Goal: Task Accomplishment & Management: Manage account settings

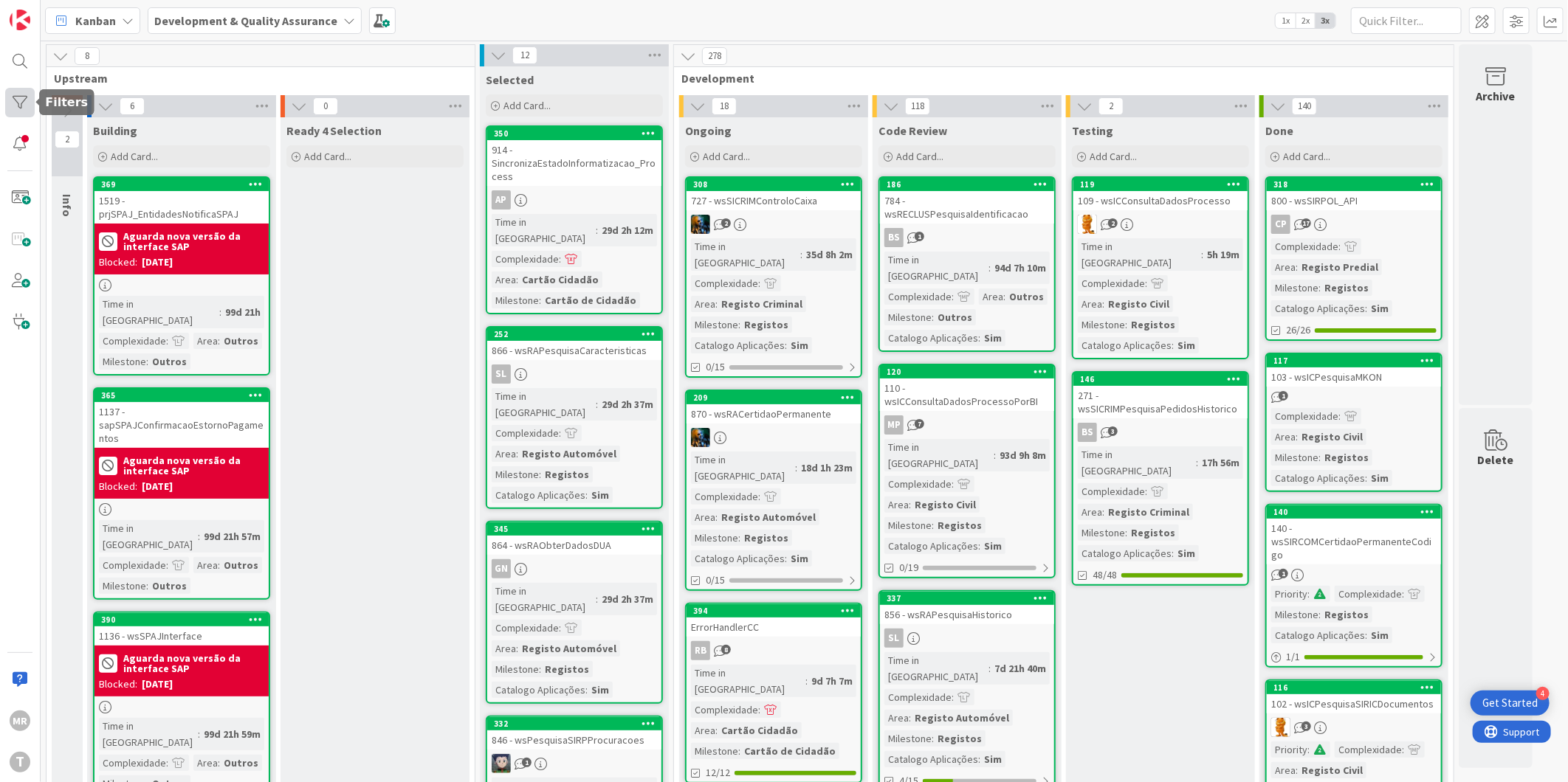
click at [11, 96] on div at bounding box center [20, 102] width 29 height 29
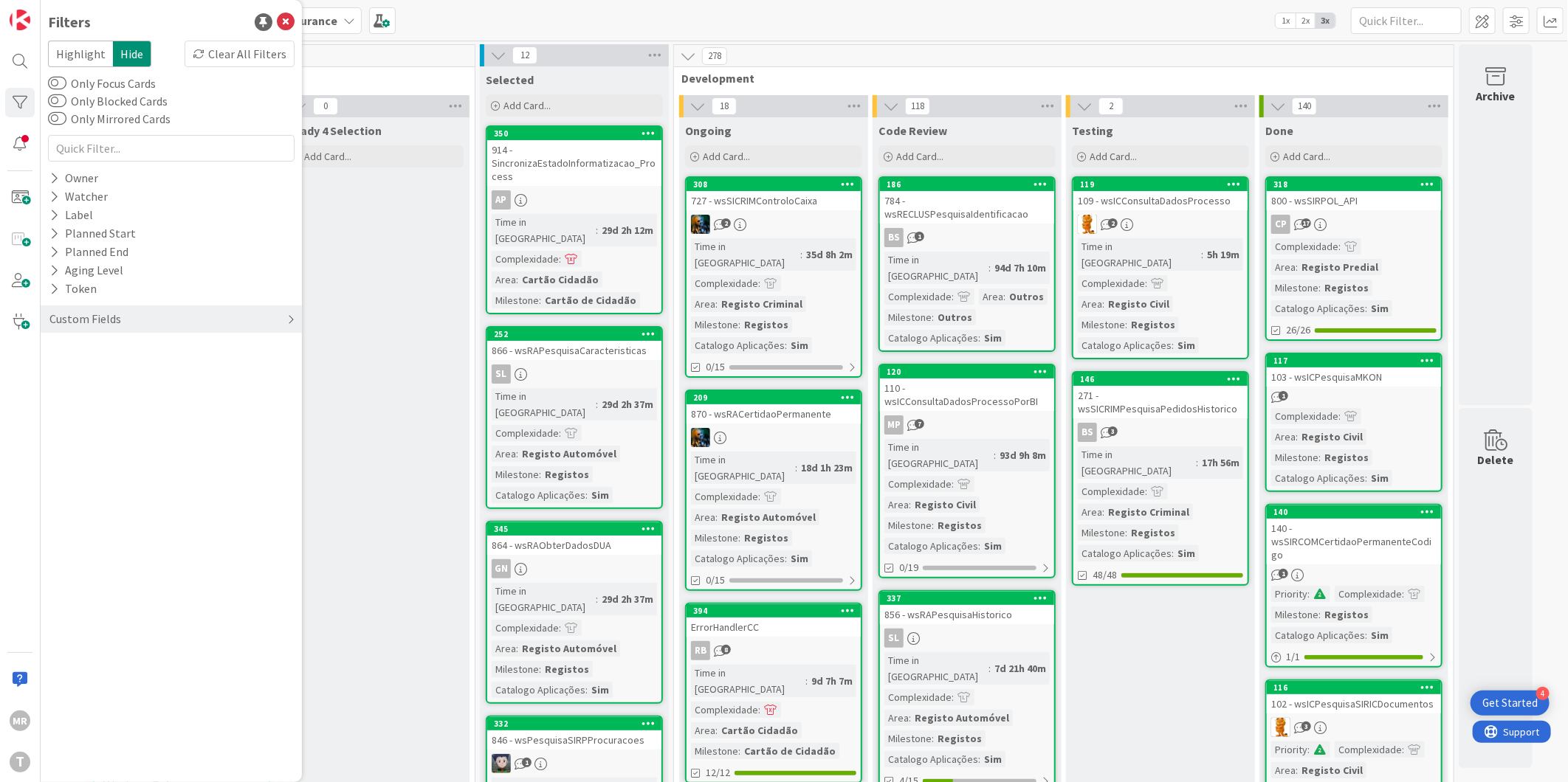
click at [43, 320] on div "Custom Fields" at bounding box center [172, 319] width 262 height 27
click at [46, 351] on div "Priority" at bounding box center [172, 349] width 262 height 19
click at [98, 377] on span "Critical" at bounding box center [96, 371] width 55 height 19
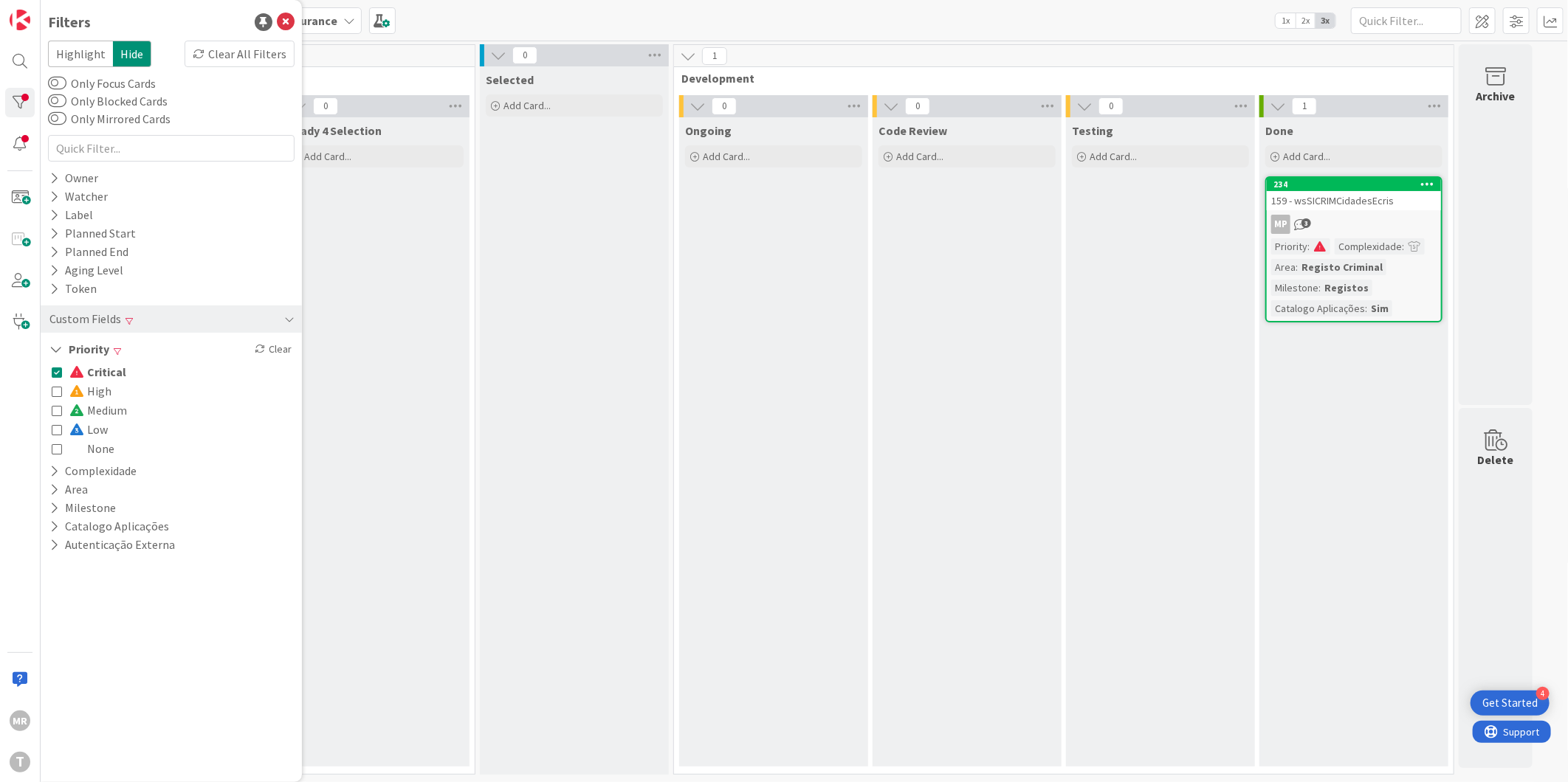
click at [1172, 377] on div "Testing Add Card..." at bounding box center [1160, 442] width 189 height 650
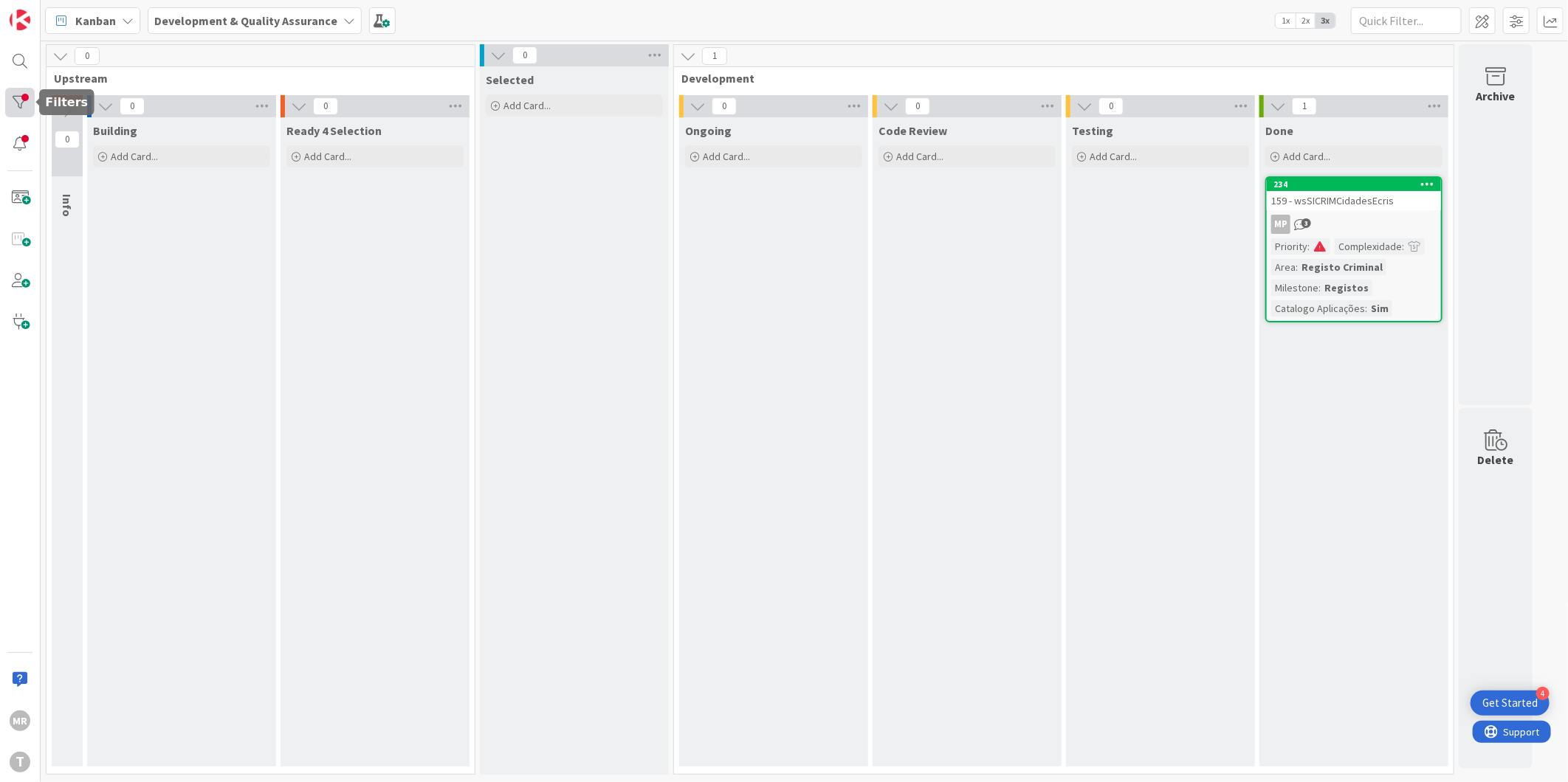
click at [27, 107] on div at bounding box center [20, 102] width 29 height 29
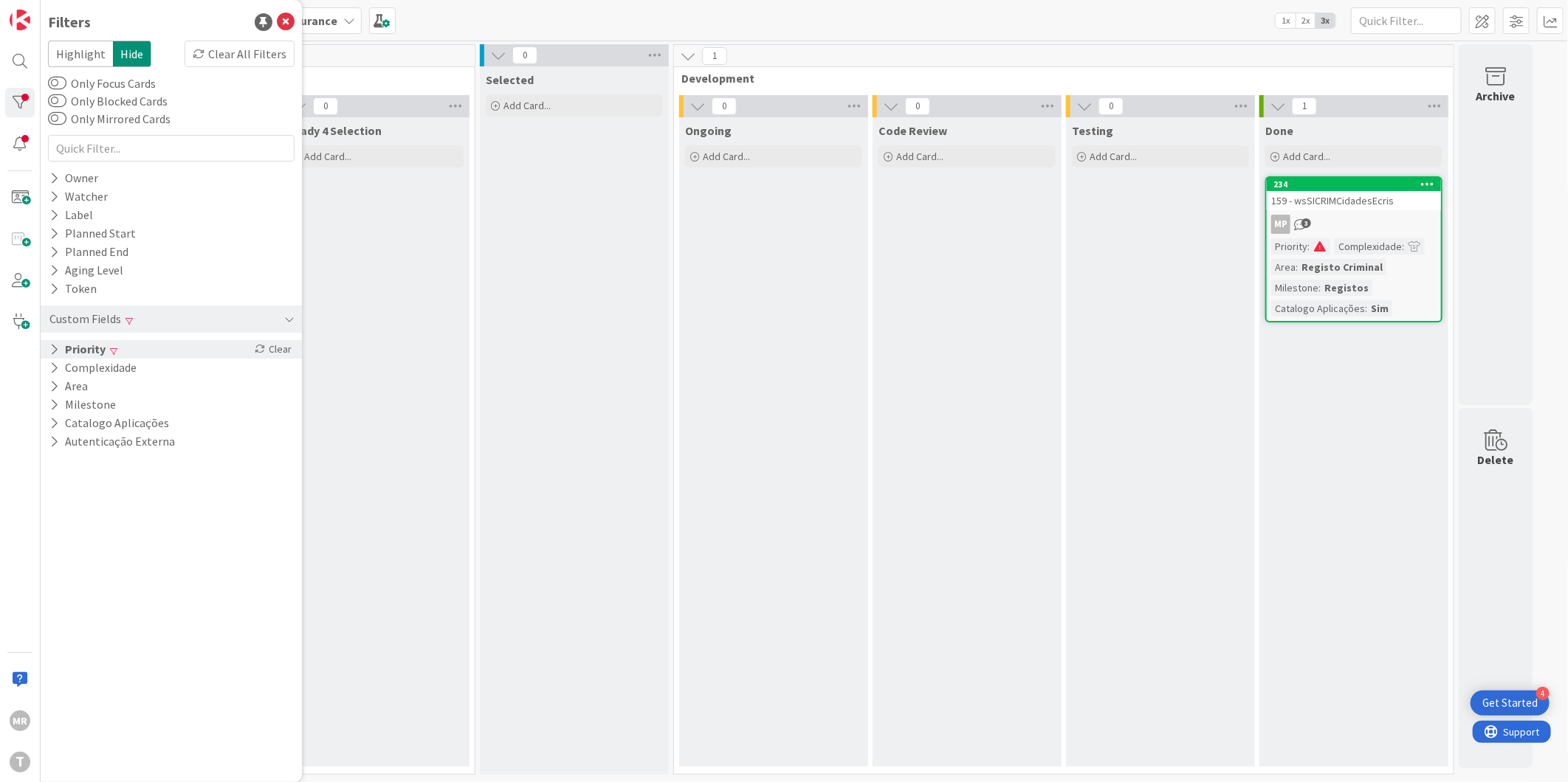
click at [94, 352] on button "Priority" at bounding box center [78, 349] width 59 height 19
click at [106, 370] on span "Critical" at bounding box center [98, 371] width 57 height 19
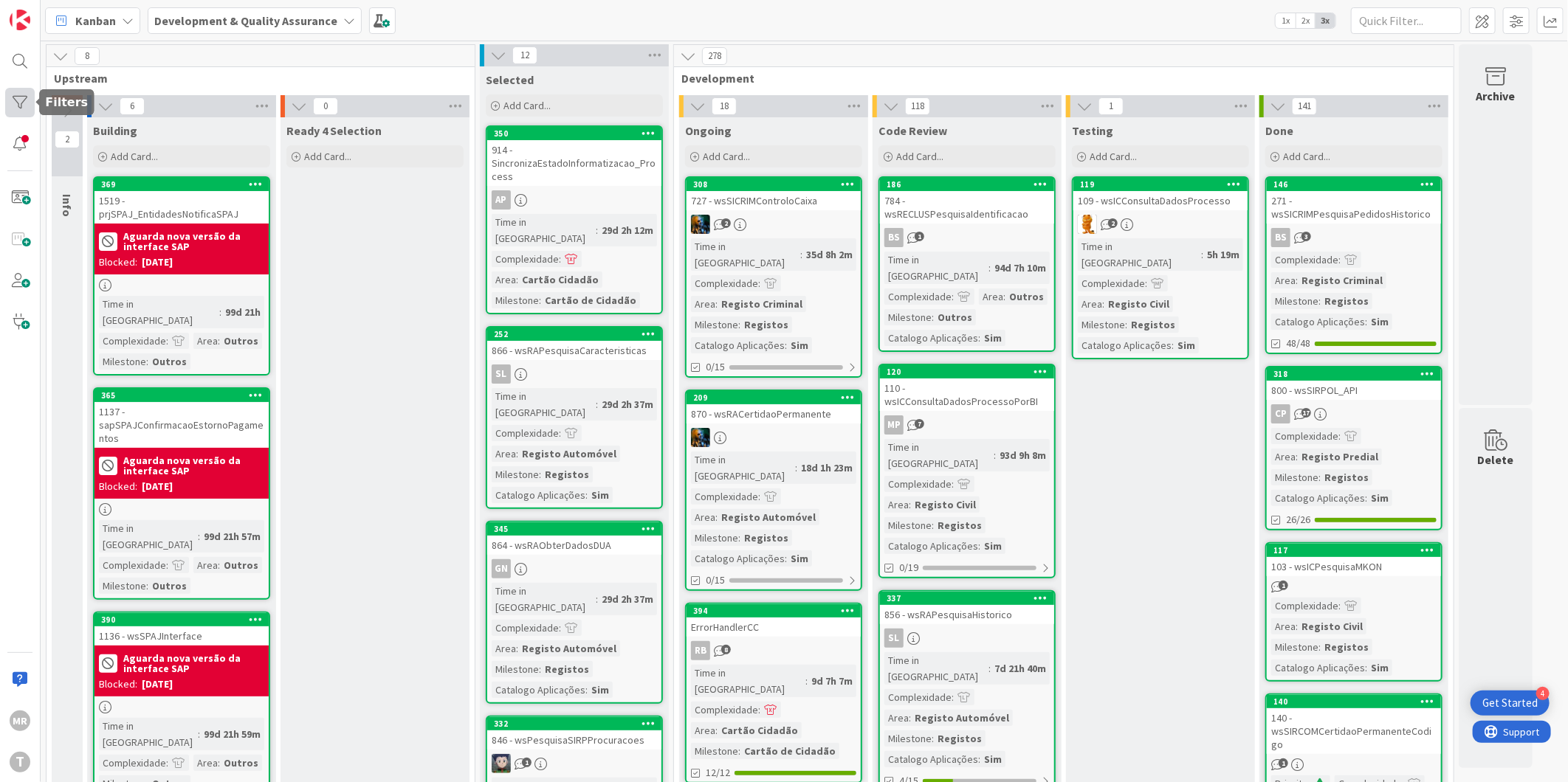
click at [26, 96] on div at bounding box center [20, 102] width 29 height 29
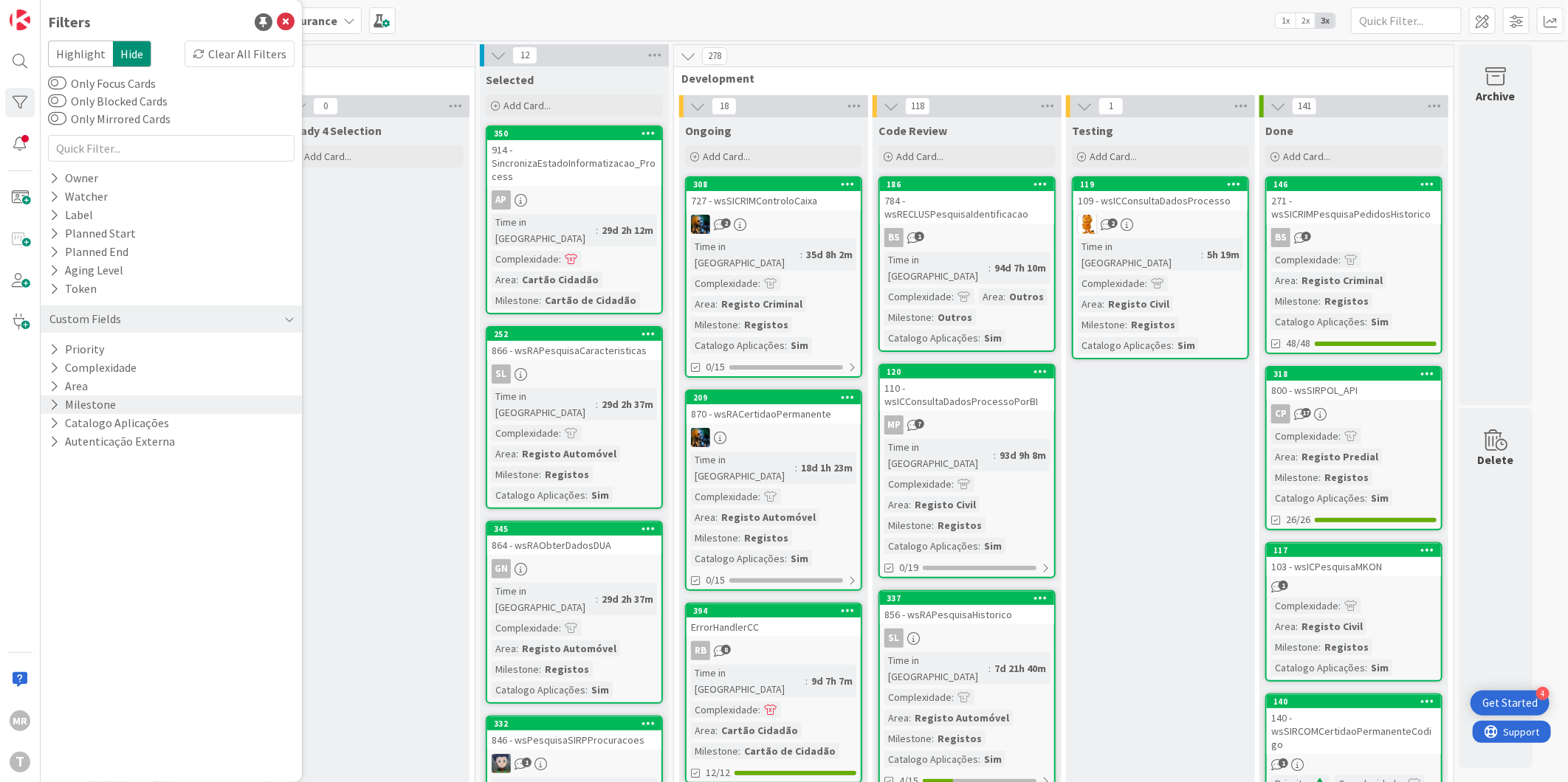
click at [57, 408] on icon at bounding box center [55, 404] width 10 height 12
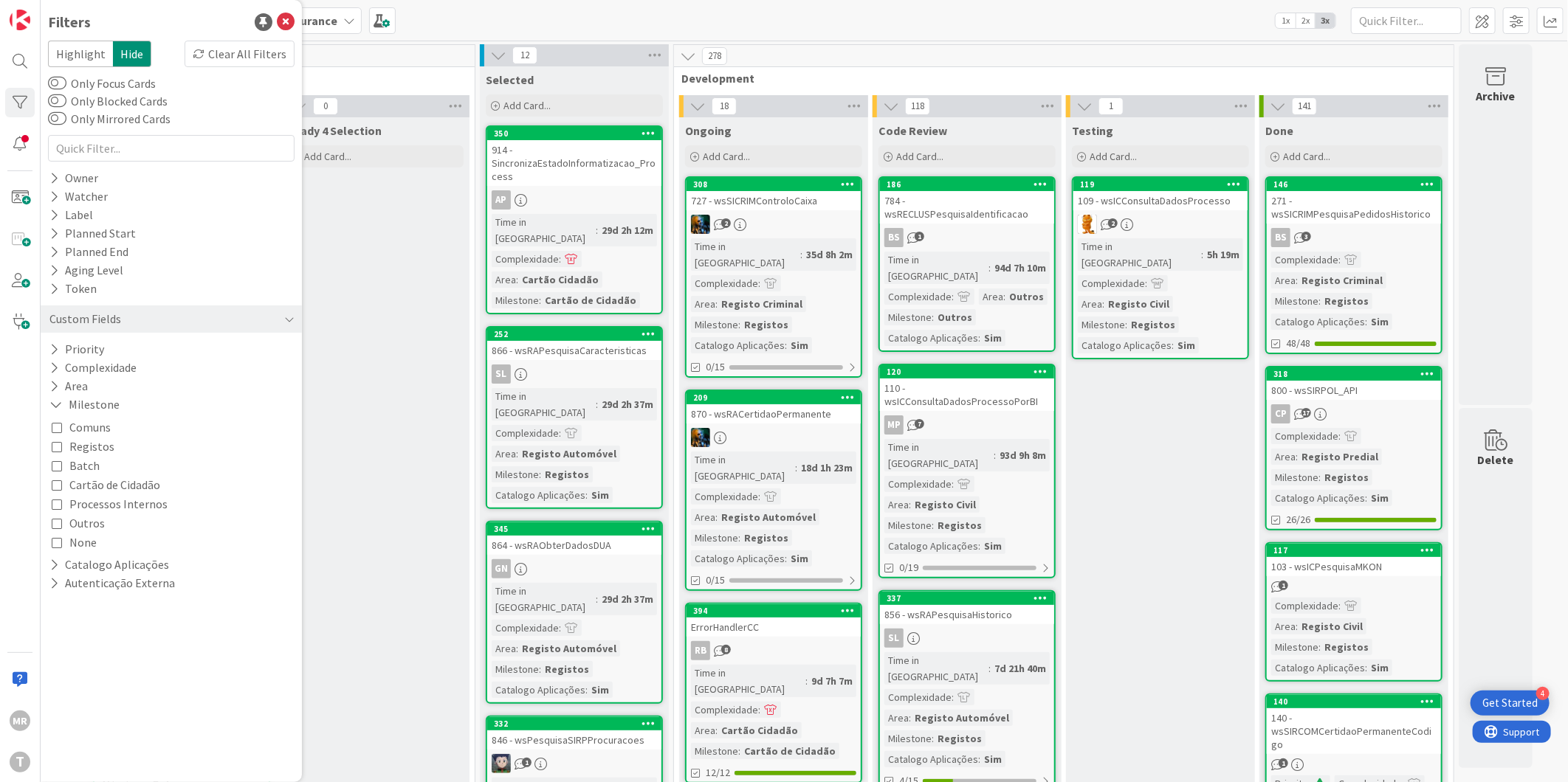
click at [72, 445] on span "Registos" at bounding box center [92, 446] width 45 height 19
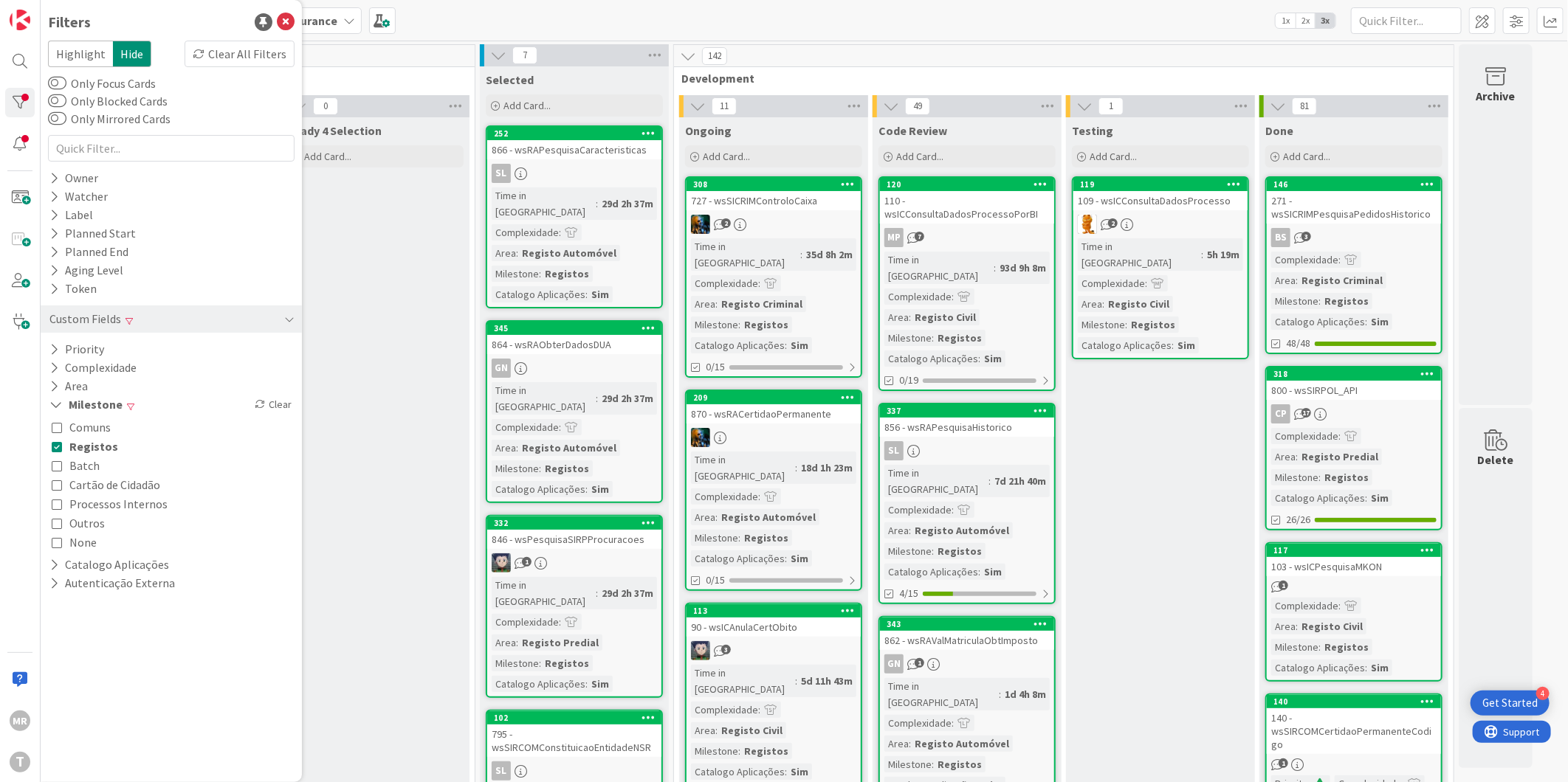
click at [82, 522] on span "Outros" at bounding box center [87, 523] width 35 height 19
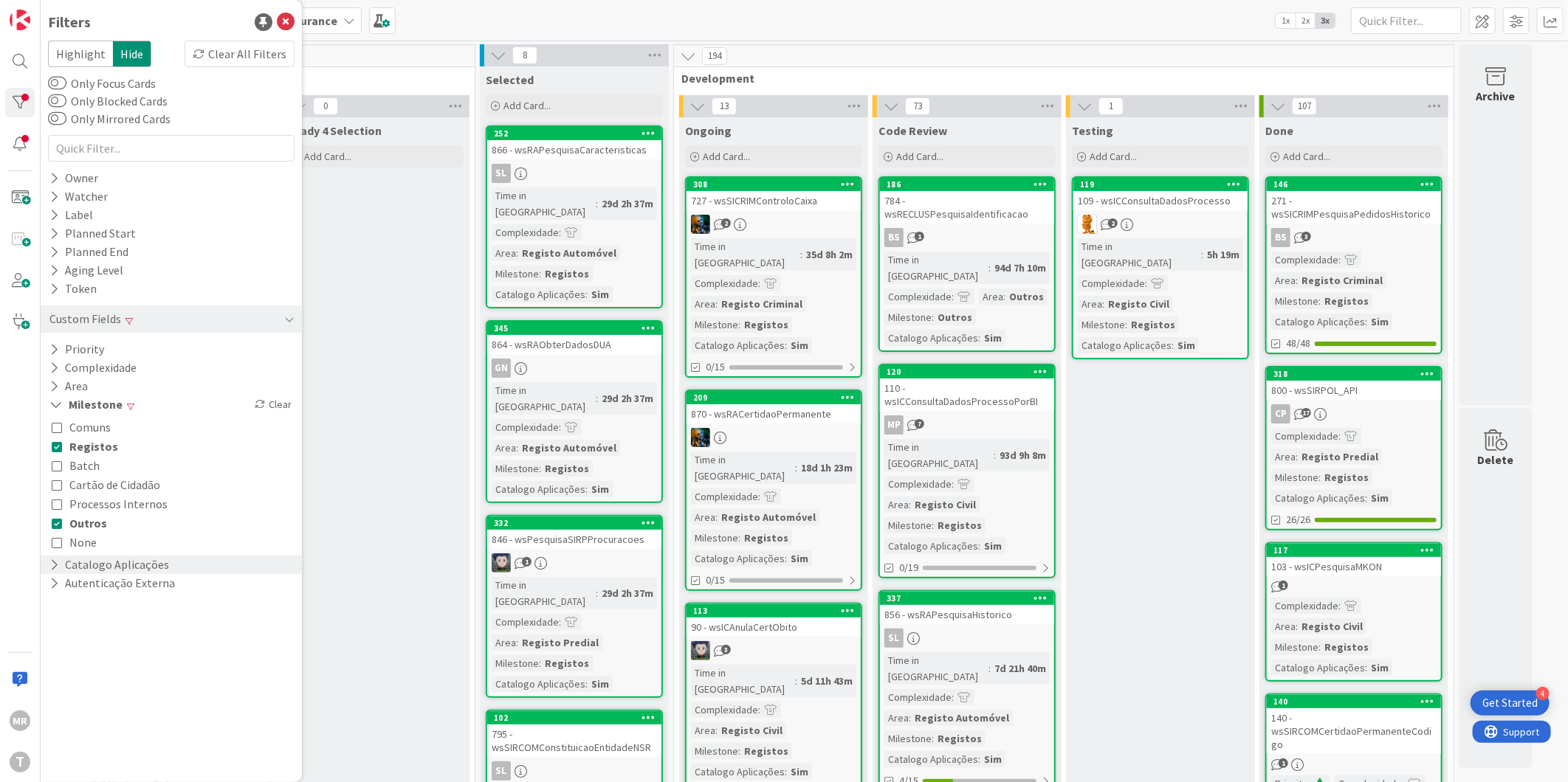
click at [50, 564] on icon at bounding box center [55, 565] width 10 height 12
click at [66, 586] on button "Sim" at bounding box center [69, 587] width 37 height 19
click at [56, 623] on icon at bounding box center [55, 628] width 10 height 12
click at [66, 676] on button "None" at bounding box center [74, 670] width 45 height 19
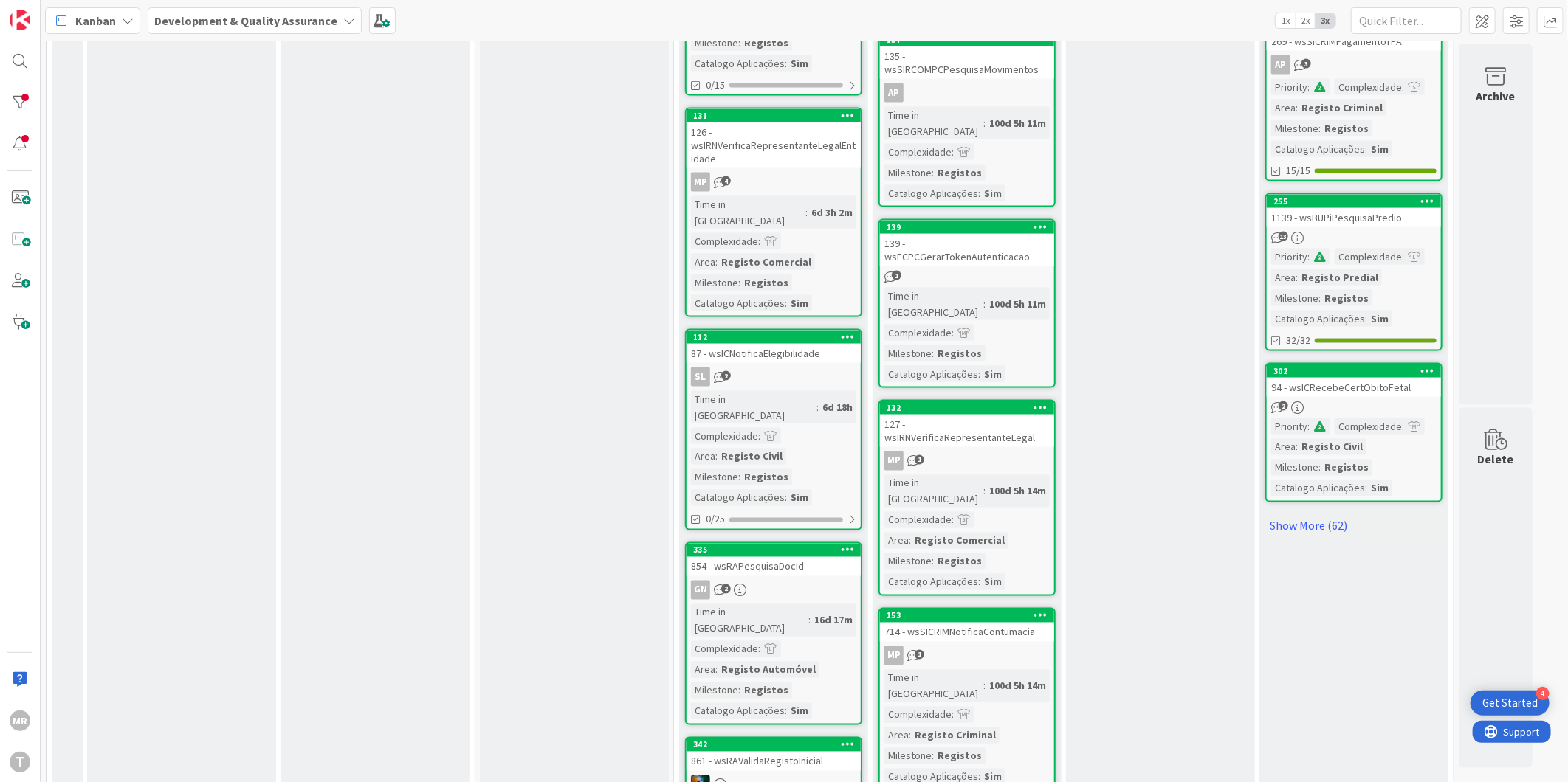
scroll to position [1380, 0]
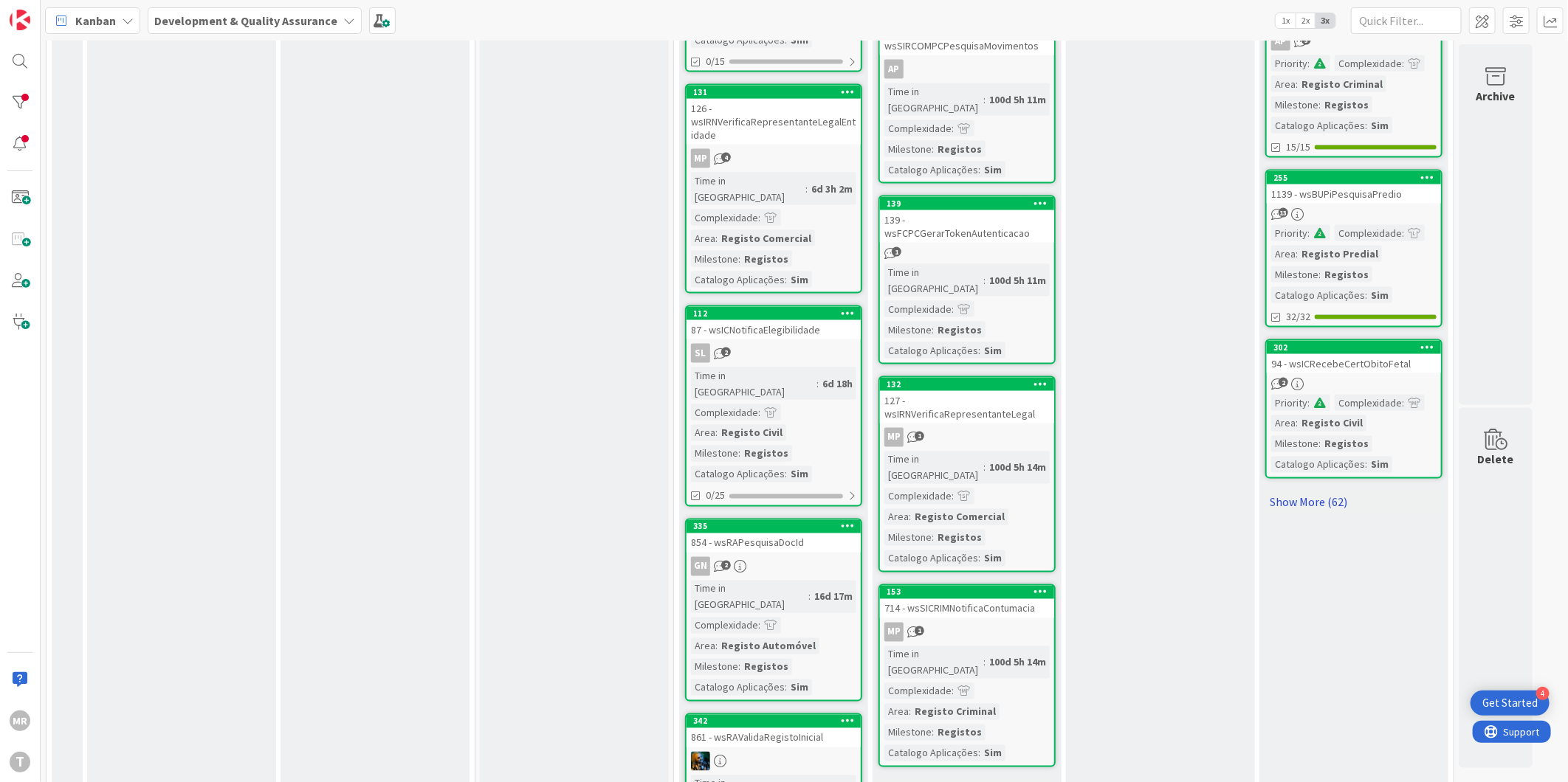
click at [1310, 491] on link "Show More (62)" at bounding box center [1354, 503] width 177 height 24
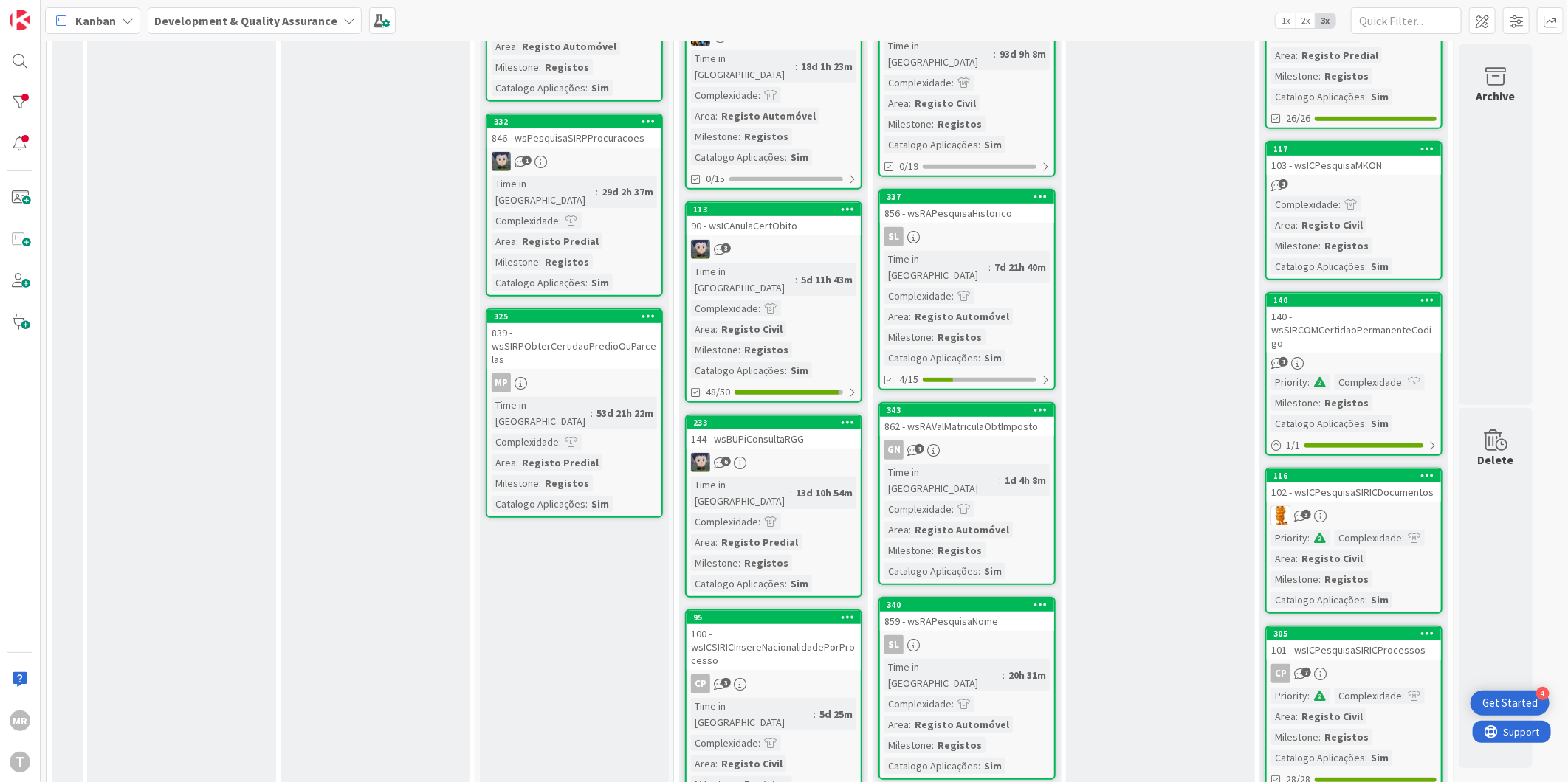
scroll to position [0, 0]
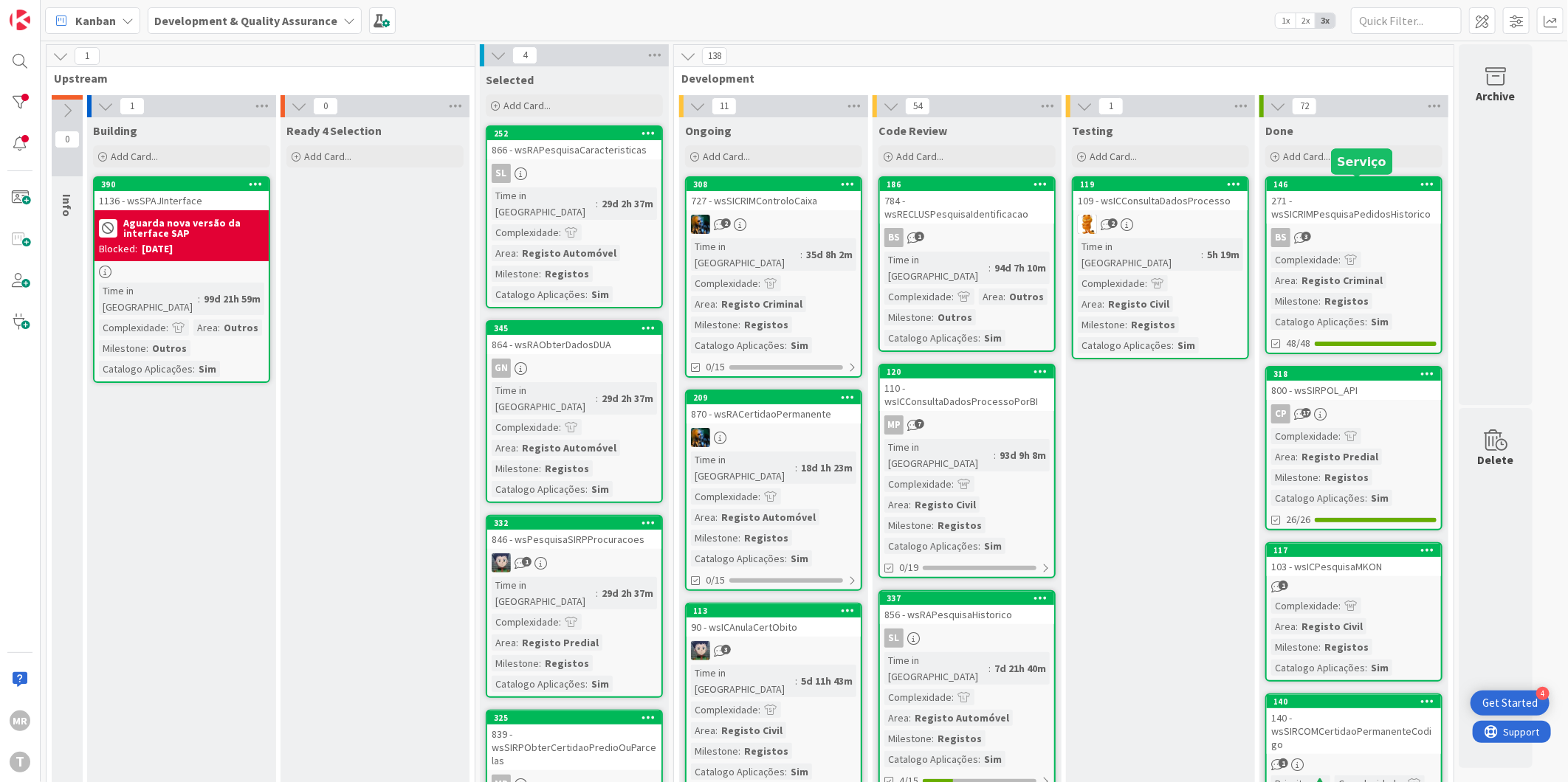
click at [1376, 181] on div "146" at bounding box center [1357, 184] width 168 height 11
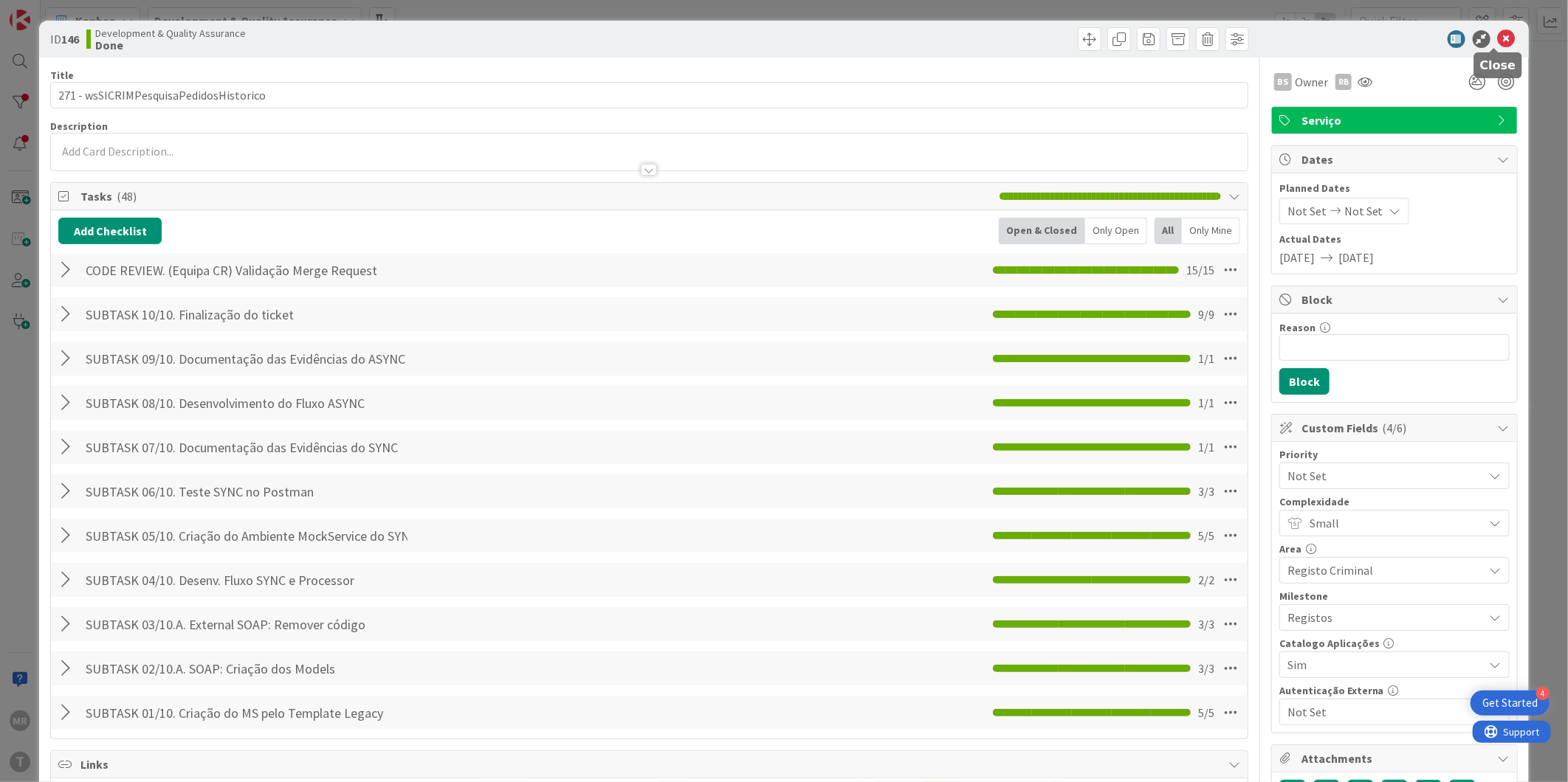
click at [1499, 39] on icon at bounding box center [1508, 39] width 18 height 18
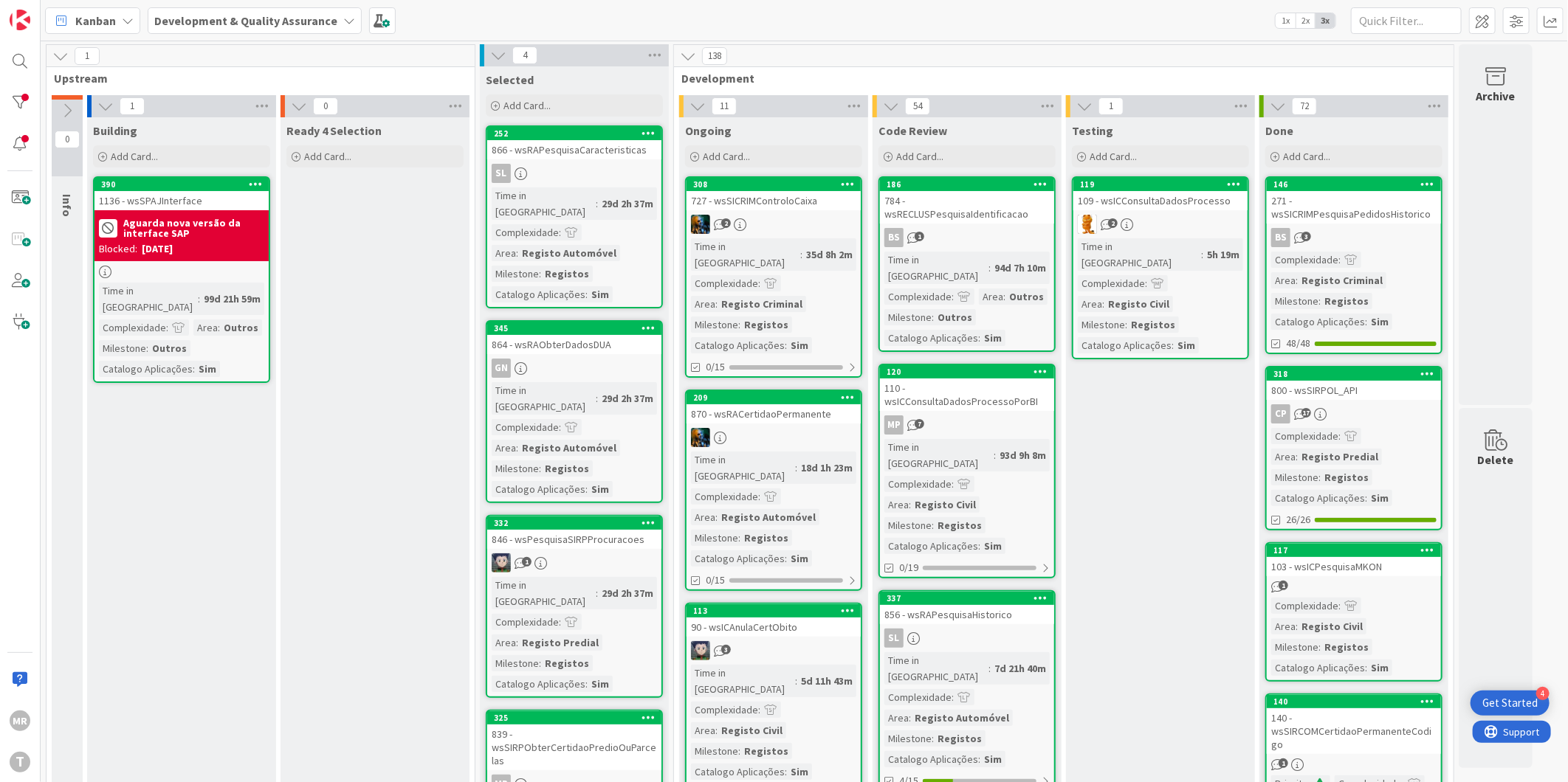
click at [1435, 182] on icon at bounding box center [1428, 184] width 14 height 11
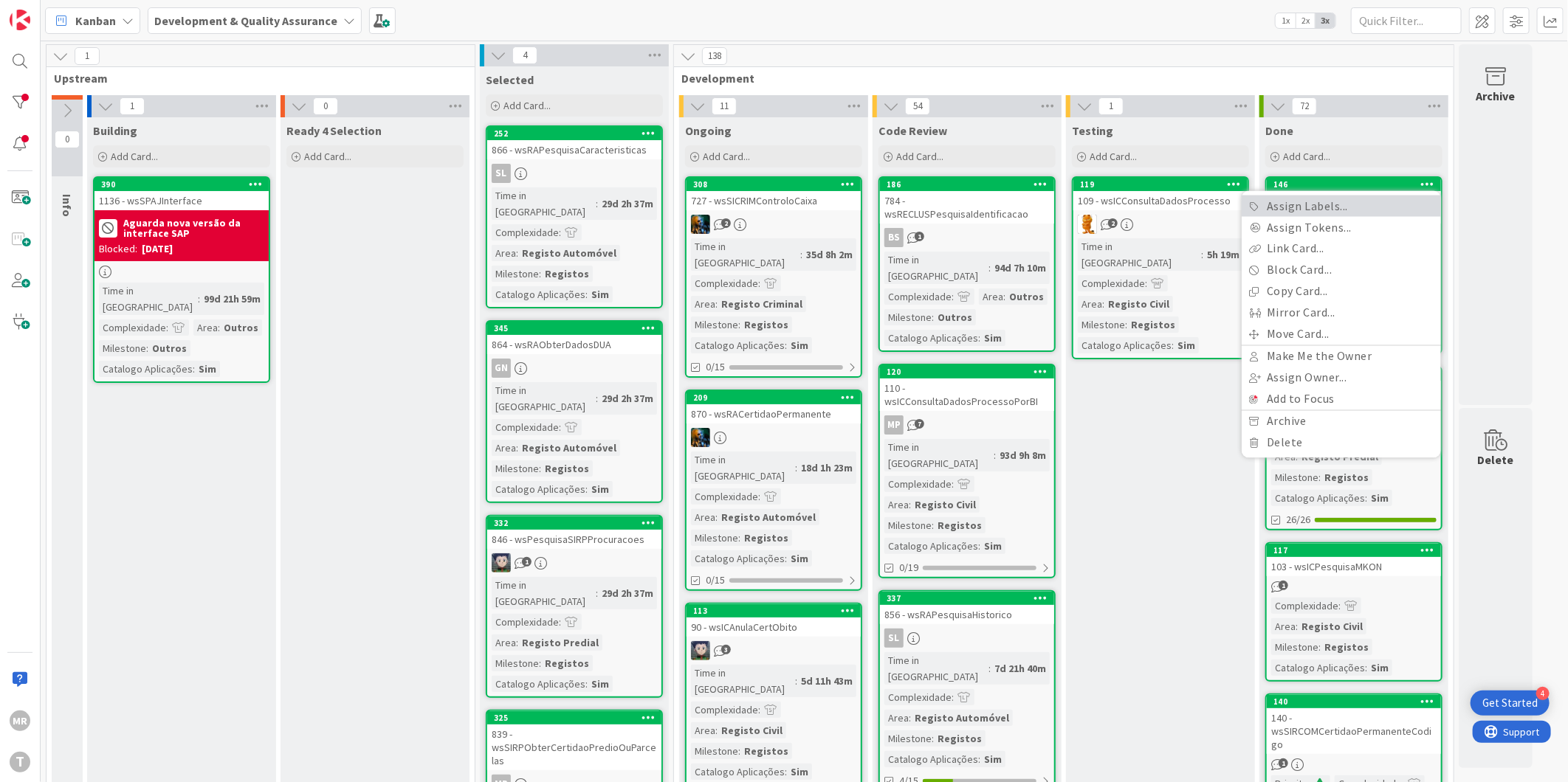
click at [1403, 202] on link "Assign Labels..." at bounding box center [1342, 206] width 199 height 21
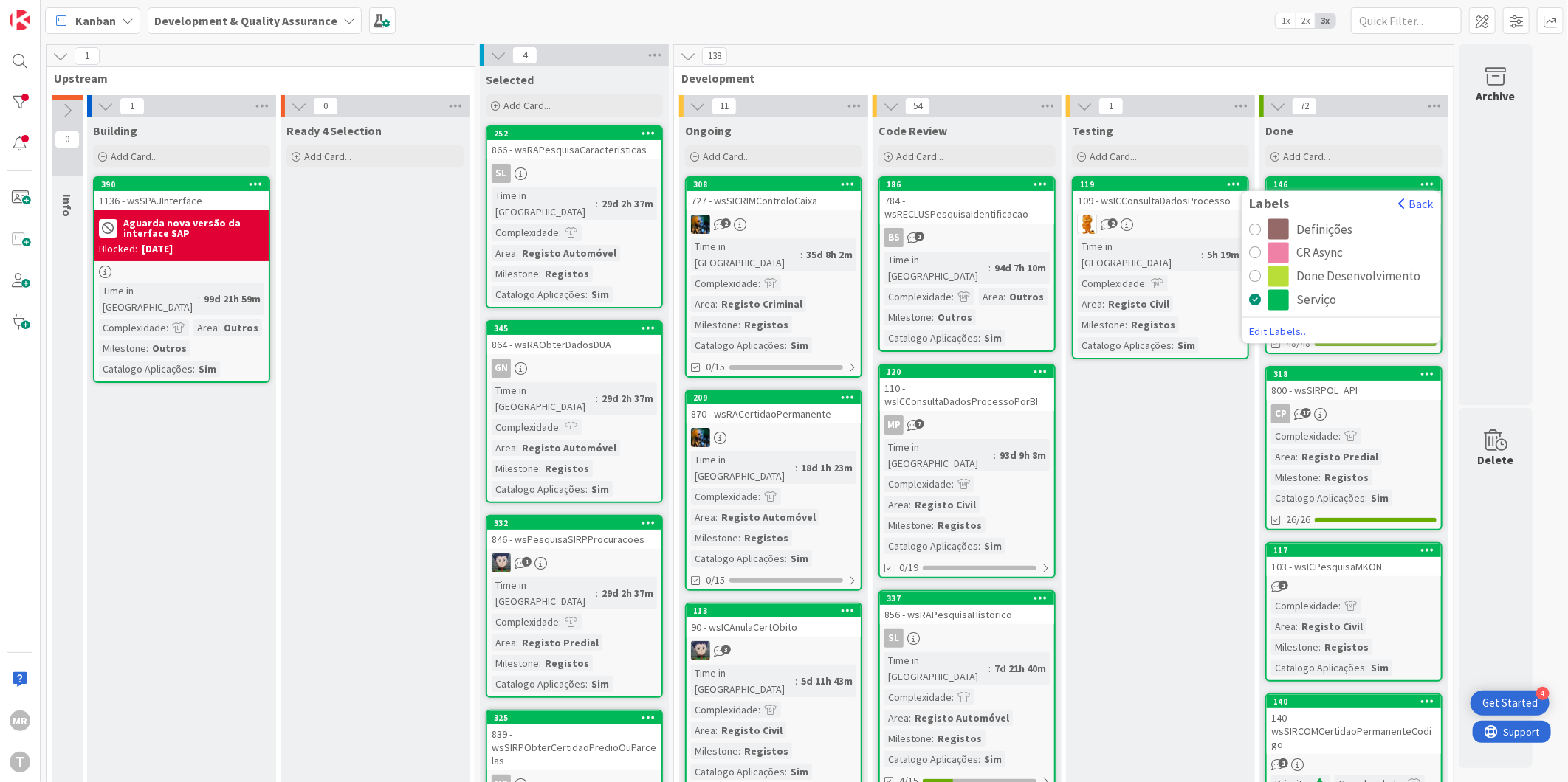
click at [1331, 256] on div "CR Async" at bounding box center [1319, 252] width 47 height 20
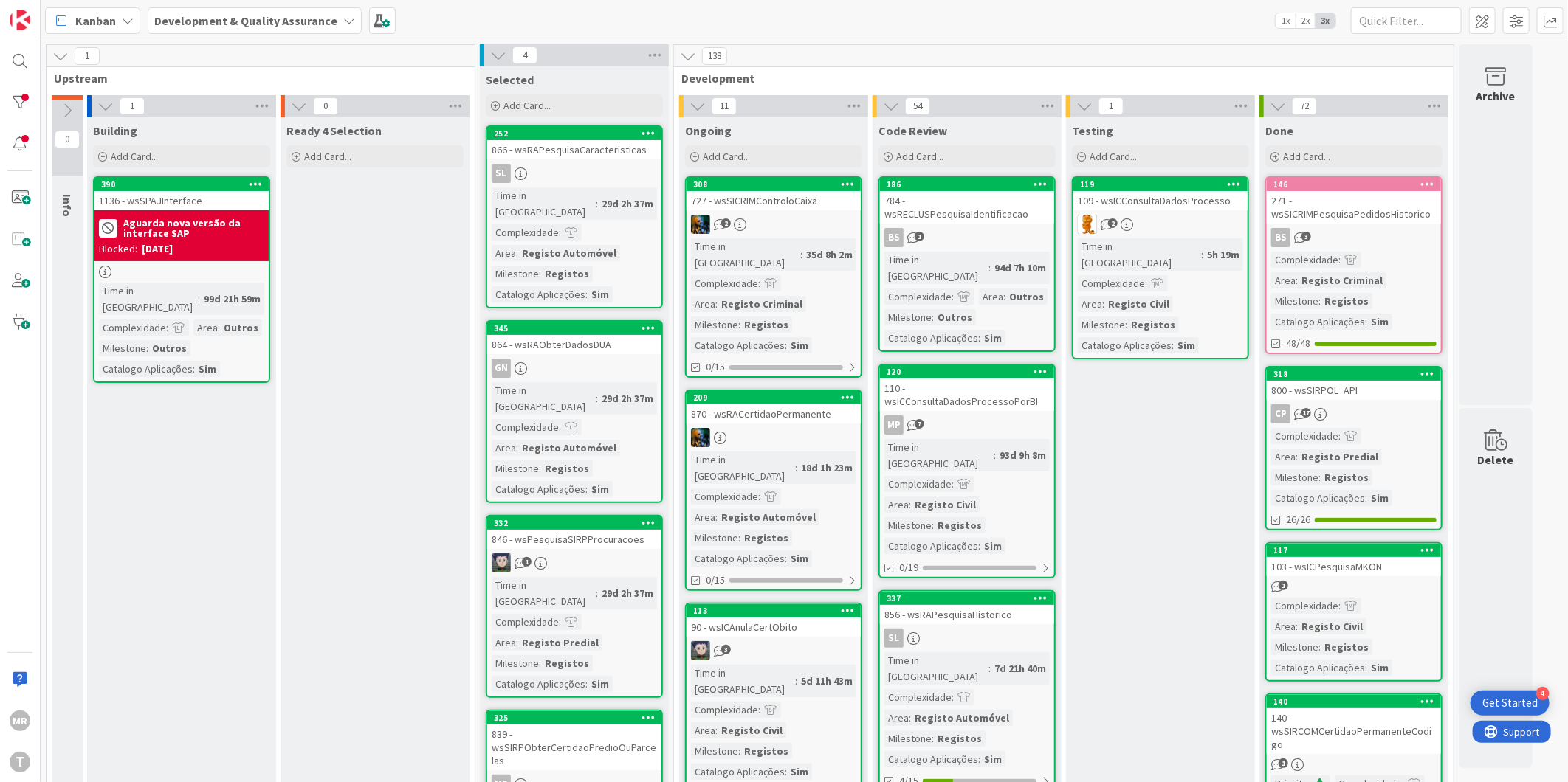
click at [1429, 373] on icon at bounding box center [1428, 373] width 14 height 11
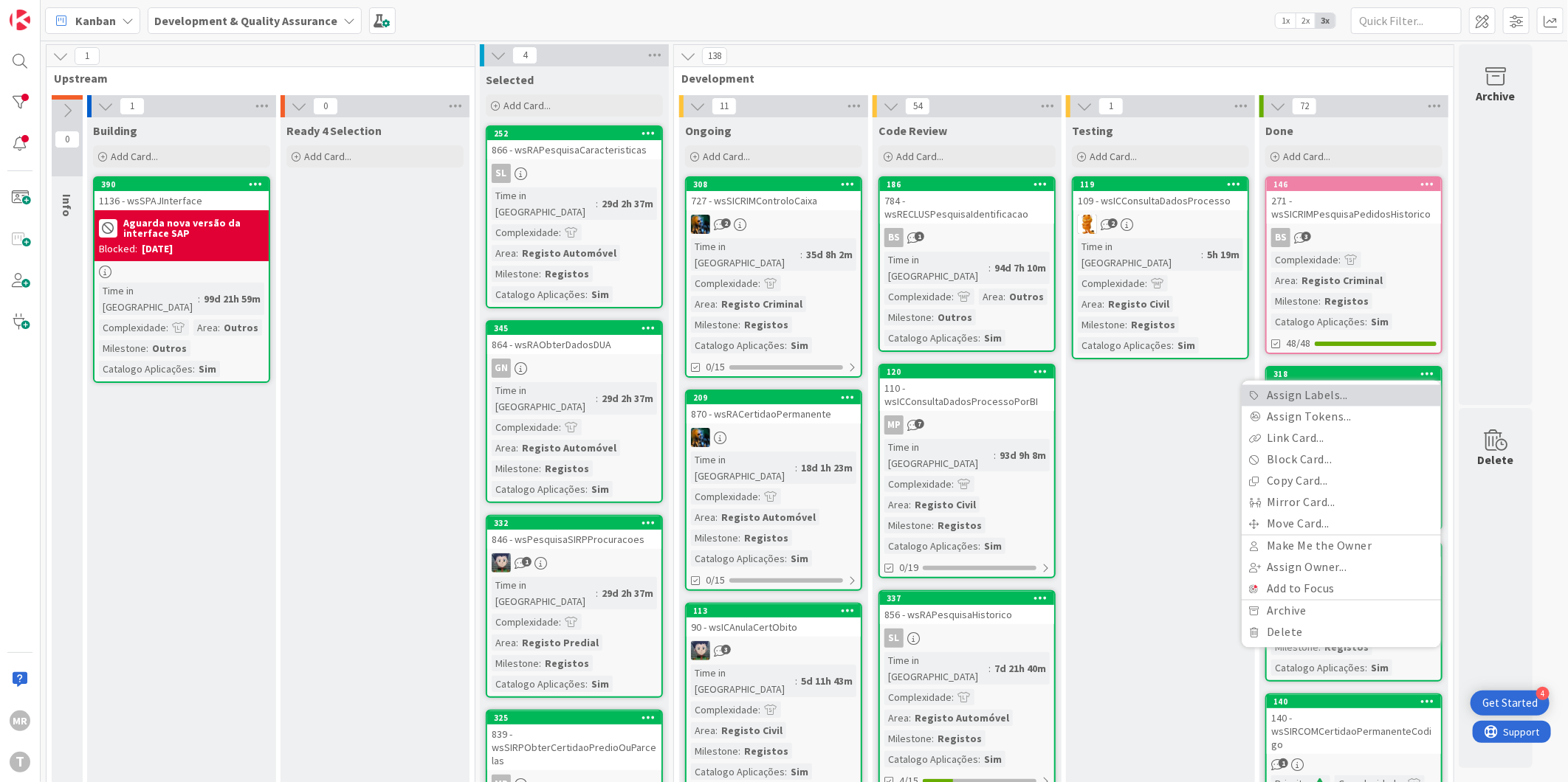
click at [1393, 389] on link "Assign Labels..." at bounding box center [1342, 395] width 199 height 21
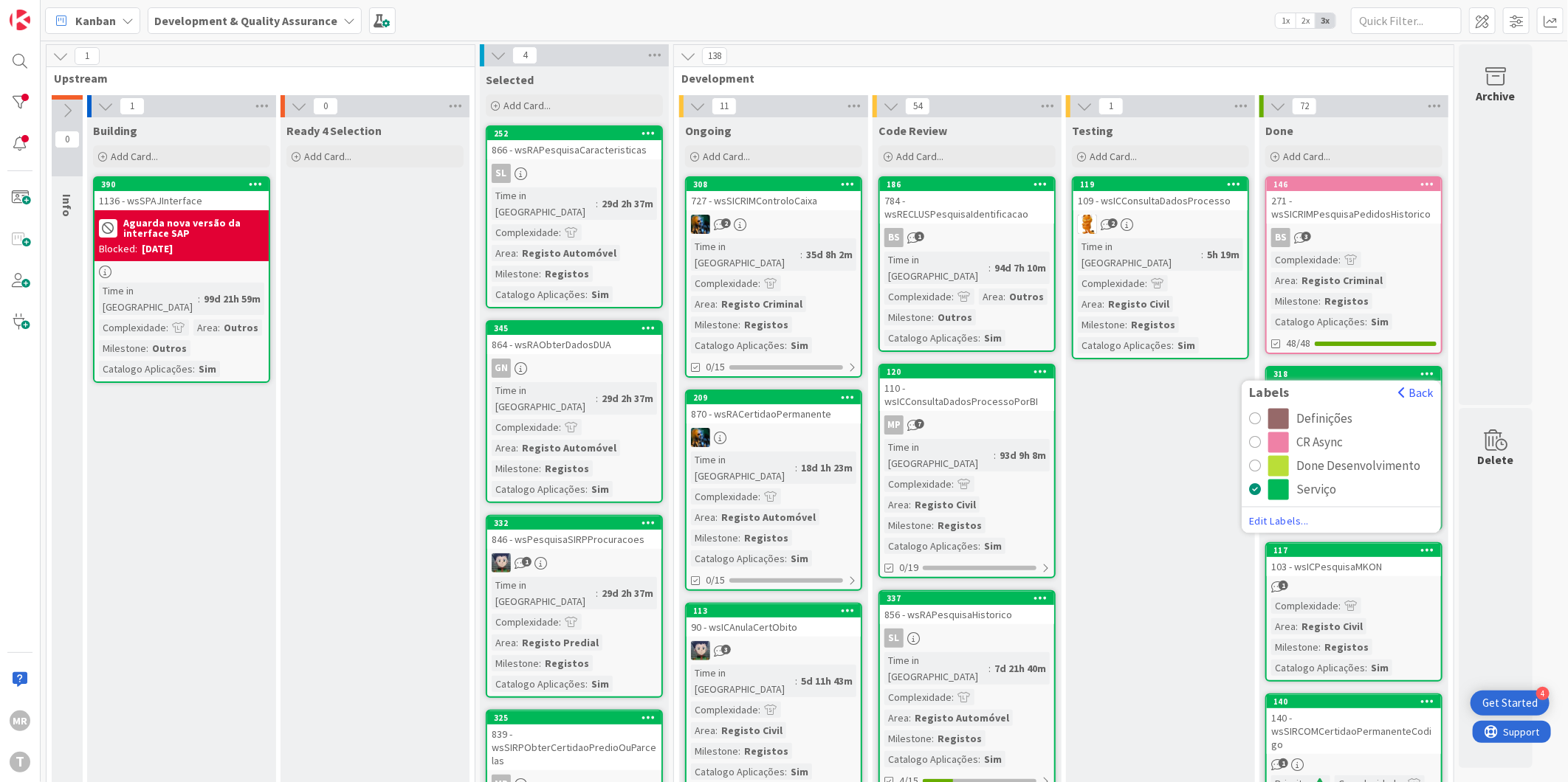
click at [1308, 440] on div "CR Async" at bounding box center [1319, 442] width 47 height 20
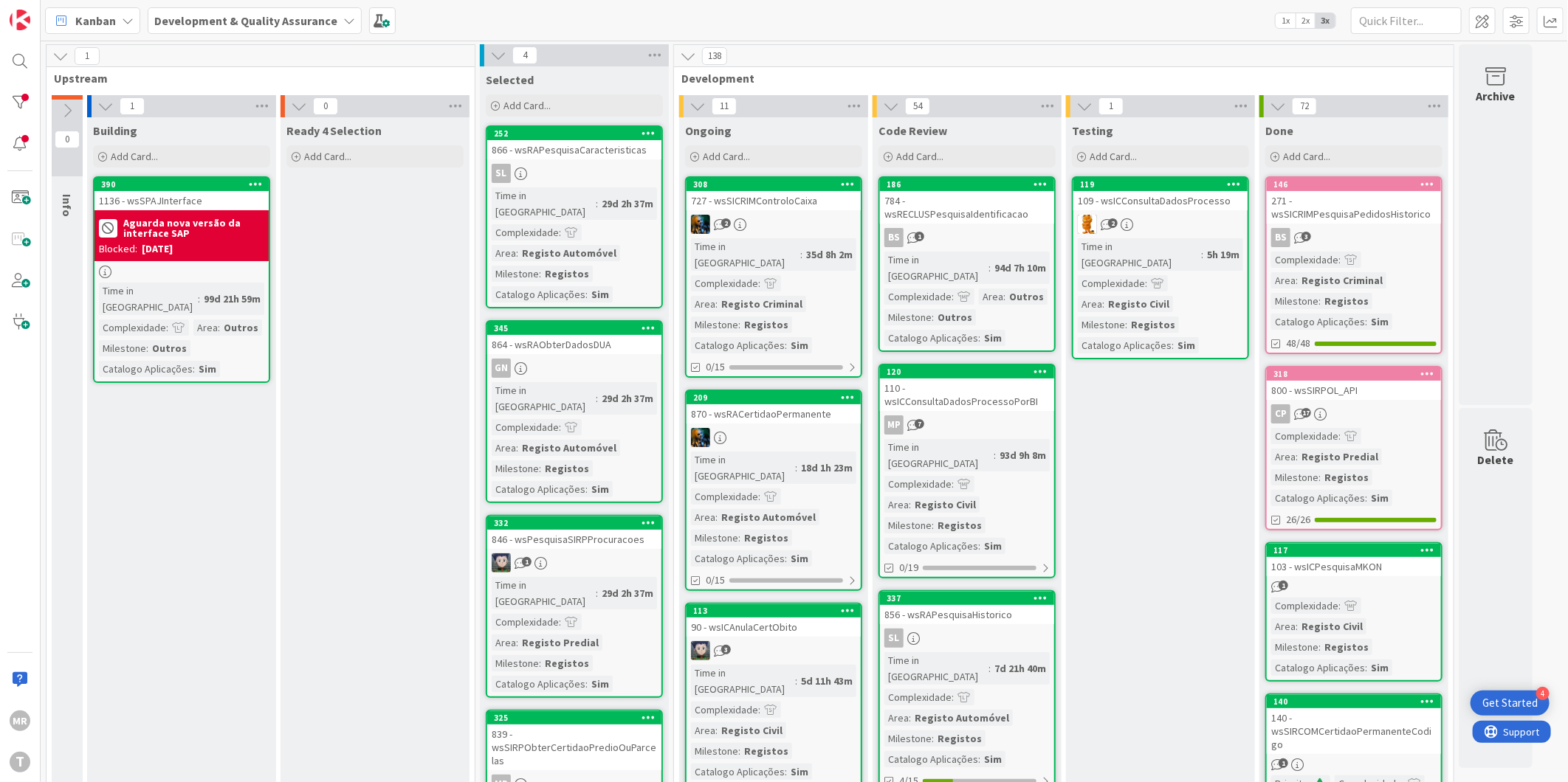
click at [1427, 549] on icon at bounding box center [1428, 550] width 14 height 11
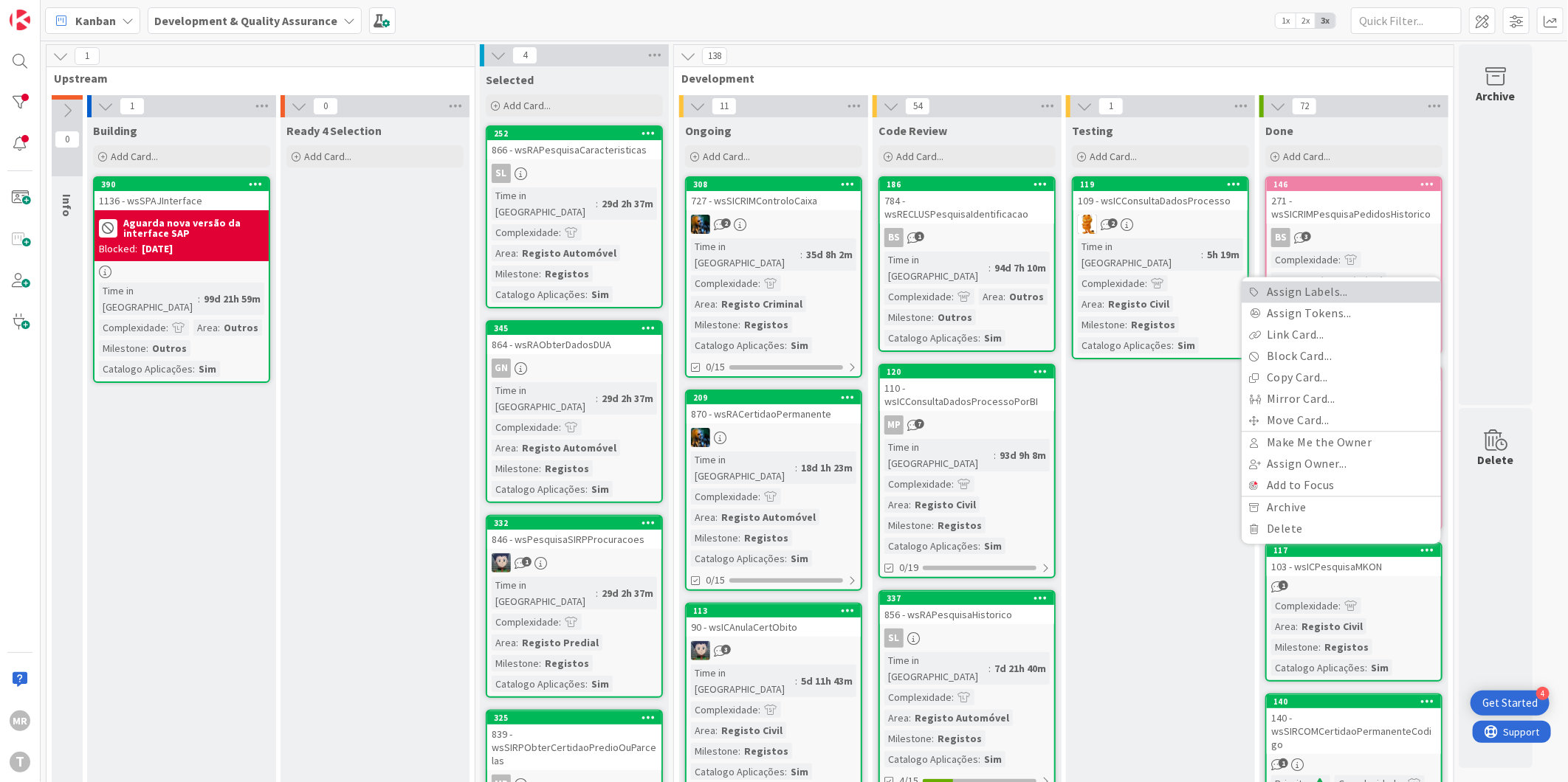
click at [1352, 293] on link "Assign Labels..." at bounding box center [1342, 292] width 199 height 21
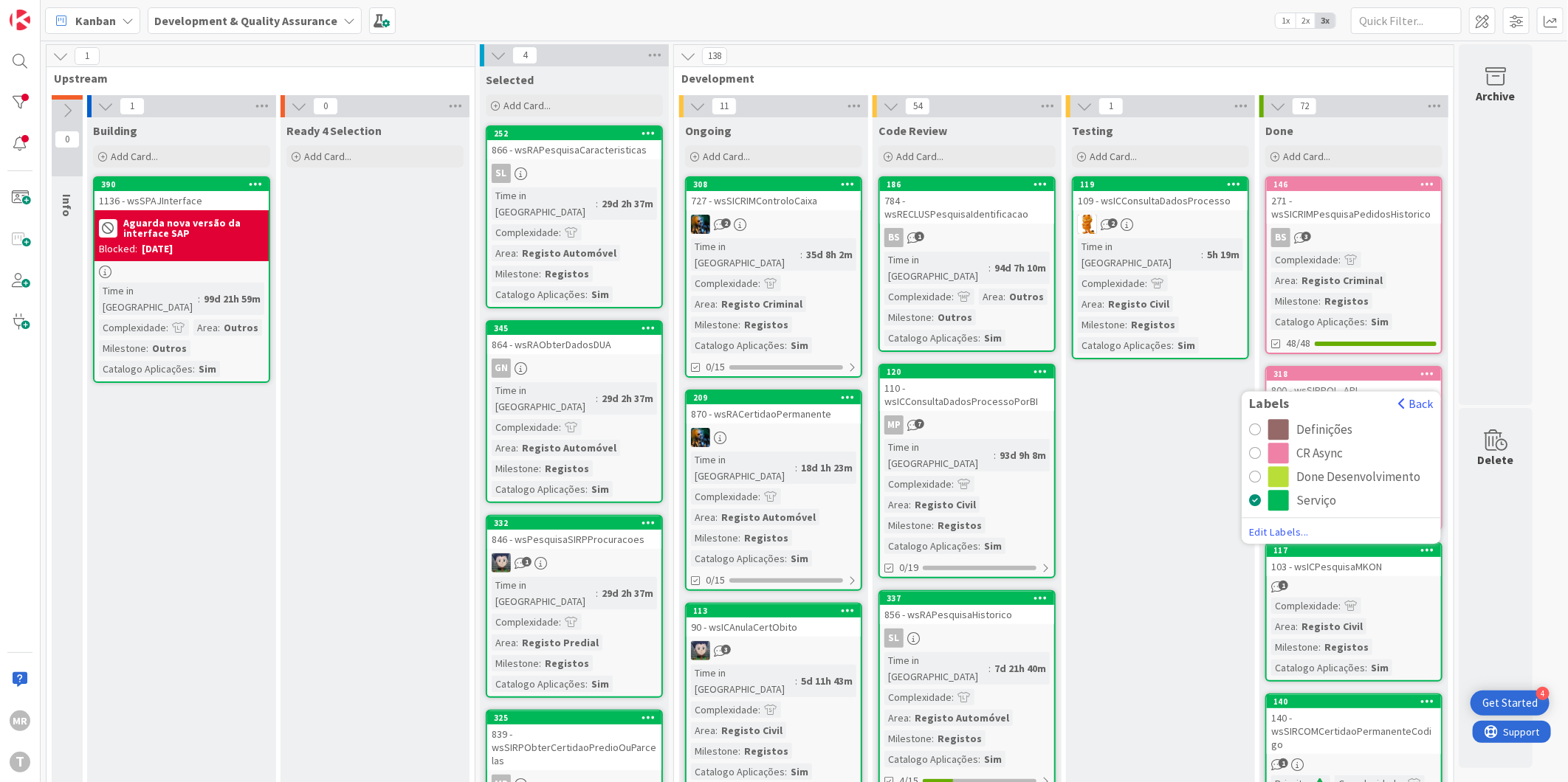
click at [1313, 445] on div "CR Async" at bounding box center [1319, 453] width 47 height 20
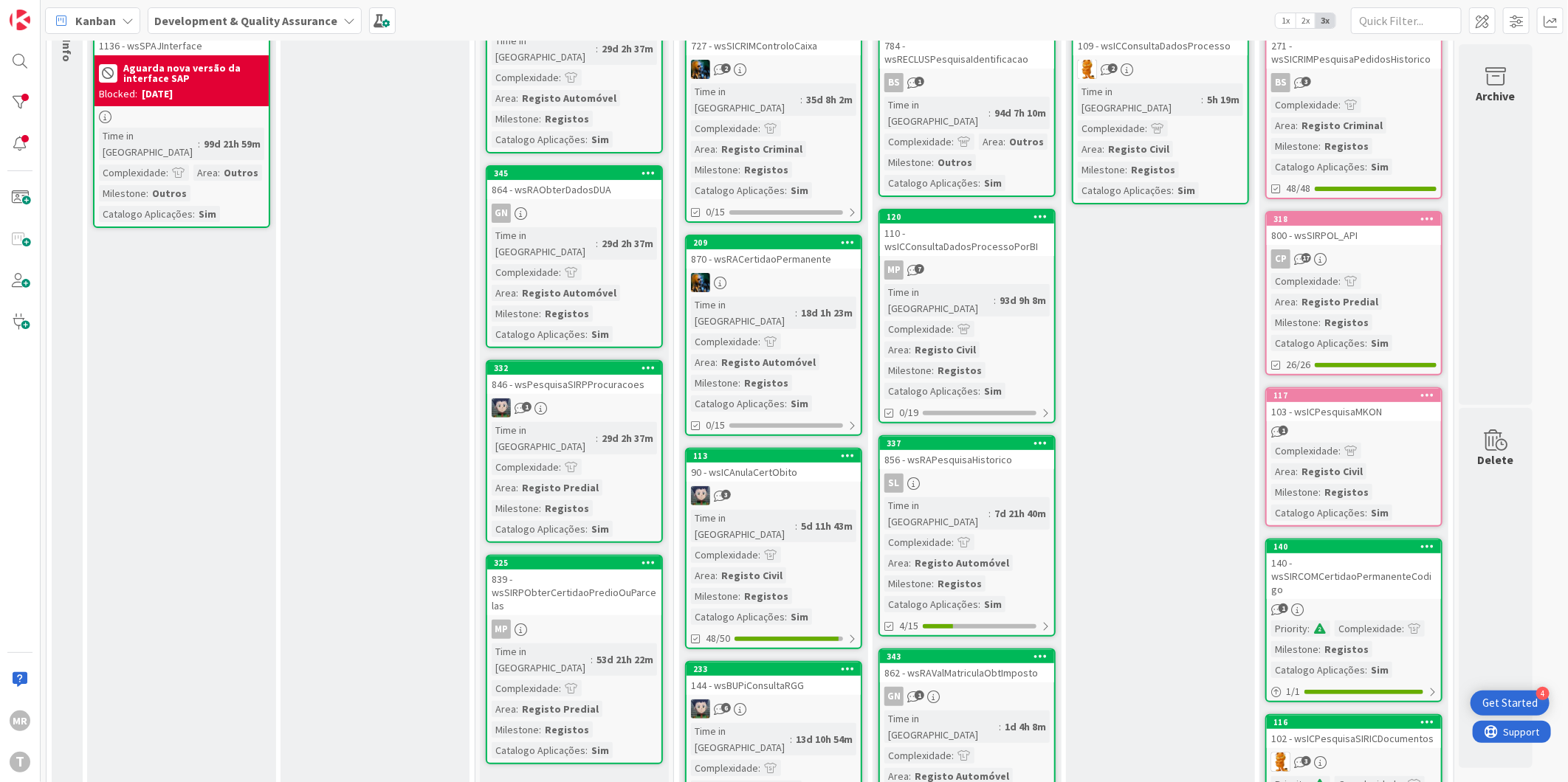
scroll to position [164, 0]
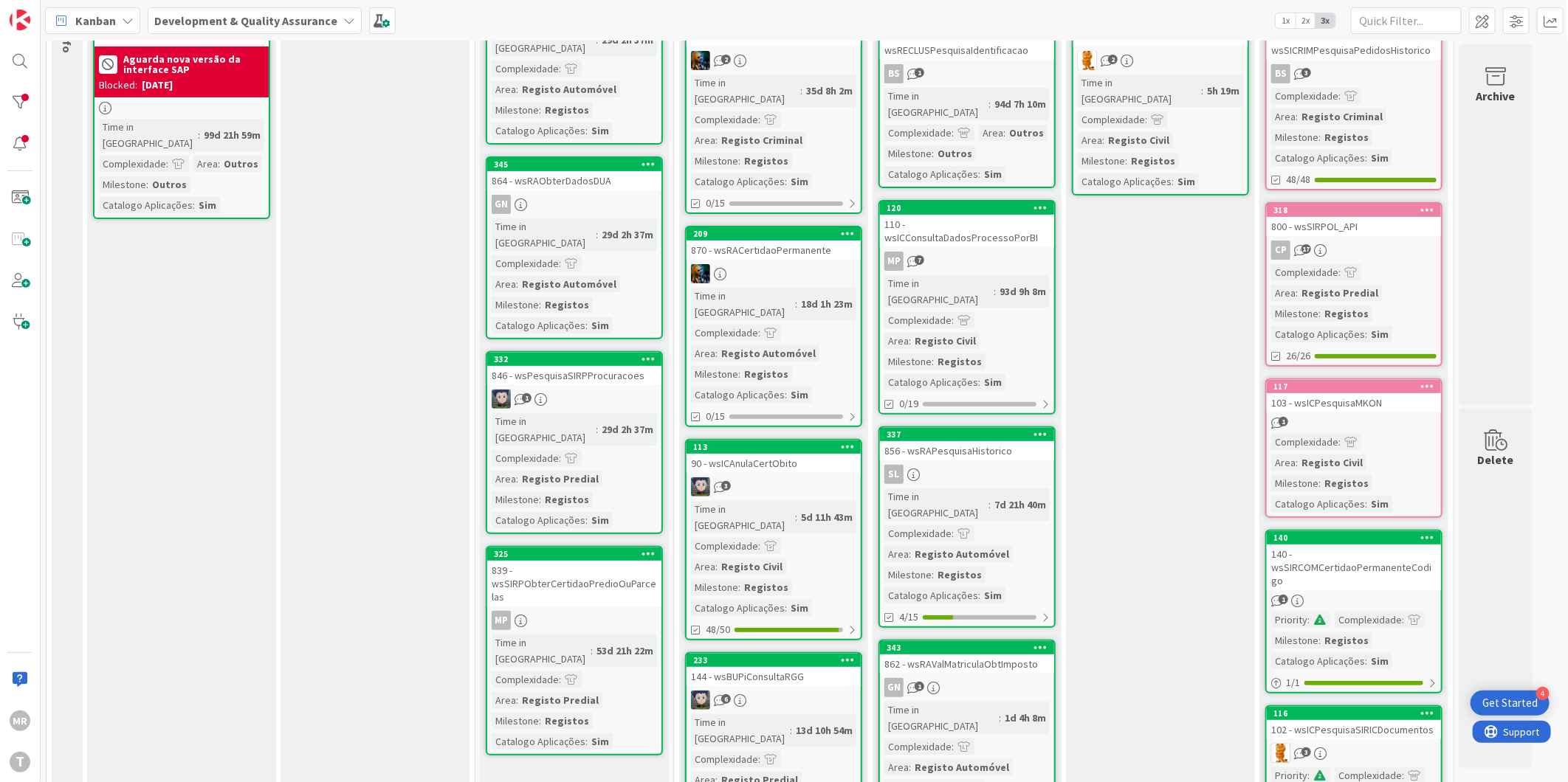
click at [1434, 533] on icon at bounding box center [1428, 537] width 14 height 11
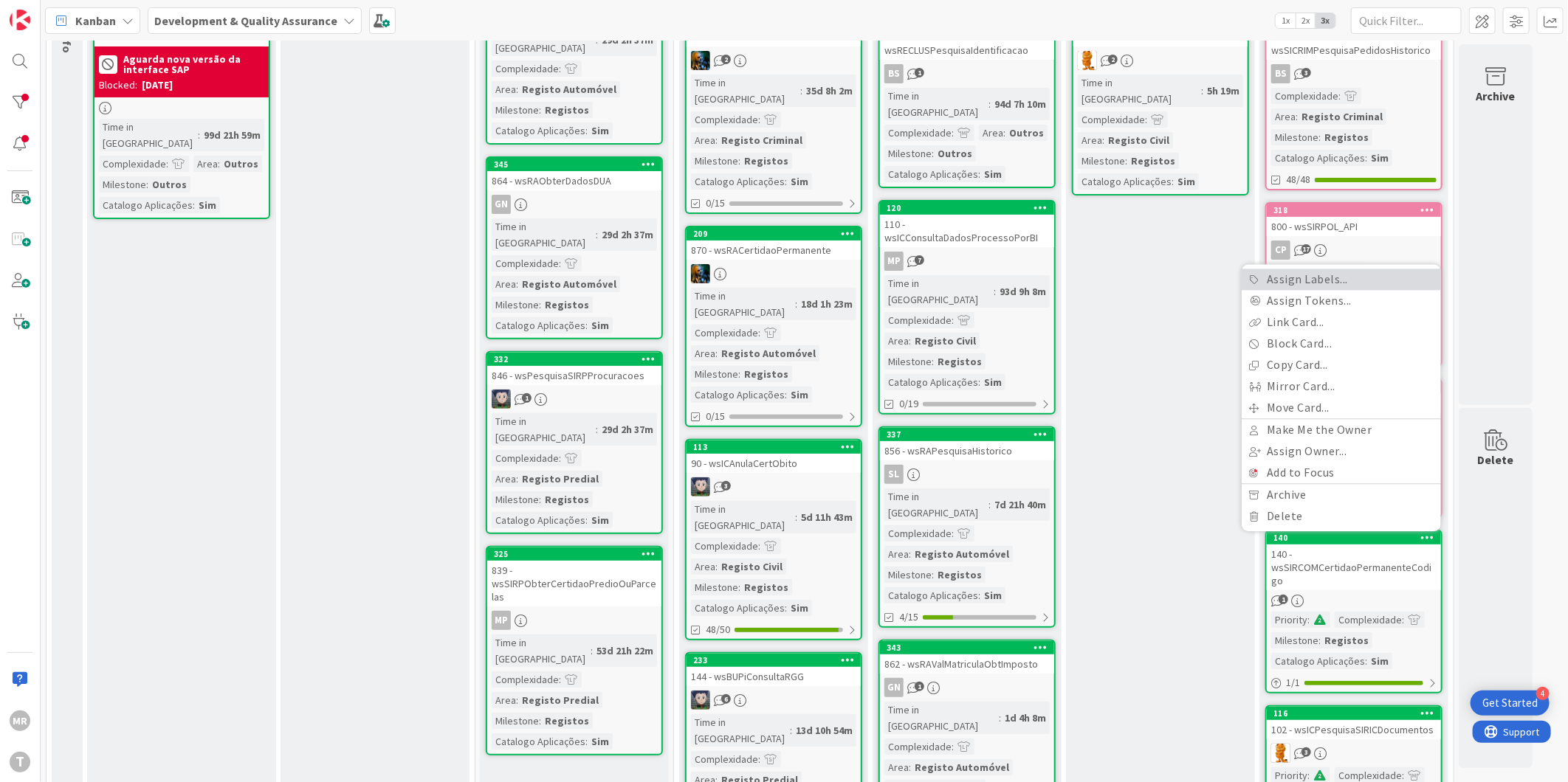
drag, startPoint x: 1342, startPoint y: 268, endPoint x: 1333, endPoint y: 280, distance: 15.0
click at [1341, 269] on link "Assign Labels..." at bounding box center [1342, 279] width 199 height 21
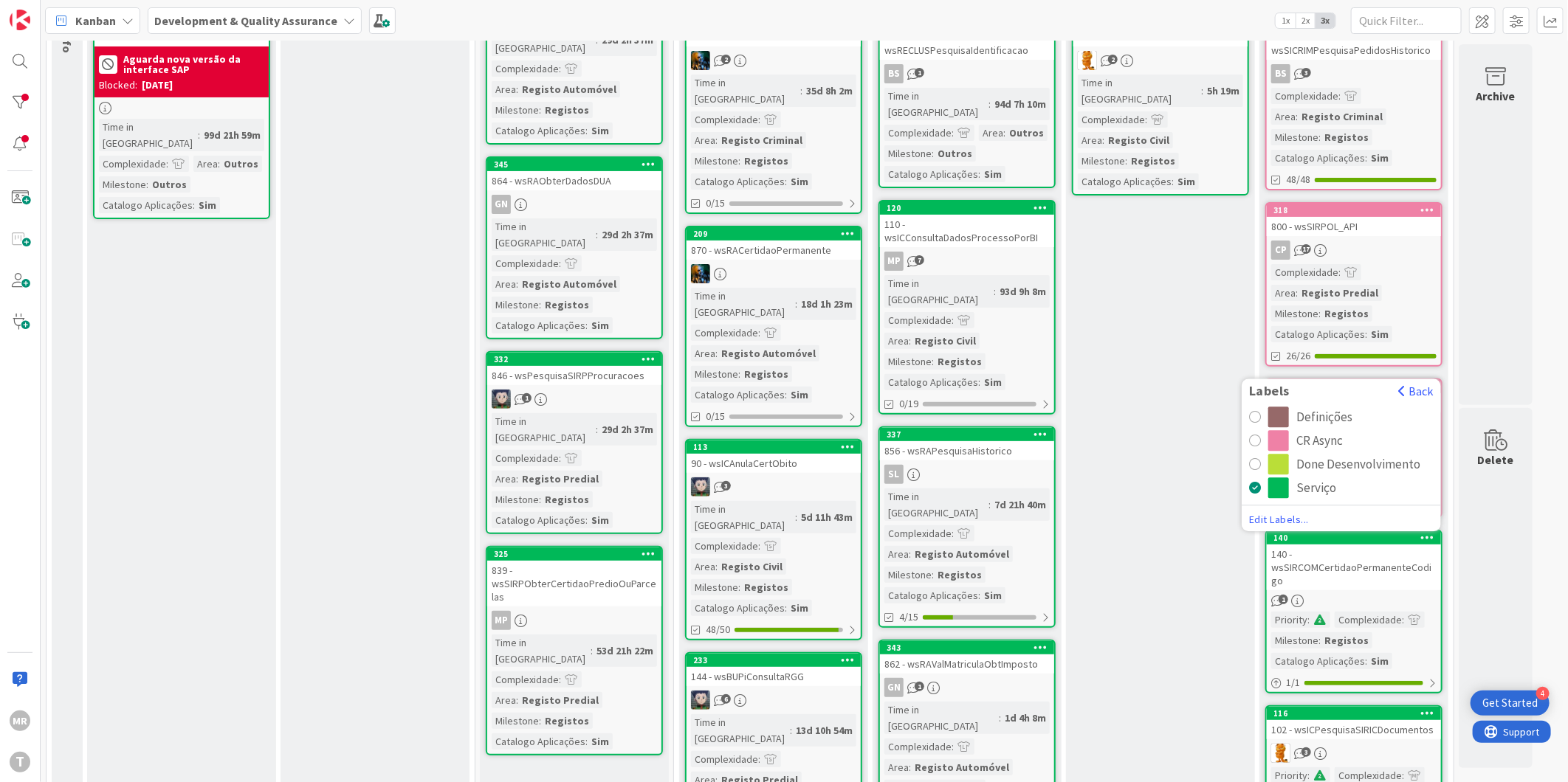
click at [1313, 434] on div "CR Async" at bounding box center [1319, 440] width 47 height 20
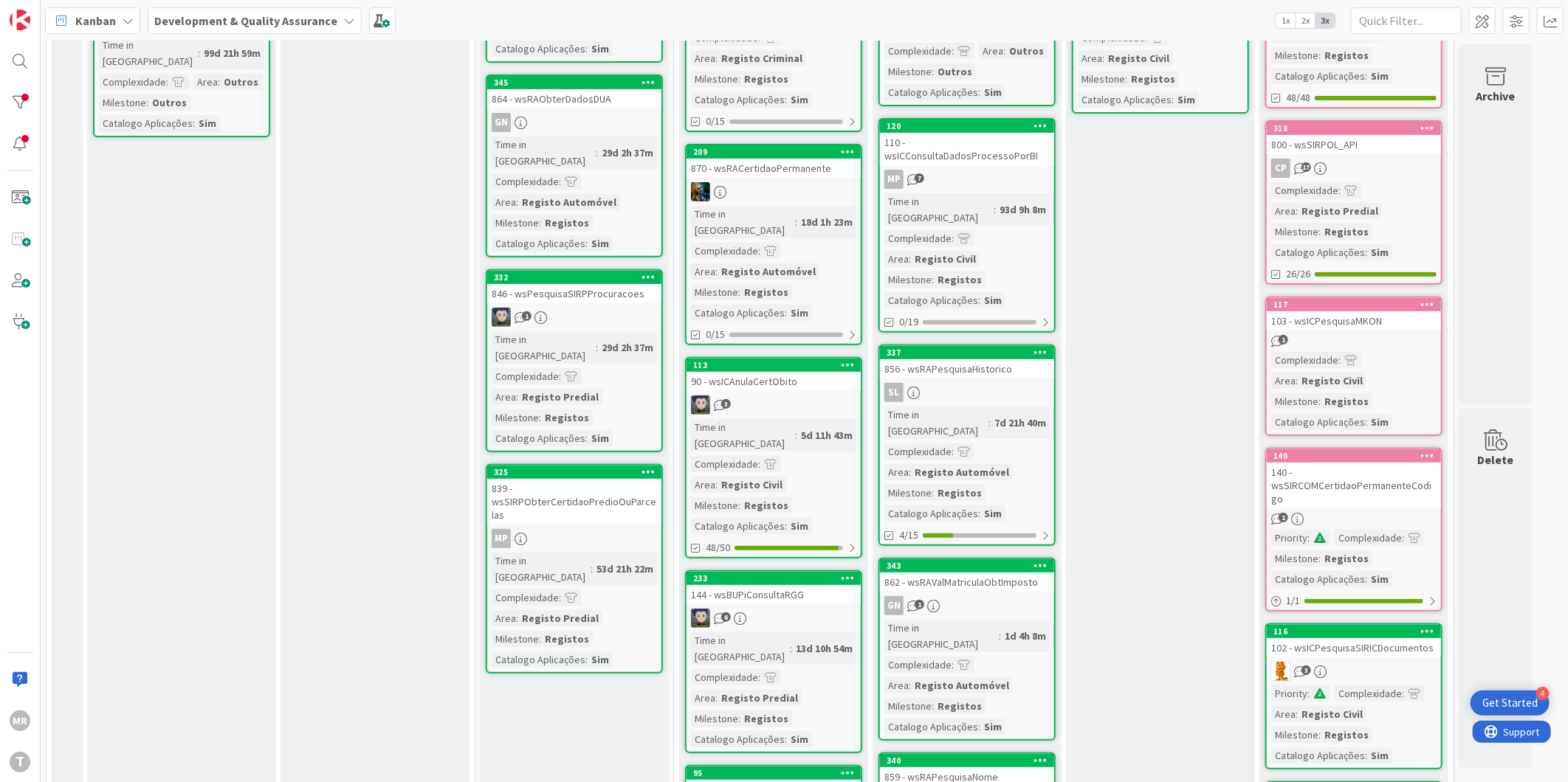
scroll to position [328, 0]
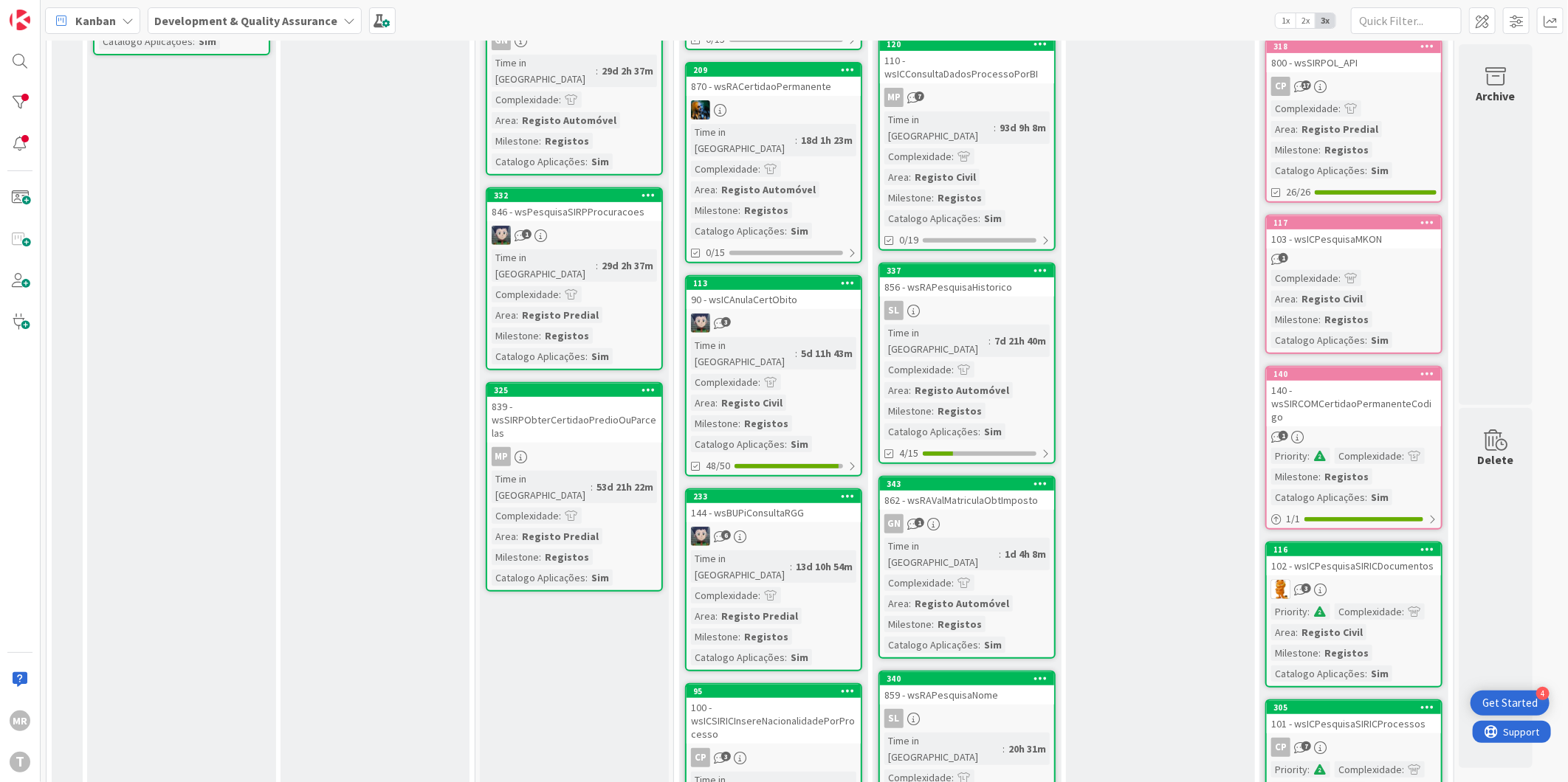
click at [1427, 544] on icon at bounding box center [1428, 549] width 14 height 11
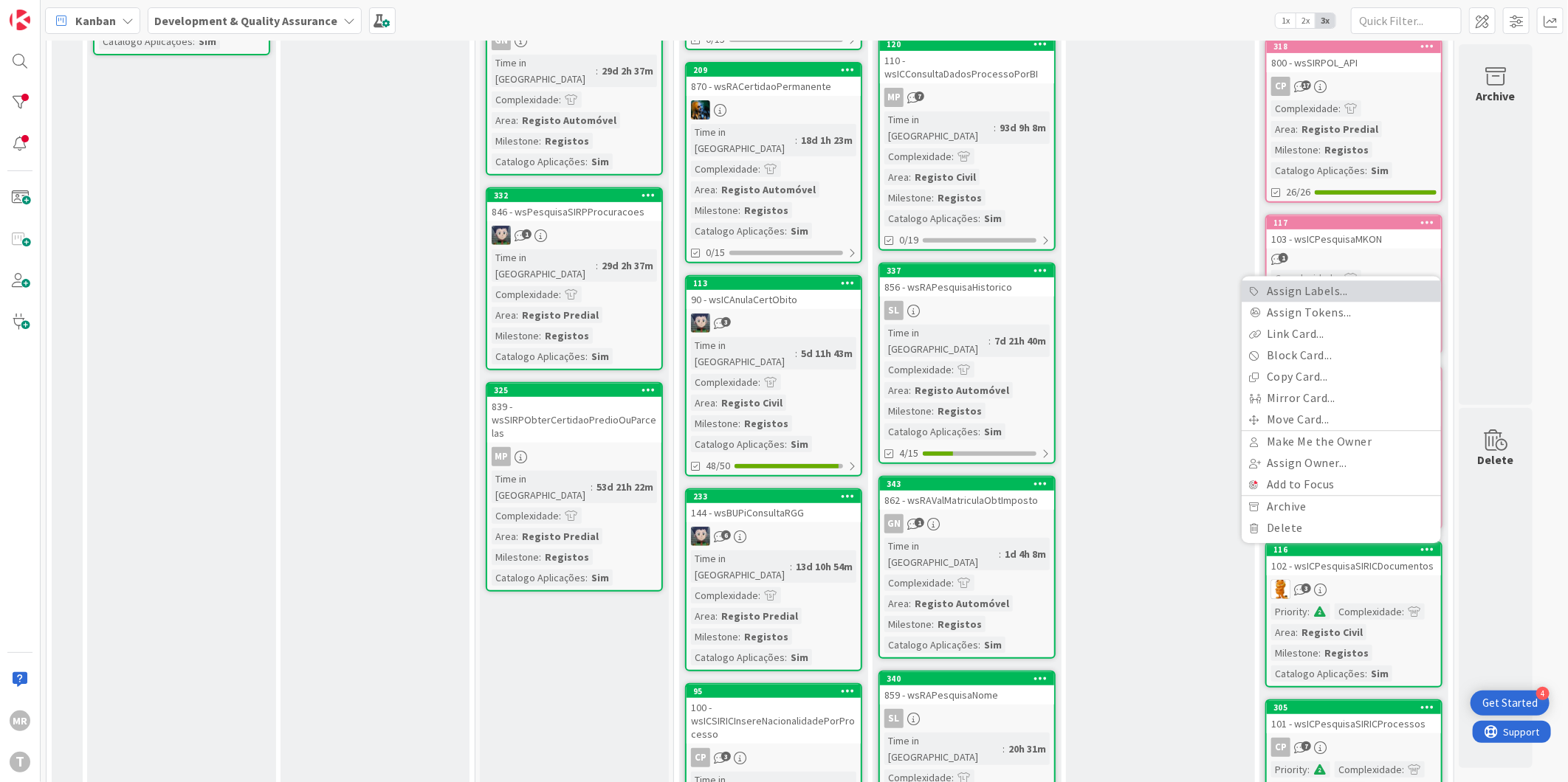
click at [1324, 280] on link "Assign Labels..." at bounding box center [1342, 291] width 199 height 21
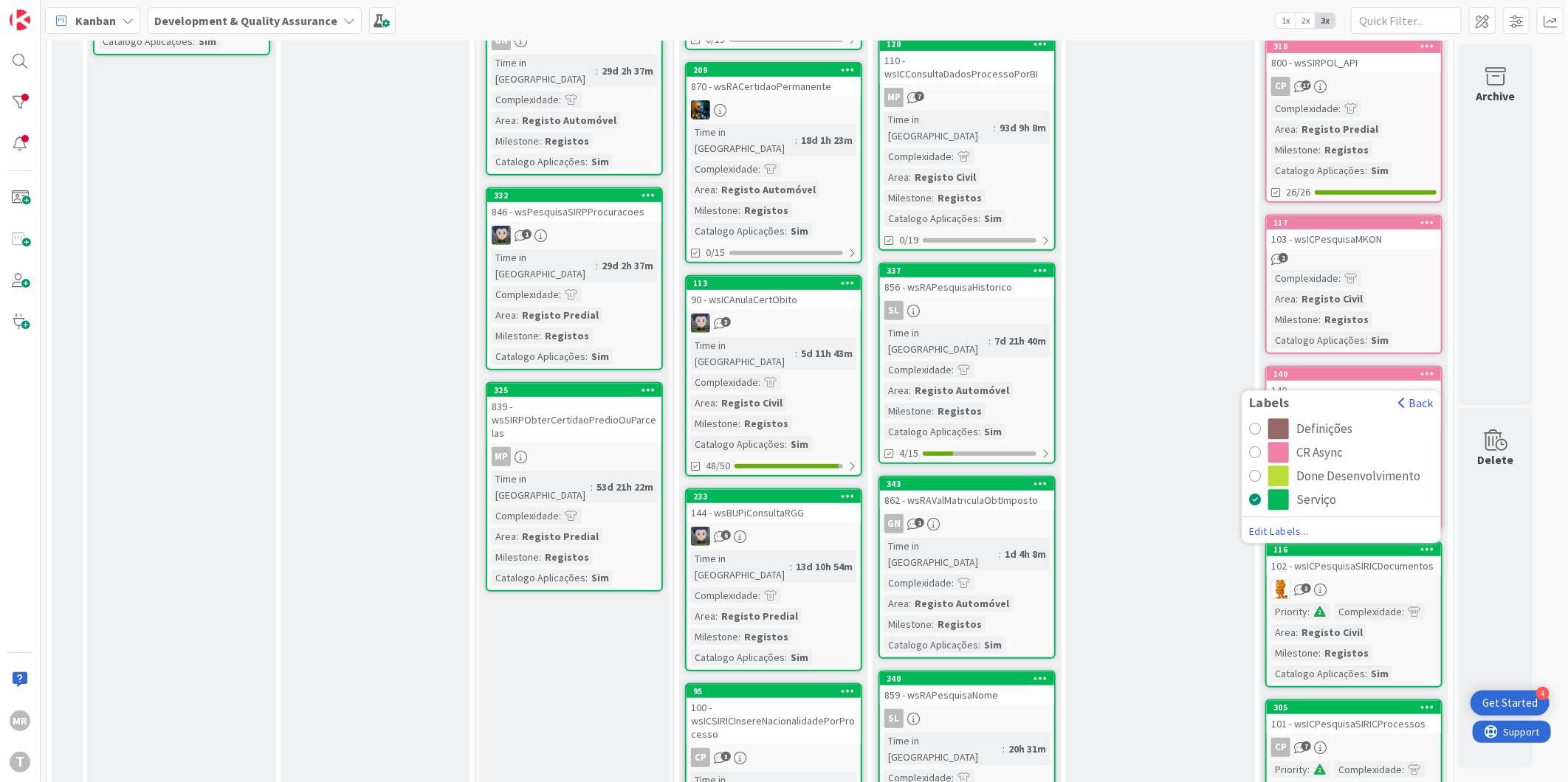
click at [1310, 442] on div "CR Async" at bounding box center [1319, 452] width 47 height 20
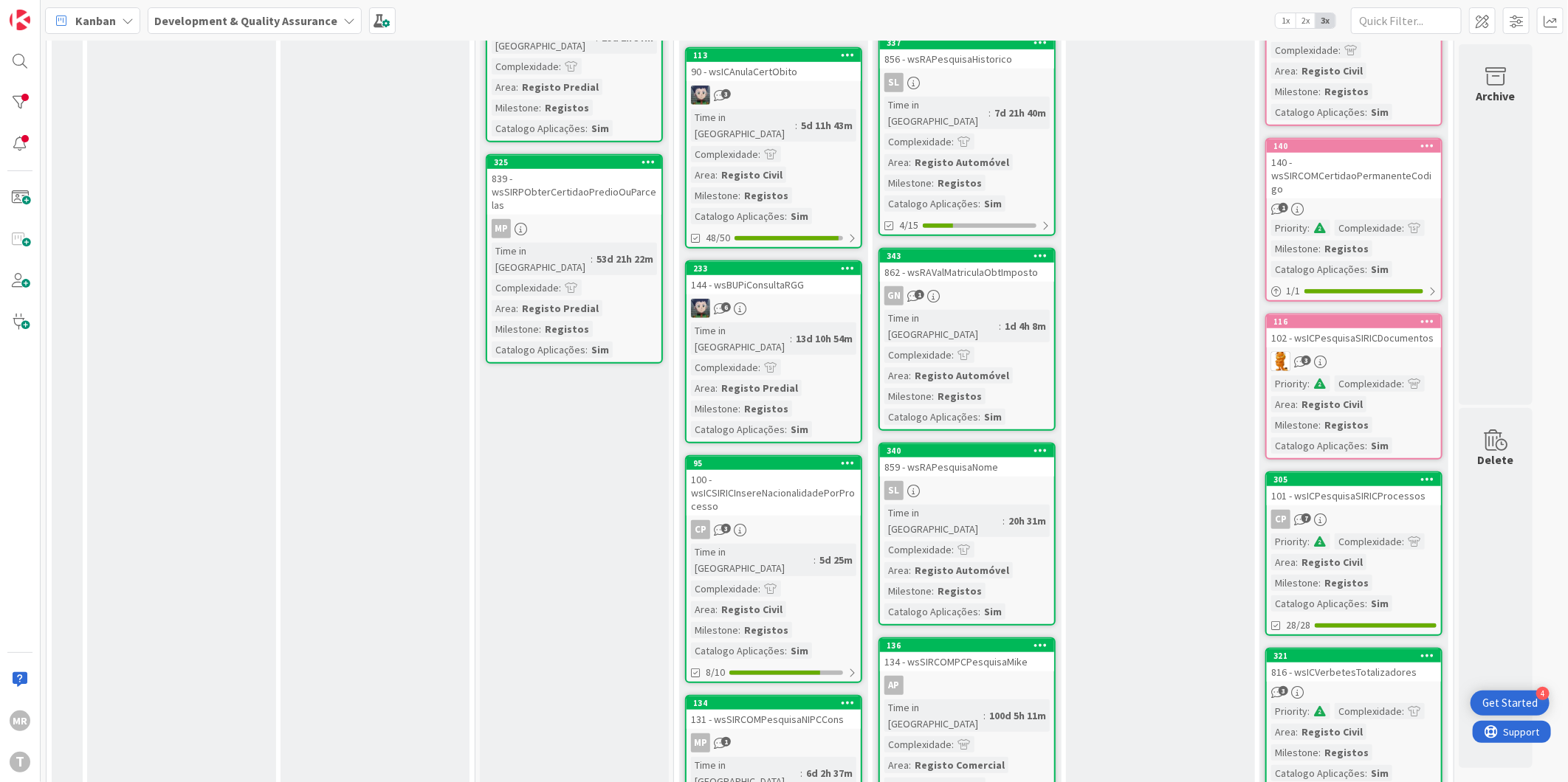
scroll to position [574, 0]
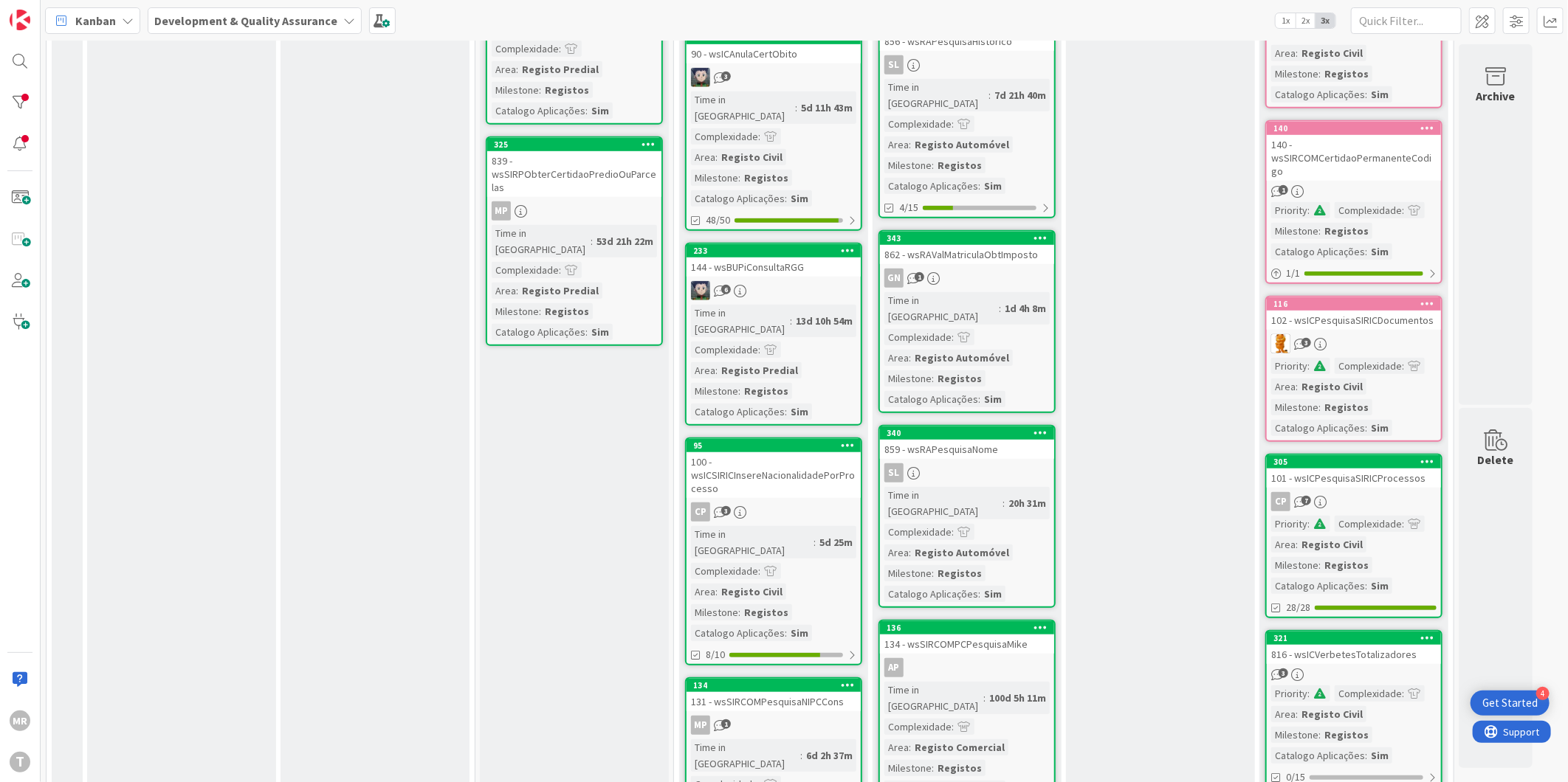
click at [1423, 456] on icon at bounding box center [1428, 461] width 14 height 11
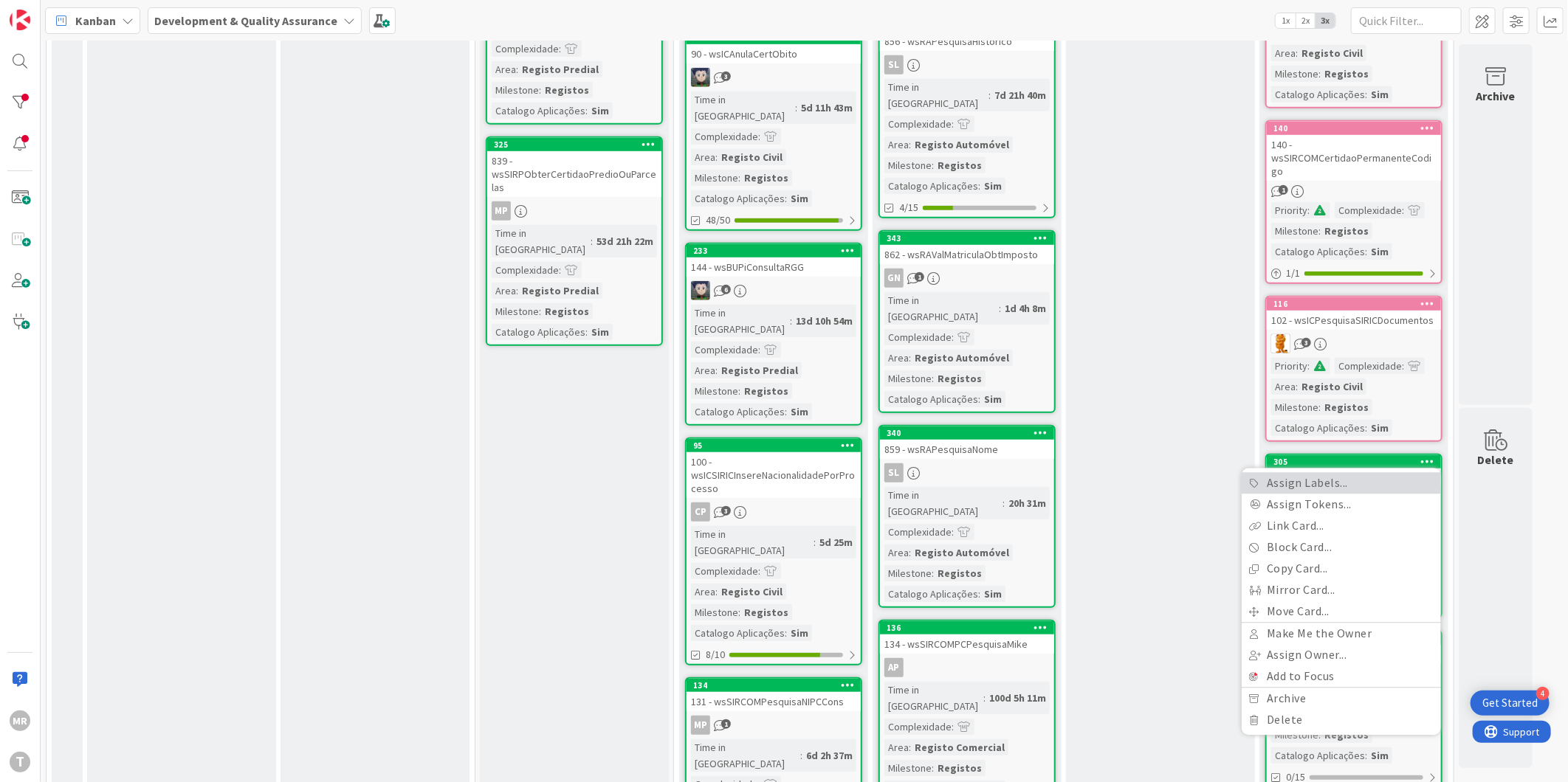
click at [1340, 473] on link "Assign Labels..." at bounding box center [1342, 484] width 199 height 21
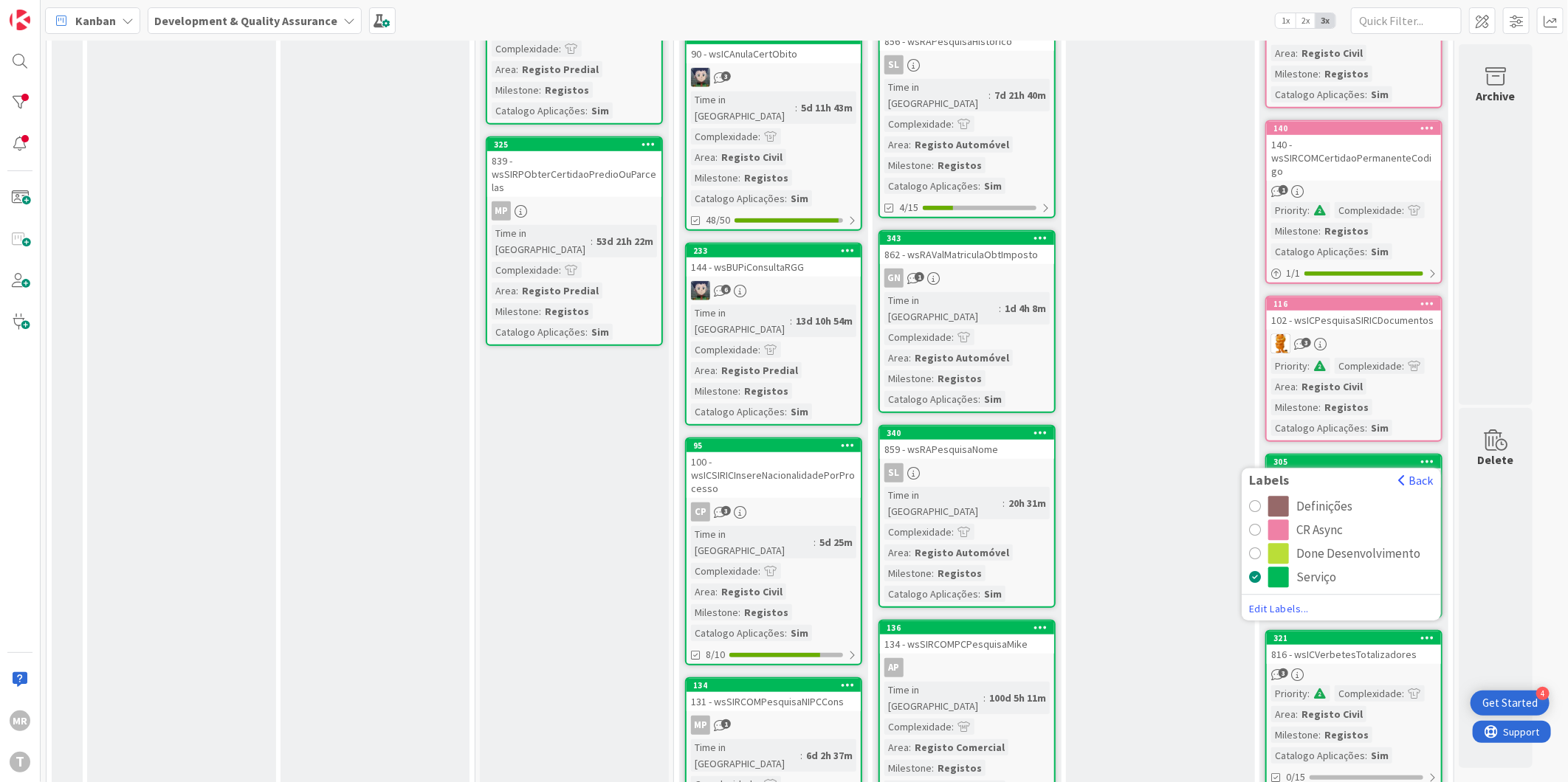
click at [1298, 521] on div "CR Async" at bounding box center [1319, 530] width 47 height 20
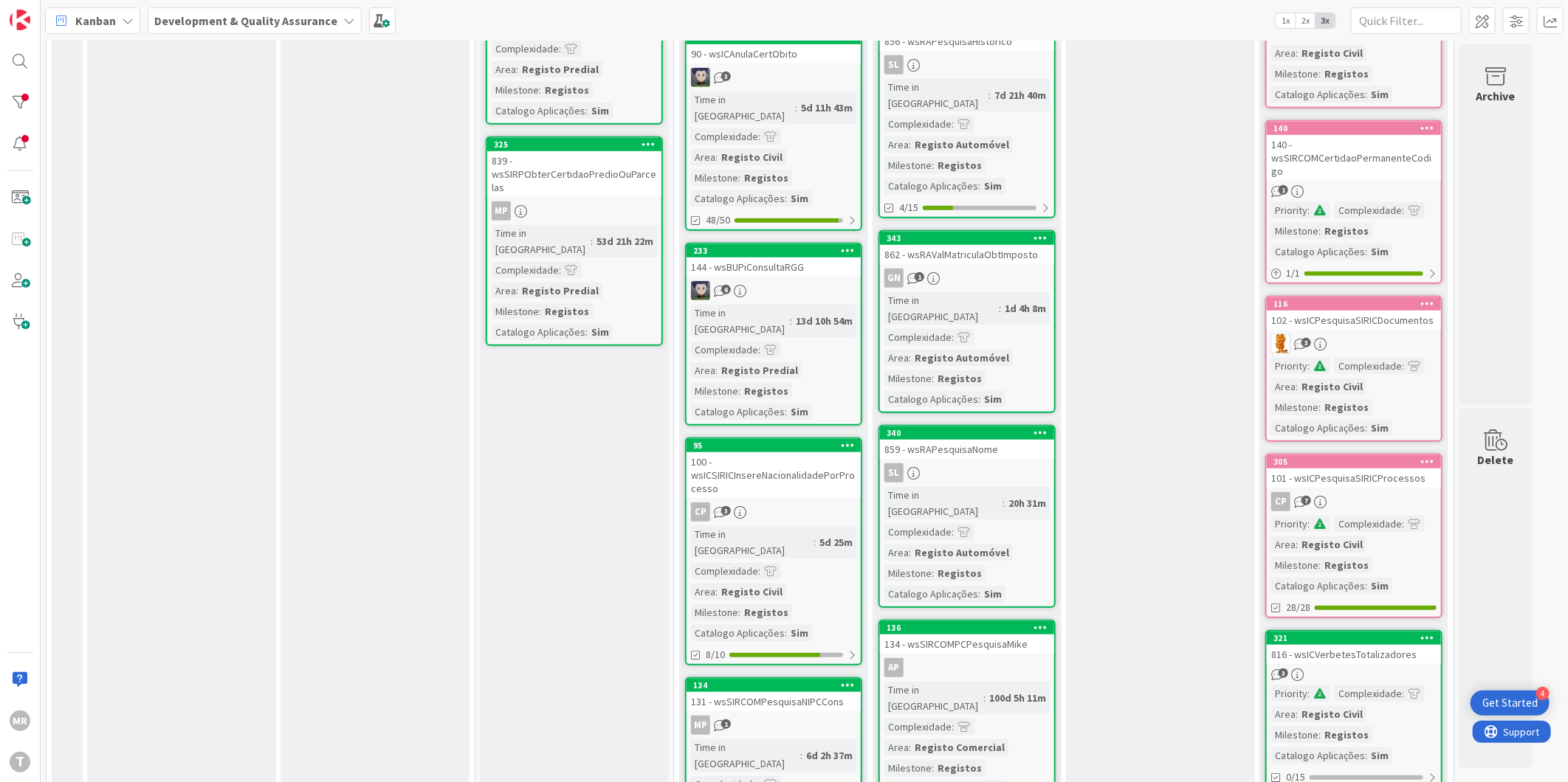
scroll to position [820, 0]
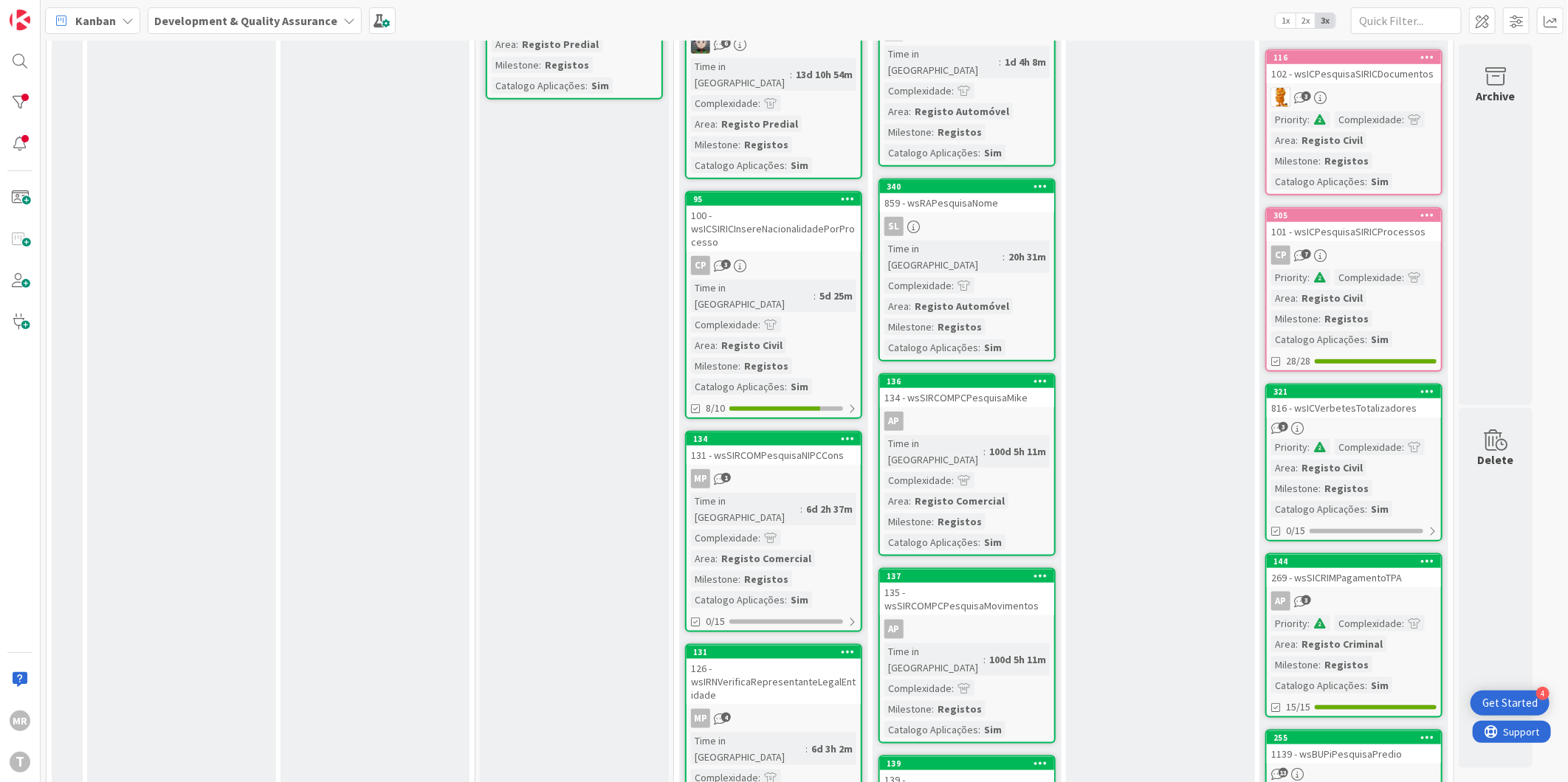
click at [1431, 386] on icon at bounding box center [1428, 391] width 14 height 11
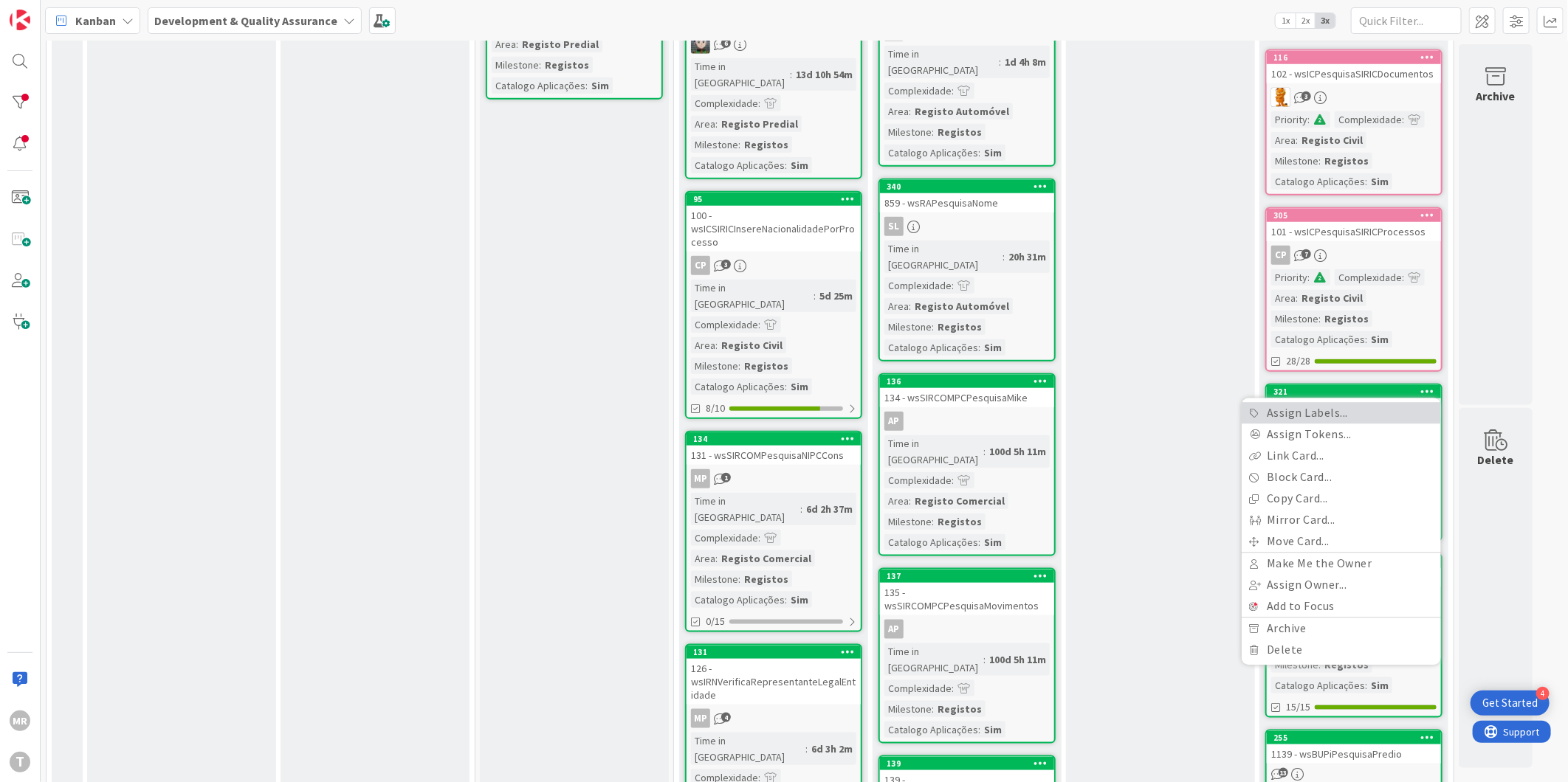
click at [1346, 403] on link "Assign Labels..." at bounding box center [1342, 413] width 199 height 21
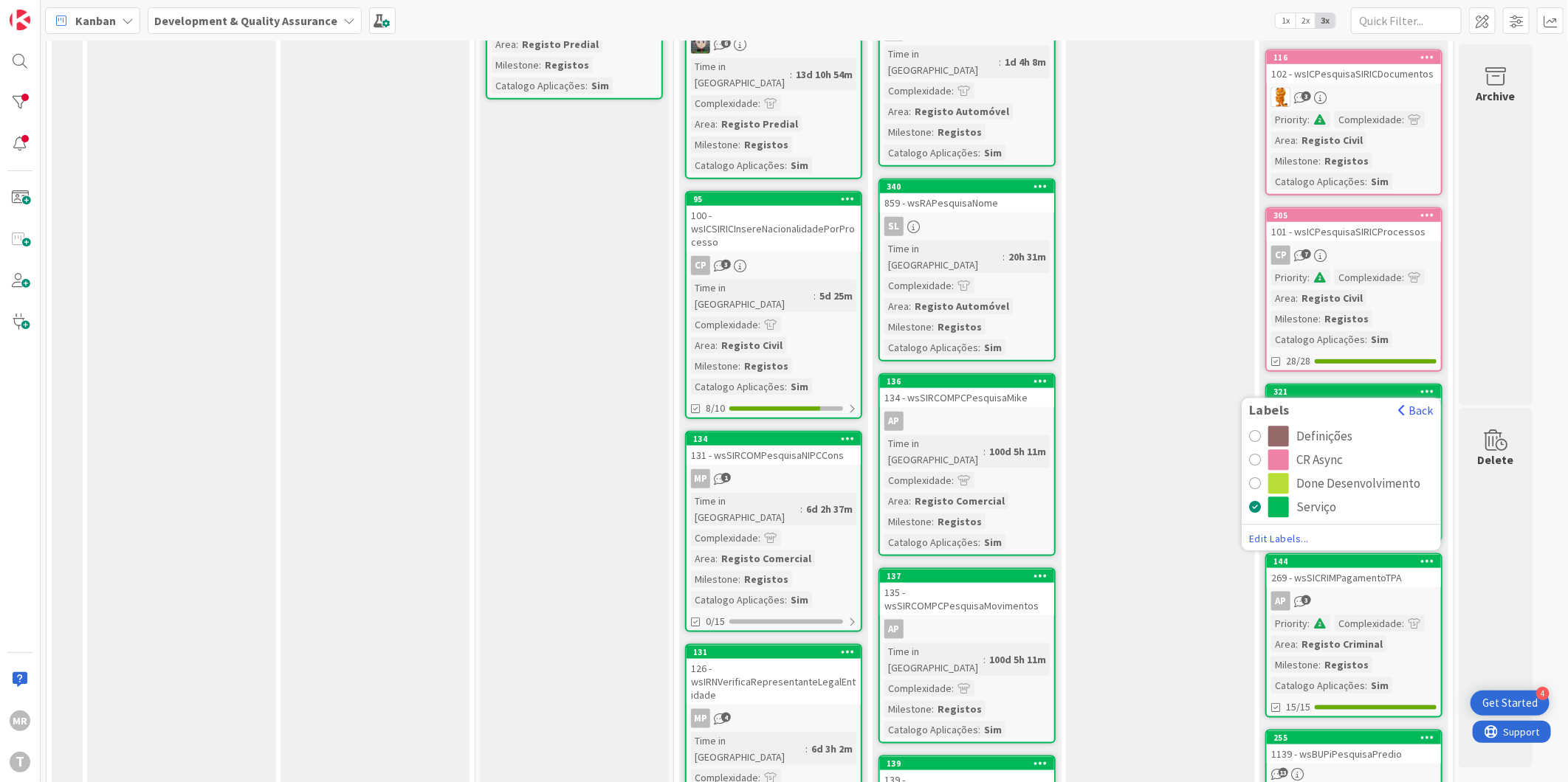
click at [1326, 450] on div "CR Async" at bounding box center [1319, 460] width 47 height 20
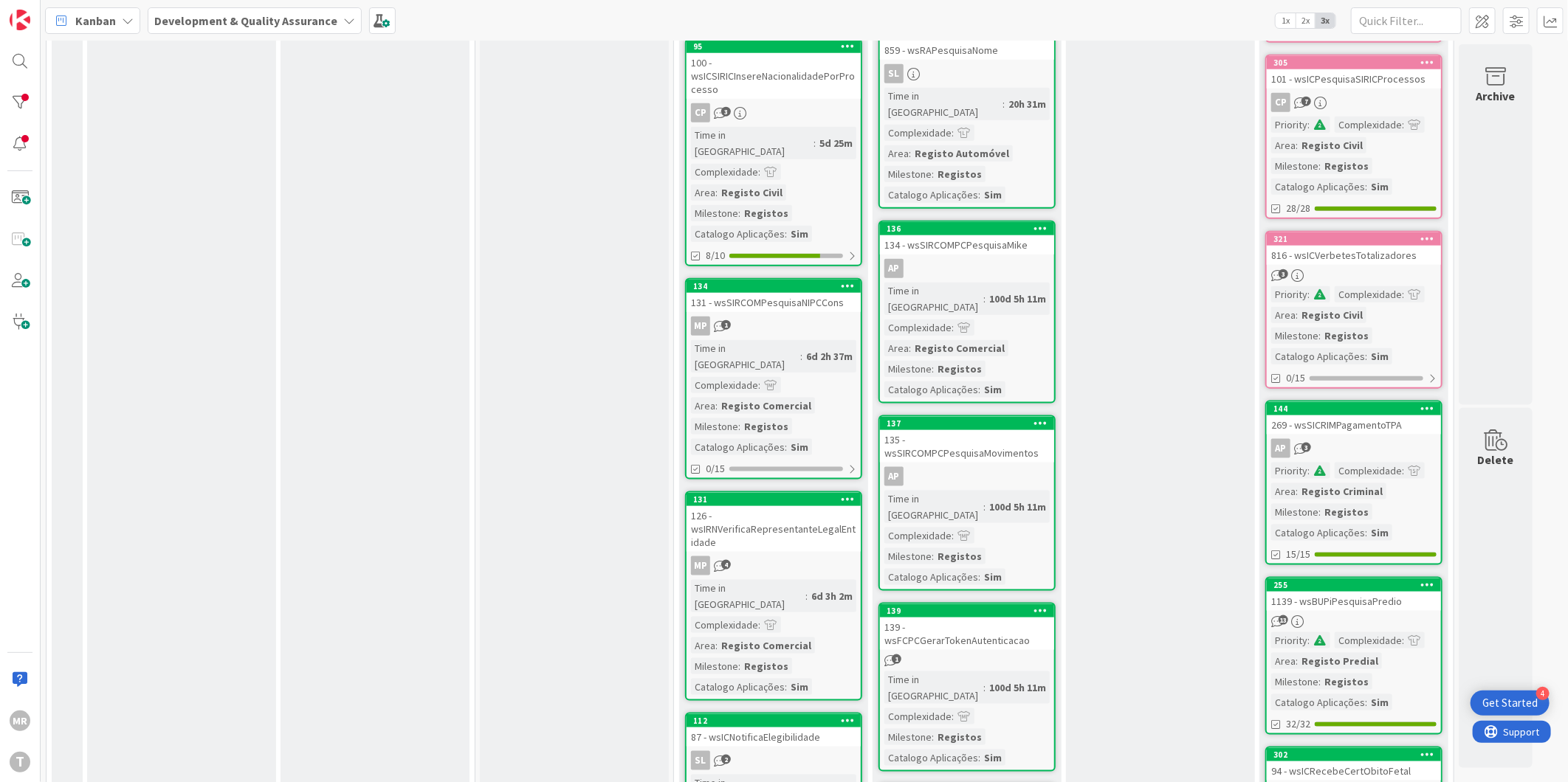
scroll to position [984, 0]
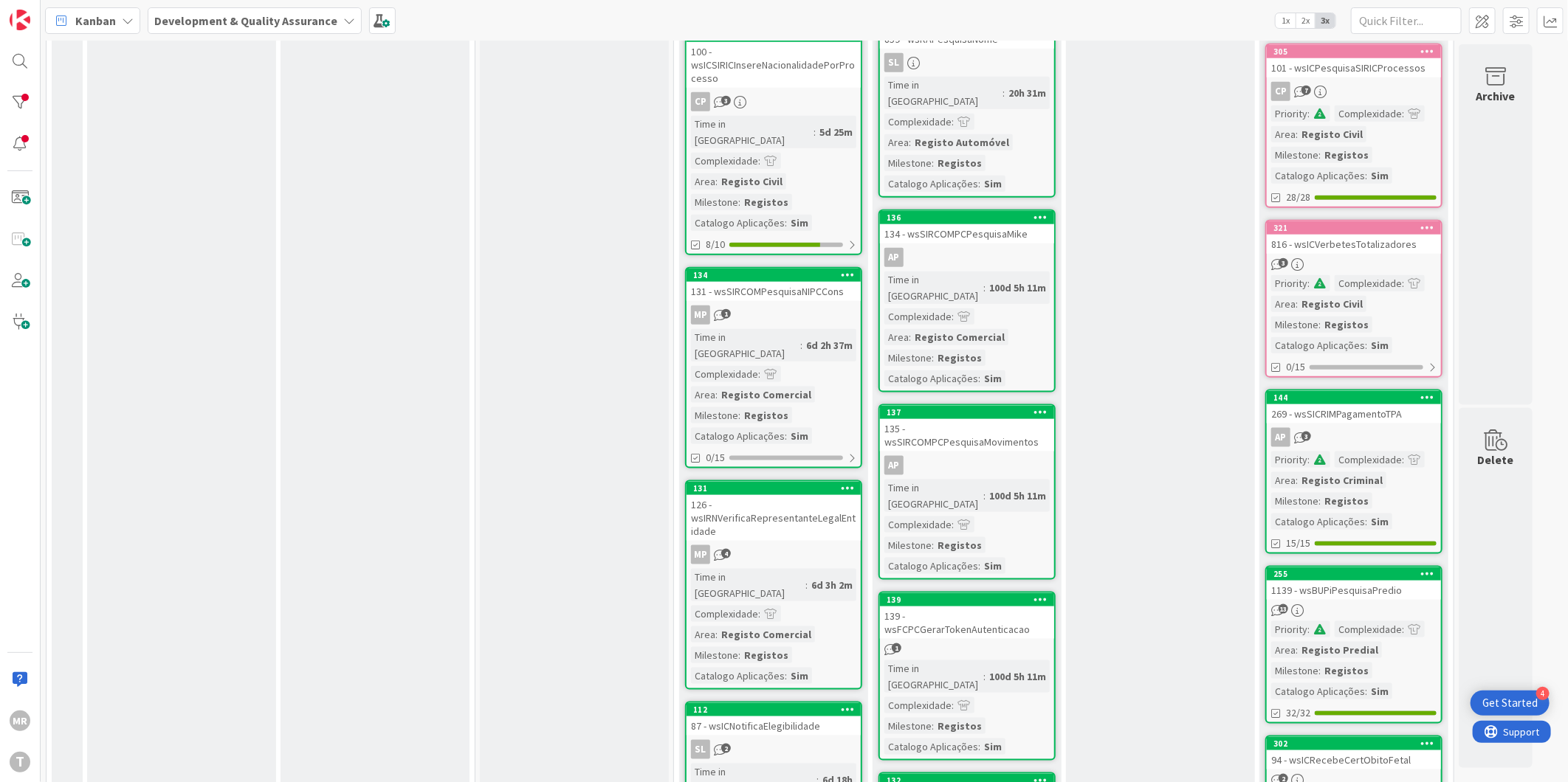
click at [1428, 392] on icon at bounding box center [1428, 397] width 14 height 11
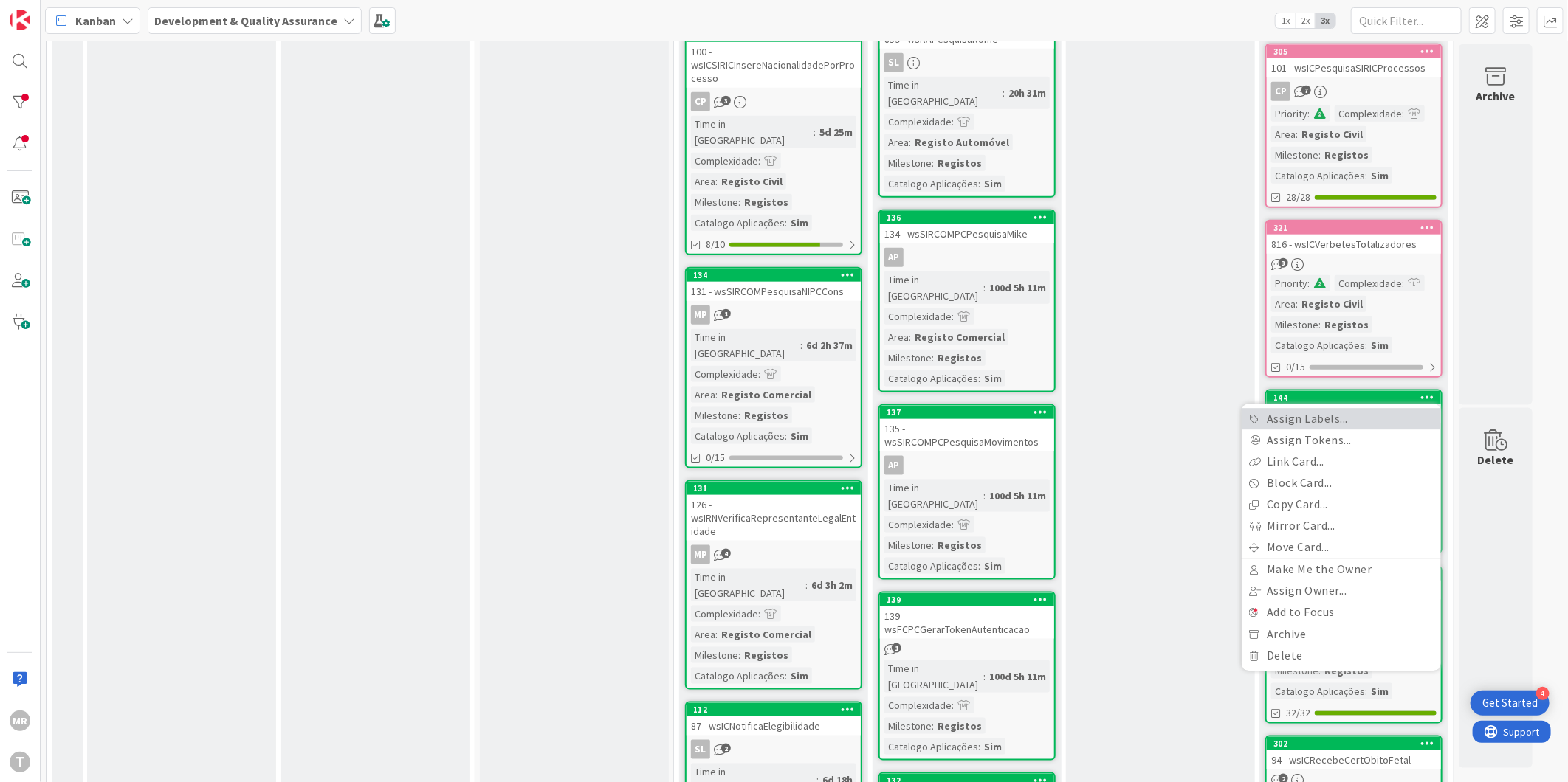
click at [1345, 409] on link "Assign Labels..." at bounding box center [1342, 419] width 199 height 21
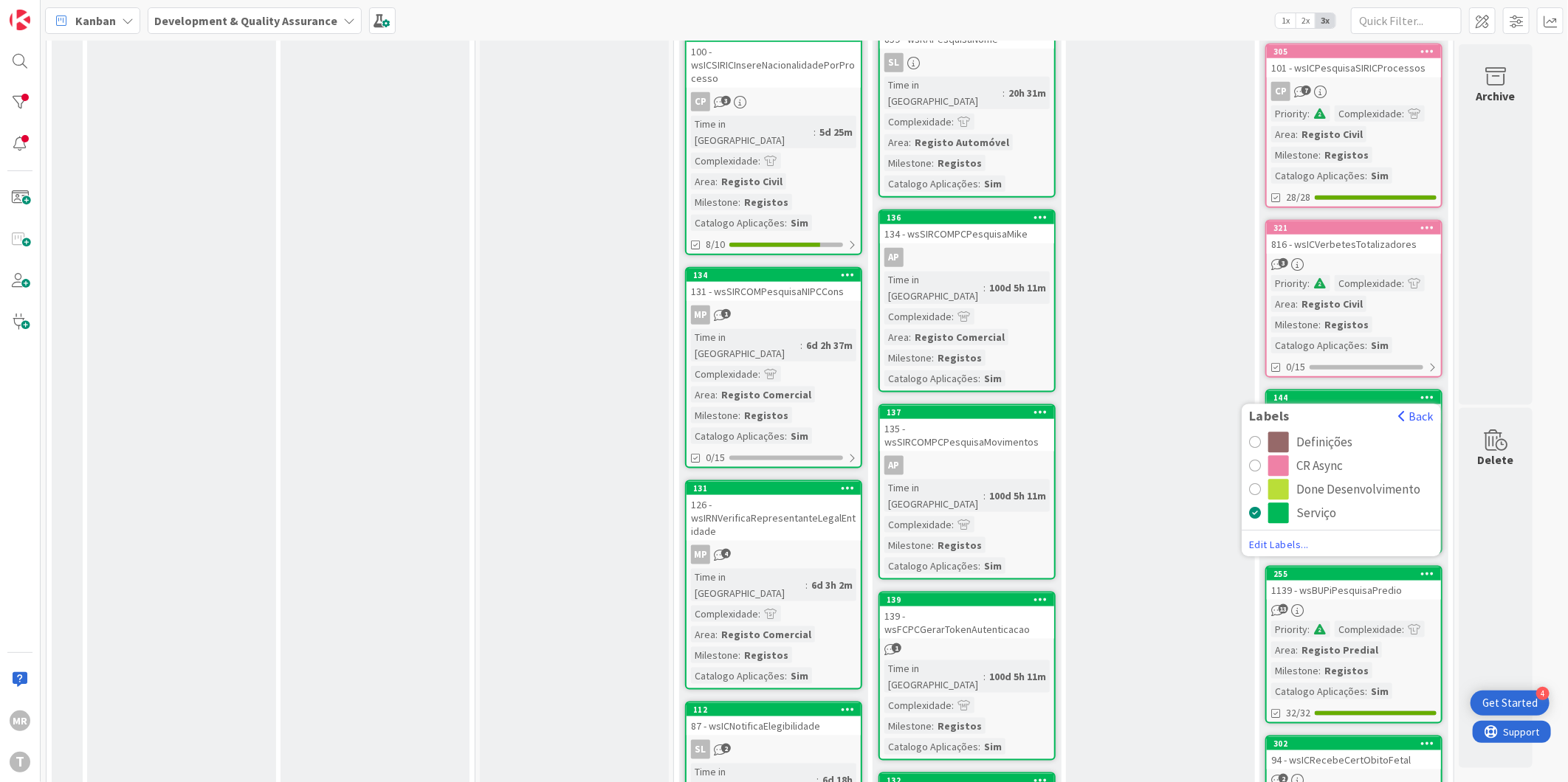
click at [1309, 456] on div "CR Async" at bounding box center [1319, 466] width 47 height 20
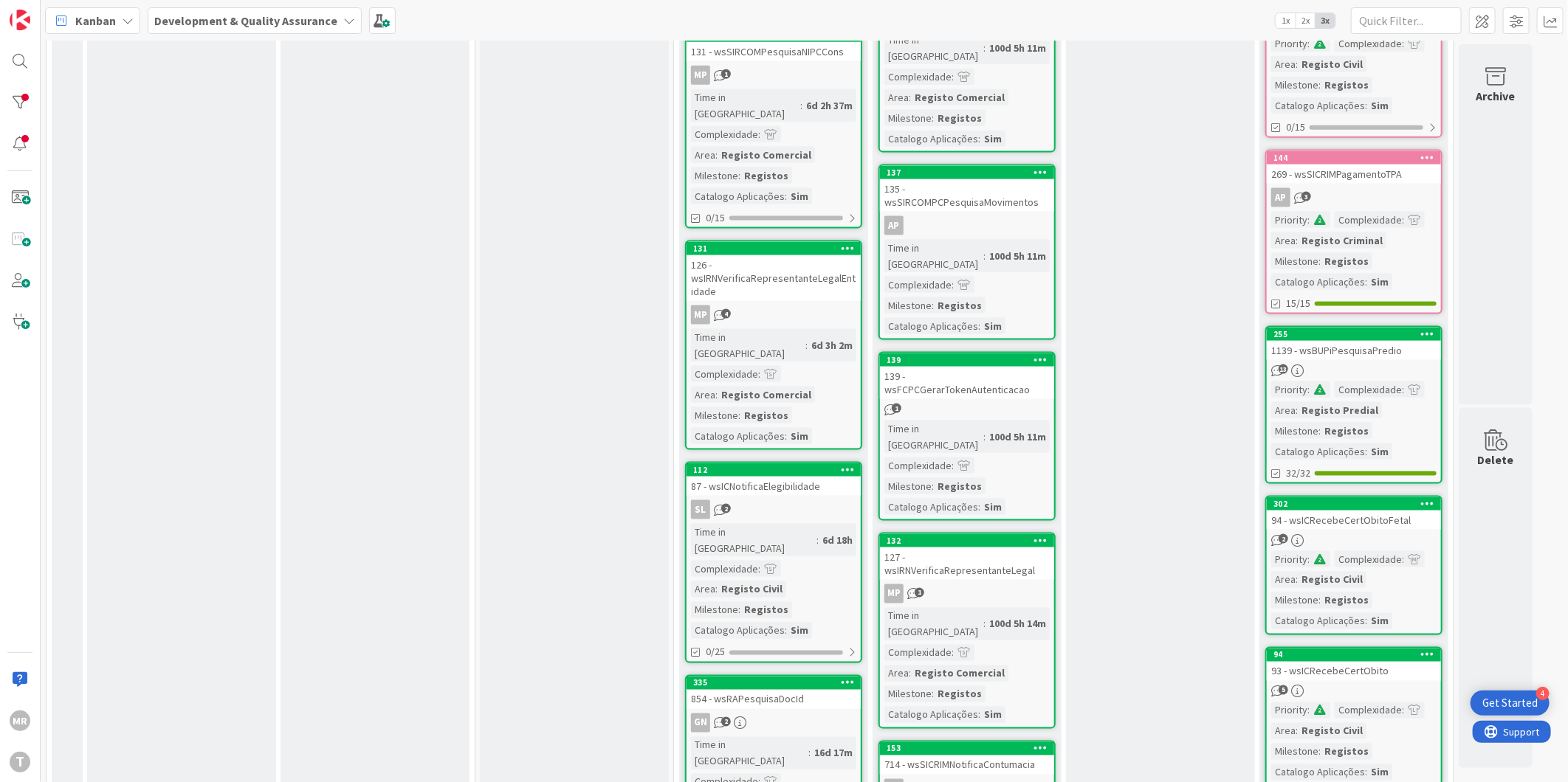
scroll to position [1230, 0]
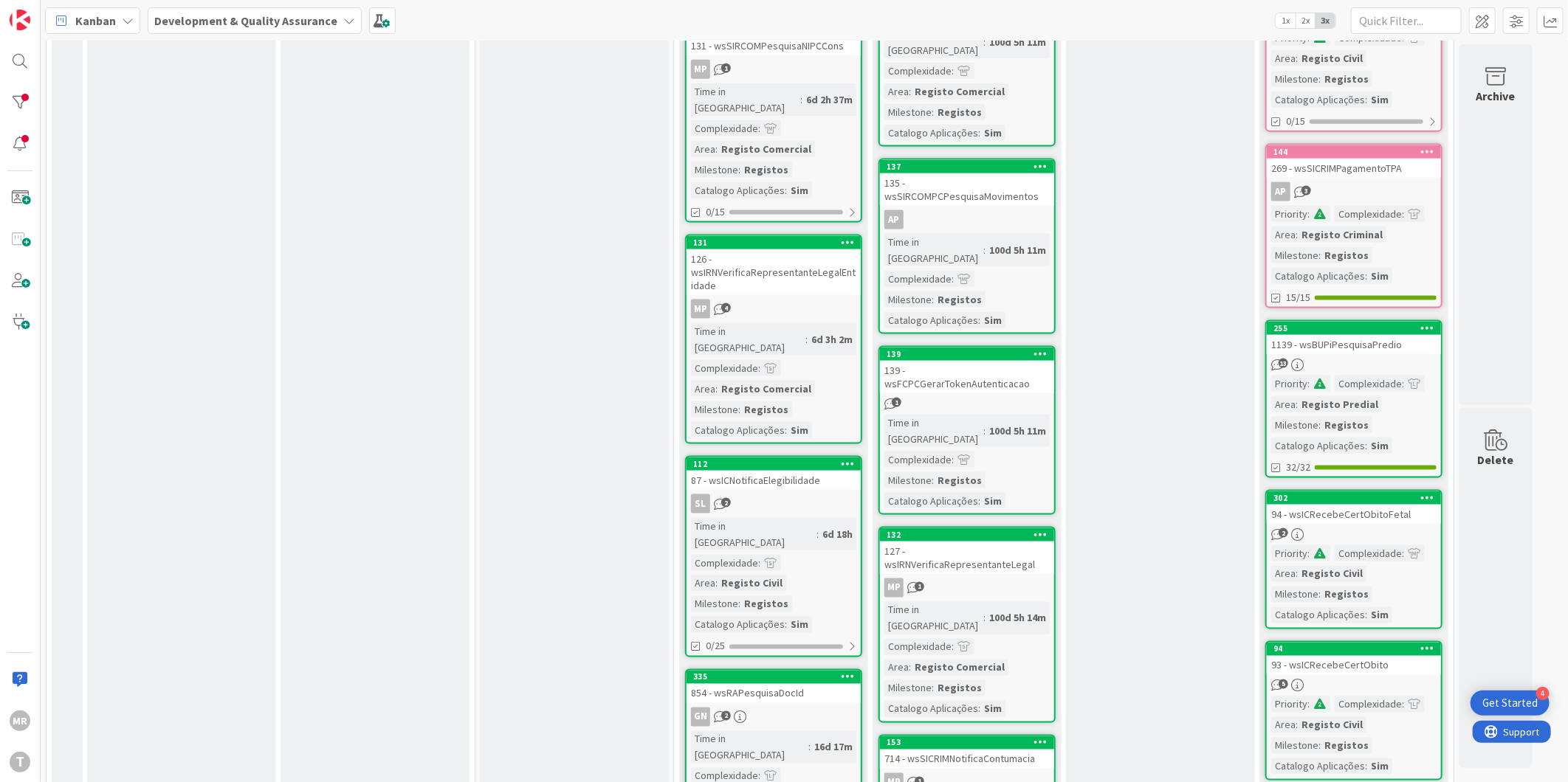
click at [1423, 323] on icon at bounding box center [1428, 328] width 14 height 11
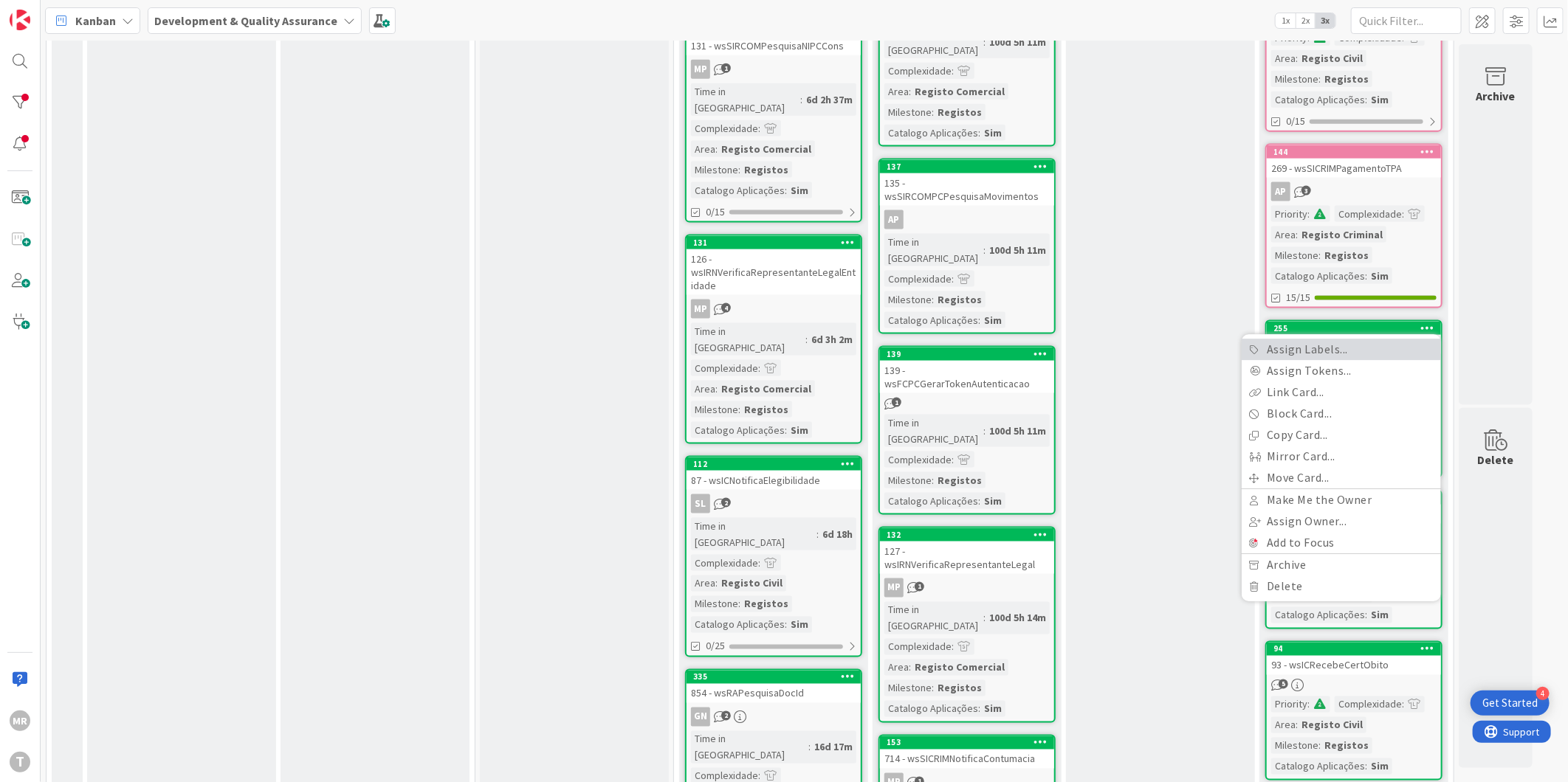
click at [1367, 339] on link "Assign Labels..." at bounding box center [1342, 350] width 199 height 21
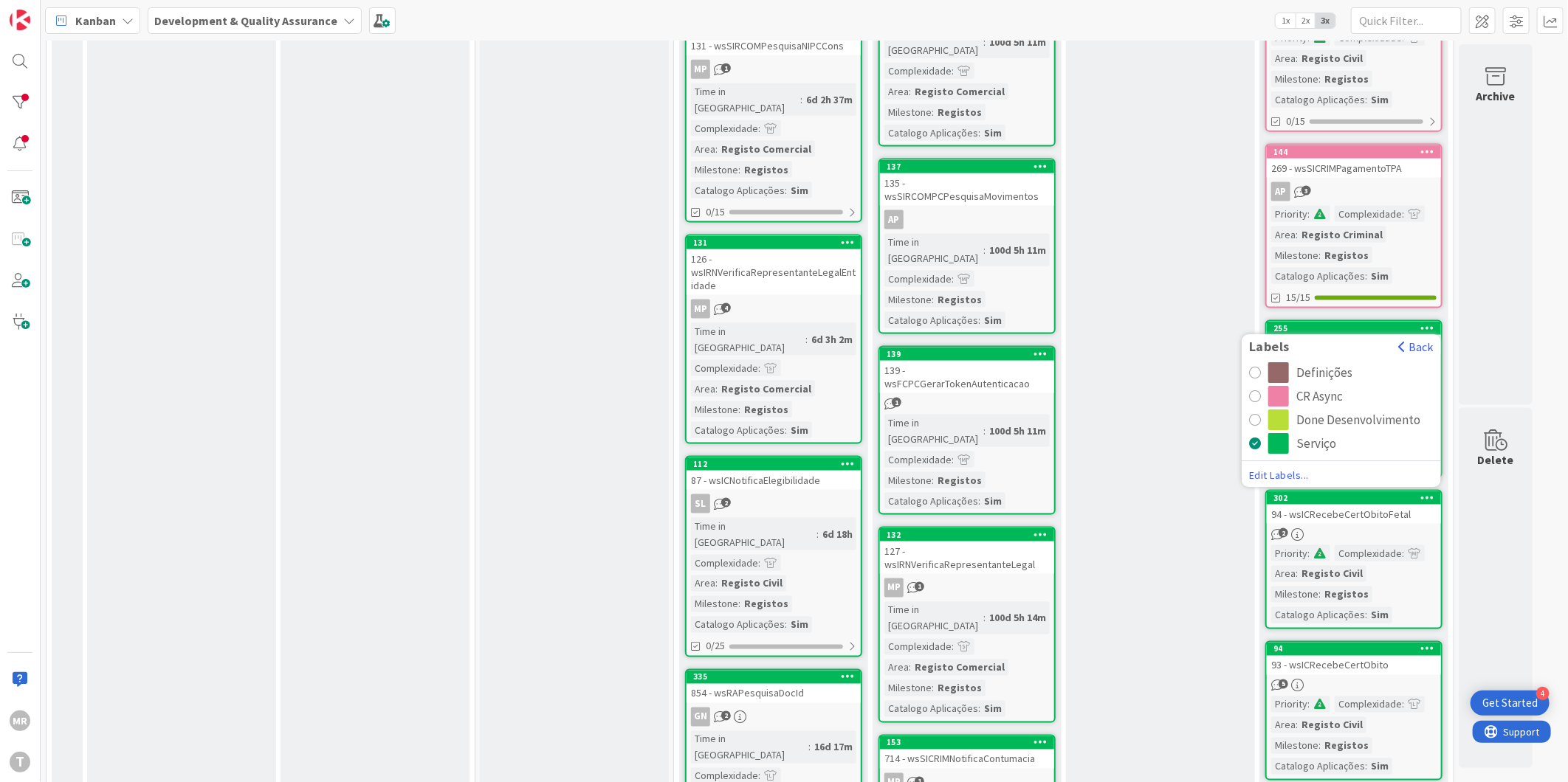
click at [1328, 387] on div "CR Async" at bounding box center [1319, 396] width 47 height 20
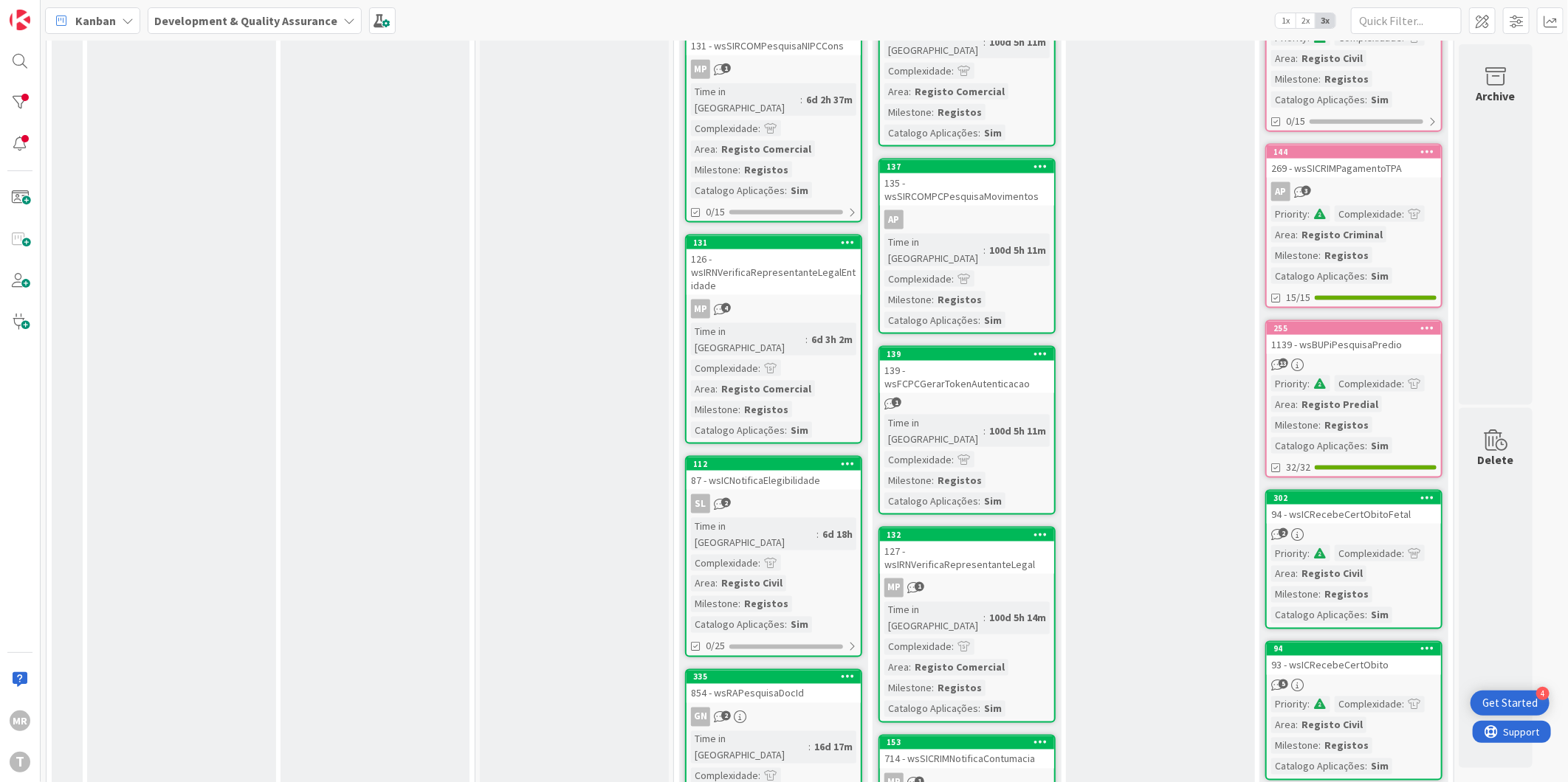
scroll to position [1312, 0]
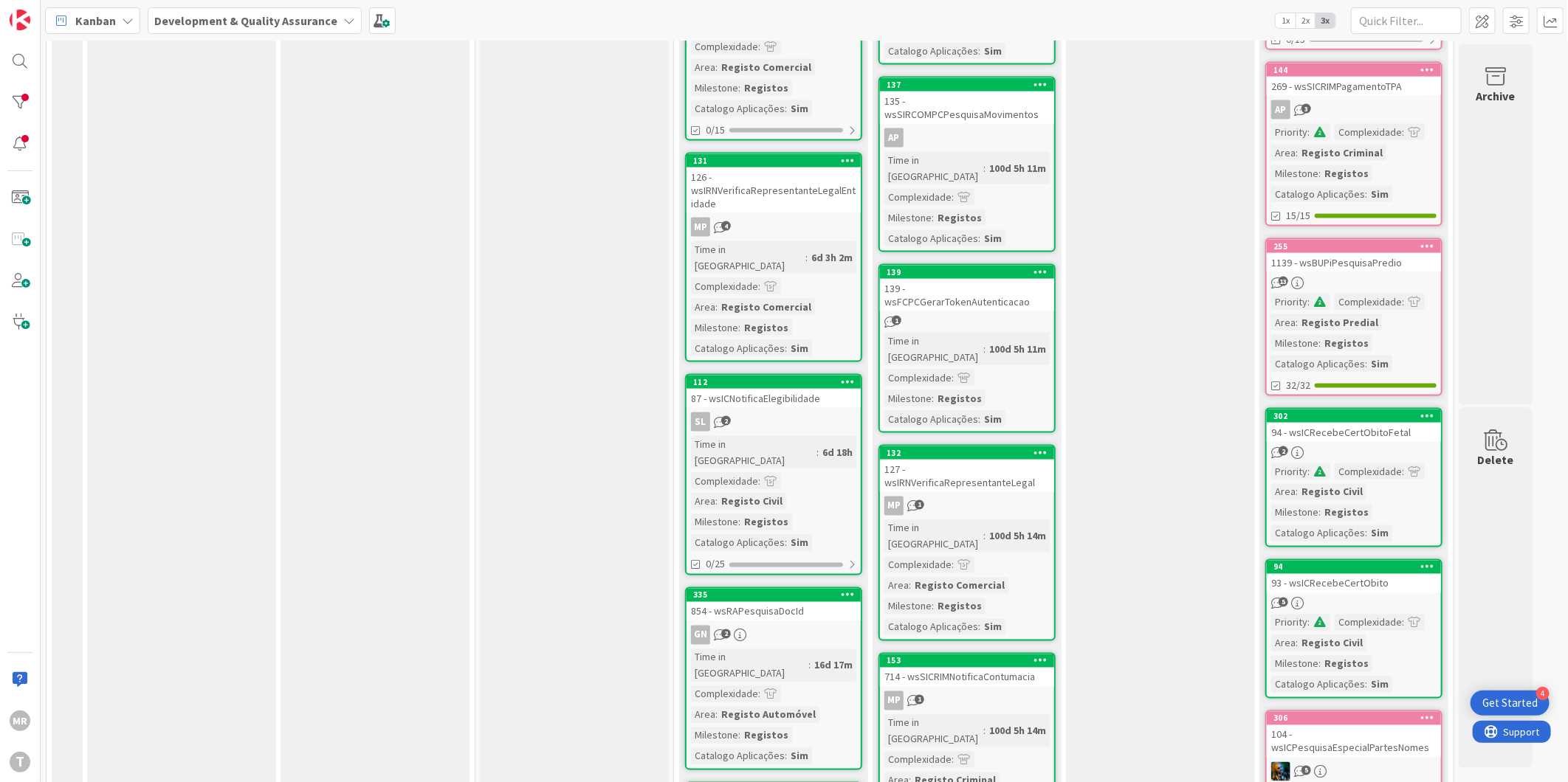
click at [1430, 410] on icon at bounding box center [1428, 415] width 14 height 11
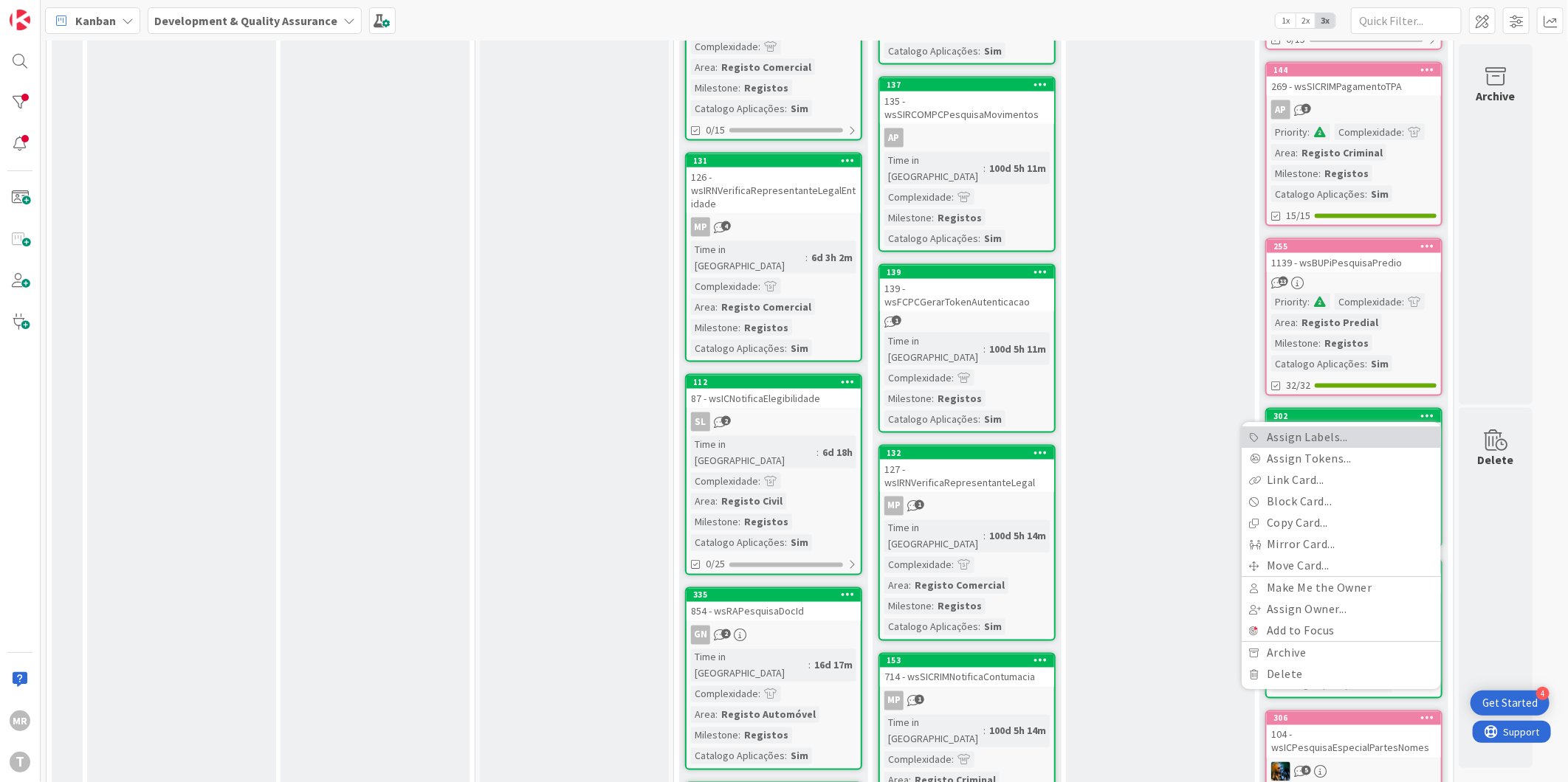
click at [1401, 427] on link "Assign Labels..." at bounding box center [1342, 438] width 199 height 21
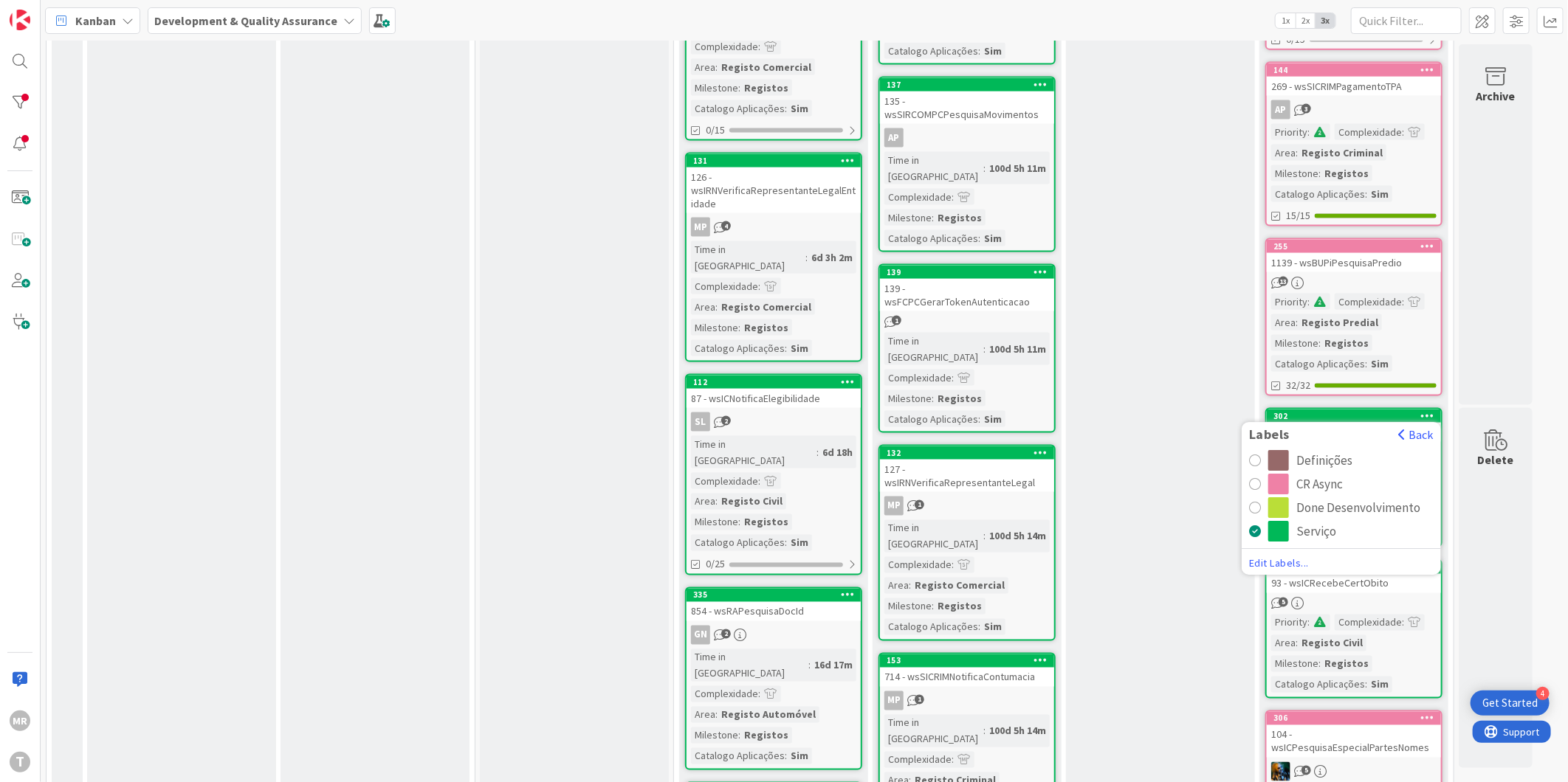
click at [1324, 475] on div "CR Async" at bounding box center [1319, 485] width 47 height 20
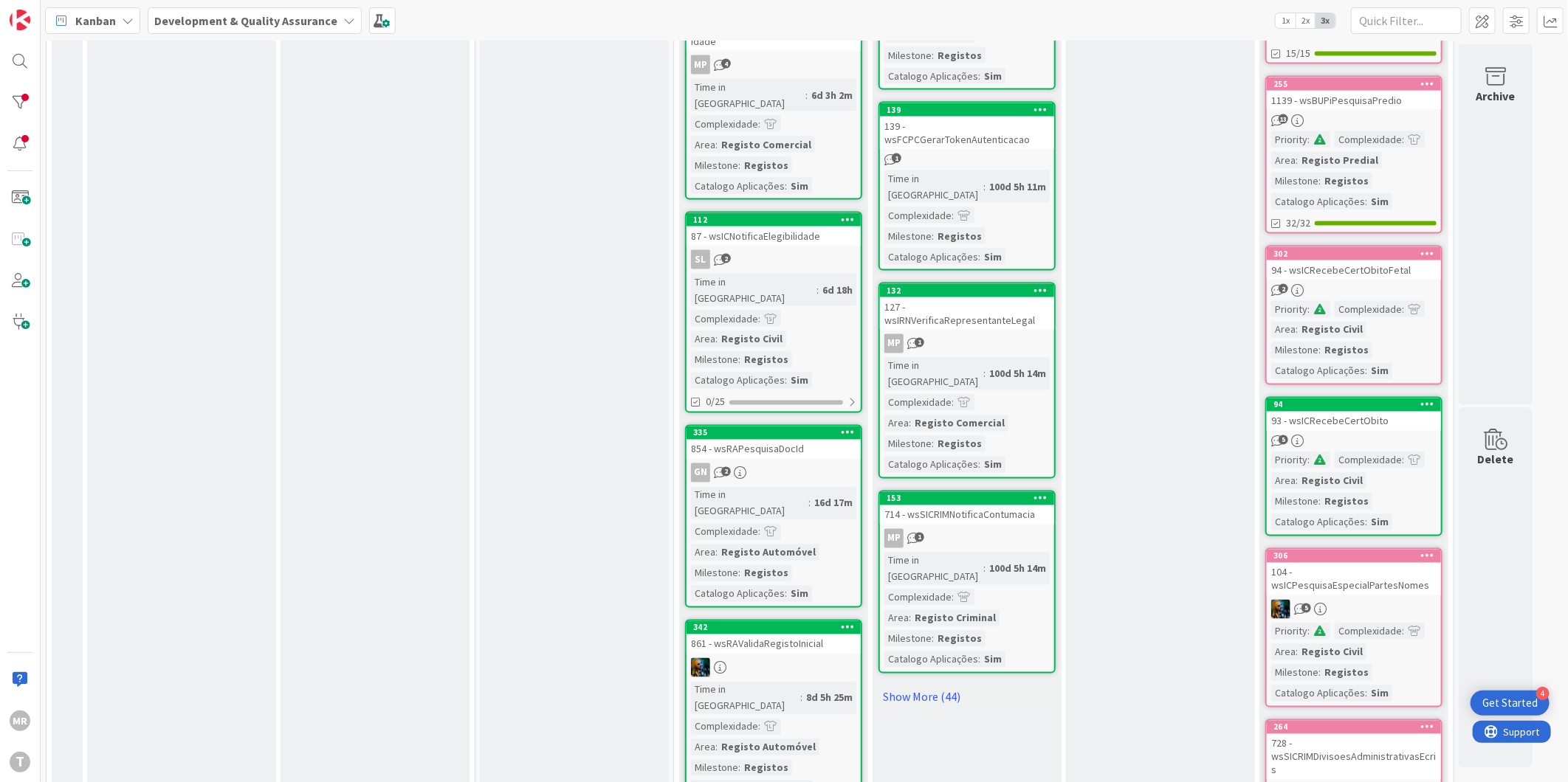
scroll to position [1476, 0]
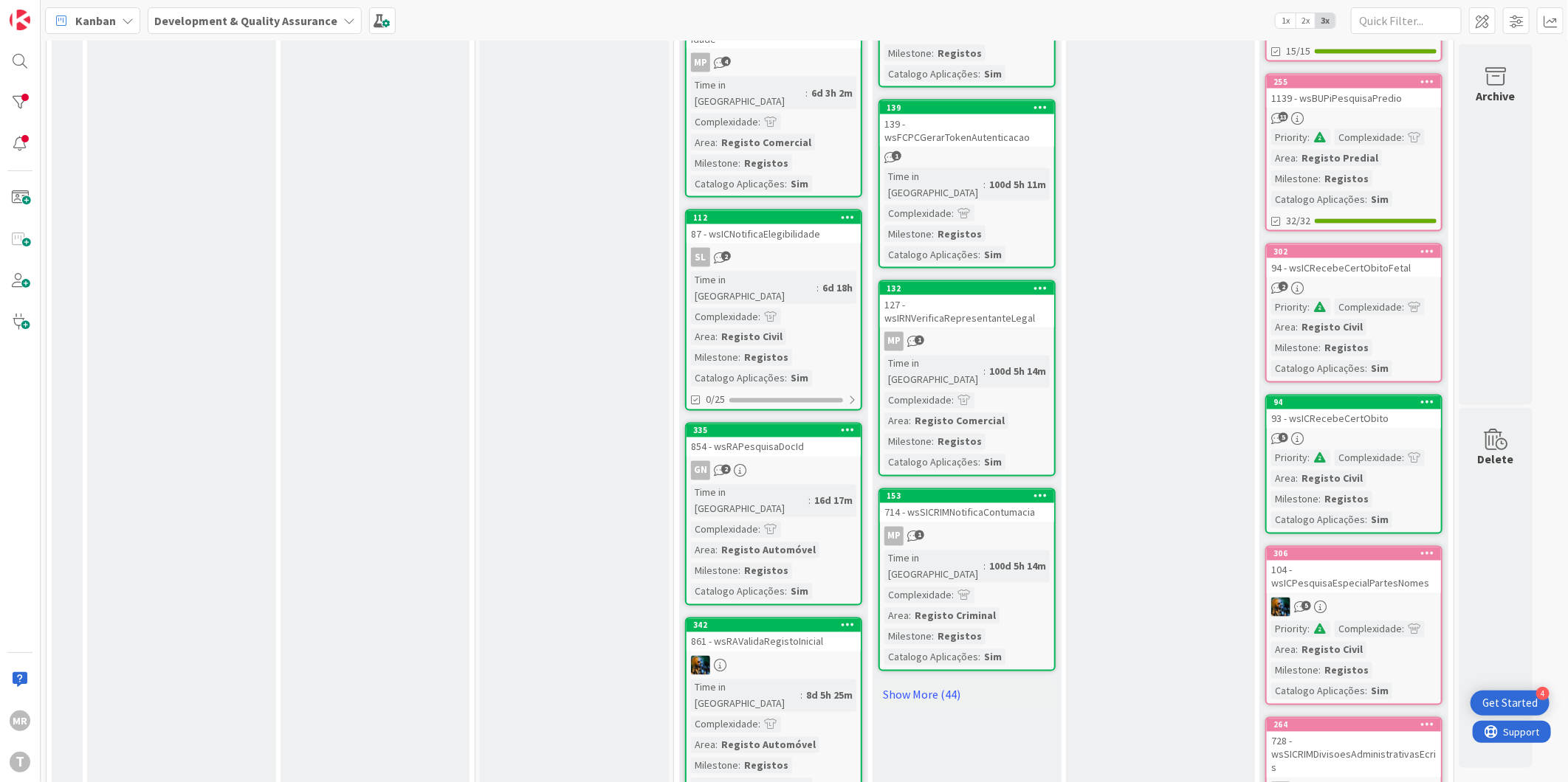
click at [1428, 397] on icon at bounding box center [1428, 402] width 14 height 11
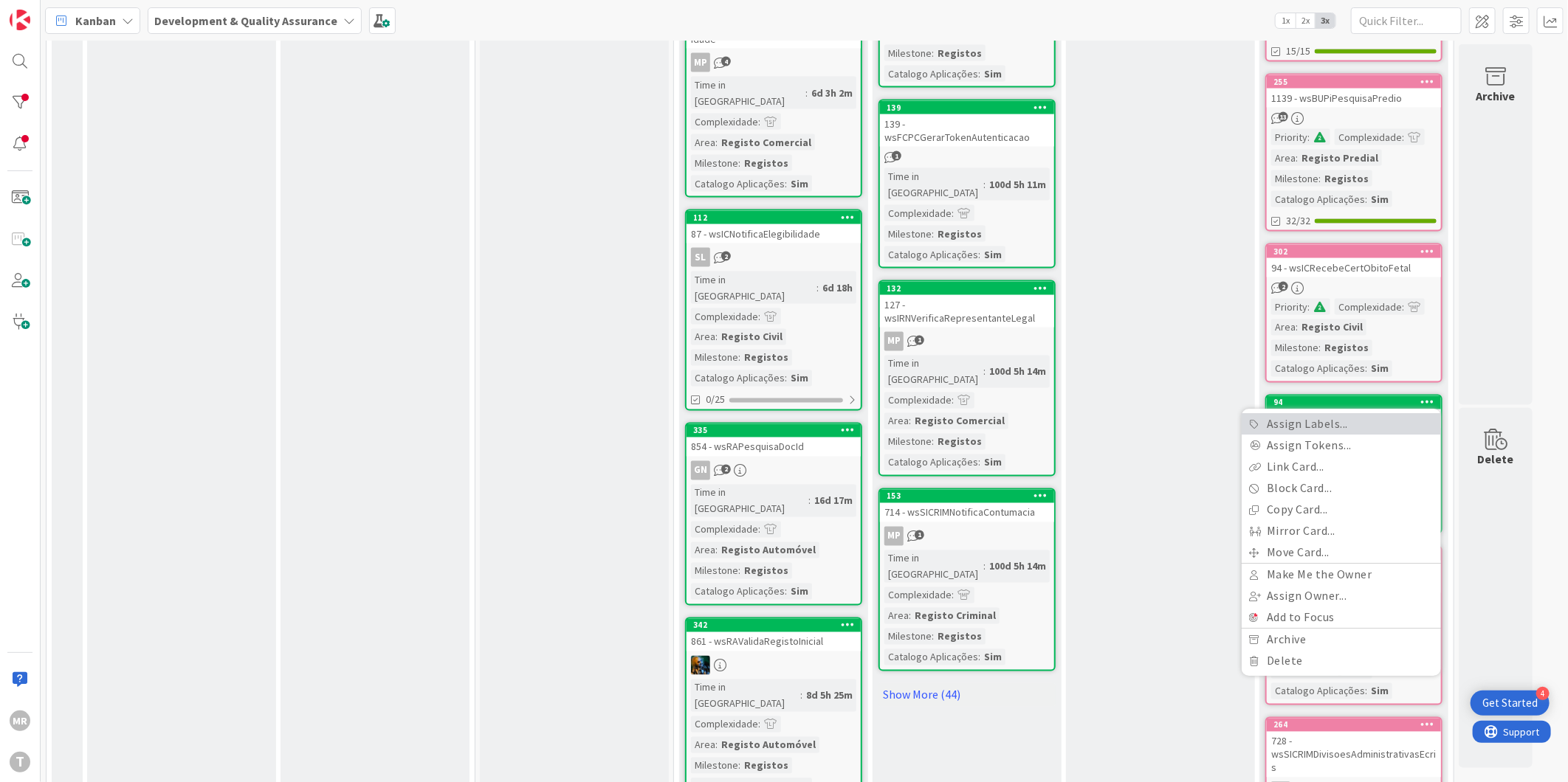
click at [1353, 414] on link "Assign Labels..." at bounding box center [1342, 425] width 199 height 21
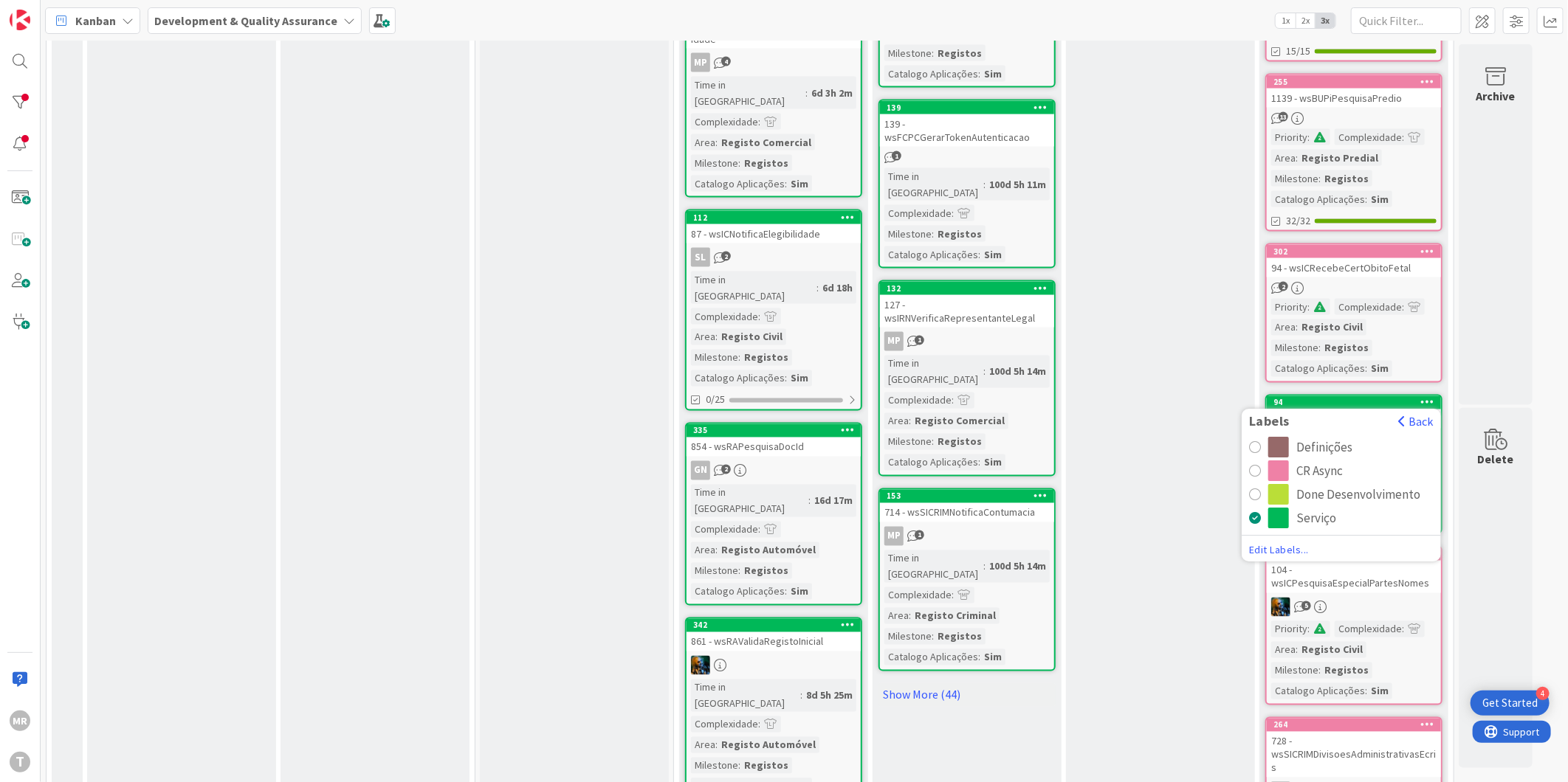
click at [1329, 462] on div "CR Async" at bounding box center [1319, 471] width 47 height 20
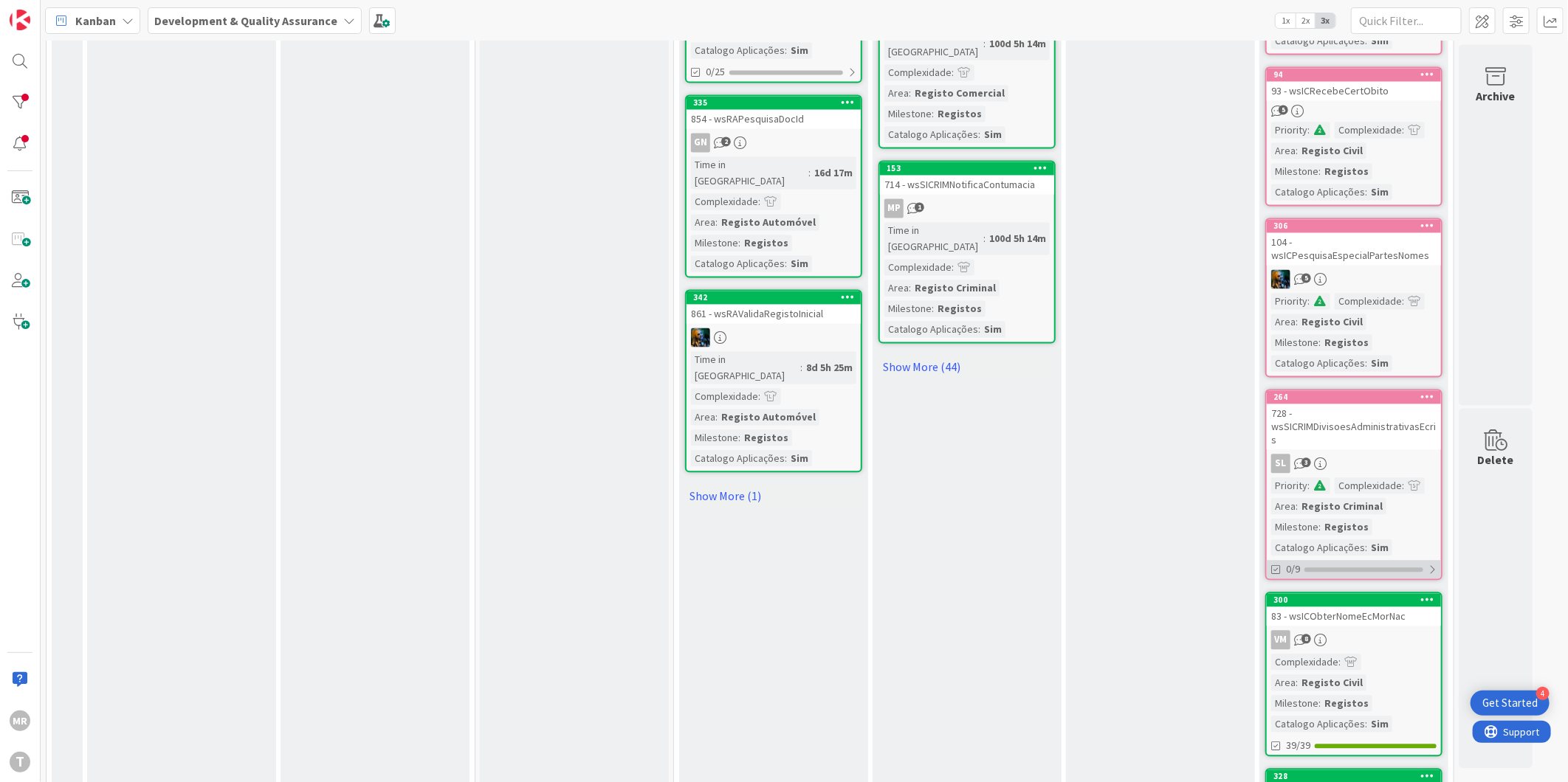
scroll to position [1886, 0]
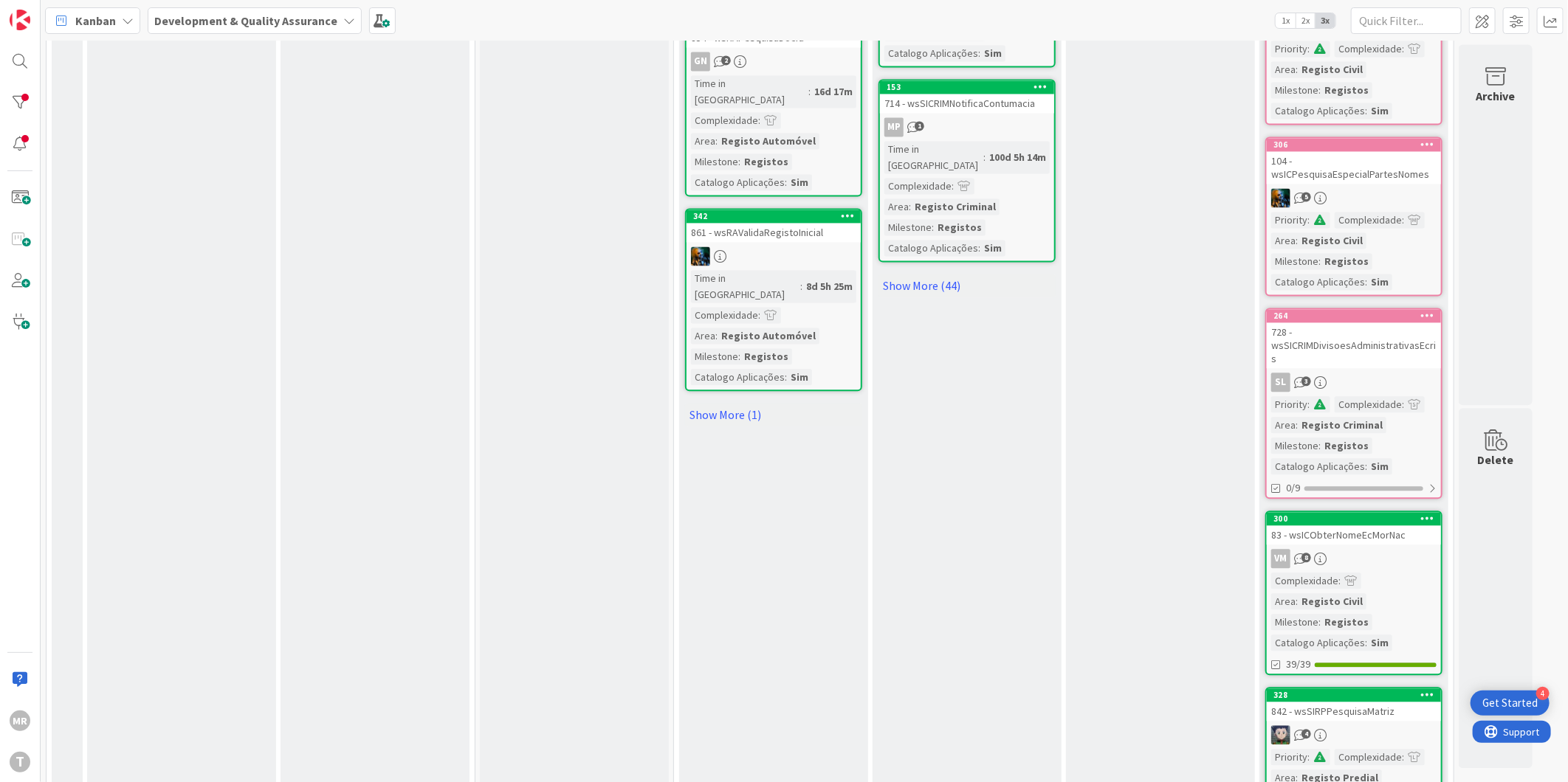
click at [1430, 513] on icon at bounding box center [1428, 518] width 14 height 11
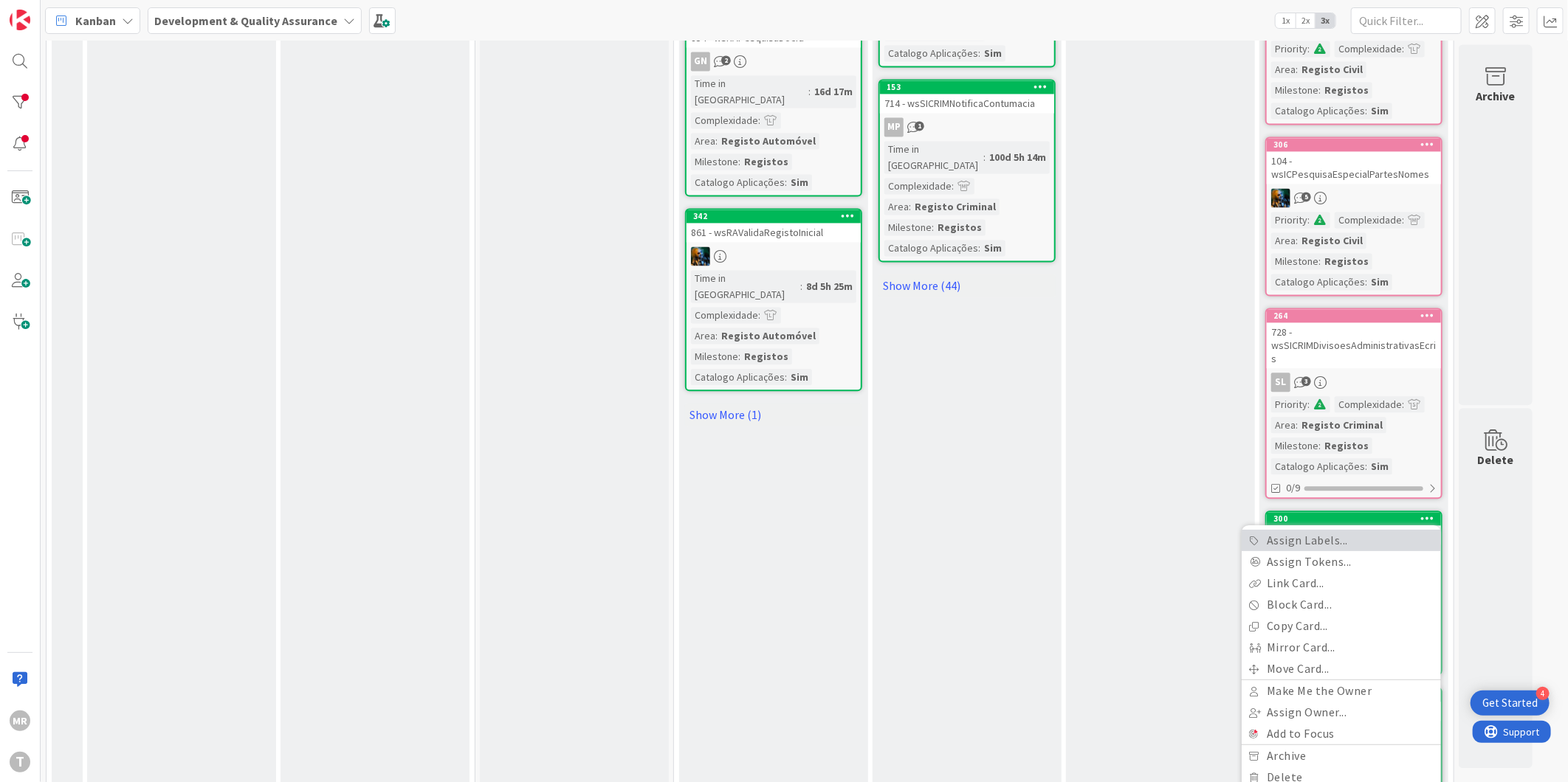
click at [1359, 530] on link "Assign Labels..." at bounding box center [1342, 541] width 199 height 21
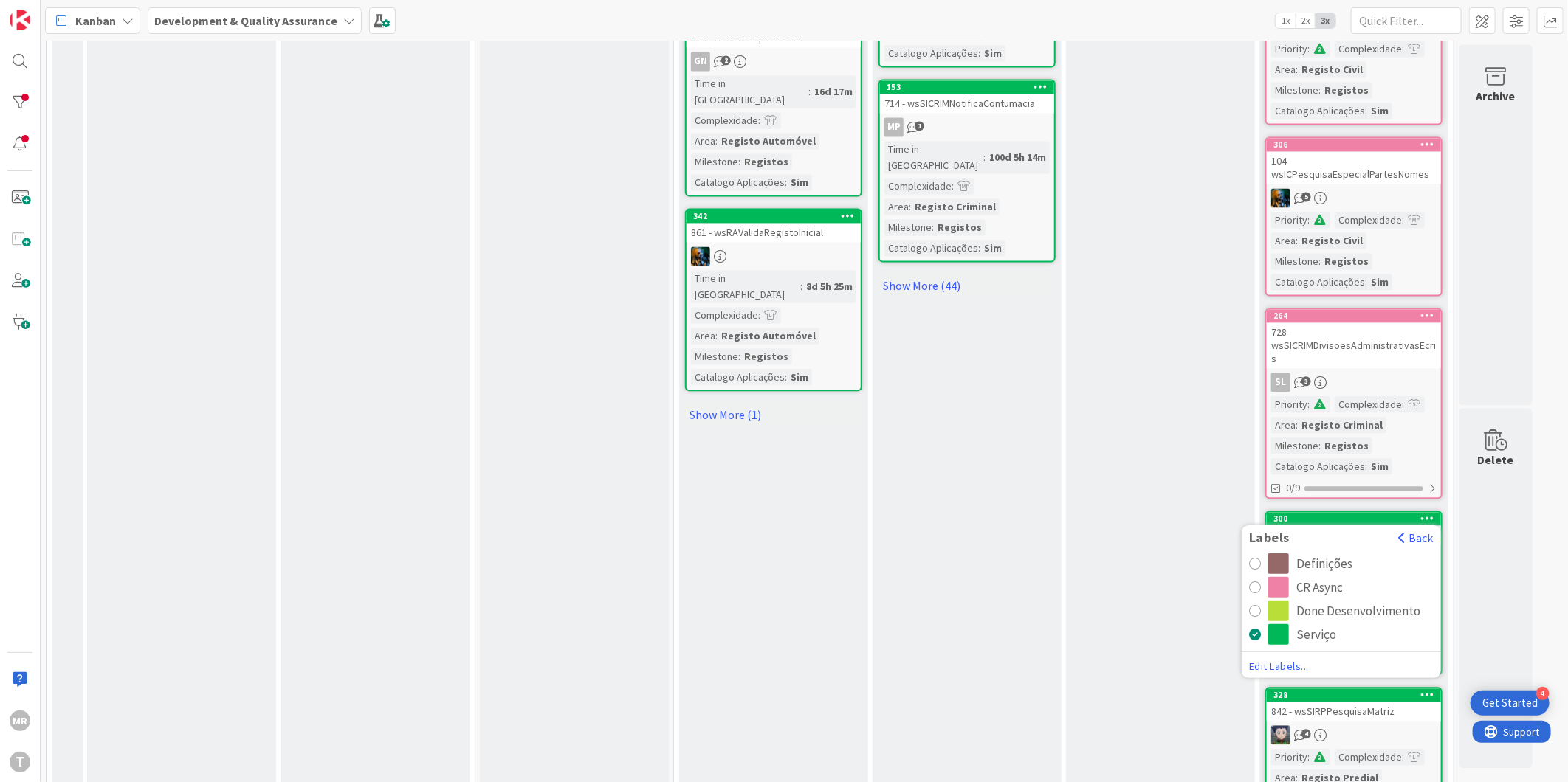
click at [1318, 577] on div "CR Async" at bounding box center [1319, 587] width 47 height 20
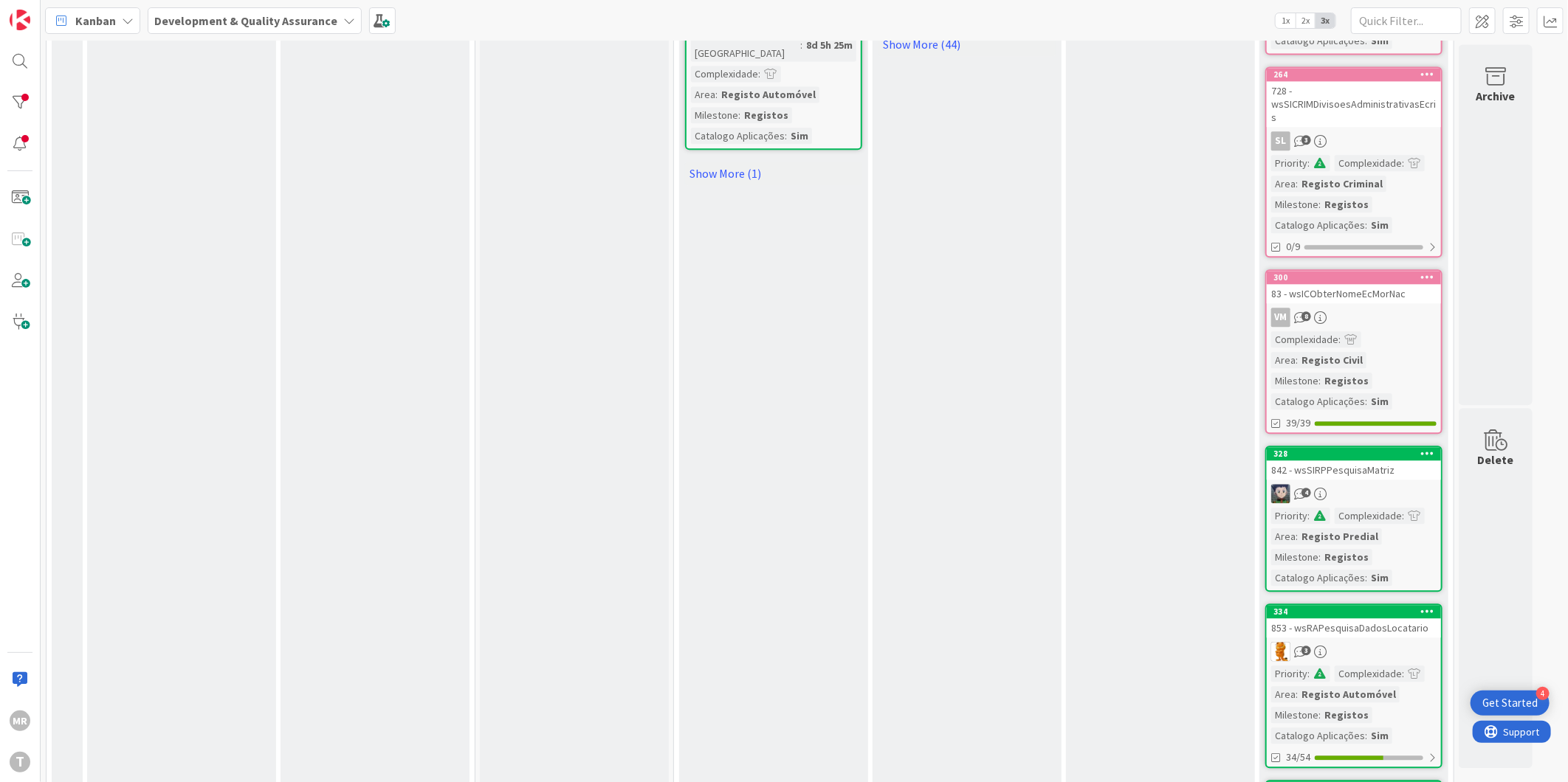
scroll to position [2131, 0]
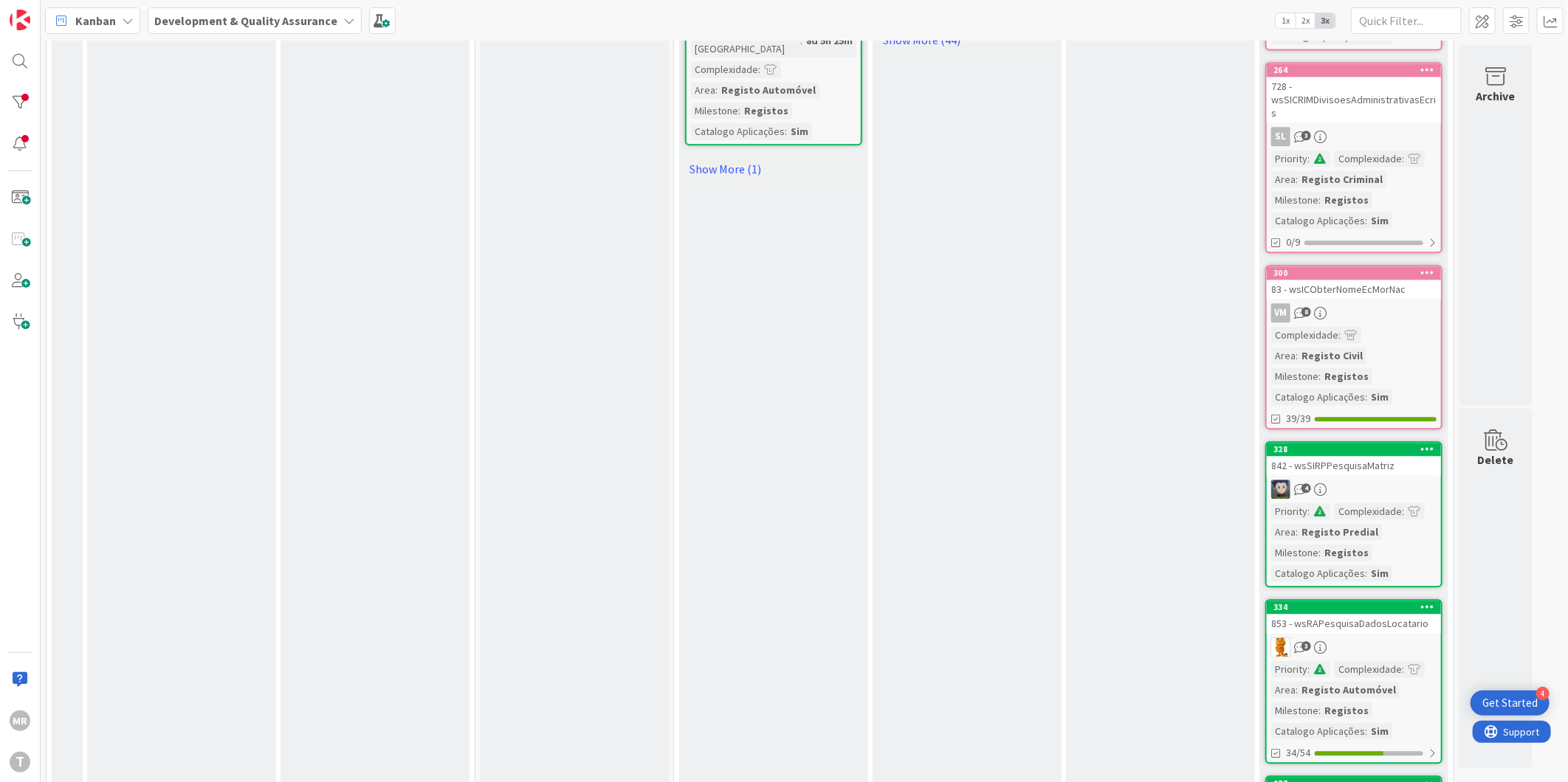
click at [1427, 444] on icon at bounding box center [1428, 449] width 14 height 11
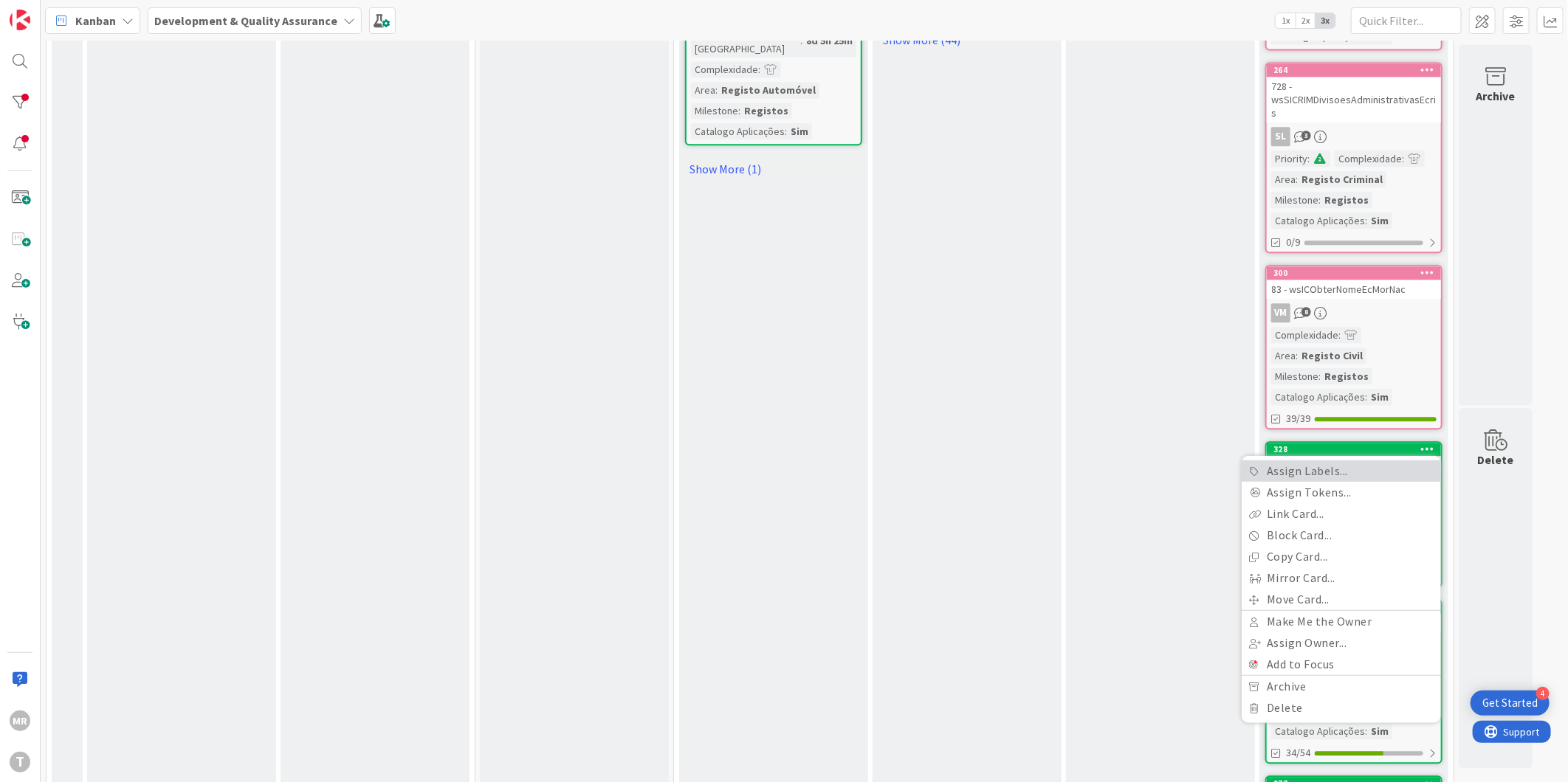
click at [1378, 461] on link "Assign Labels..." at bounding box center [1342, 471] width 199 height 21
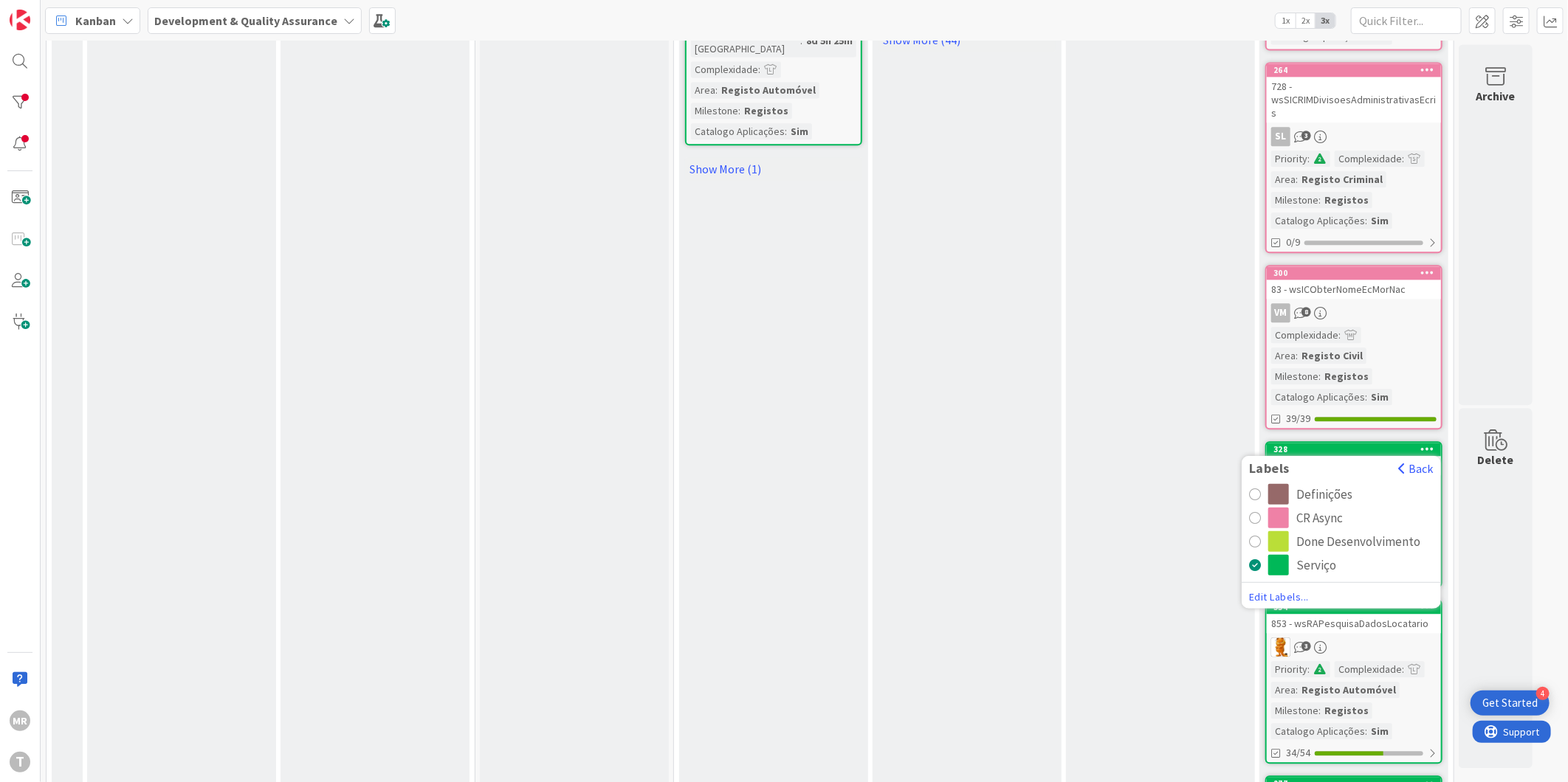
click at [1320, 507] on div "CR Async" at bounding box center [1319, 517] width 47 height 20
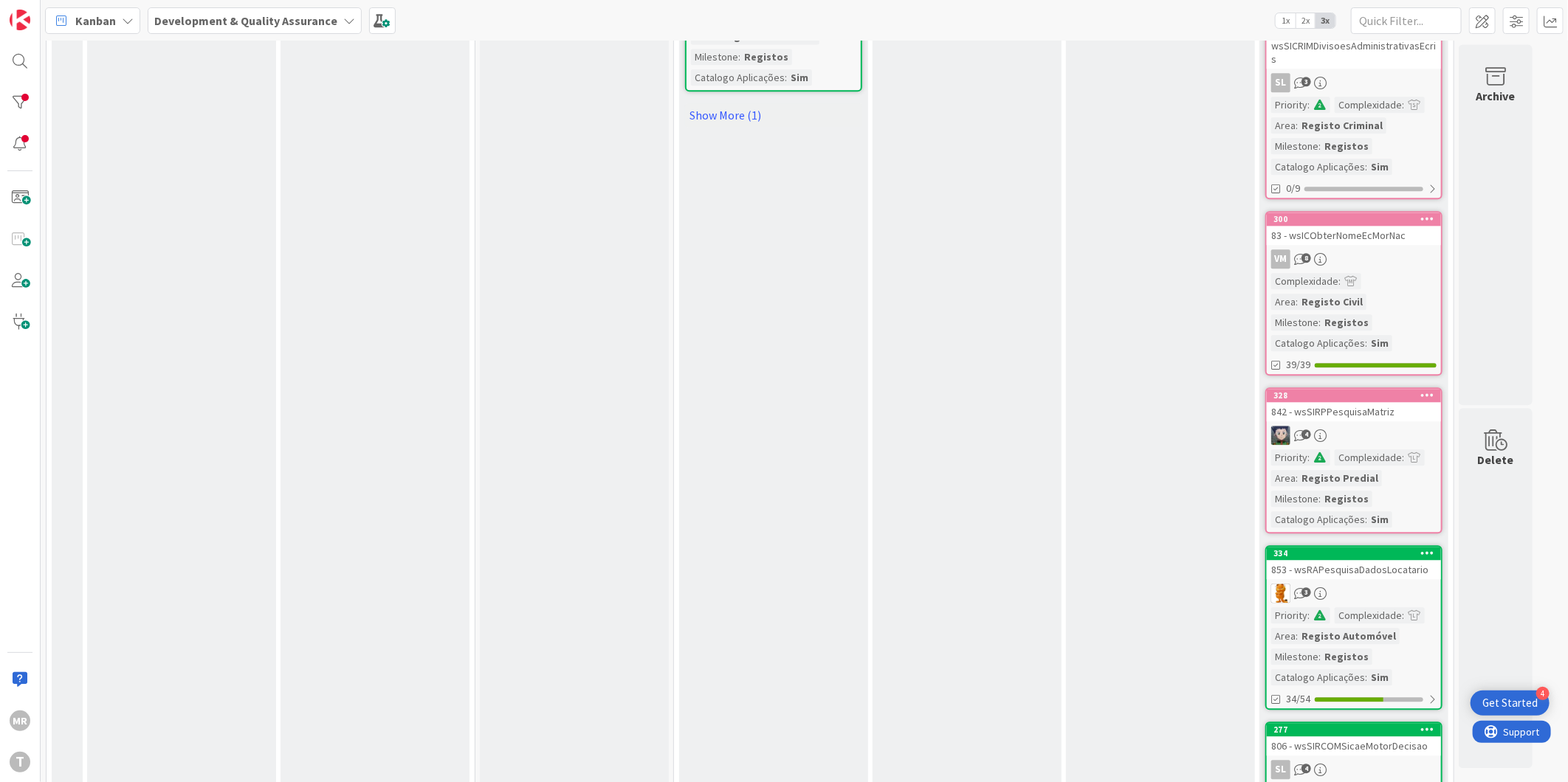
scroll to position [2214, 0]
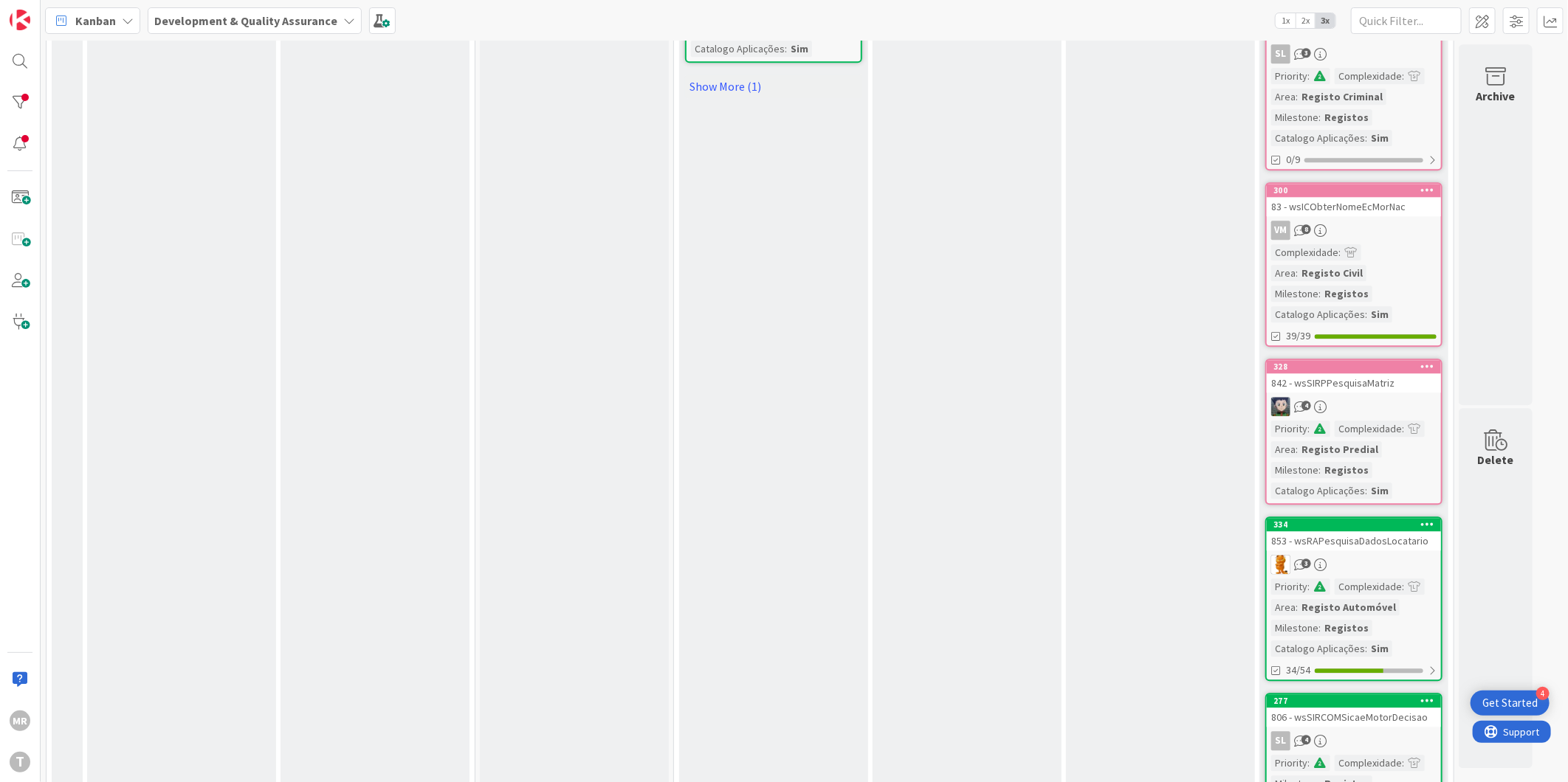
click at [1429, 519] on icon at bounding box center [1428, 524] width 14 height 11
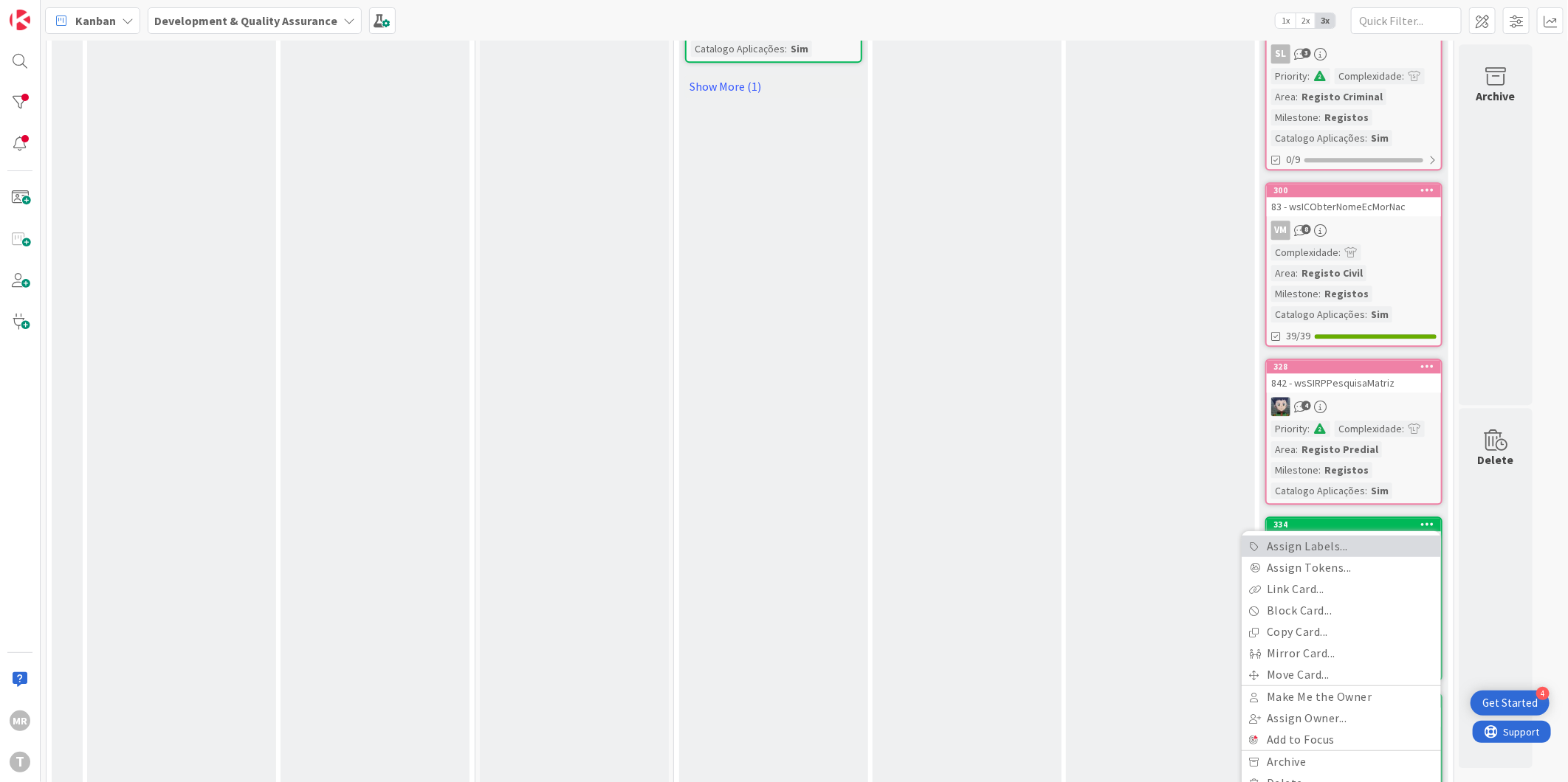
click at [1370, 536] on link "Assign Labels..." at bounding box center [1342, 547] width 199 height 21
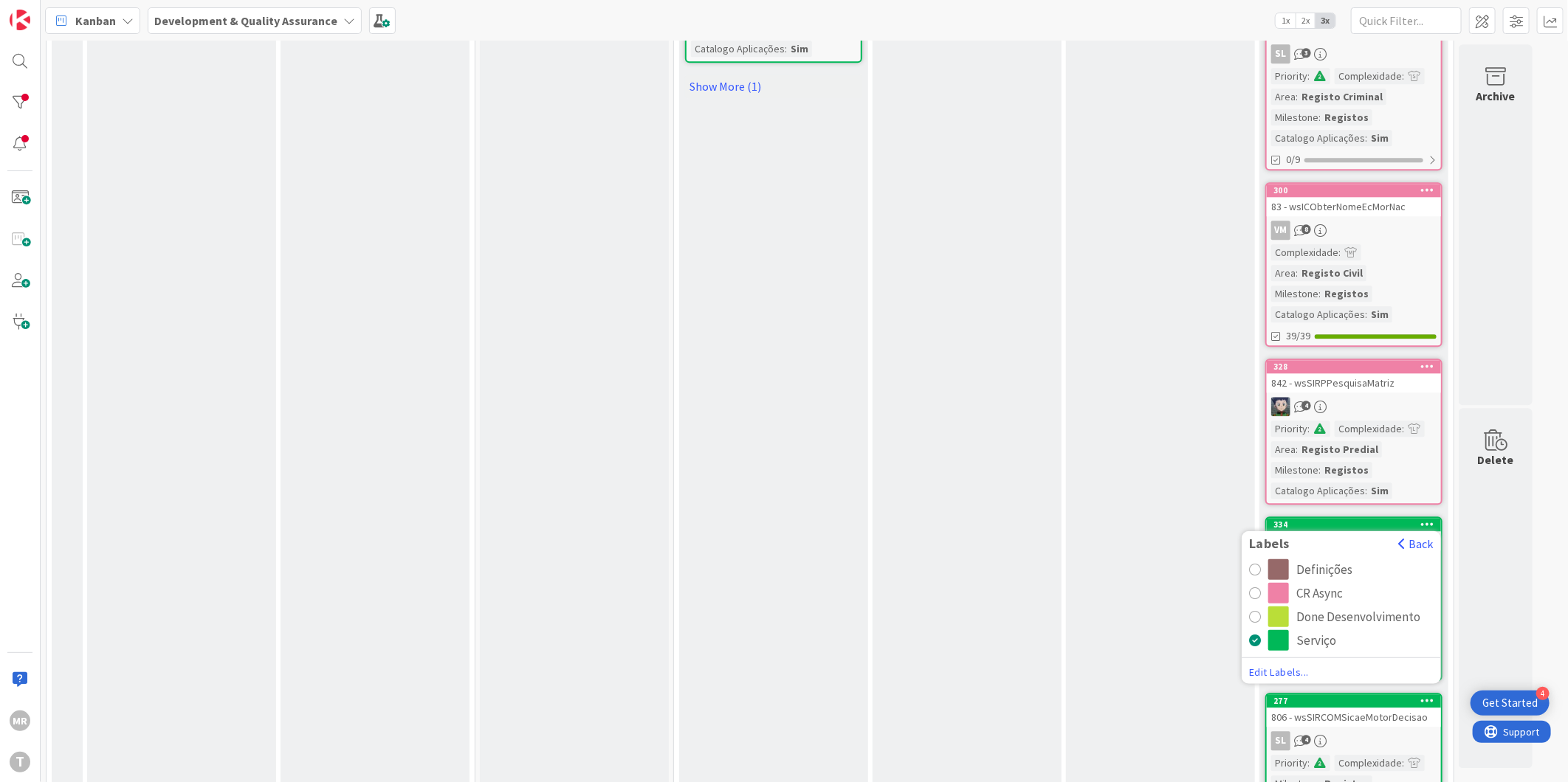
click at [1325, 583] on div "CR Async" at bounding box center [1319, 593] width 47 height 20
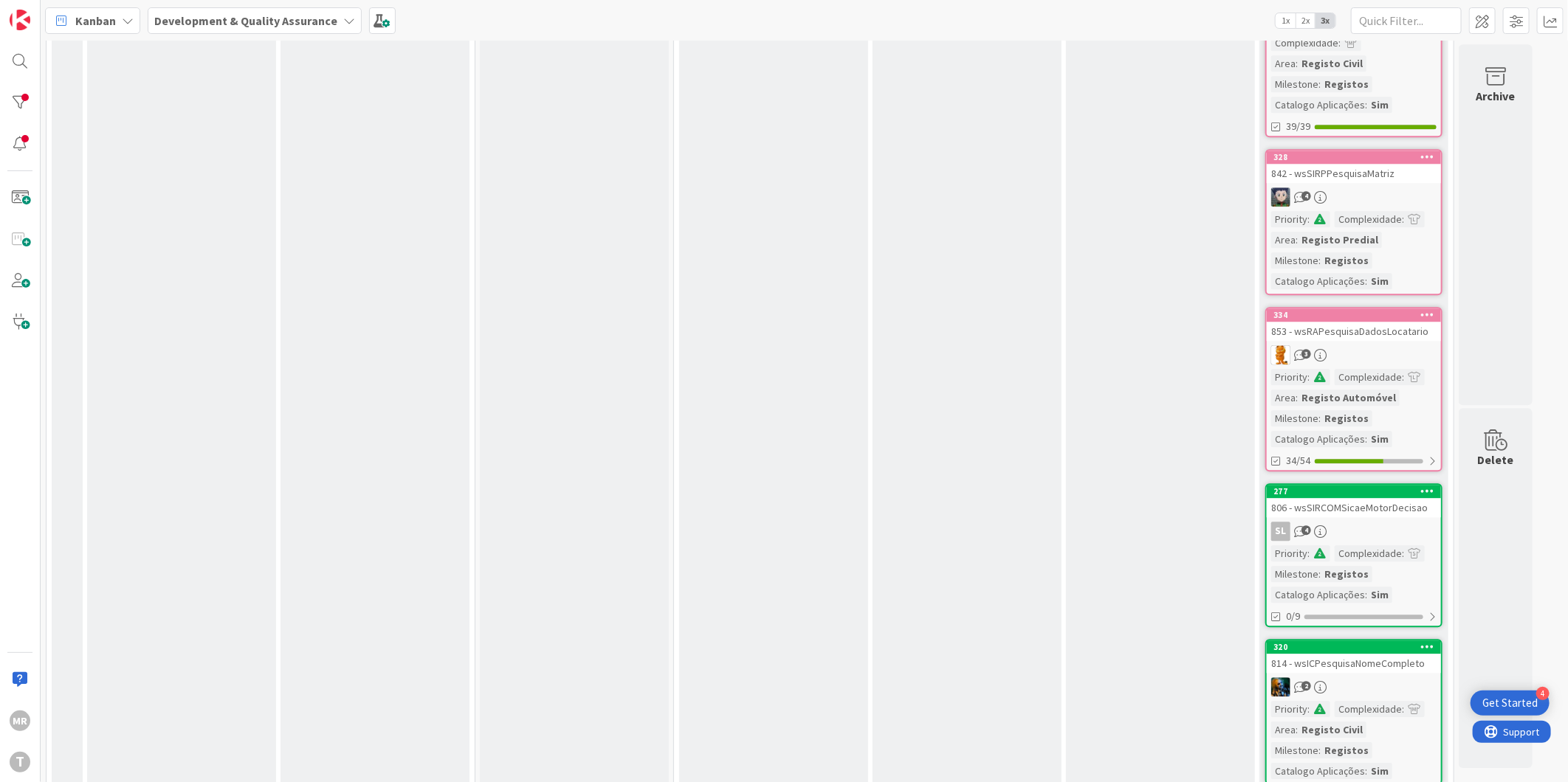
scroll to position [2460, 0]
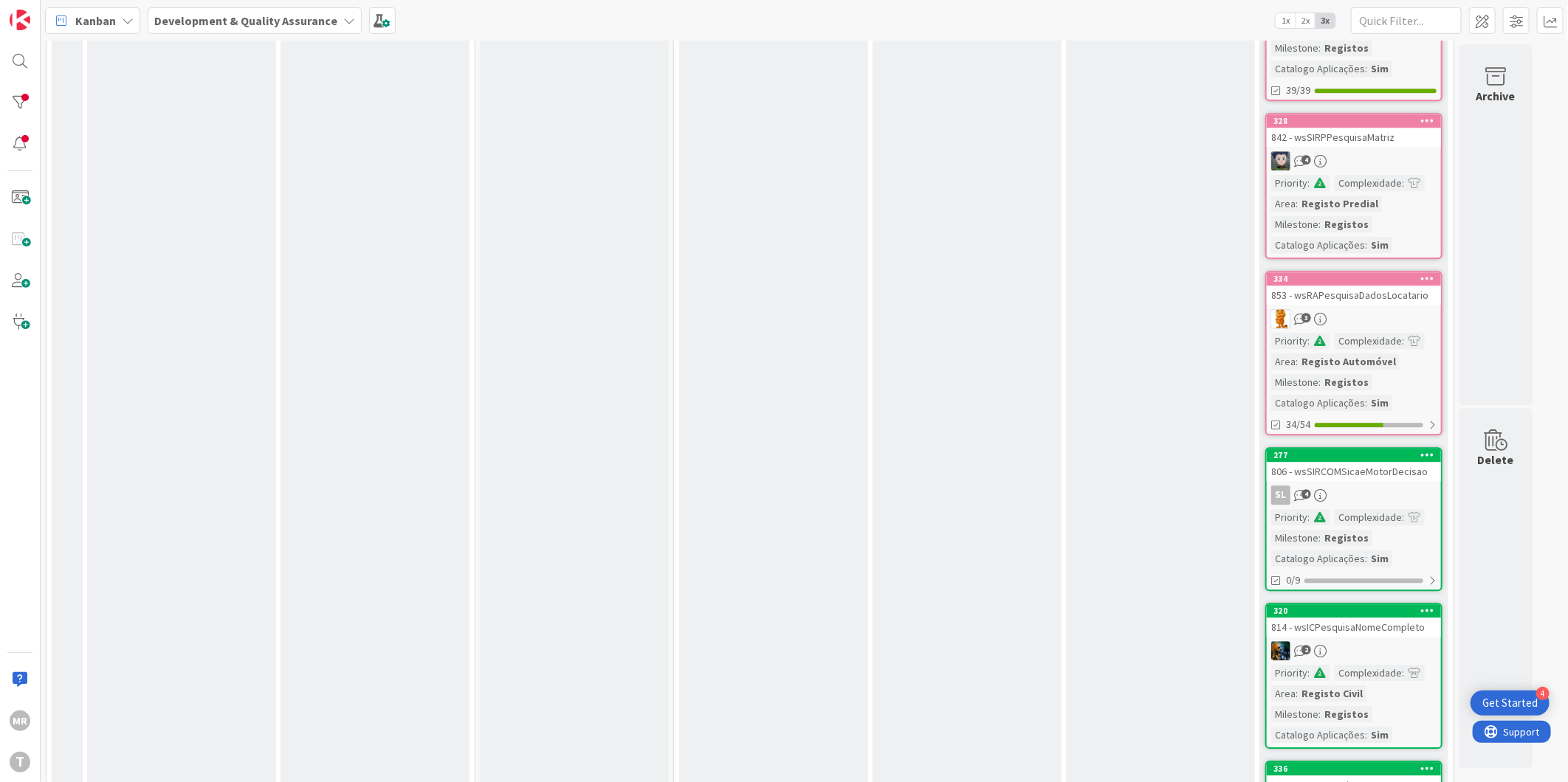
click at [1431, 449] on icon at bounding box center [1428, 454] width 14 height 11
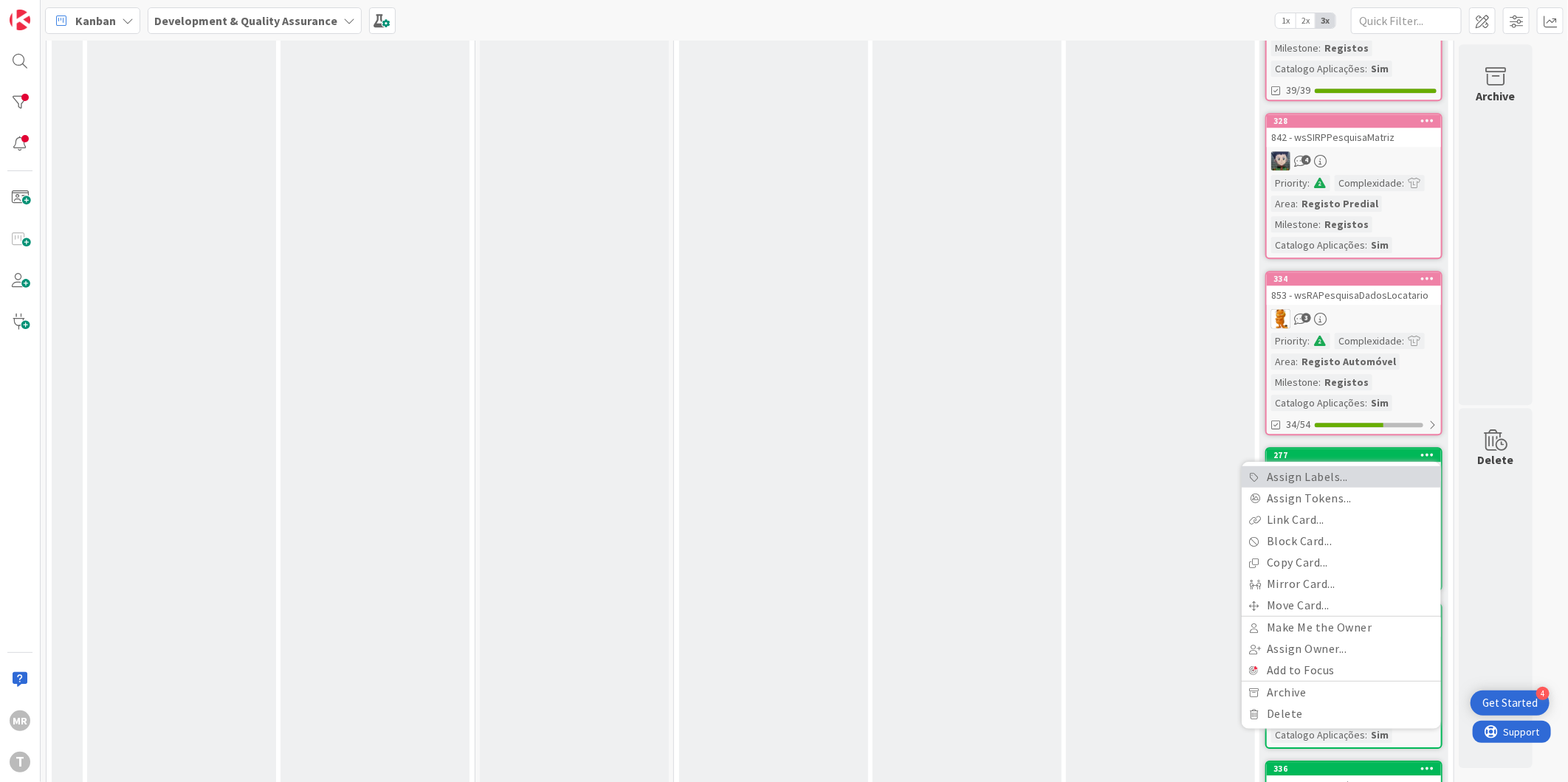
click at [1385, 467] on link "Assign Labels..." at bounding box center [1342, 477] width 199 height 21
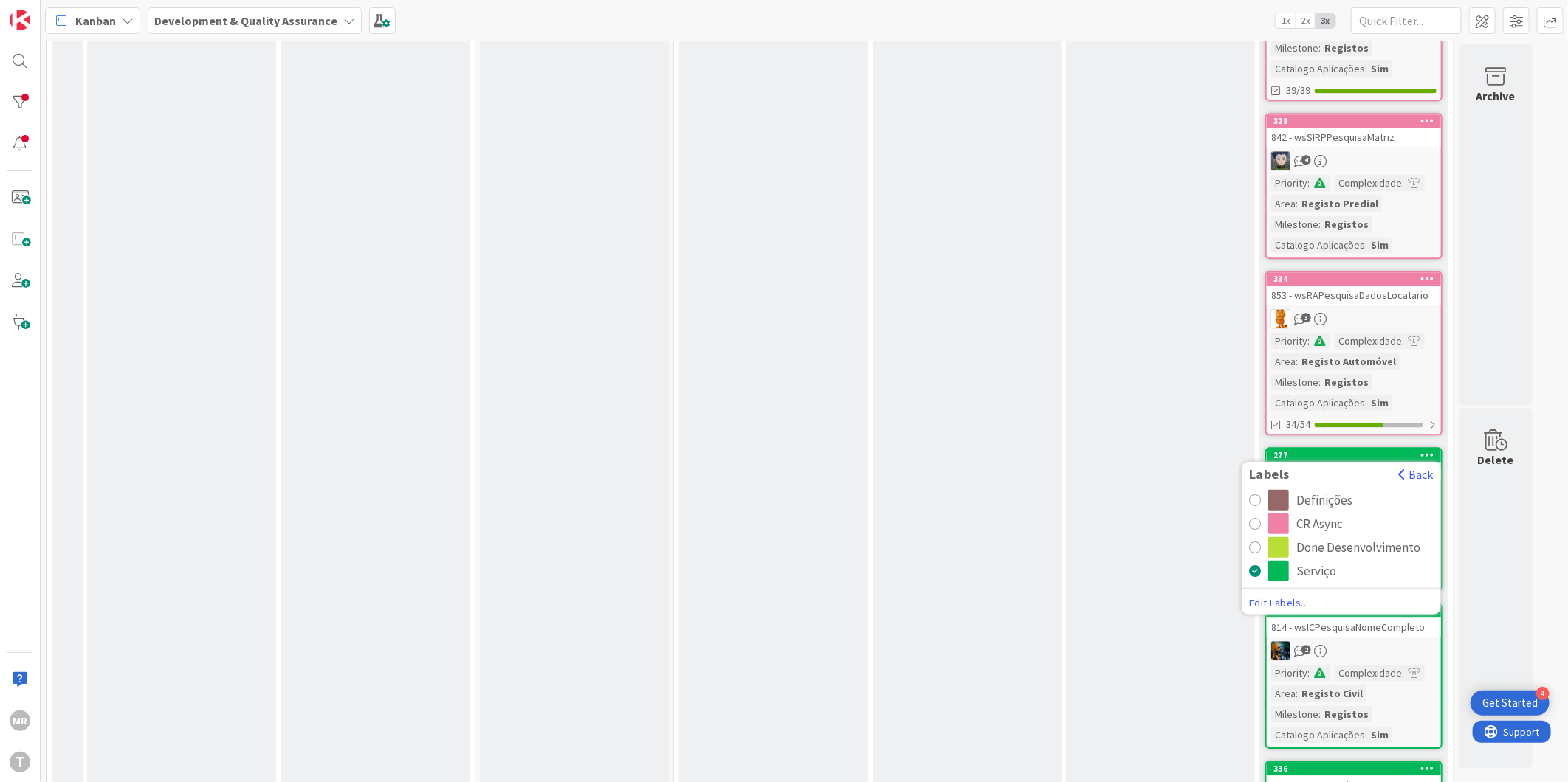
click at [1312, 514] on div "CR Async" at bounding box center [1319, 524] width 47 height 20
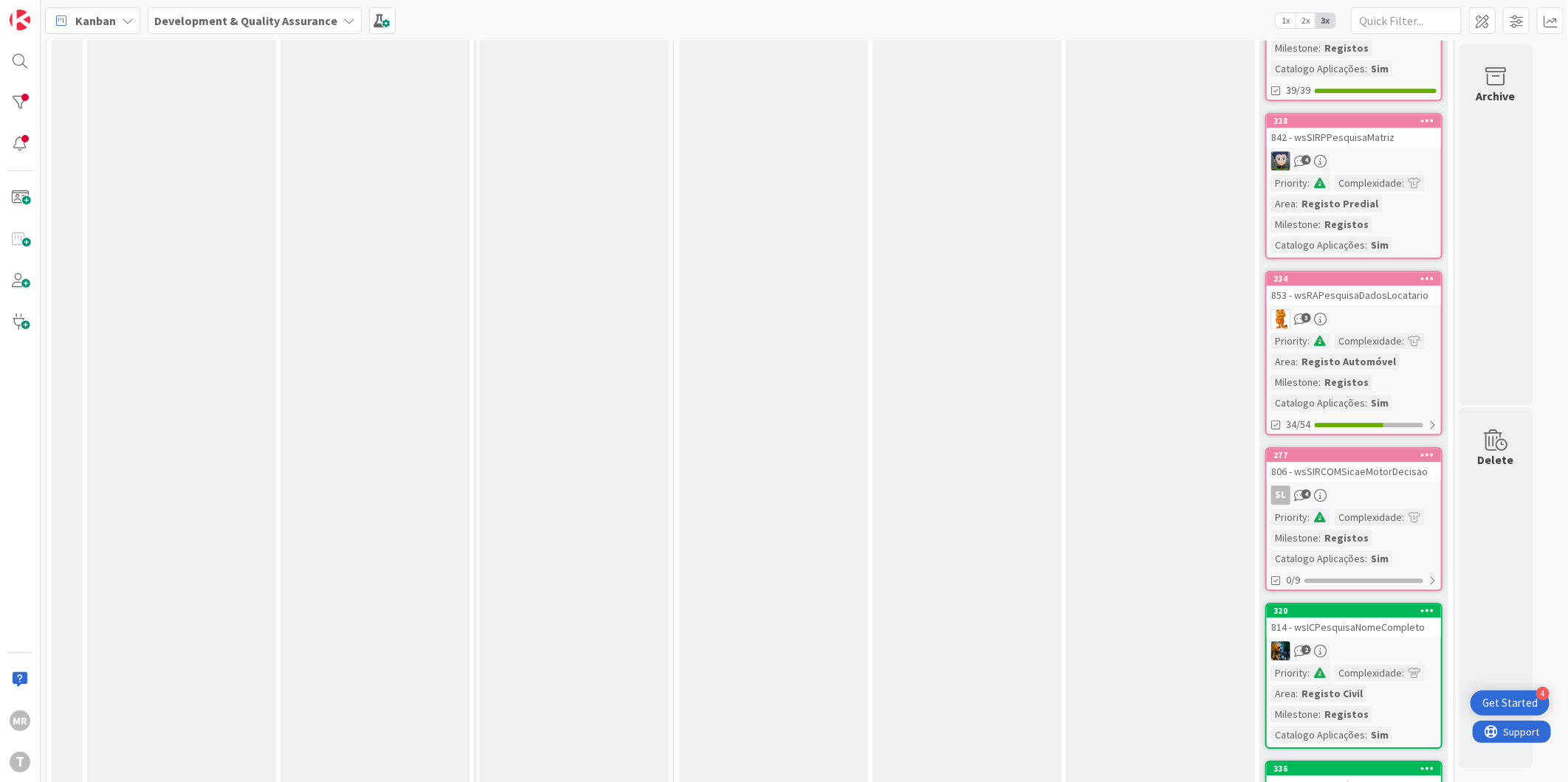
click at [1431, 605] on icon at bounding box center [1428, 610] width 14 height 11
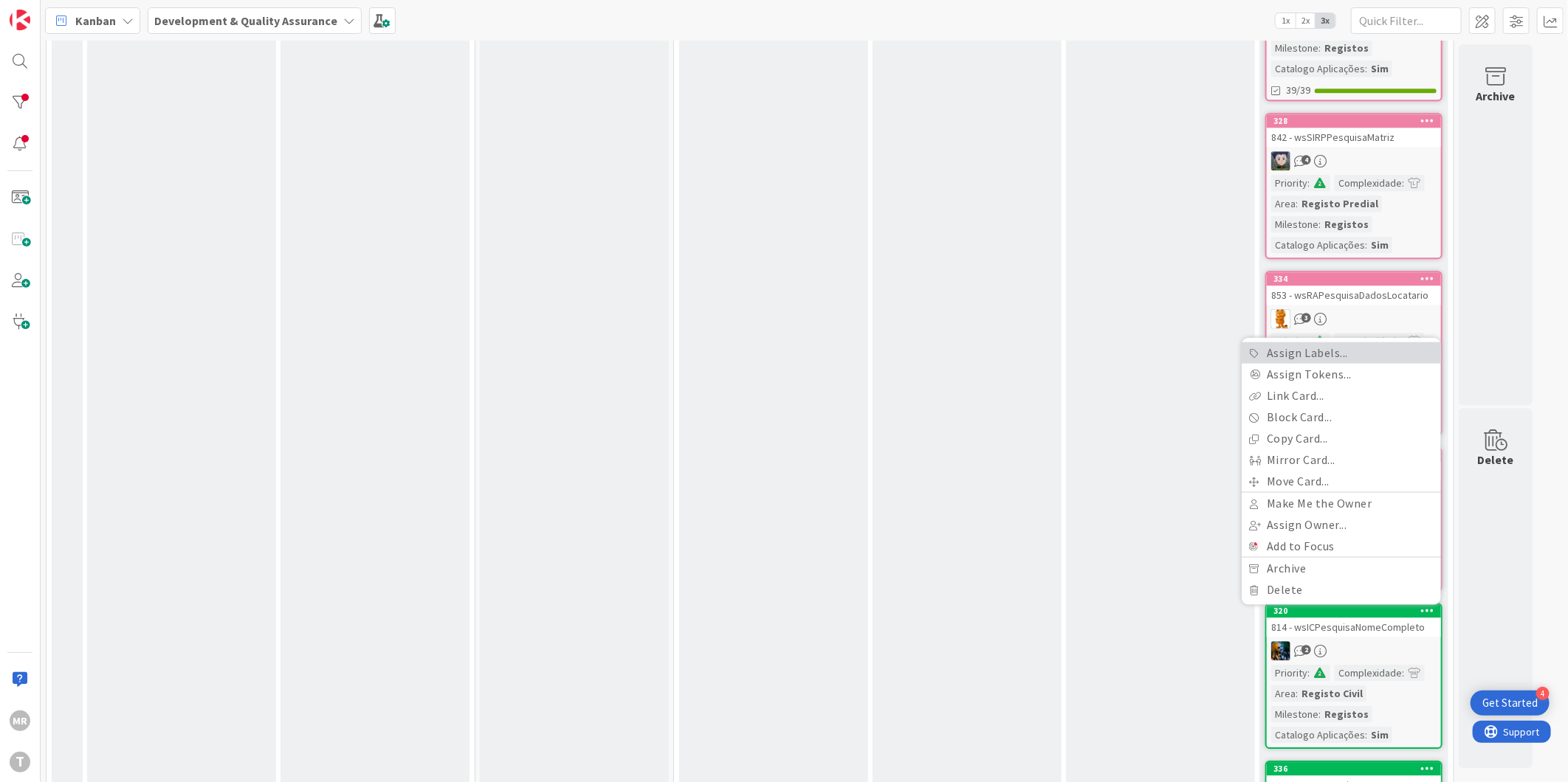
click at [1337, 342] on link "Assign Labels..." at bounding box center [1342, 352] width 199 height 21
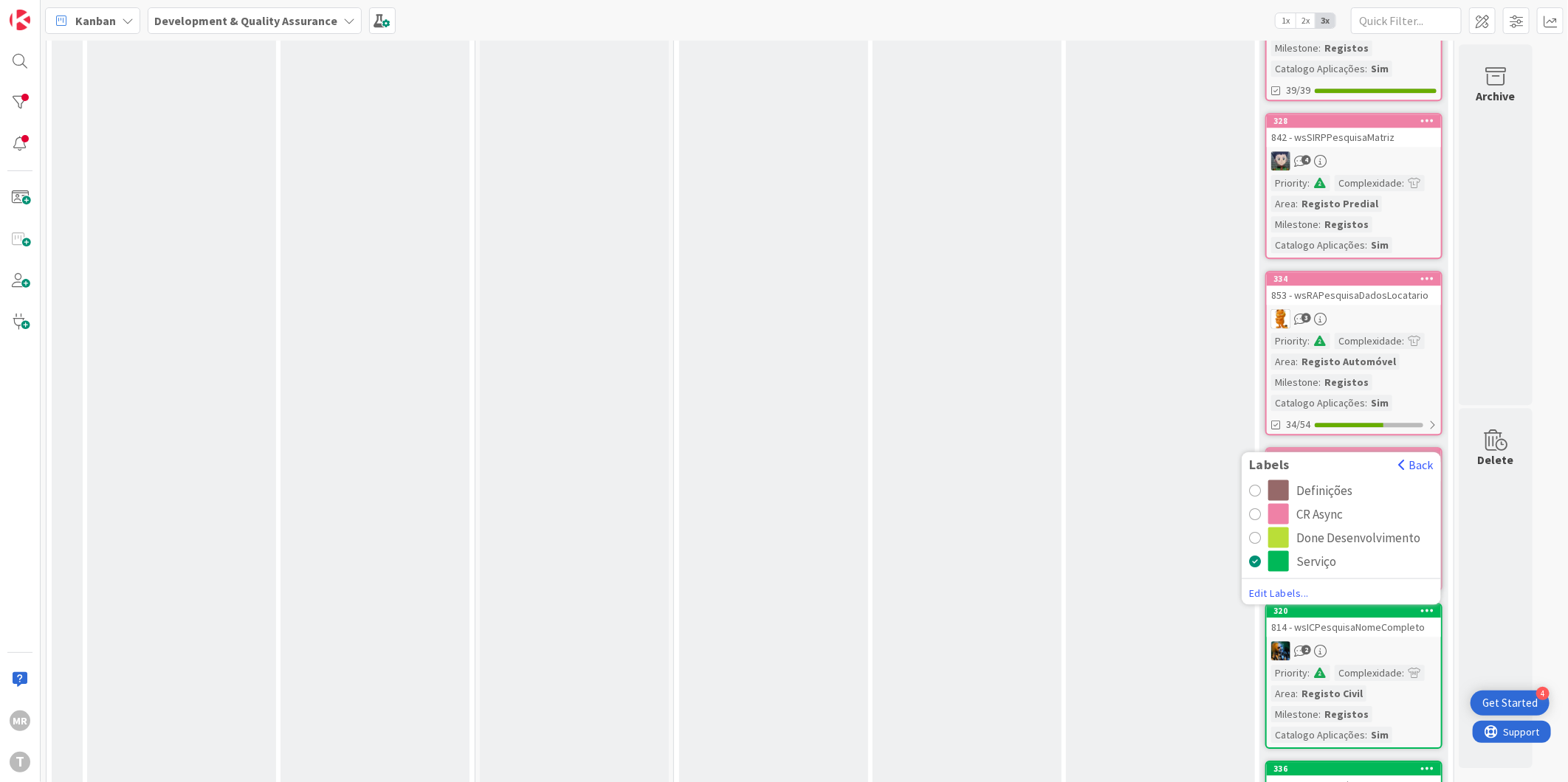
click at [1325, 503] on div "CR Async" at bounding box center [1319, 513] width 47 height 20
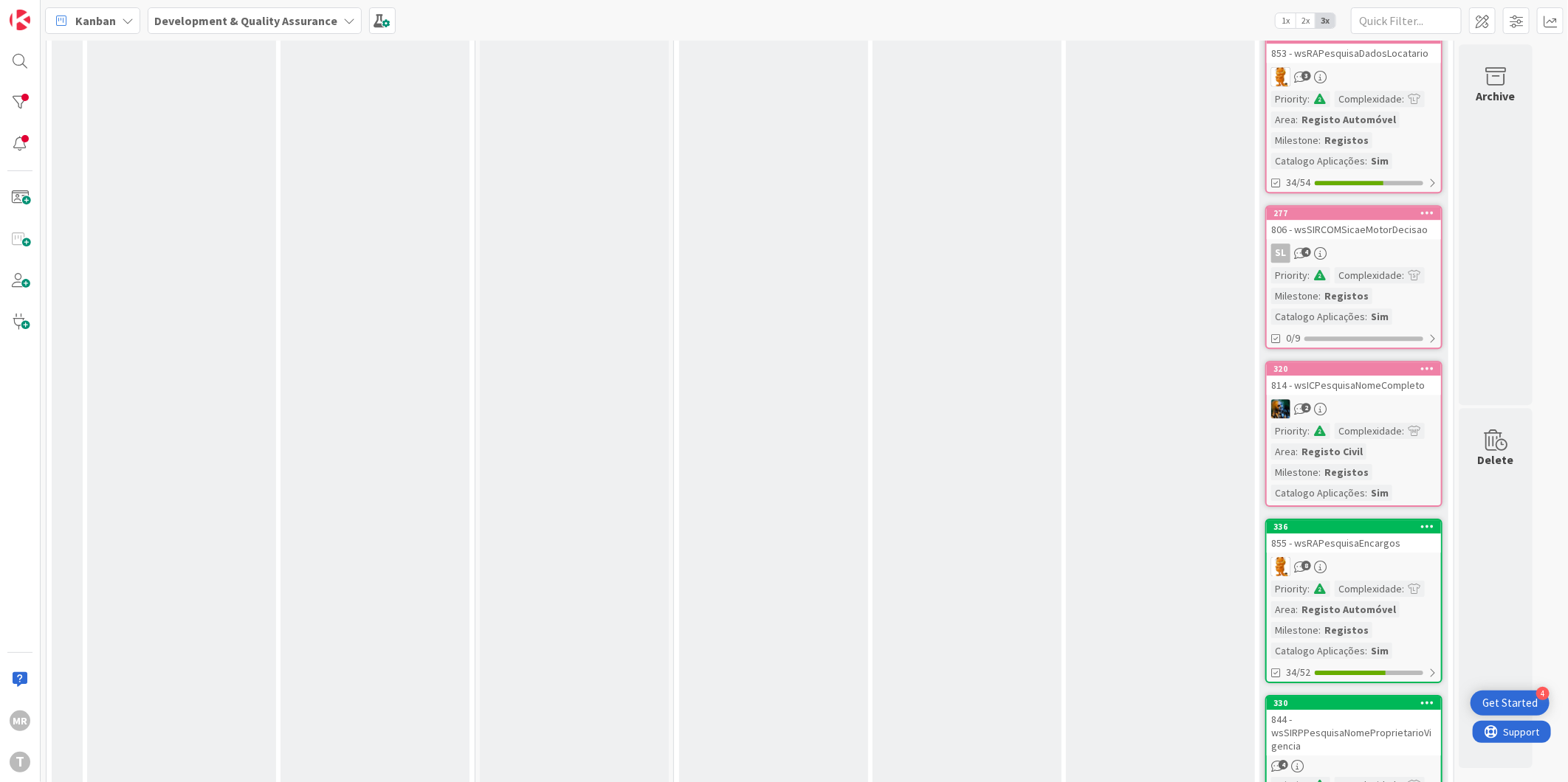
scroll to position [2706, 0]
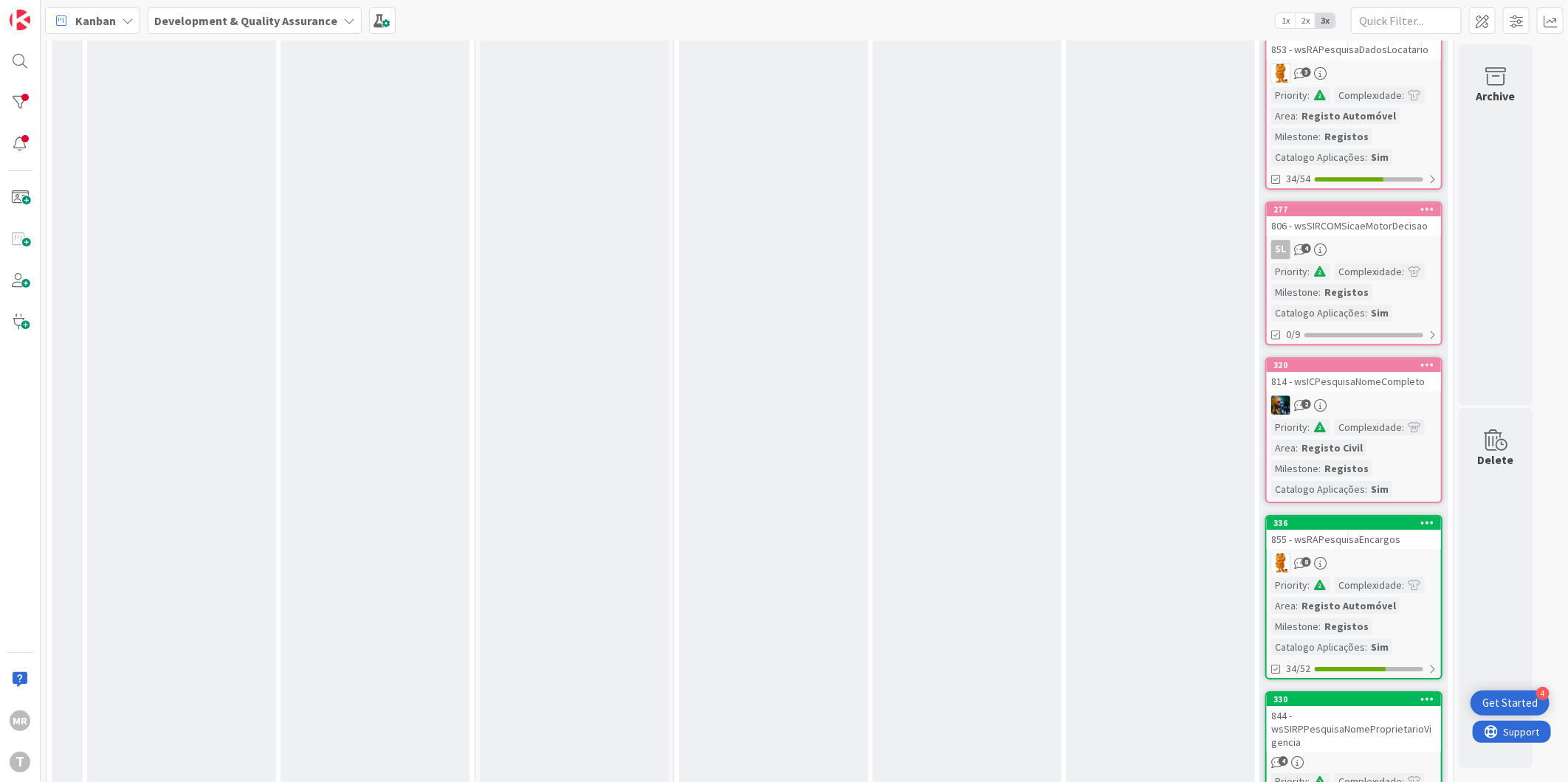
click at [1431, 517] on icon at bounding box center [1428, 522] width 14 height 11
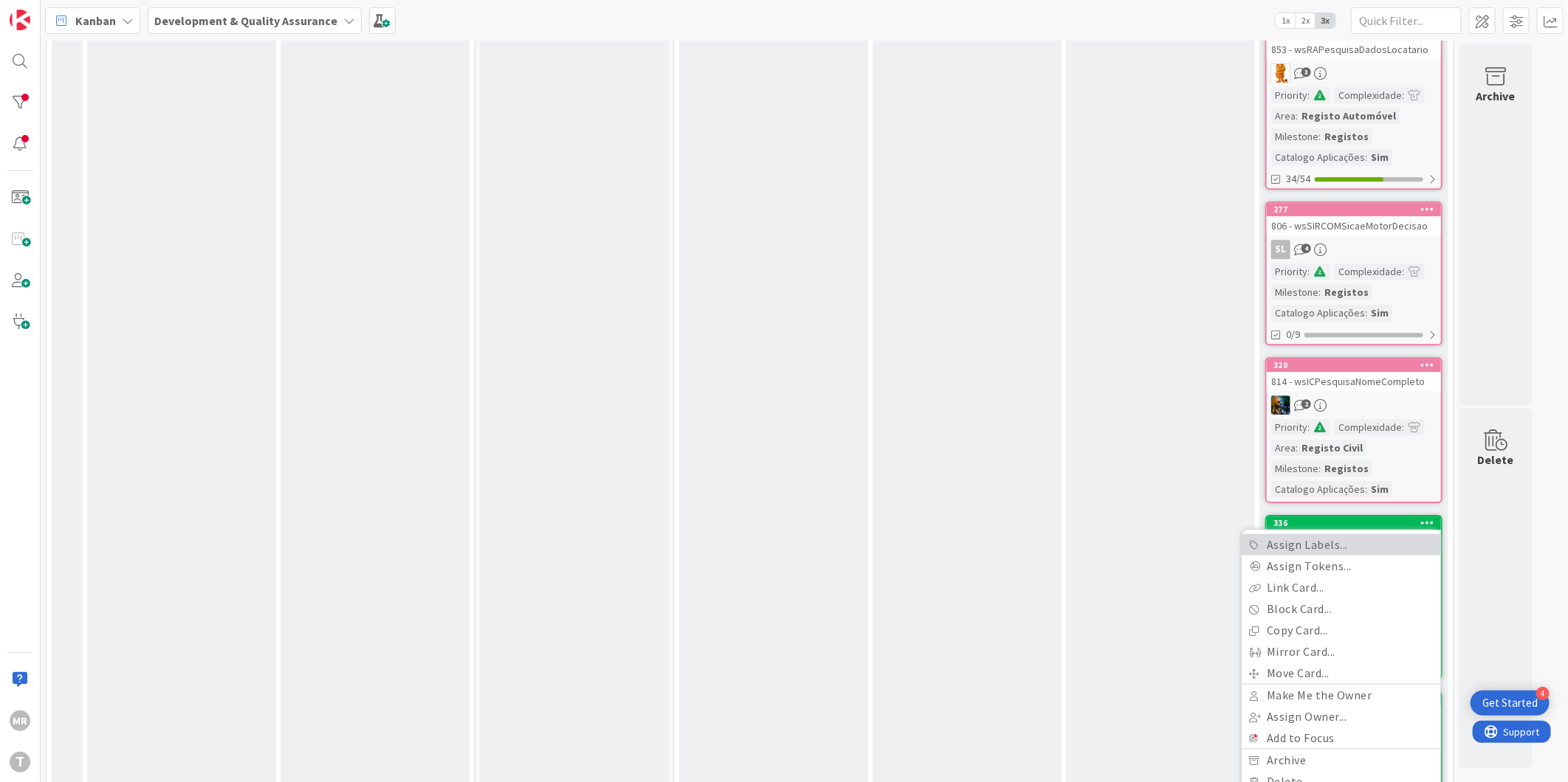
click at [1369, 534] on link "Assign Labels..." at bounding box center [1342, 545] width 199 height 21
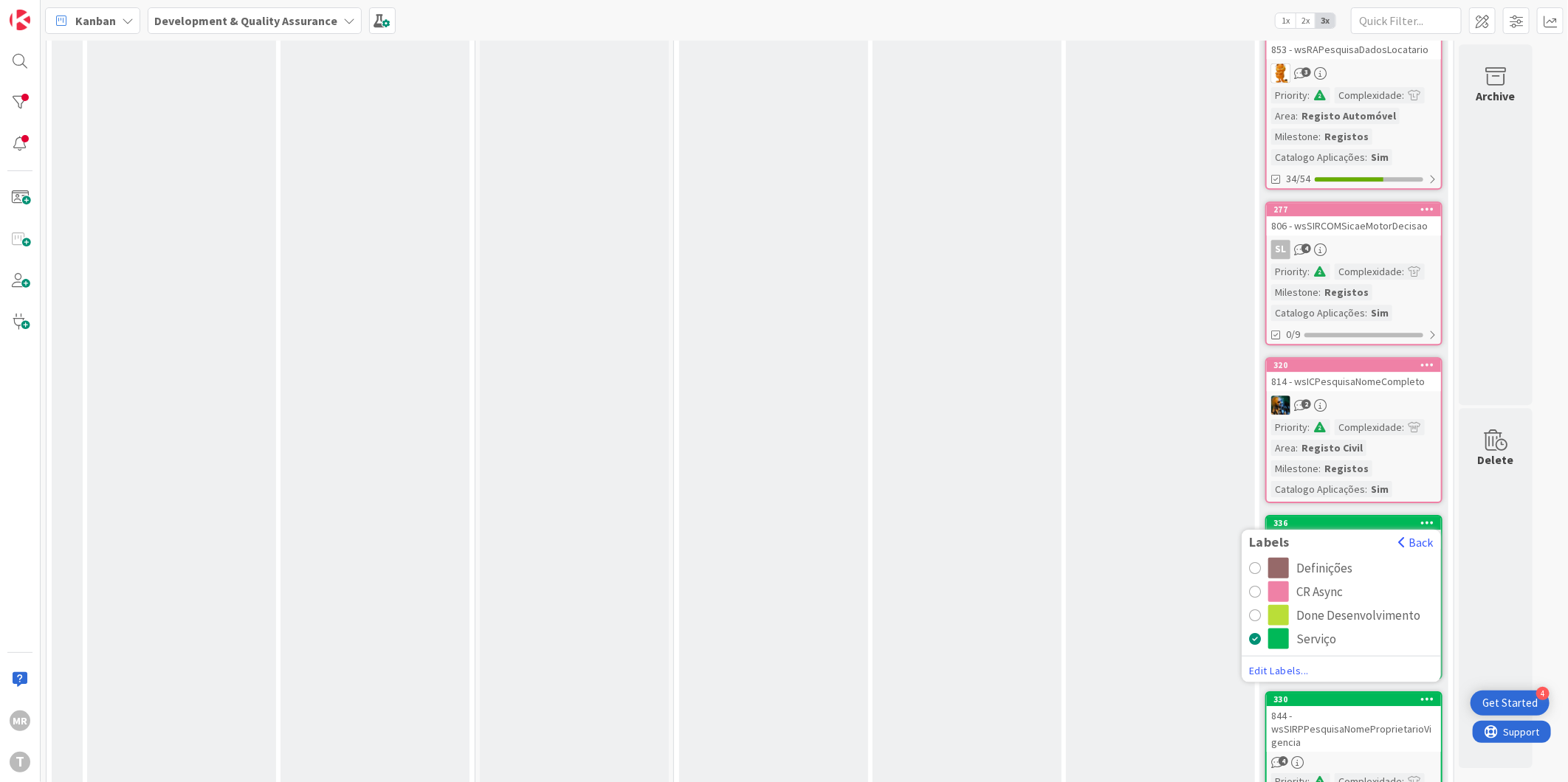
click at [1297, 582] on div "CR Async" at bounding box center [1319, 592] width 47 height 20
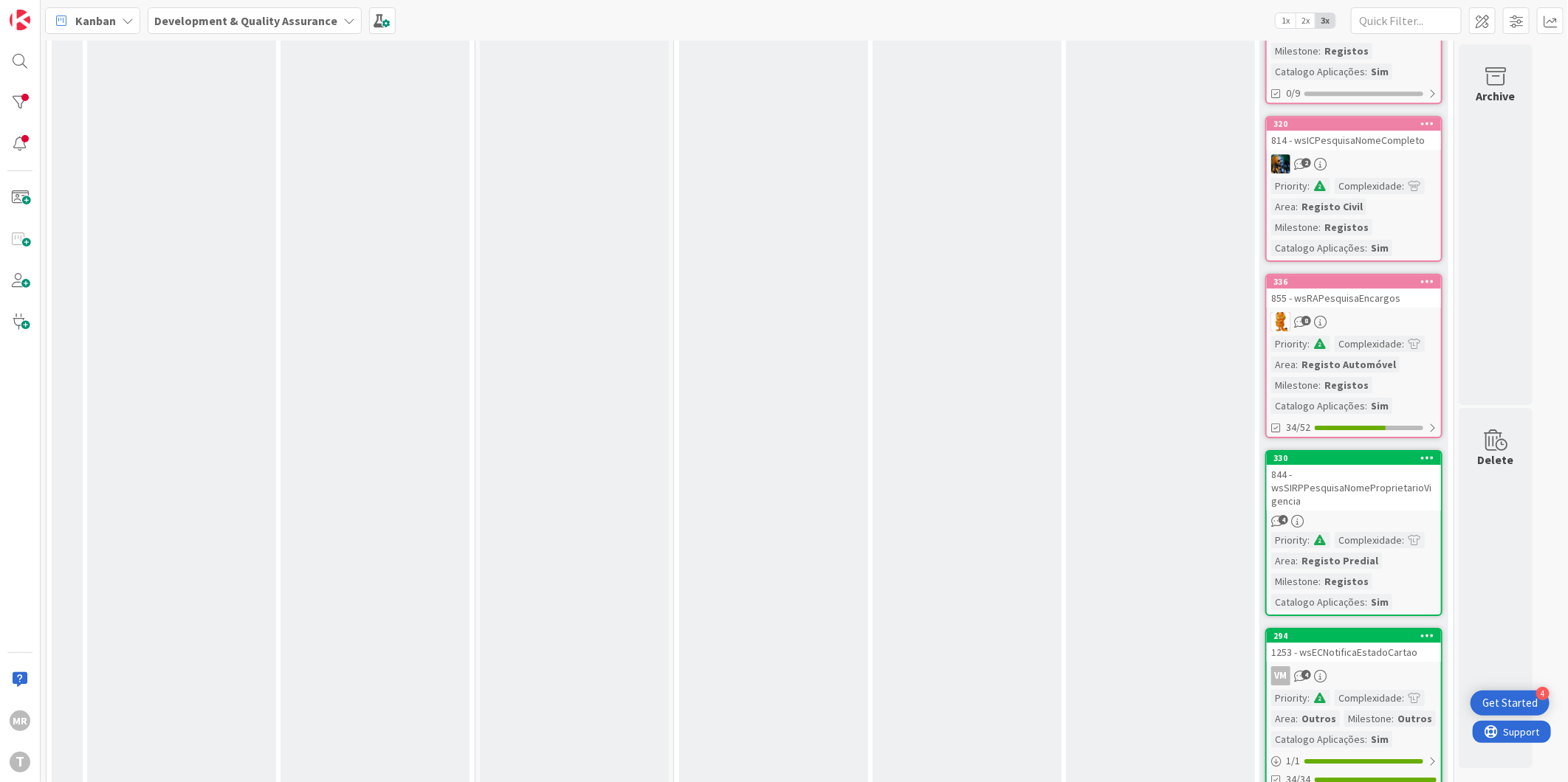
scroll to position [2952, 0]
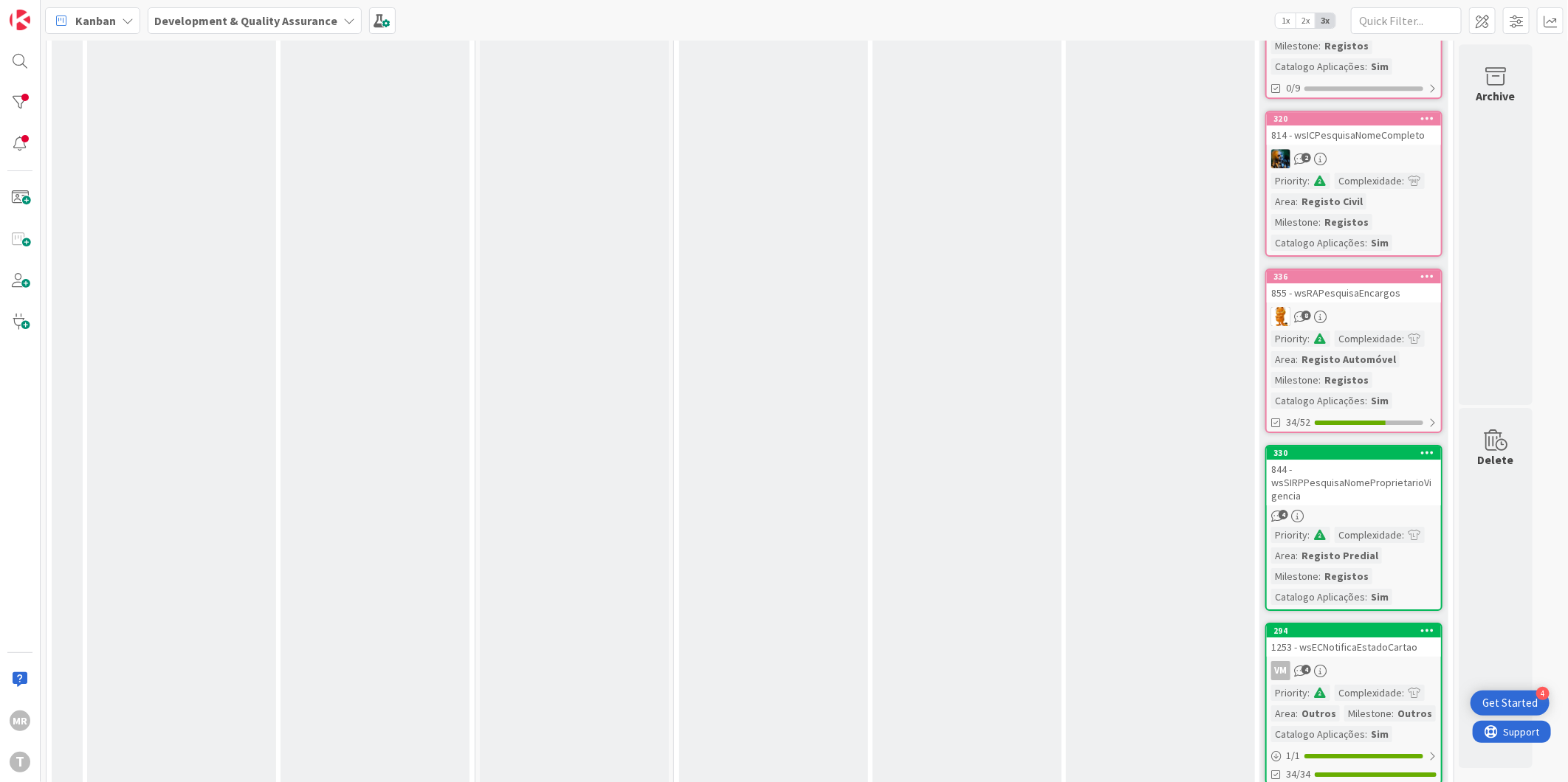
click at [1427, 447] on icon at bounding box center [1428, 452] width 14 height 11
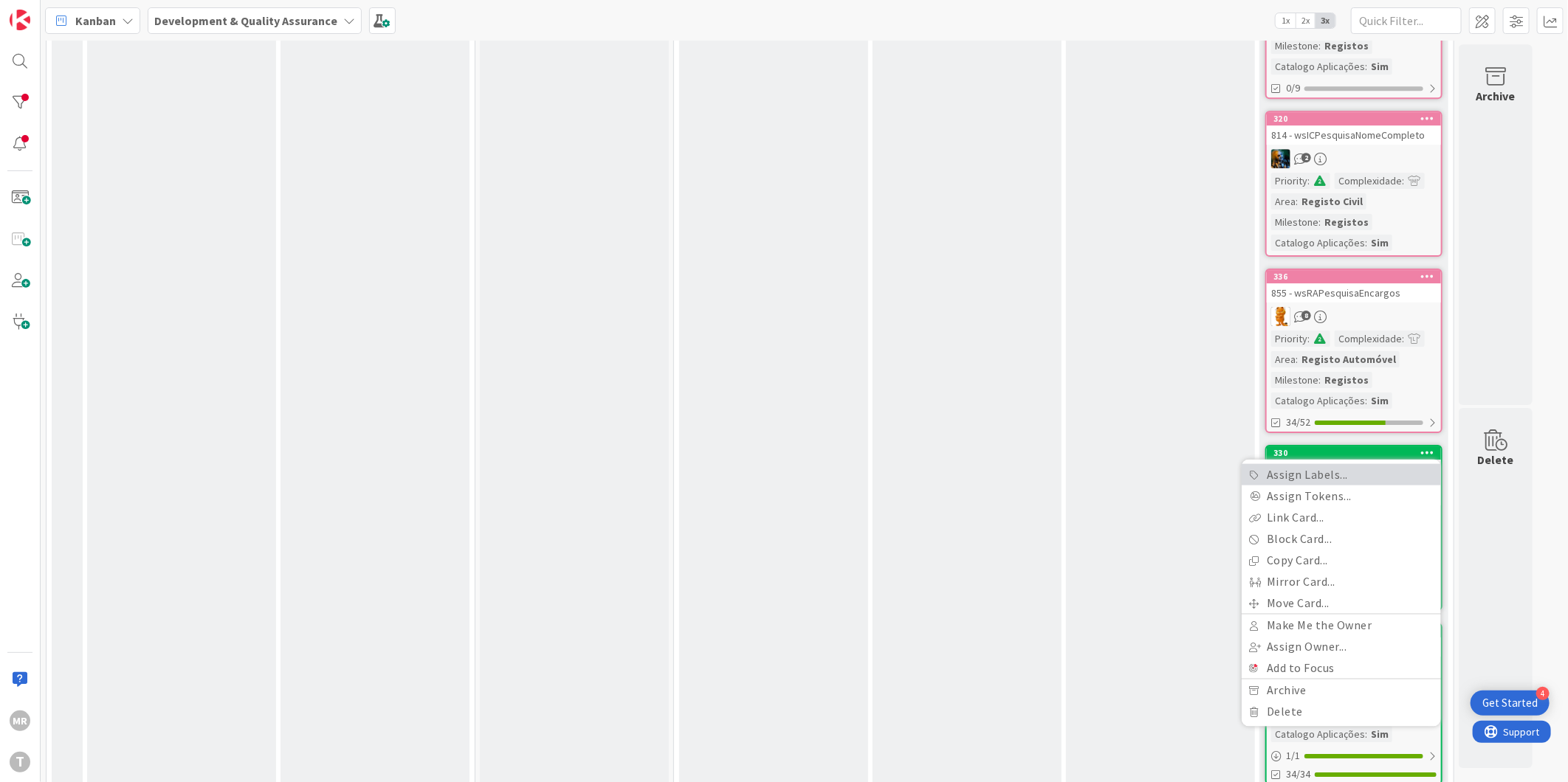
click at [1375, 464] on link "Assign Labels..." at bounding box center [1342, 475] width 199 height 21
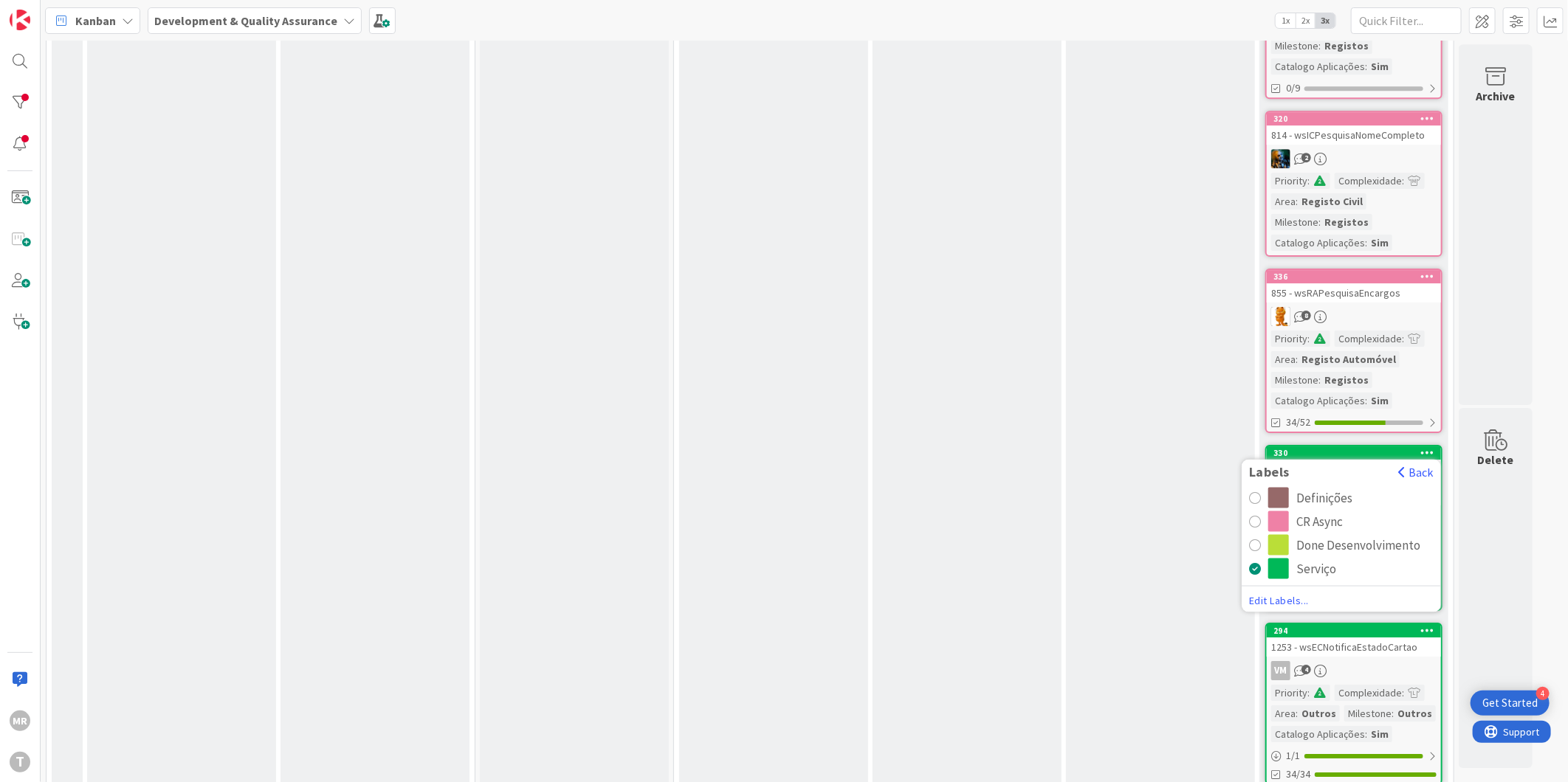
click at [1333, 512] on div "CR Async" at bounding box center [1319, 521] width 47 height 20
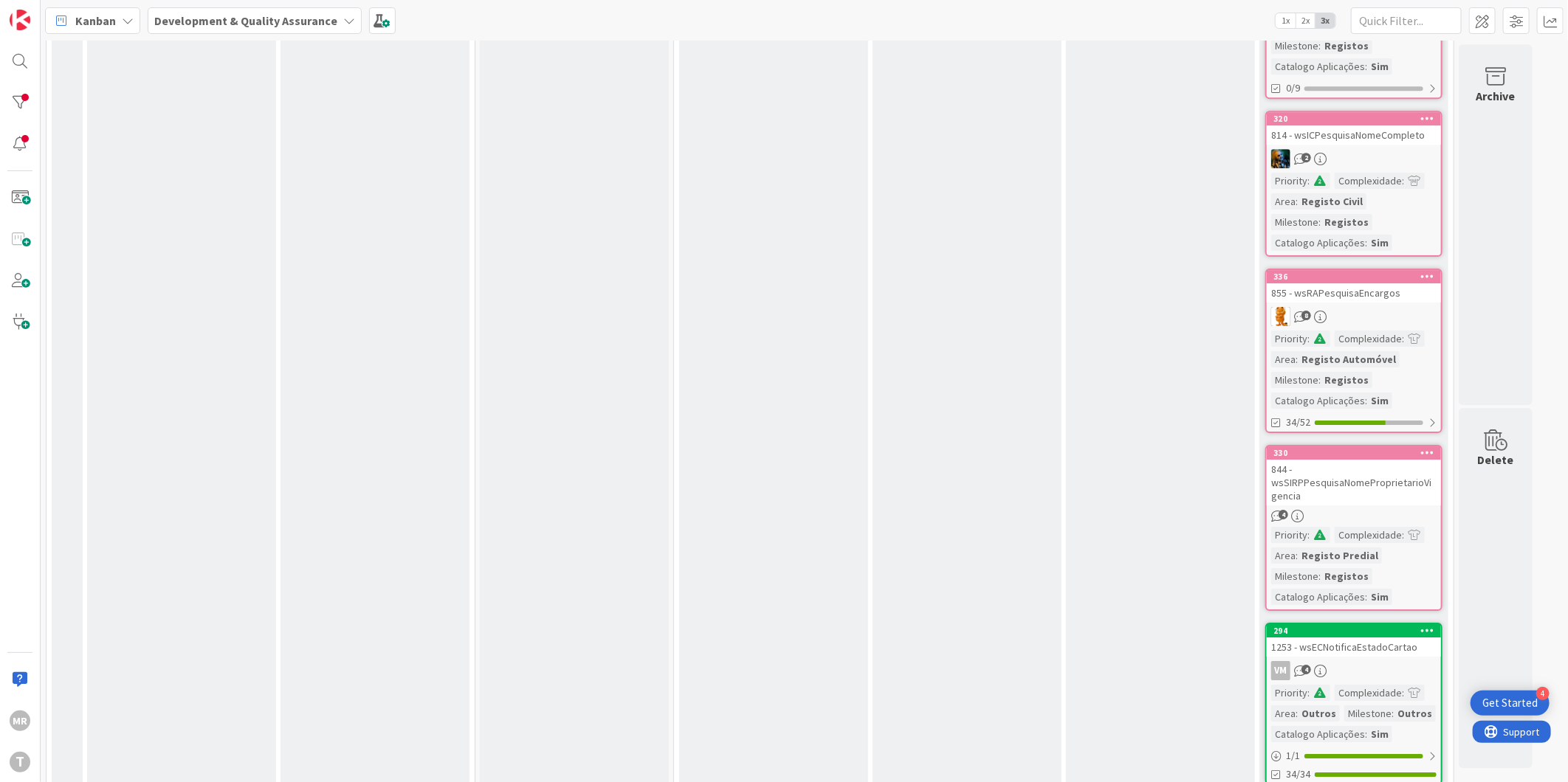
scroll to position [3116, 0]
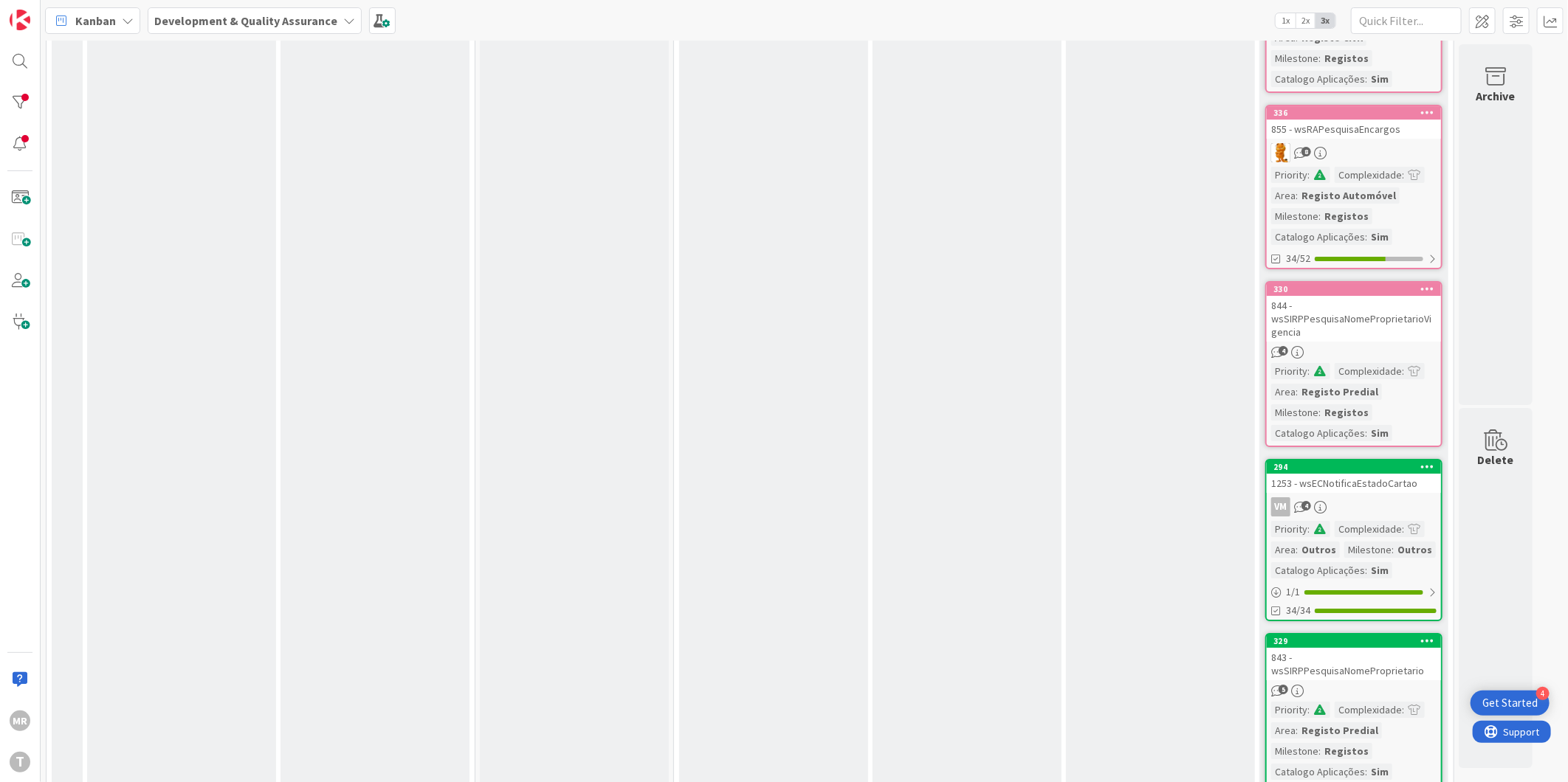
click at [1427, 462] on icon at bounding box center [1428, 467] width 14 height 11
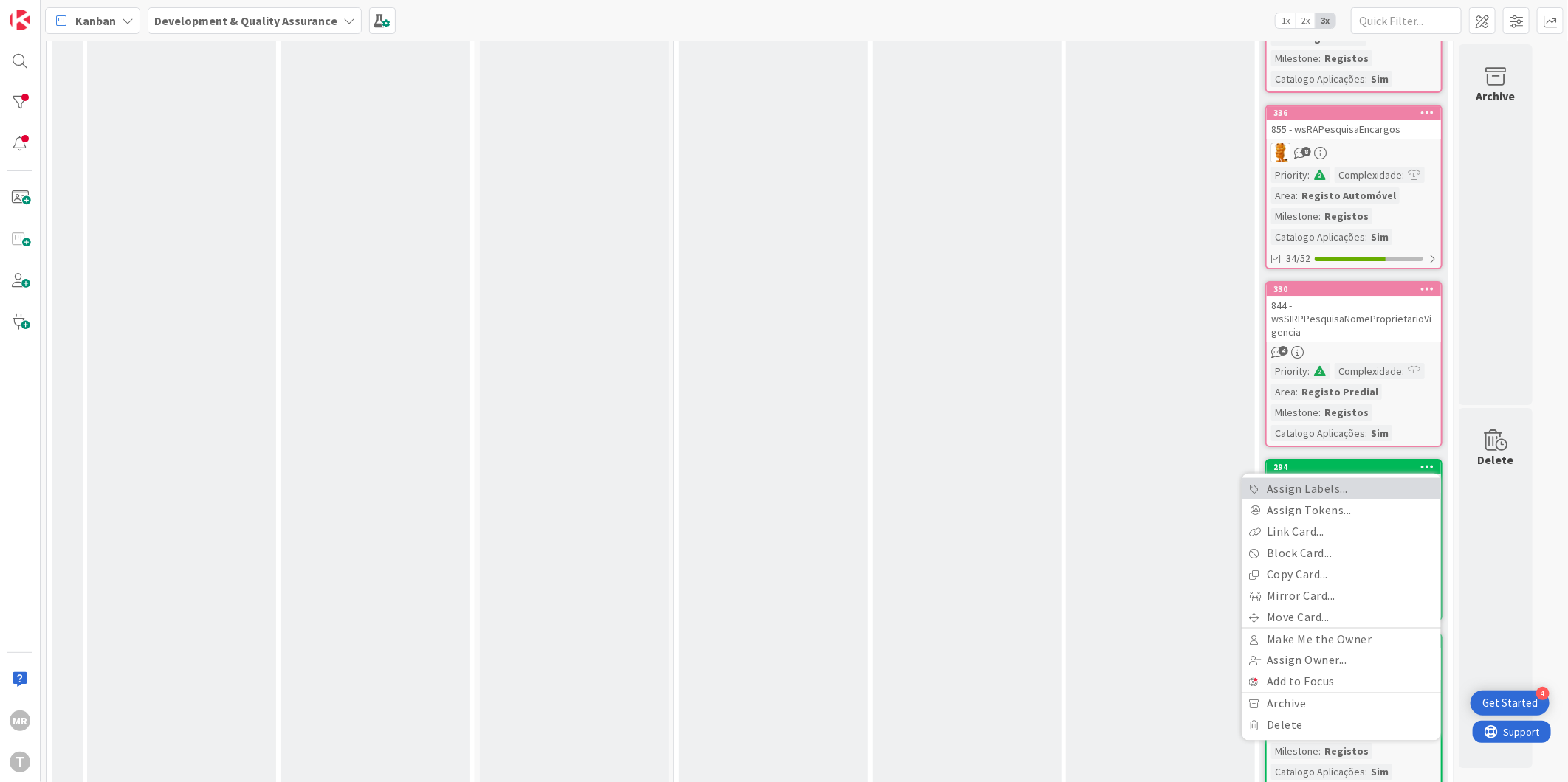
click at [1338, 478] on link "Assign Labels..." at bounding box center [1342, 489] width 199 height 21
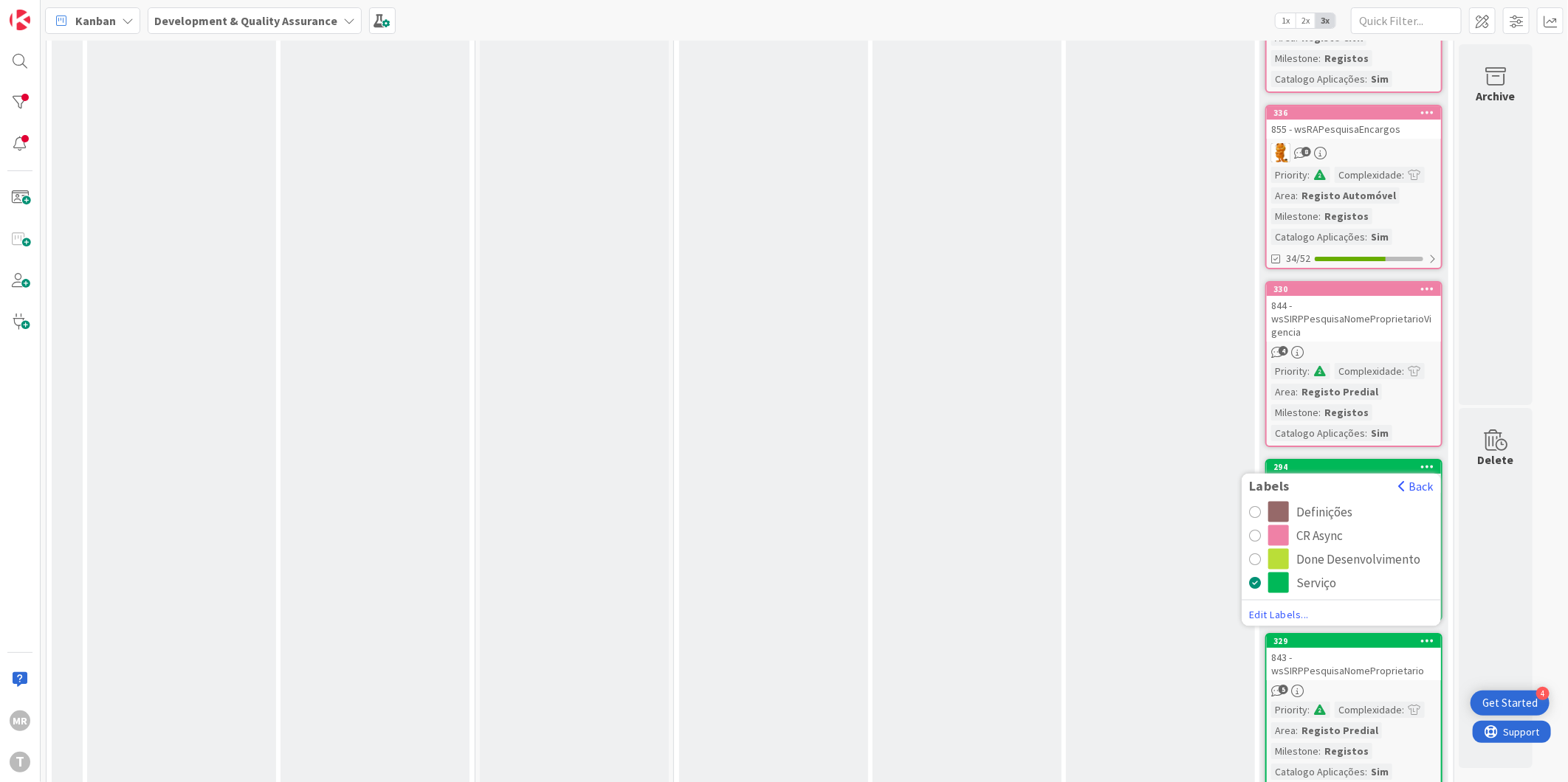
click at [1324, 525] on div "CR Async" at bounding box center [1319, 535] width 47 height 20
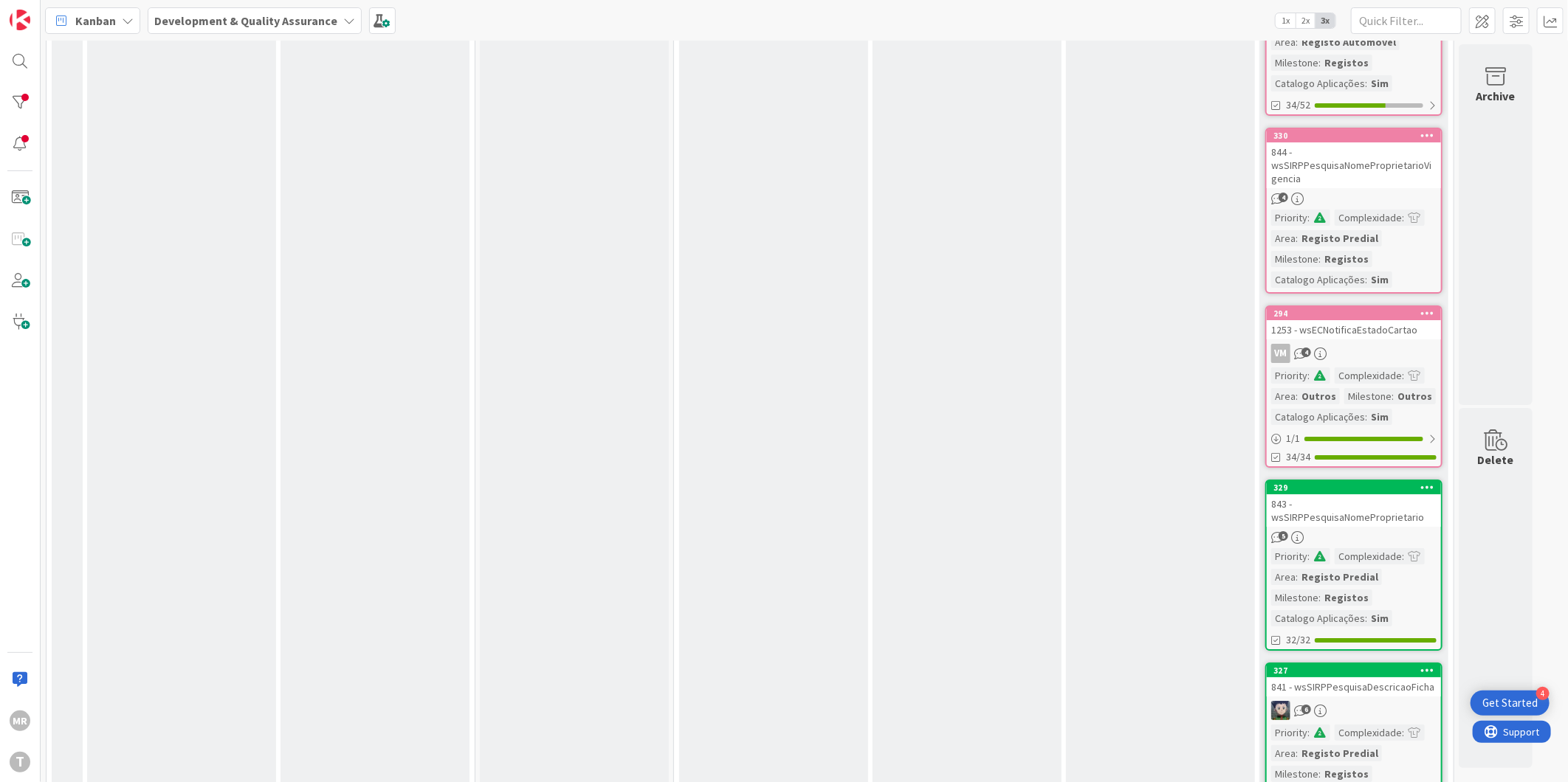
scroll to position [3280, 0]
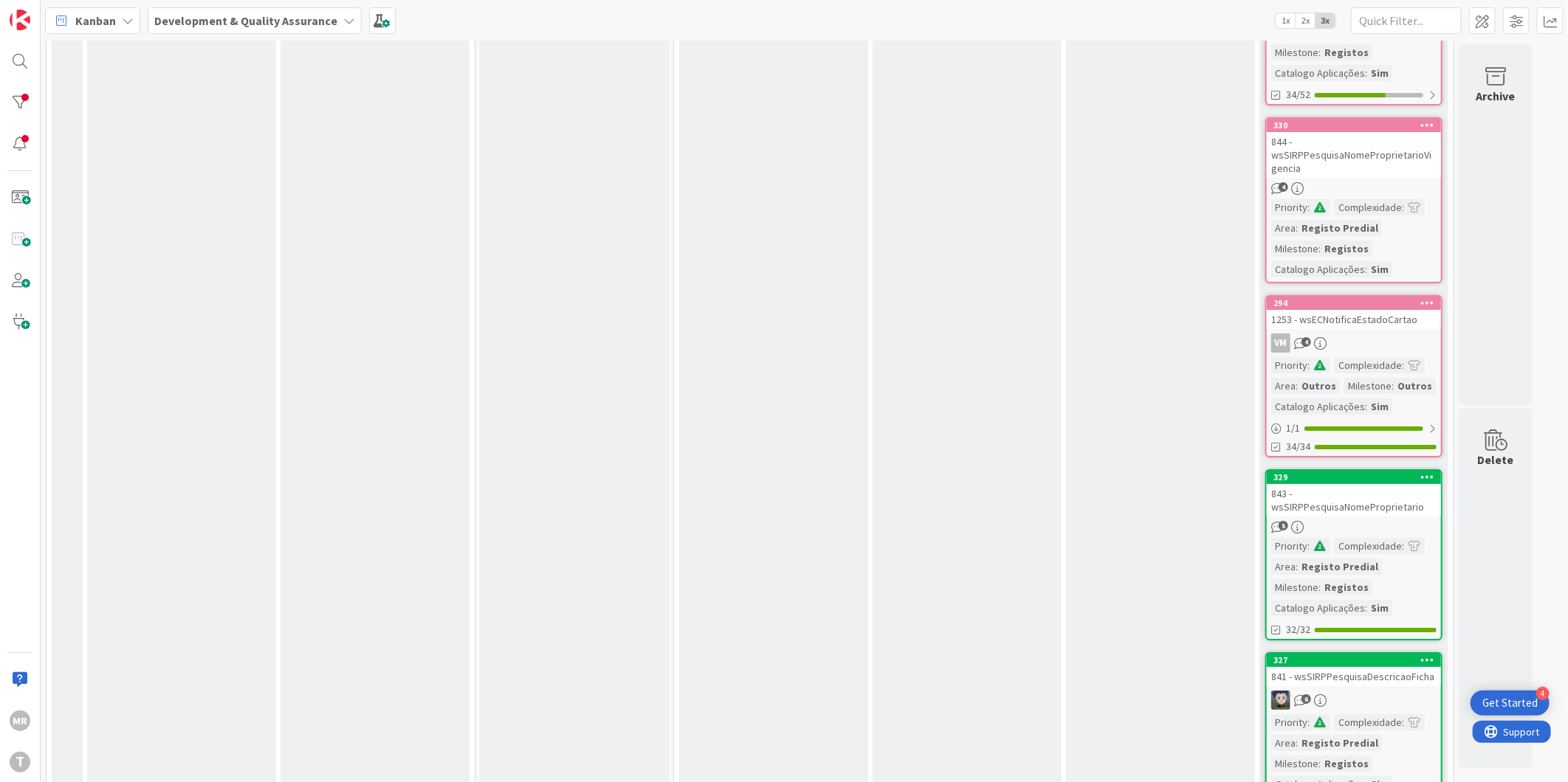
click at [1427, 471] on icon at bounding box center [1428, 476] width 14 height 11
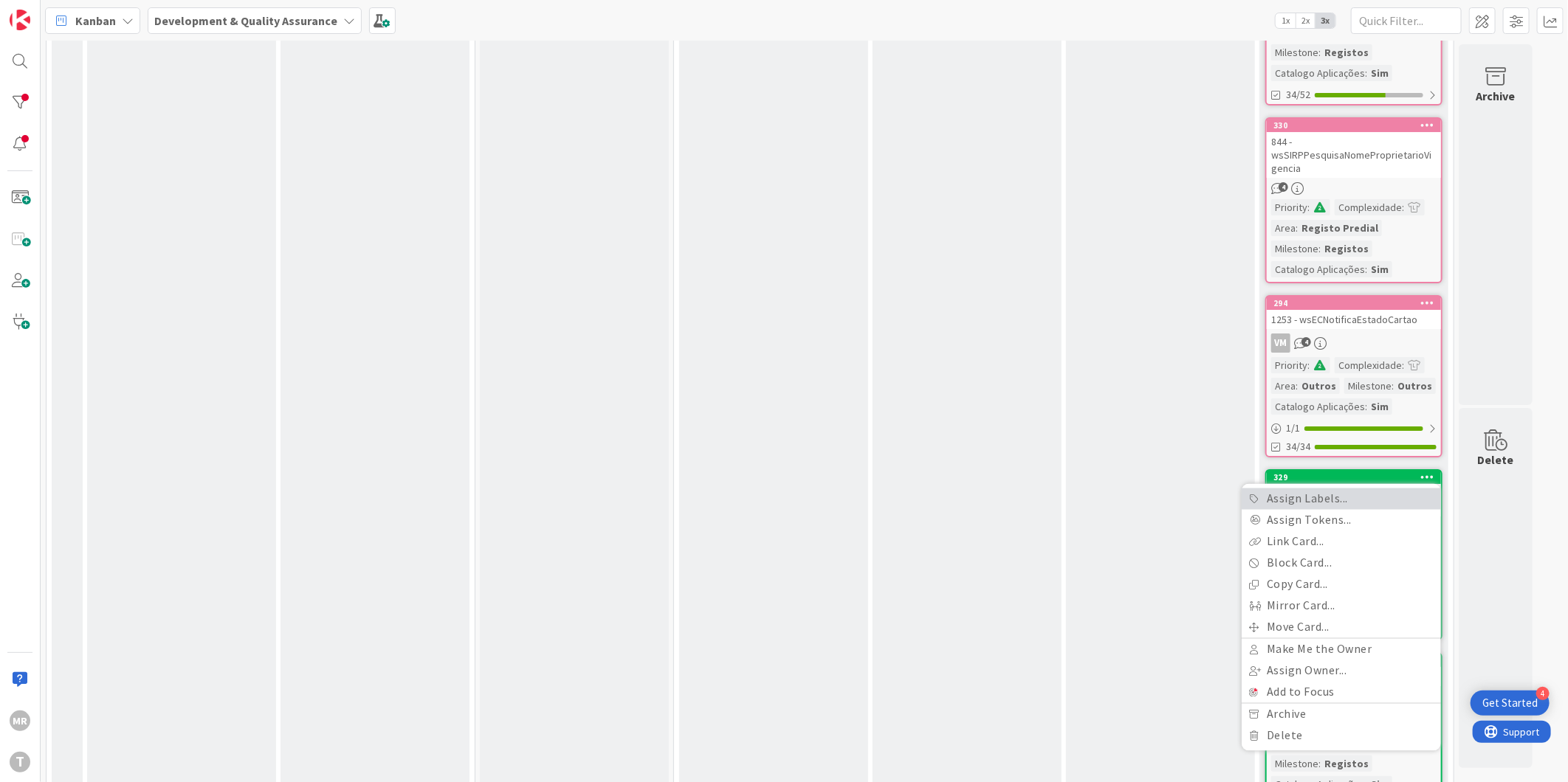
click at [1331, 489] on link "Assign Labels..." at bounding box center [1342, 499] width 199 height 21
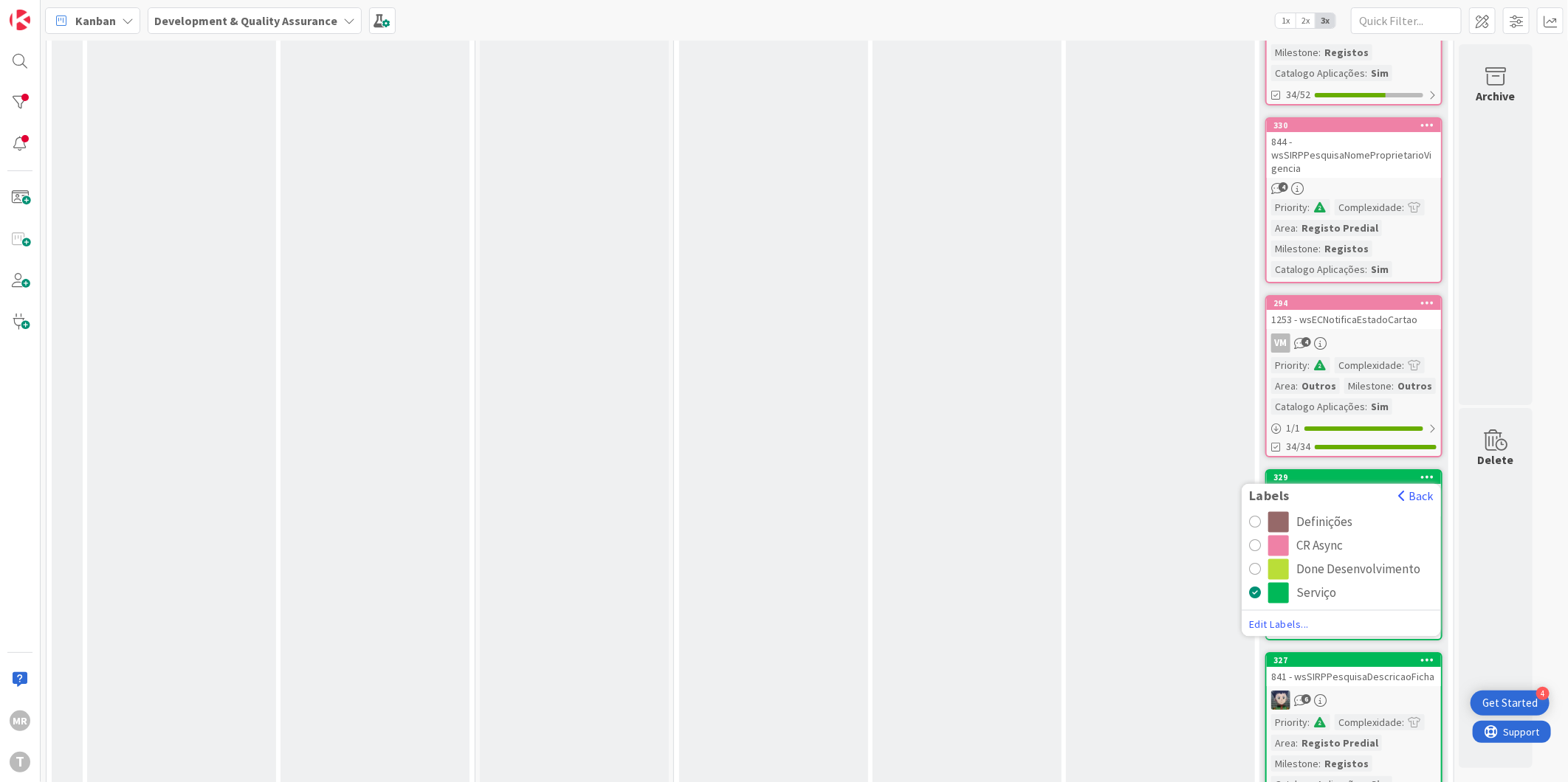
click at [1325, 536] on div "CR Async" at bounding box center [1319, 546] width 47 height 20
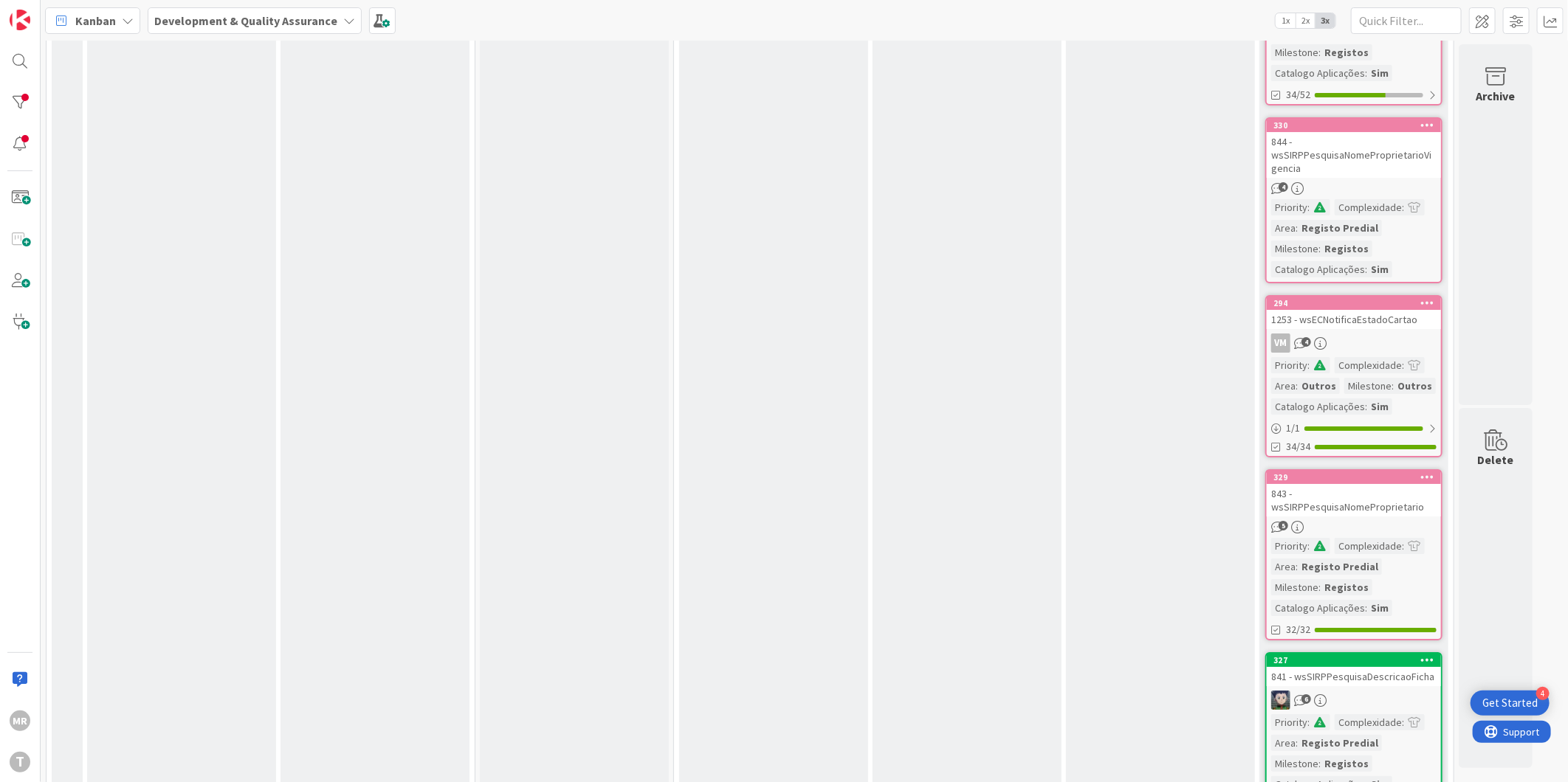
scroll to position [3362, 0]
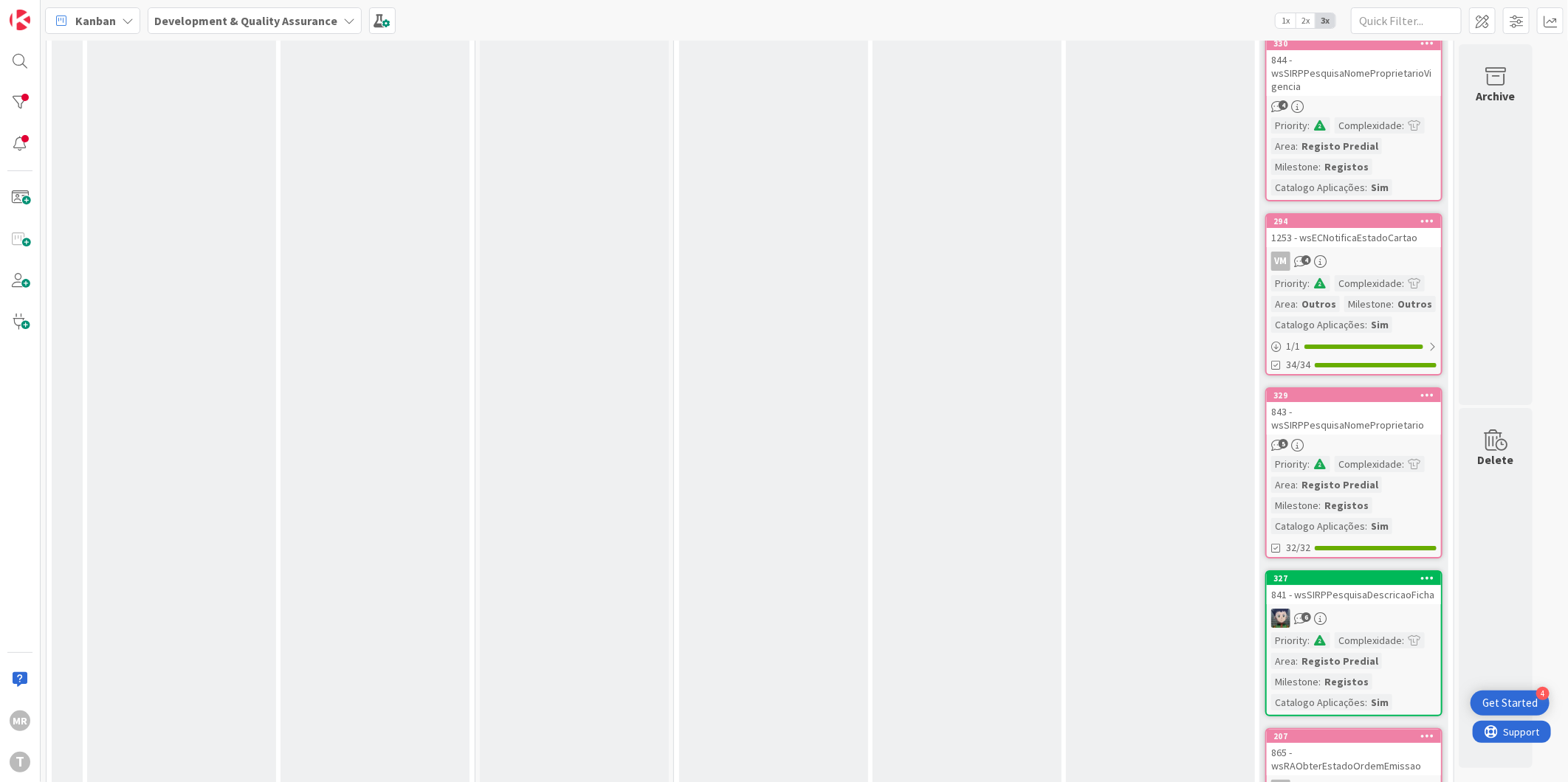
click at [1427, 573] on icon at bounding box center [1428, 578] width 14 height 11
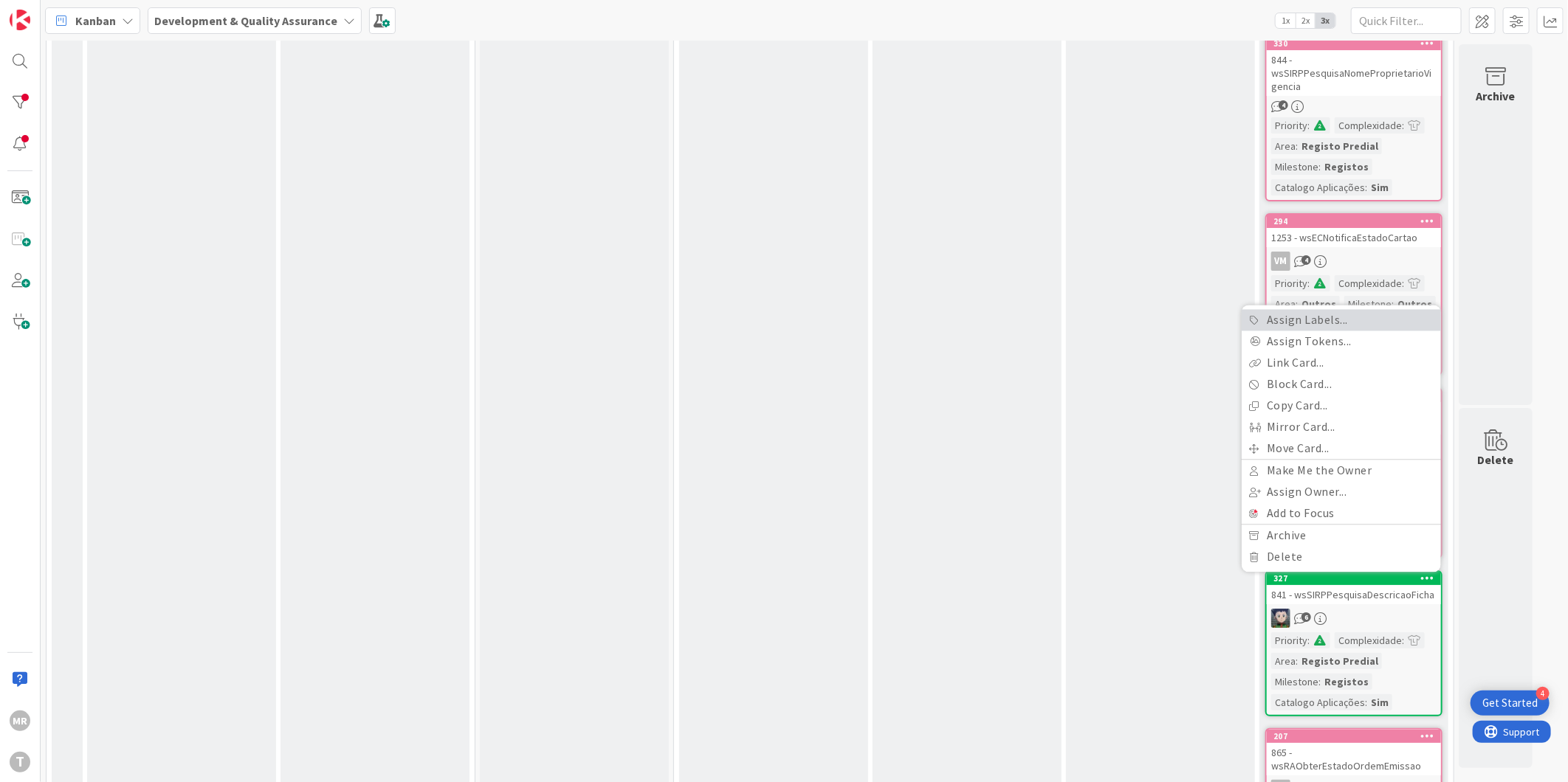
click at [1354, 309] on link "Assign Labels..." at bounding box center [1342, 320] width 199 height 21
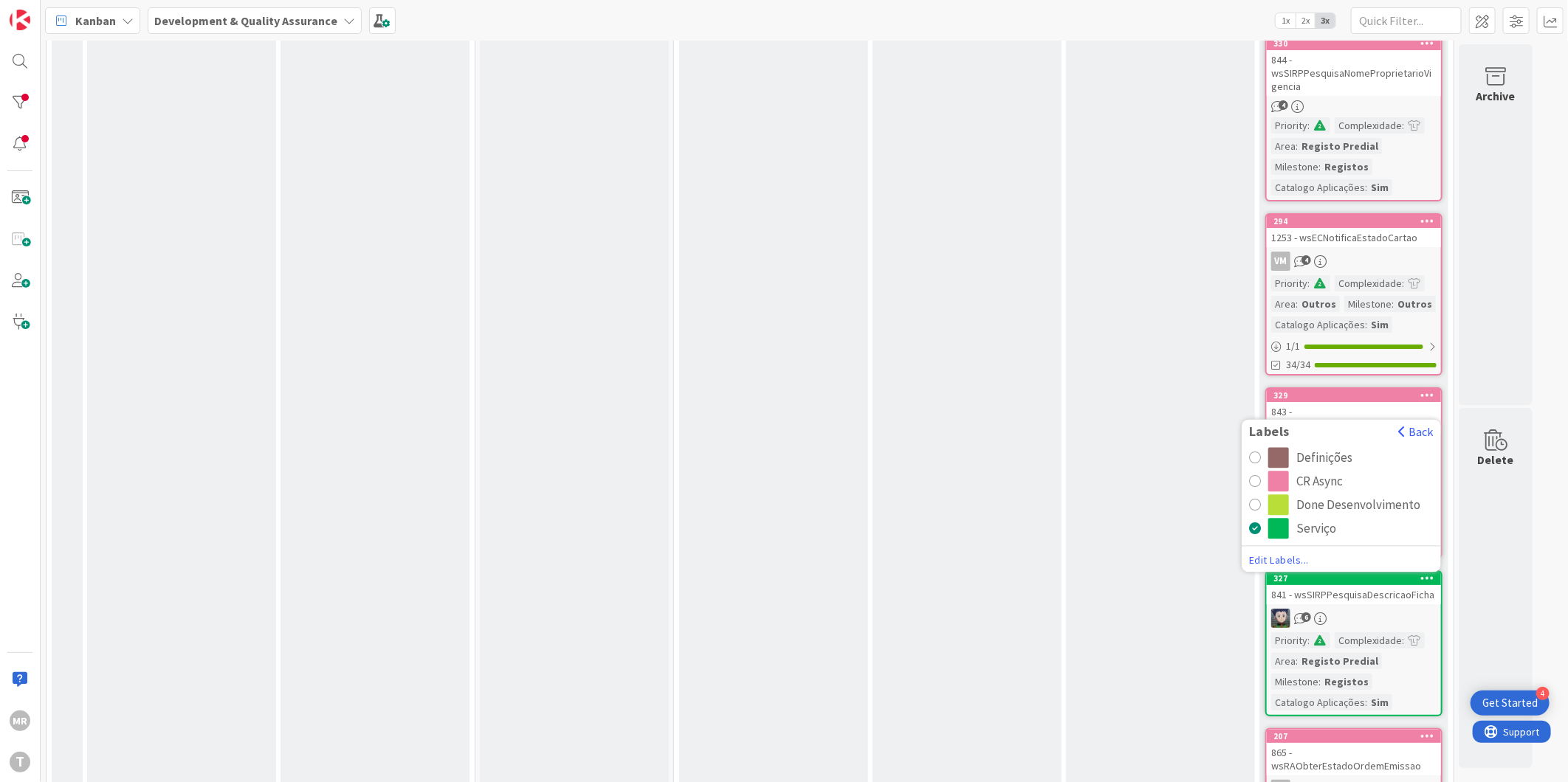
click at [1305, 471] on div "CR Async" at bounding box center [1319, 480] width 47 height 20
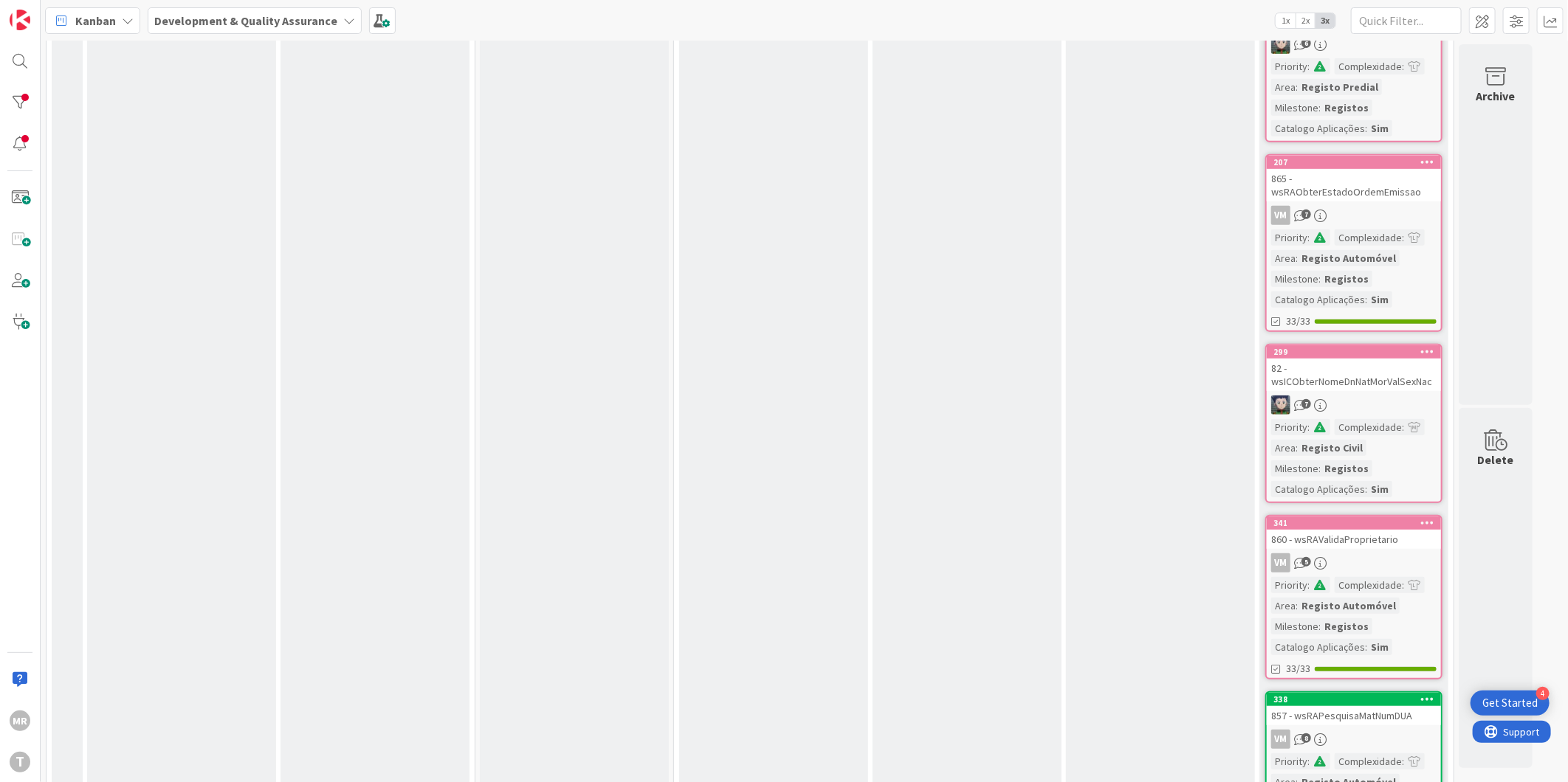
scroll to position [4100, 0]
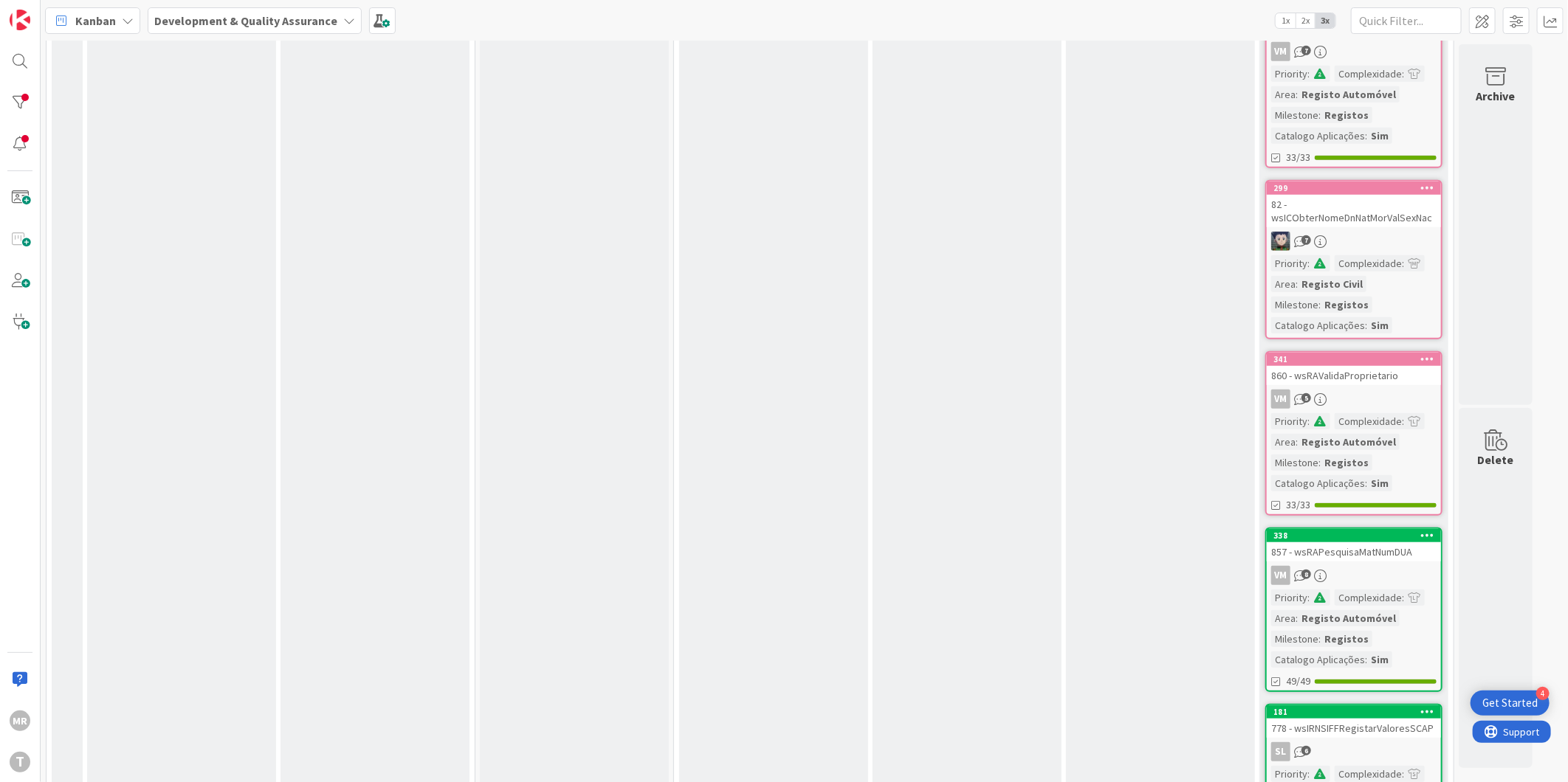
click at [1427, 530] on icon at bounding box center [1428, 535] width 14 height 11
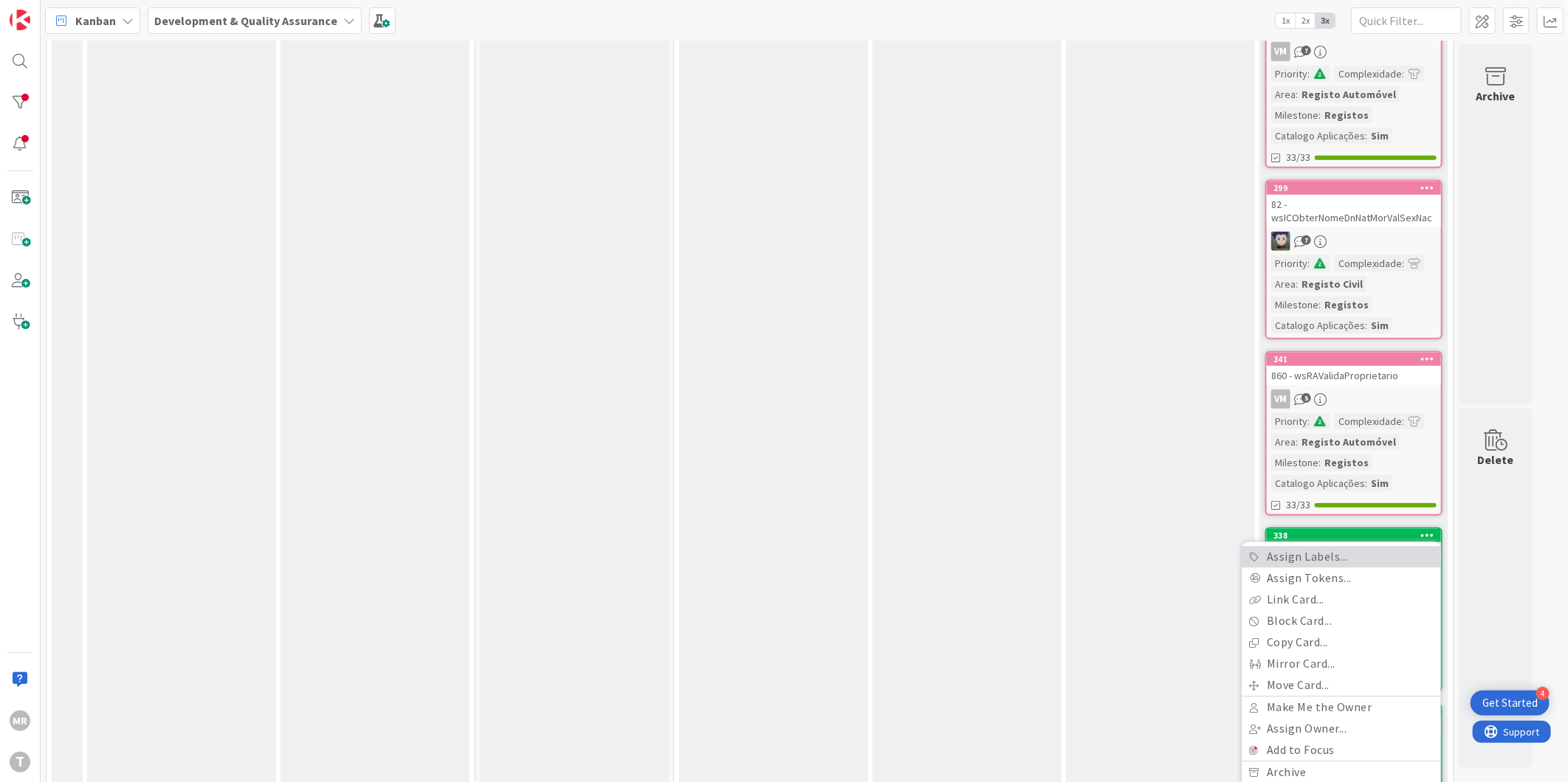
click at [1403, 547] on link "Assign Labels..." at bounding box center [1342, 557] width 199 height 21
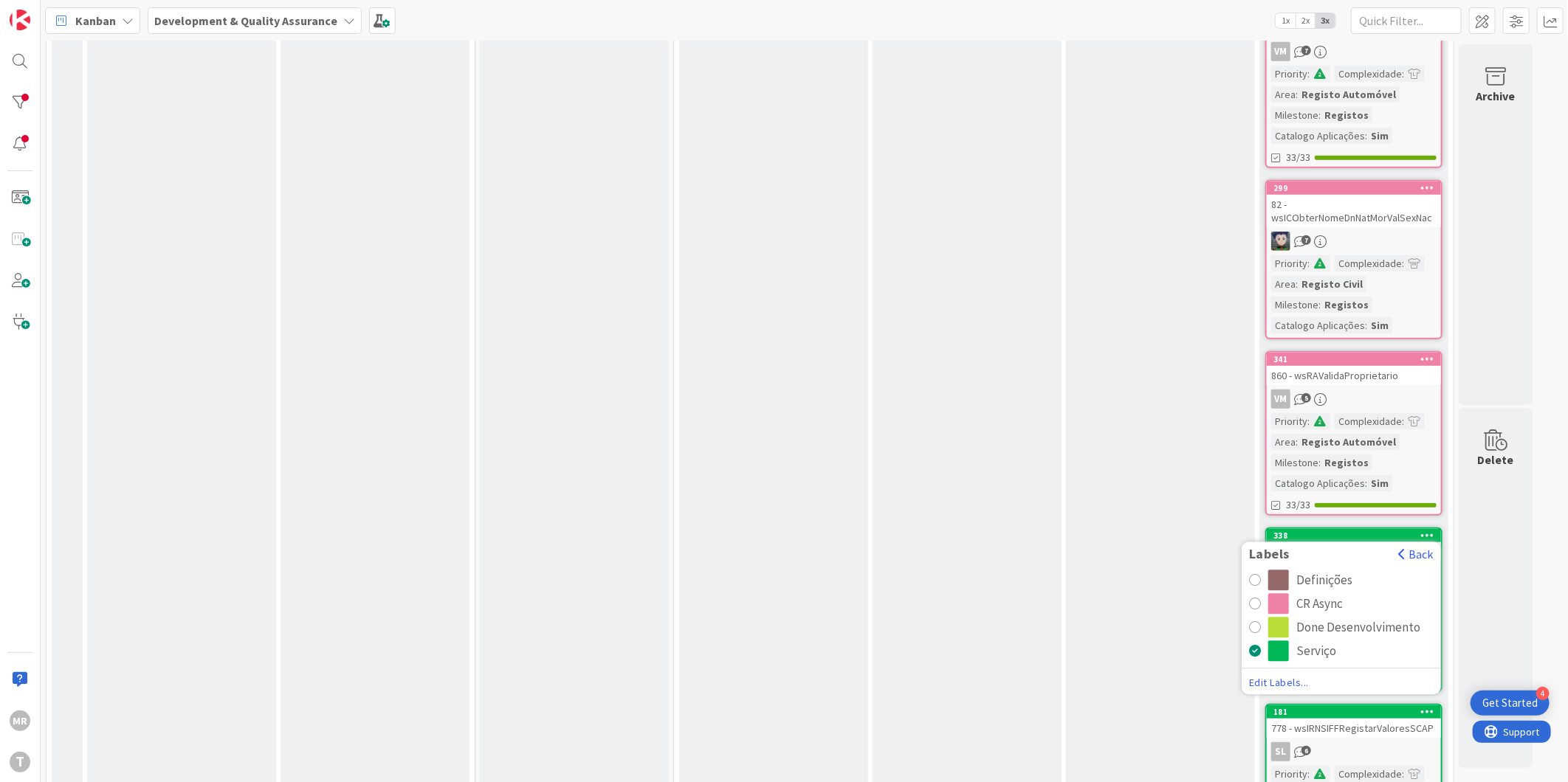
click at [1303, 594] on div "CR Async" at bounding box center [1319, 604] width 47 height 20
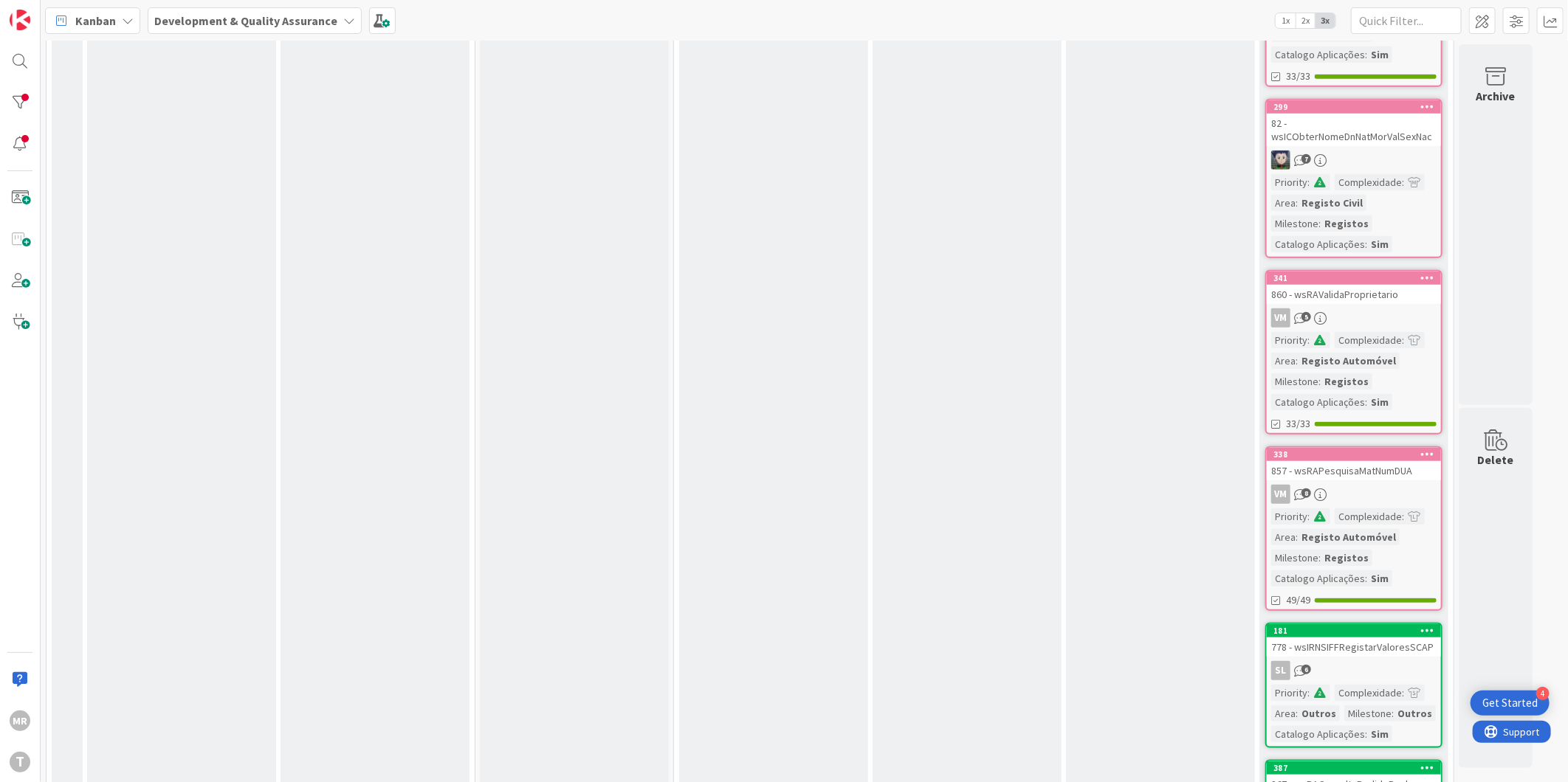
scroll to position [4182, 0]
click at [1428, 624] on icon at bounding box center [1428, 629] width 14 height 11
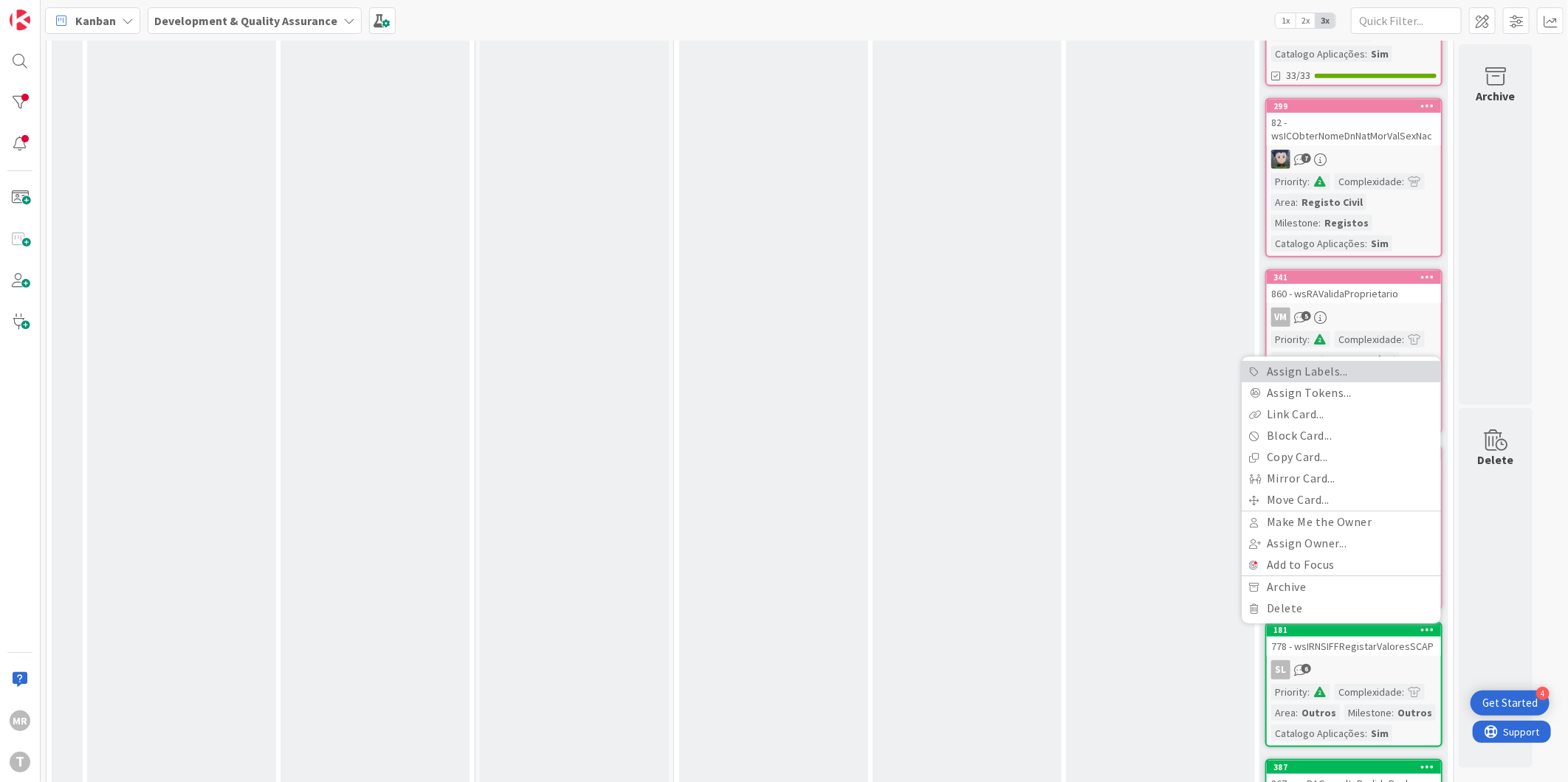
click at [1319, 361] on link "Assign Labels..." at bounding box center [1342, 372] width 199 height 21
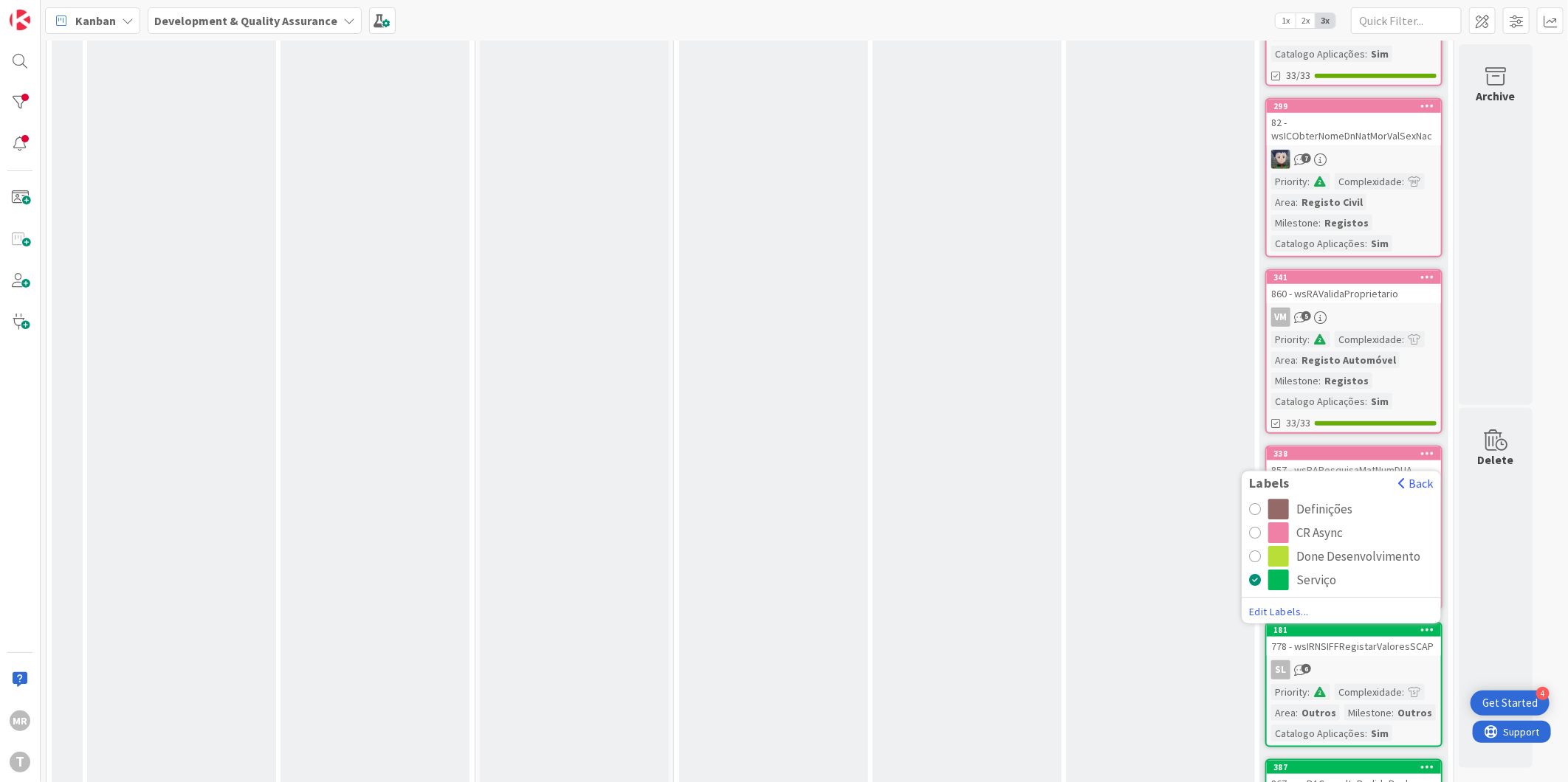
click at [1310, 522] on div "CR Async" at bounding box center [1319, 532] width 47 height 20
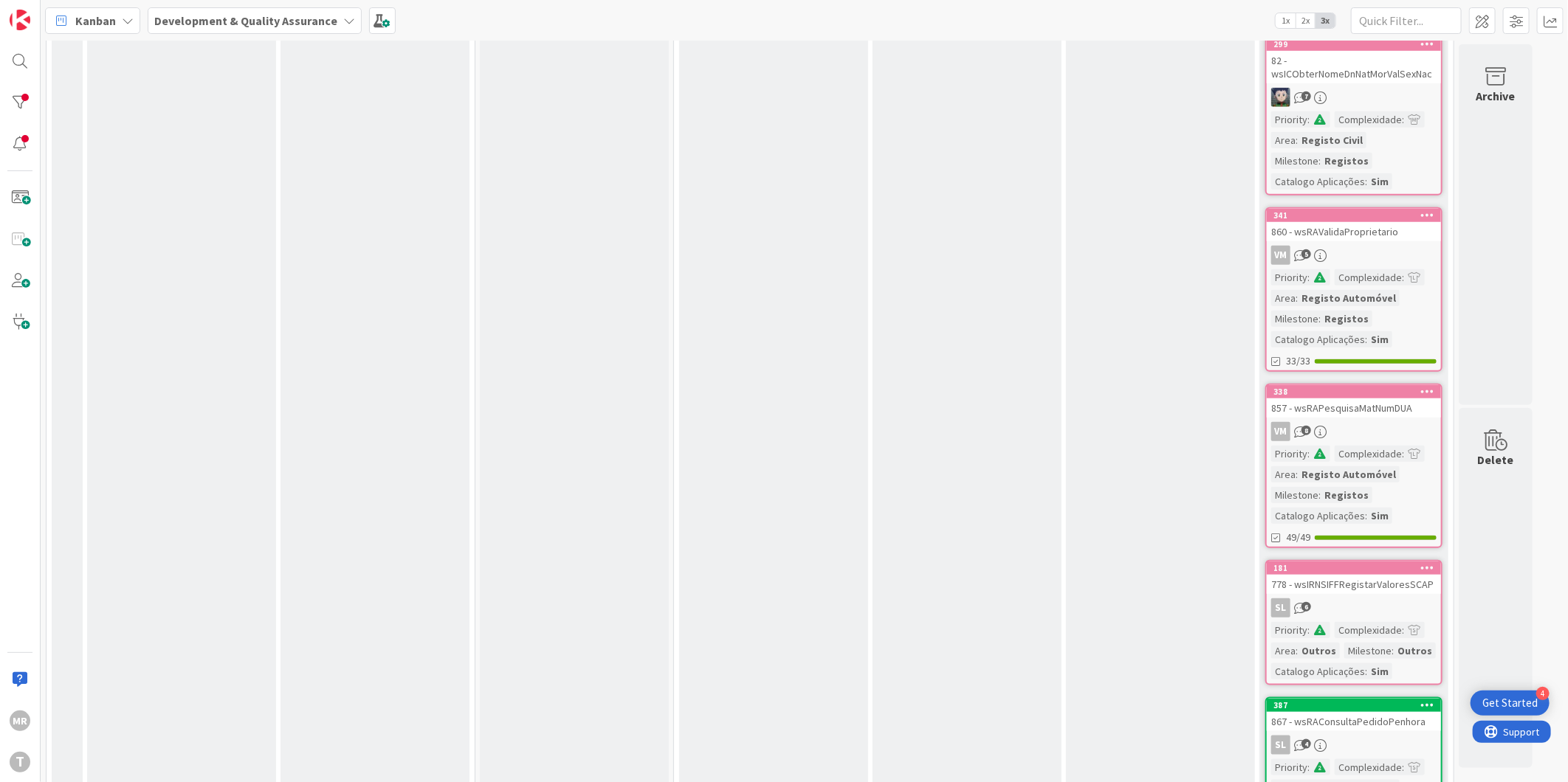
scroll to position [4428, 0]
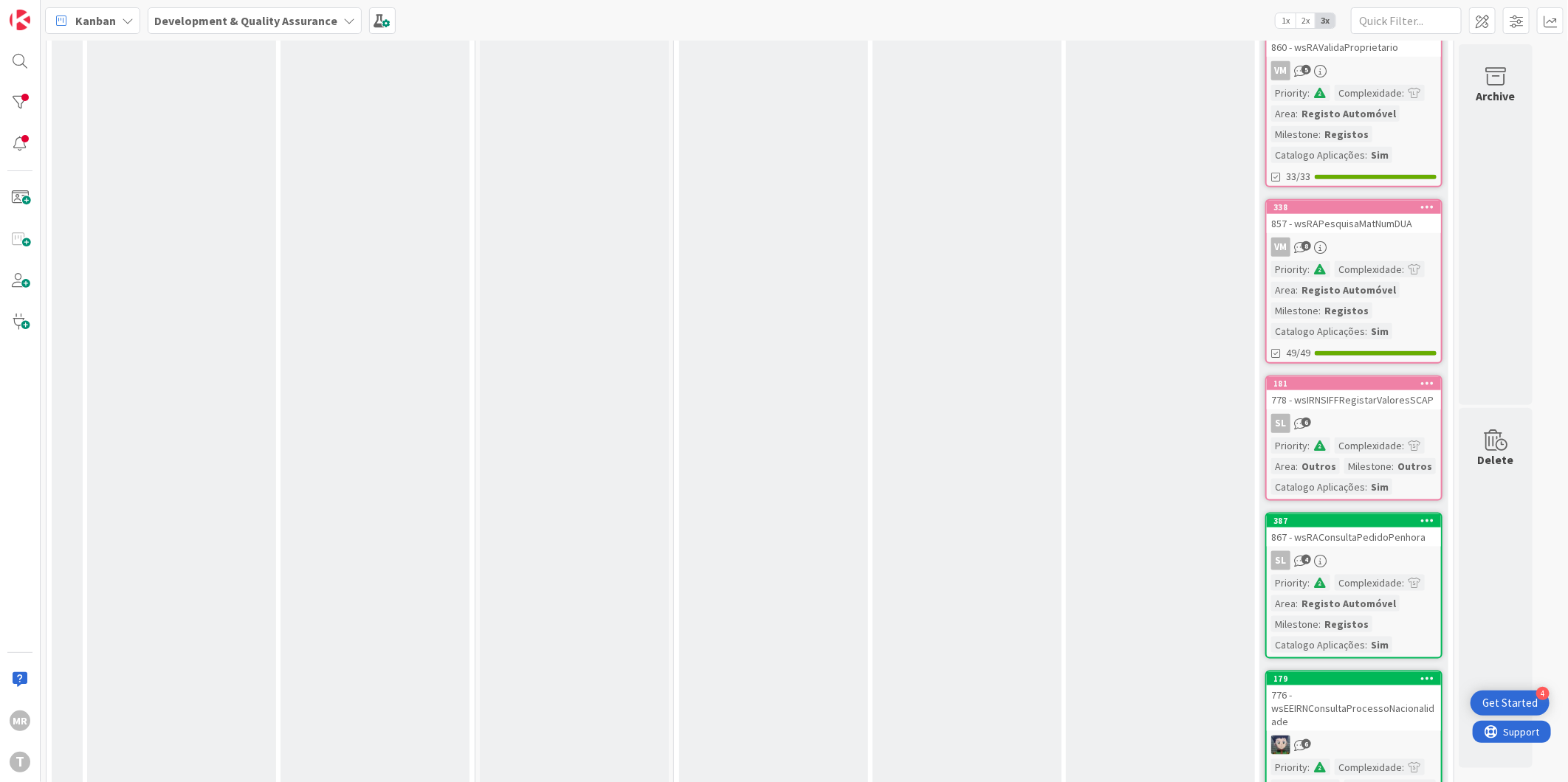
click at [1429, 515] on icon at bounding box center [1428, 520] width 14 height 11
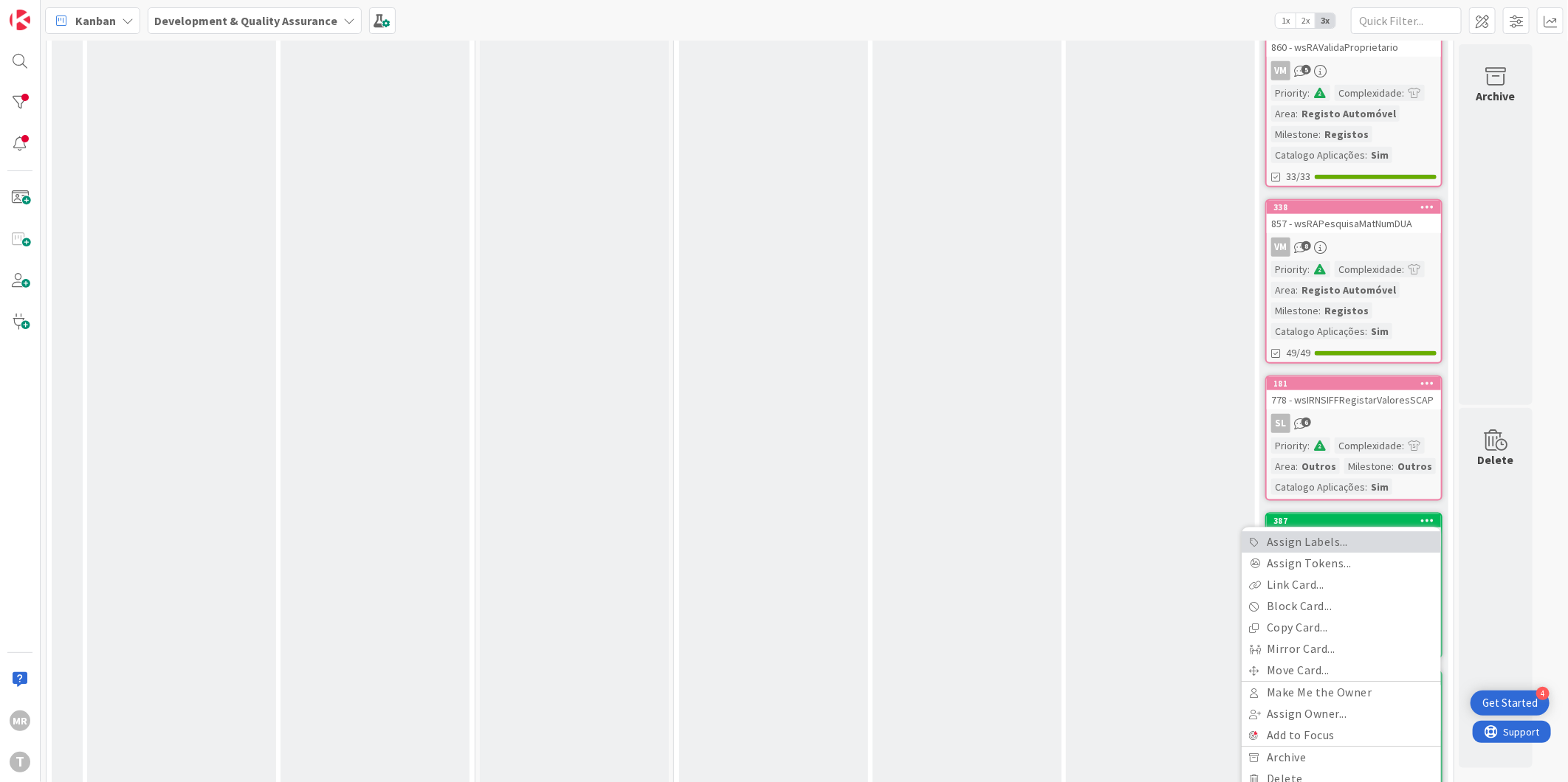
click at [1378, 532] on link "Assign Labels..." at bounding box center [1342, 543] width 199 height 21
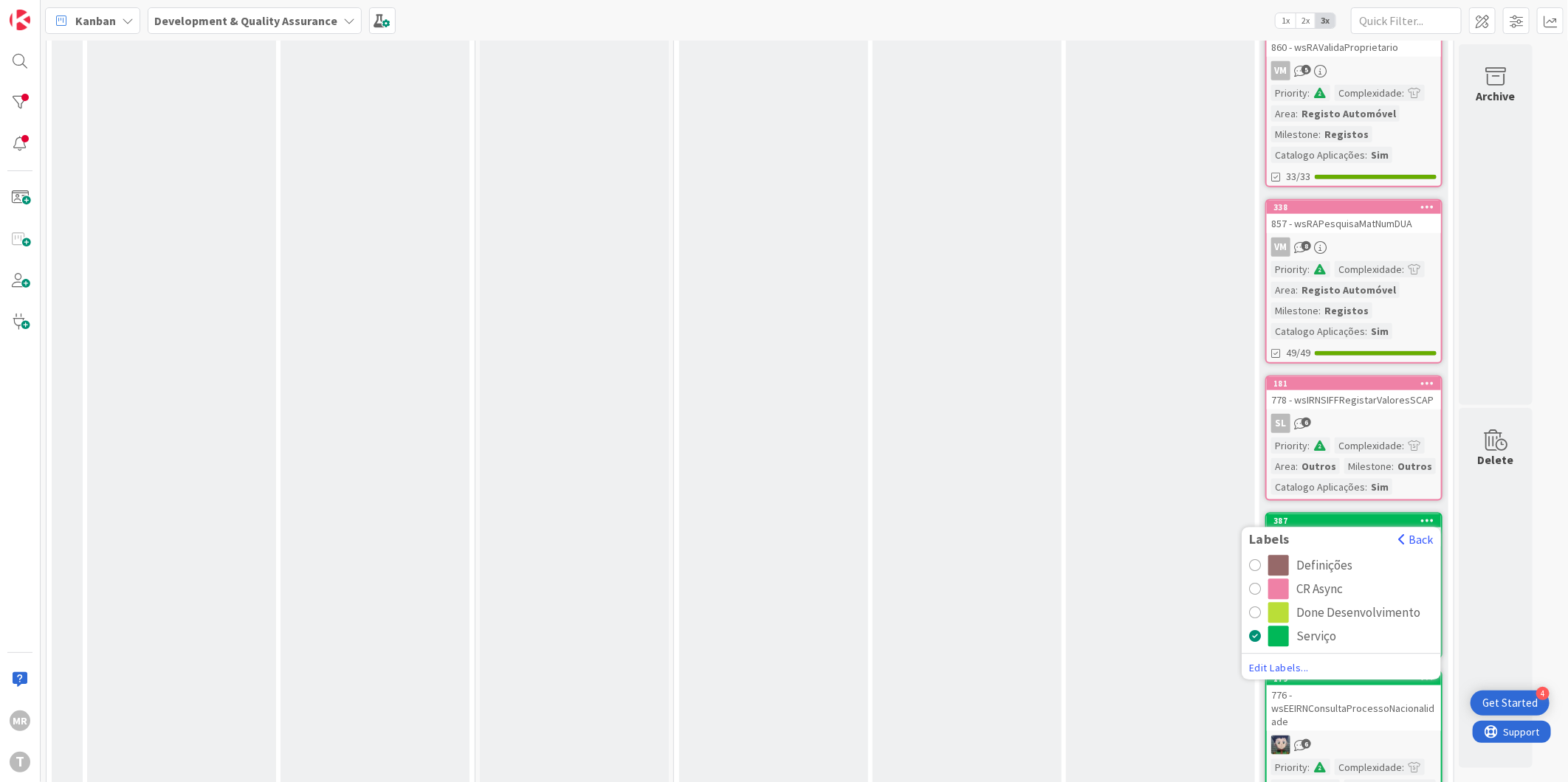
click at [1324, 579] on div "CR Async" at bounding box center [1319, 589] width 47 height 20
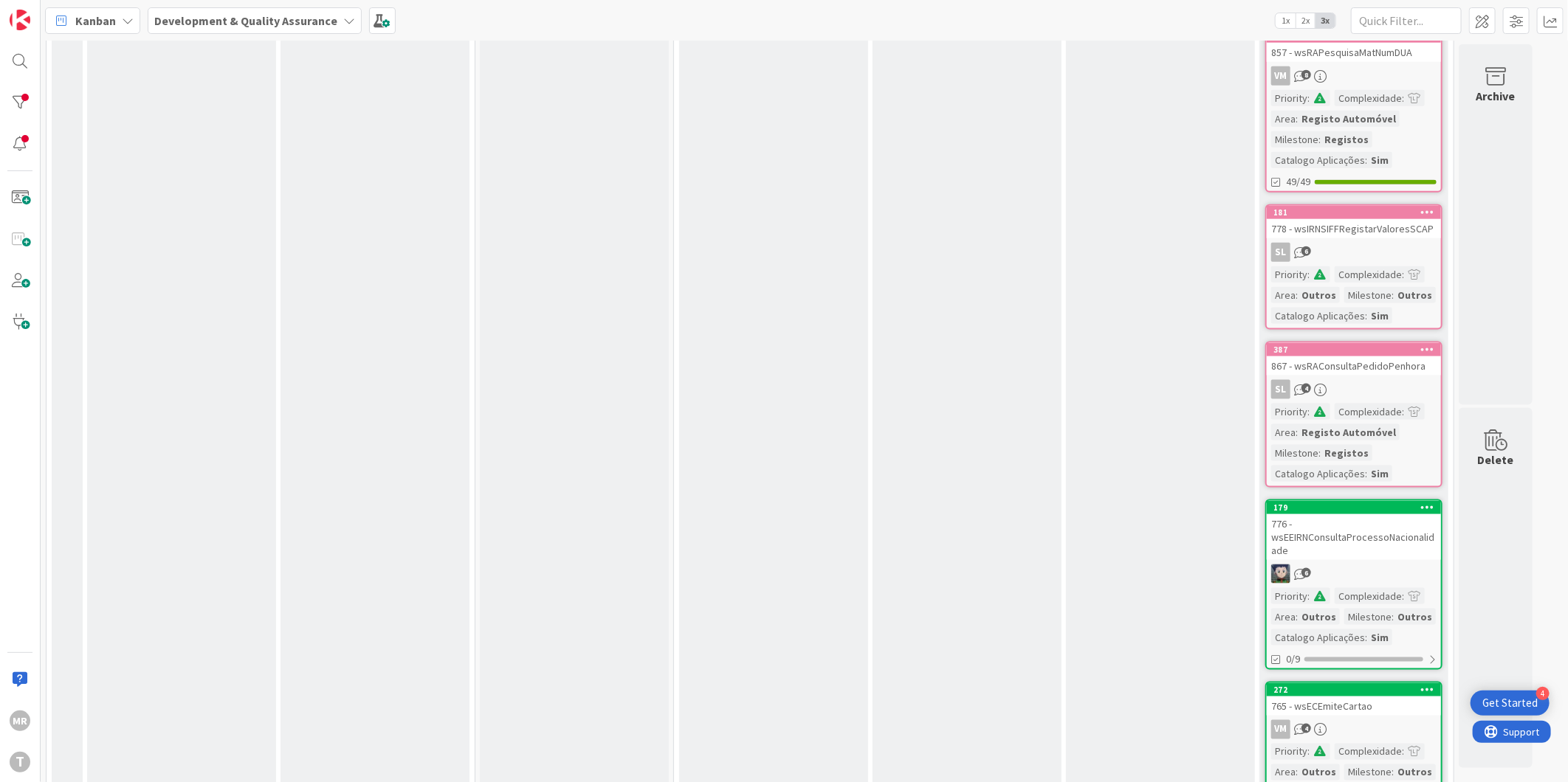
scroll to position [4674, 0]
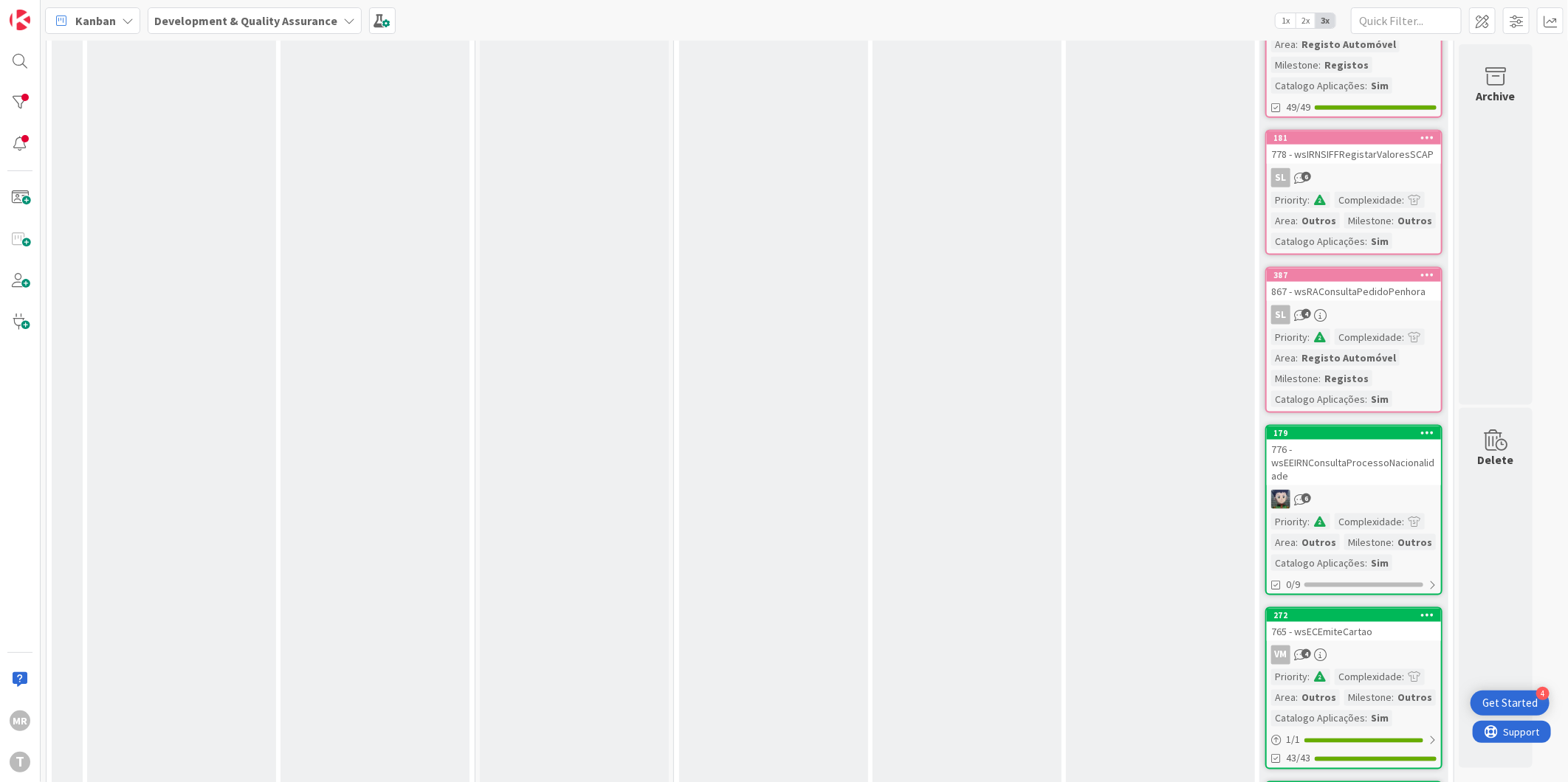
click at [1432, 427] on icon at bounding box center [1428, 432] width 14 height 11
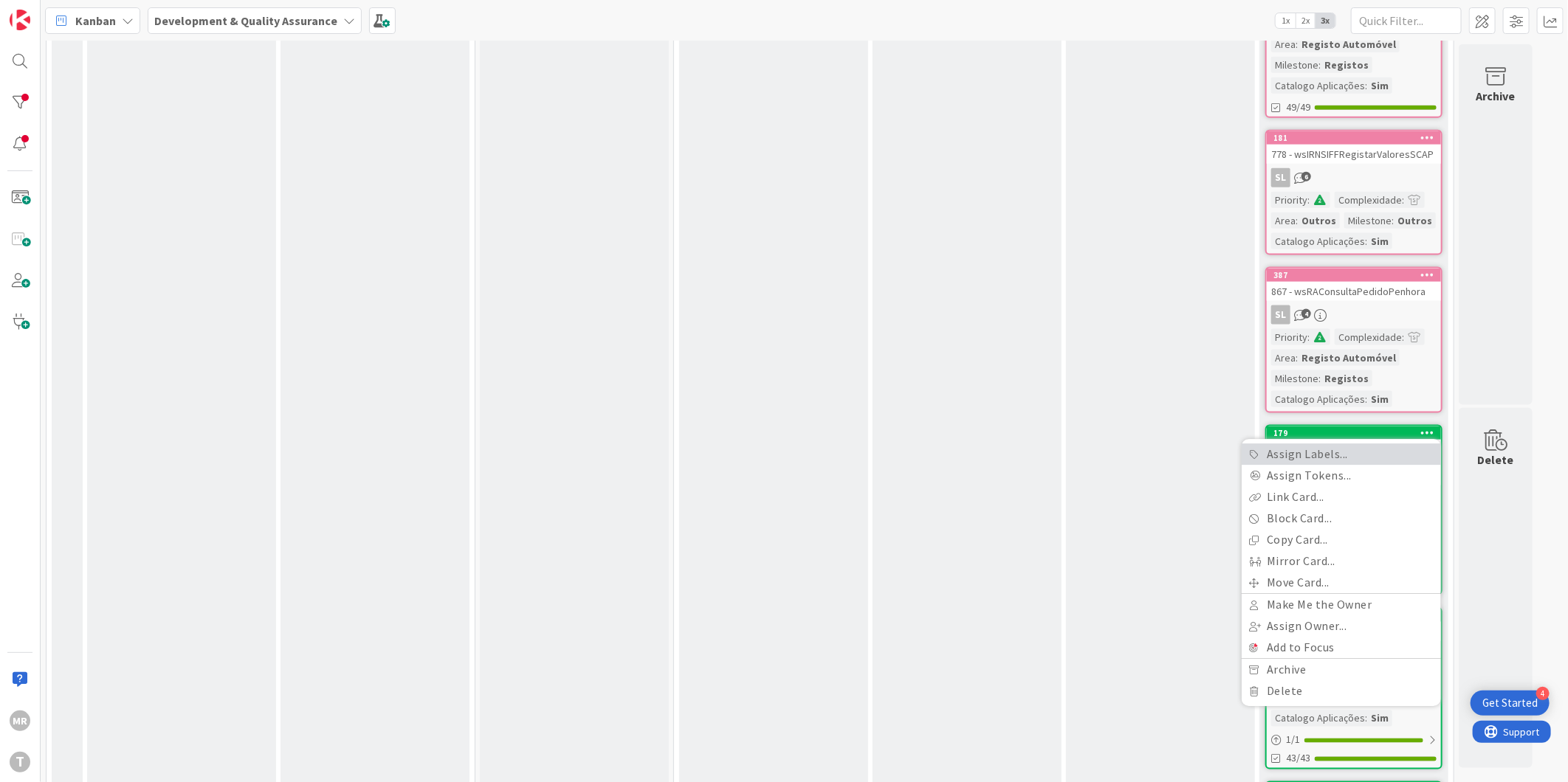
click at [1355, 445] on link "Assign Labels..." at bounding box center [1342, 455] width 199 height 21
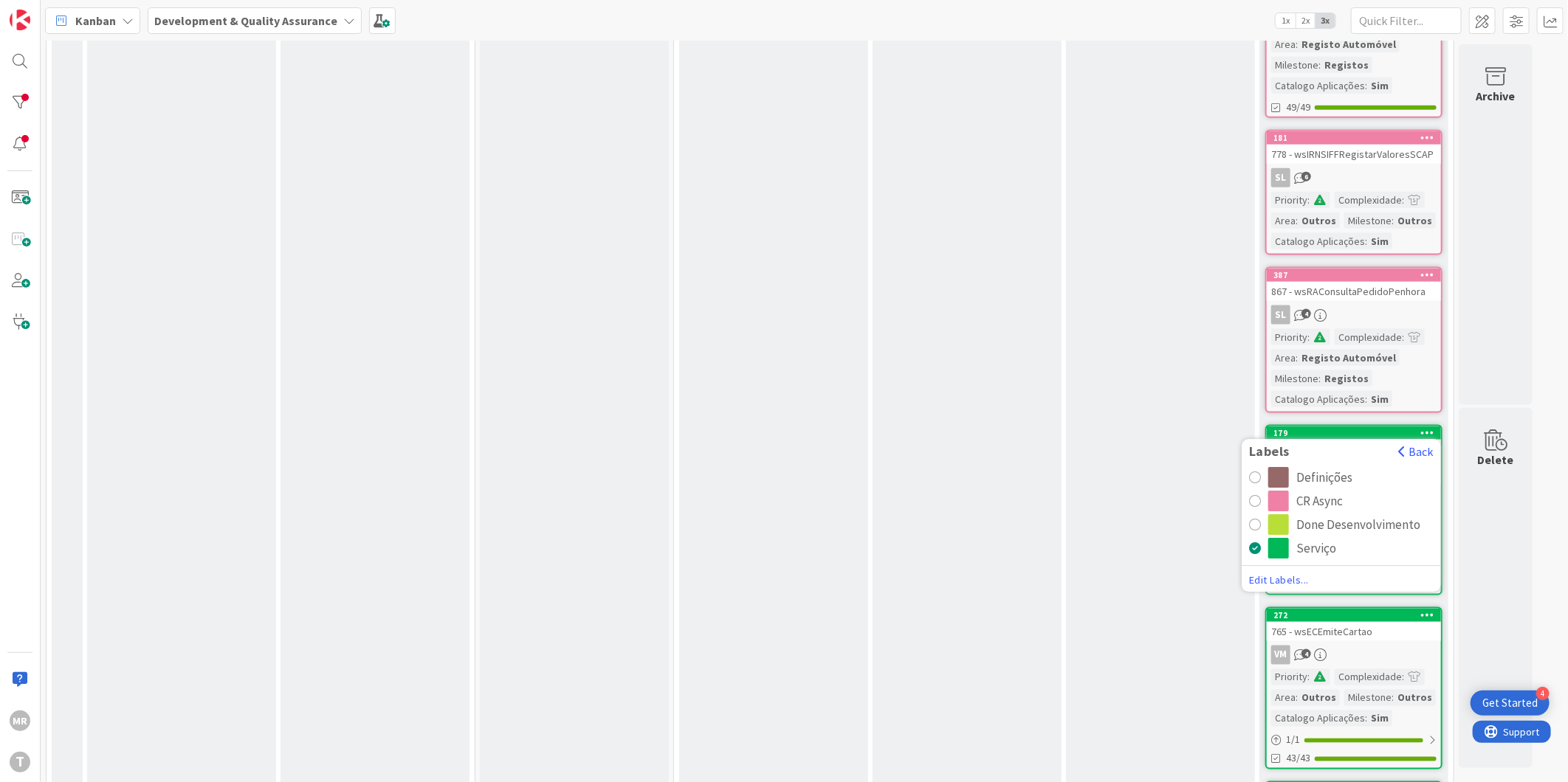
click at [1297, 492] on div "CR Async" at bounding box center [1319, 502] width 47 height 20
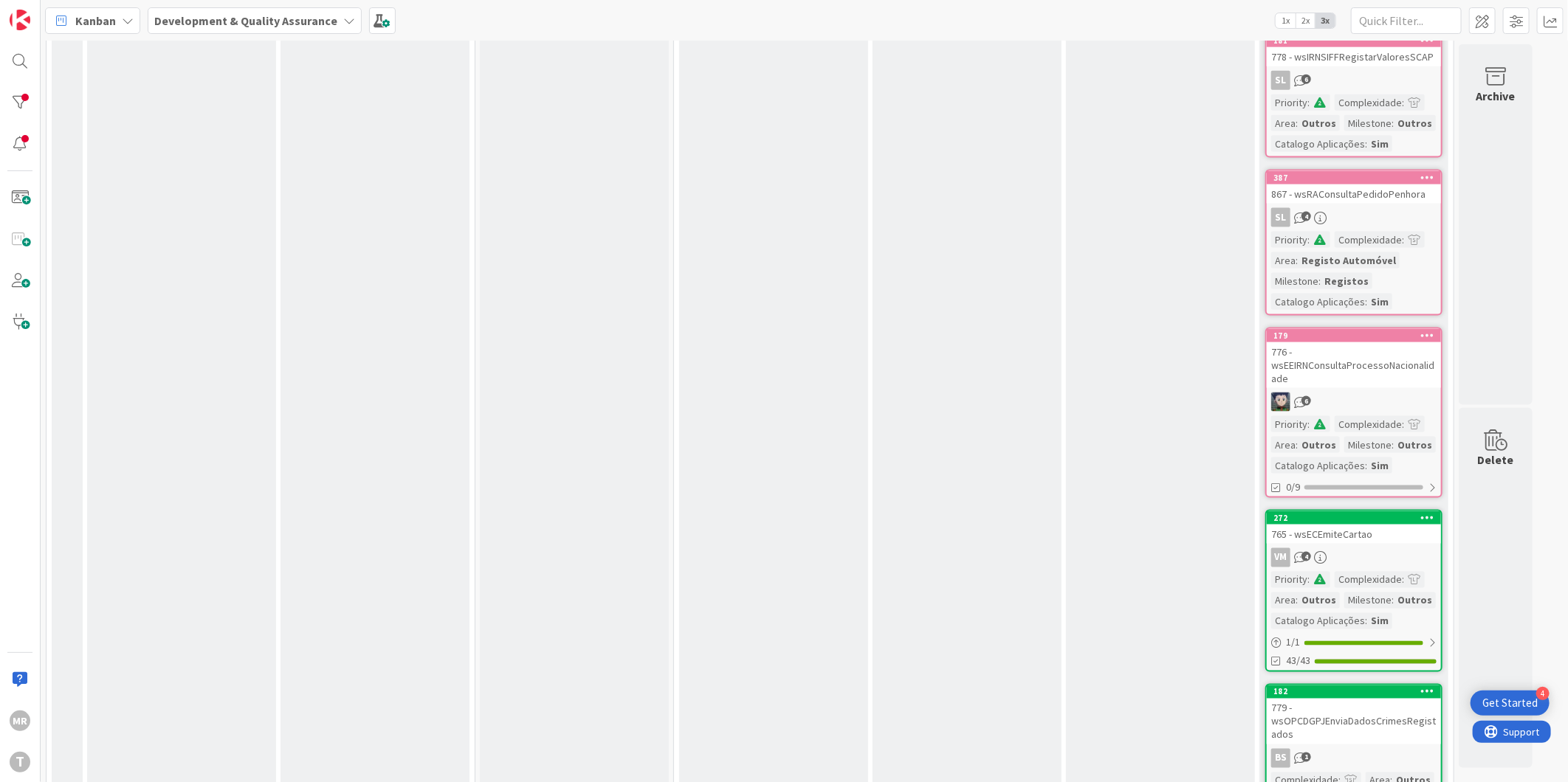
scroll to position [4838, 0]
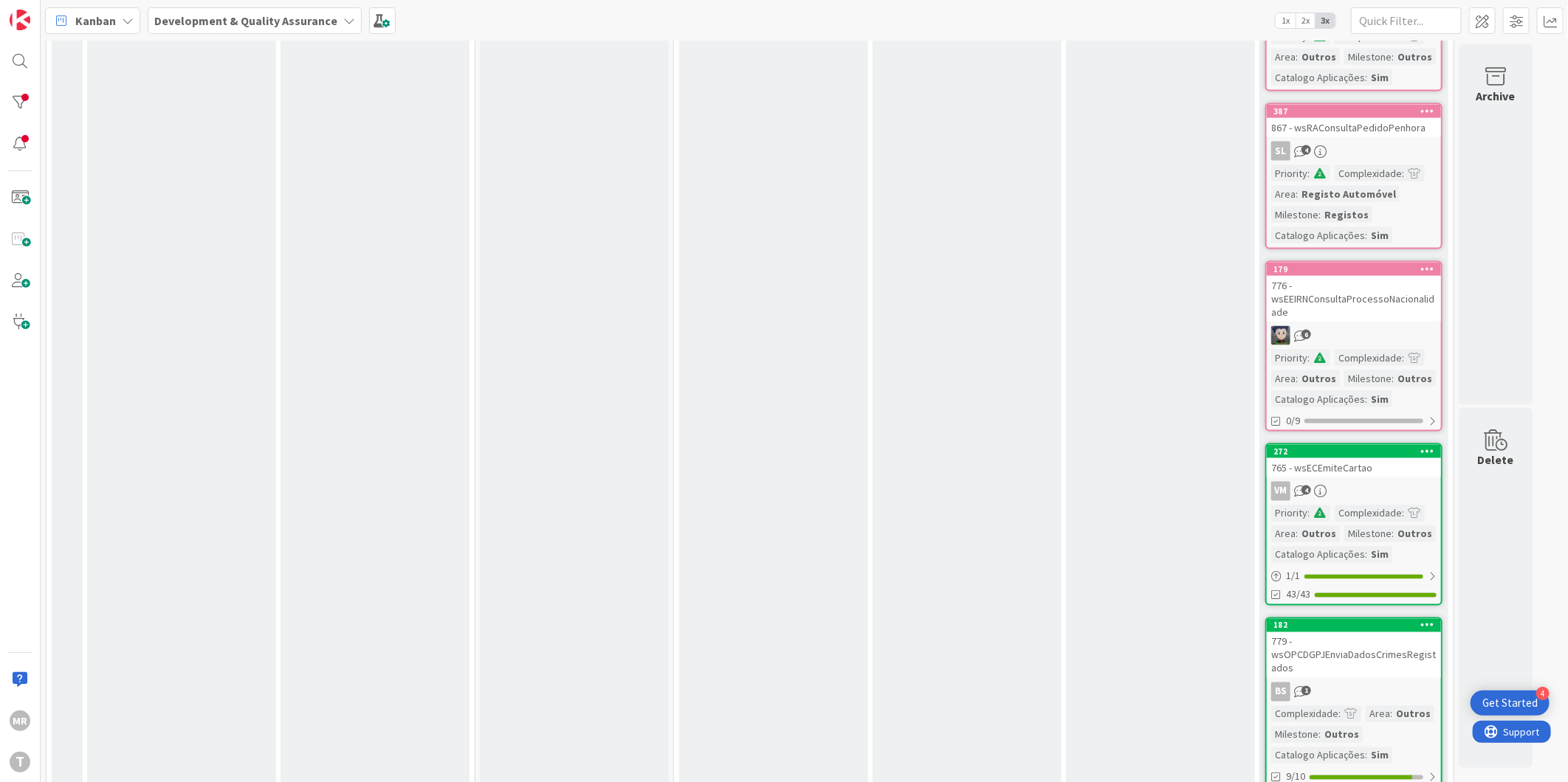
click at [1431, 446] on icon at bounding box center [1428, 451] width 14 height 11
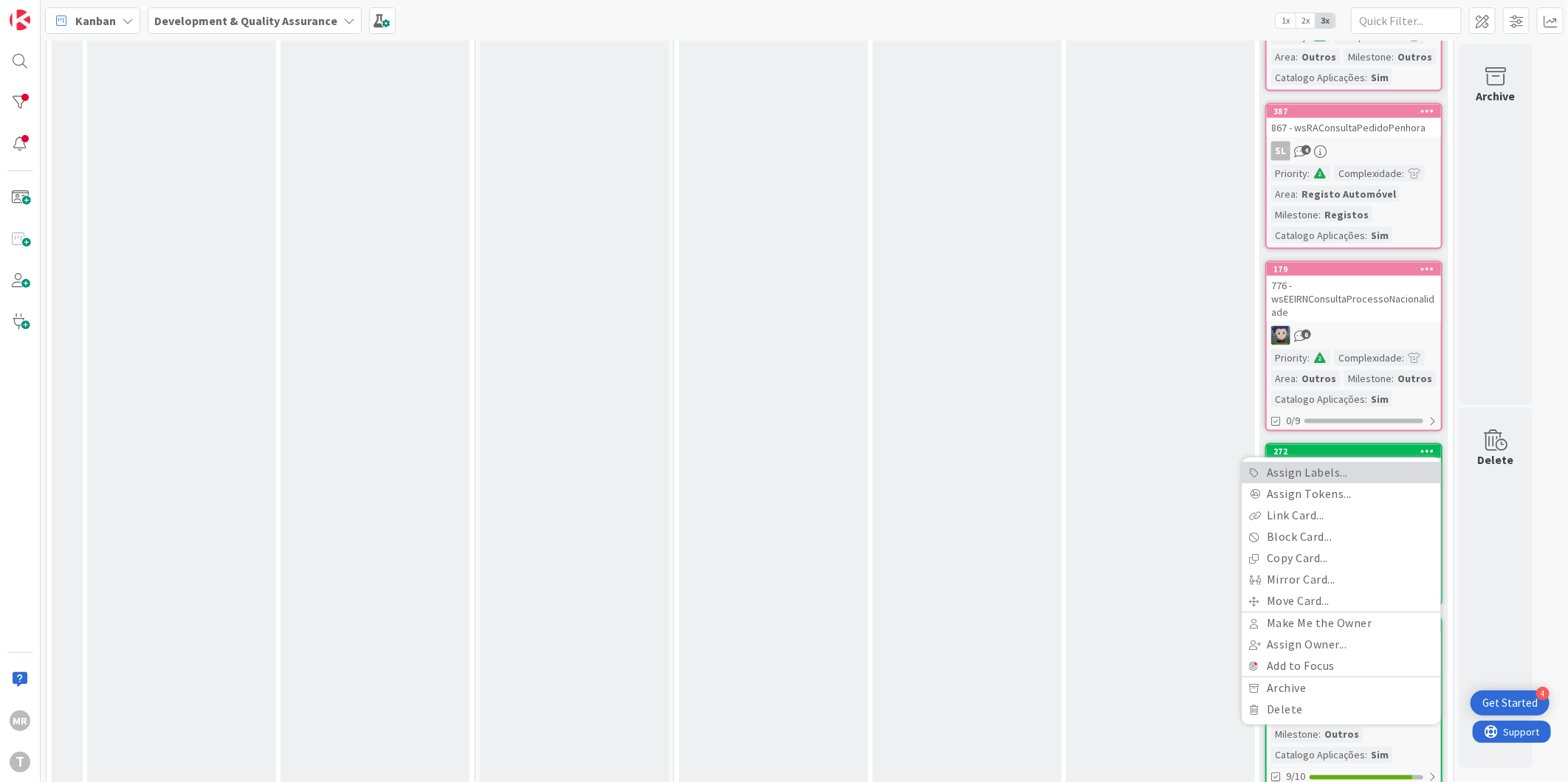
click at [1322, 462] on link "Assign Labels..." at bounding box center [1342, 473] width 199 height 21
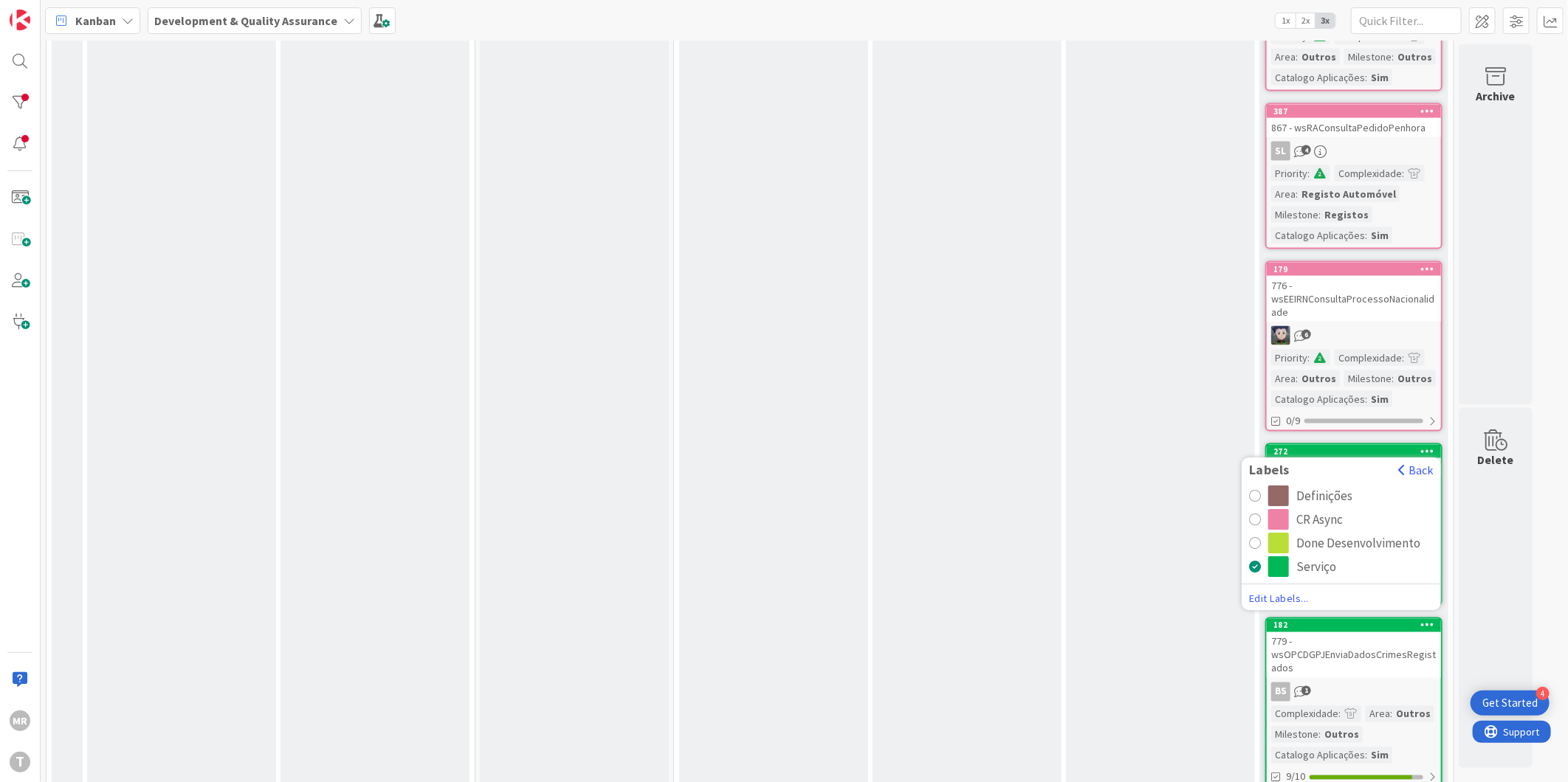
click at [1306, 510] on div "CR Async" at bounding box center [1319, 520] width 47 height 20
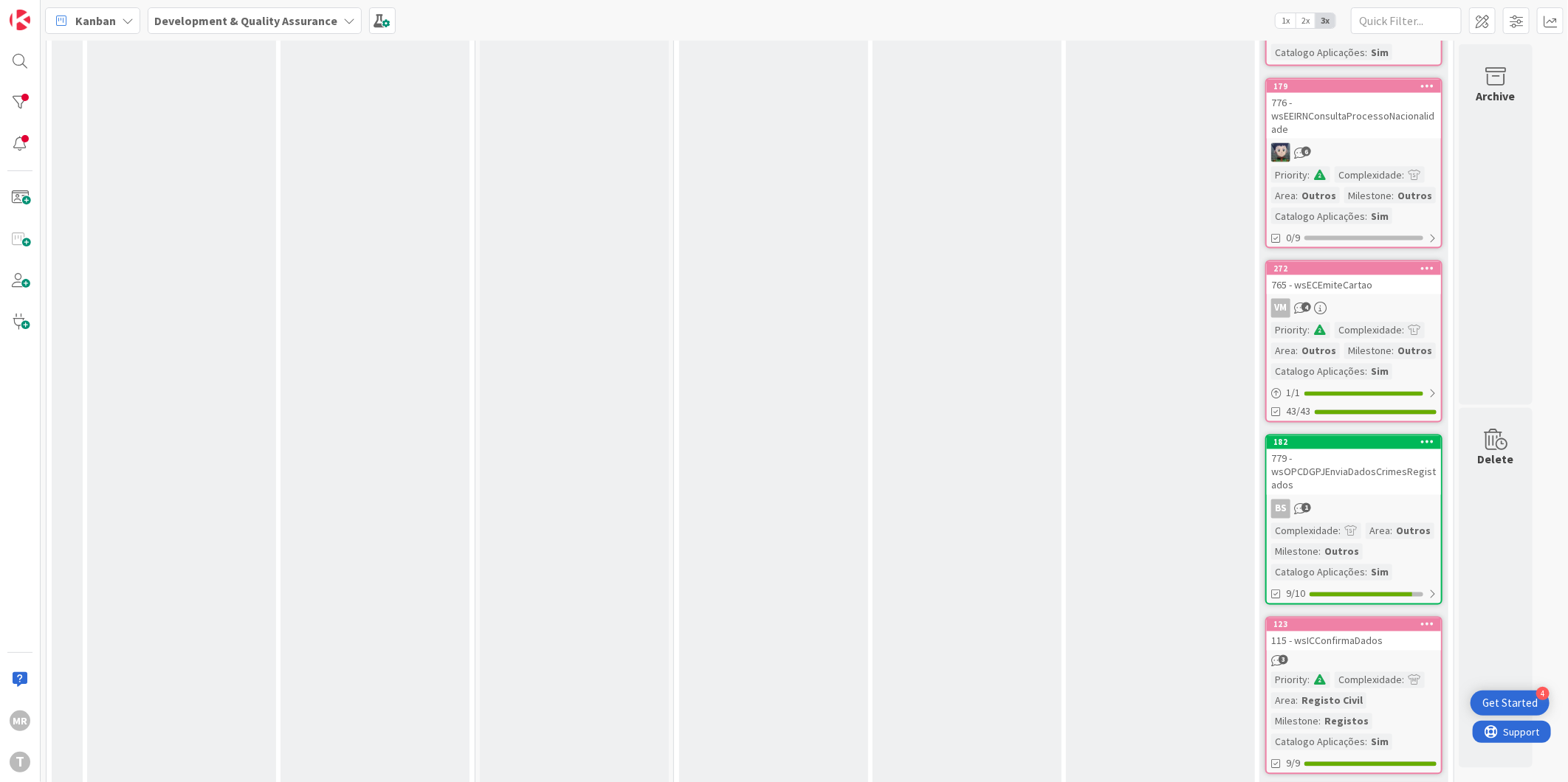
scroll to position [5083, 0]
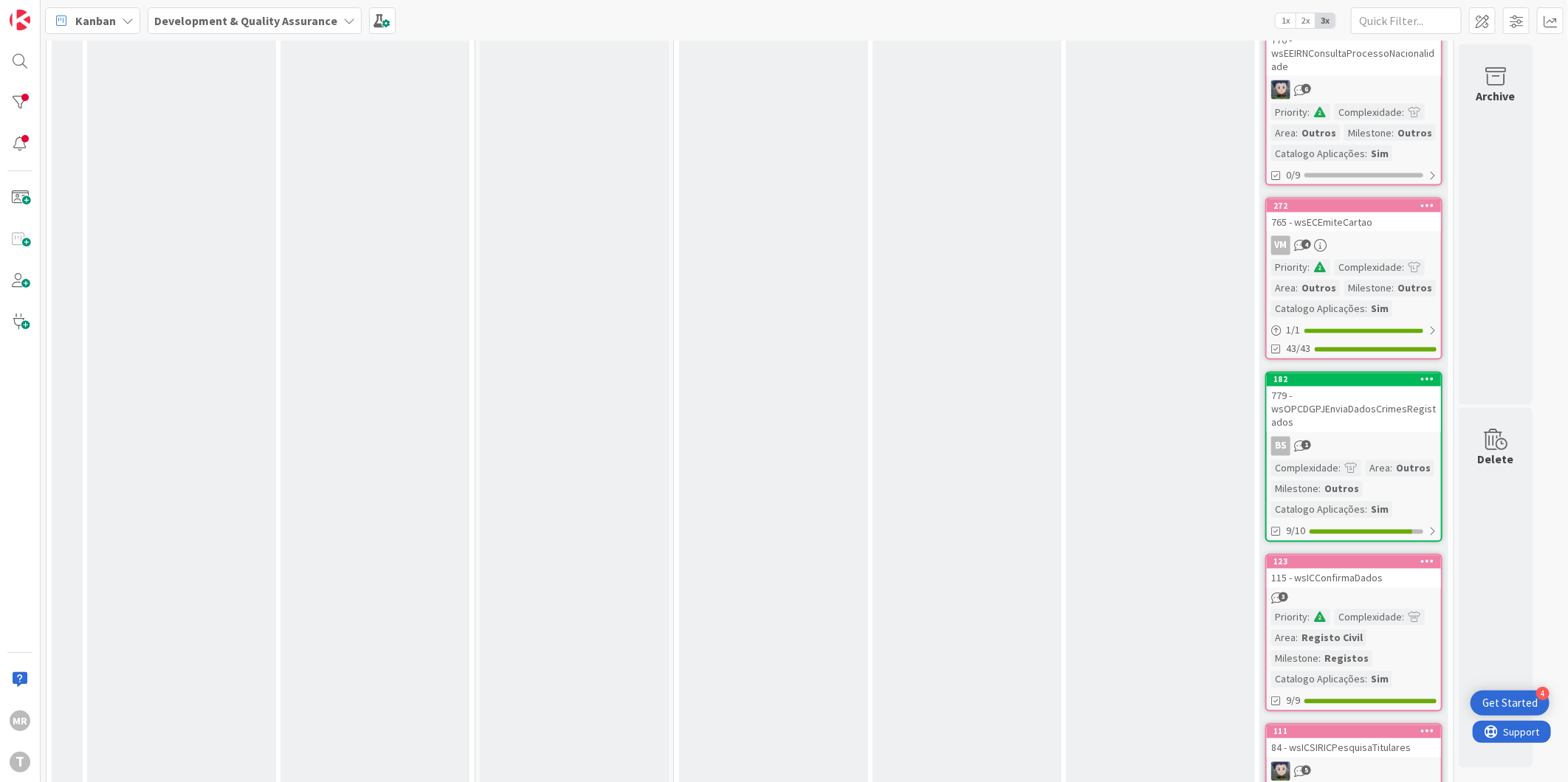
click at [1430, 374] on icon at bounding box center [1428, 379] width 14 height 11
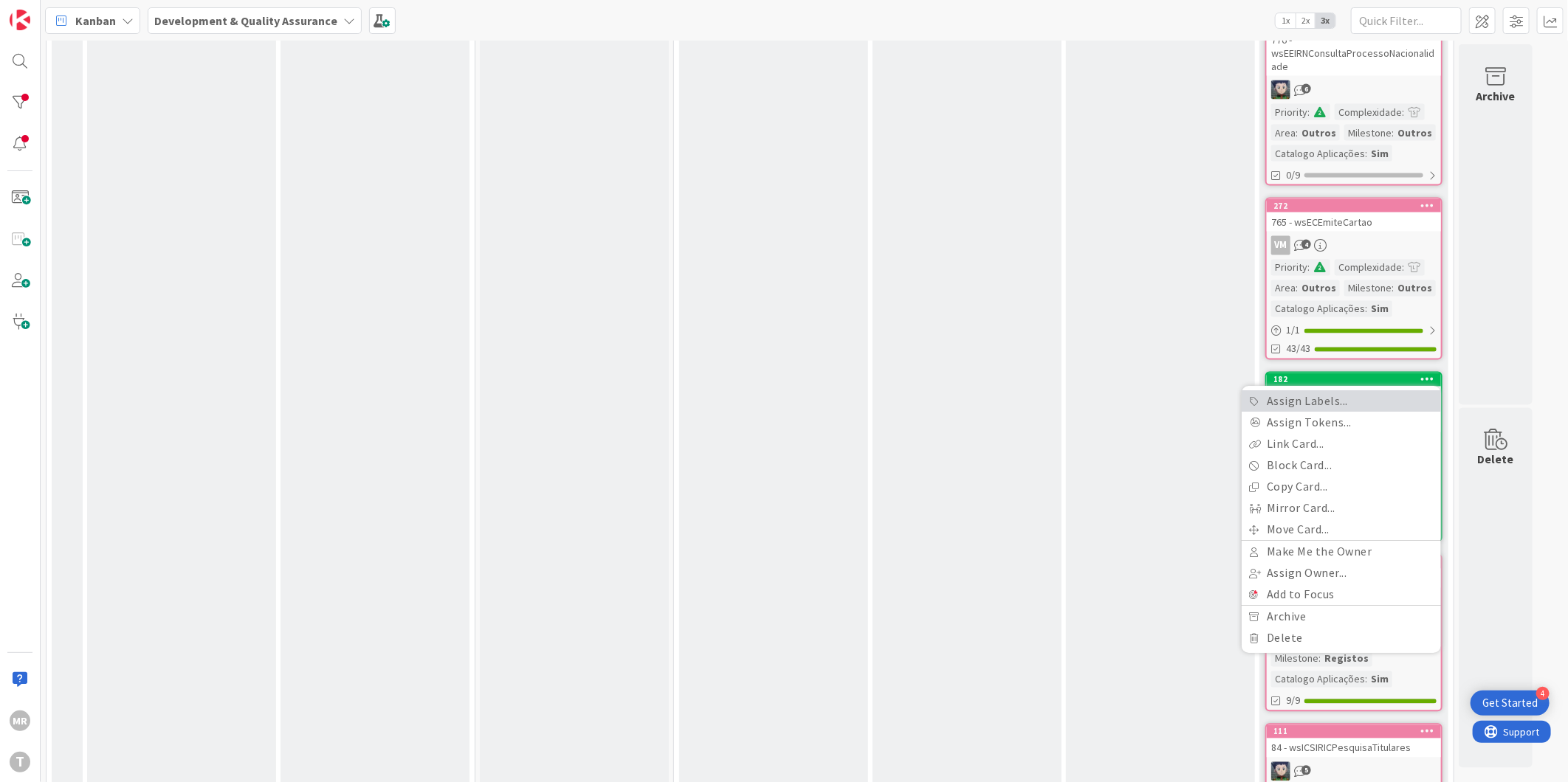
click at [1361, 391] on link "Assign Labels..." at bounding box center [1342, 402] width 199 height 21
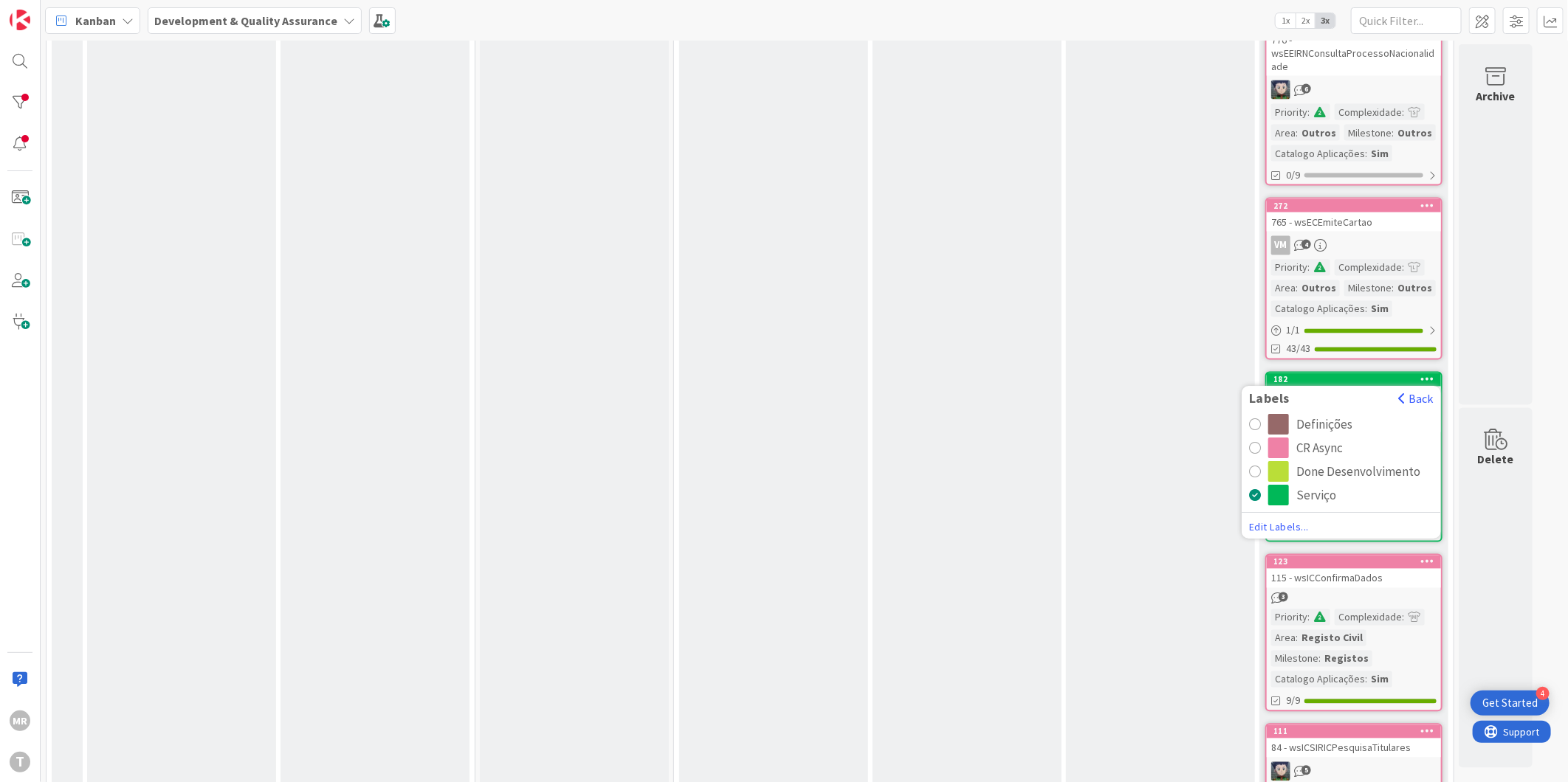
click at [1310, 439] on div "CR Async" at bounding box center [1319, 449] width 47 height 20
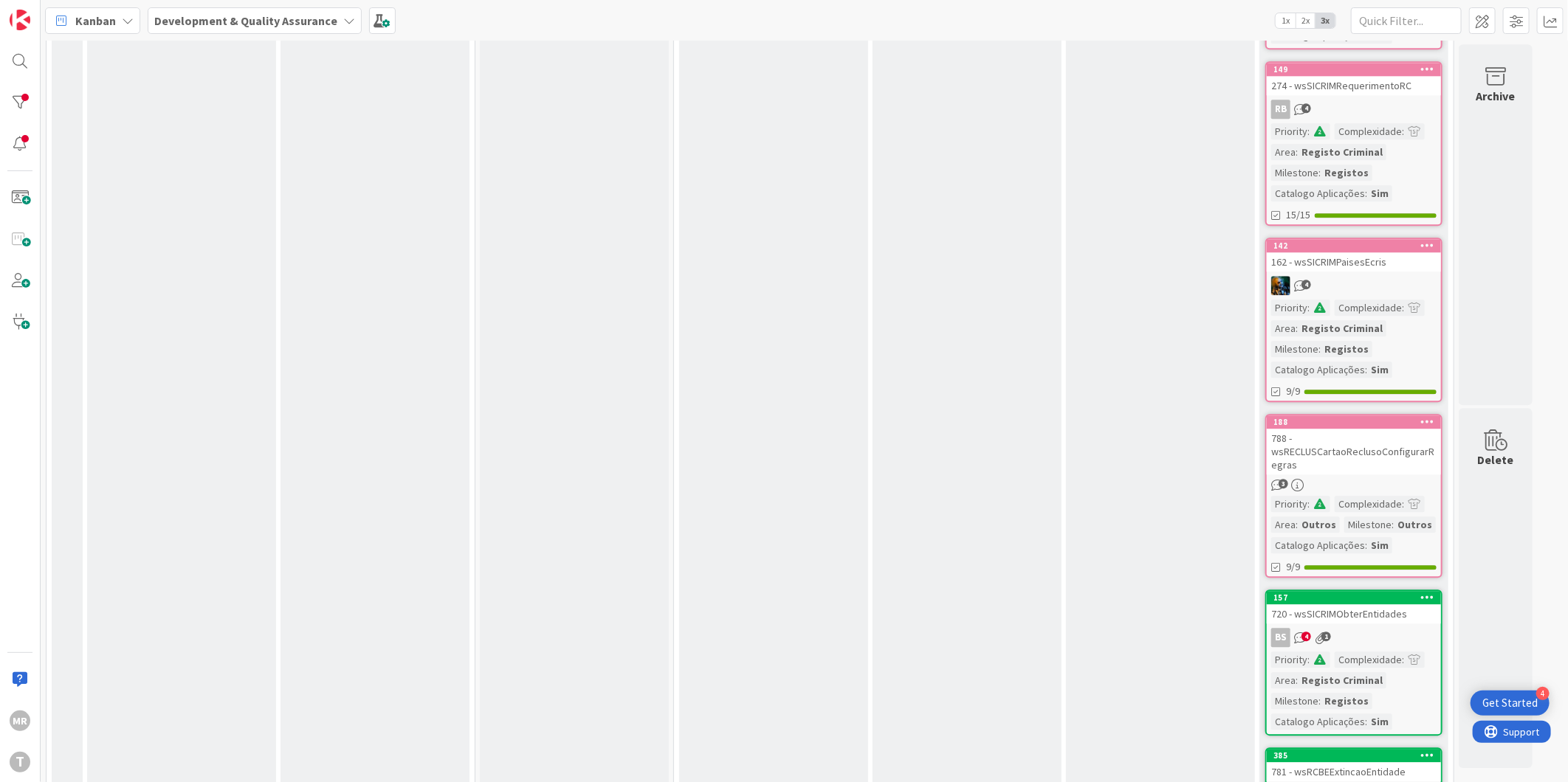
scroll to position [6068, 0]
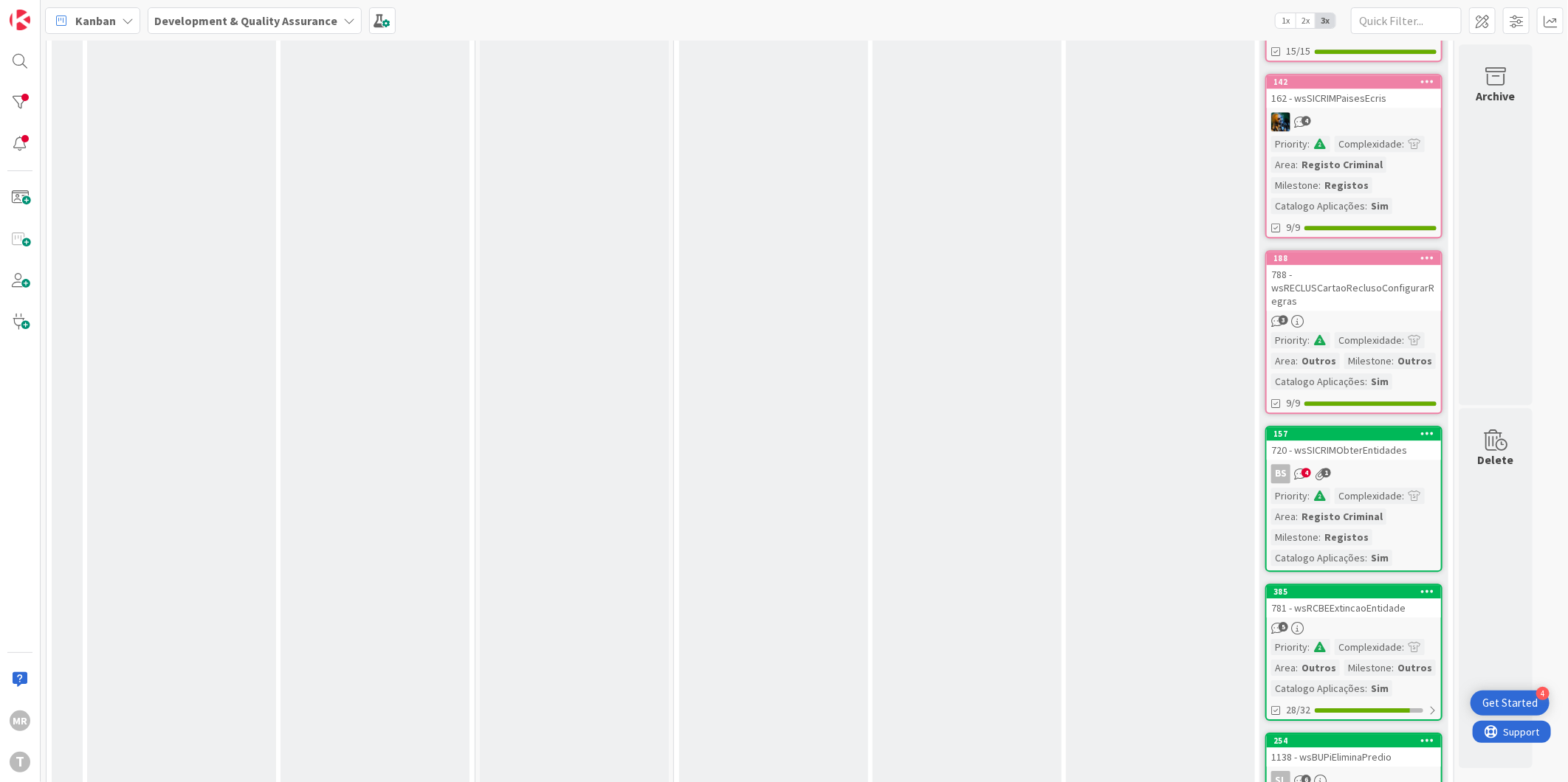
click at [1427, 428] on icon at bounding box center [1428, 433] width 14 height 11
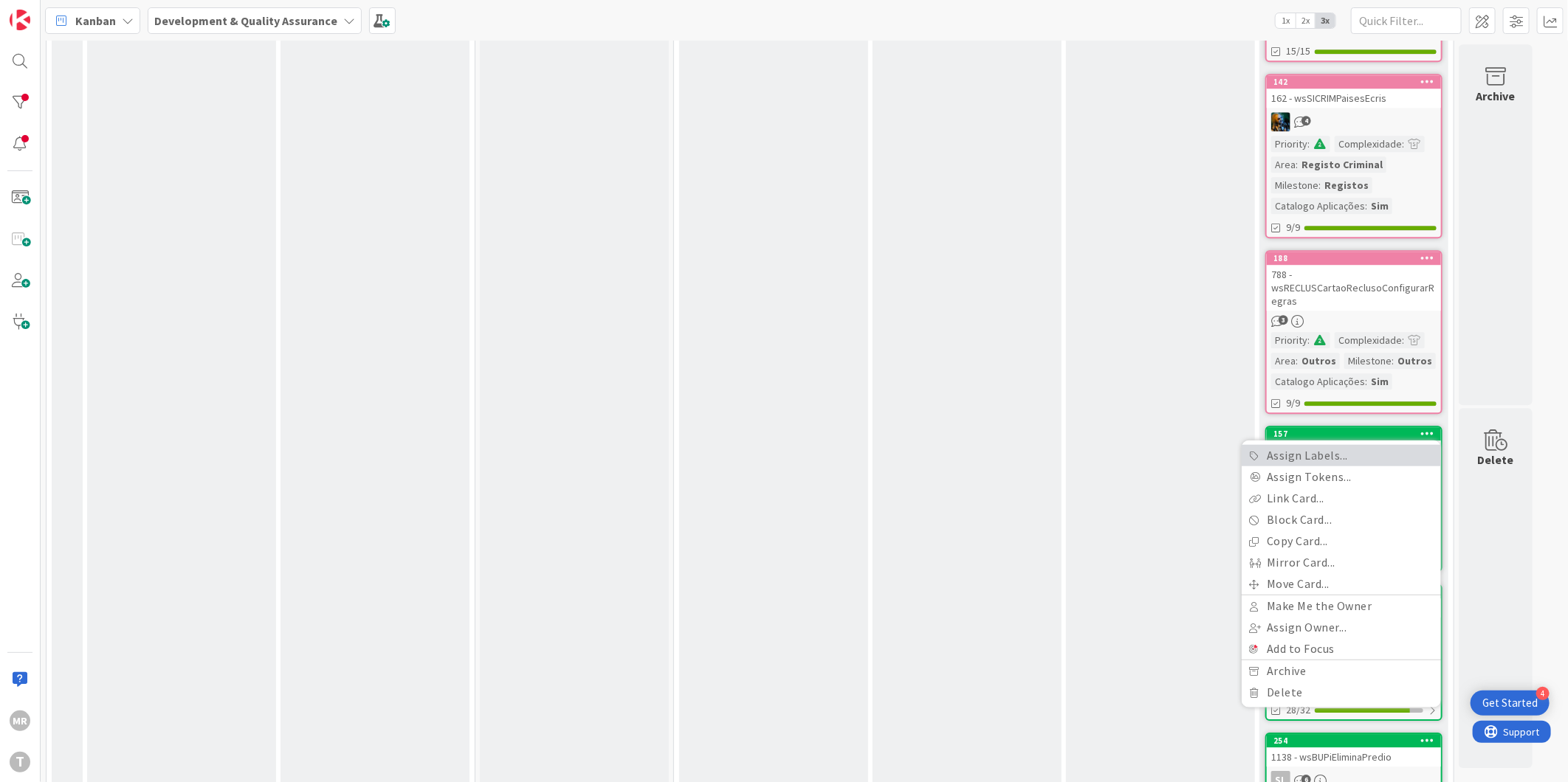
click at [1396, 445] on link "Assign Labels..." at bounding box center [1342, 456] width 199 height 21
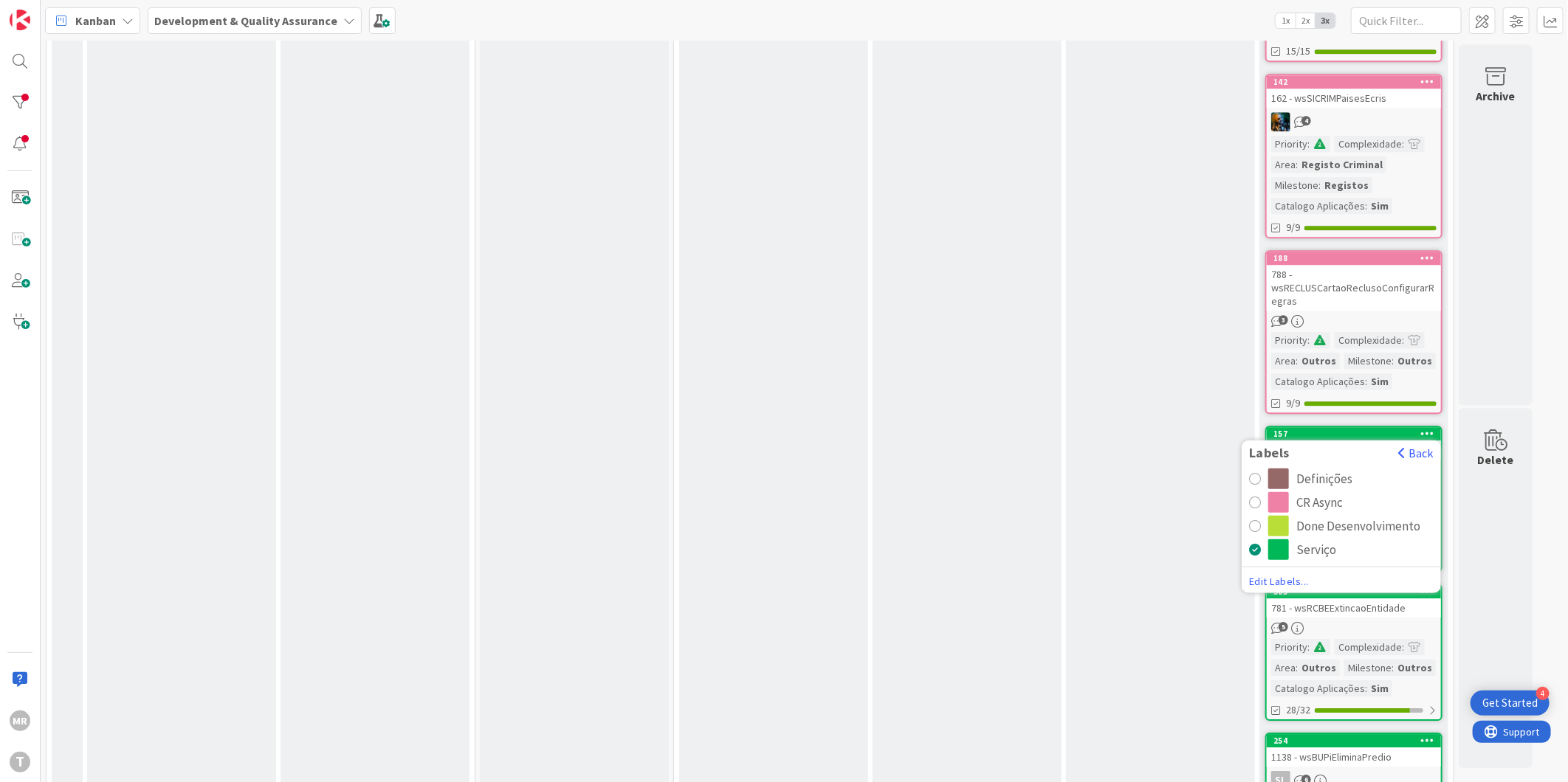
click at [1337, 492] on div "CR Async" at bounding box center [1319, 502] width 47 height 20
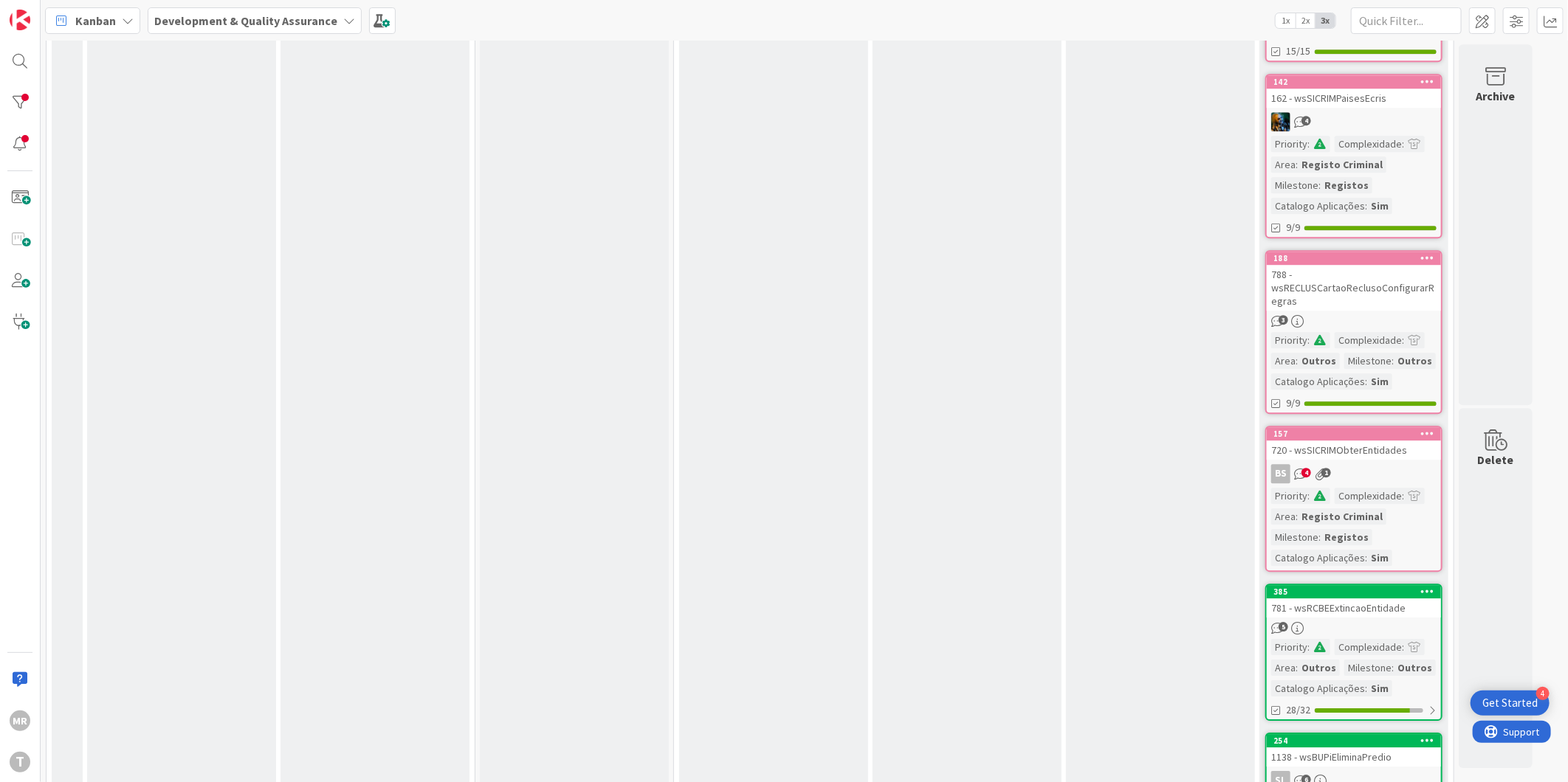
click at [1436, 587] on div at bounding box center [1428, 592] width 27 height 11
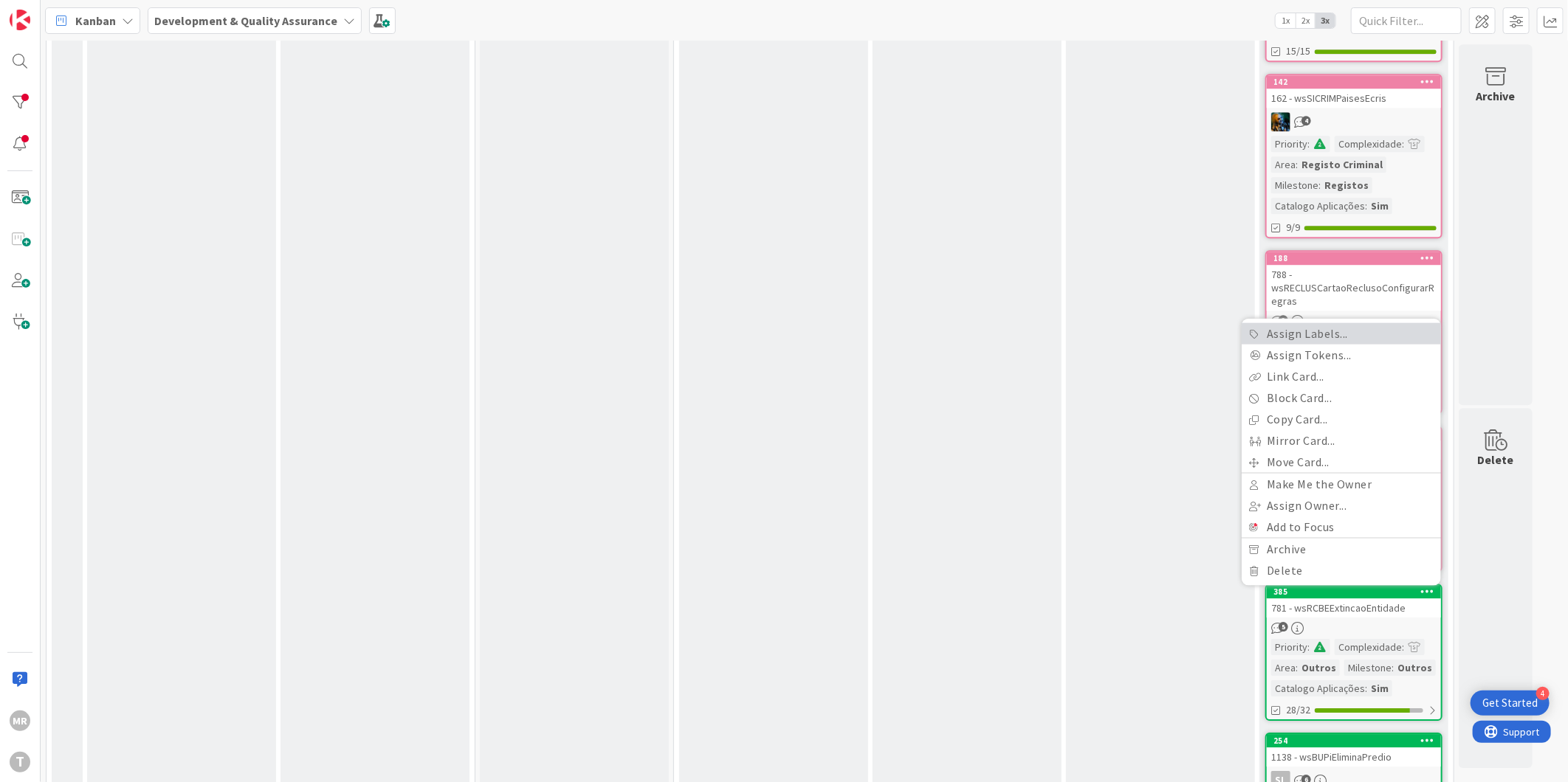
click at [1327, 323] on link "Assign Labels..." at bounding box center [1342, 333] width 199 height 21
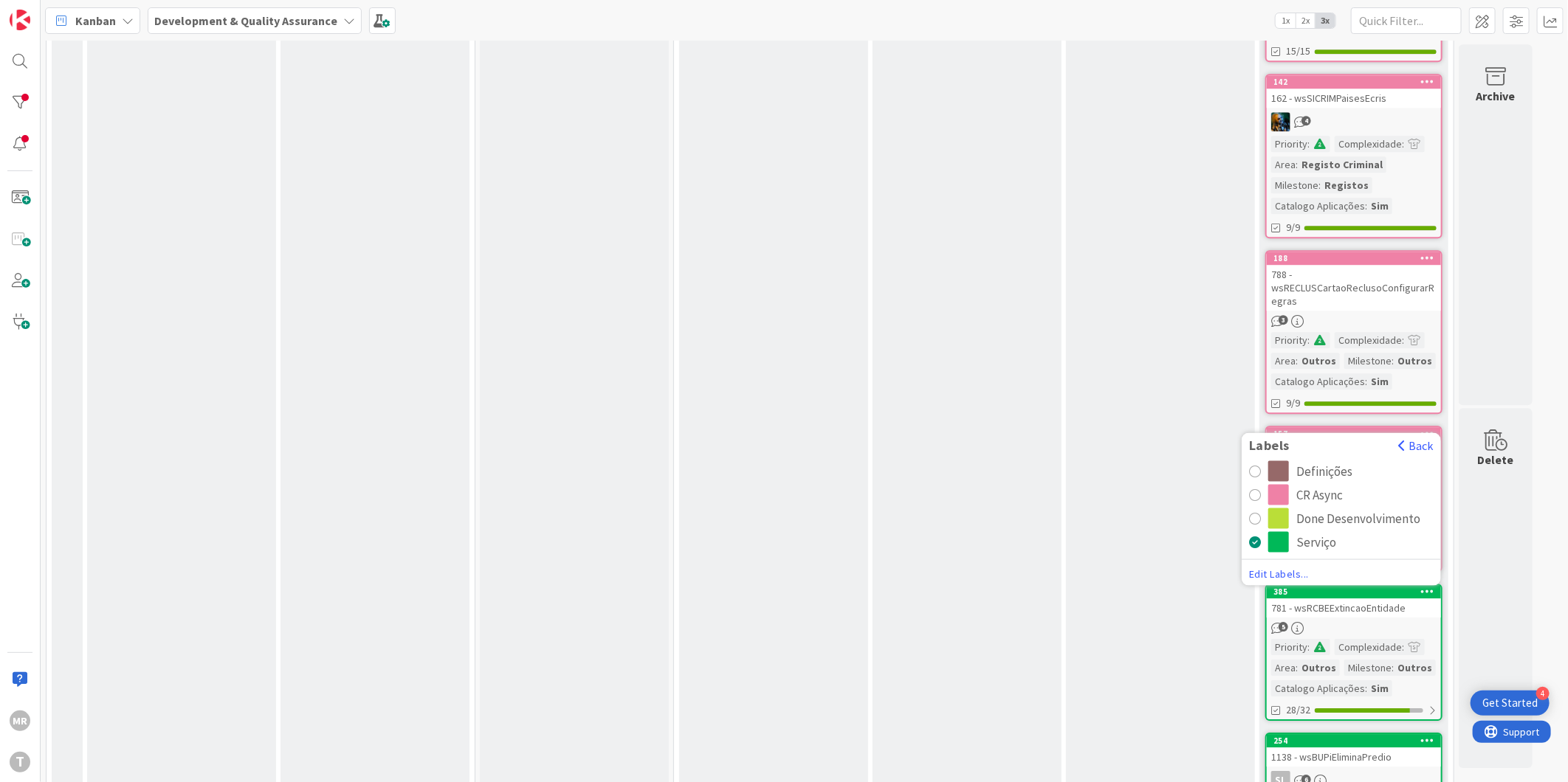
click at [1315, 485] on div "CR Async" at bounding box center [1319, 494] width 47 height 20
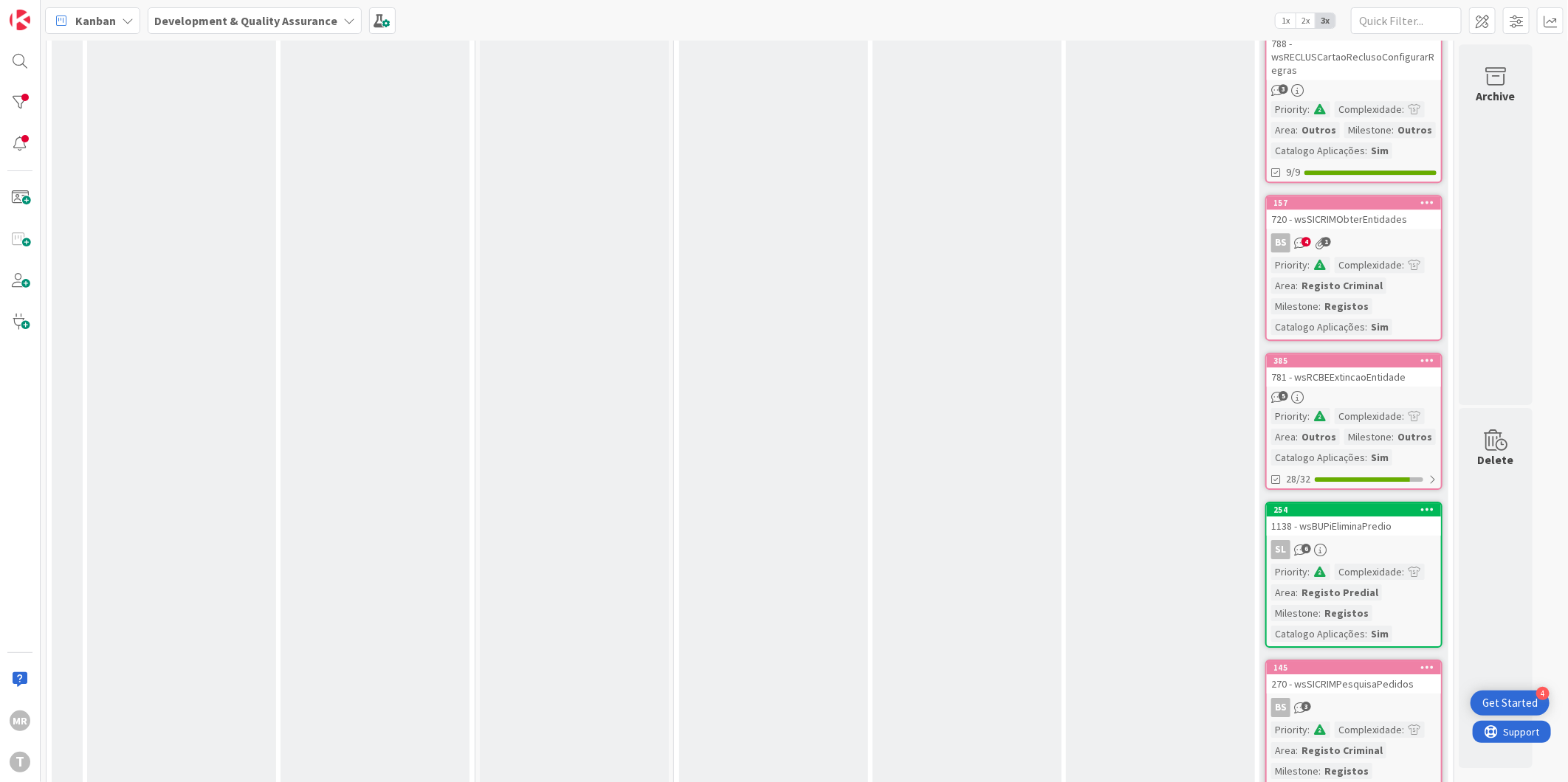
scroll to position [6314, 0]
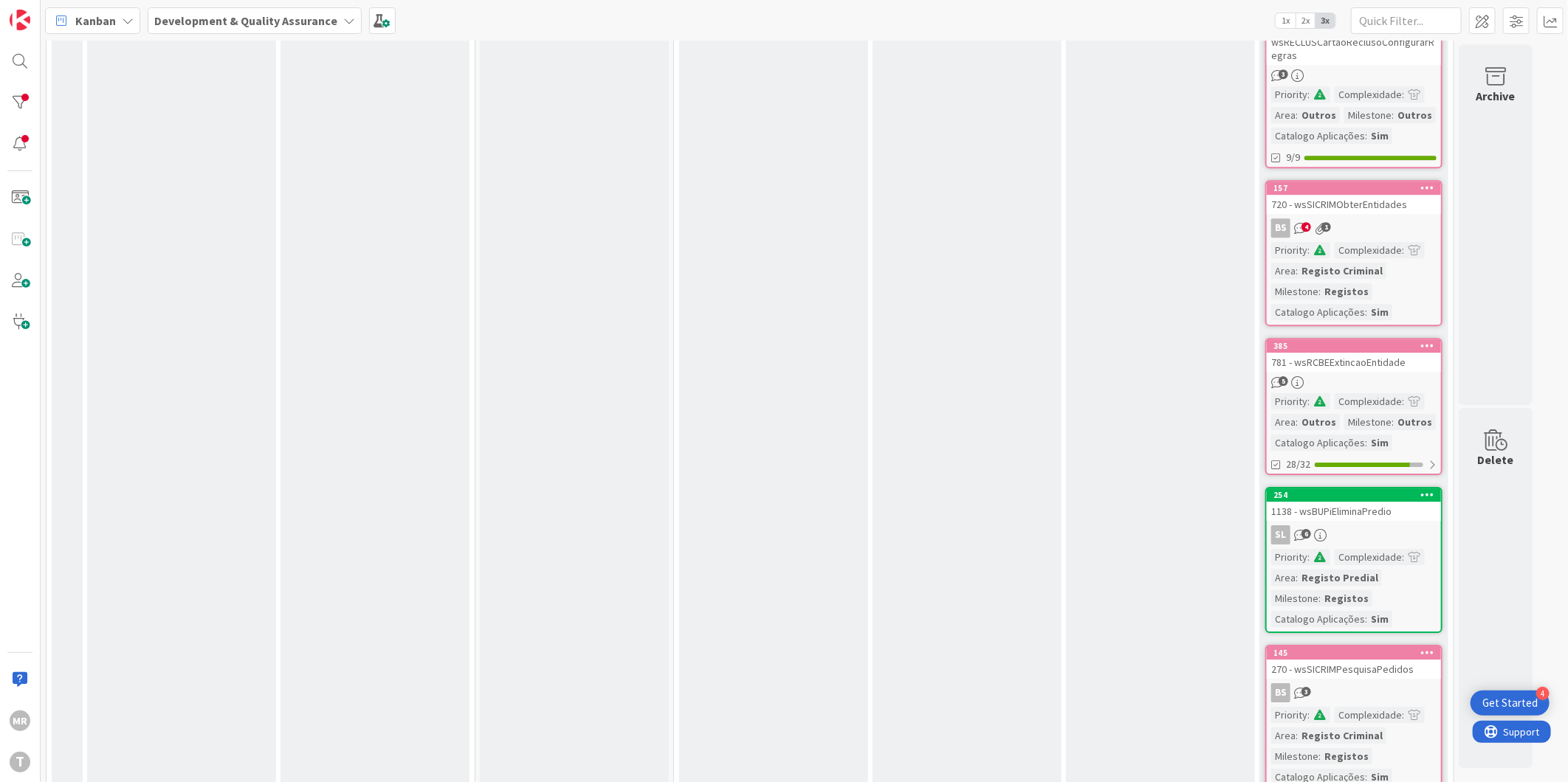
click at [1431, 489] on icon at bounding box center [1428, 494] width 14 height 11
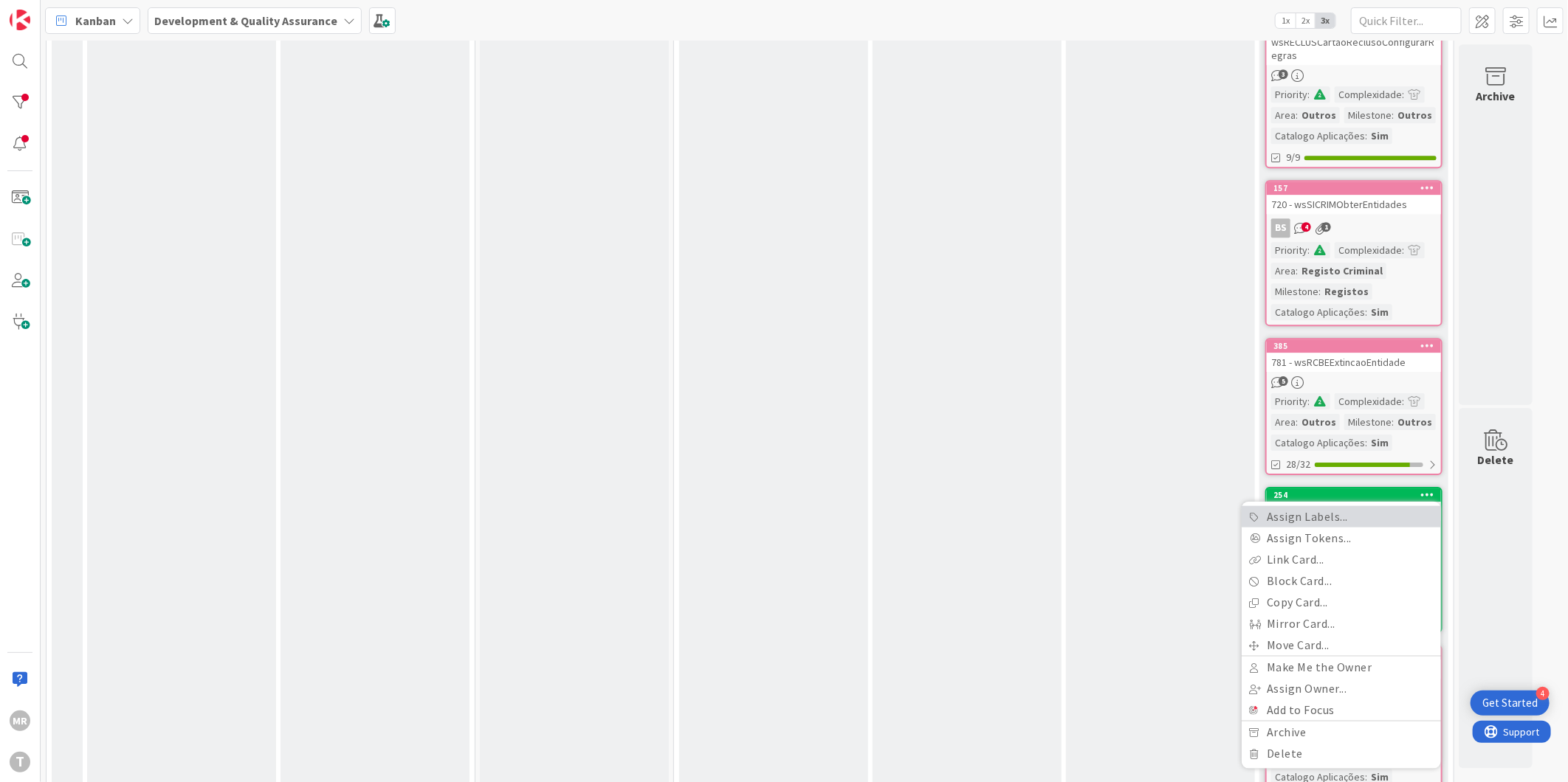
click at [1305, 507] on link "Assign Labels..." at bounding box center [1342, 517] width 199 height 21
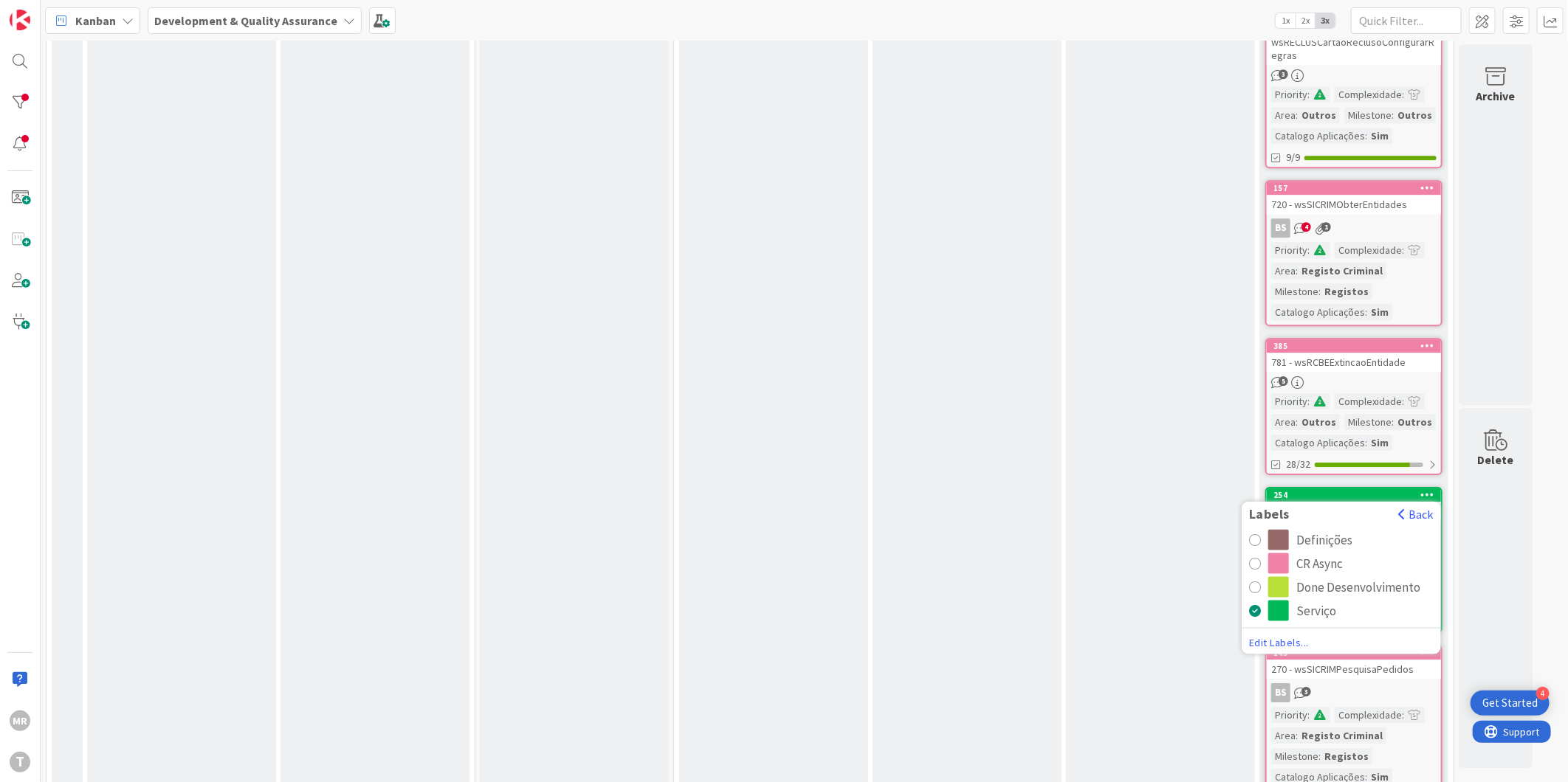
click at [1316, 553] on div "CR Async" at bounding box center [1319, 563] width 47 height 20
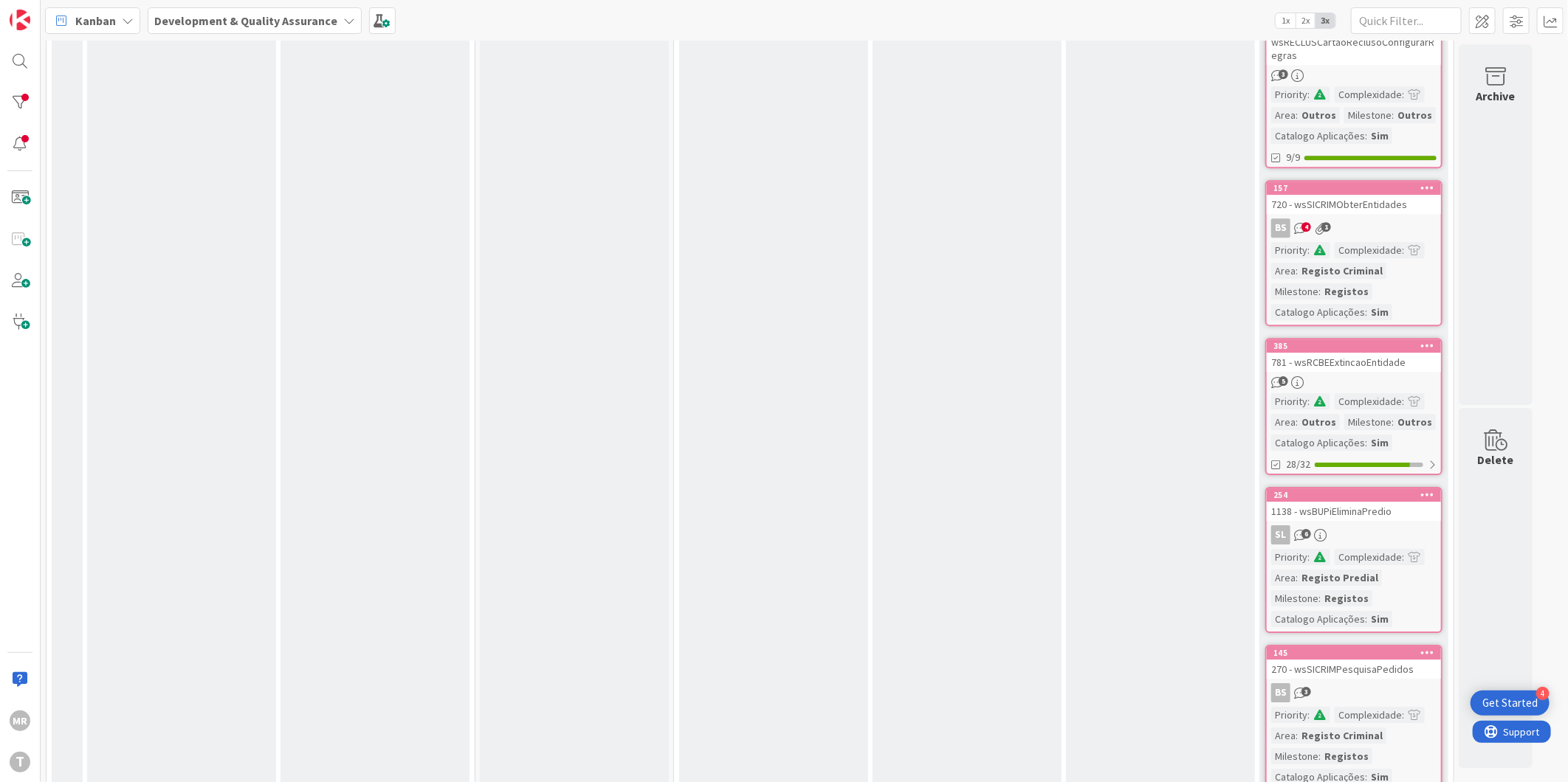
scroll to position [6560, 0]
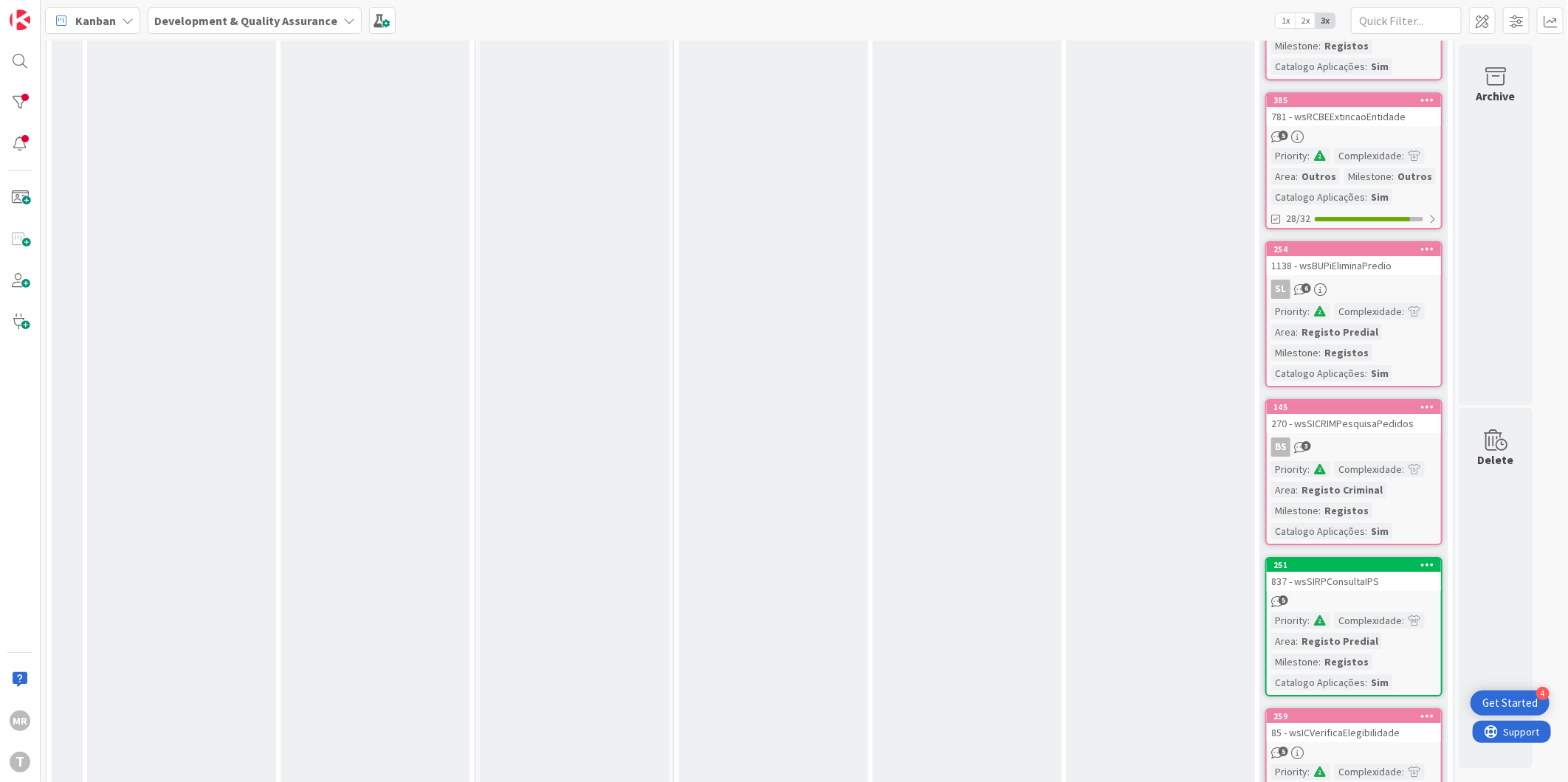
click at [1428, 560] on icon at bounding box center [1428, 565] width 14 height 11
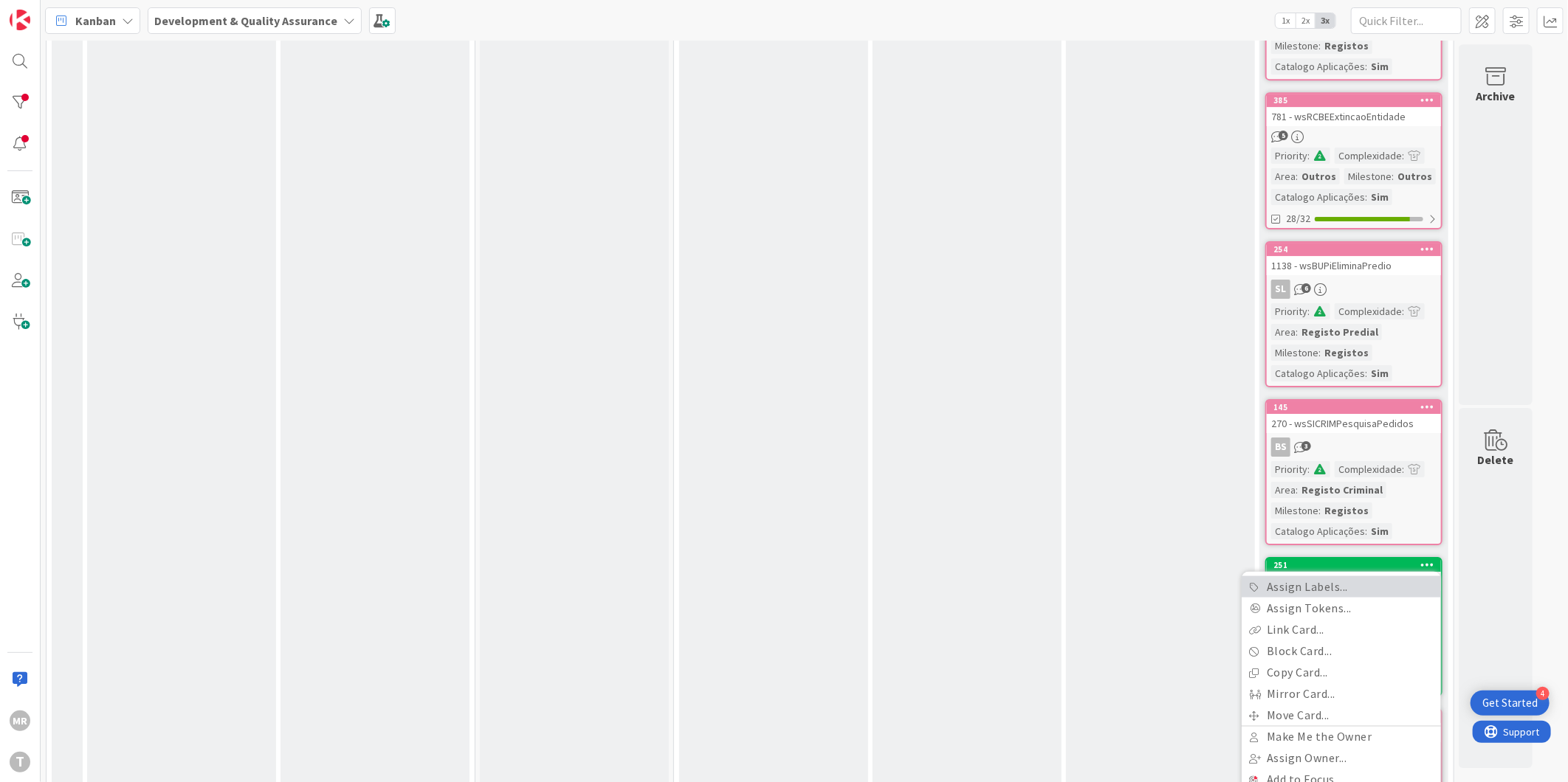
click at [1352, 576] on link "Assign Labels..." at bounding box center [1342, 587] width 199 height 21
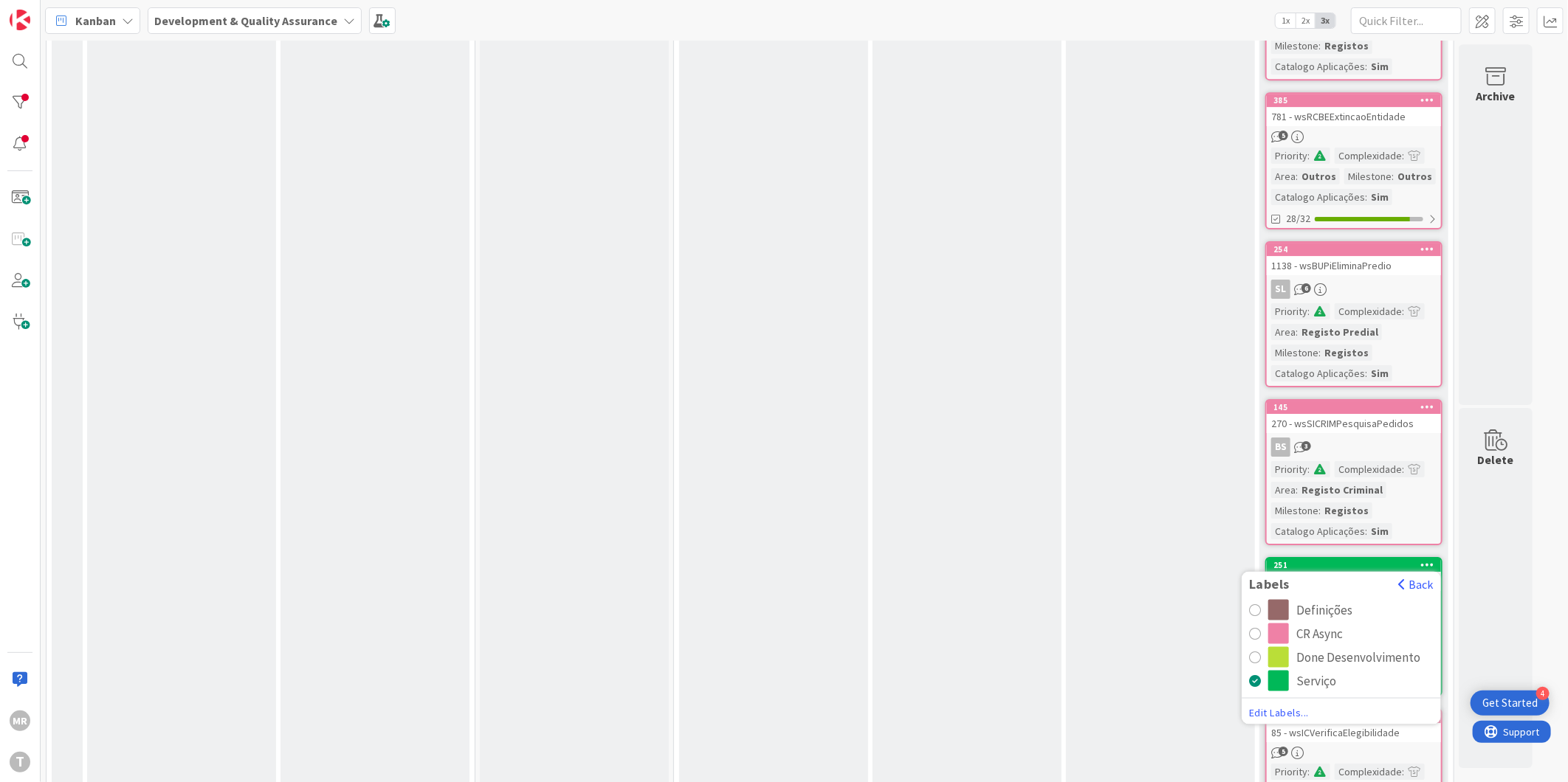
click at [1332, 623] on div "CR Async" at bounding box center [1319, 633] width 47 height 20
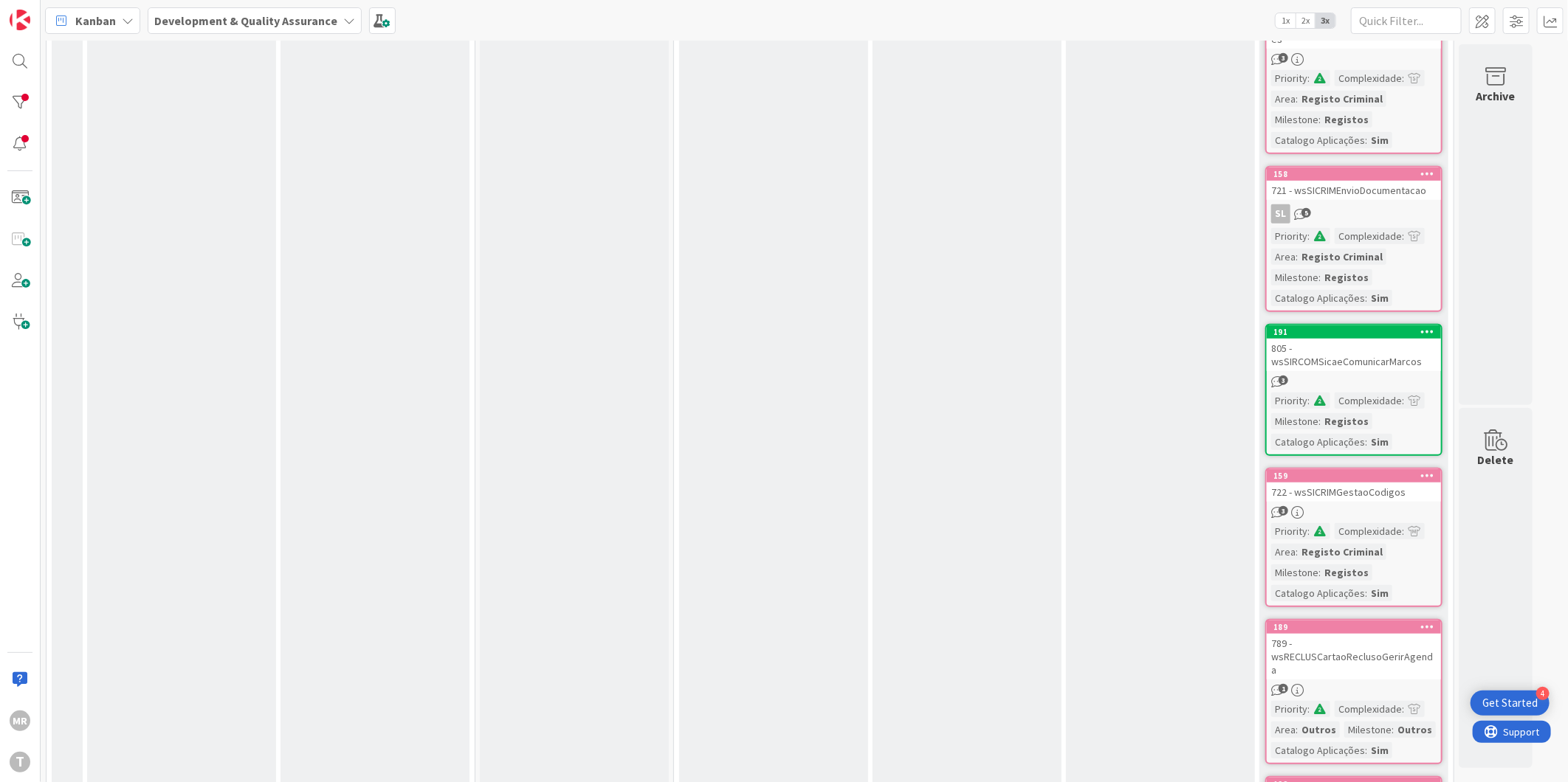
scroll to position [7626, 0]
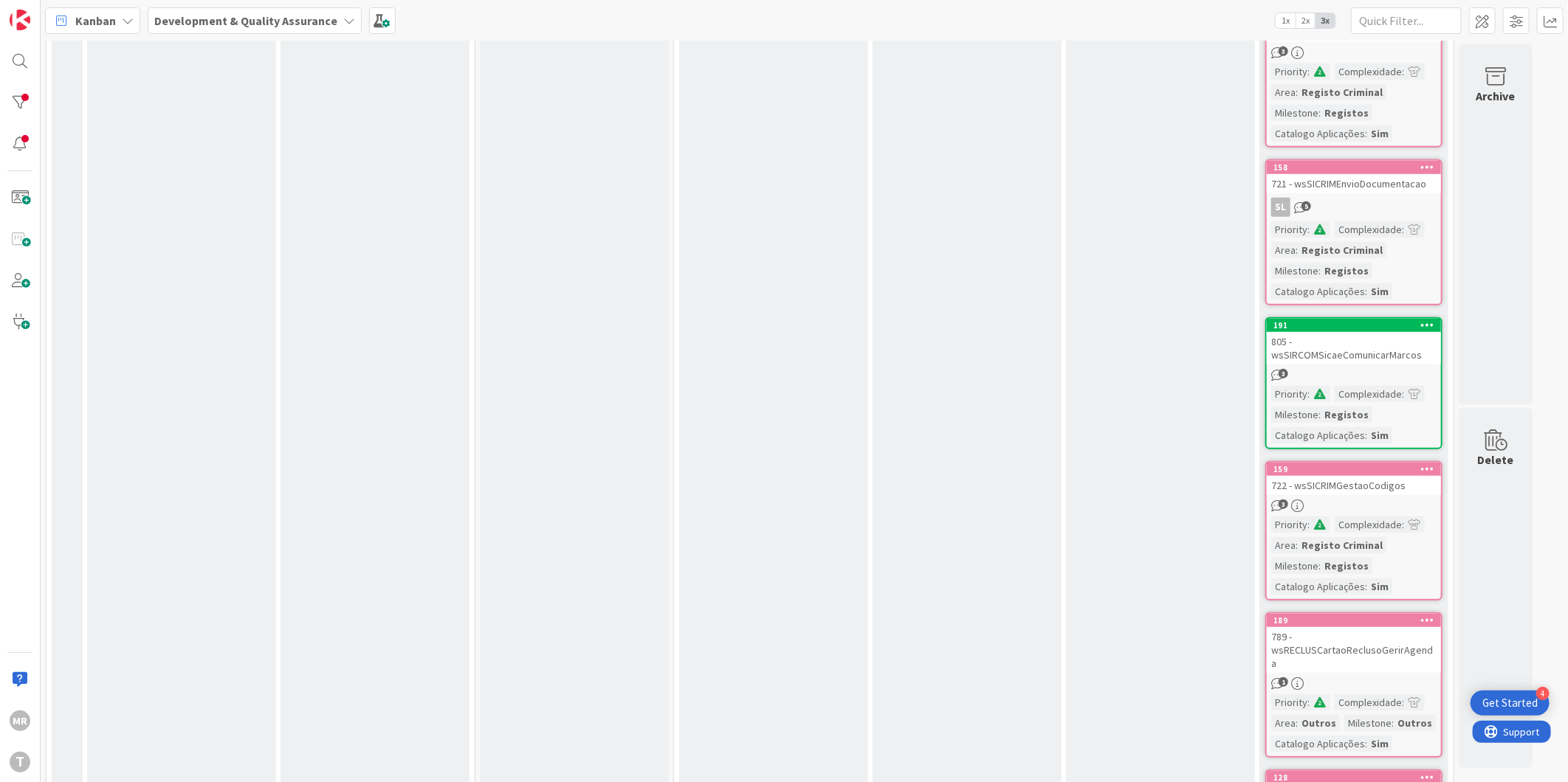
click at [1429, 320] on icon at bounding box center [1428, 324] width 14 height 11
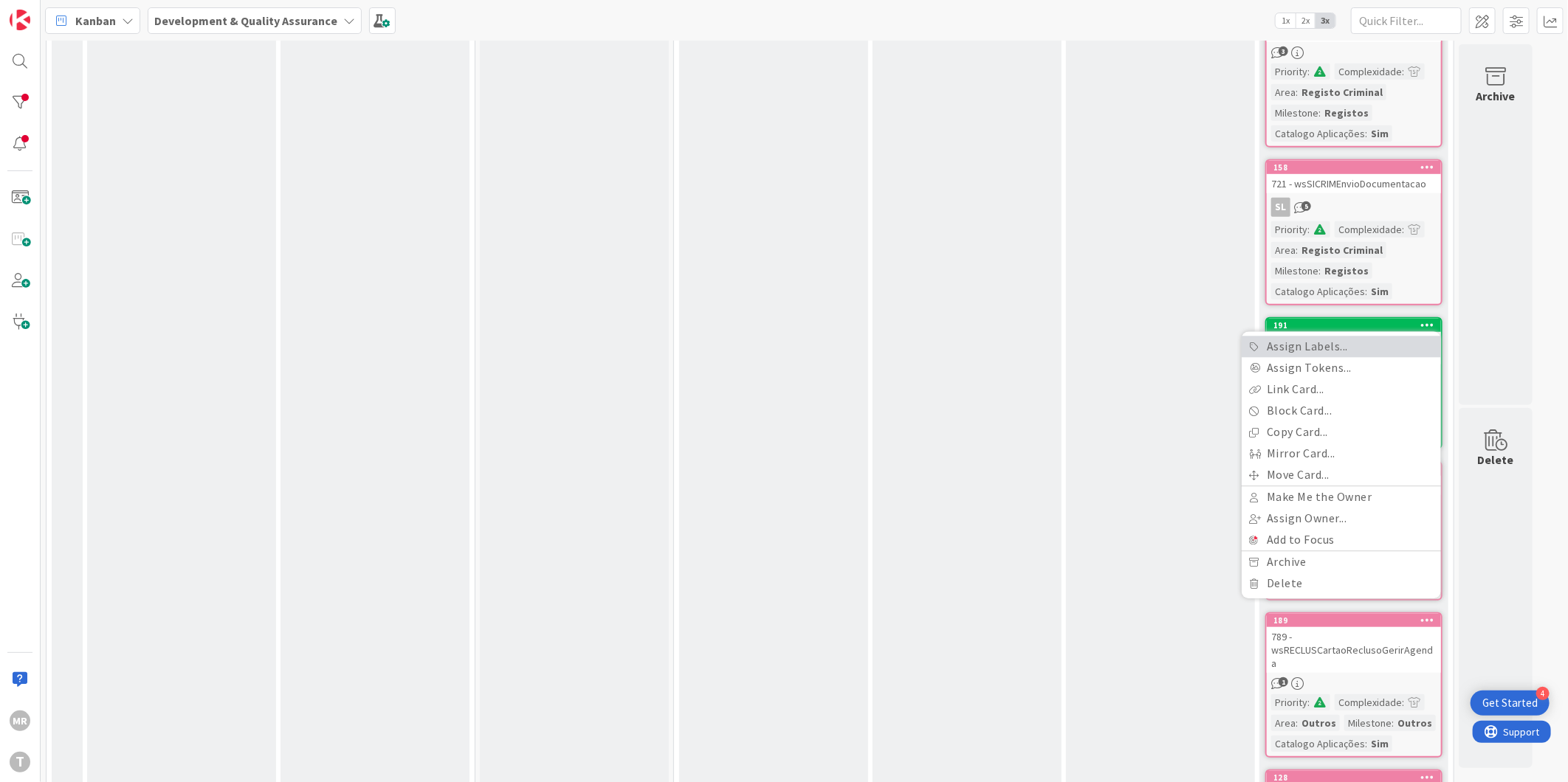
click at [1331, 337] on link "Assign Labels..." at bounding box center [1342, 347] width 199 height 21
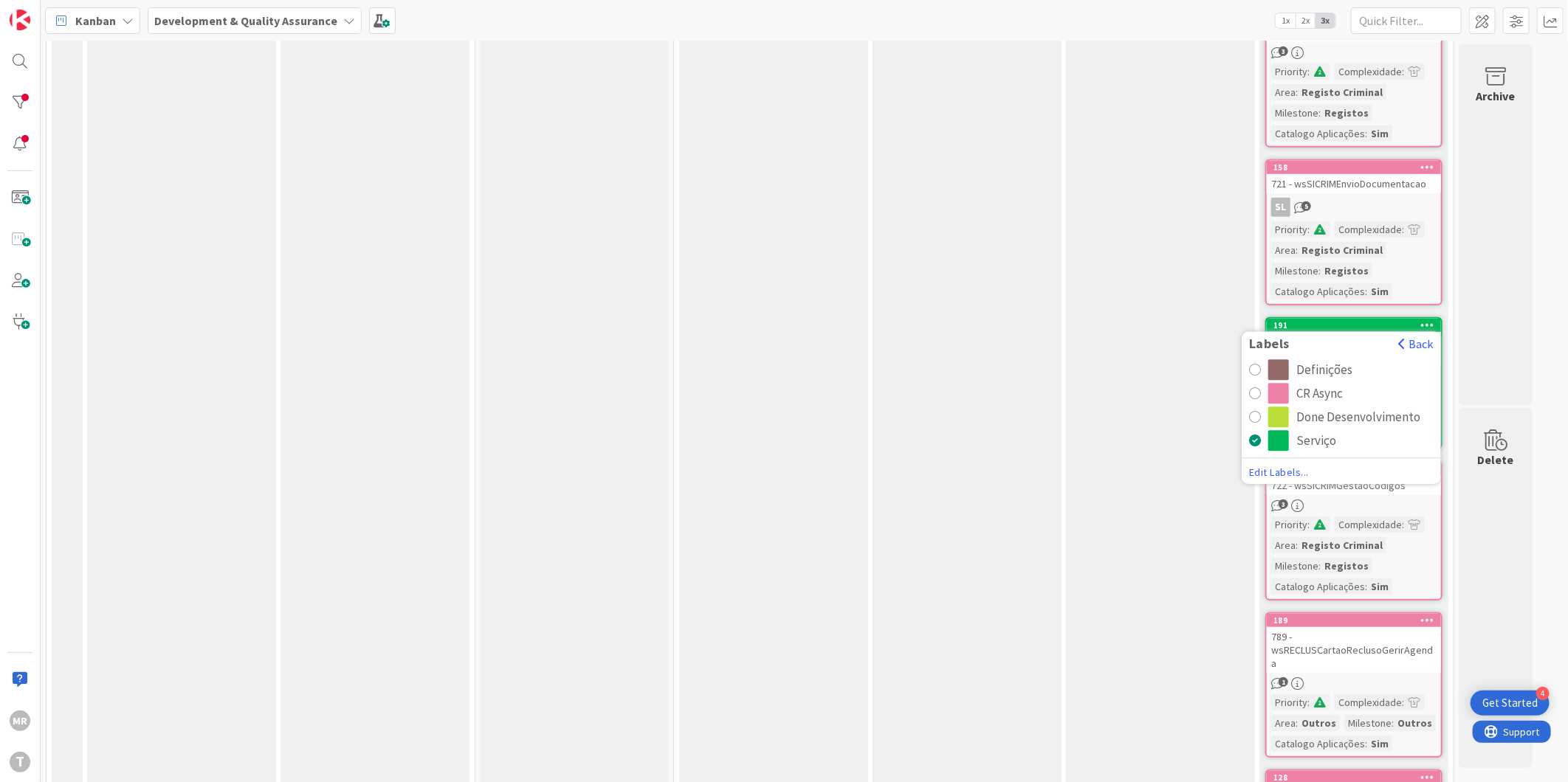
click at [1312, 384] on div "CR Async" at bounding box center [1319, 394] width 47 height 20
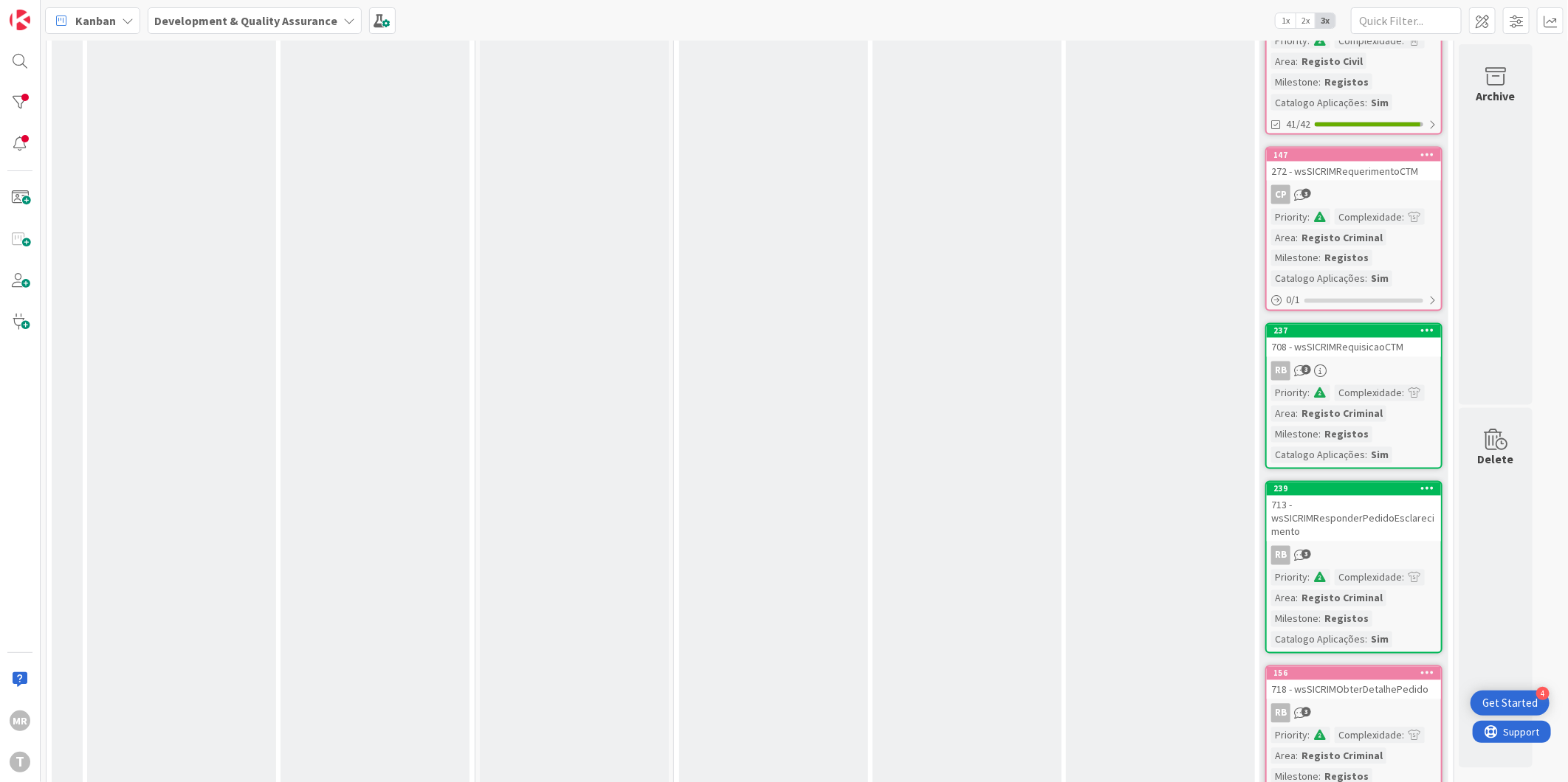
scroll to position [8446, 0]
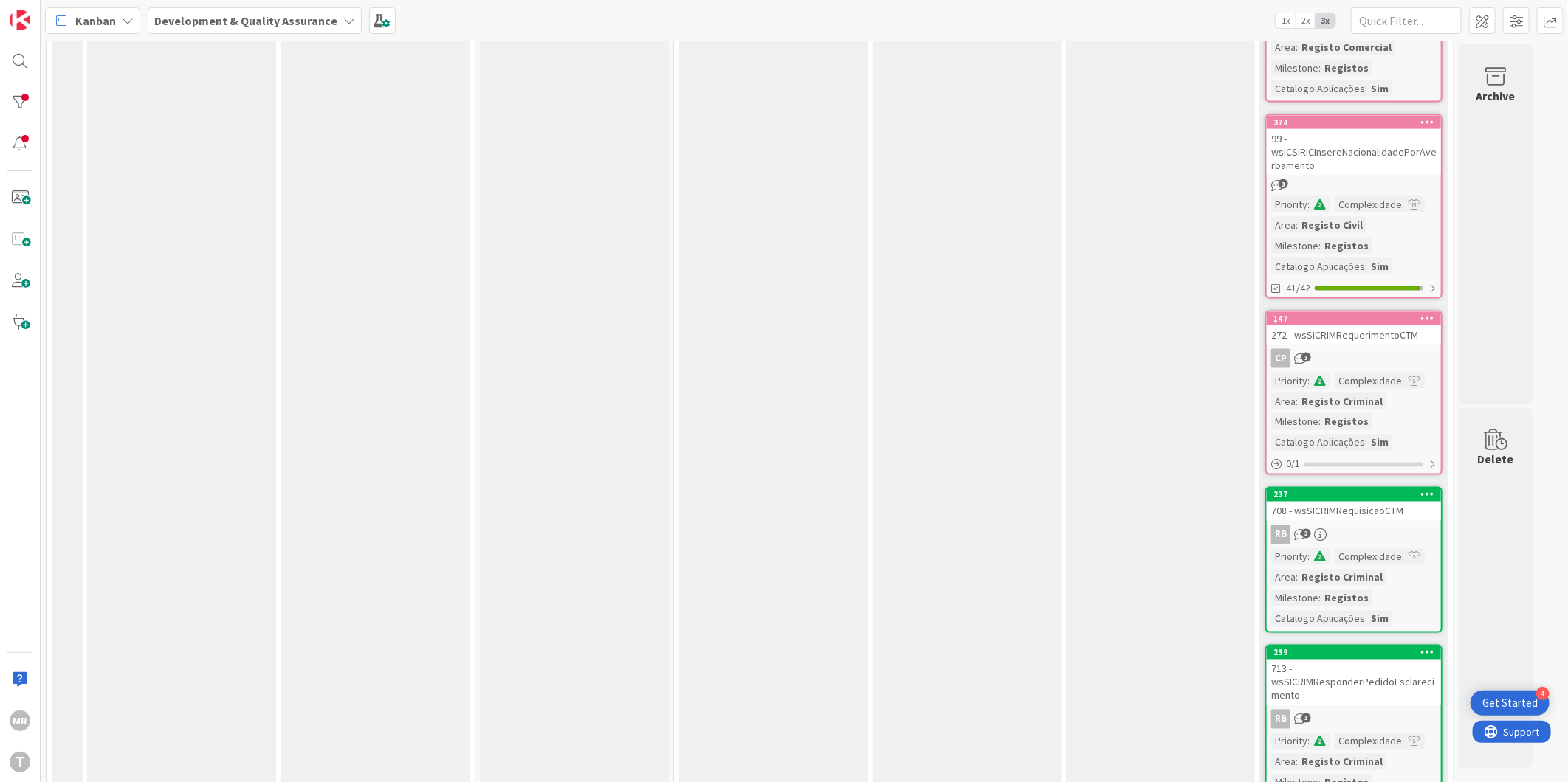
click at [1429, 489] on icon at bounding box center [1428, 494] width 14 height 11
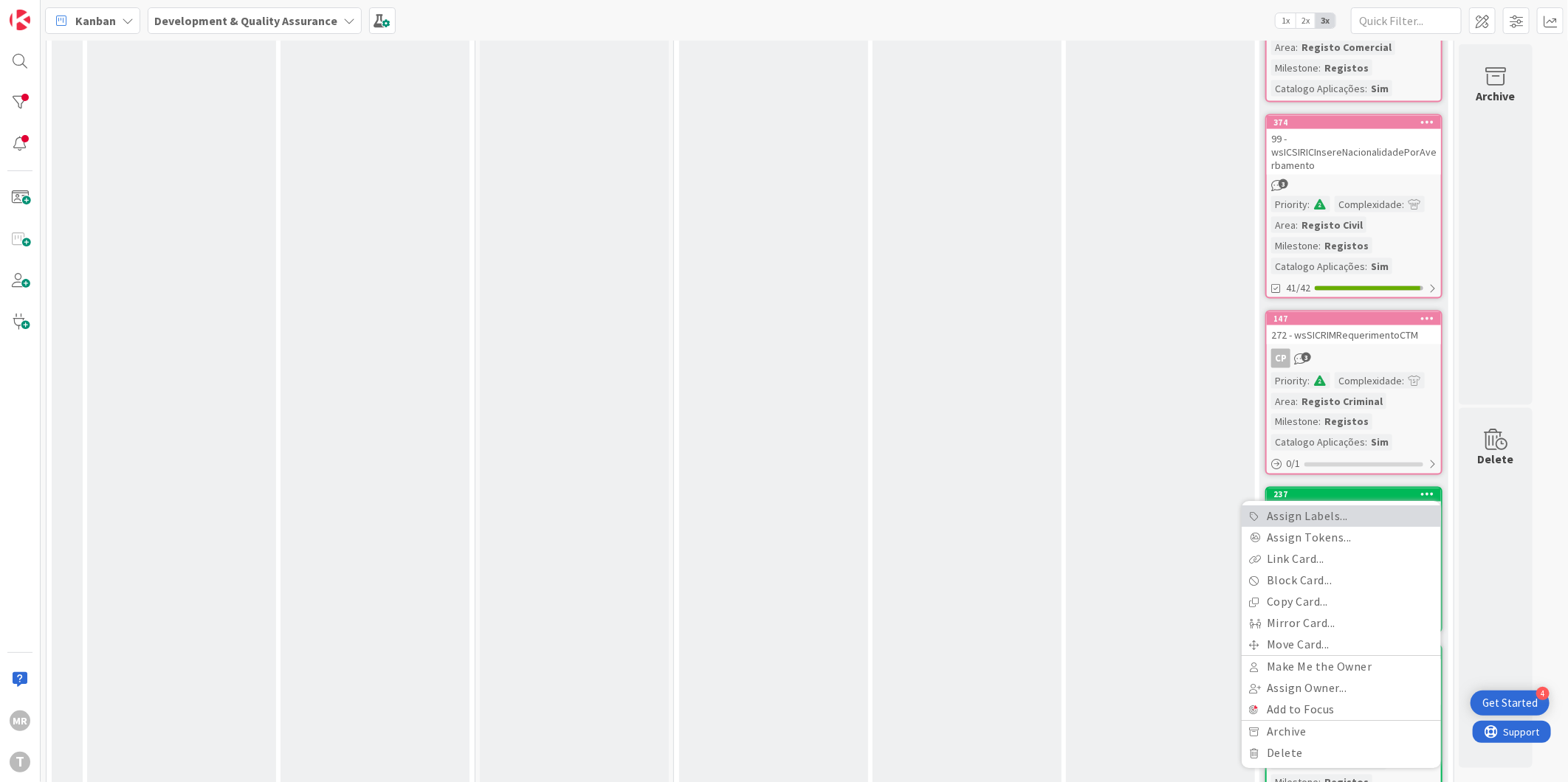
click at [1390, 507] on link "Assign Labels..." at bounding box center [1342, 517] width 199 height 21
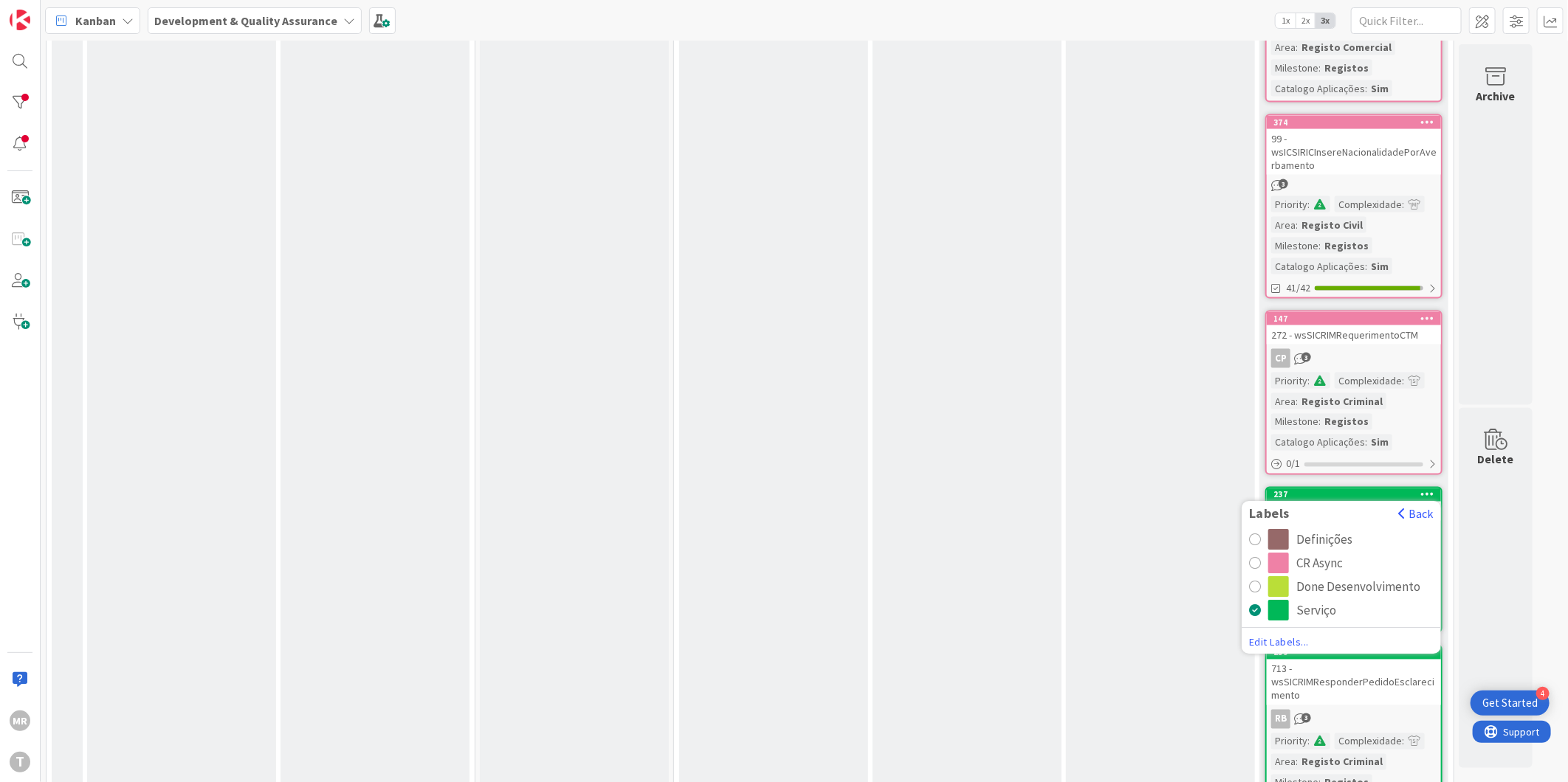
click at [1302, 553] on div "CR Async" at bounding box center [1319, 563] width 47 height 20
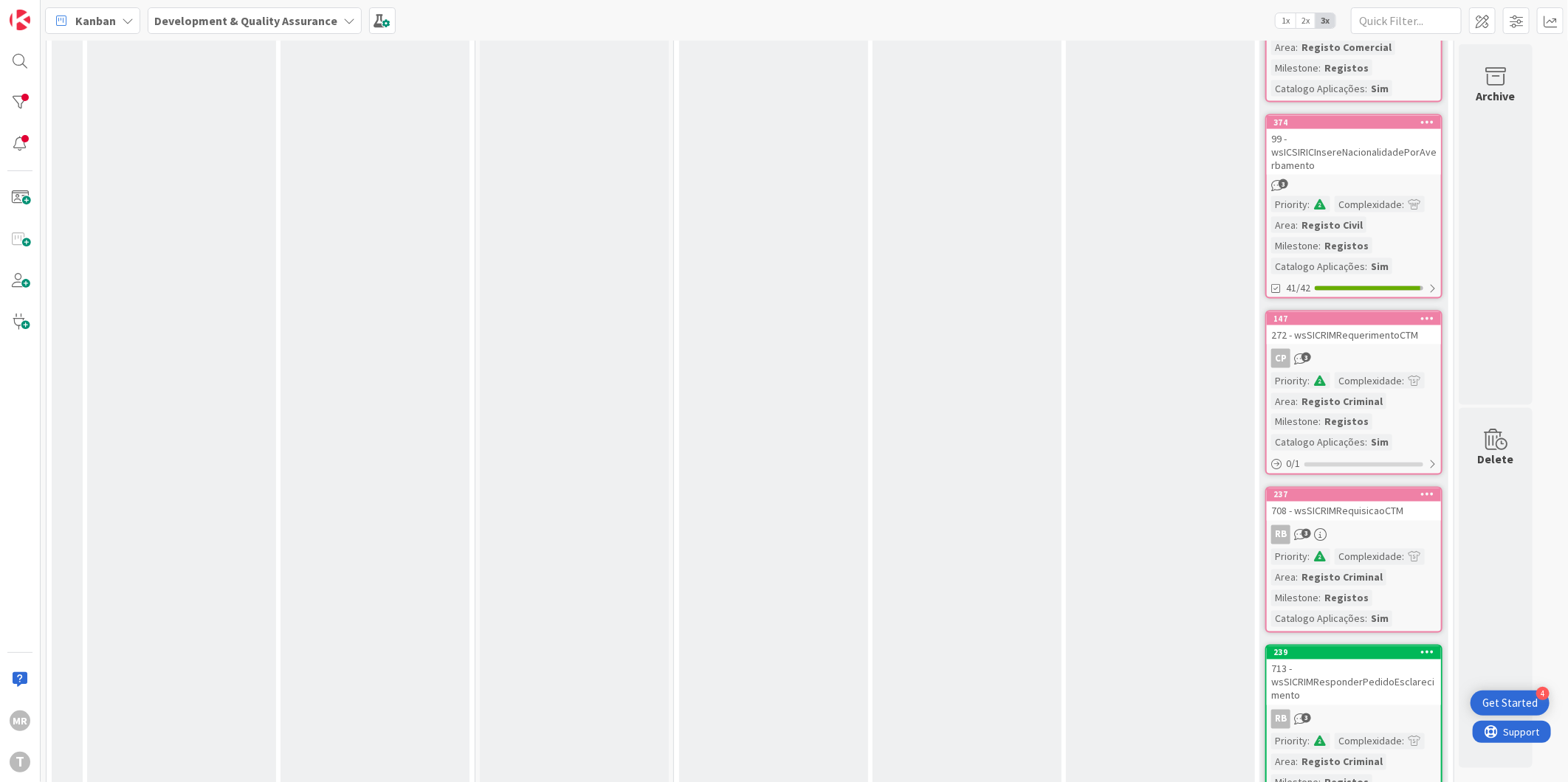
click at [1433, 647] on icon at bounding box center [1428, 652] width 14 height 11
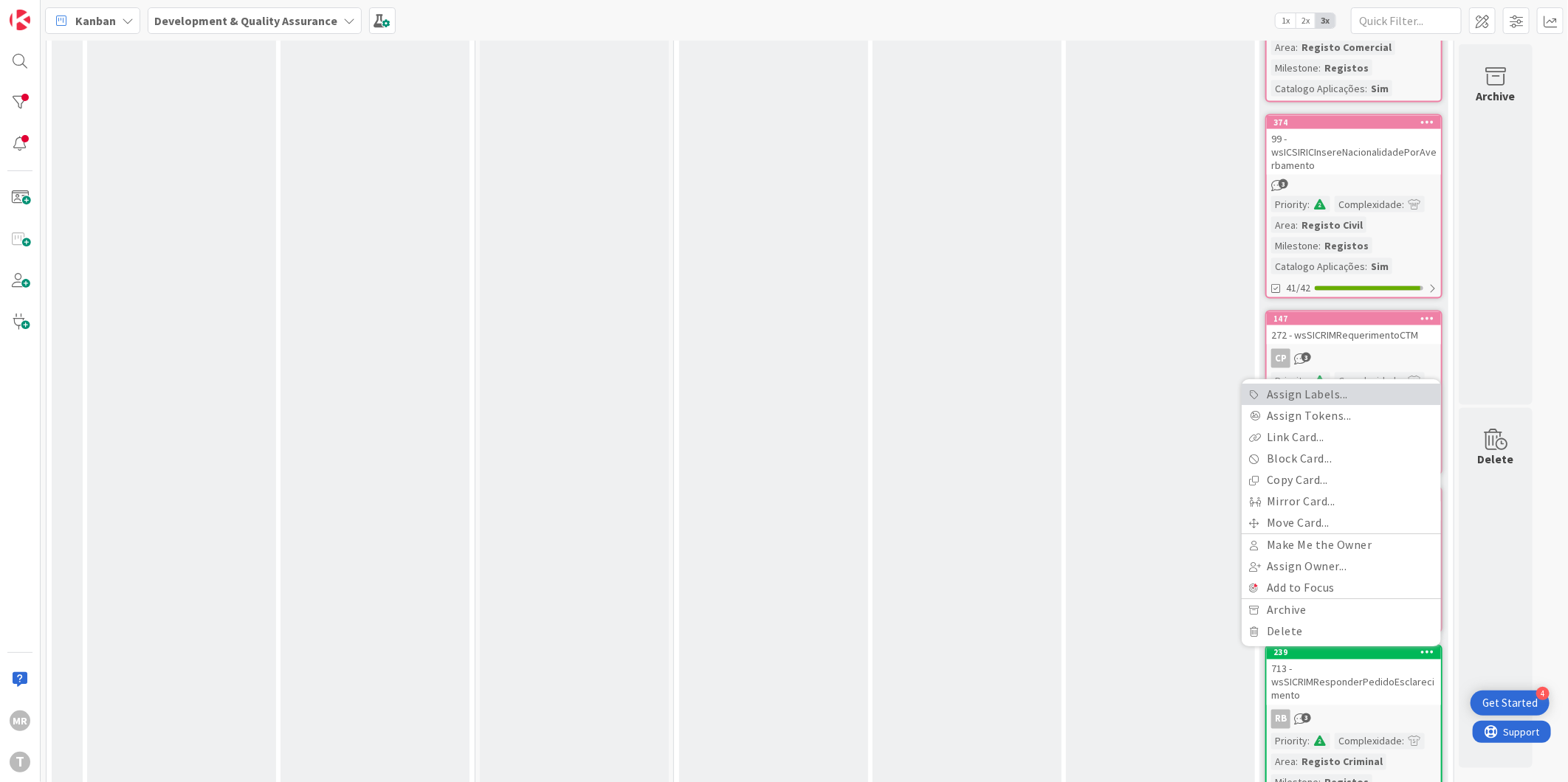
click at [1315, 384] on link "Assign Labels..." at bounding box center [1342, 395] width 199 height 21
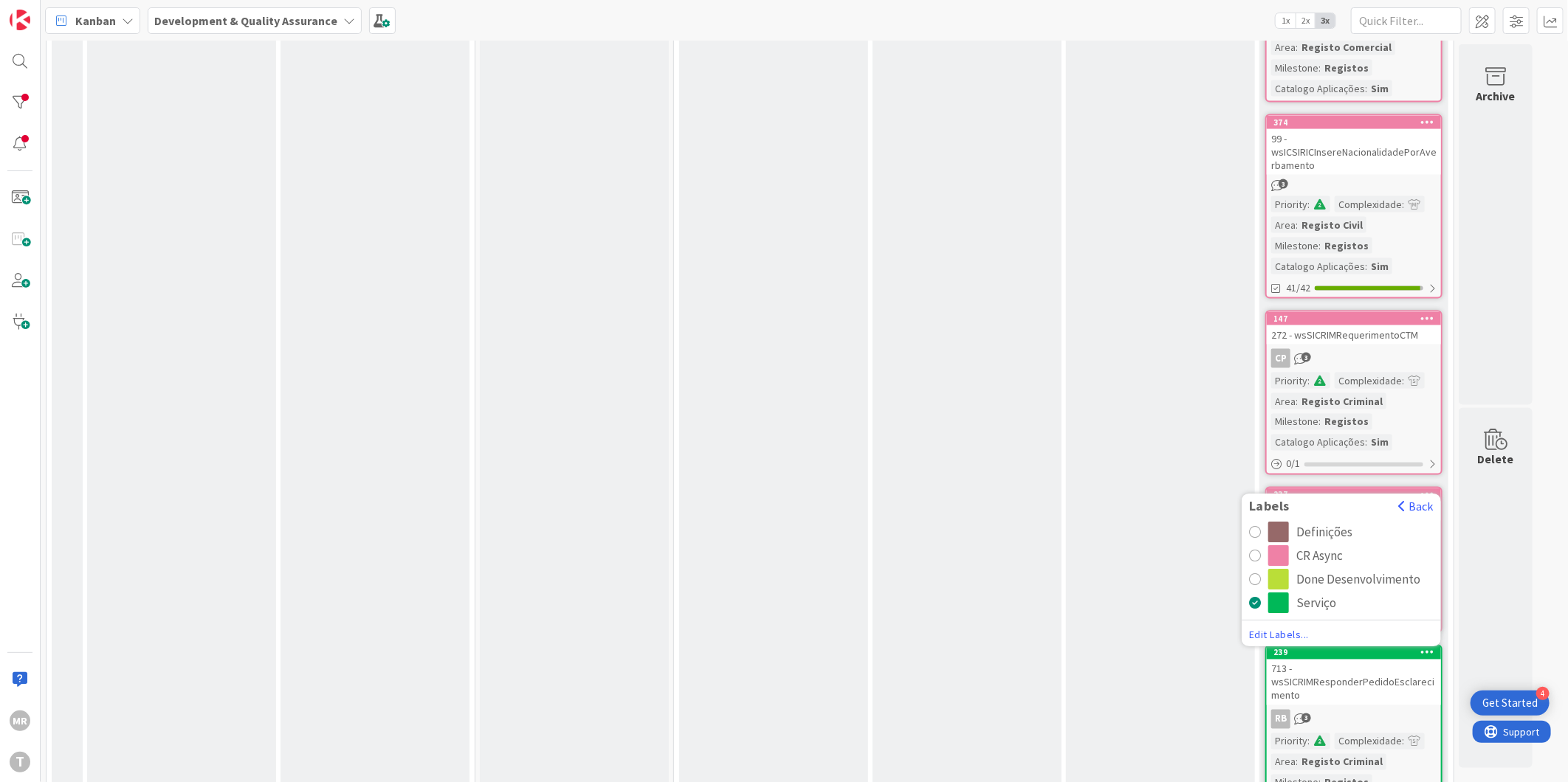
click at [1331, 545] on div "CR Async" at bounding box center [1319, 555] width 47 height 20
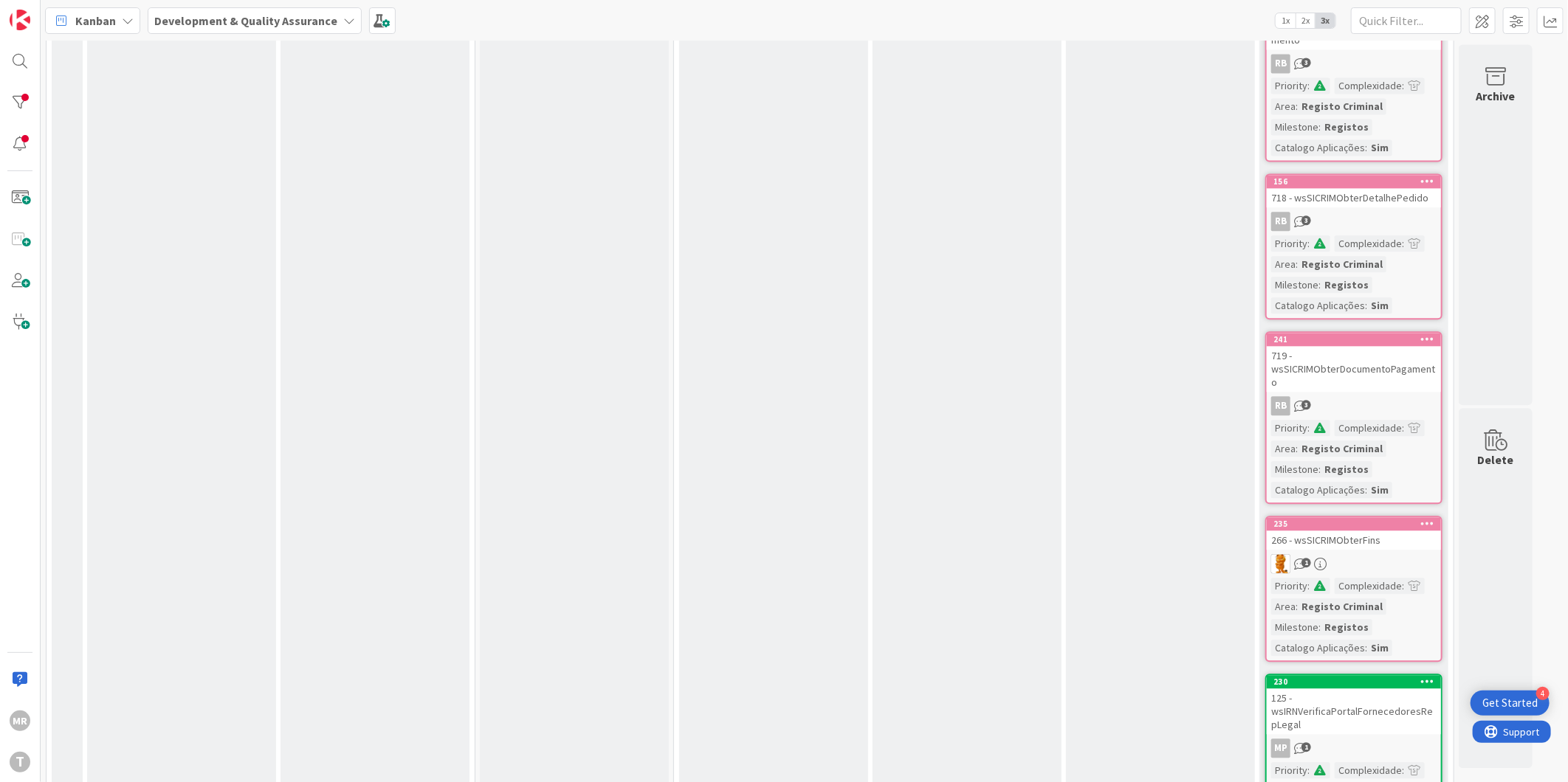
scroll to position [9348, 0]
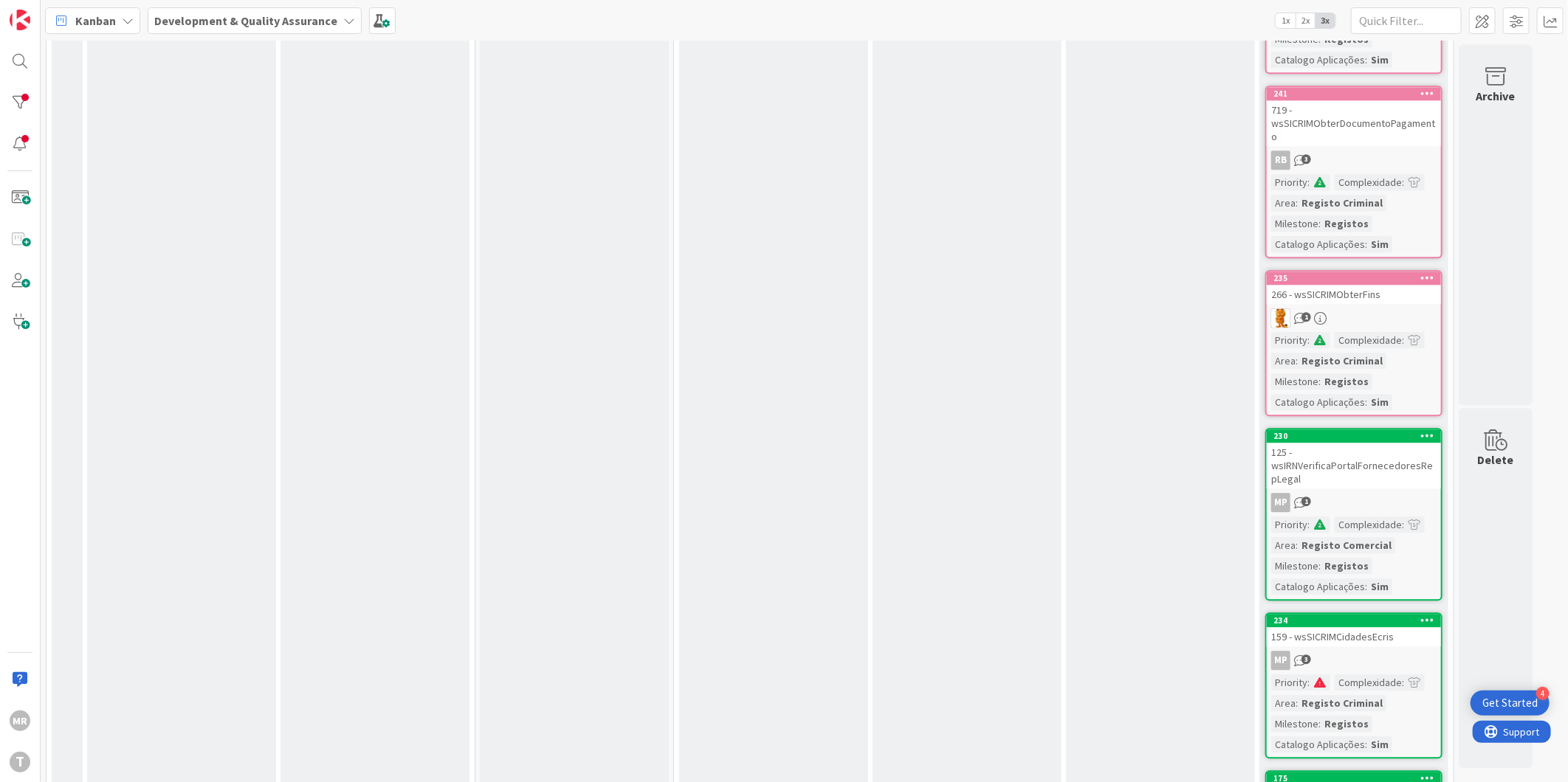
click at [1429, 431] on icon at bounding box center [1428, 436] width 14 height 11
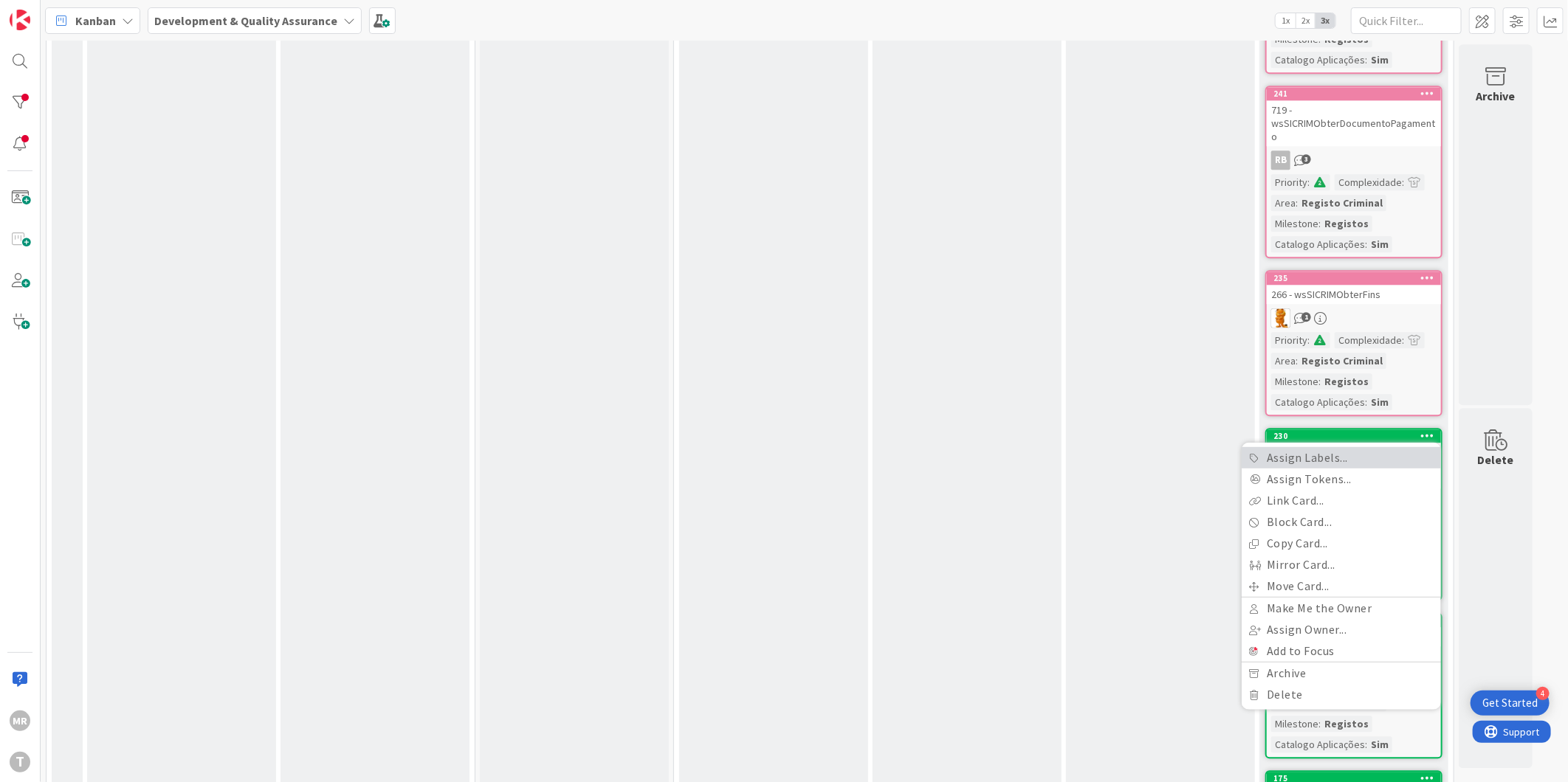
click at [1378, 447] on link "Assign Labels..." at bounding box center [1342, 458] width 199 height 21
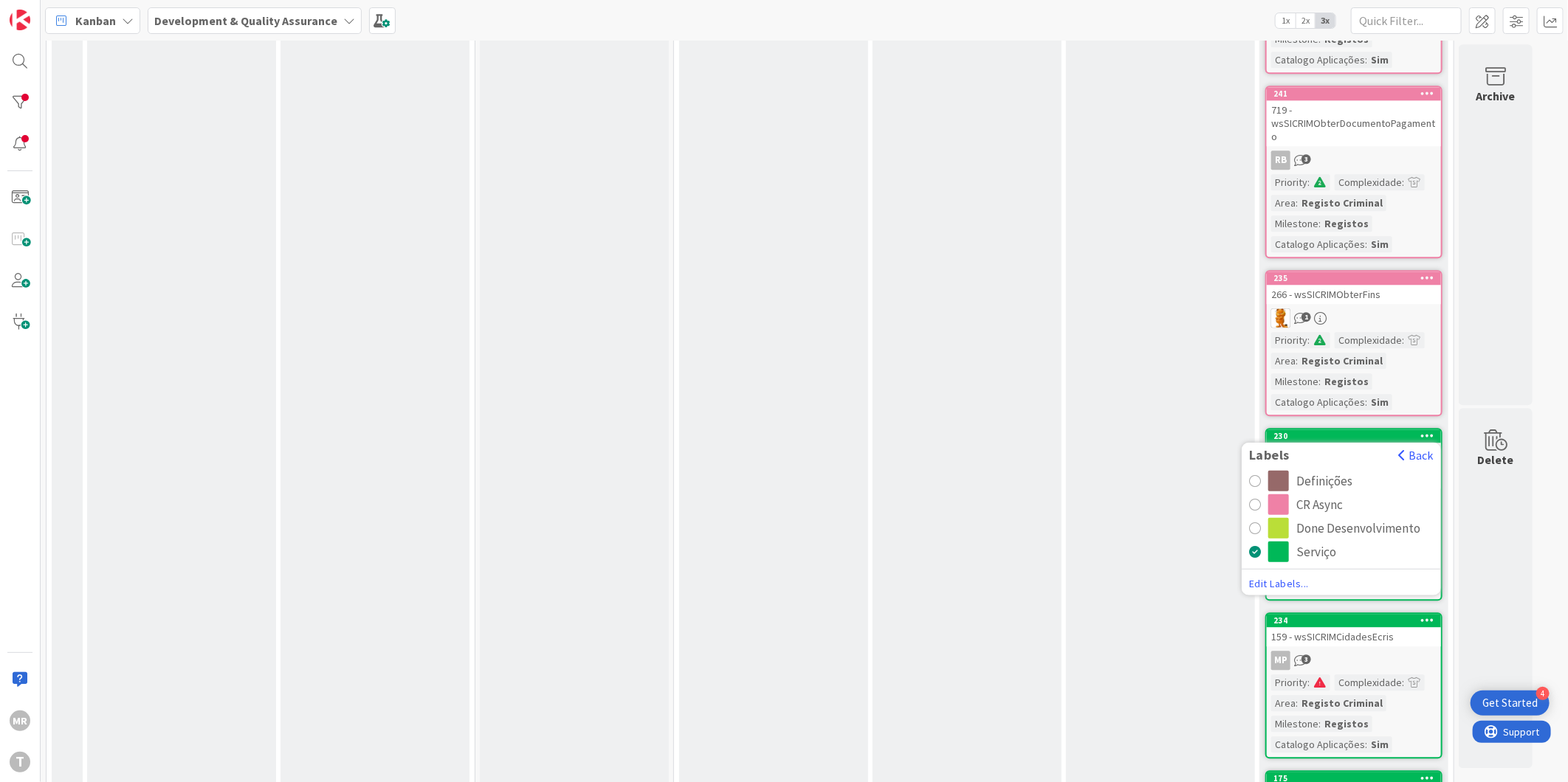
click at [1346, 494] on div "CR Async" at bounding box center [1351, 504] width 165 height 20
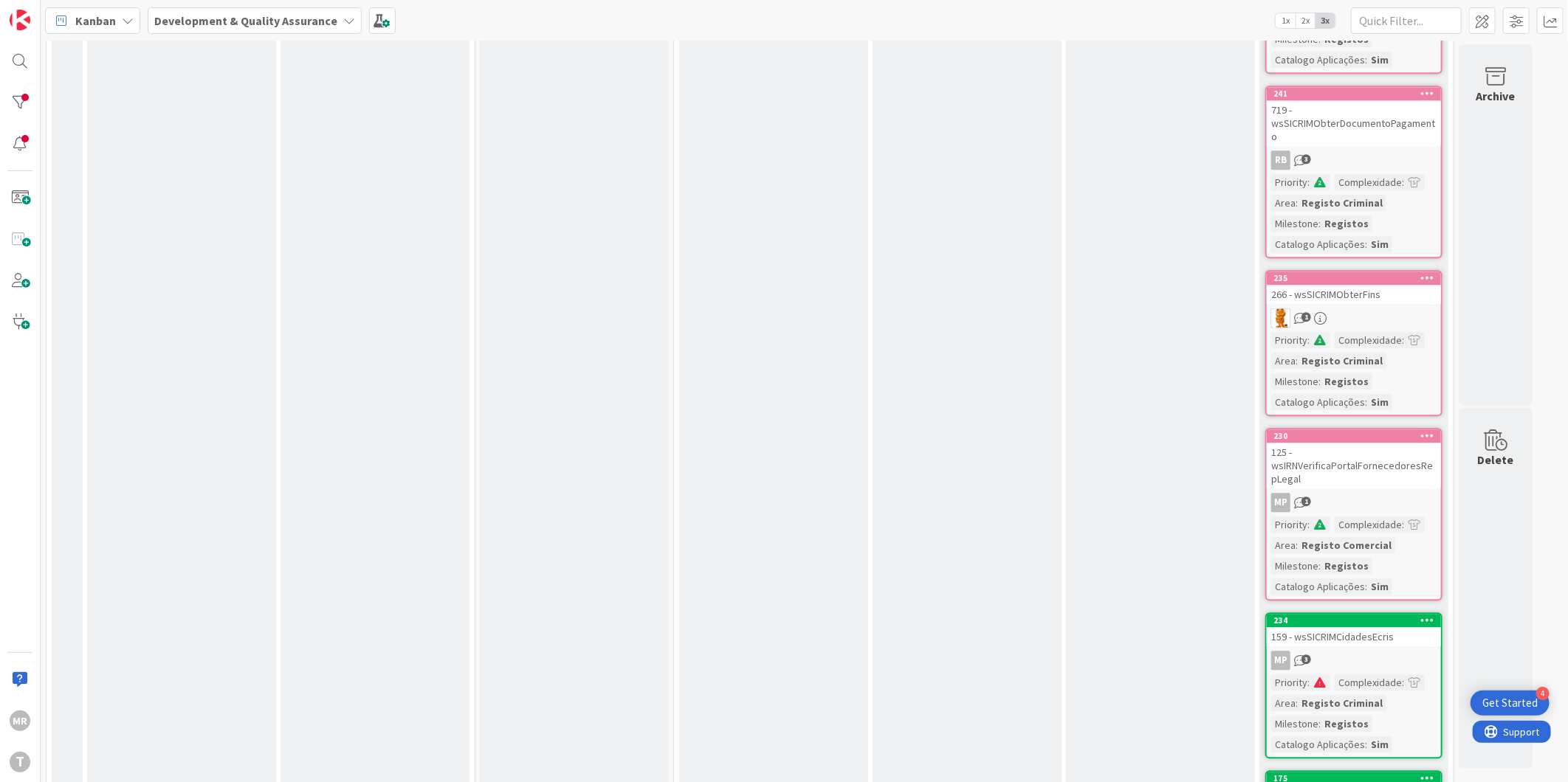
click at [1422, 615] on div at bounding box center [1428, 620] width 27 height 11
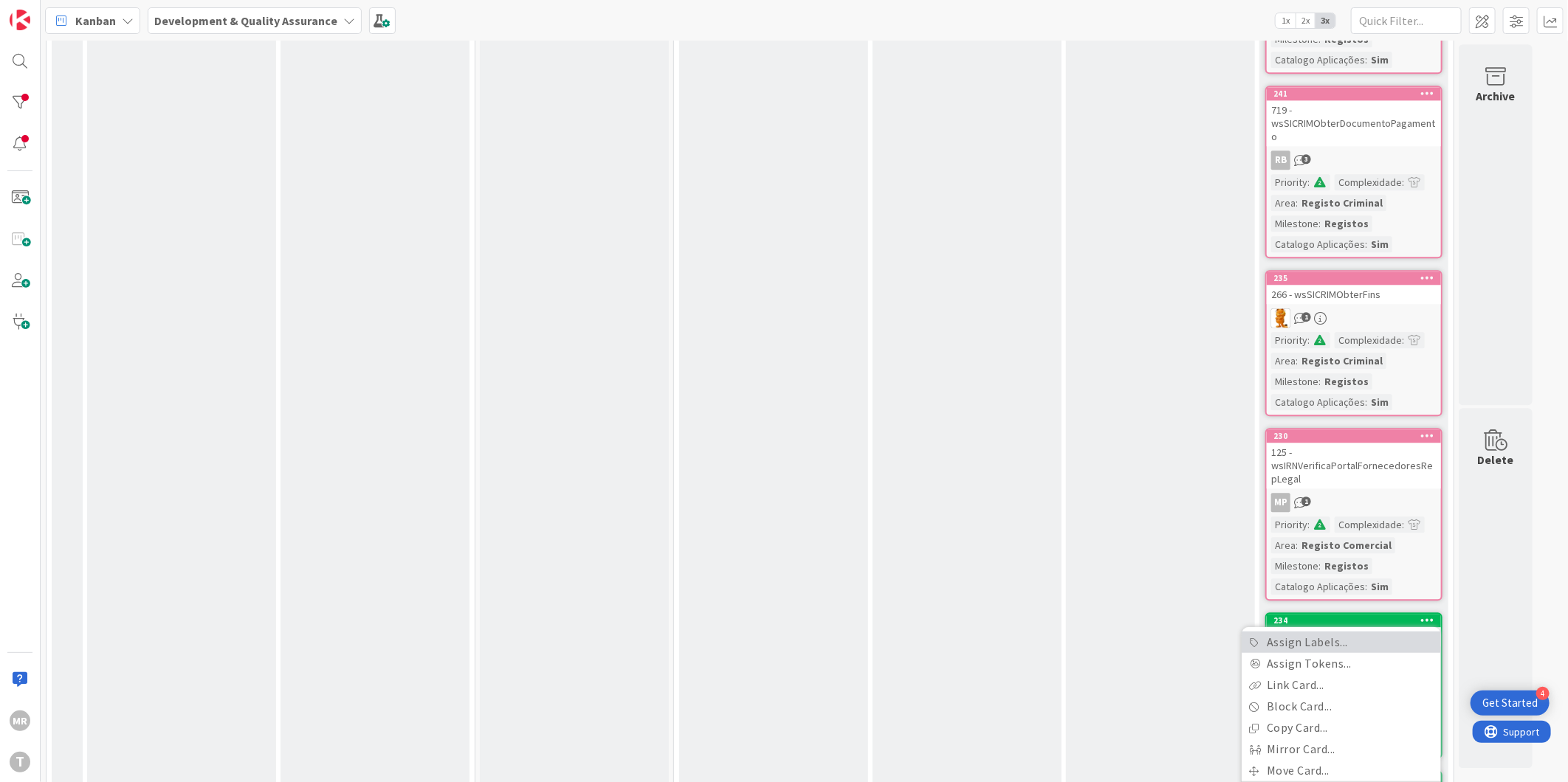
click at [1346, 632] on link "Assign Labels..." at bounding box center [1342, 642] width 199 height 21
click at [1325, 679] on div "CR Async" at bounding box center [1319, 689] width 47 height 20
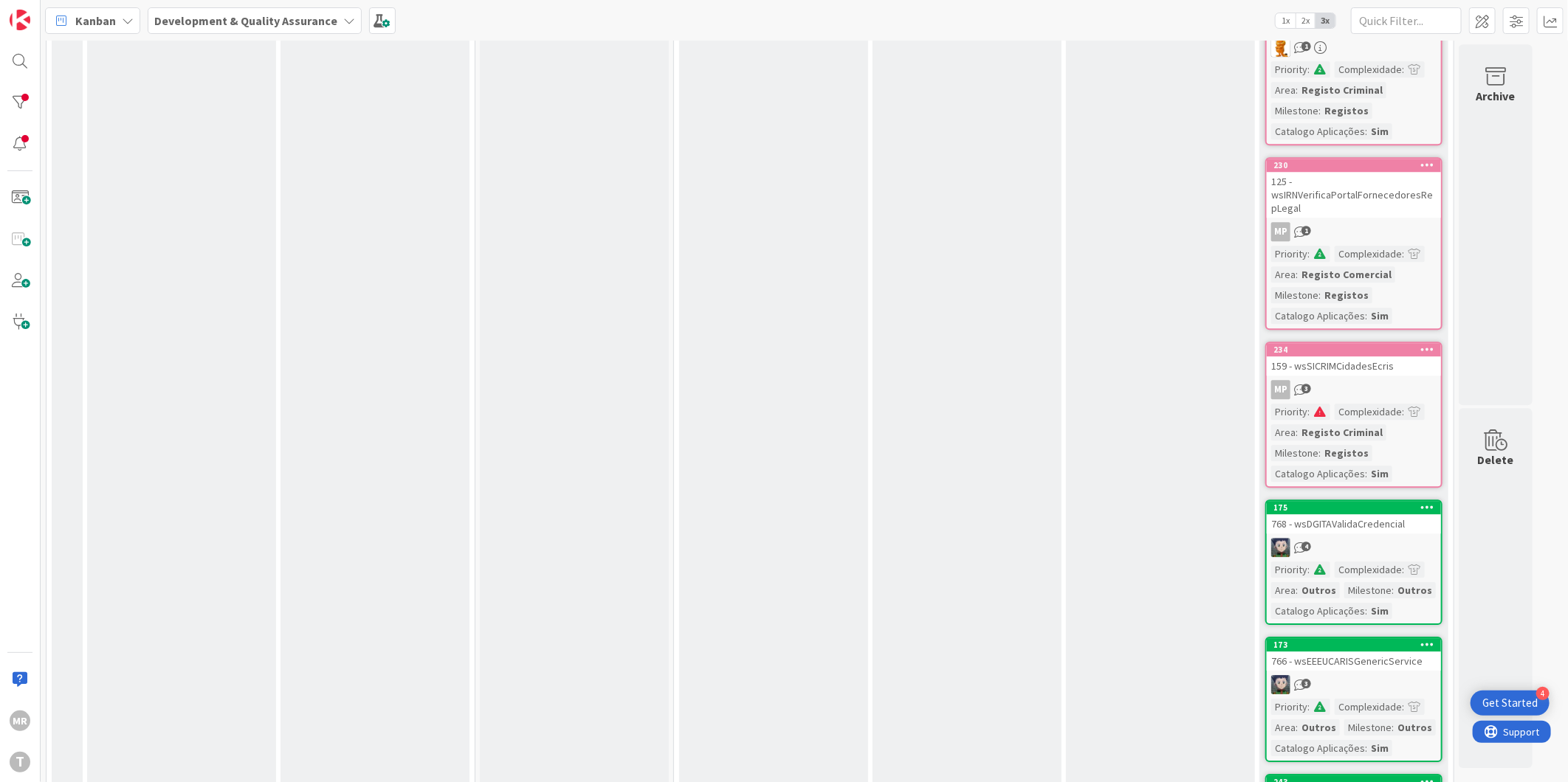
scroll to position [9677, 0]
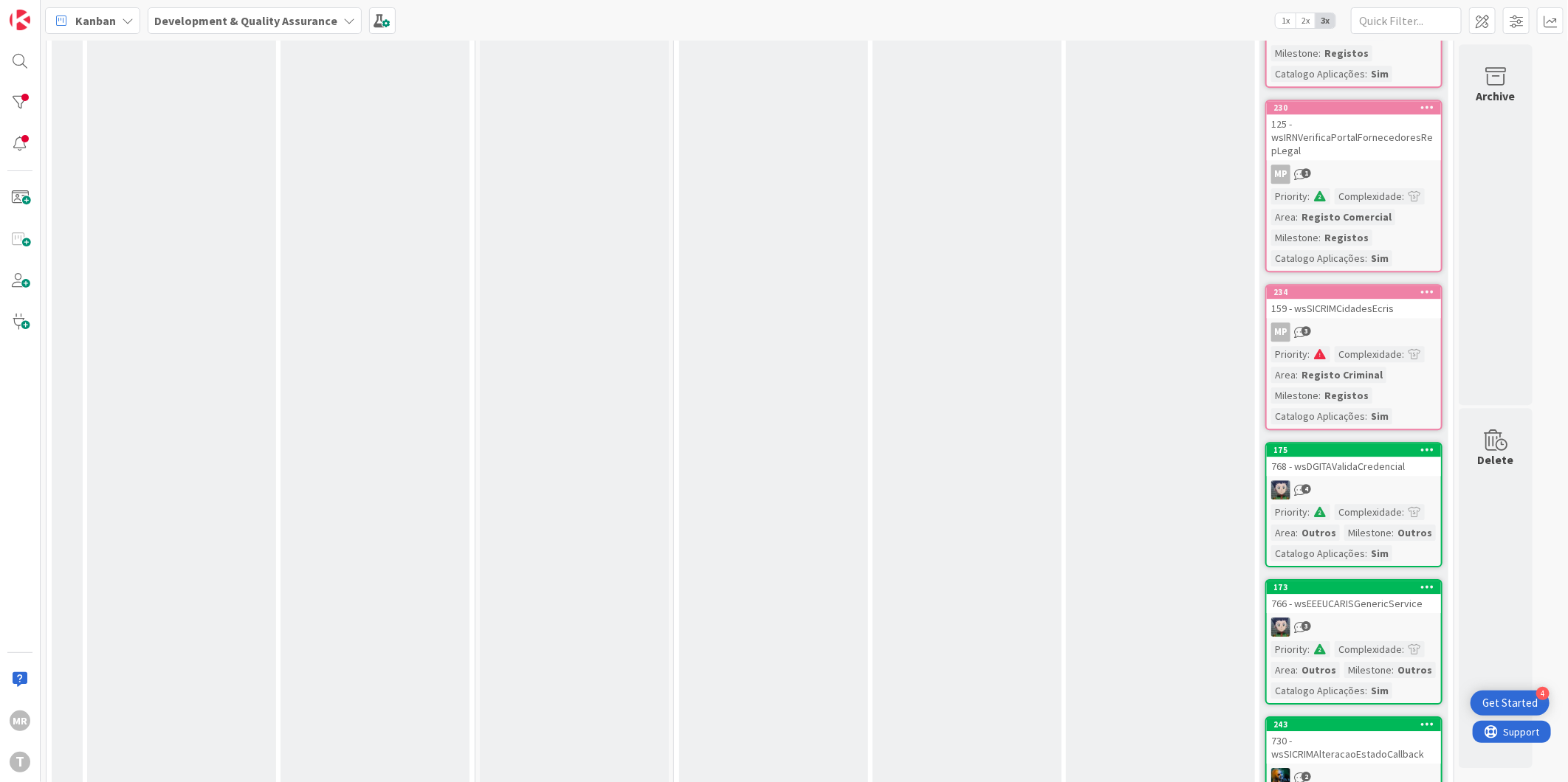
click at [1422, 445] on icon at bounding box center [1428, 449] width 14 height 11
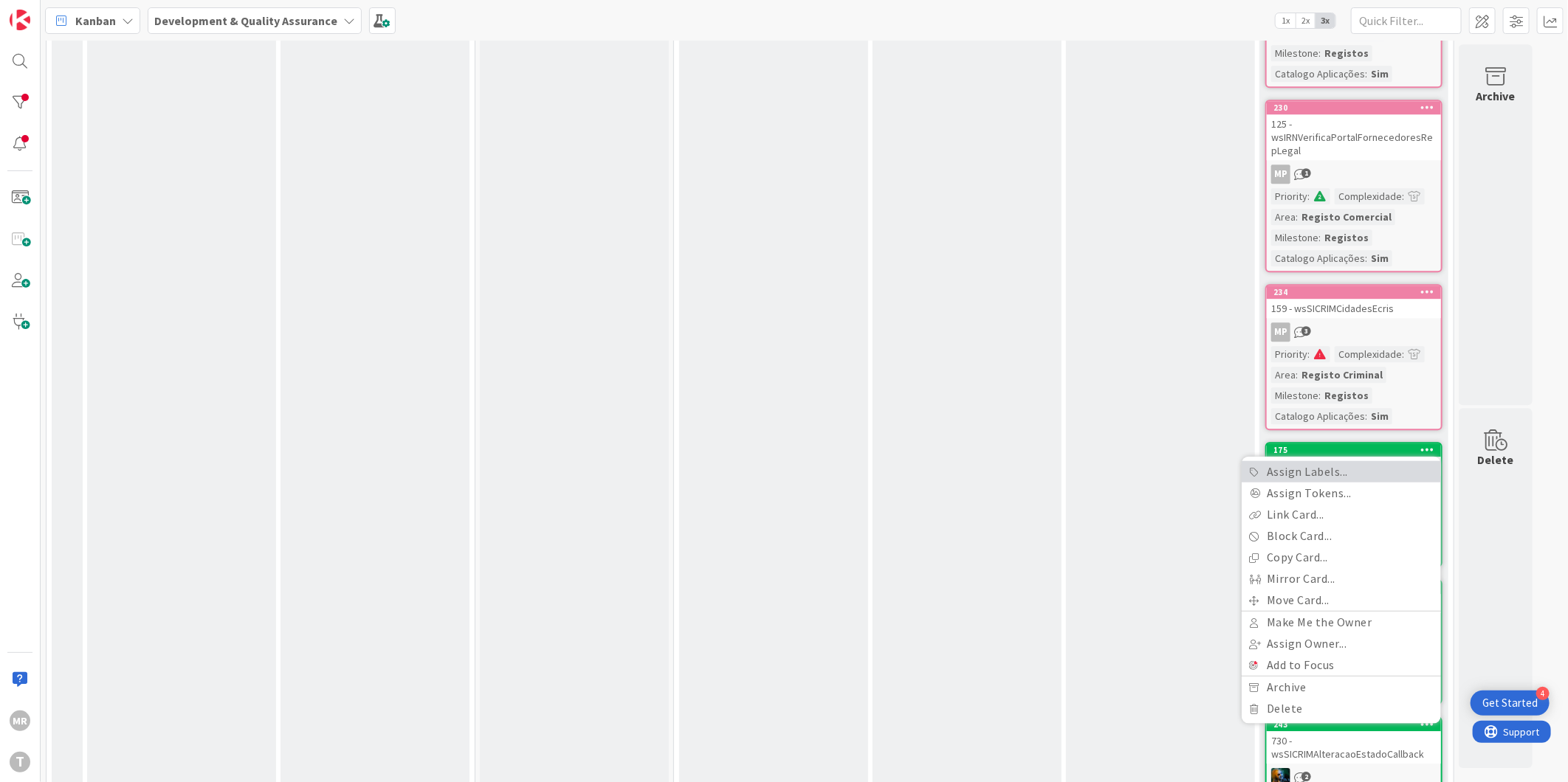
click at [1319, 462] on link "Assign Labels..." at bounding box center [1342, 472] width 199 height 21
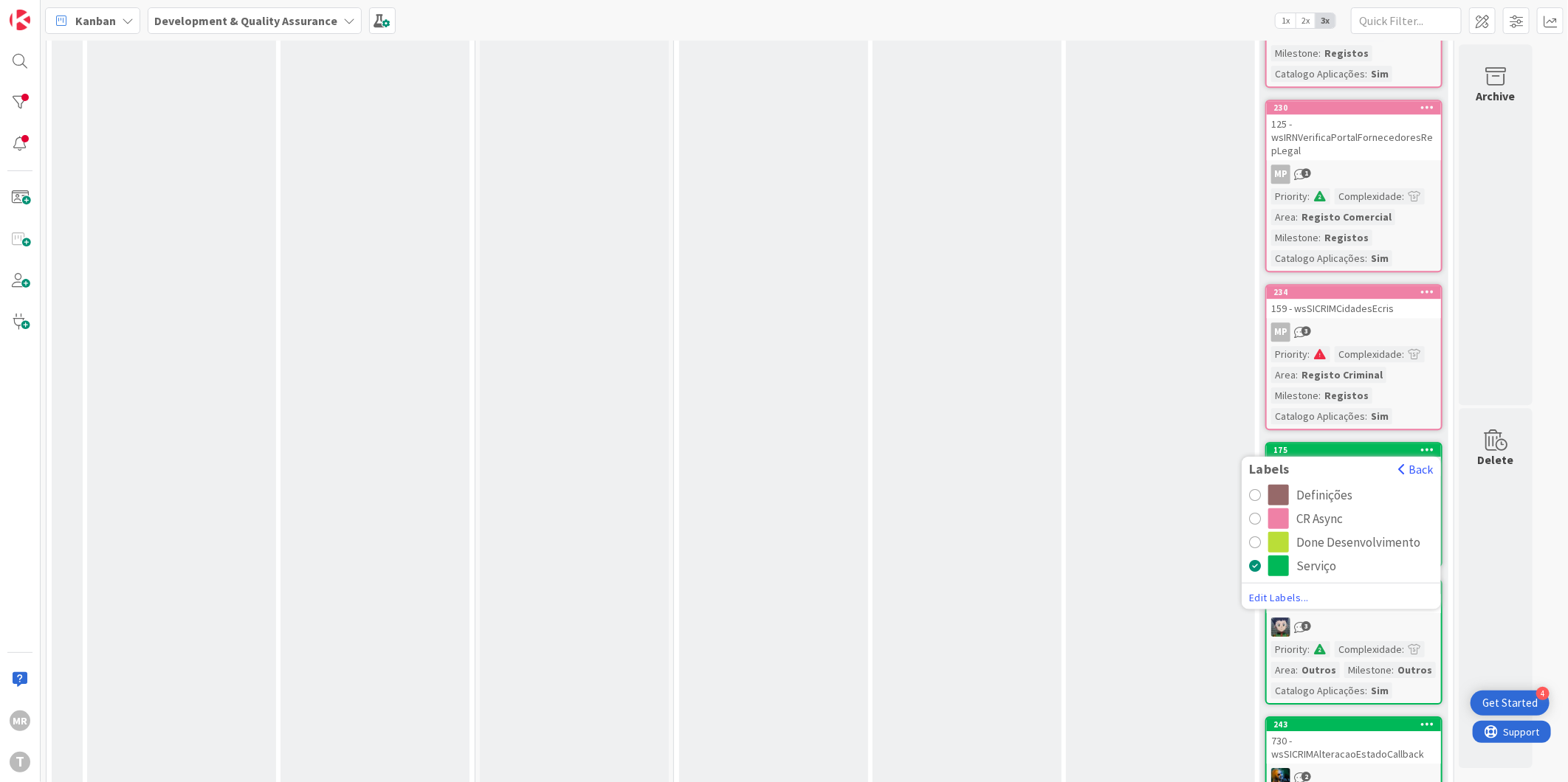
click at [1333, 508] on div "CR Async" at bounding box center [1319, 518] width 47 height 20
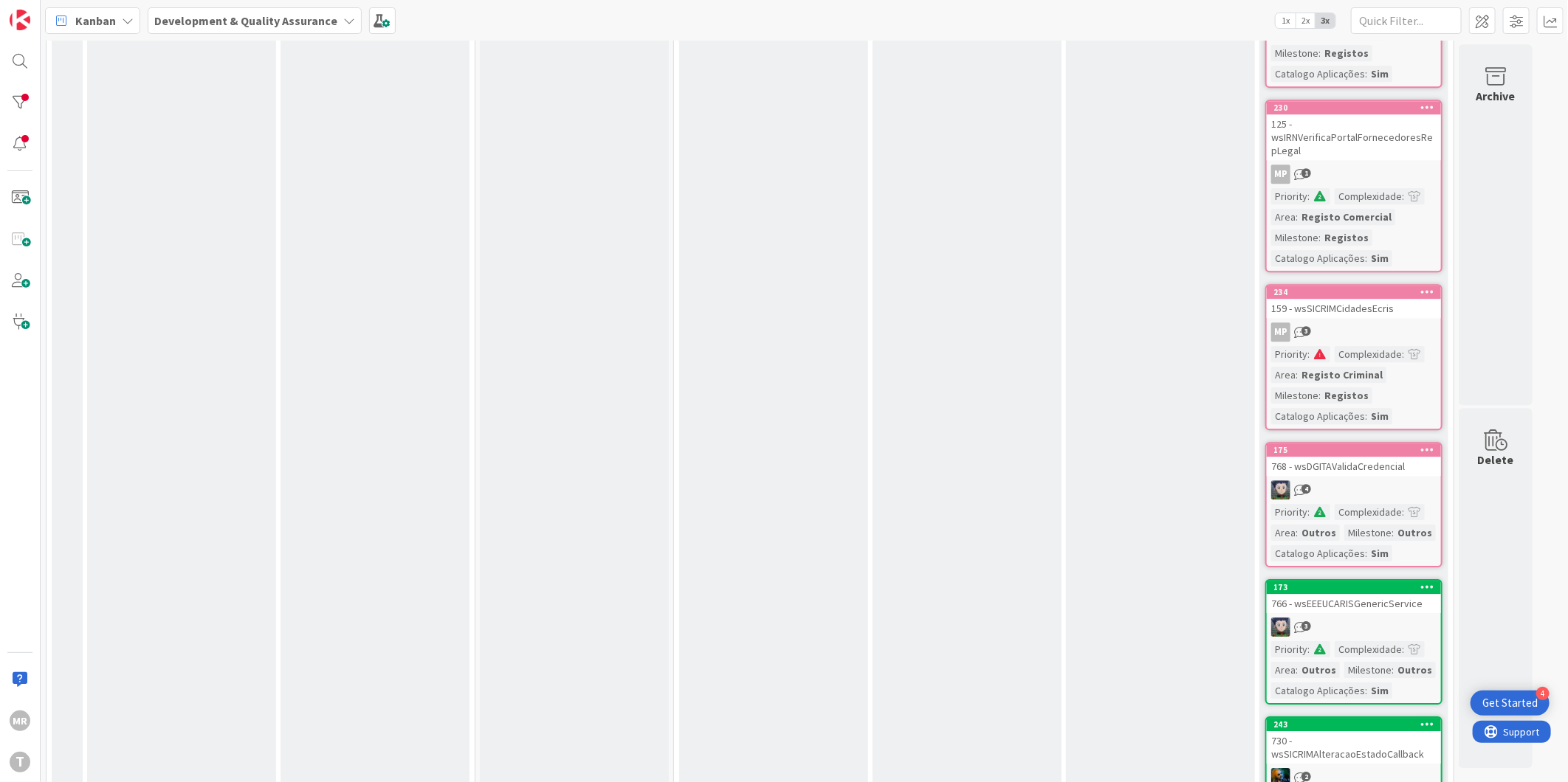
click at [1436, 583] on div at bounding box center [1428, 588] width 27 height 11
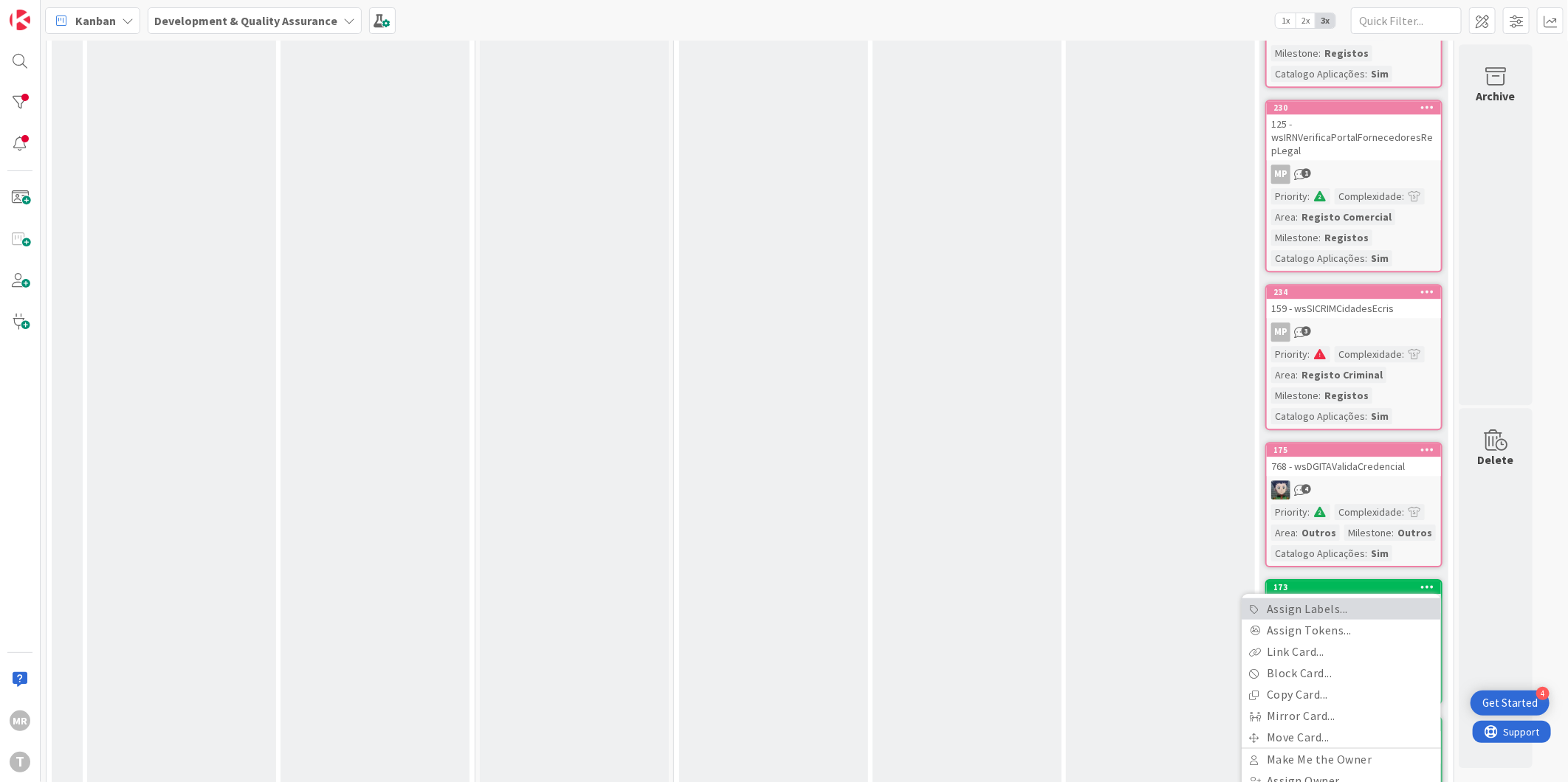
click at [1334, 599] on link "Assign Labels..." at bounding box center [1342, 610] width 199 height 21
click at [1337, 646] on div "CR Async" at bounding box center [1319, 655] width 47 height 20
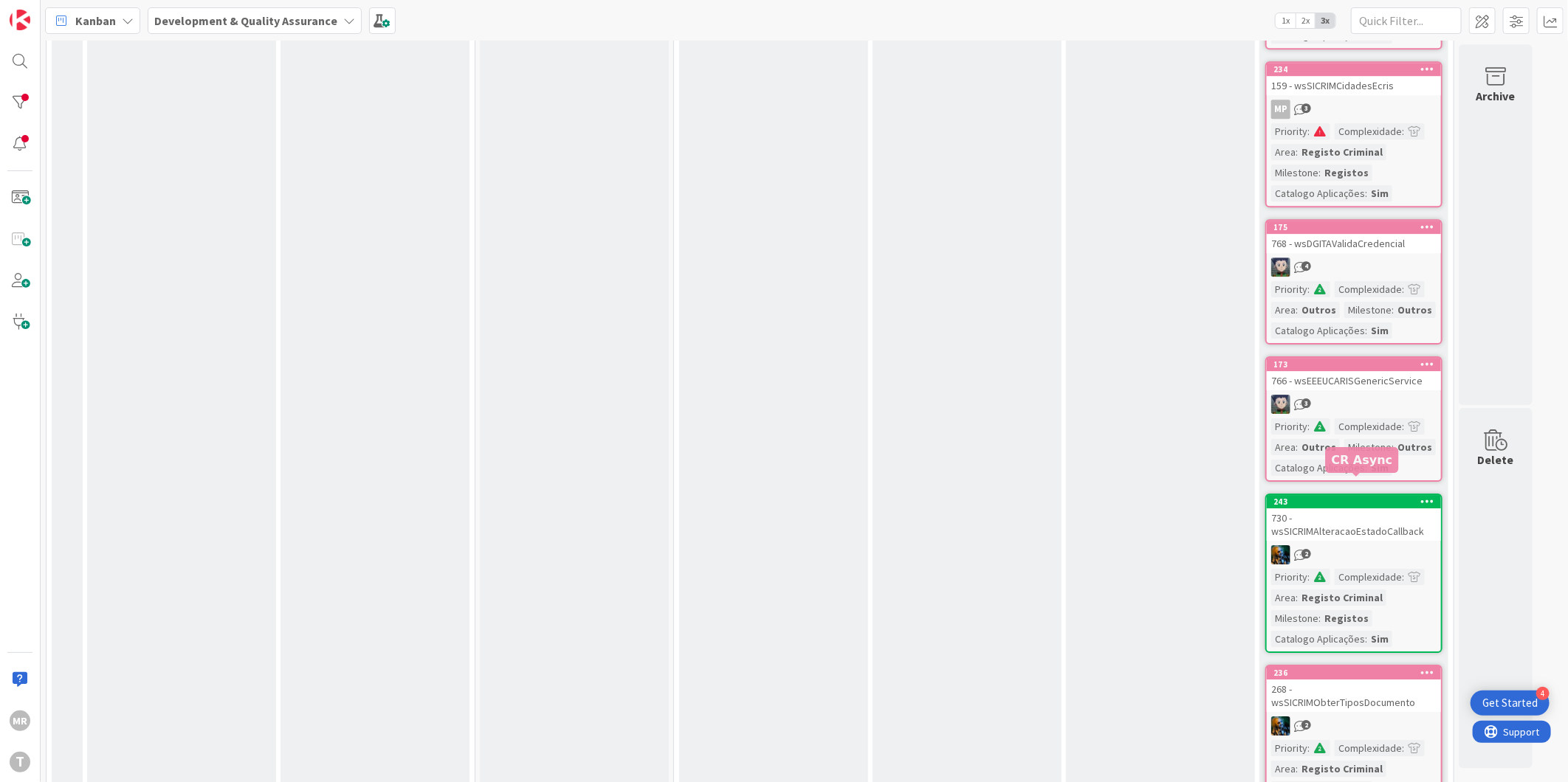
scroll to position [9922, 0]
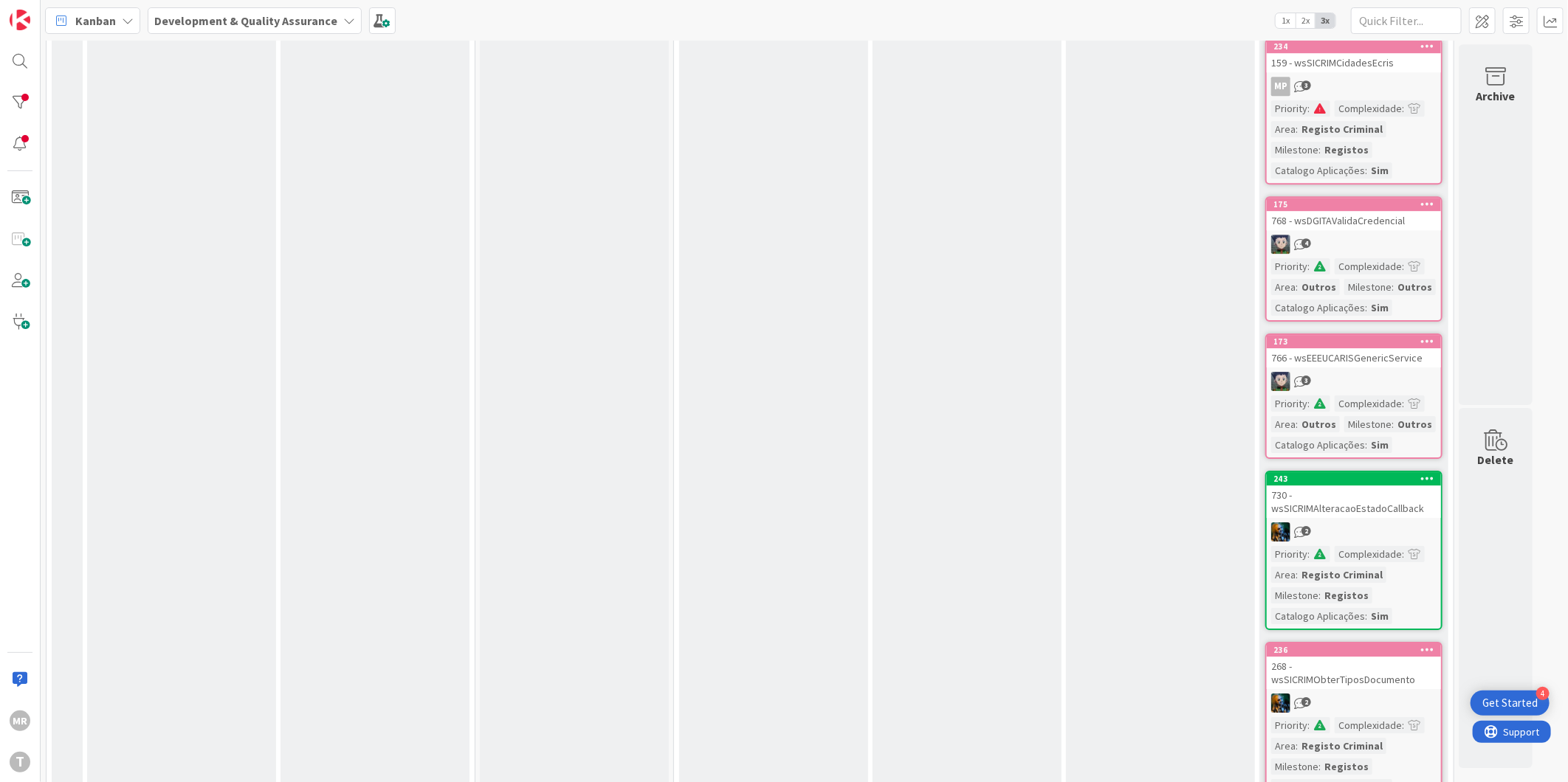
click at [1422, 473] on icon at bounding box center [1428, 478] width 14 height 11
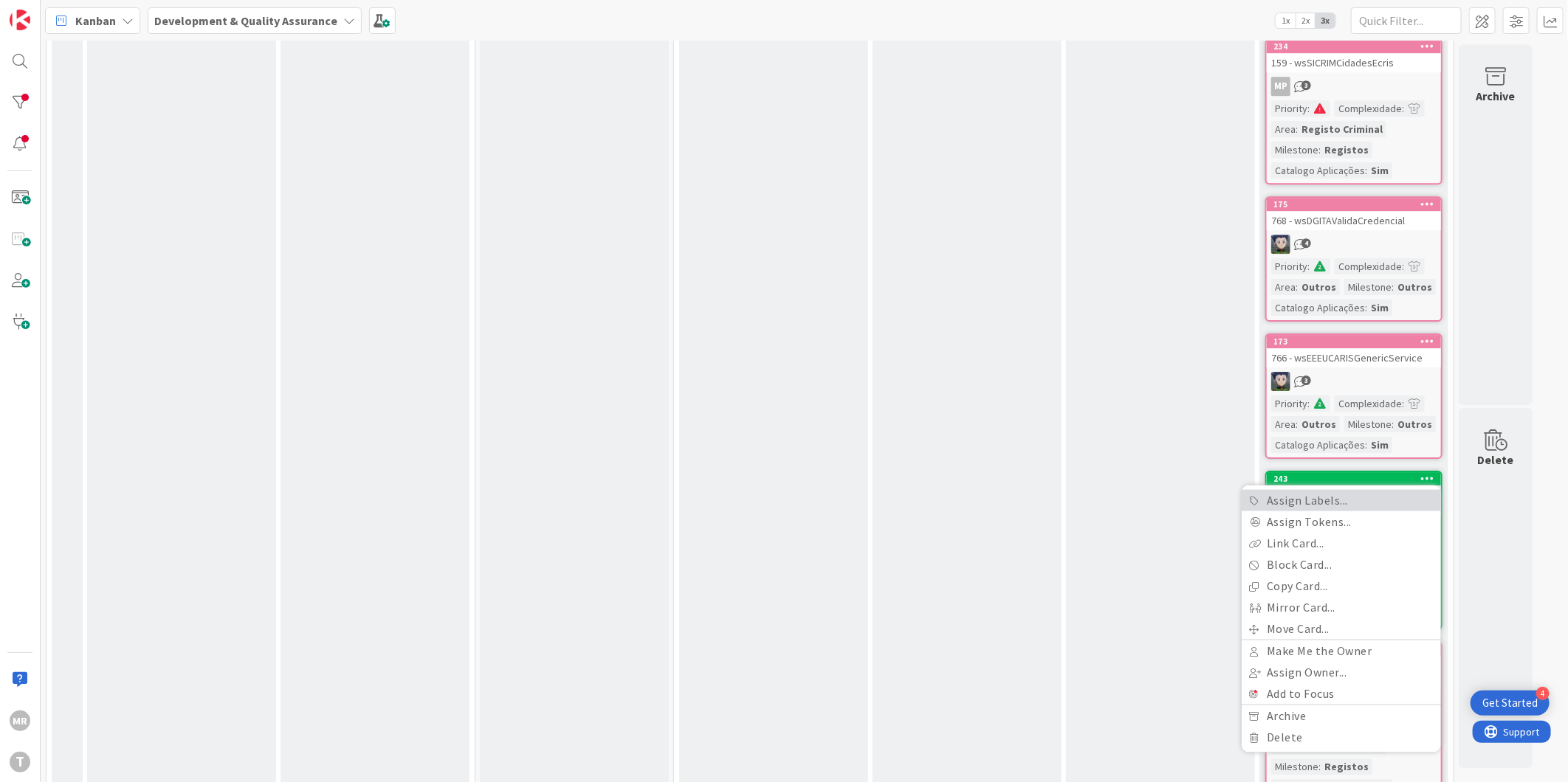
click at [1342, 490] on link "Assign Labels..." at bounding box center [1342, 501] width 199 height 21
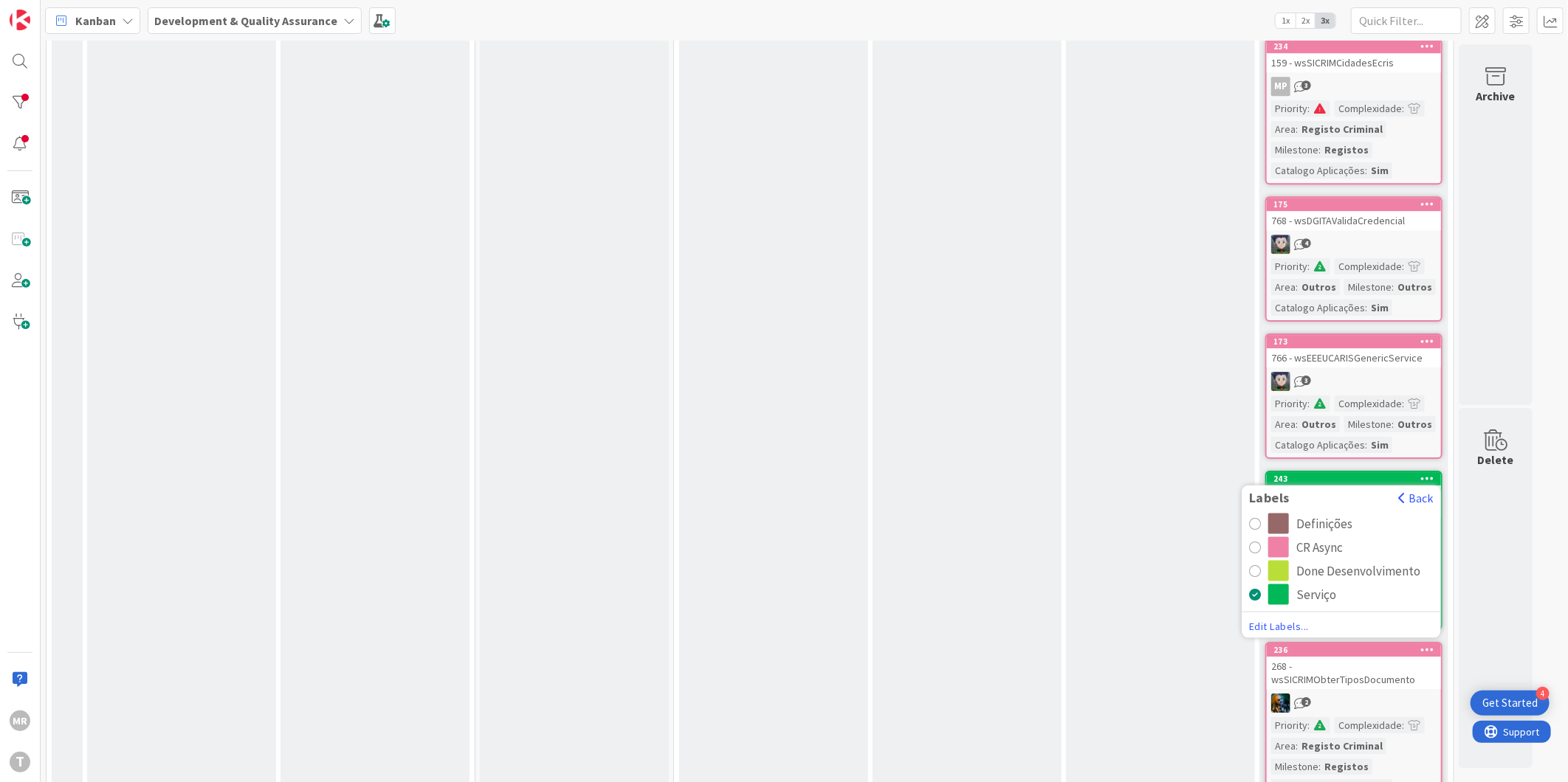
click at [1308, 538] on div "CR Async" at bounding box center [1319, 547] width 47 height 20
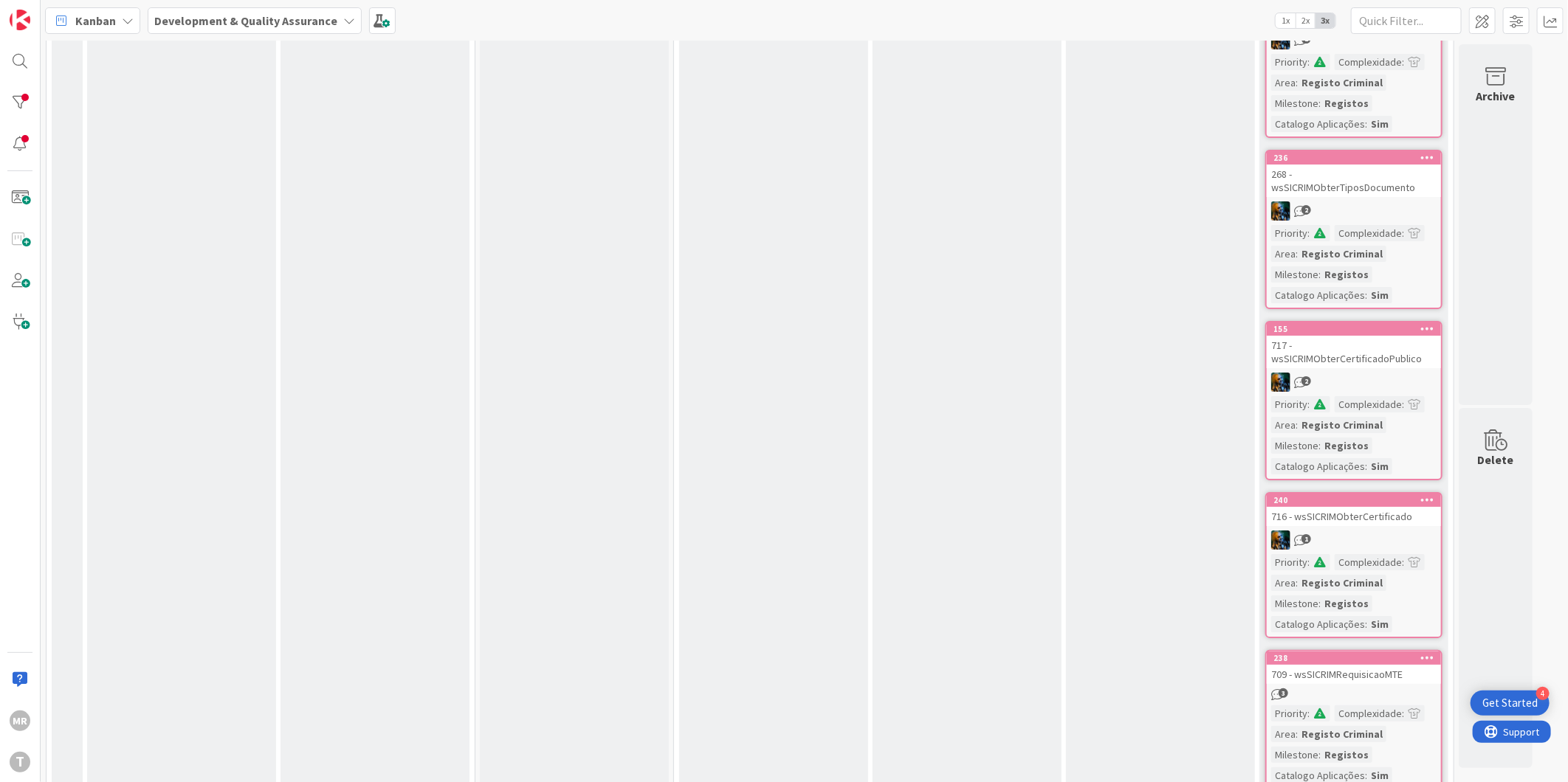
scroll to position [10742, 0]
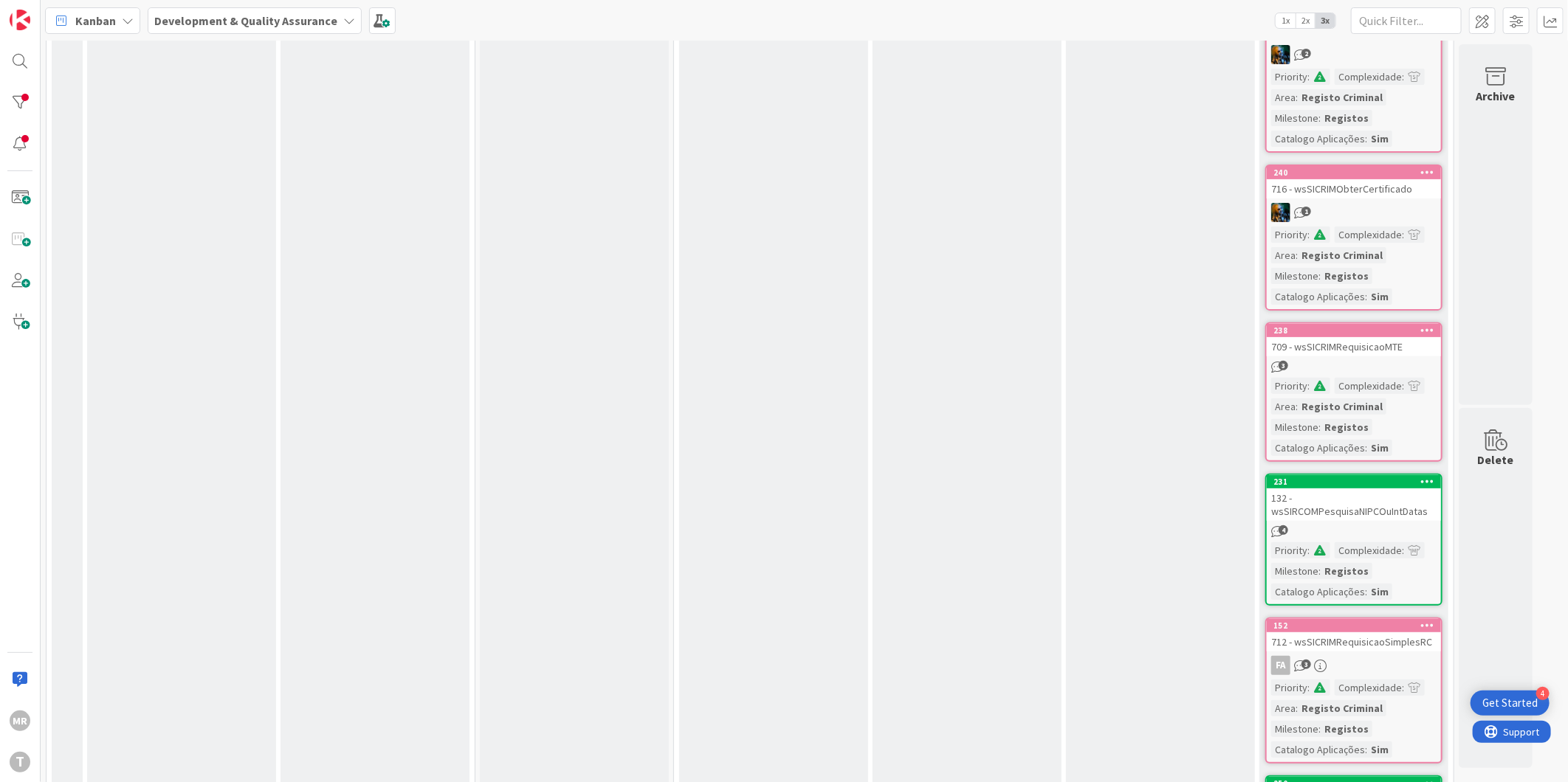
click at [1431, 476] on icon at bounding box center [1428, 481] width 14 height 11
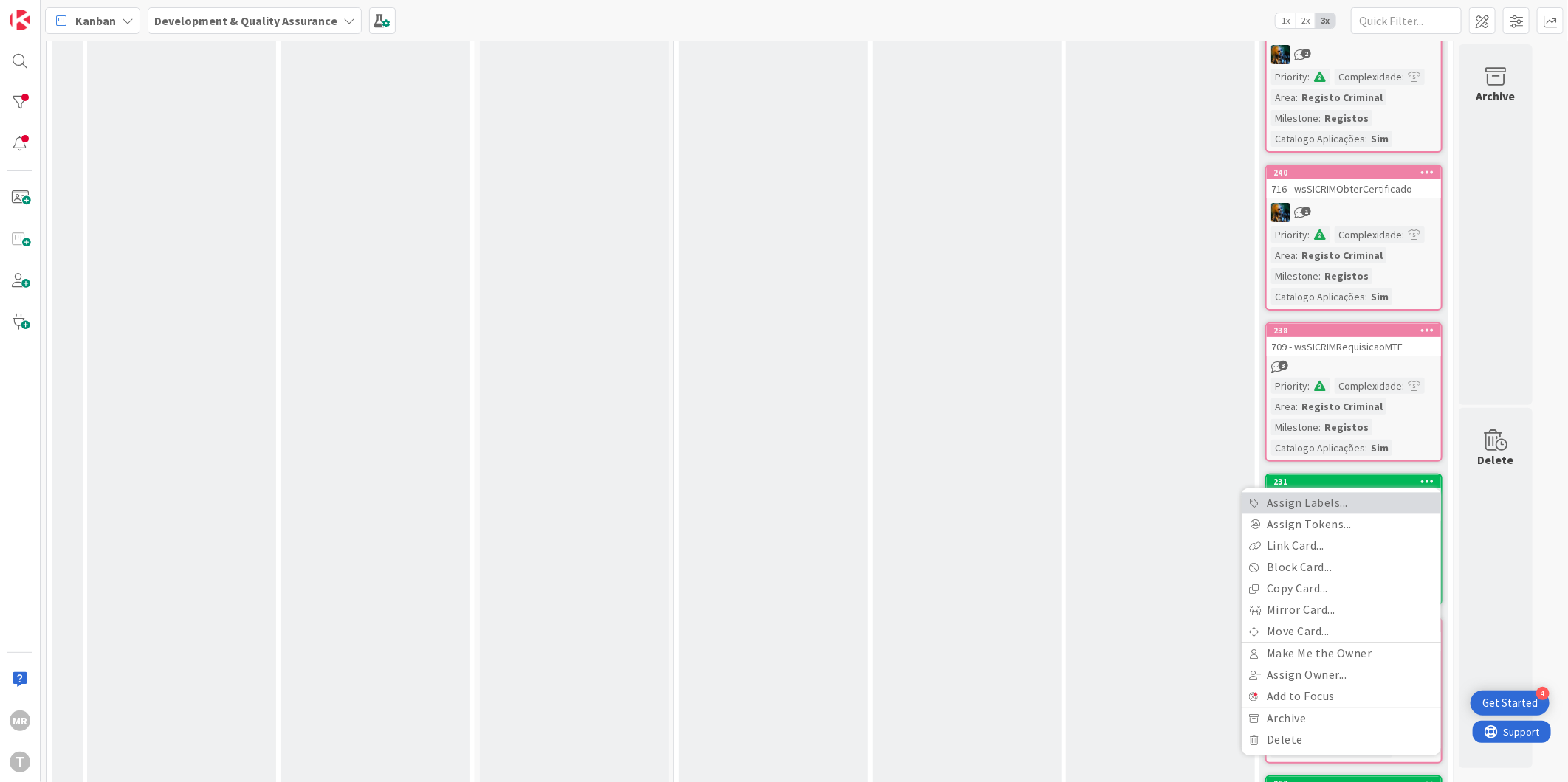
click at [1327, 493] on link "Assign Labels..." at bounding box center [1342, 503] width 199 height 21
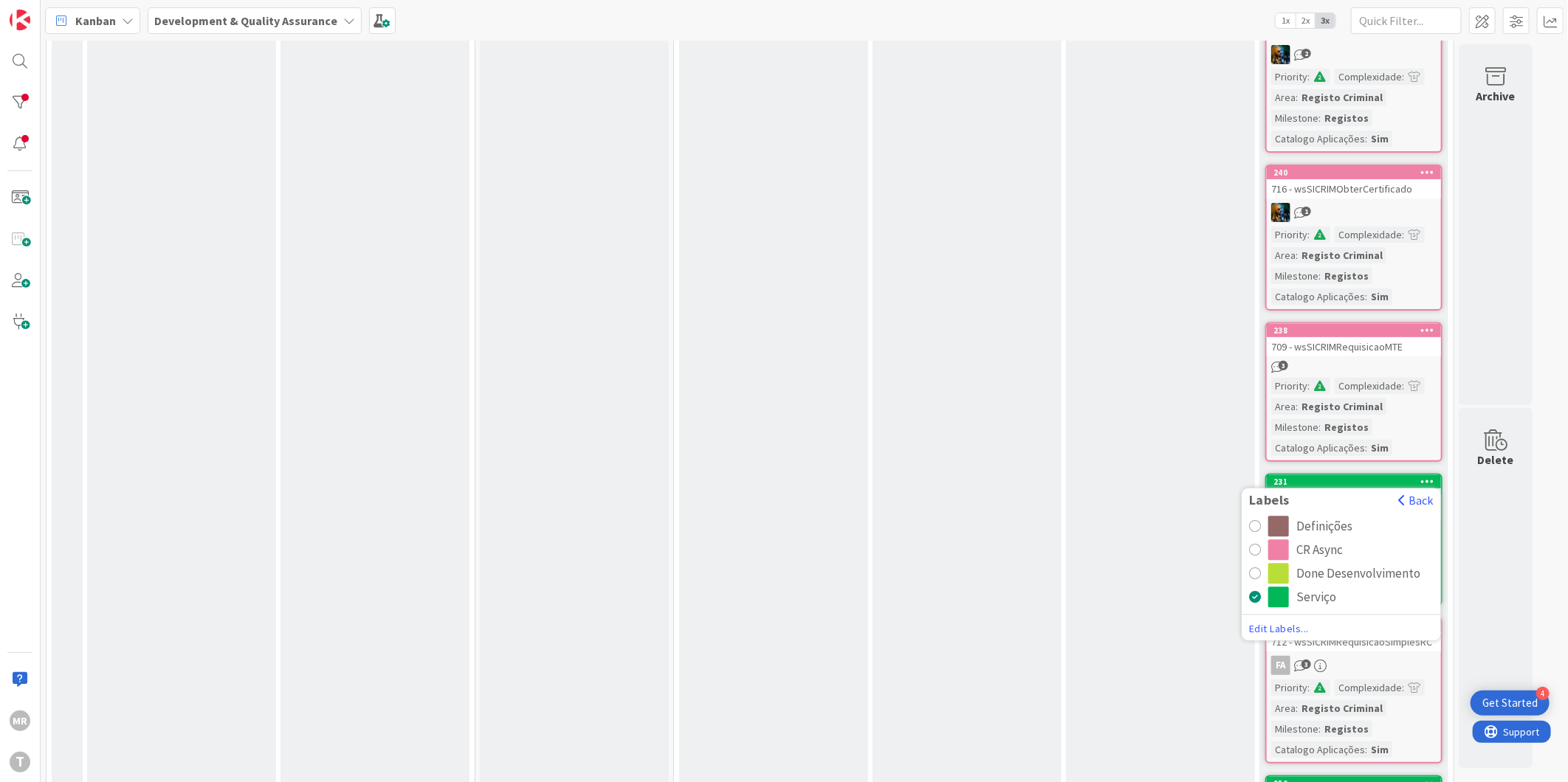
click at [1316, 540] on div "CR Async" at bounding box center [1319, 550] width 47 height 20
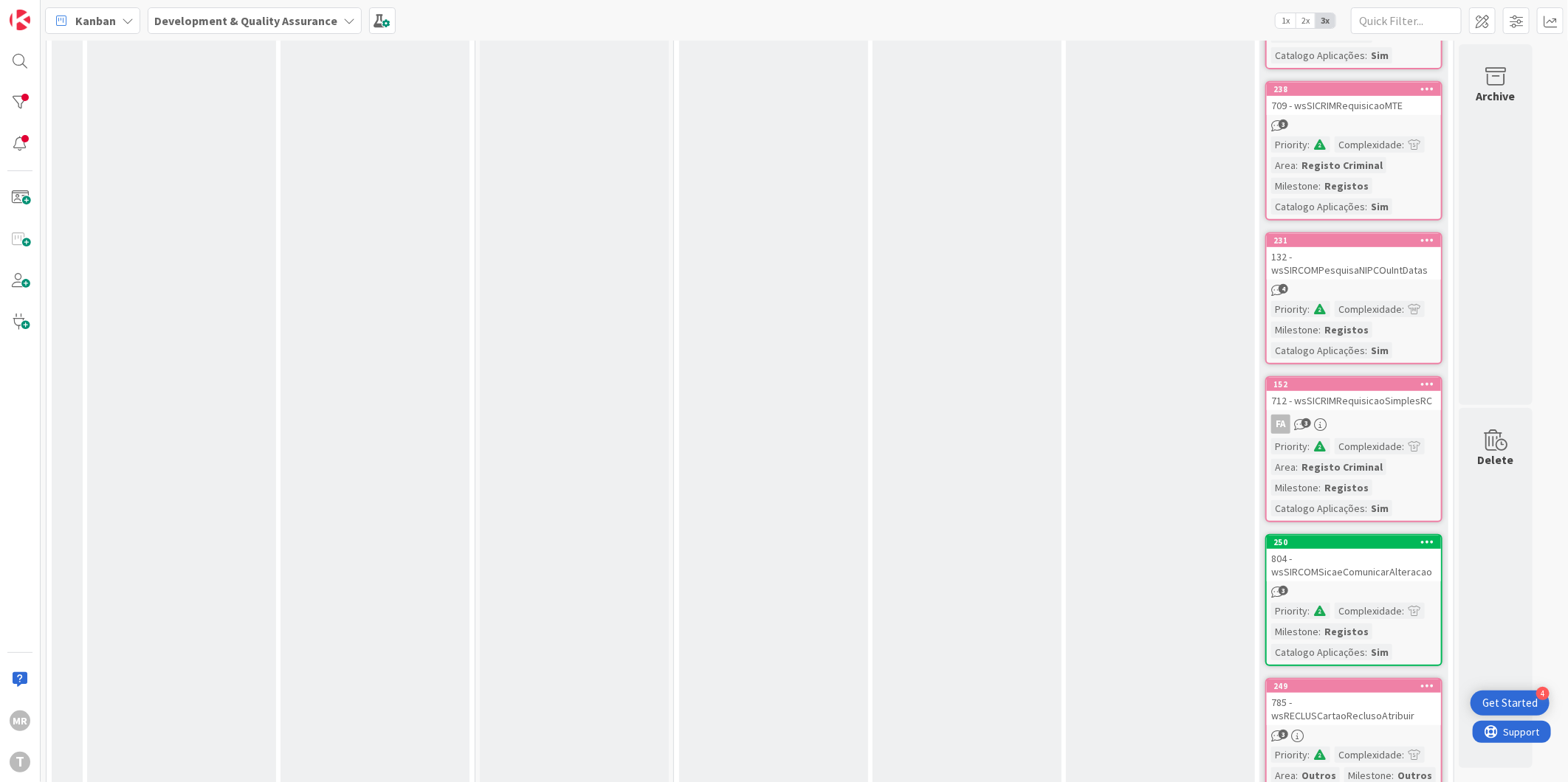
scroll to position [10988, 0]
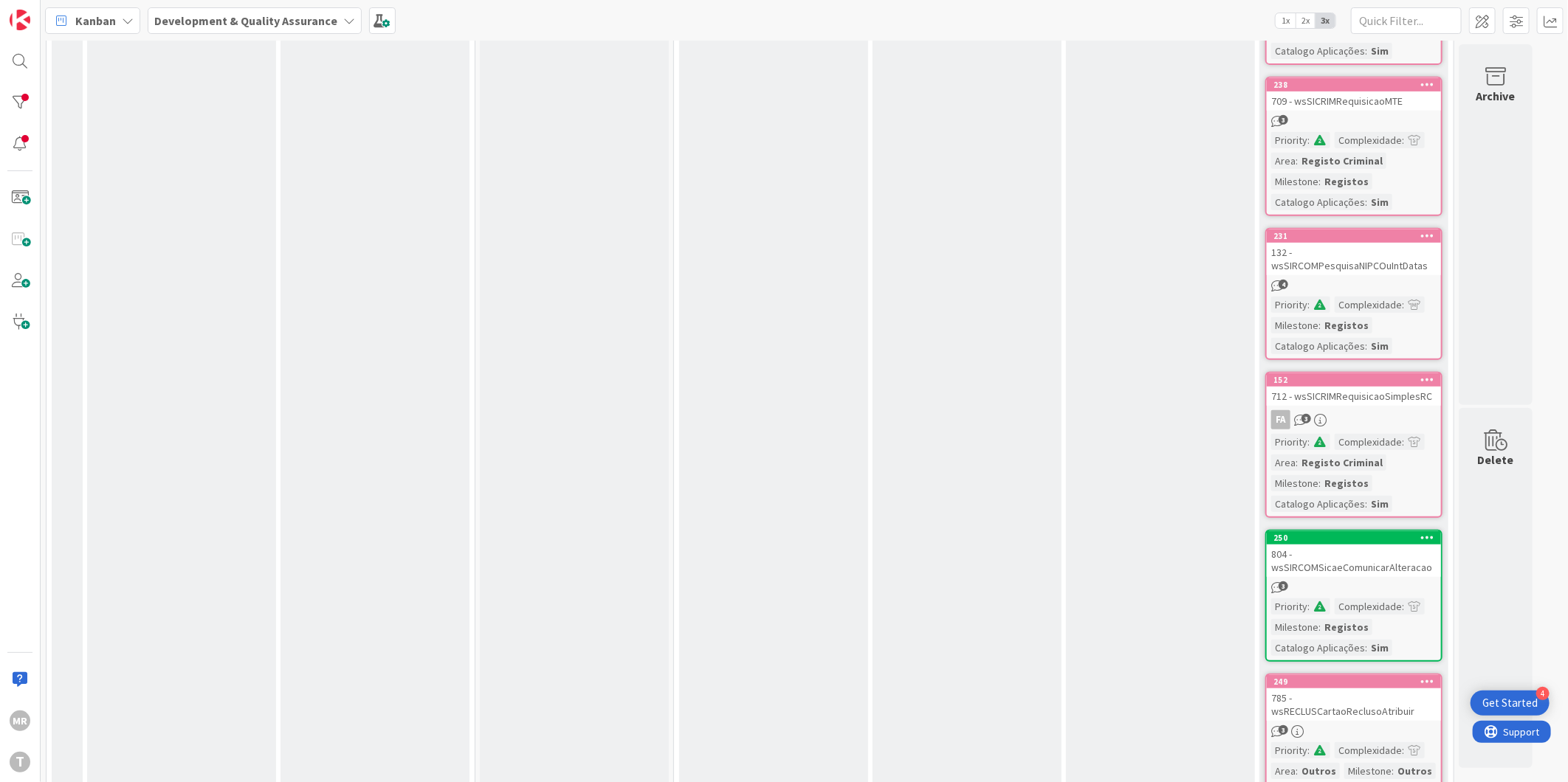
click at [1428, 532] on icon at bounding box center [1428, 537] width 14 height 11
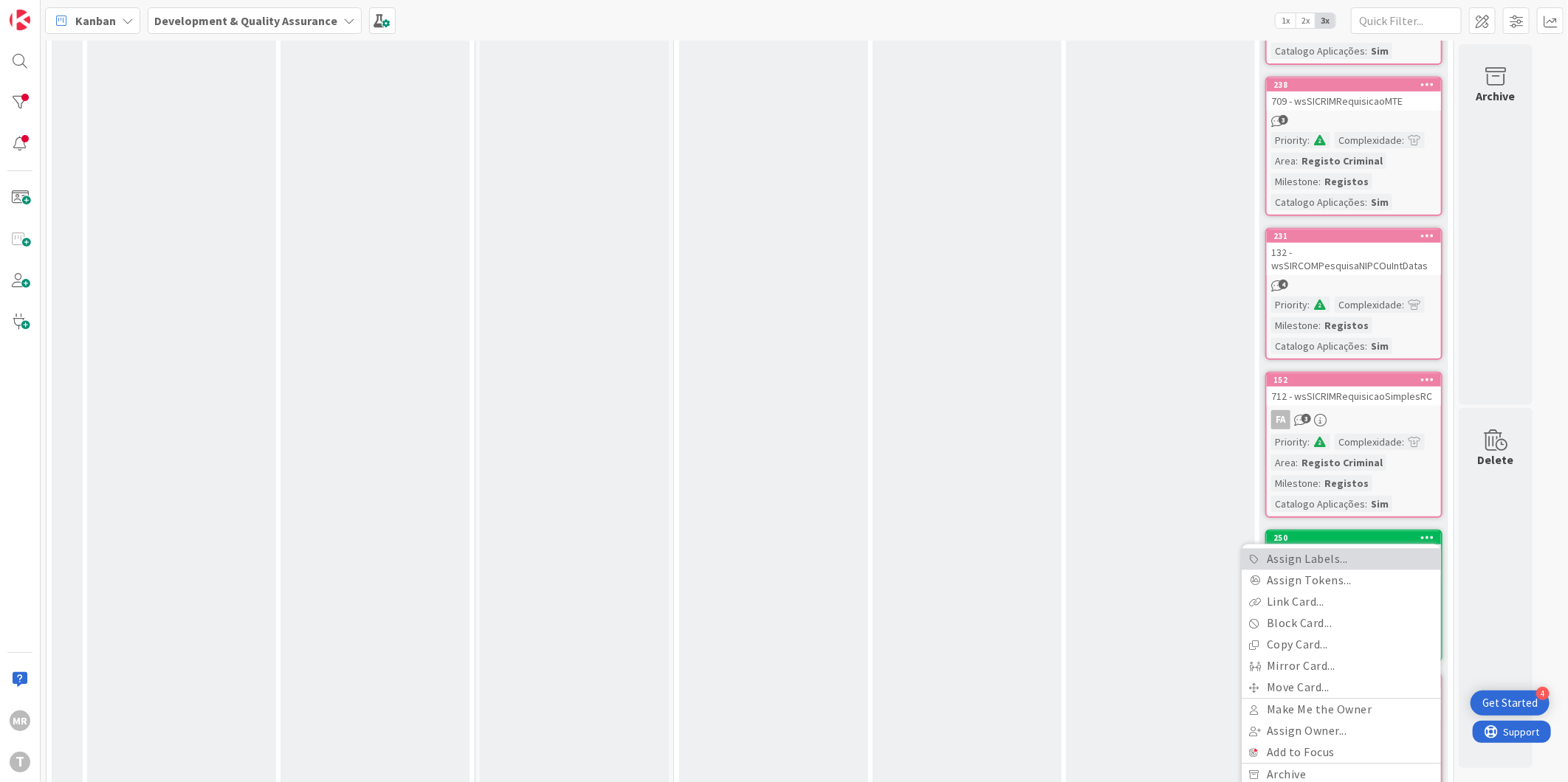
click at [1342, 549] on link "Assign Labels..." at bounding box center [1342, 560] width 199 height 21
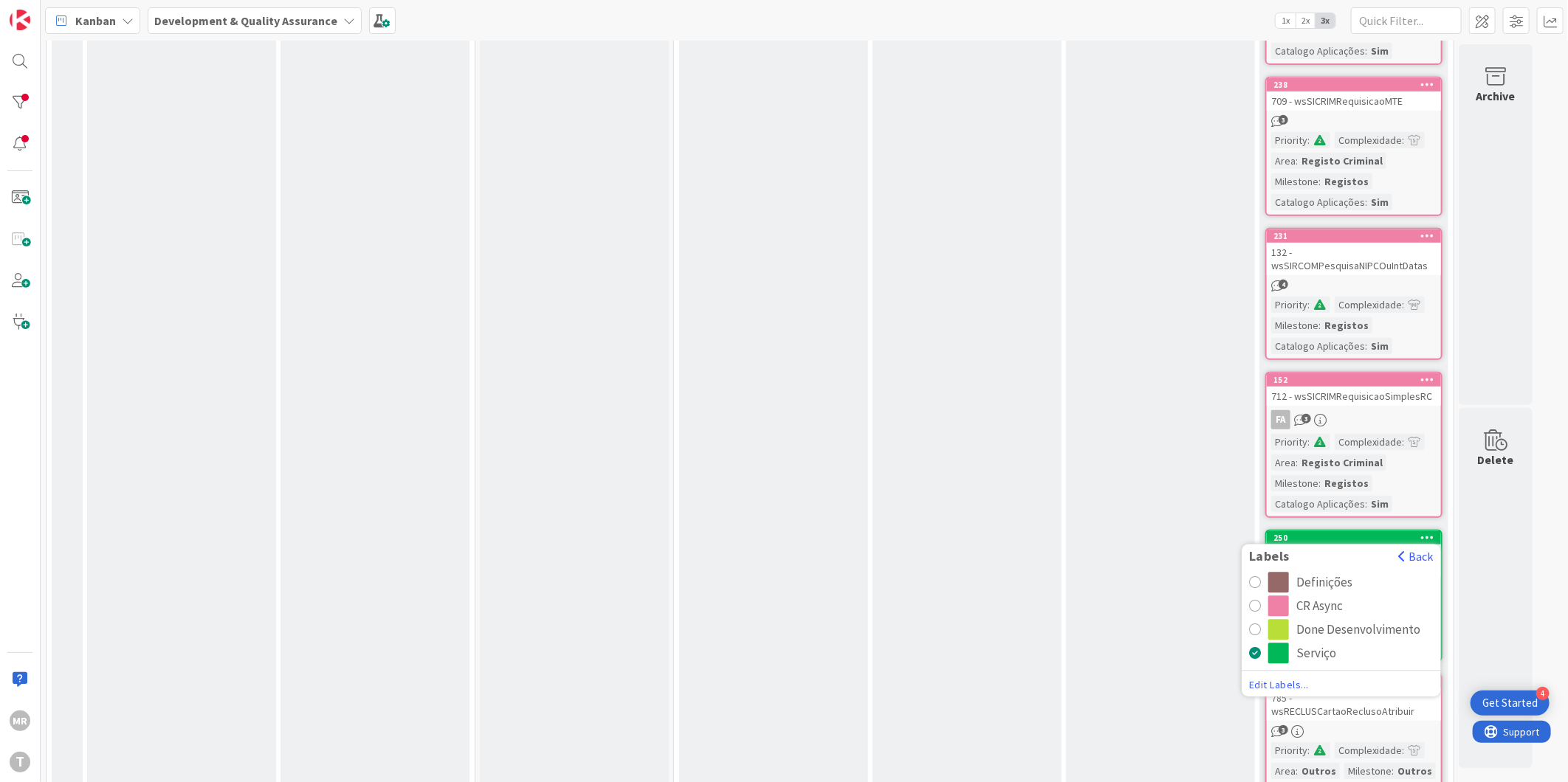
click at [1327, 597] on div "CR Async" at bounding box center [1319, 606] width 47 height 20
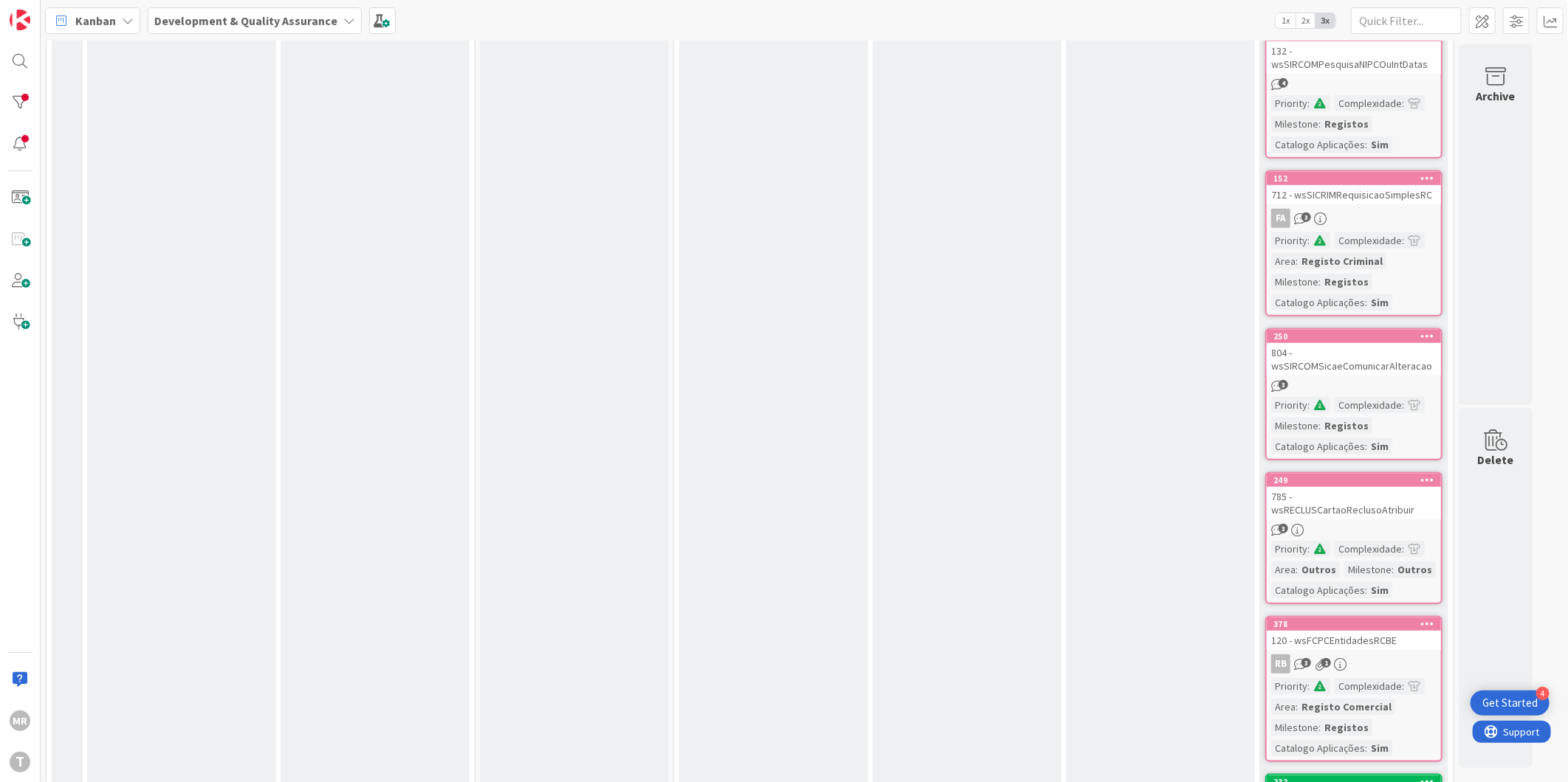
scroll to position [11200, 0]
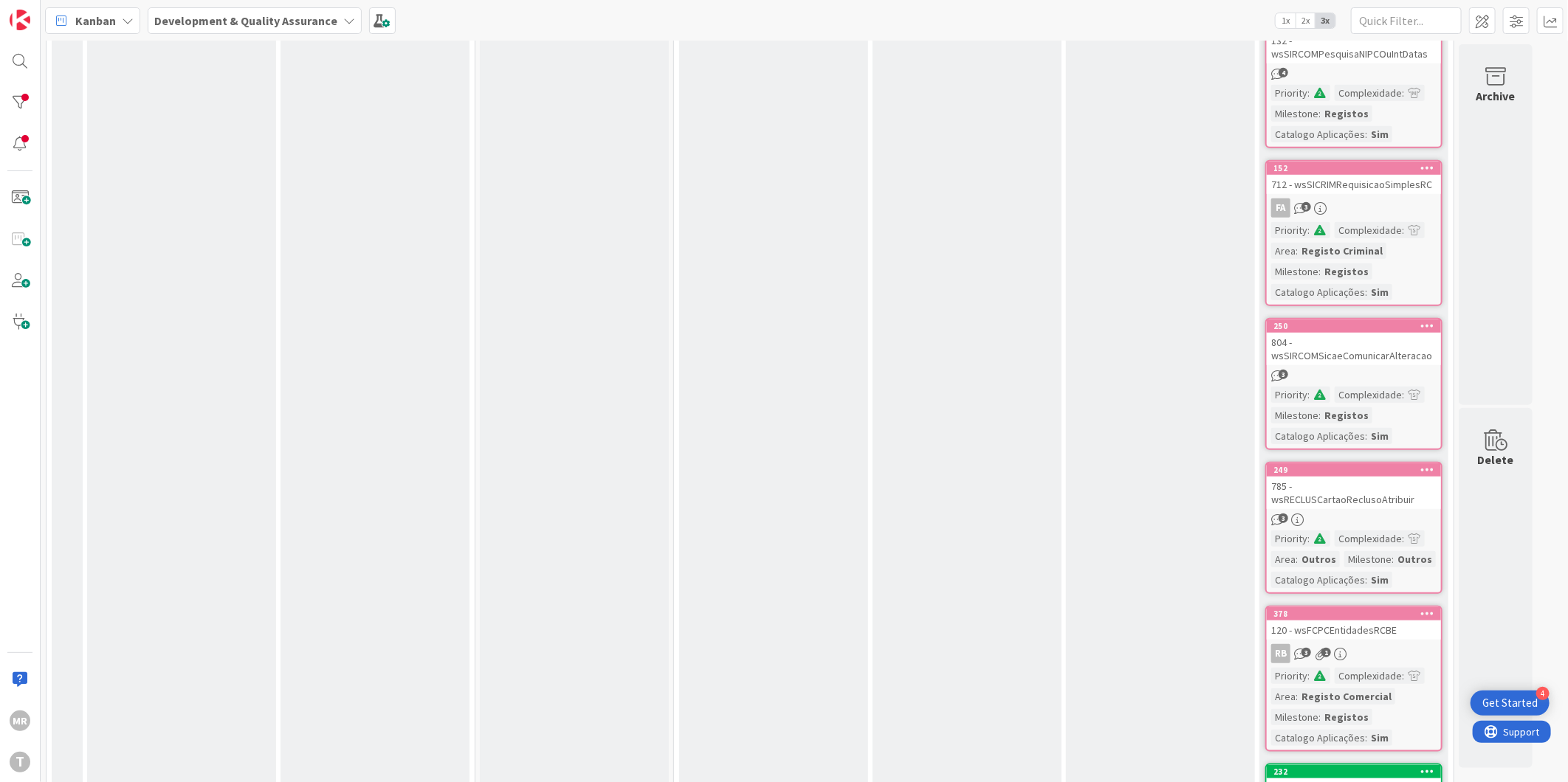
click at [1431, 766] on icon at bounding box center [1428, 771] width 14 height 11
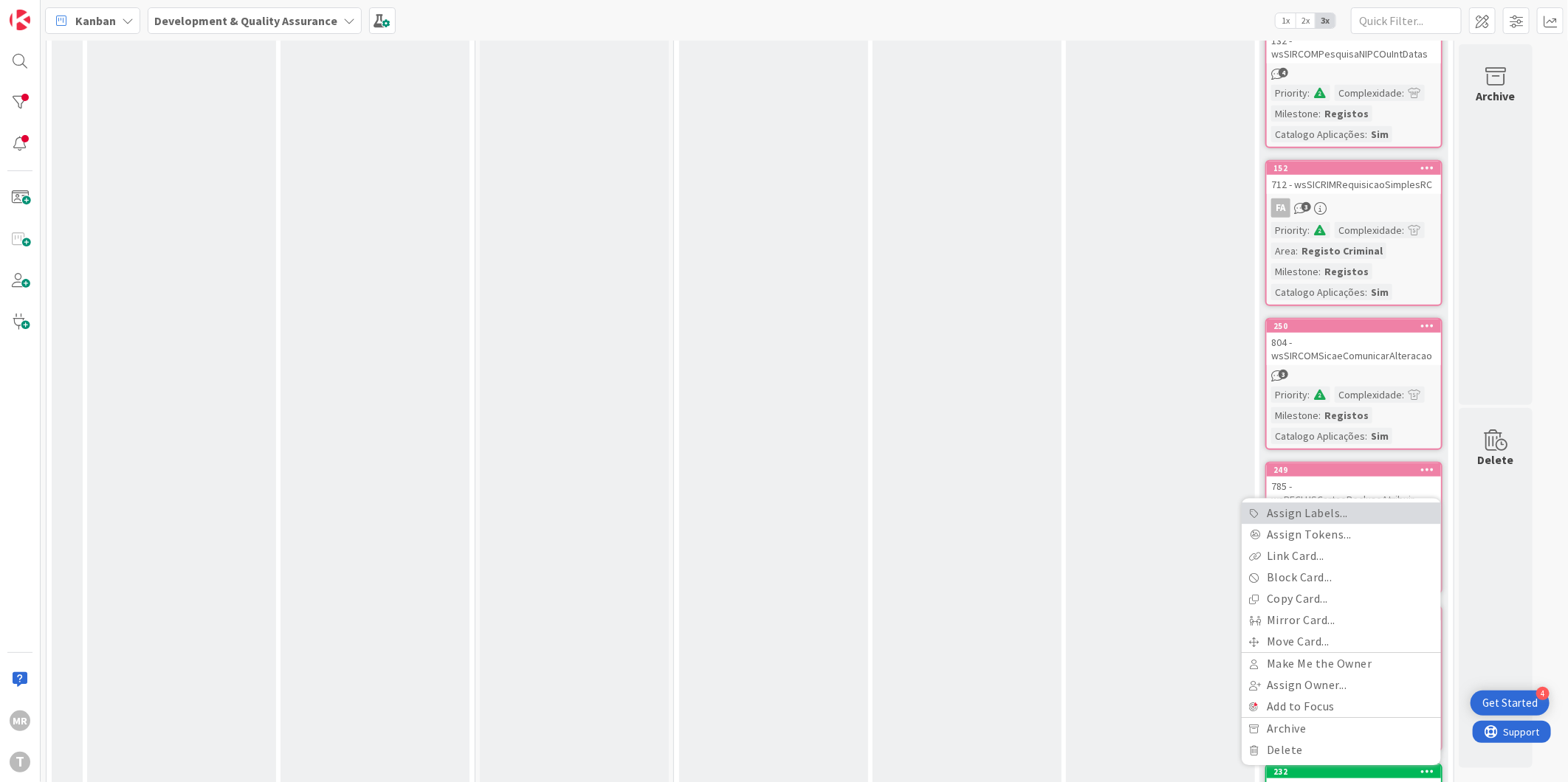
click at [1308, 503] on link "Assign Labels..." at bounding box center [1342, 513] width 199 height 21
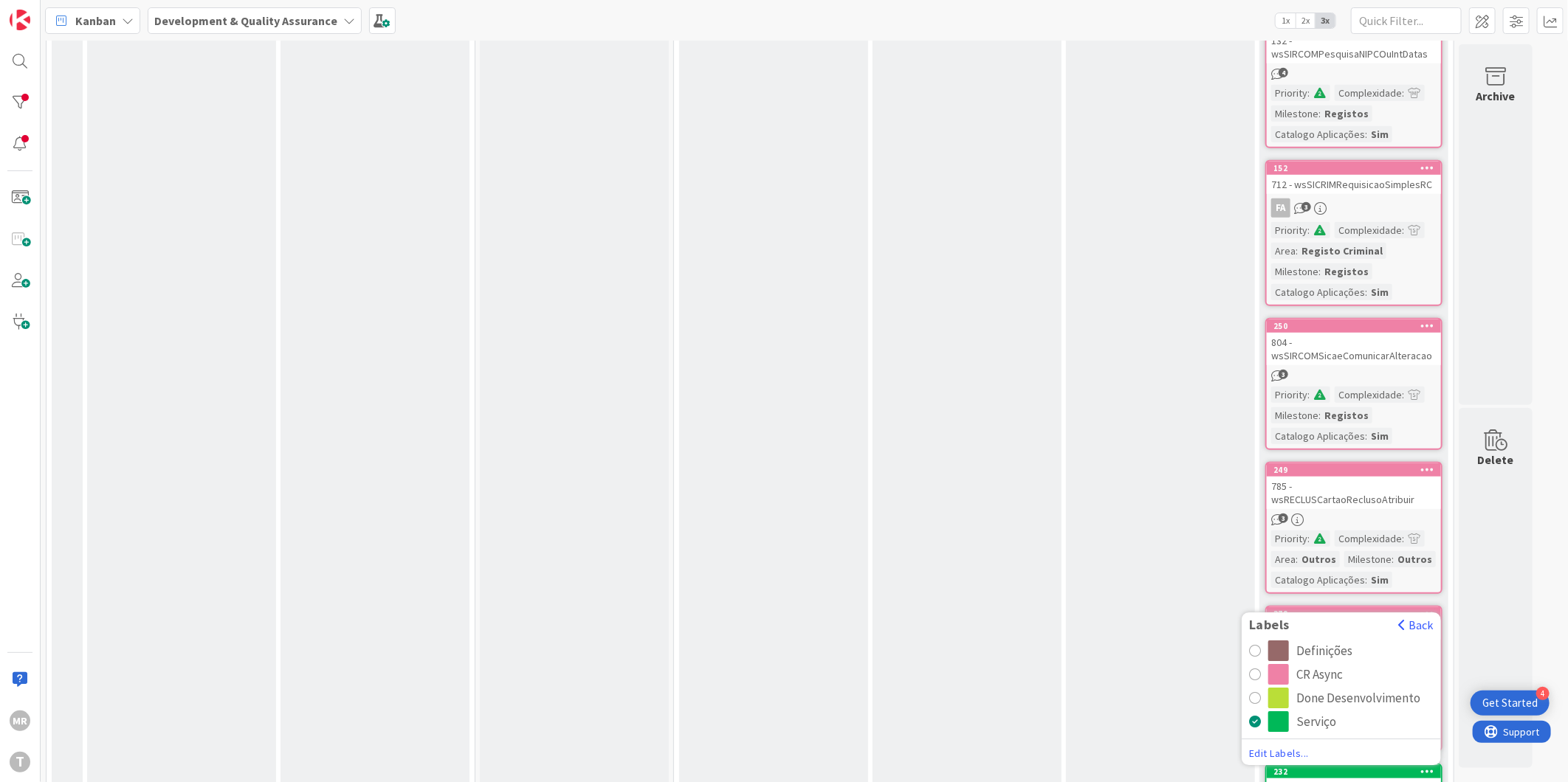
click at [1308, 664] on div "CR Async" at bounding box center [1319, 674] width 47 height 20
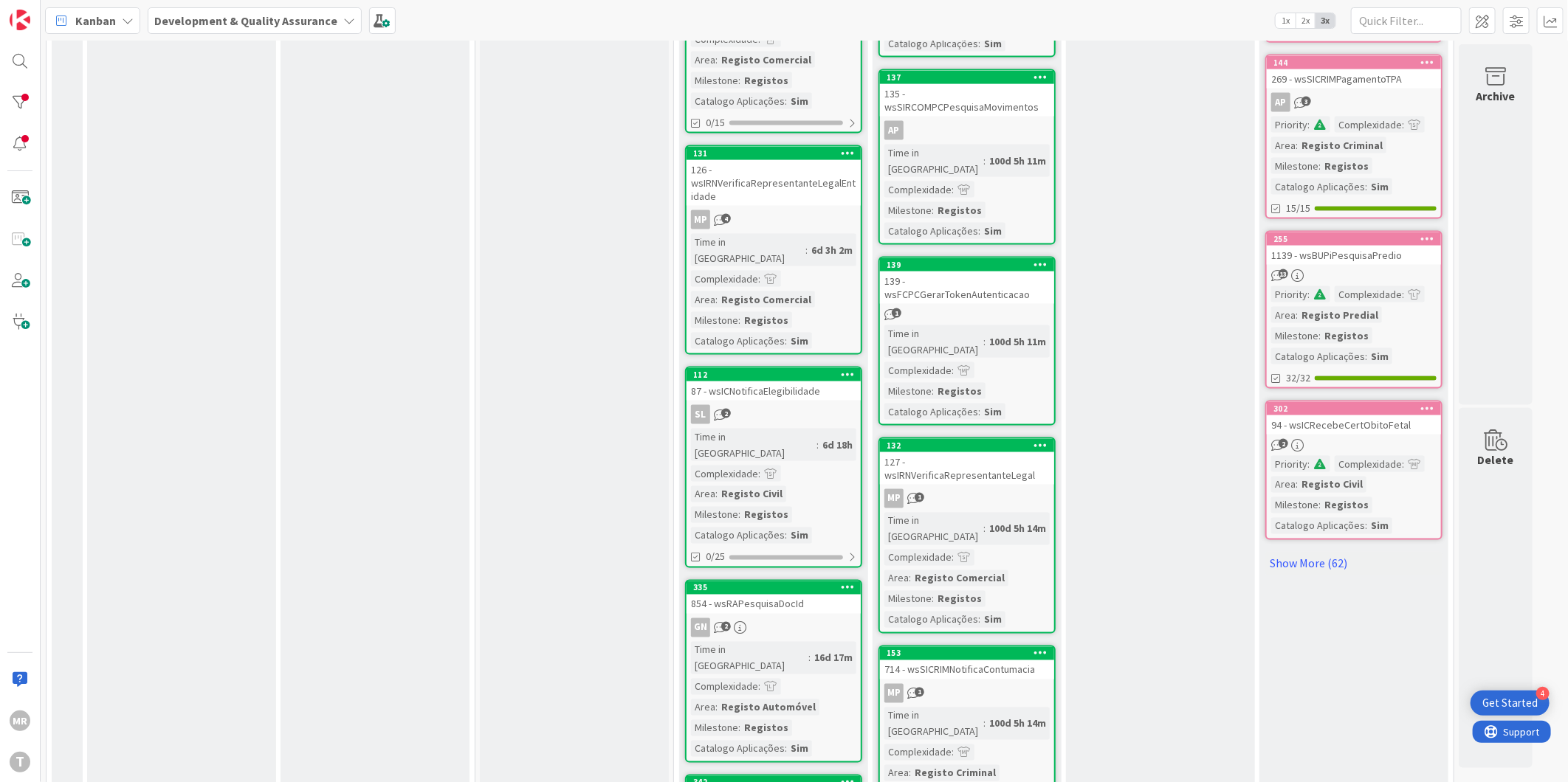
scroll to position [1380, 0]
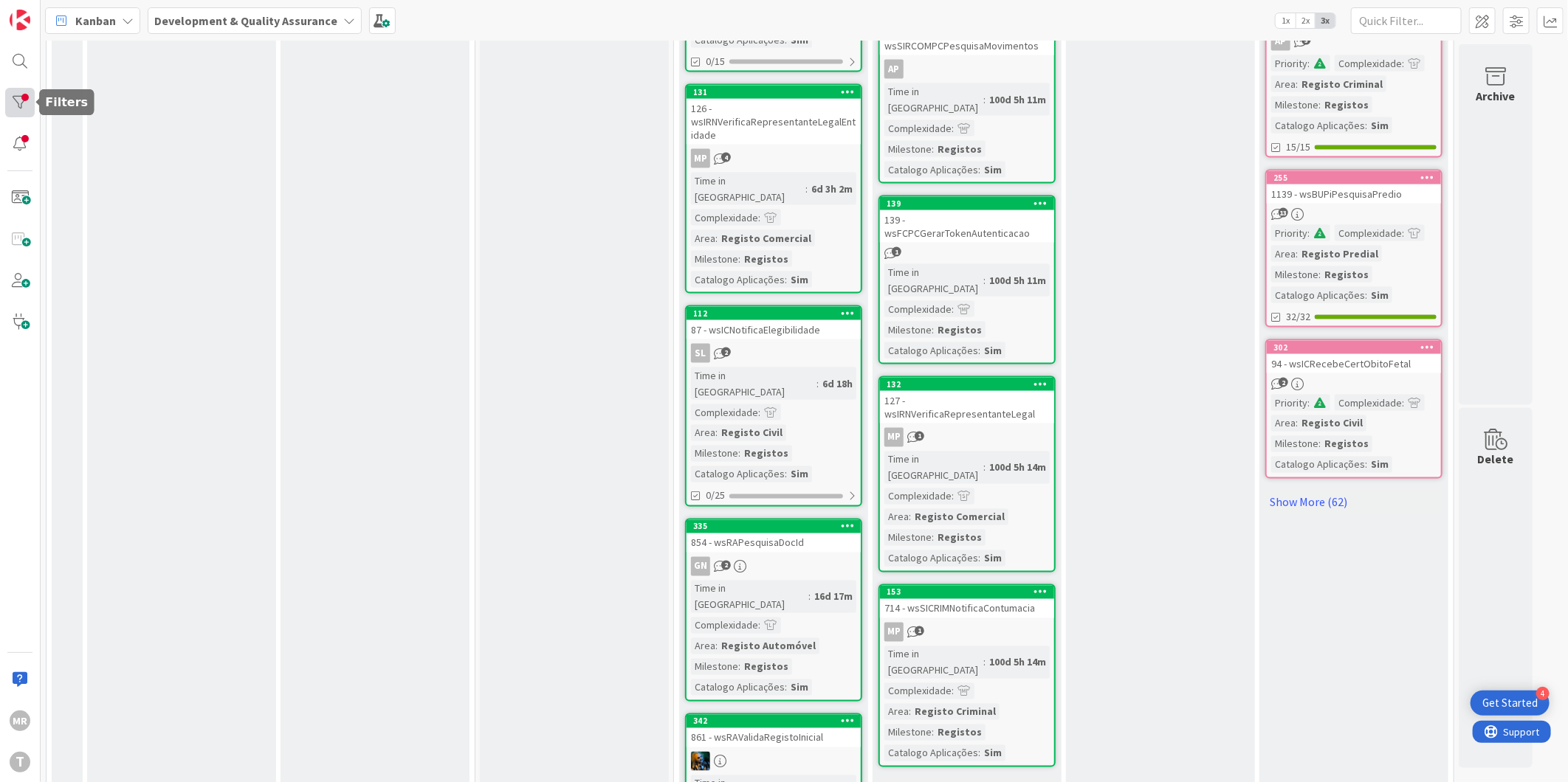
drag, startPoint x: 32, startPoint y: 94, endPoint x: 28, endPoint y: 106, distance: 12.6
click at [31, 94] on div at bounding box center [20, 102] width 29 height 29
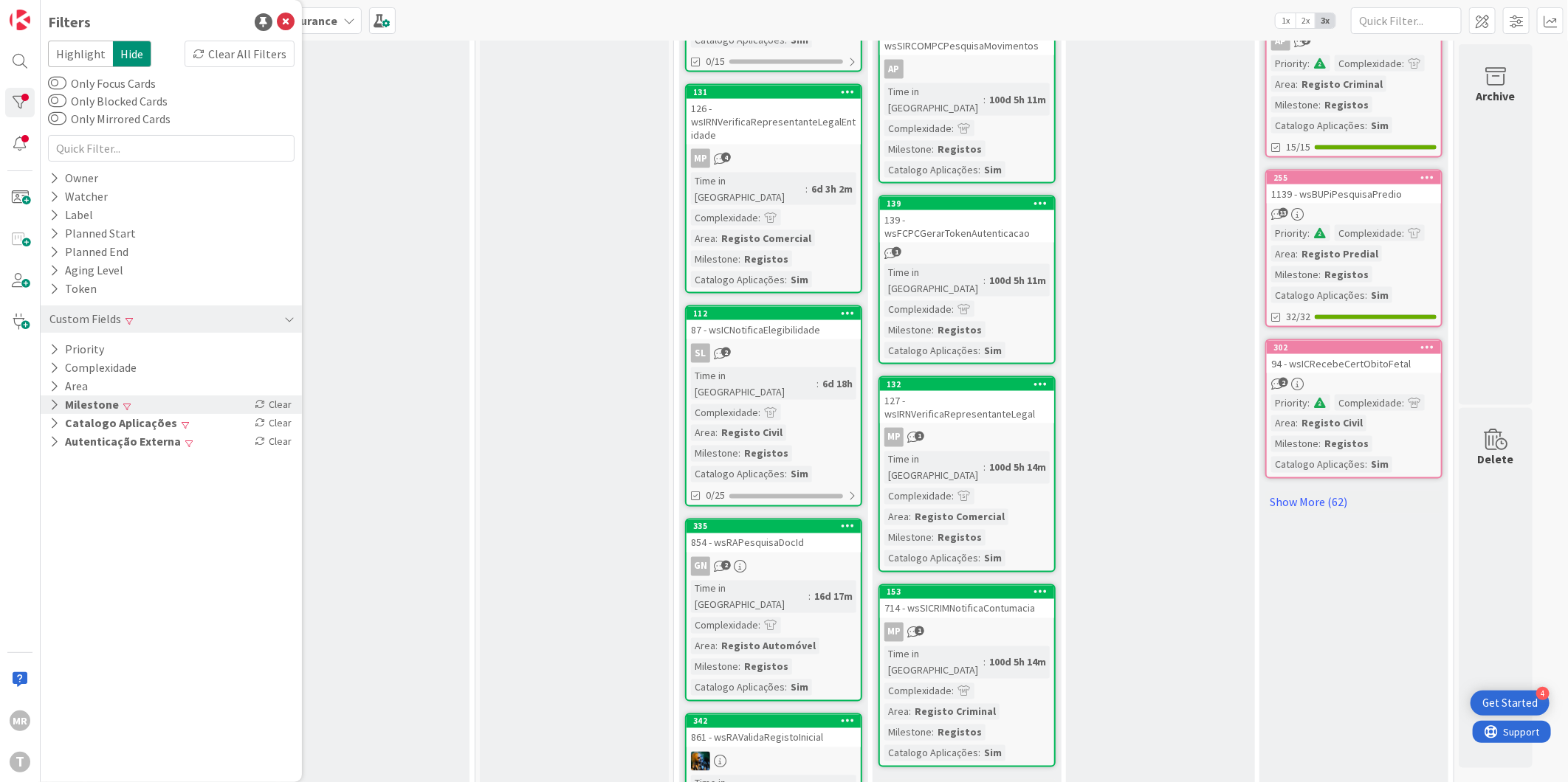
click at [55, 403] on icon at bounding box center [55, 404] width 10 height 12
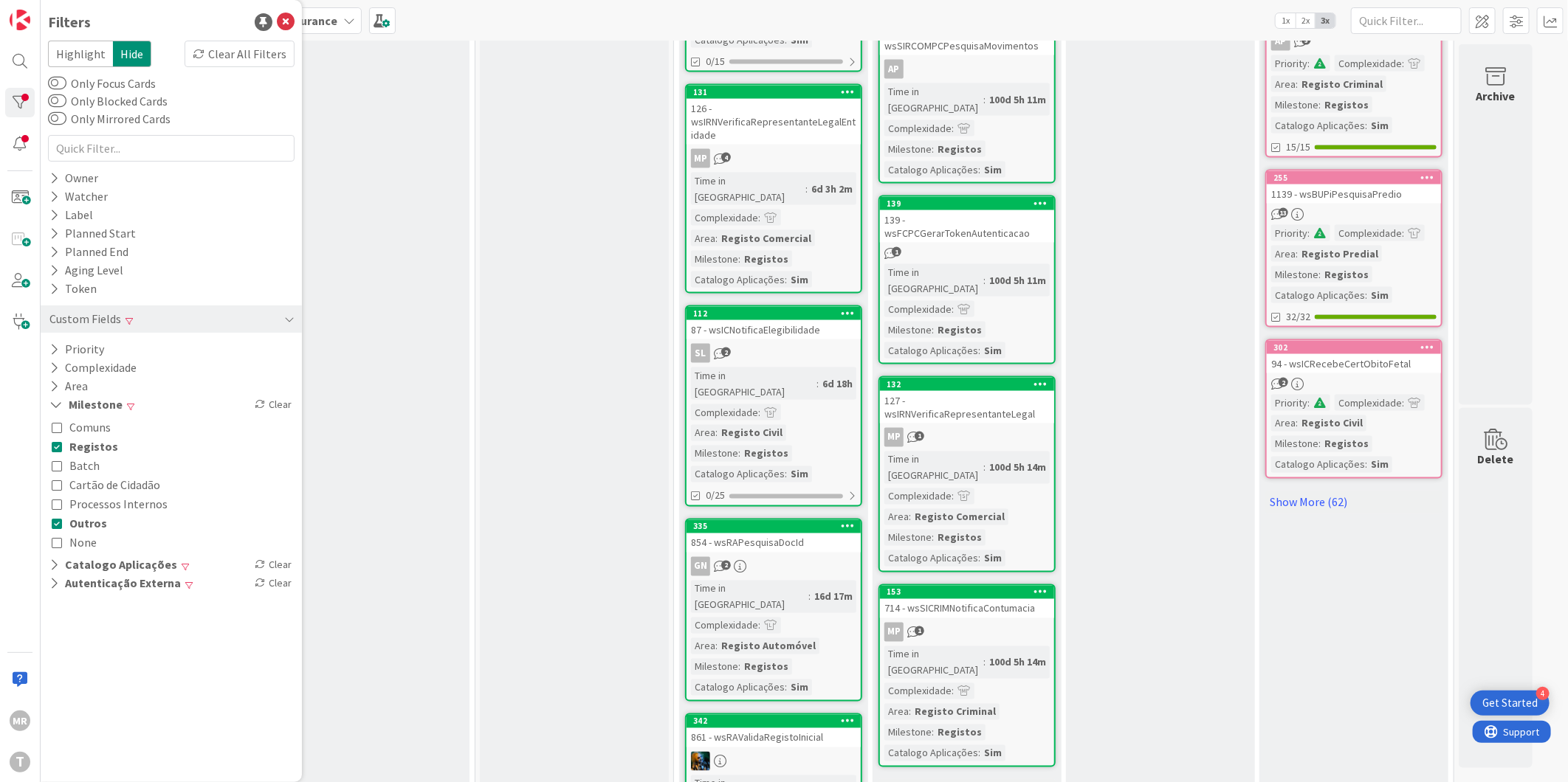
click at [64, 446] on button "Registos" at bounding box center [84, 446] width 66 height 19
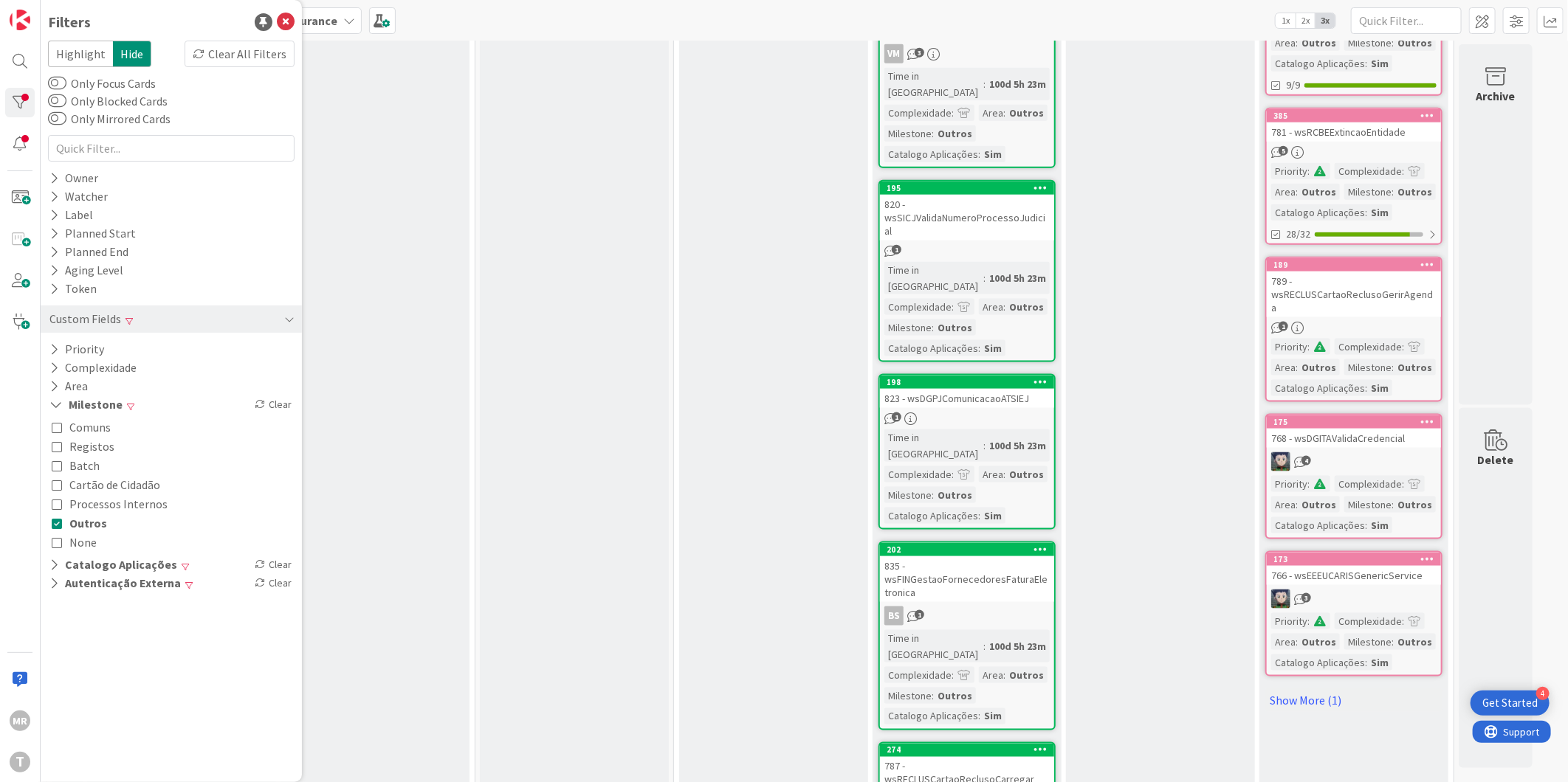
click at [79, 524] on span "Outros" at bounding box center [88, 523] width 38 height 19
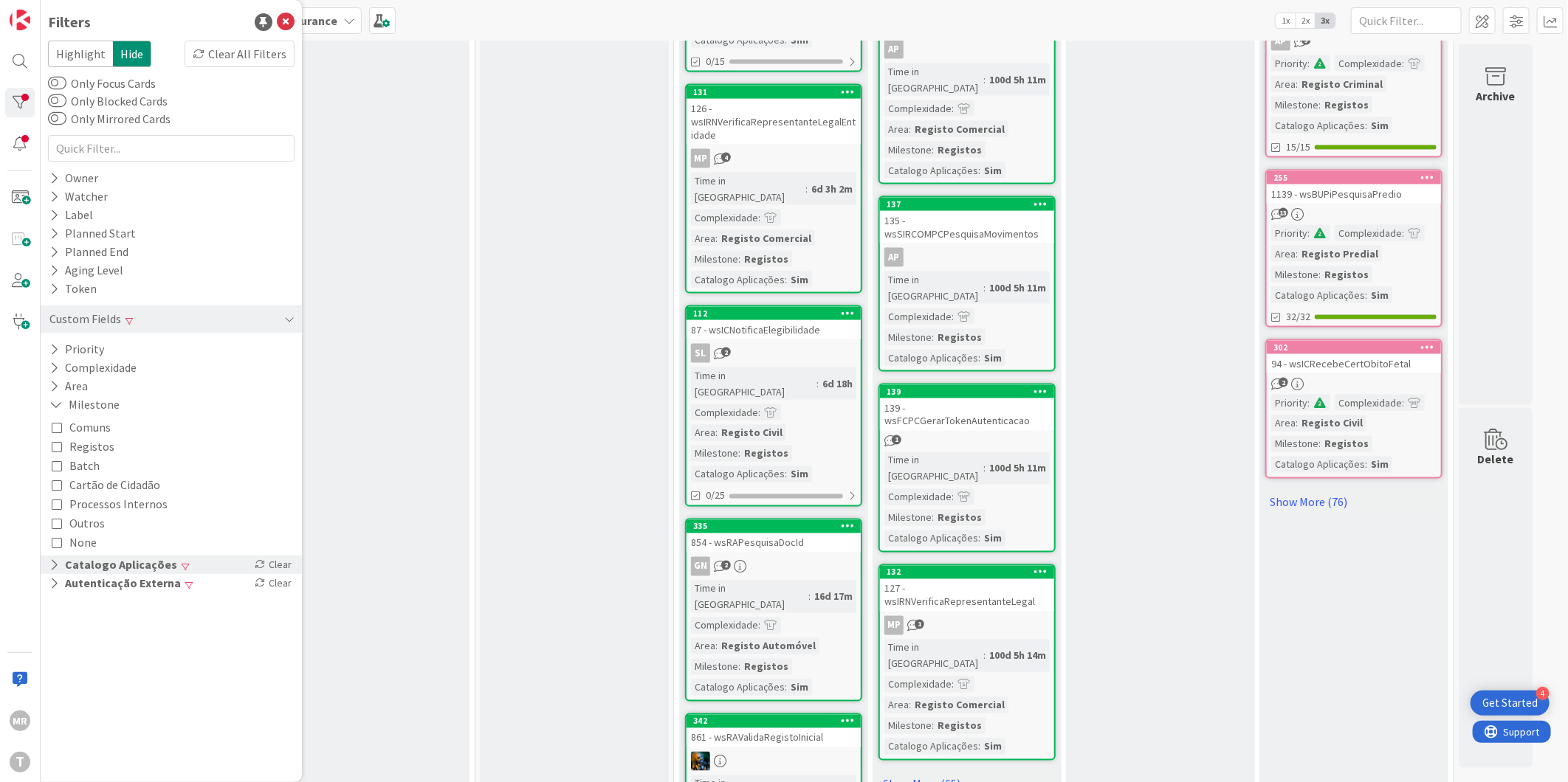
drag, startPoint x: 52, startPoint y: 564, endPoint x: 52, endPoint y: 572, distance: 8.0
click at [50, 564] on icon at bounding box center [55, 565] width 10 height 12
click at [83, 587] on span "Sim" at bounding box center [79, 587] width 20 height 19
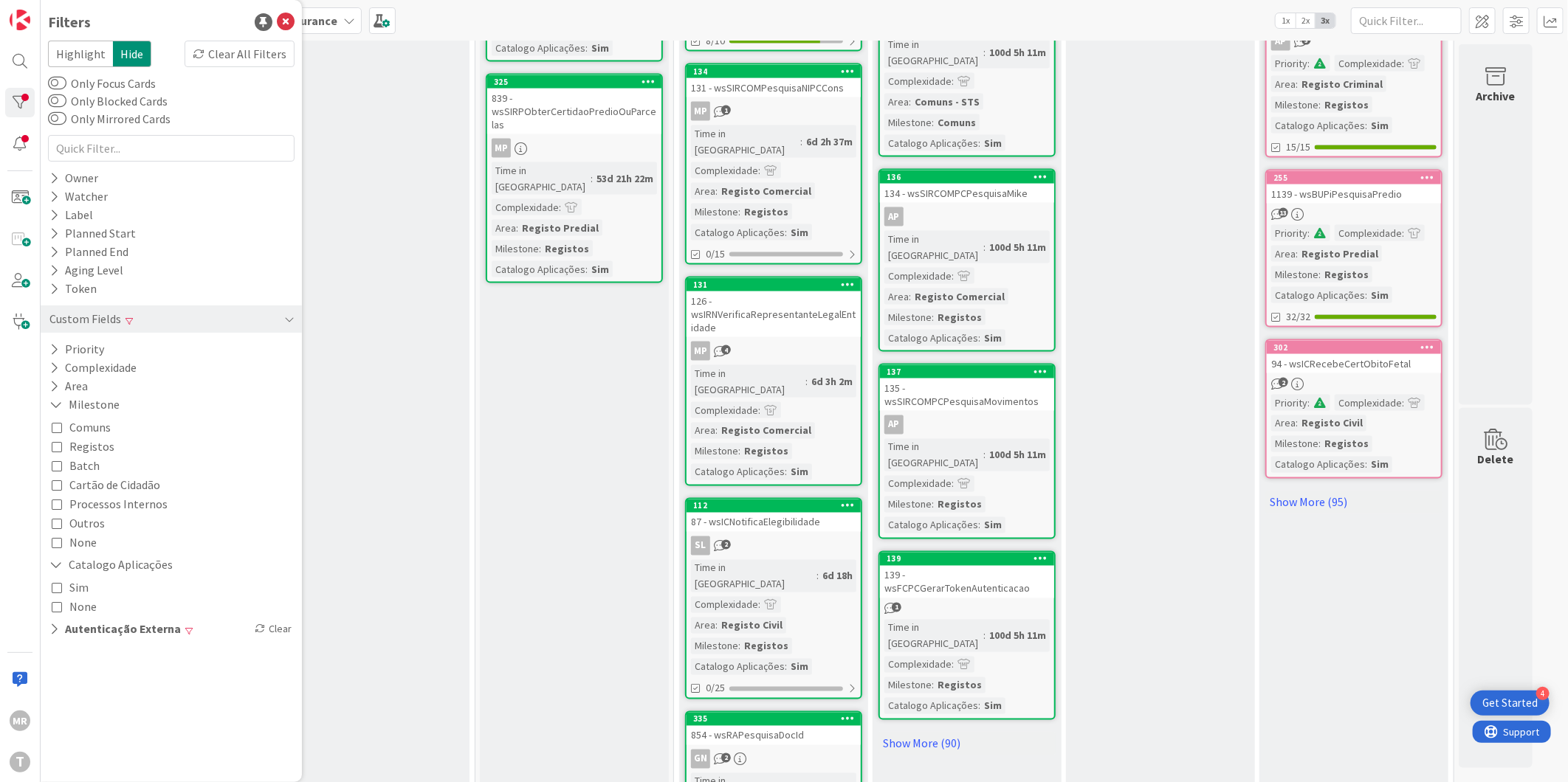
scroll to position [1378, 0]
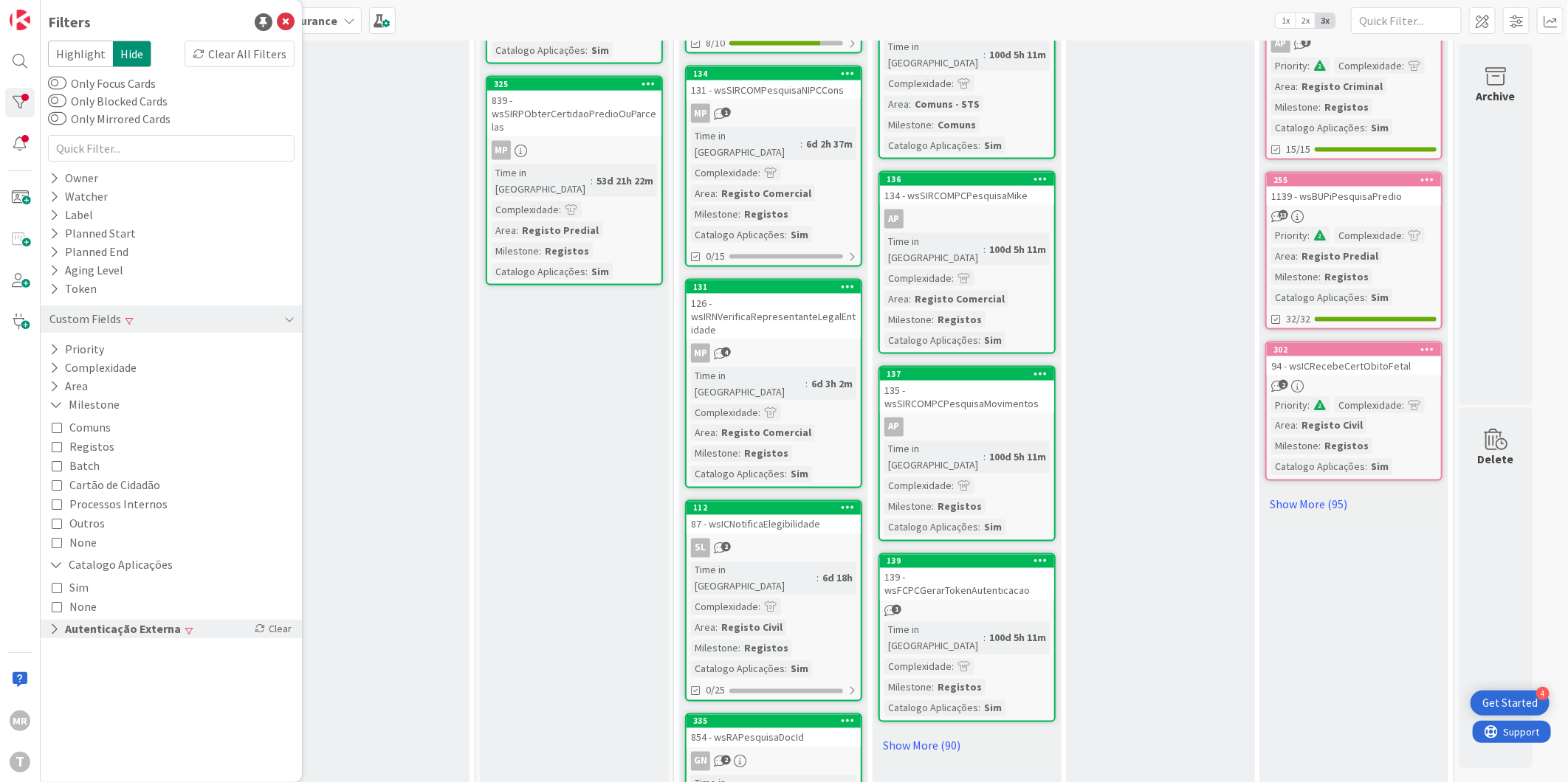
click at [54, 630] on icon at bounding box center [55, 628] width 10 height 12
click at [81, 666] on span "None" at bounding box center [83, 670] width 29 height 19
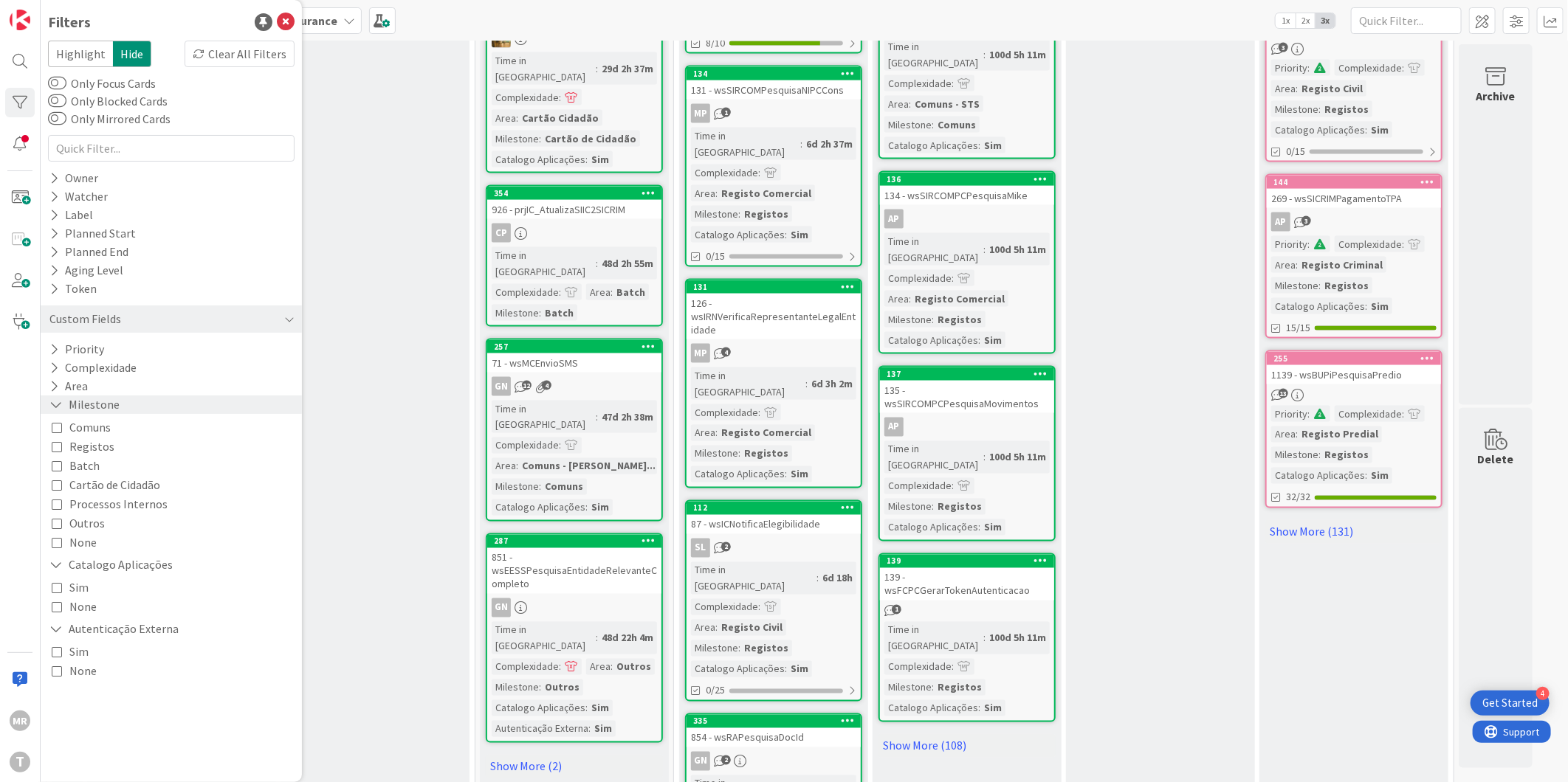
click at [57, 403] on icon at bounding box center [56, 404] width 13 height 12
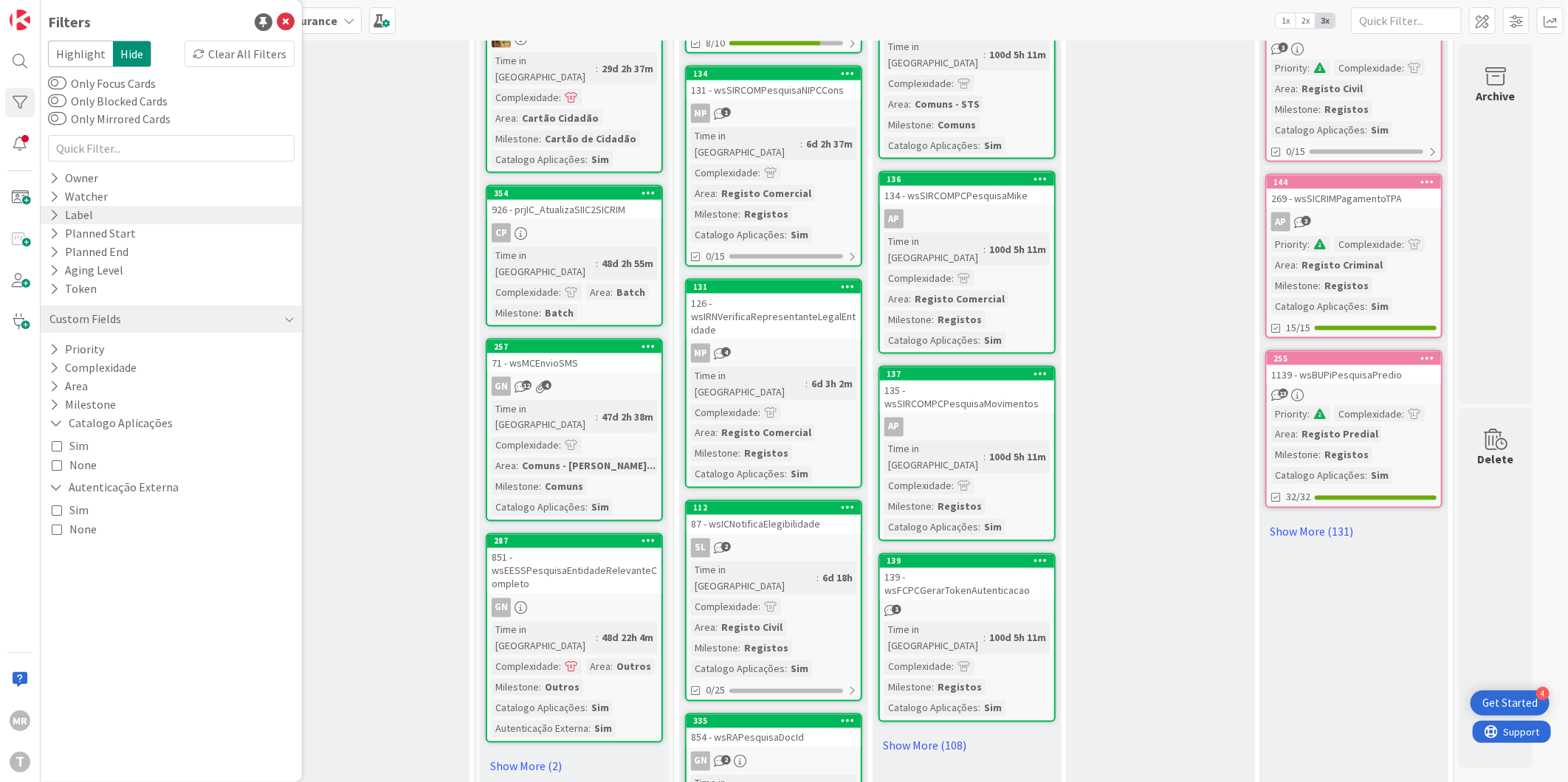
click at [63, 217] on div "Label" at bounding box center [71, 215] width 47 height 19
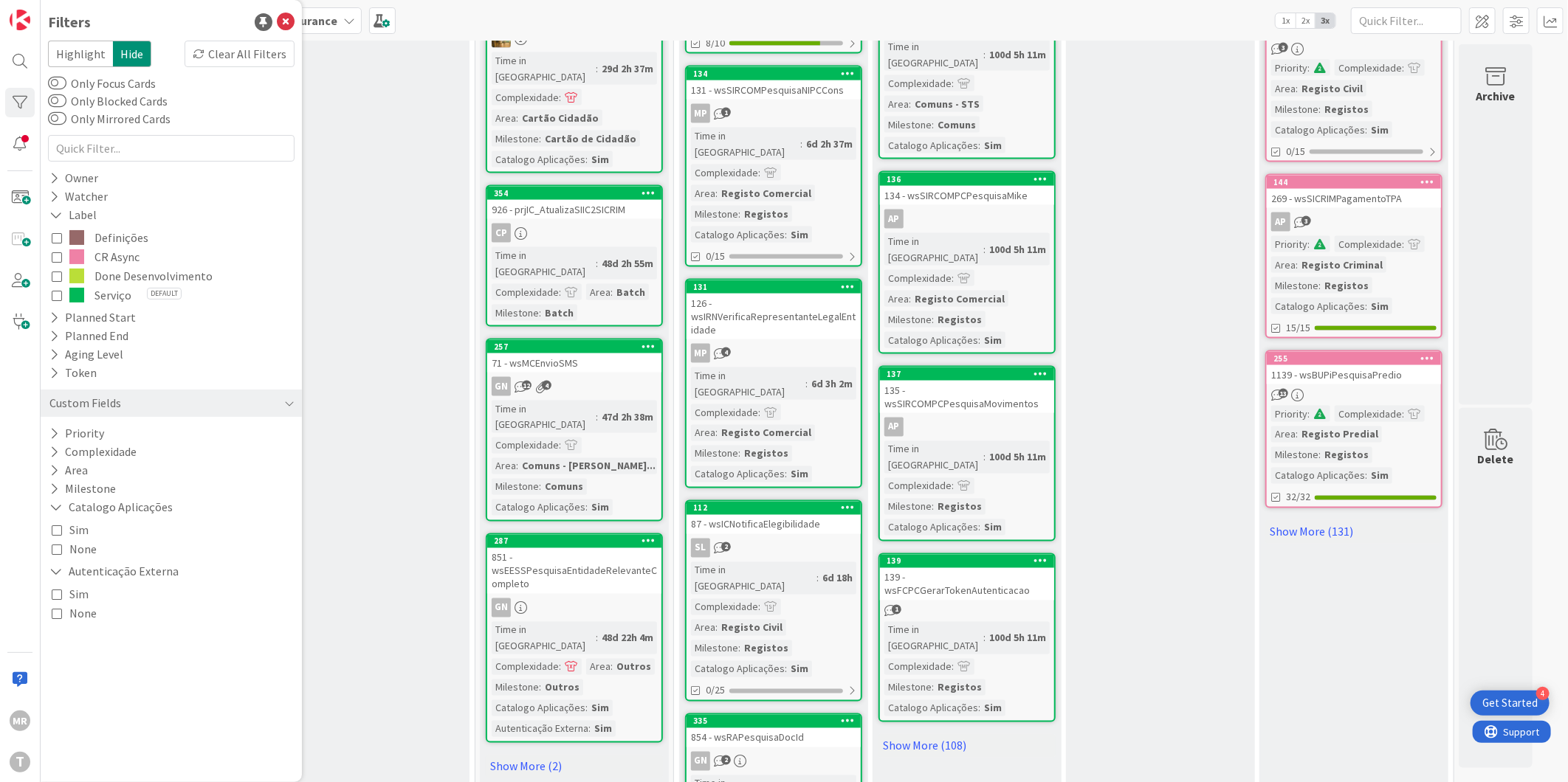
click at [103, 258] on span "CR Async" at bounding box center [117, 257] width 45 height 19
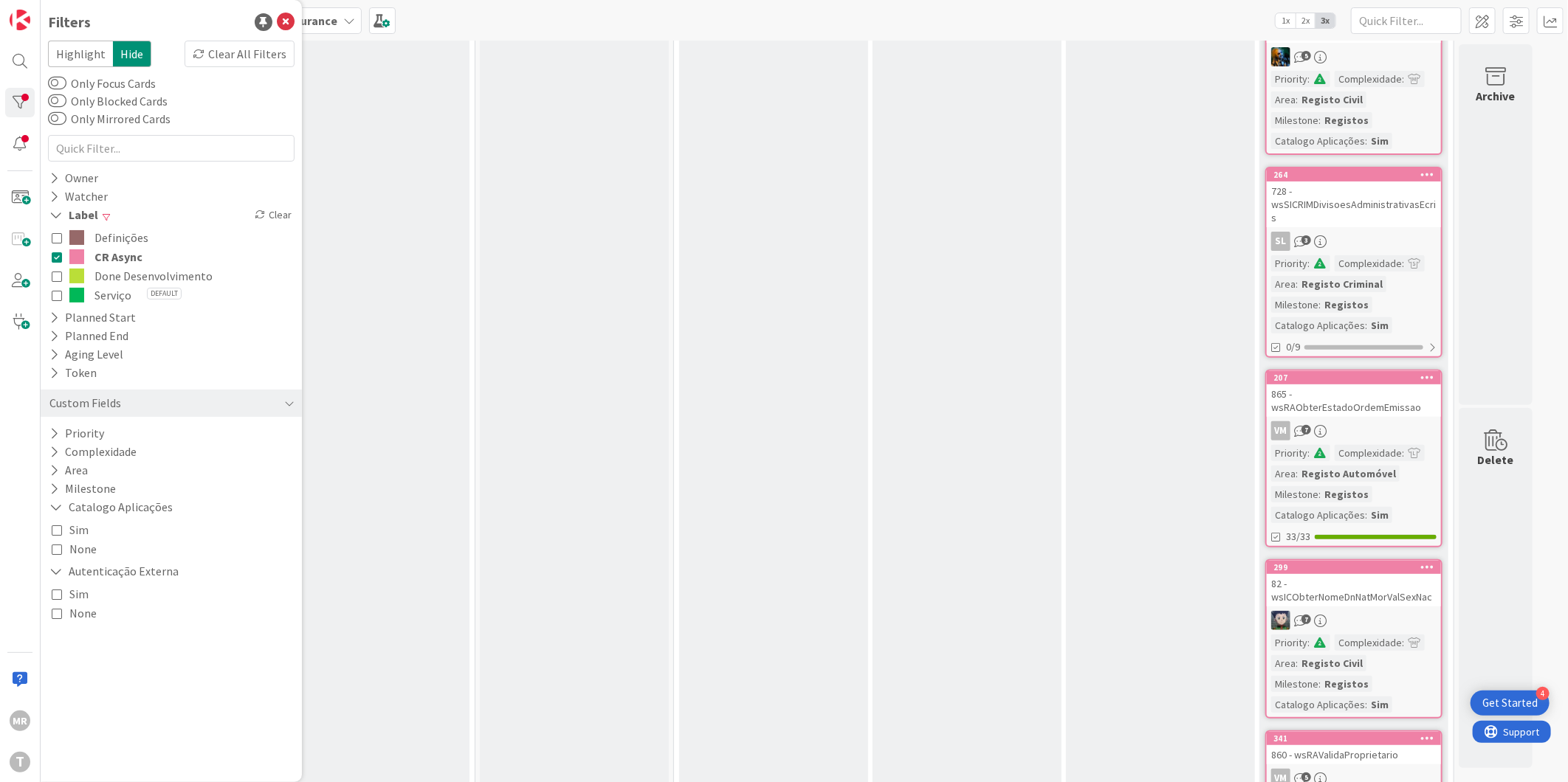
scroll to position [0, 0]
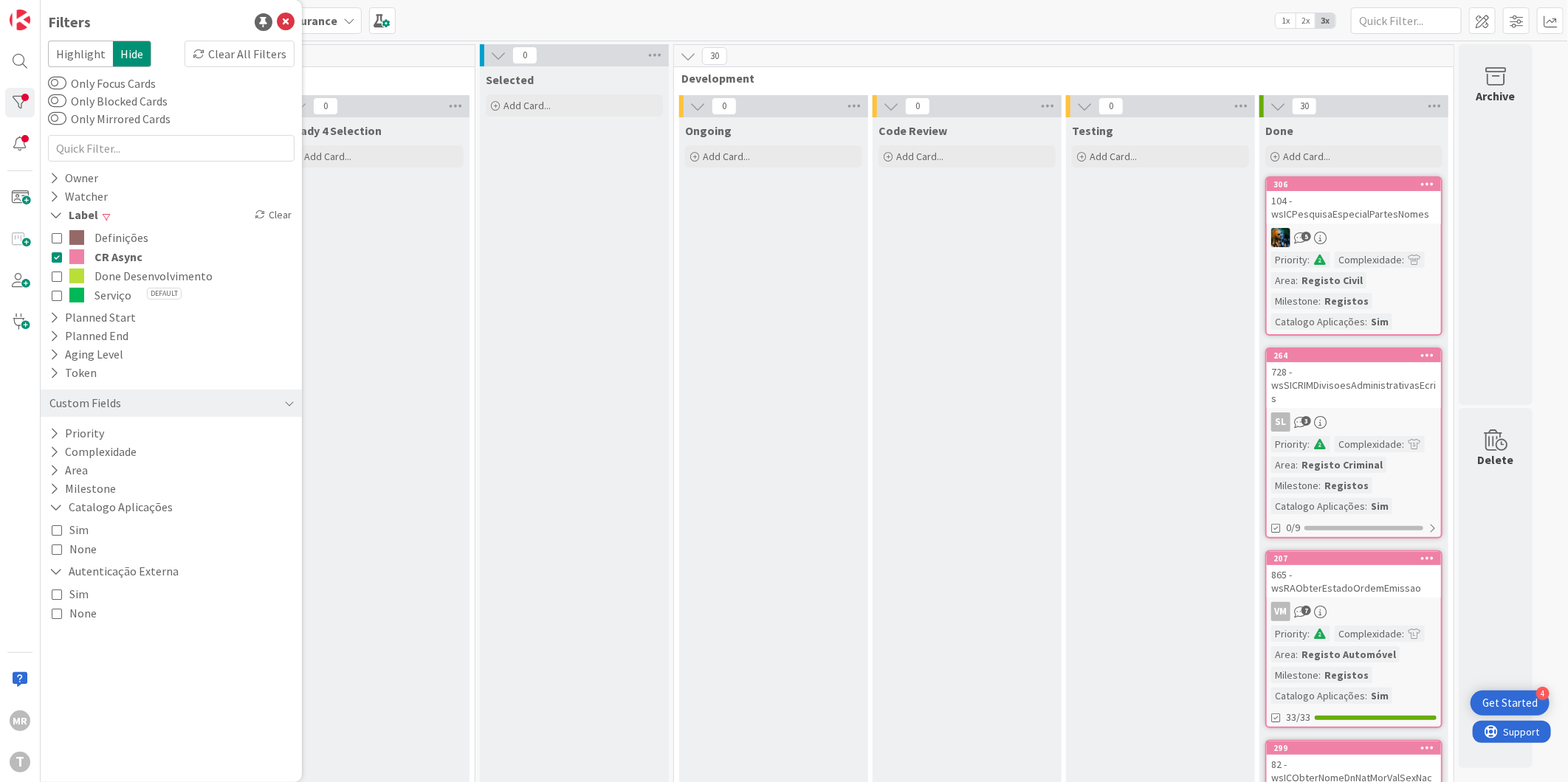
click at [115, 252] on span "CR Async" at bounding box center [119, 257] width 48 height 19
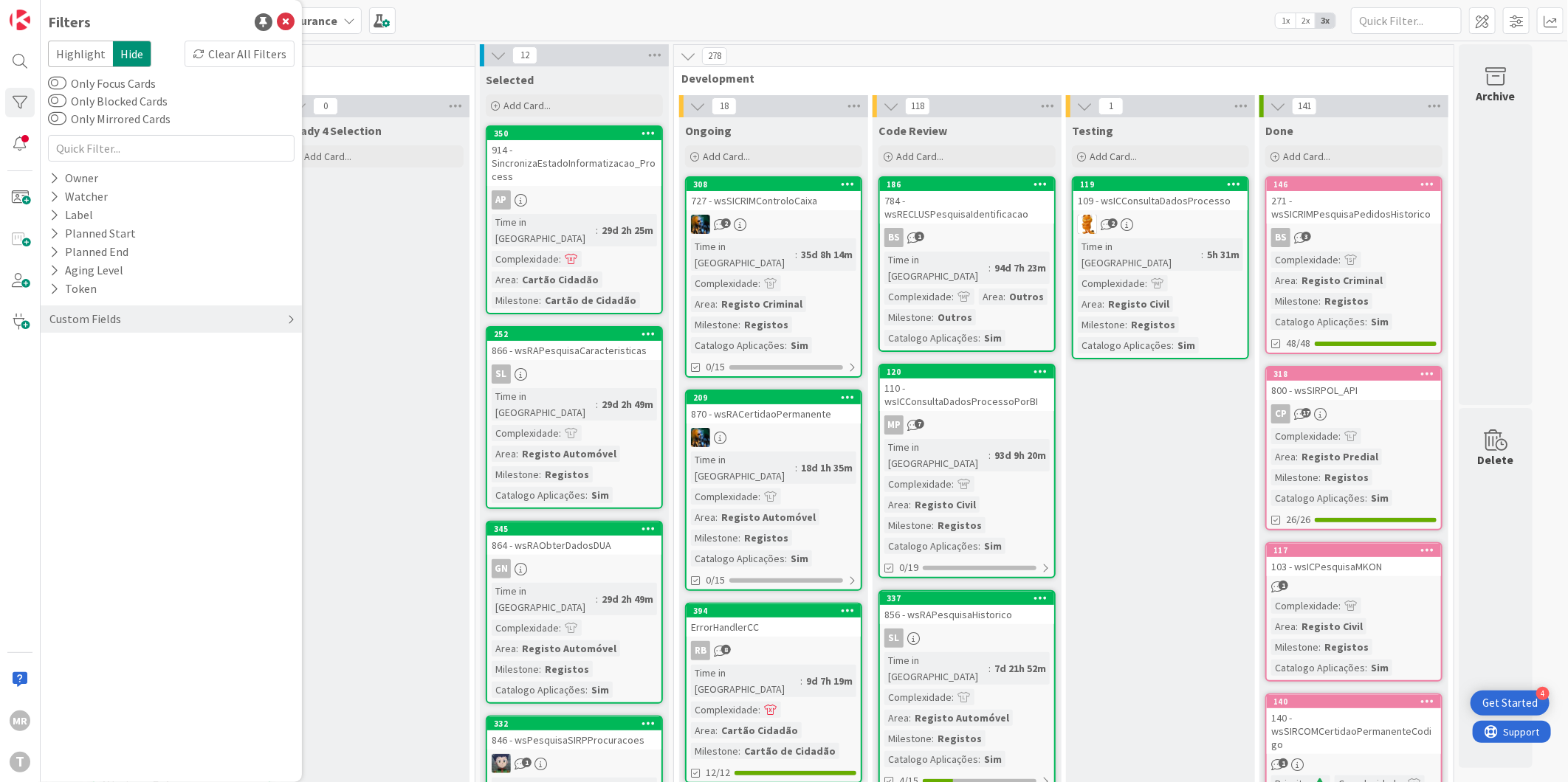
click at [56, 321] on div "Custom Fields" at bounding box center [85, 319] width 74 height 19
click at [48, 215] on div "Label" at bounding box center [71, 215] width 47 height 19
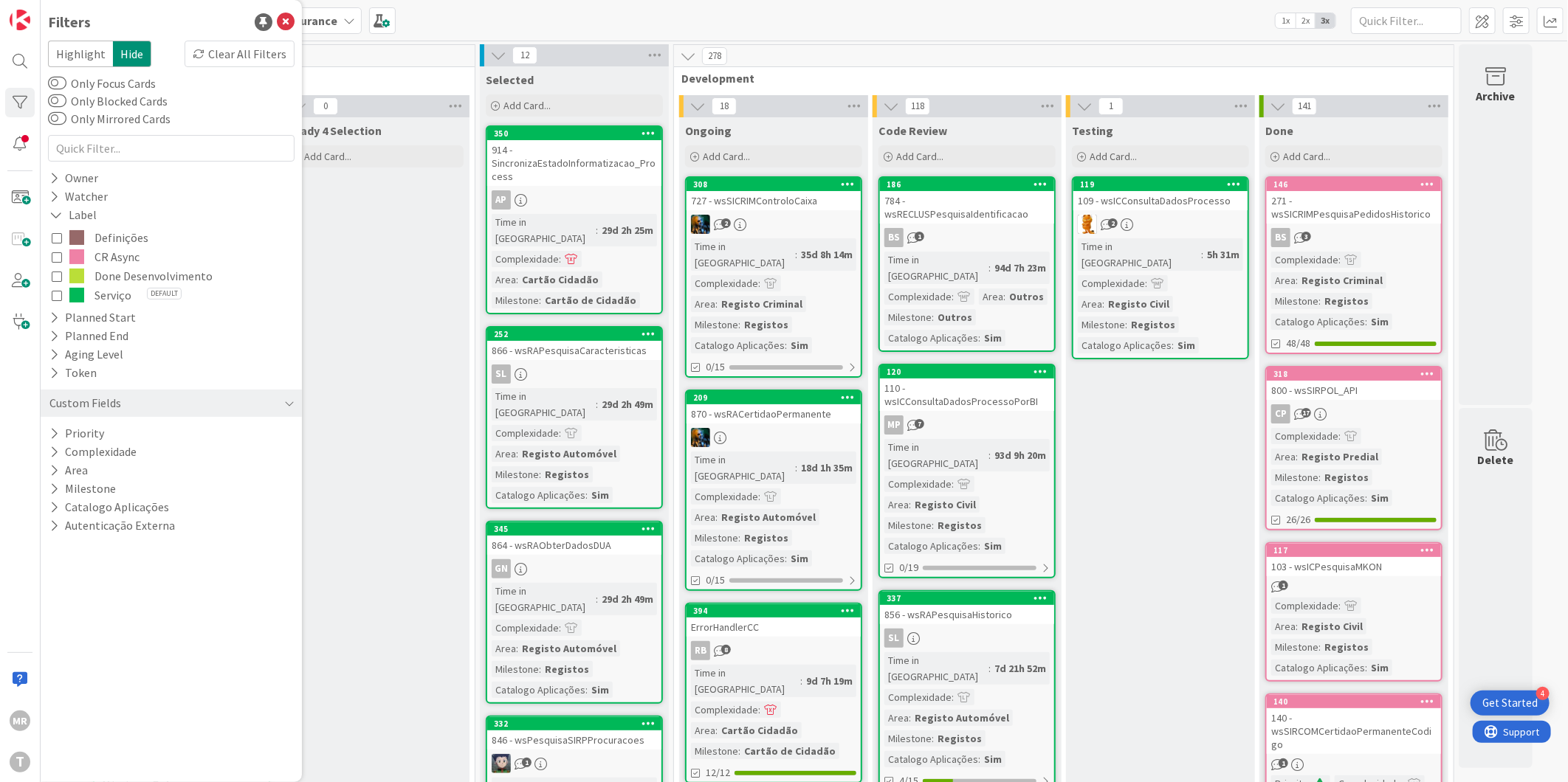
click at [105, 256] on span "CR Async" at bounding box center [117, 257] width 45 height 19
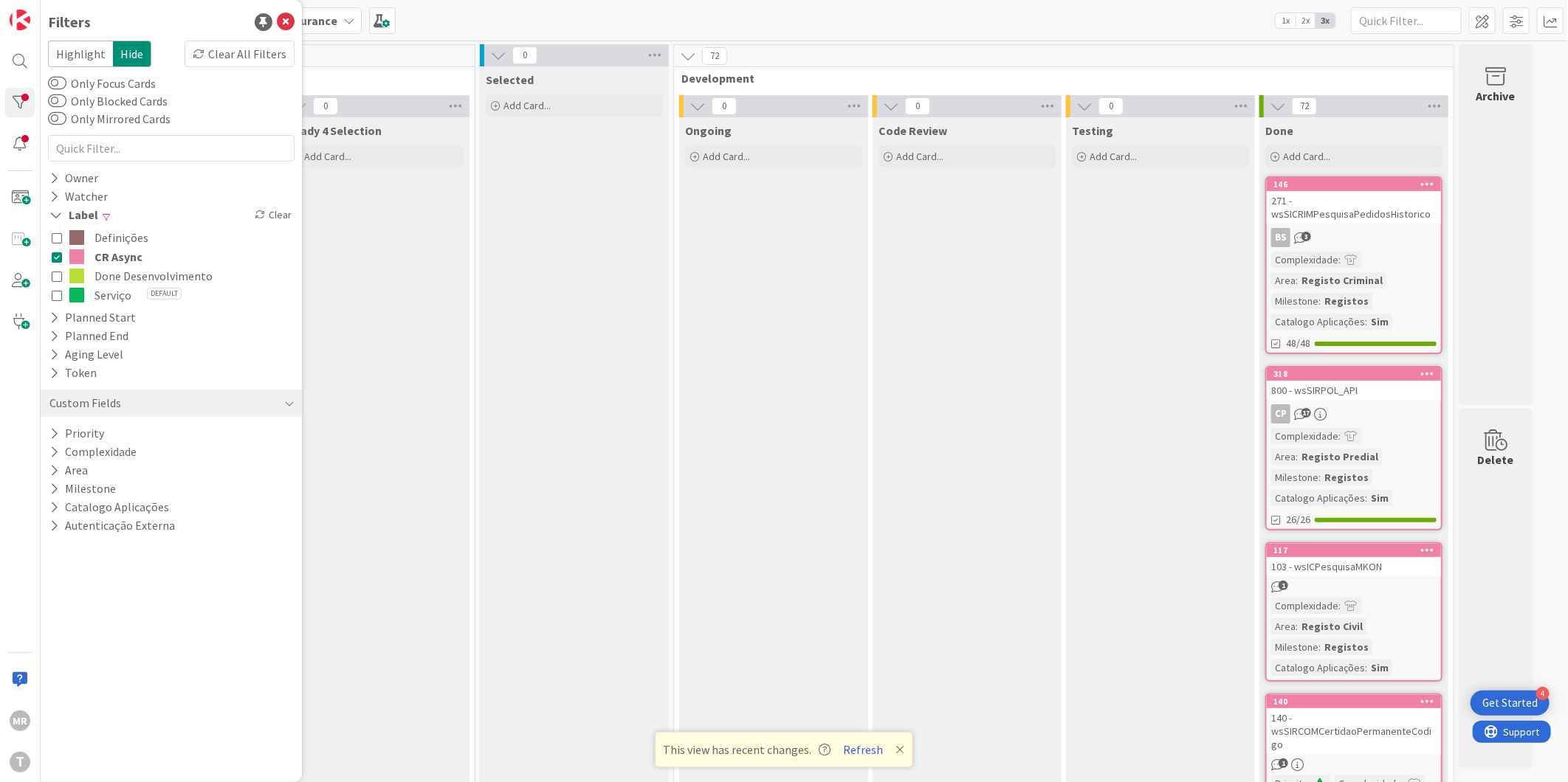
click at [101, 252] on span "CR Async" at bounding box center [119, 257] width 48 height 19
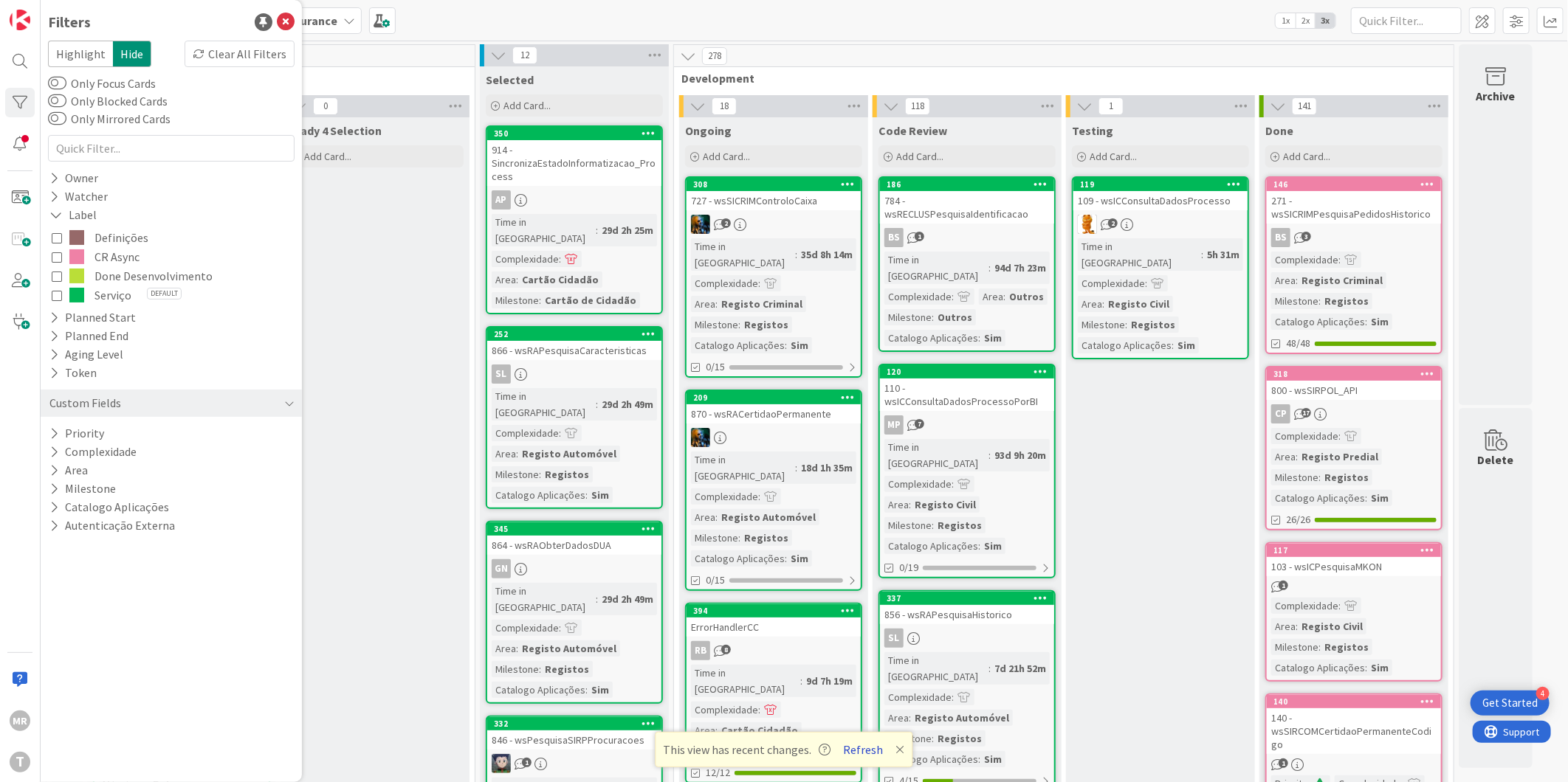
click at [851, 744] on button "Refresh" at bounding box center [863, 749] width 50 height 19
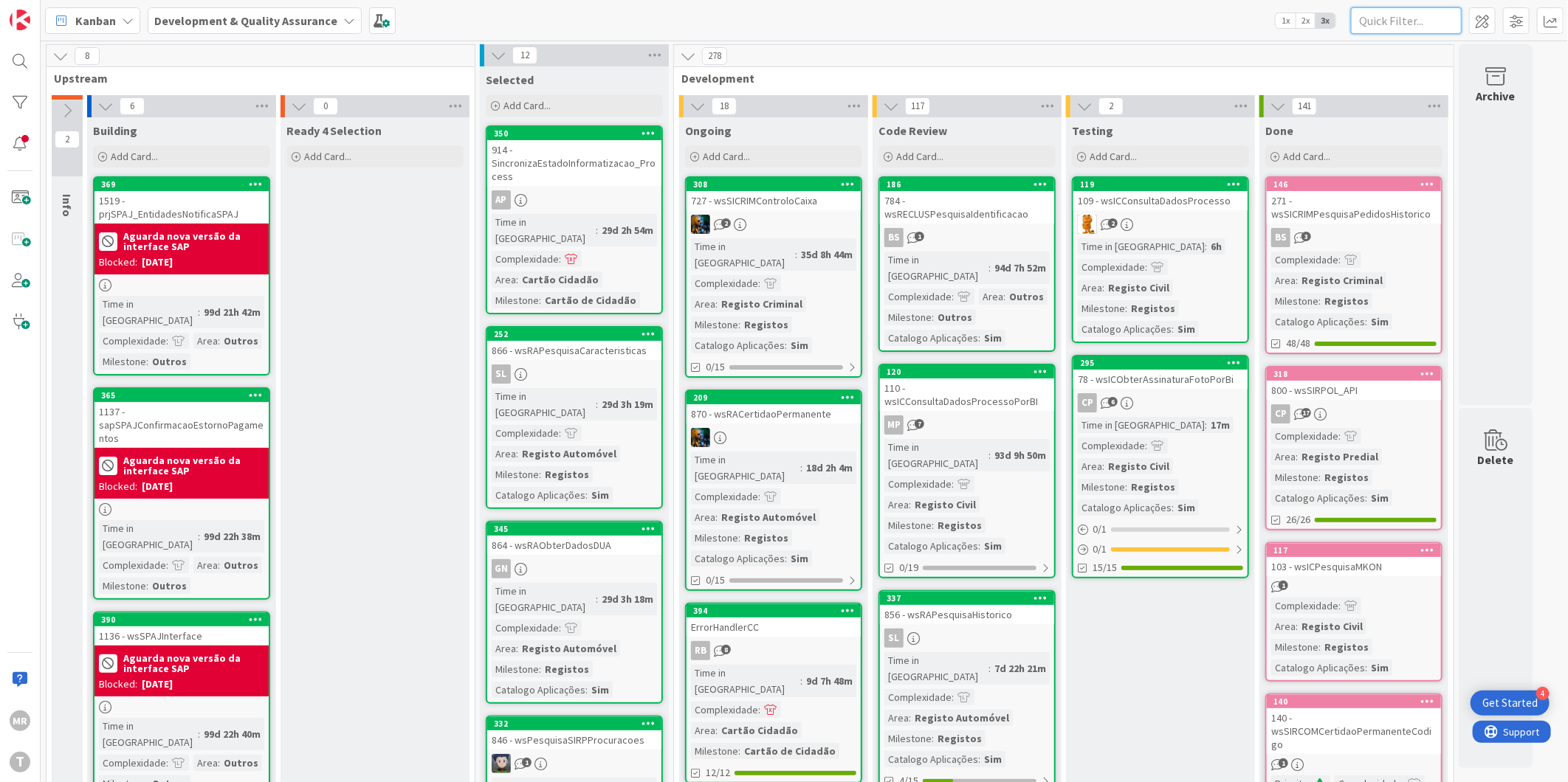
click at [1427, 28] on input "text" at bounding box center [1406, 20] width 110 height 27
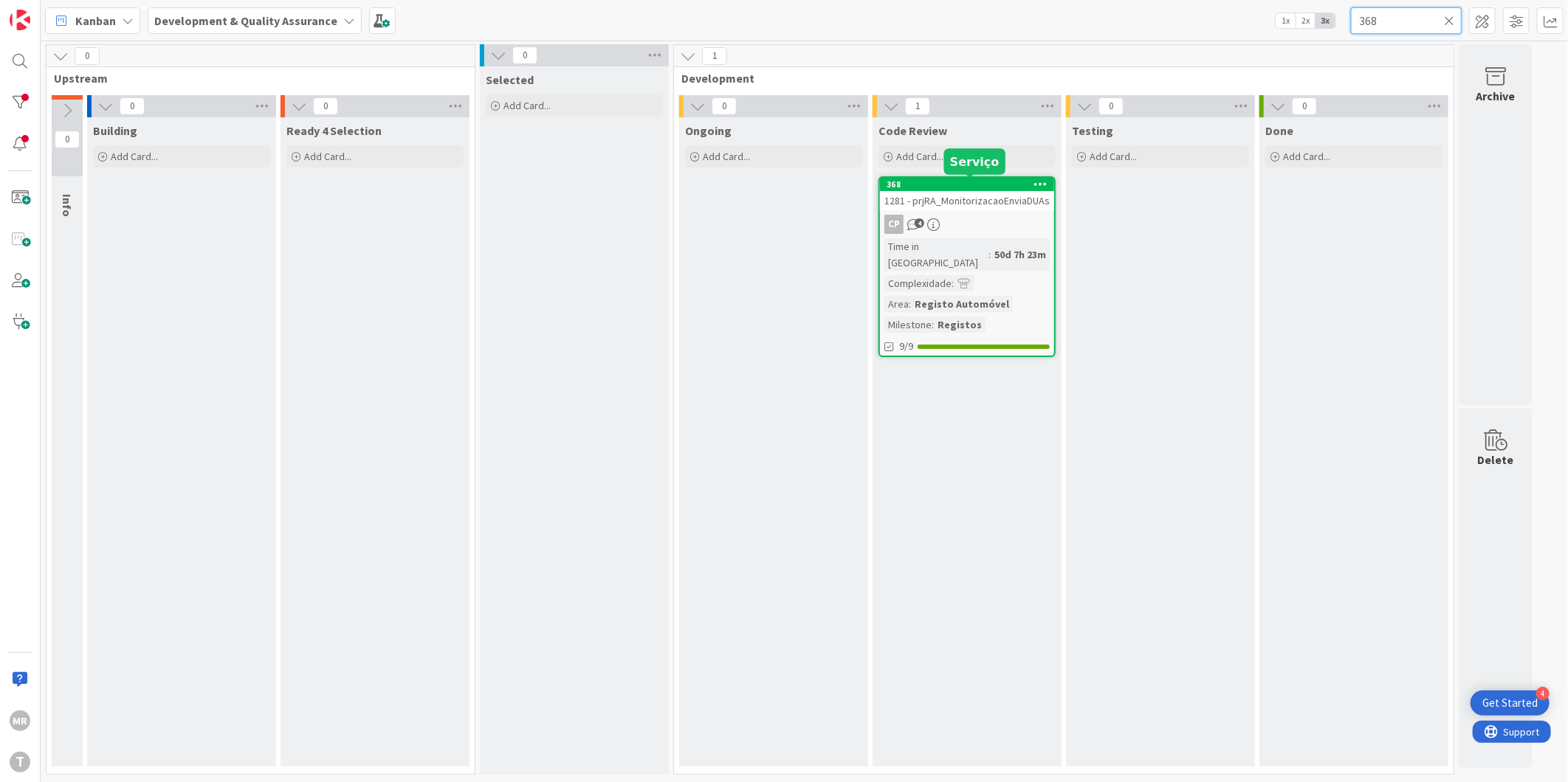
type input "368"
click at [994, 181] on div "368" at bounding box center [970, 184] width 168 height 11
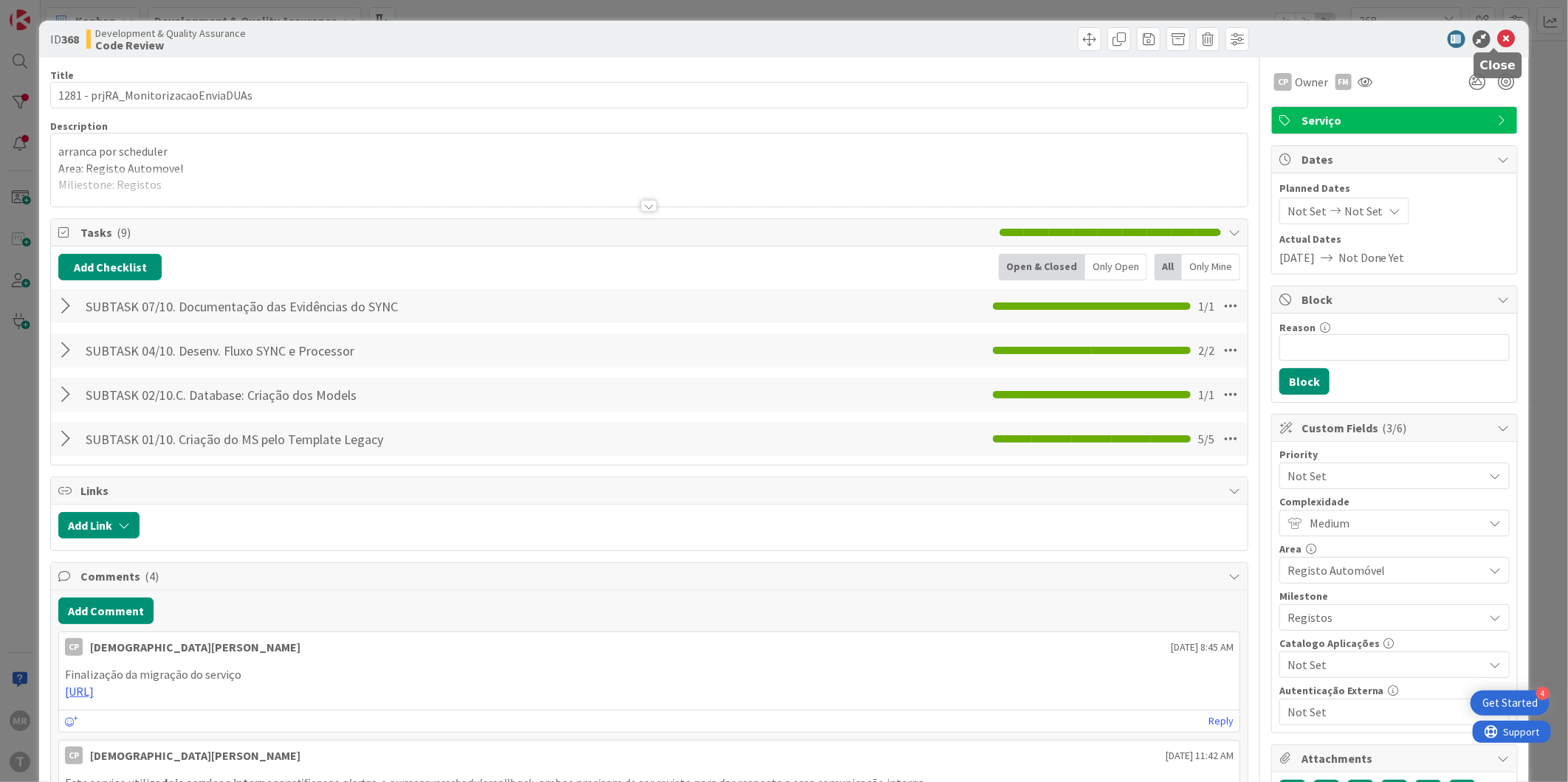
click at [1499, 32] on icon at bounding box center [1508, 39] width 18 height 18
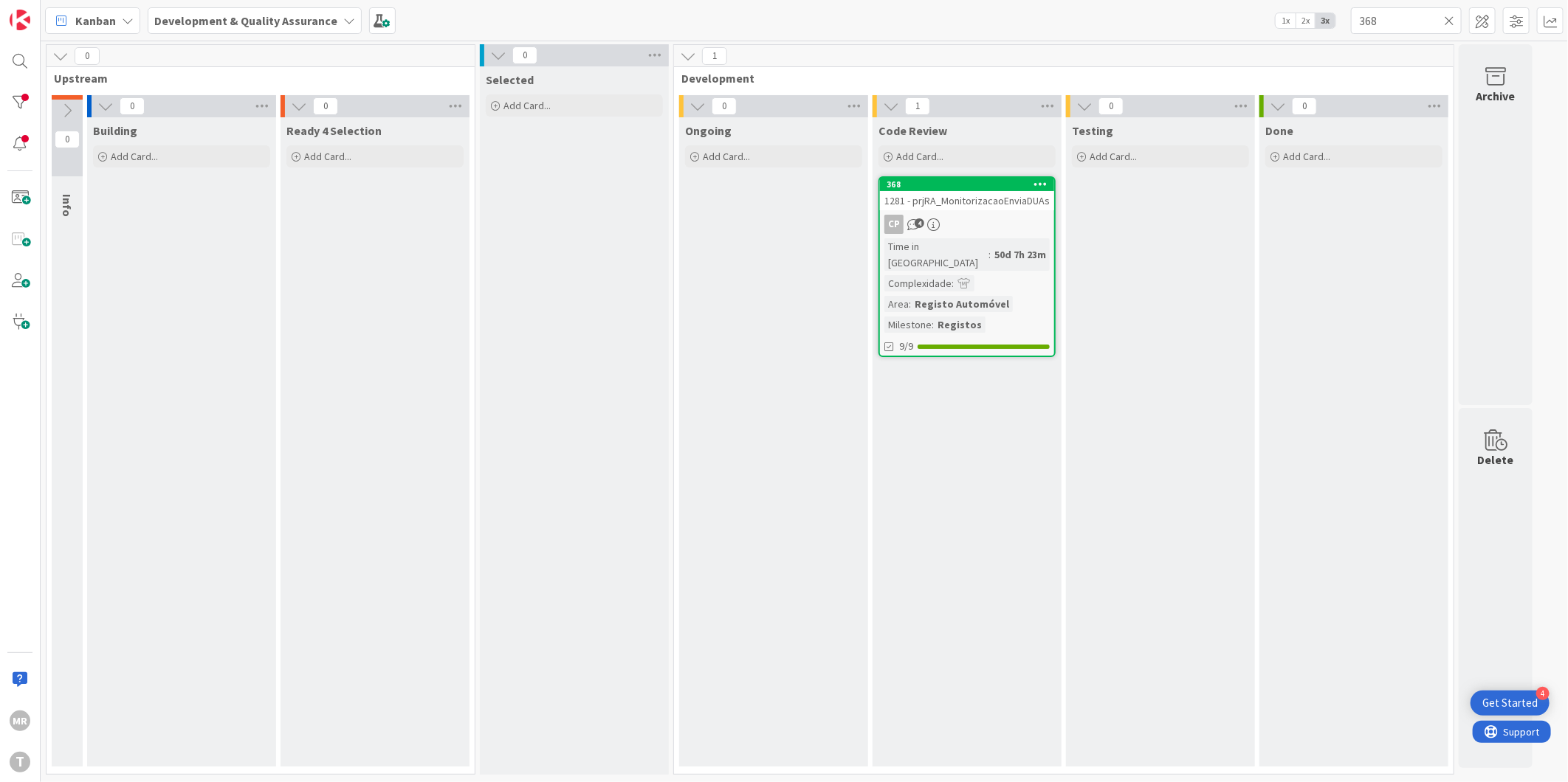
click at [1454, 22] on icon at bounding box center [1449, 20] width 11 height 13
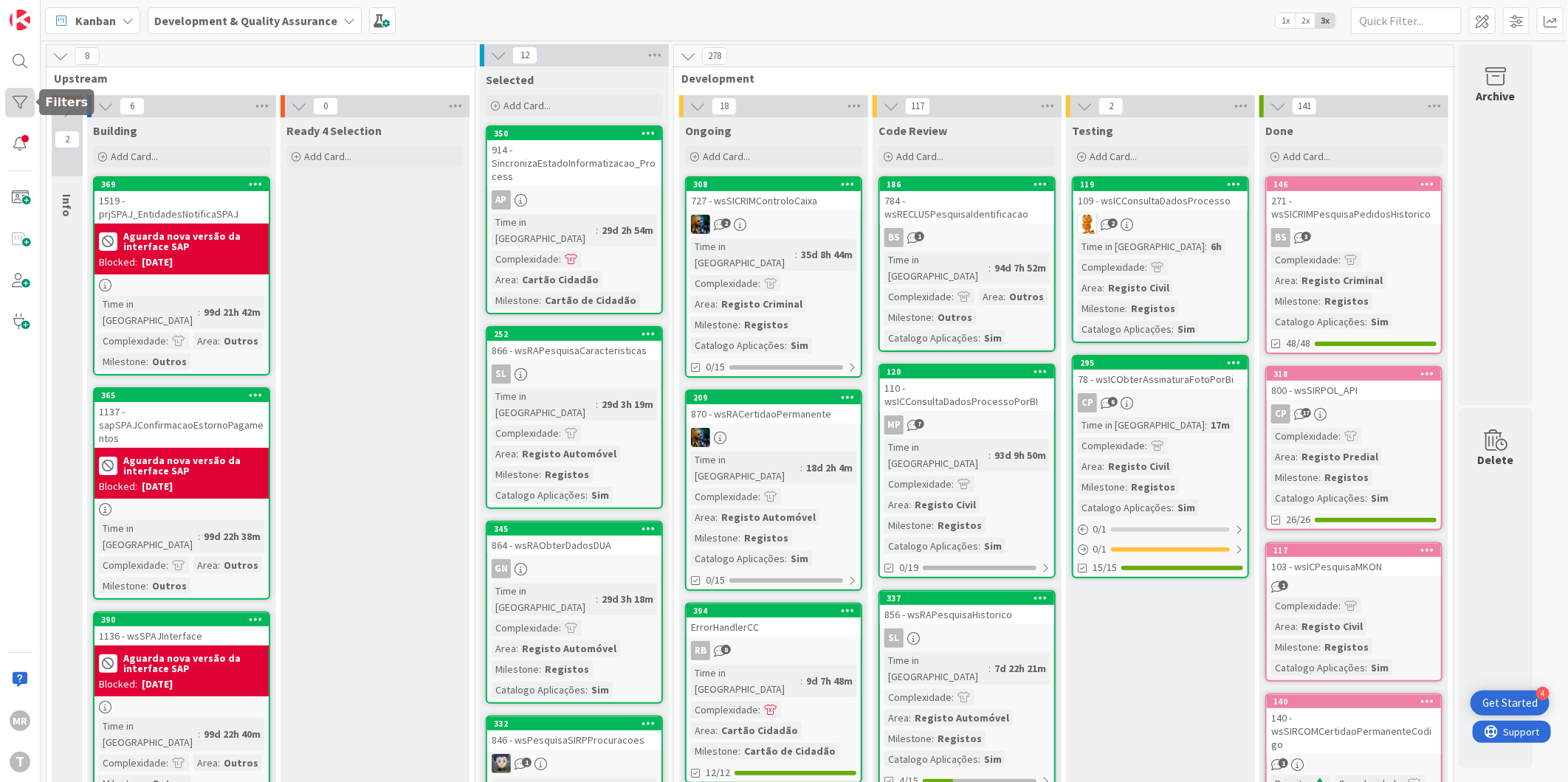
click at [15, 97] on div at bounding box center [20, 102] width 29 height 29
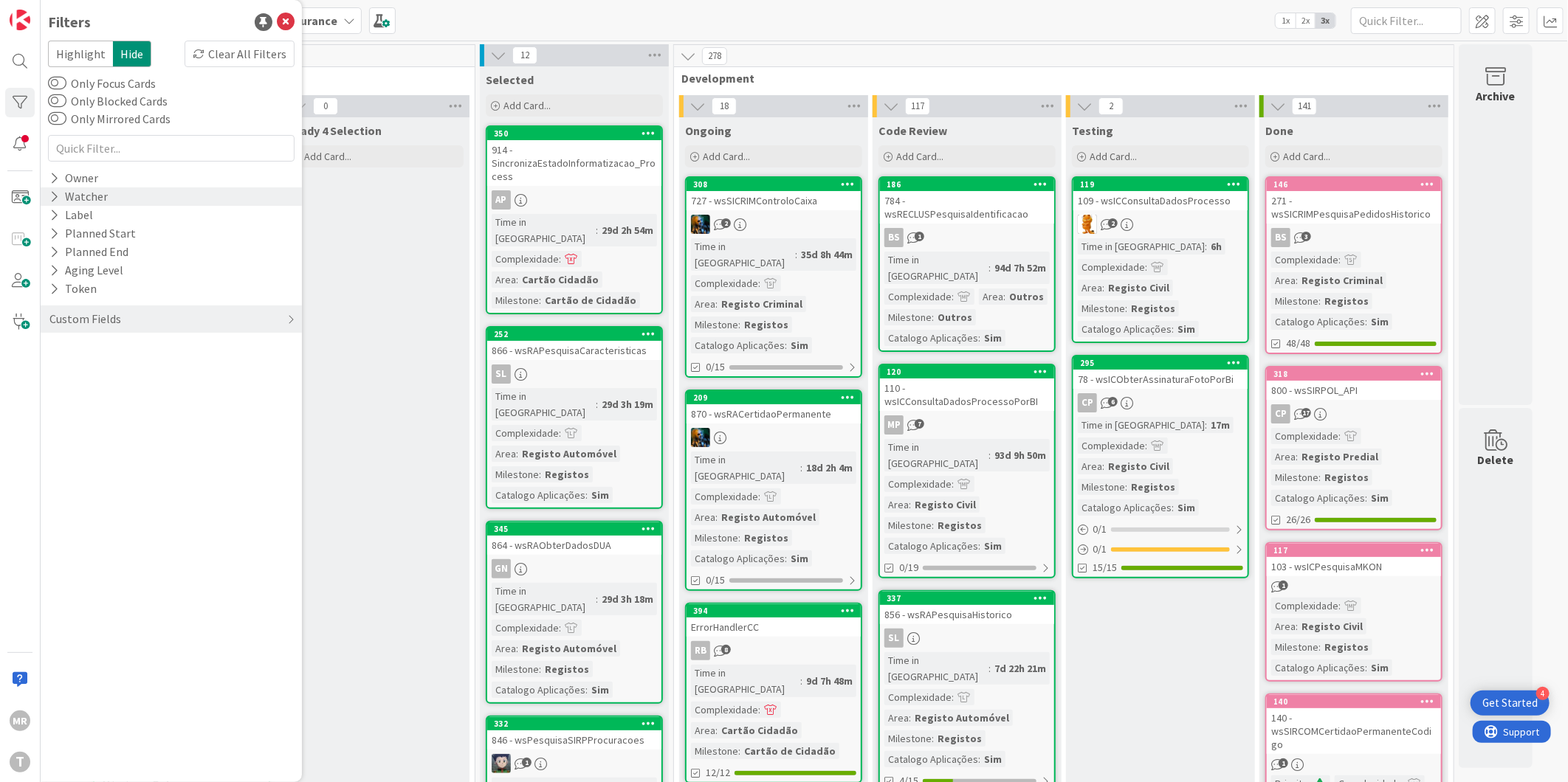
click at [55, 193] on icon at bounding box center [55, 196] width 10 height 12
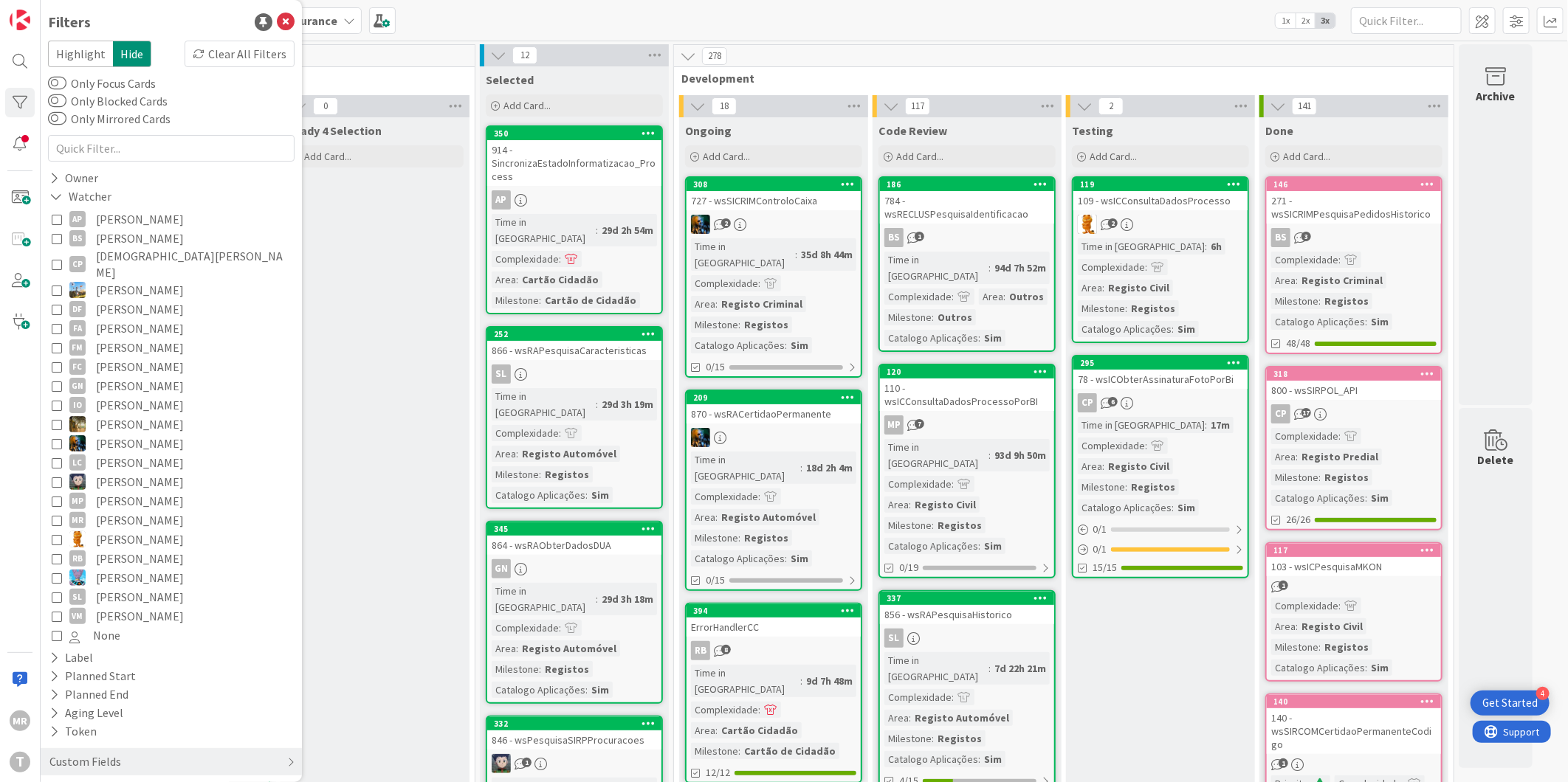
click at [141, 338] on span "Fillipe Moreira" at bounding box center [139, 347] width 87 height 19
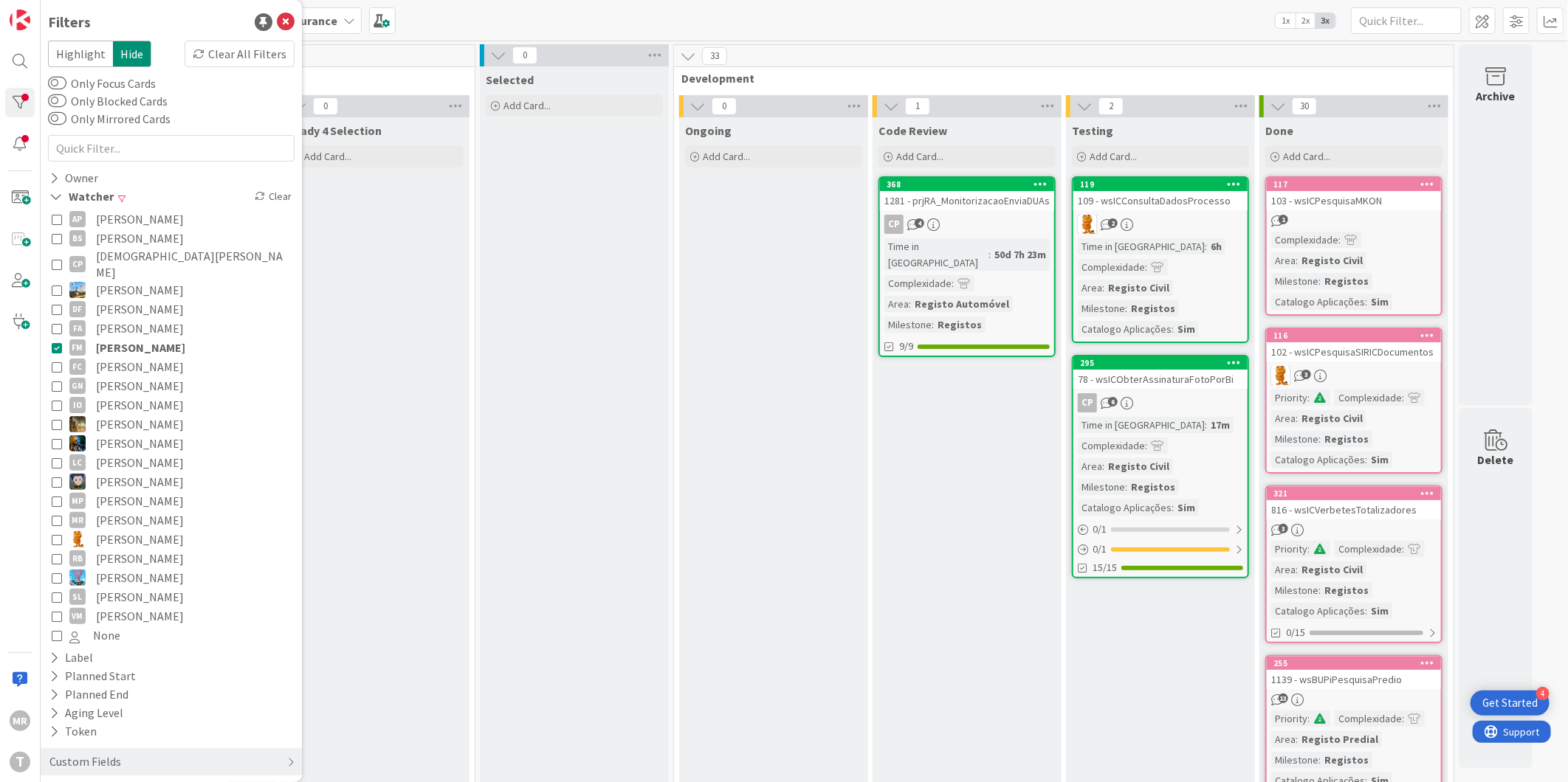
click at [136, 338] on span "Fillipe Moreira" at bounding box center [140, 347] width 89 height 19
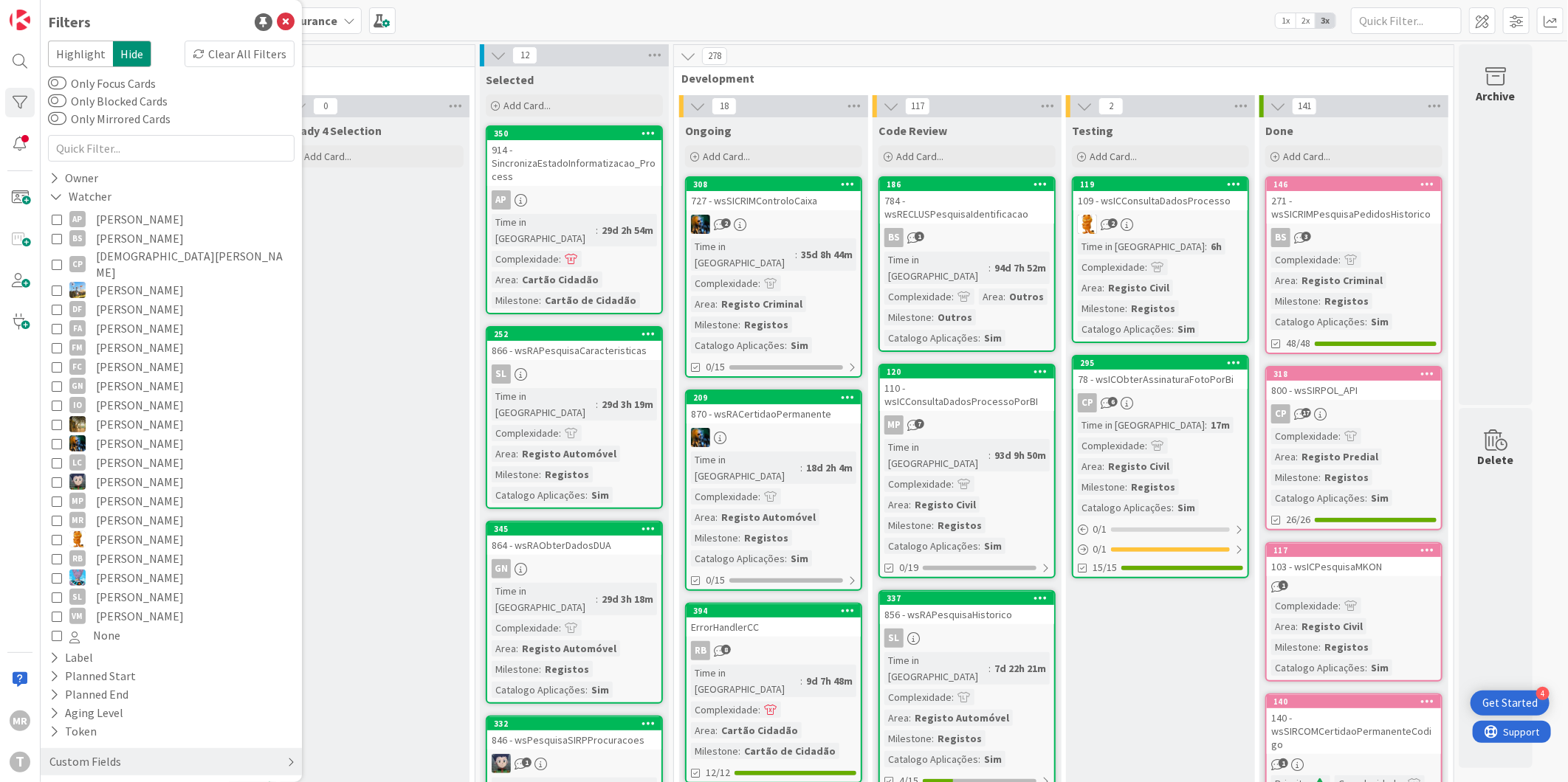
click at [129, 748] on div "Custom Fields" at bounding box center [172, 762] width 262 height 27
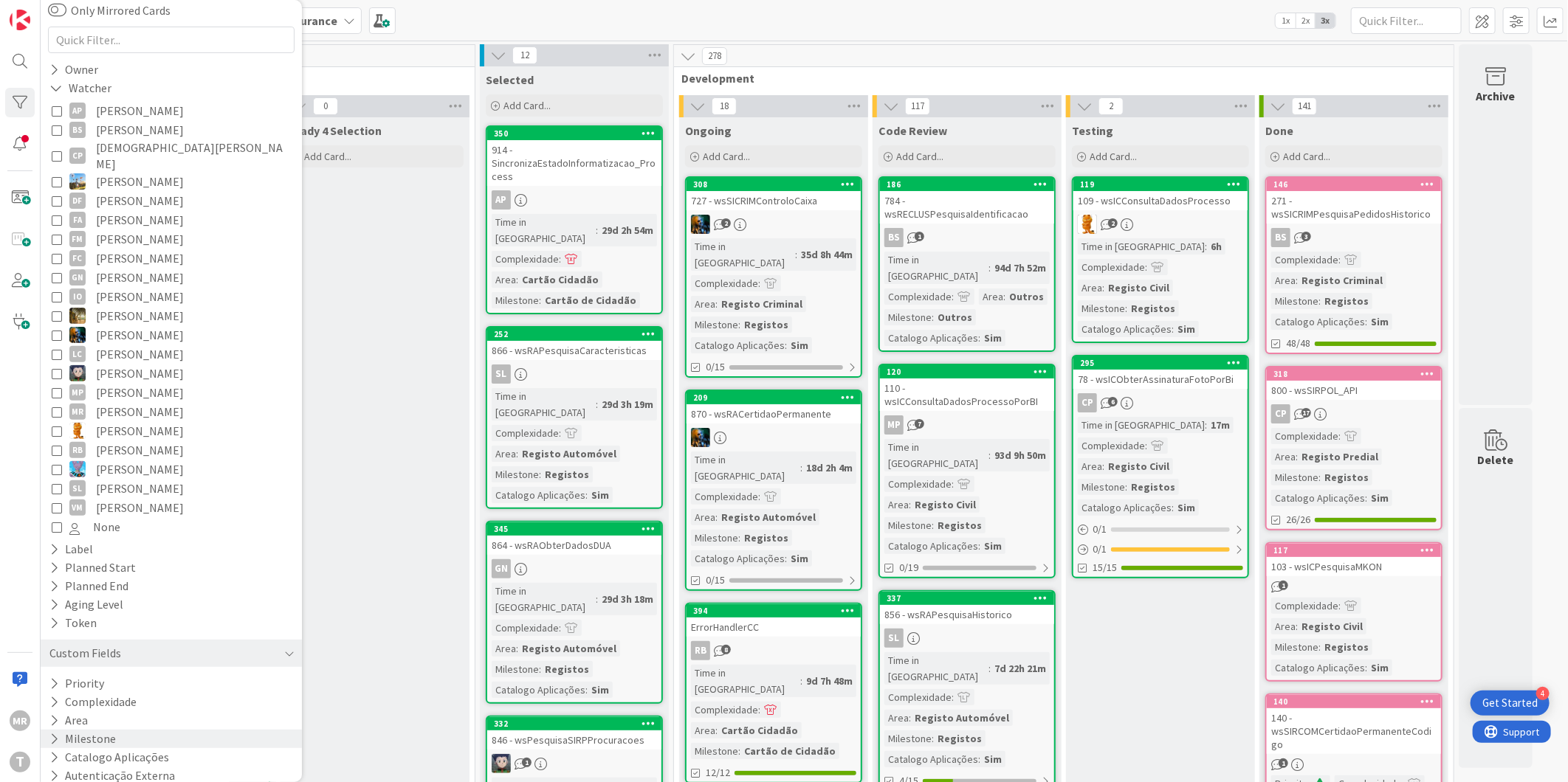
click at [106, 730] on button "Milestone" at bounding box center [83, 739] width 69 height 19
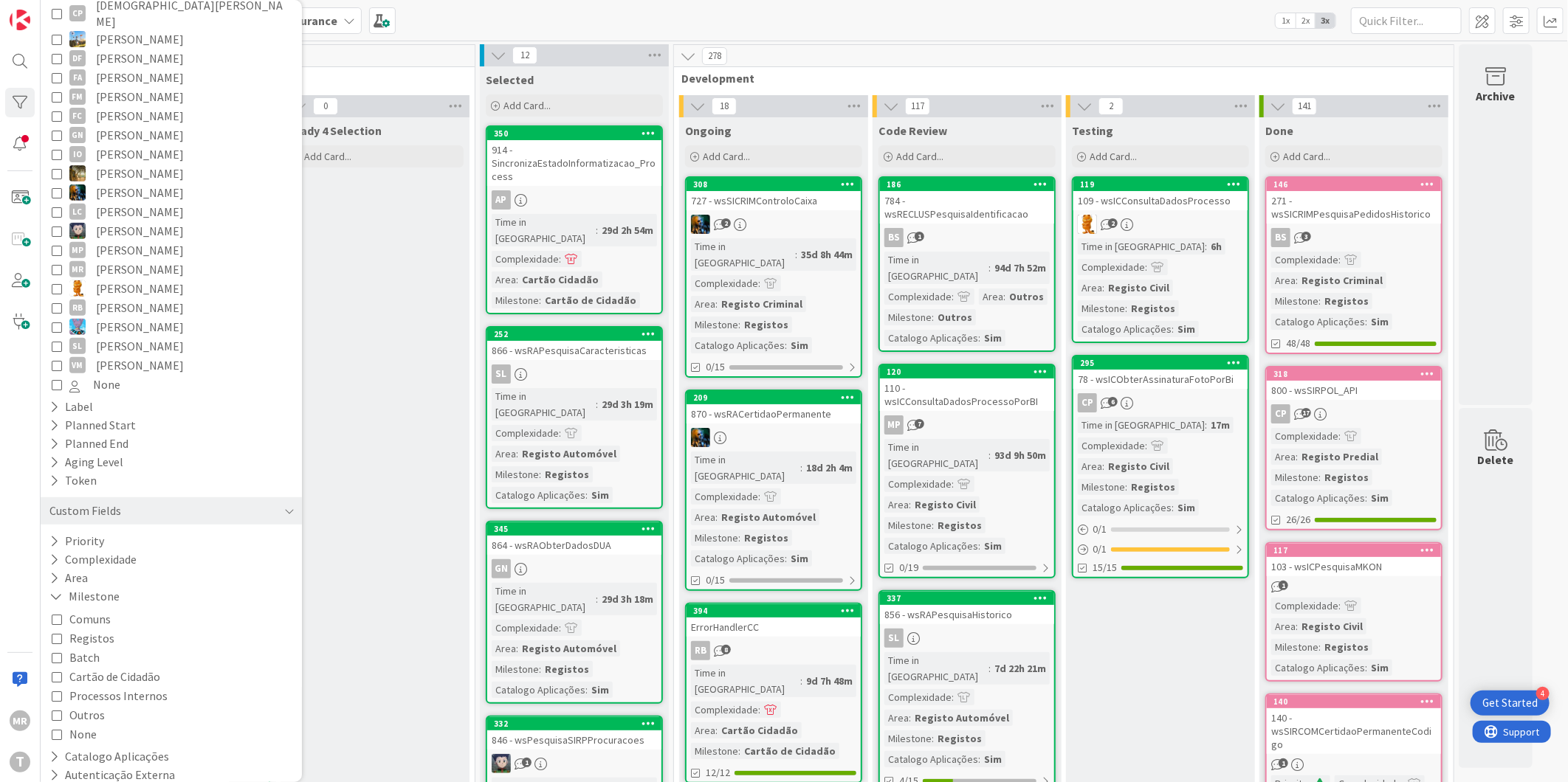
click at [99, 629] on span "Registos" at bounding box center [92, 638] width 45 height 19
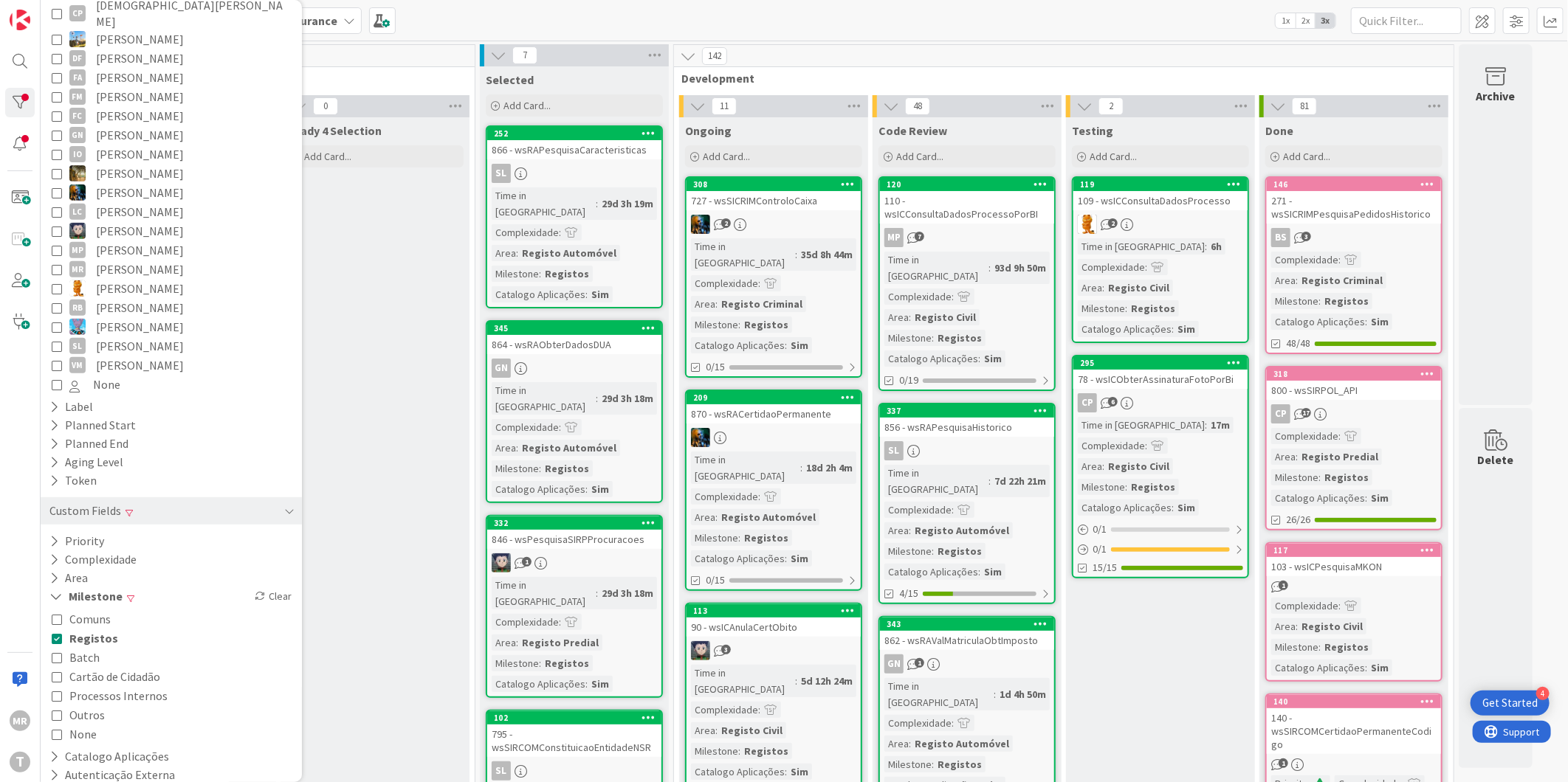
click at [89, 705] on span "Outros" at bounding box center [87, 714] width 35 height 19
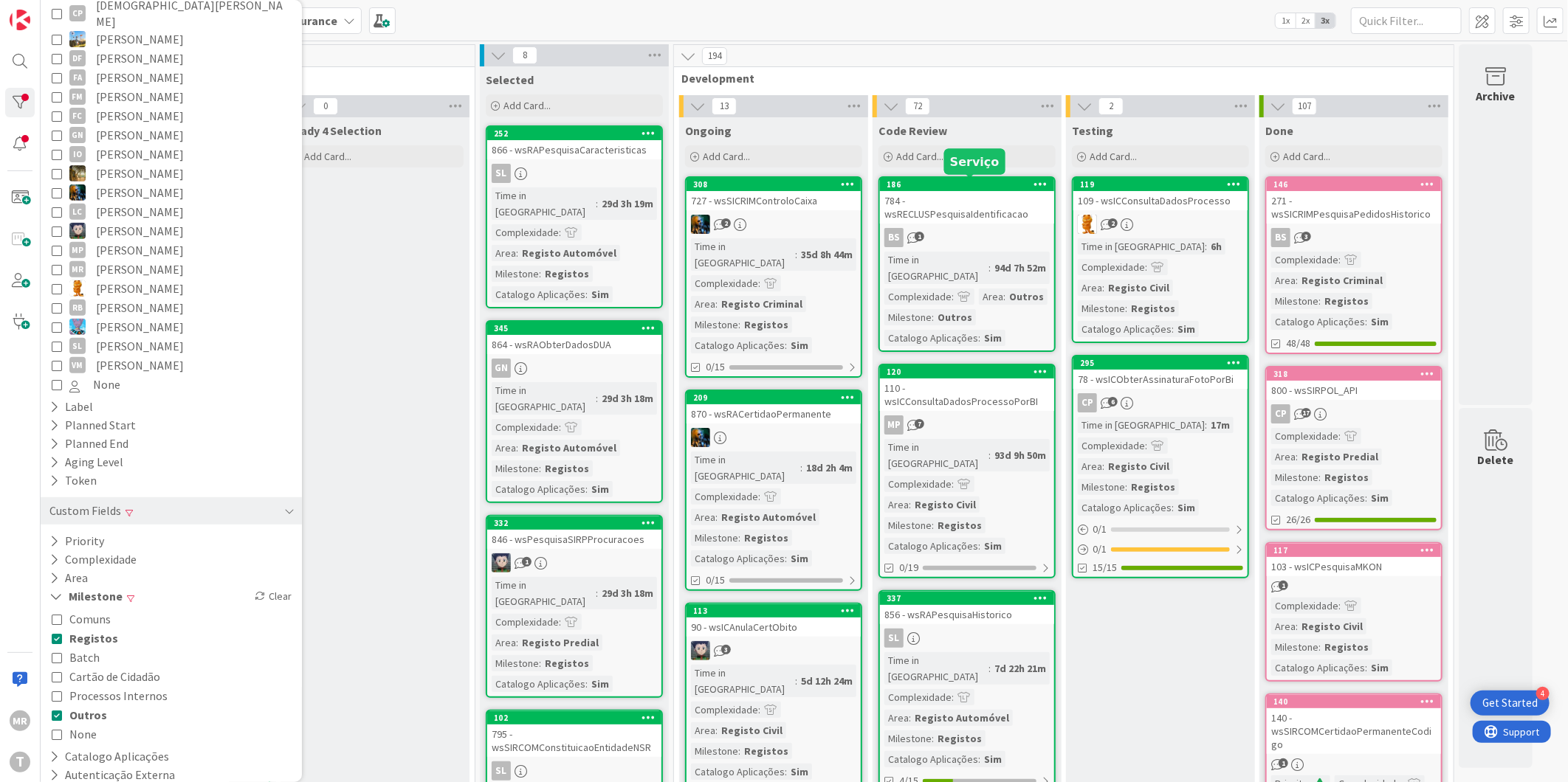
click at [993, 181] on div "186" at bounding box center [970, 184] width 168 height 11
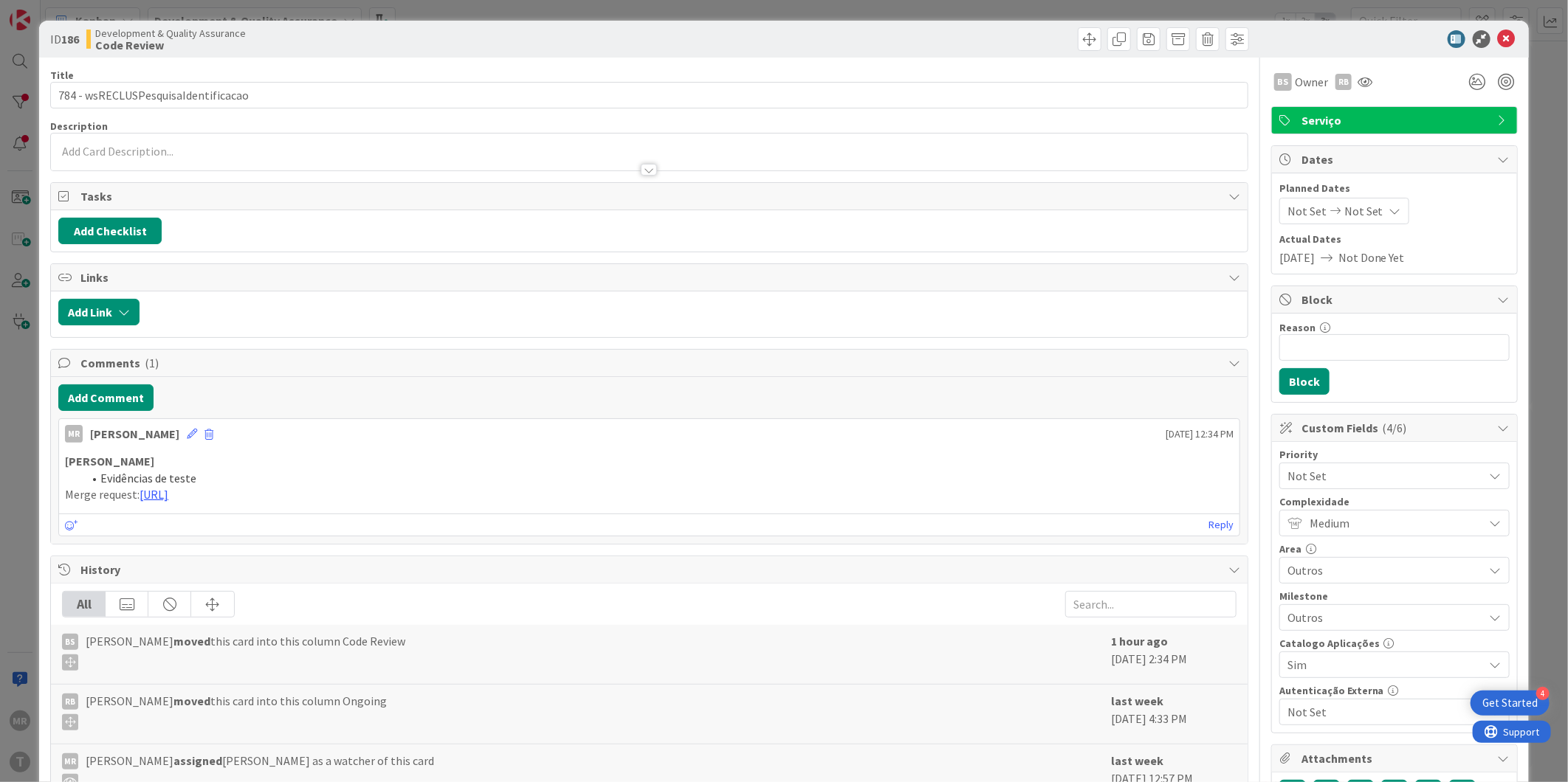
click at [1505, 40] on div at bounding box center [1387, 39] width 262 height 18
click at [1499, 41] on icon at bounding box center [1508, 39] width 18 height 18
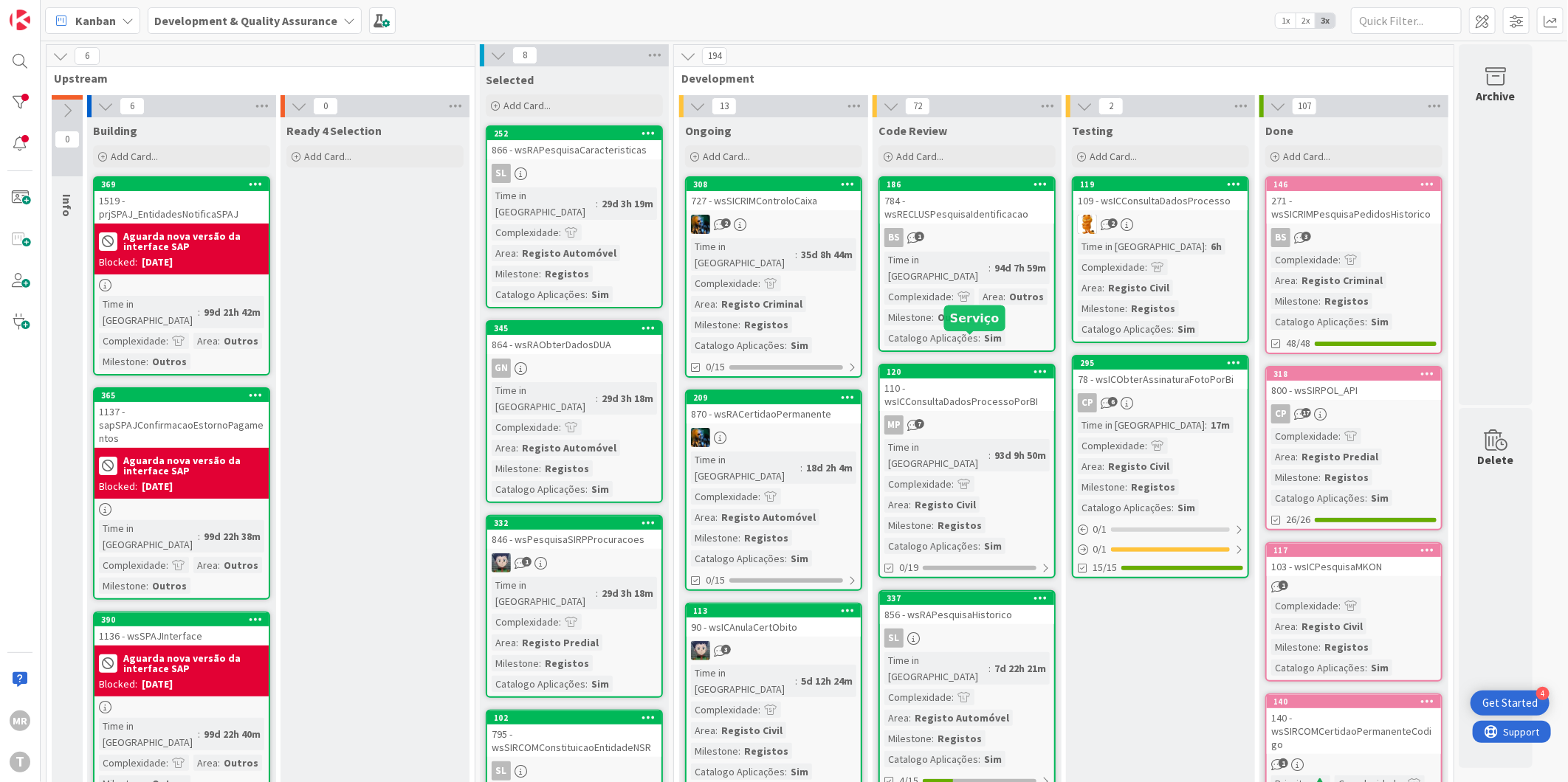
click at [965, 367] on div "120" at bounding box center [970, 372] width 168 height 11
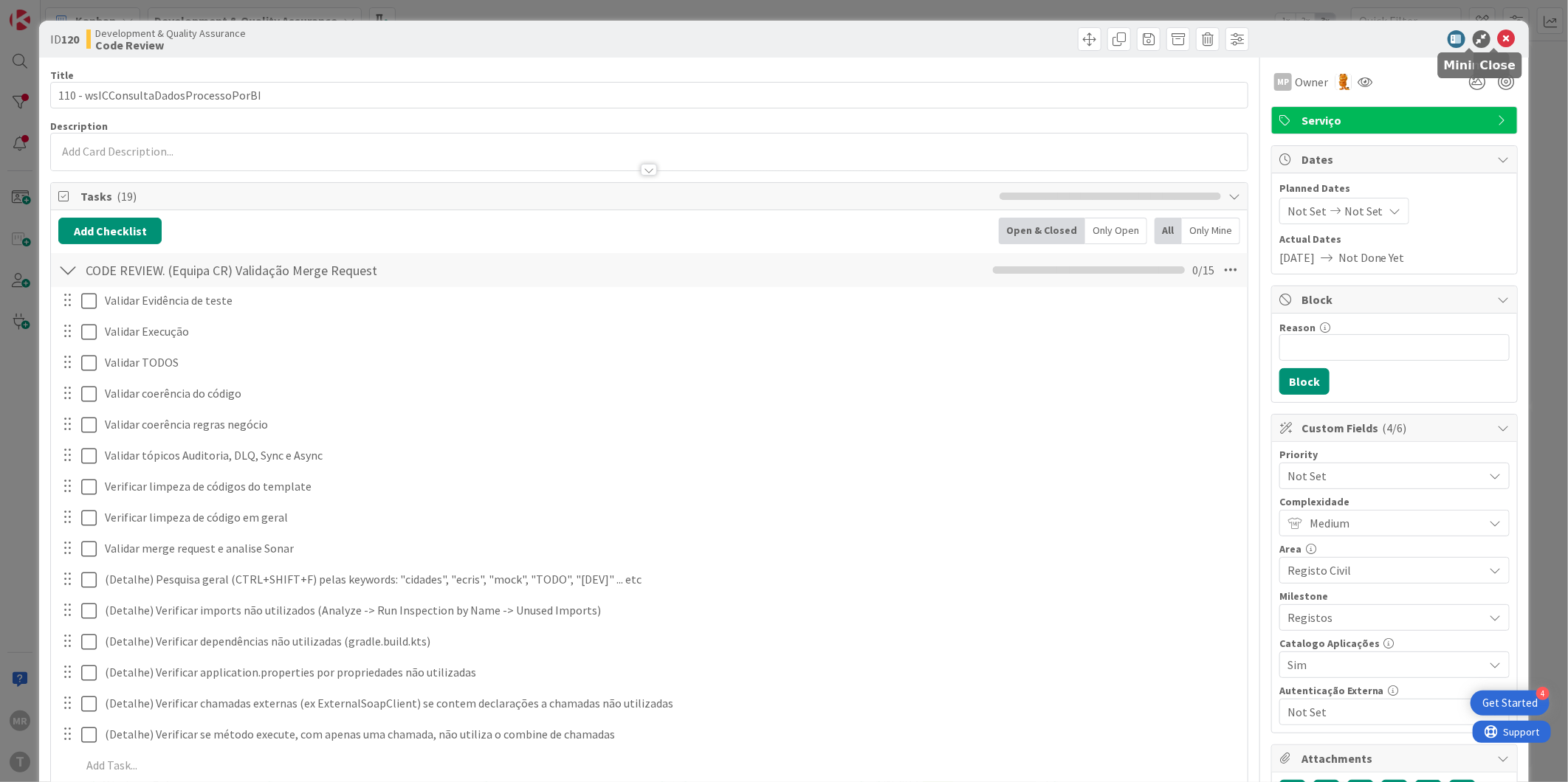
click at [1499, 34] on icon at bounding box center [1508, 39] width 18 height 18
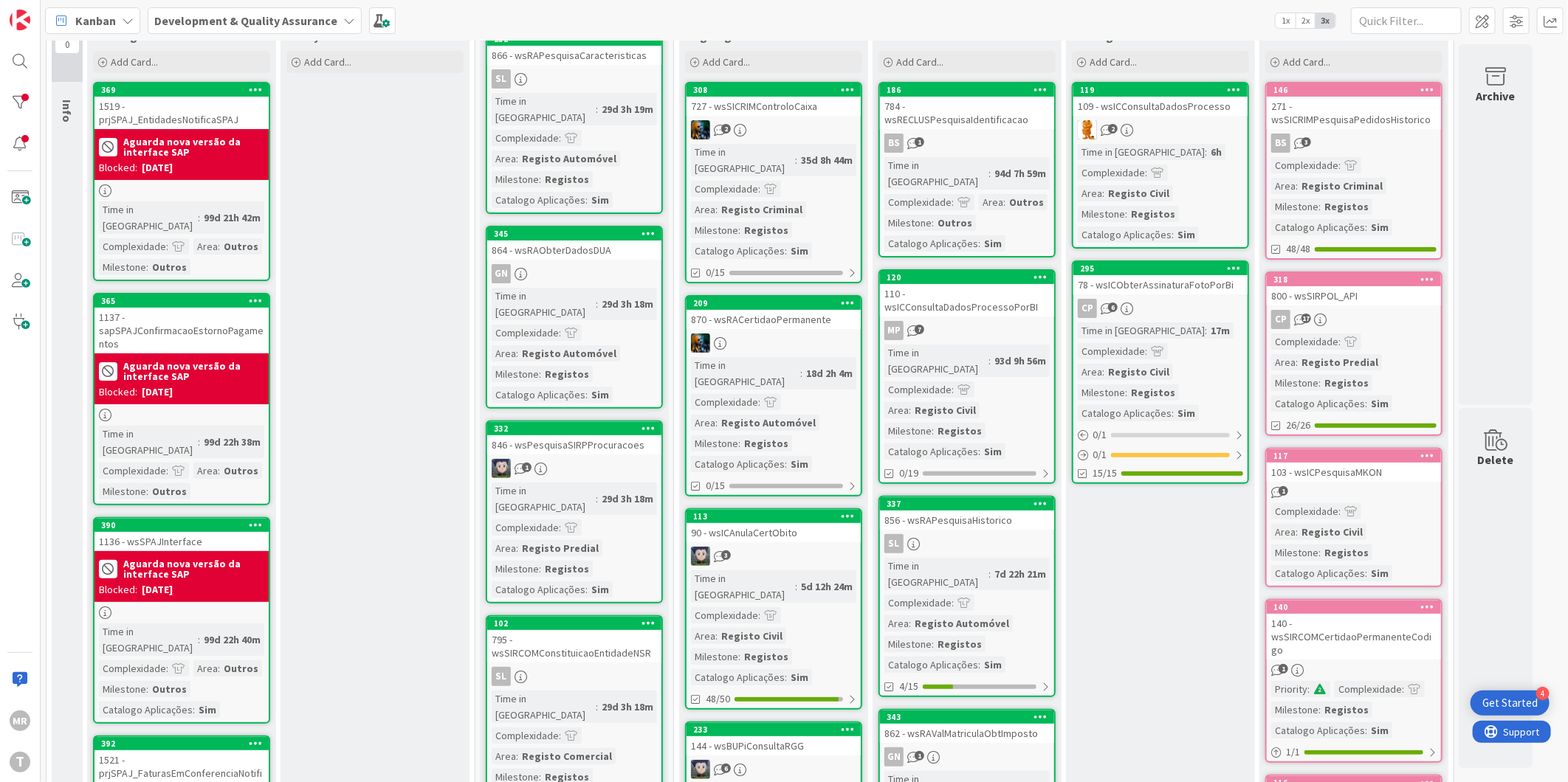
scroll to position [164, 0]
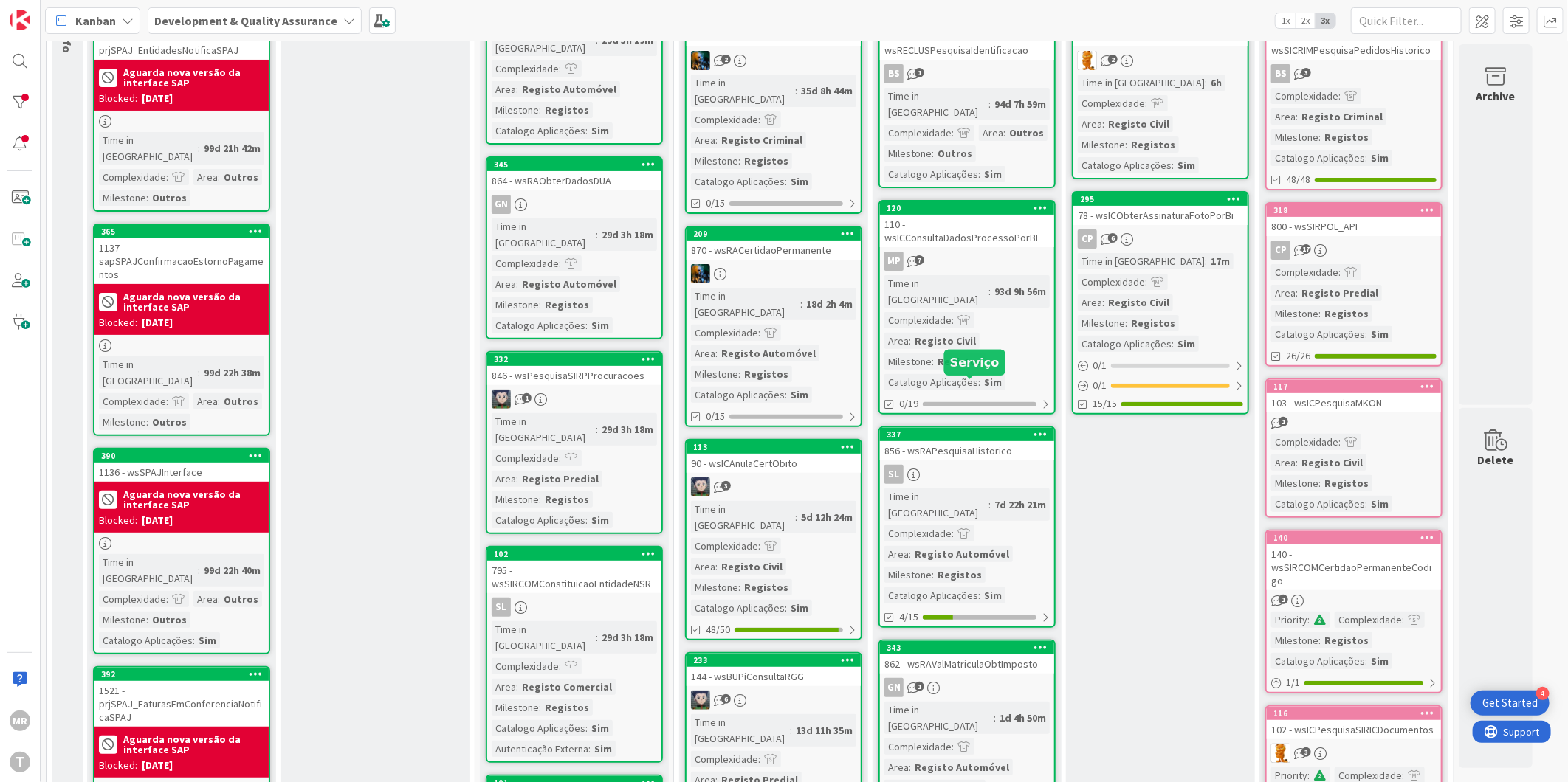
click at [973, 430] on div "337" at bounding box center [970, 435] width 168 height 11
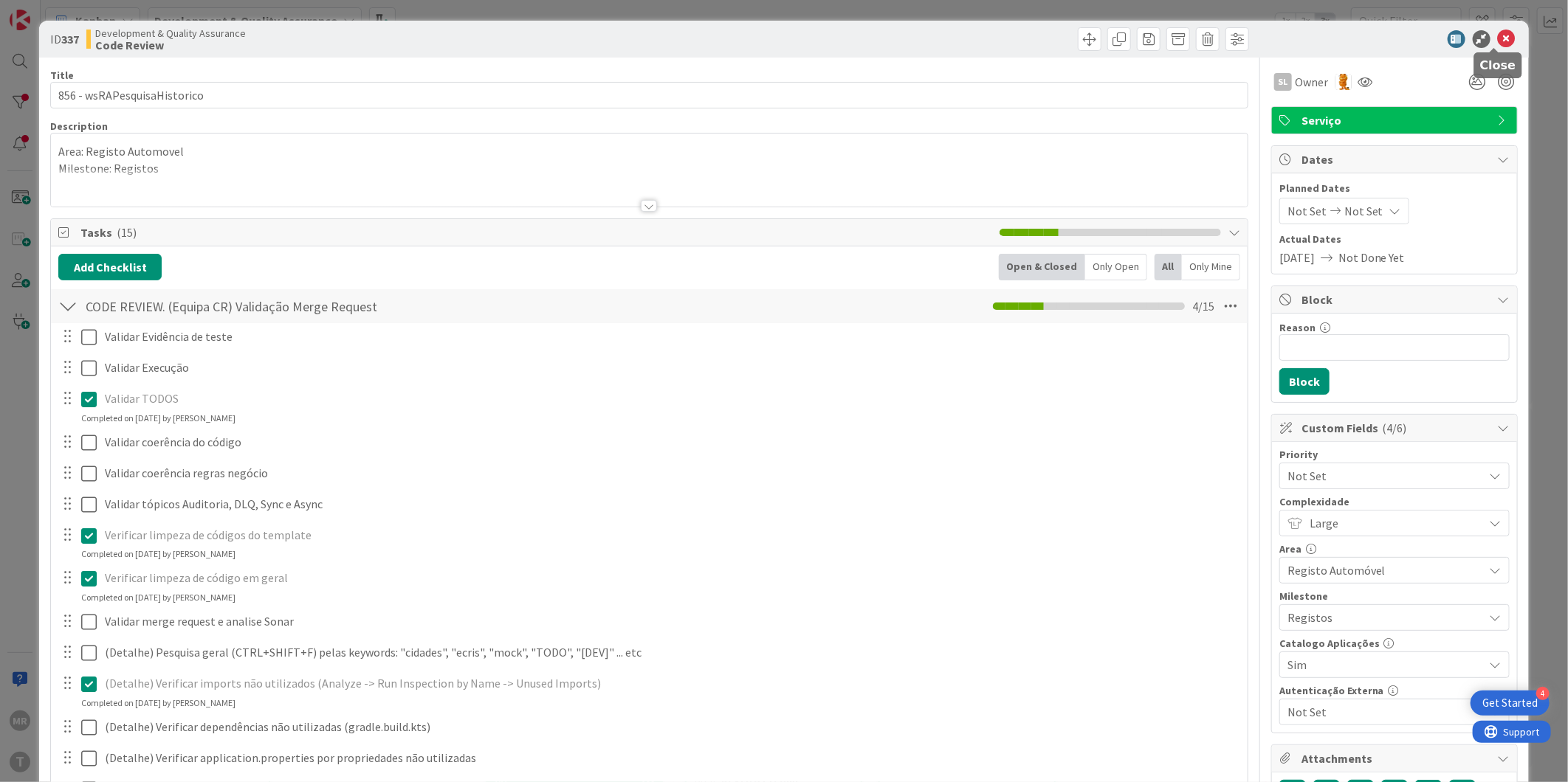
click at [1499, 42] on icon at bounding box center [1508, 39] width 18 height 18
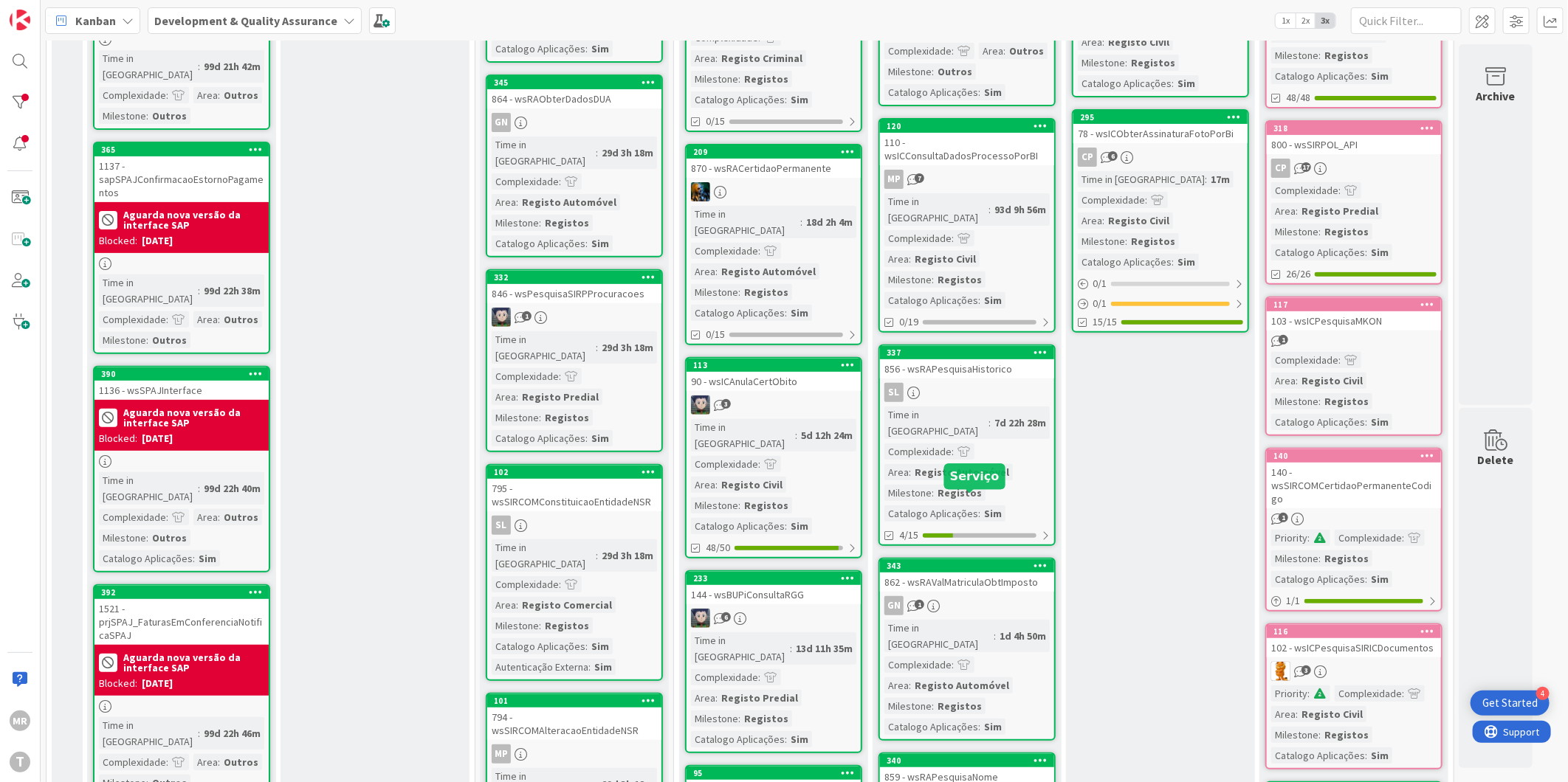
click at [995, 561] on div "343" at bounding box center [970, 565] width 168 height 11
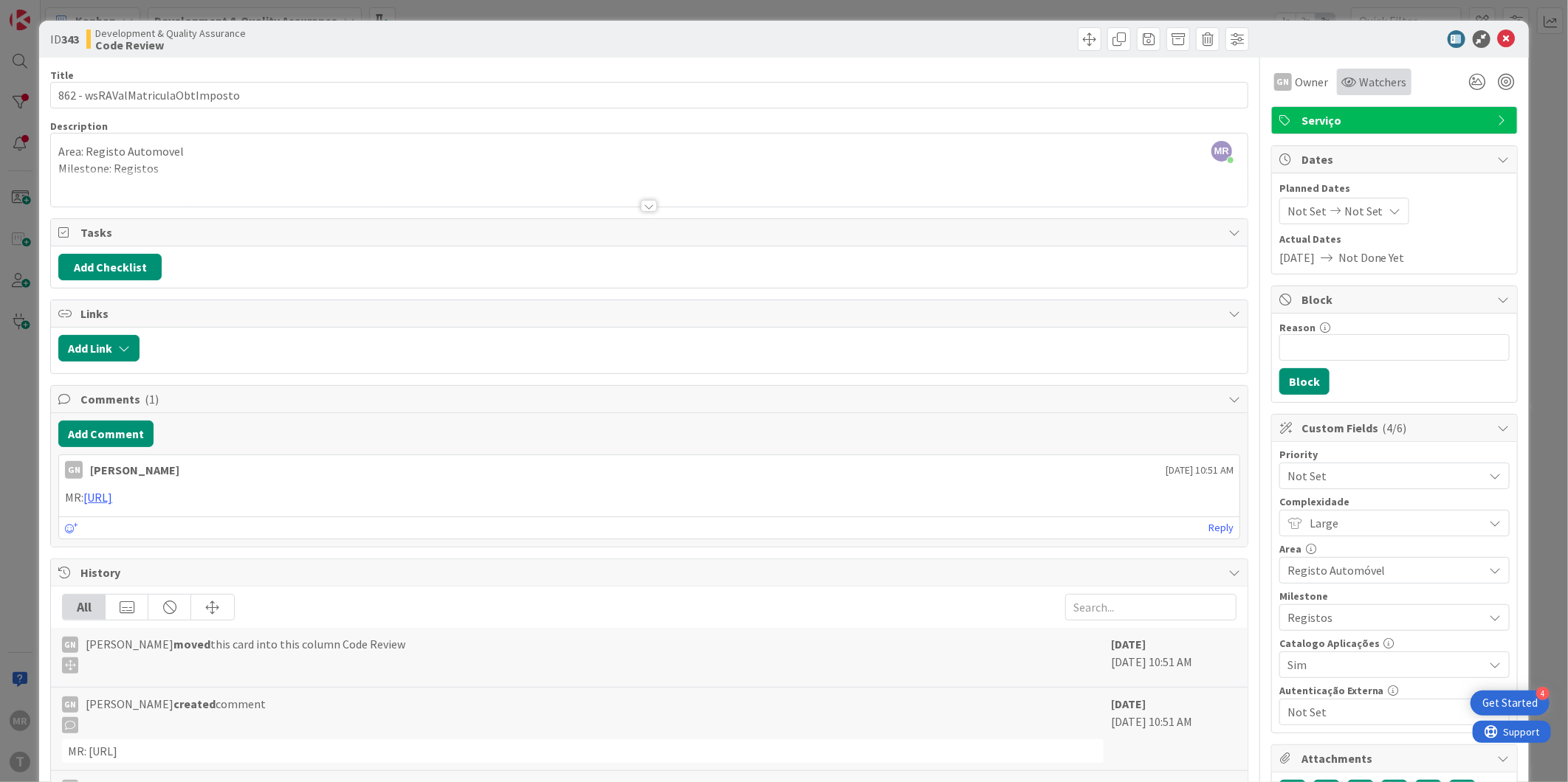
click at [1360, 82] on span "Watchers" at bounding box center [1383, 82] width 48 height 18
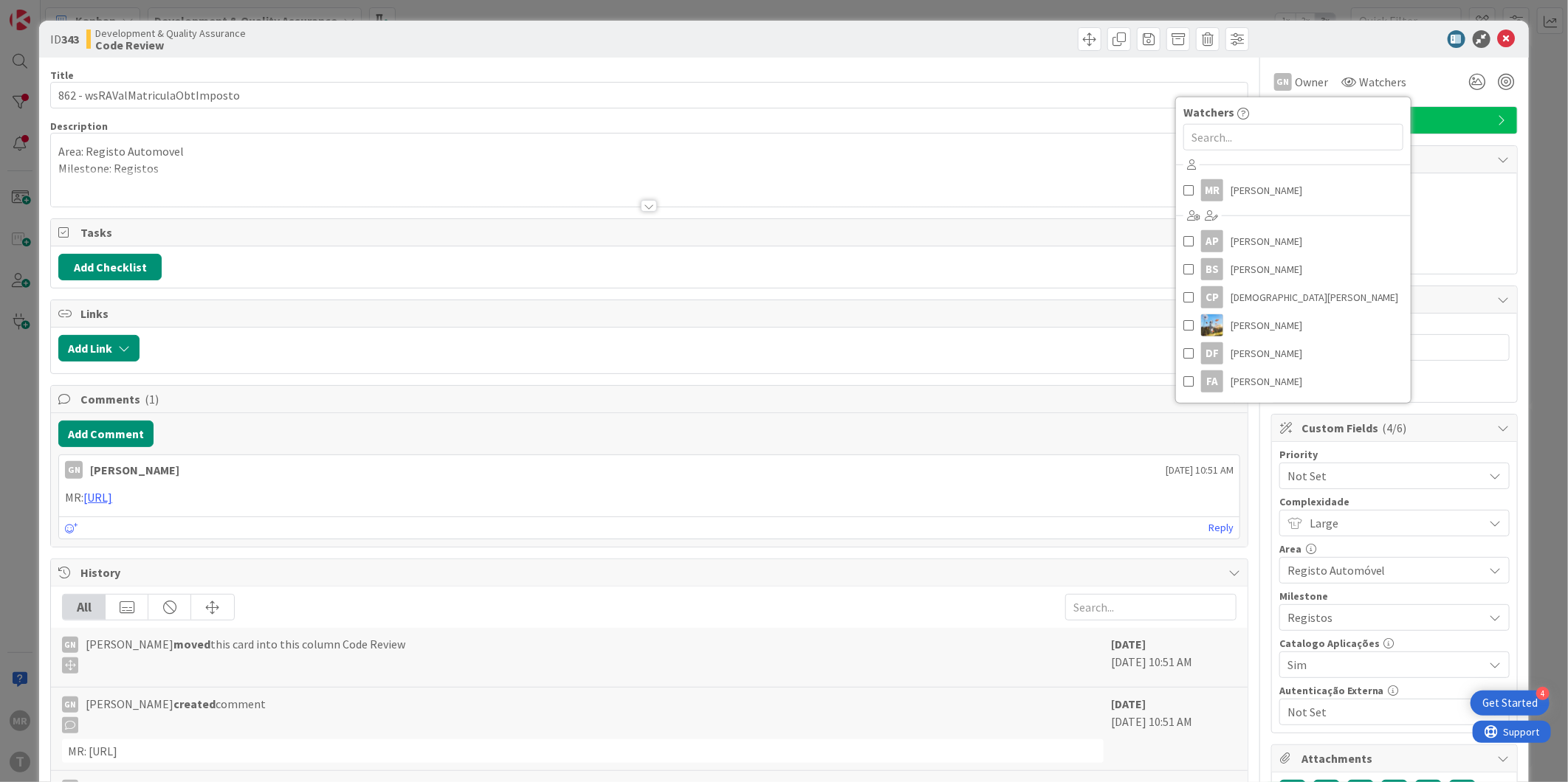
click at [656, 644] on div "GN Guilherme Nissiuti moved this card into this column Code Review" at bounding box center [583, 655] width 1042 height 38
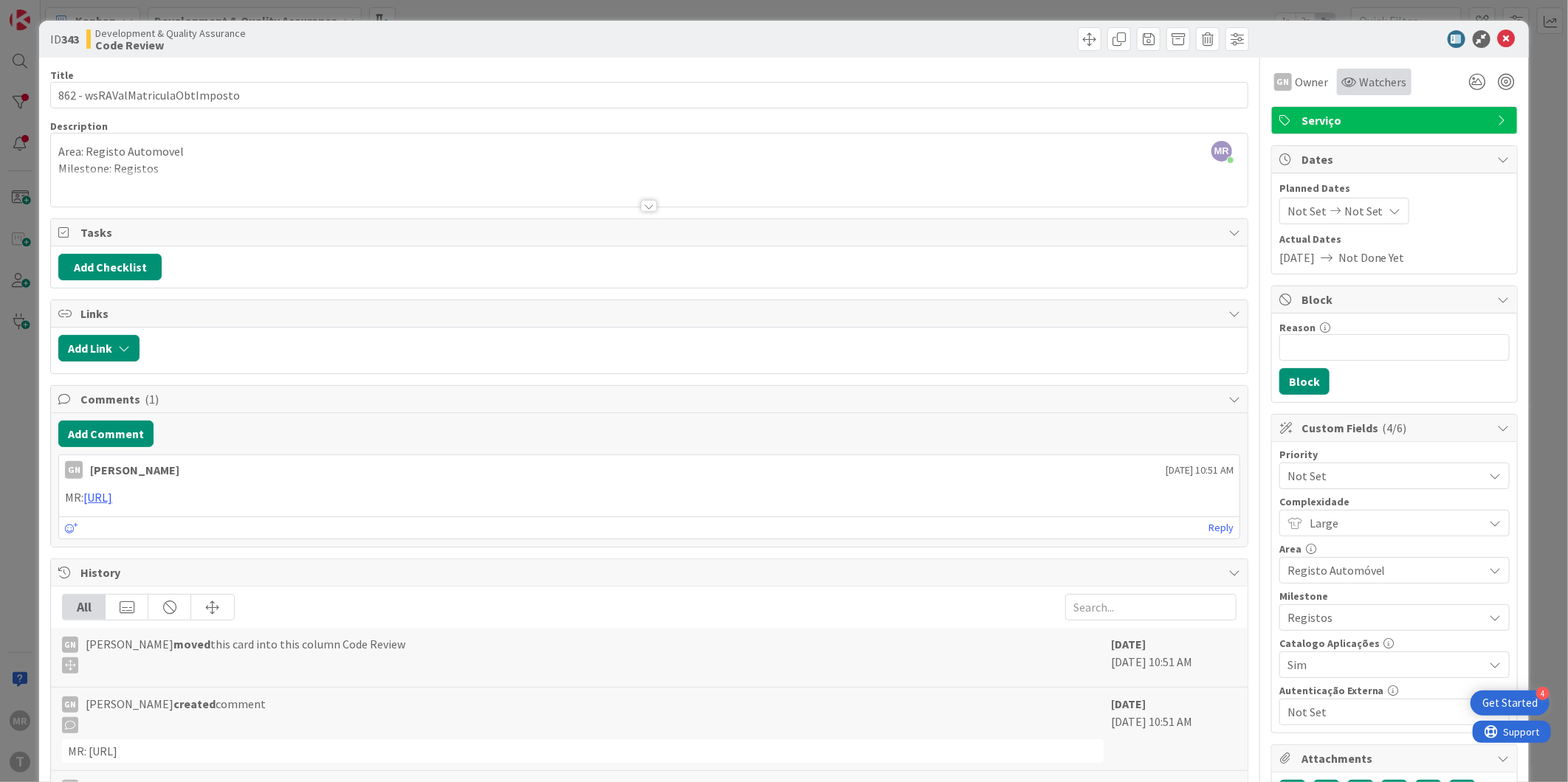
click at [1360, 89] on span "Watchers" at bounding box center [1383, 82] width 48 height 18
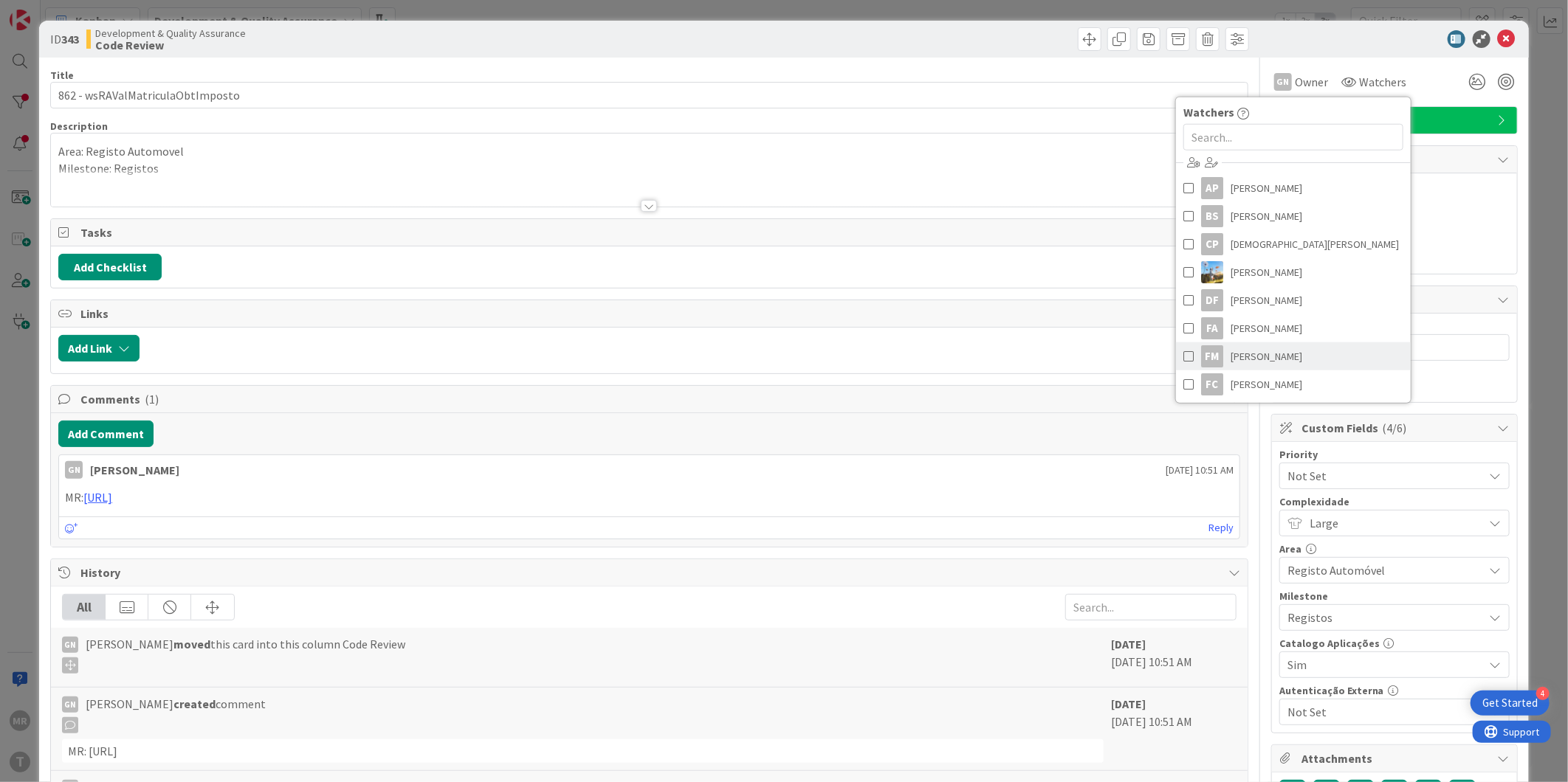
scroll to position [82, 0]
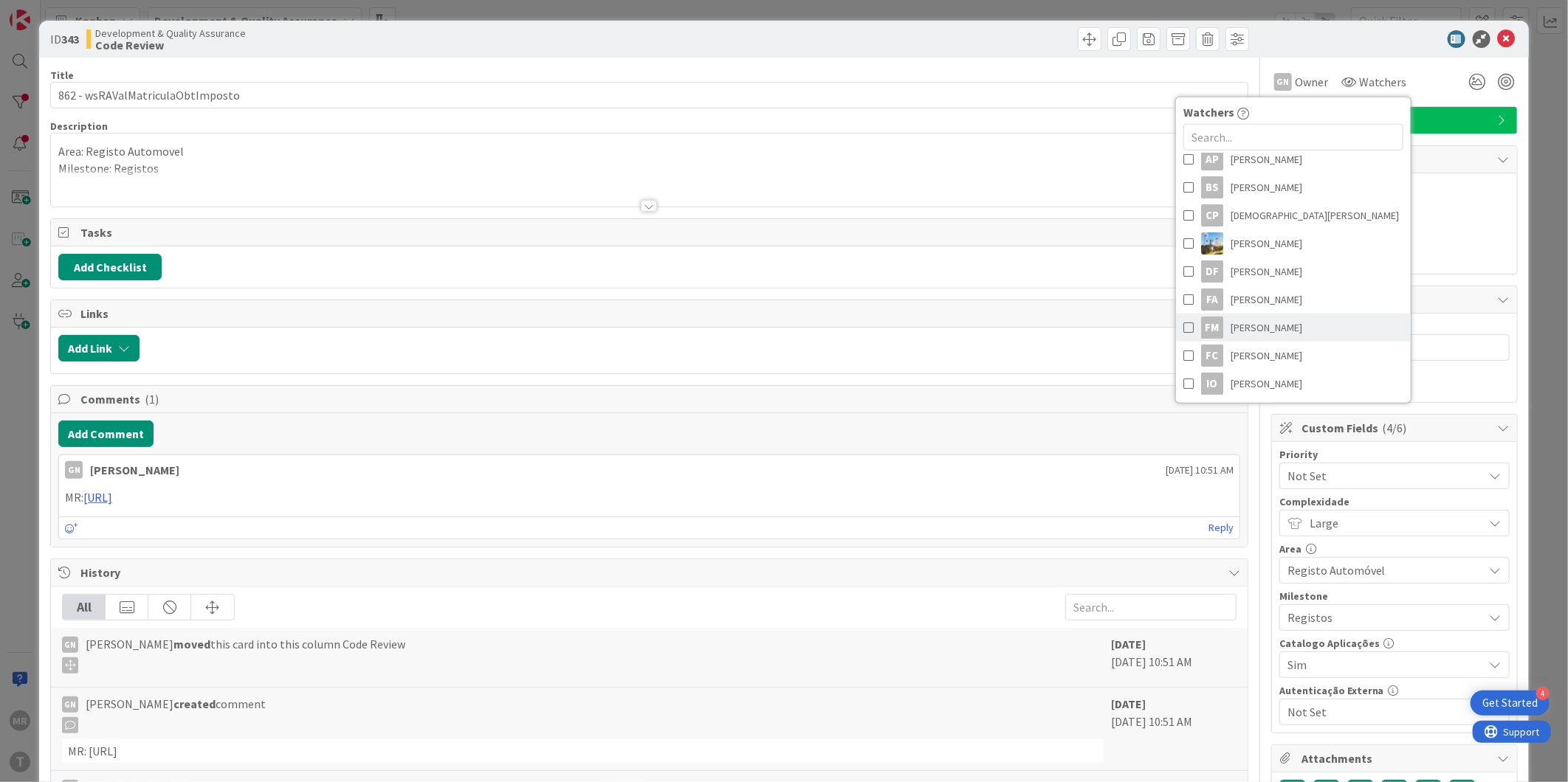
click at [1270, 334] on span "Fillipe Moreira" at bounding box center [1267, 327] width 72 height 22
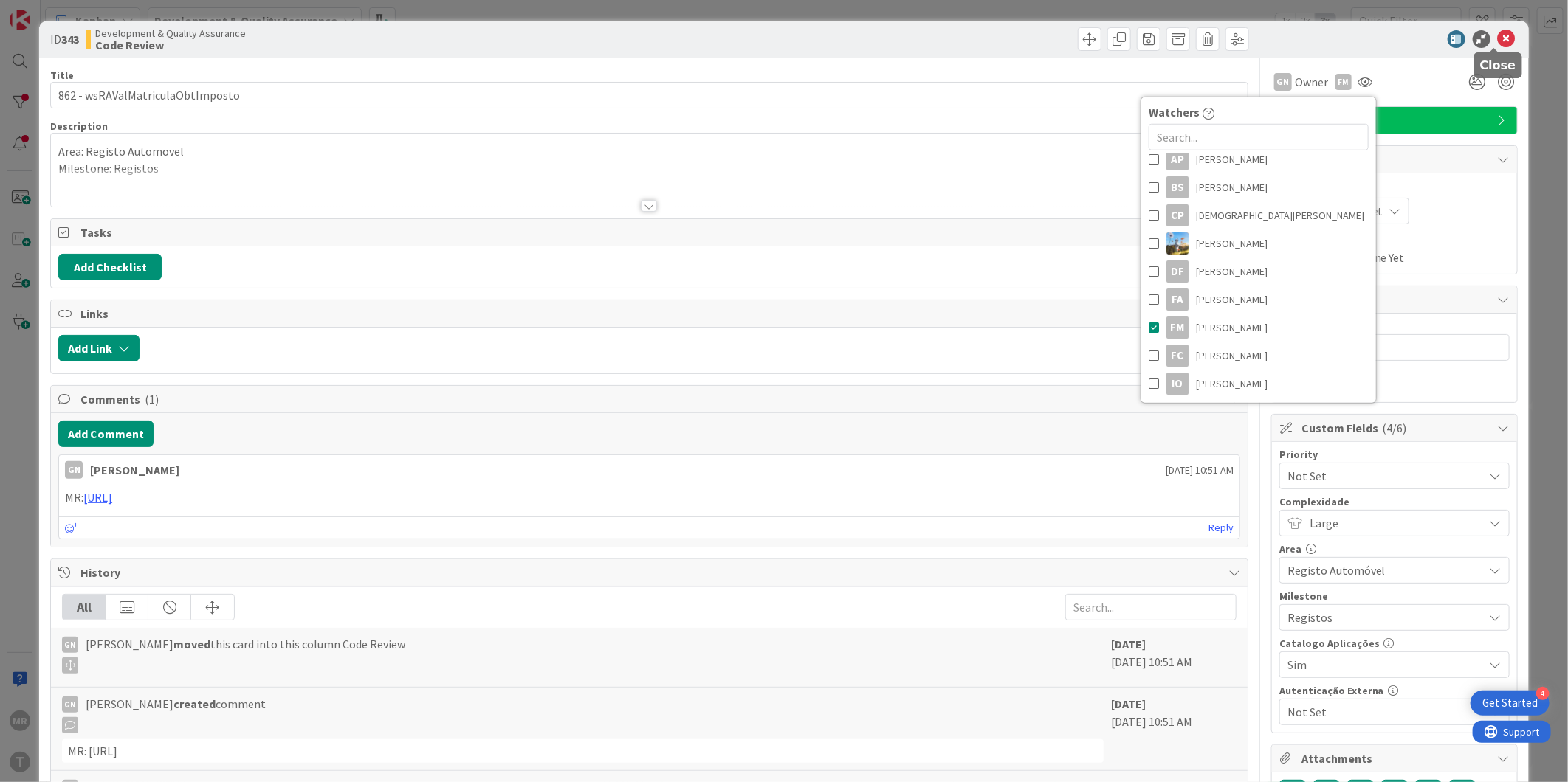
click at [1499, 35] on icon at bounding box center [1508, 39] width 18 height 18
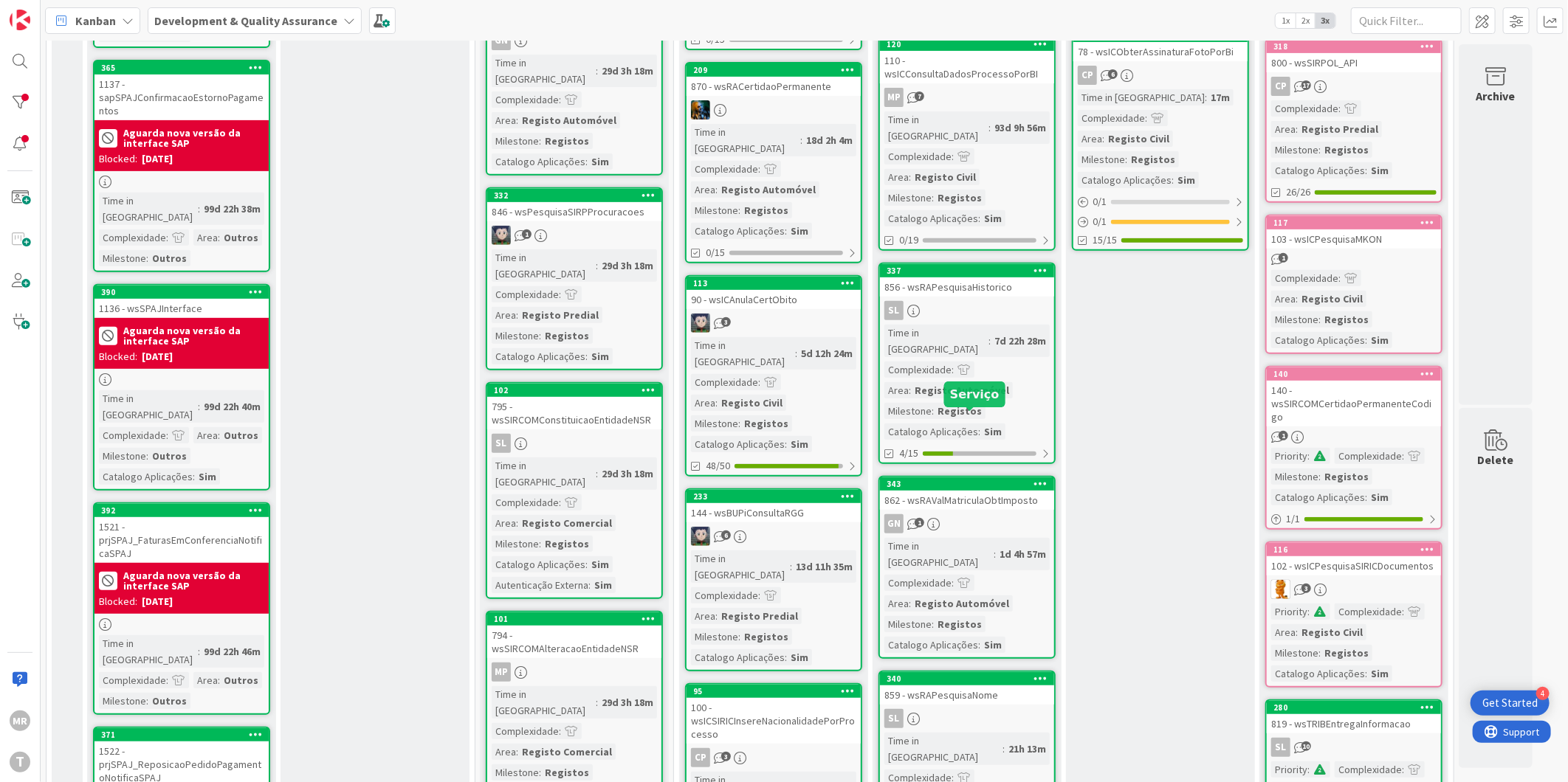
click at [948, 479] on div "343" at bounding box center [970, 484] width 168 height 11
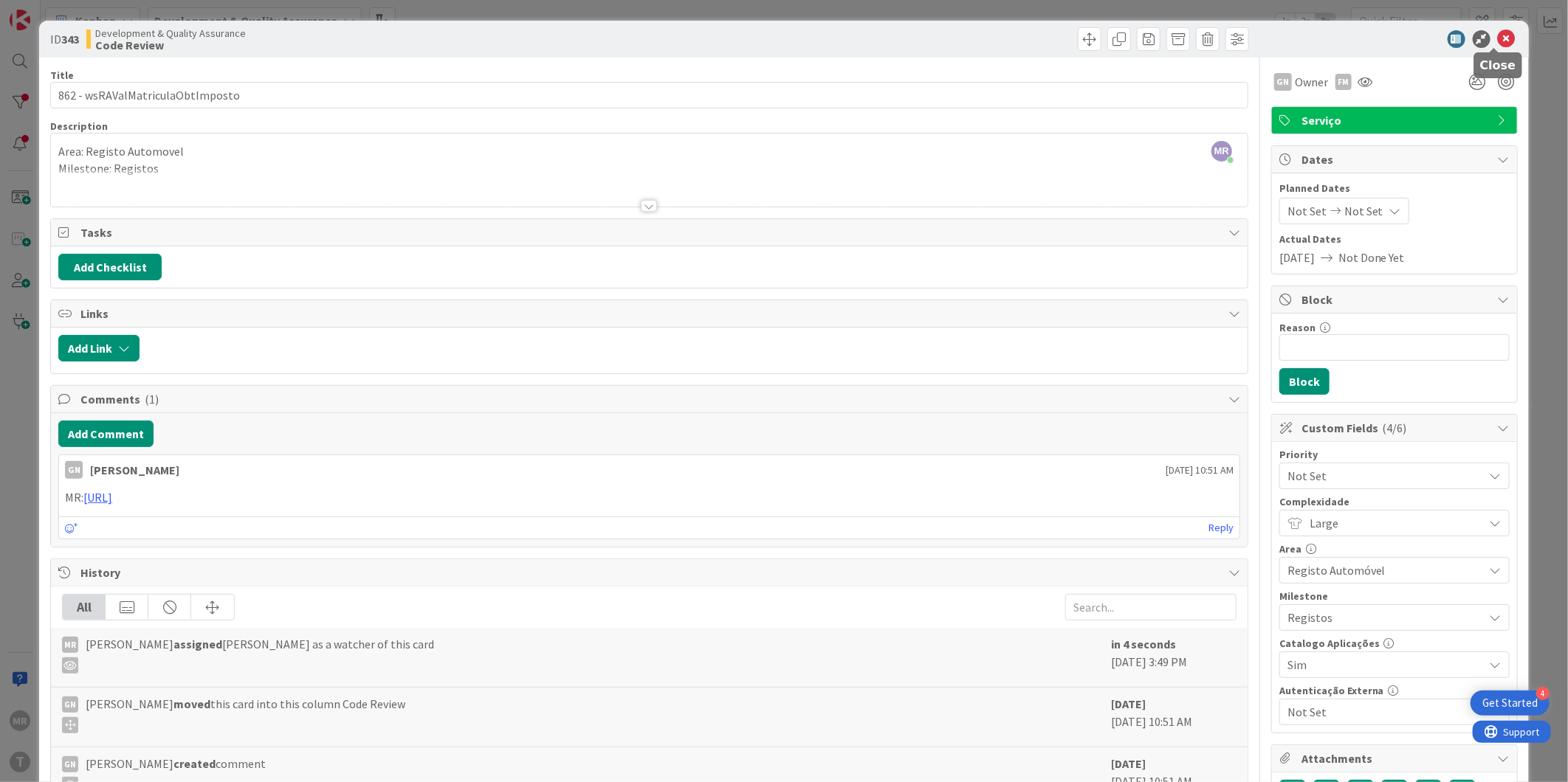
click at [1499, 42] on icon at bounding box center [1508, 39] width 18 height 18
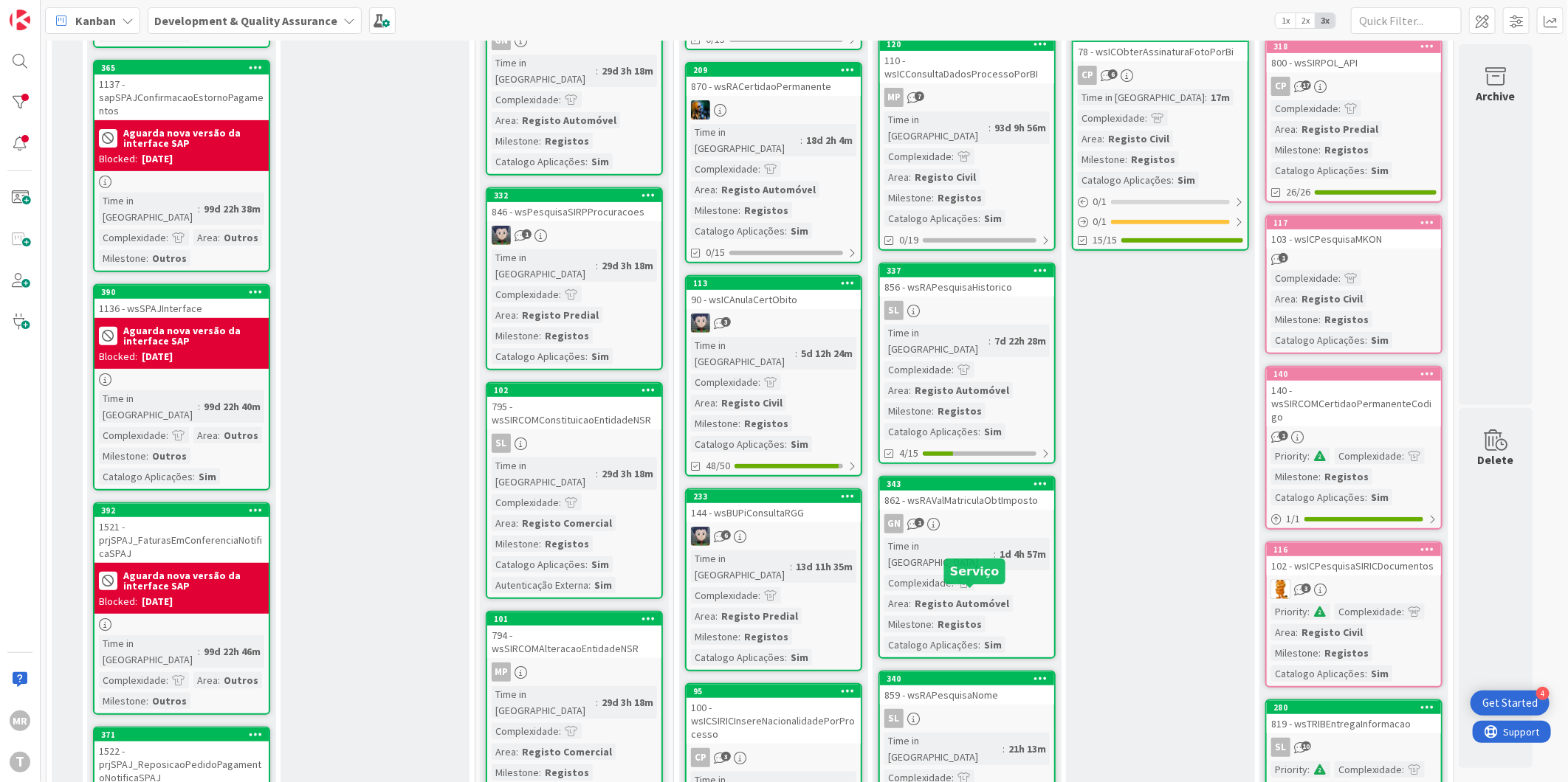
click at [963, 674] on div "340" at bounding box center [970, 679] width 168 height 11
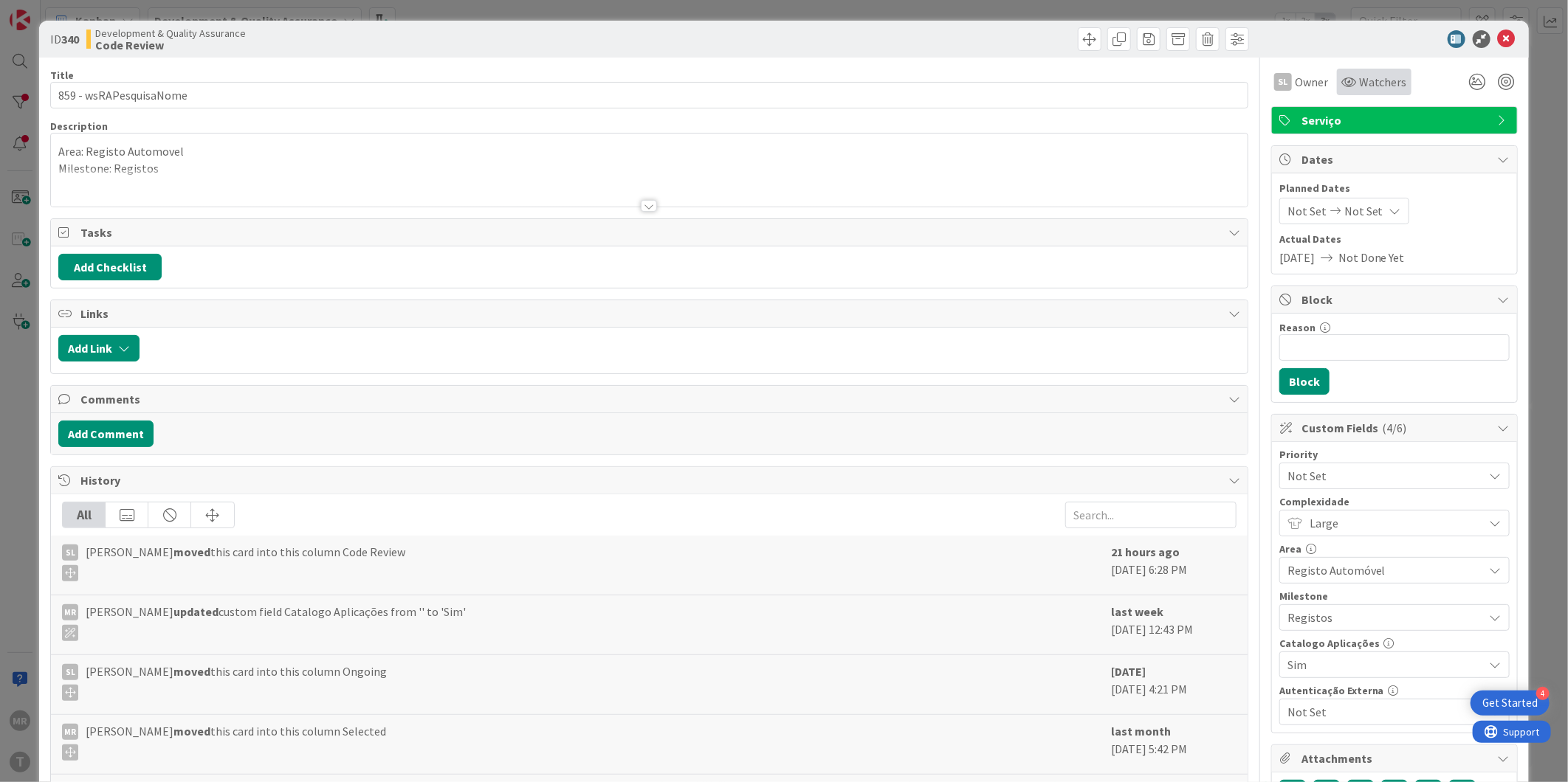
click at [1360, 90] on span "Watchers" at bounding box center [1383, 82] width 48 height 18
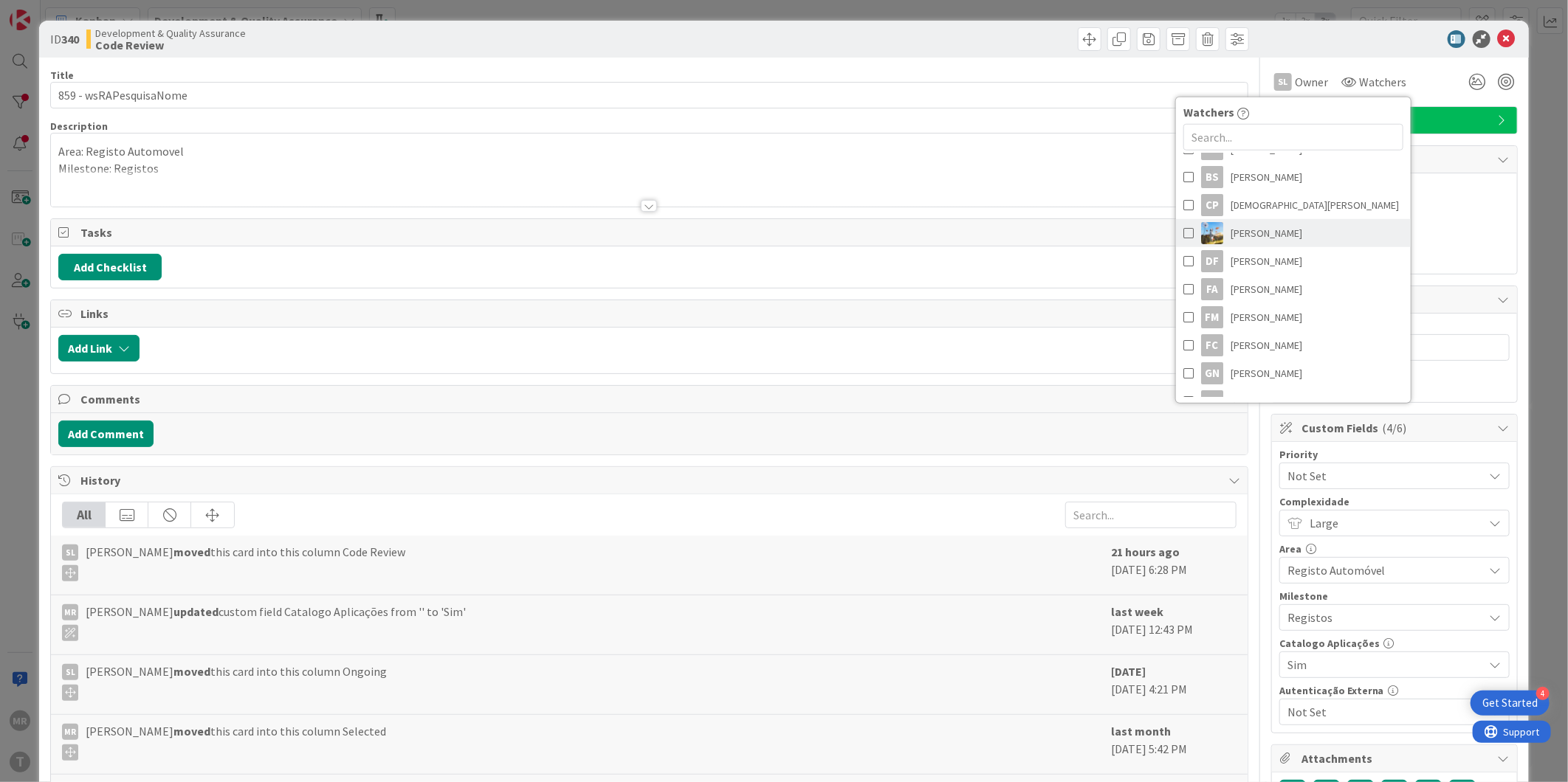
scroll to position [164, 0]
click at [1262, 247] on span "Fillipe Moreira" at bounding box center [1267, 245] width 72 height 22
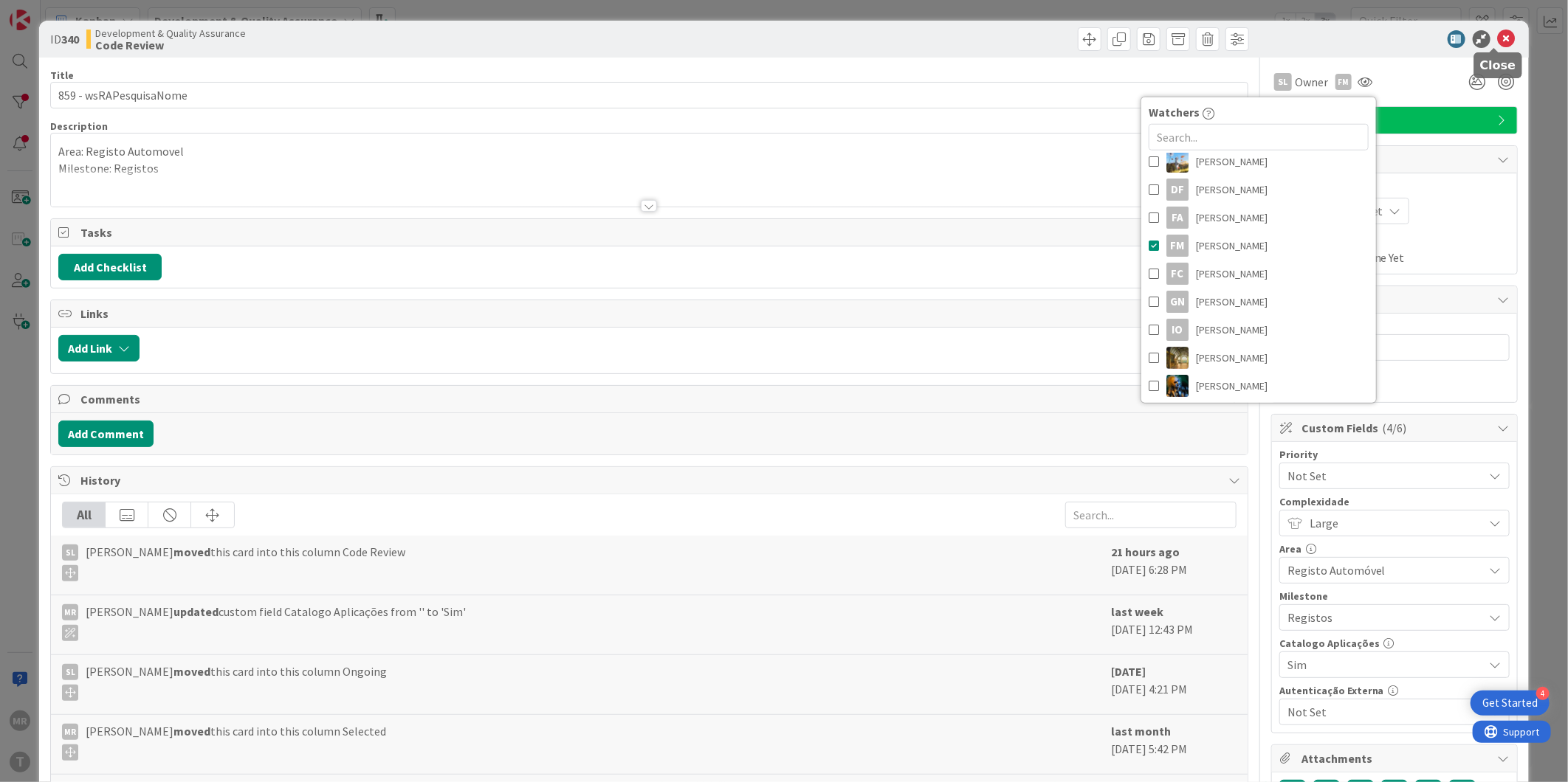
click at [1499, 37] on icon at bounding box center [1508, 39] width 18 height 18
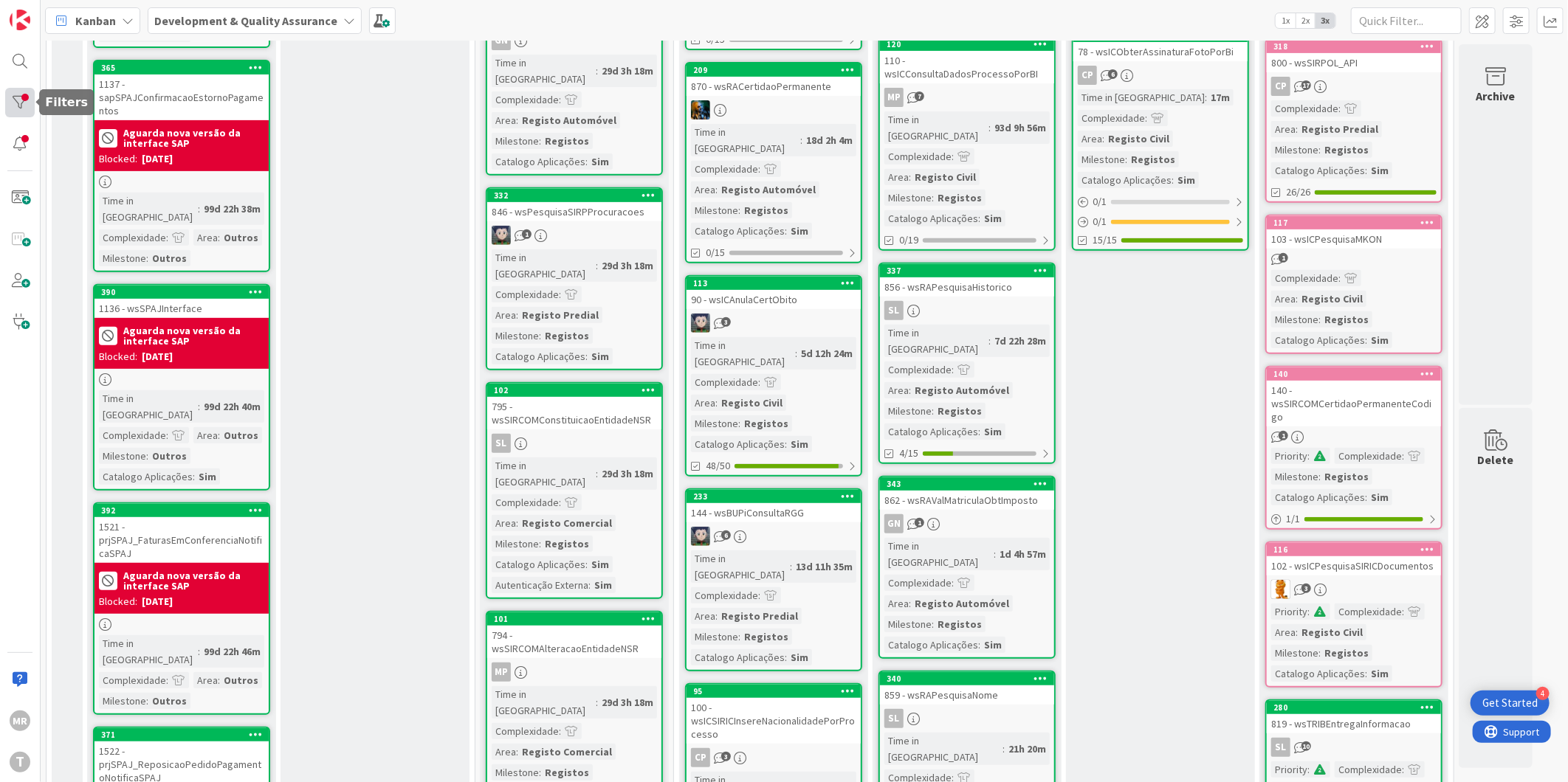
click at [23, 95] on div at bounding box center [20, 102] width 29 height 29
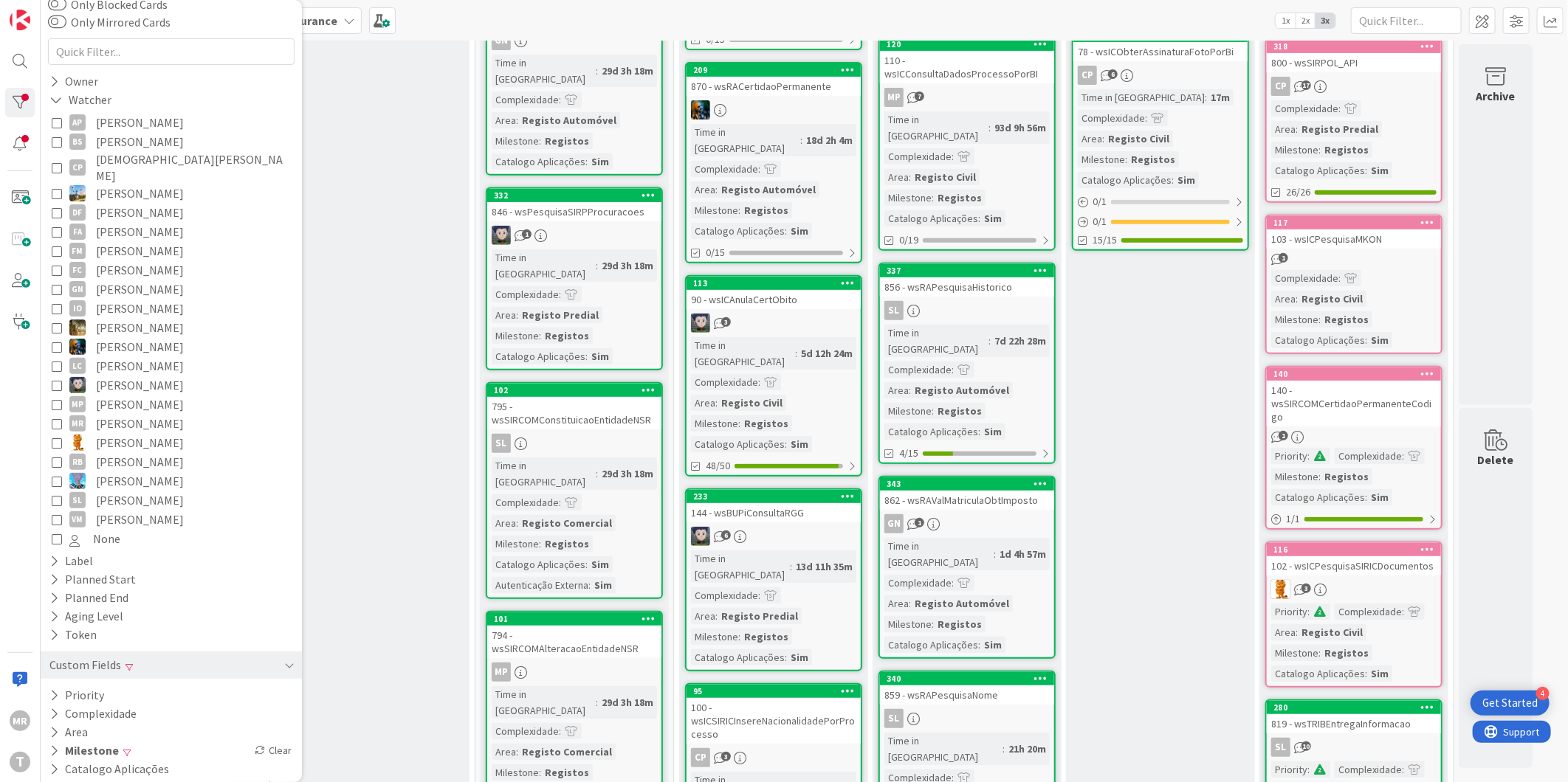
scroll to position [109, 0]
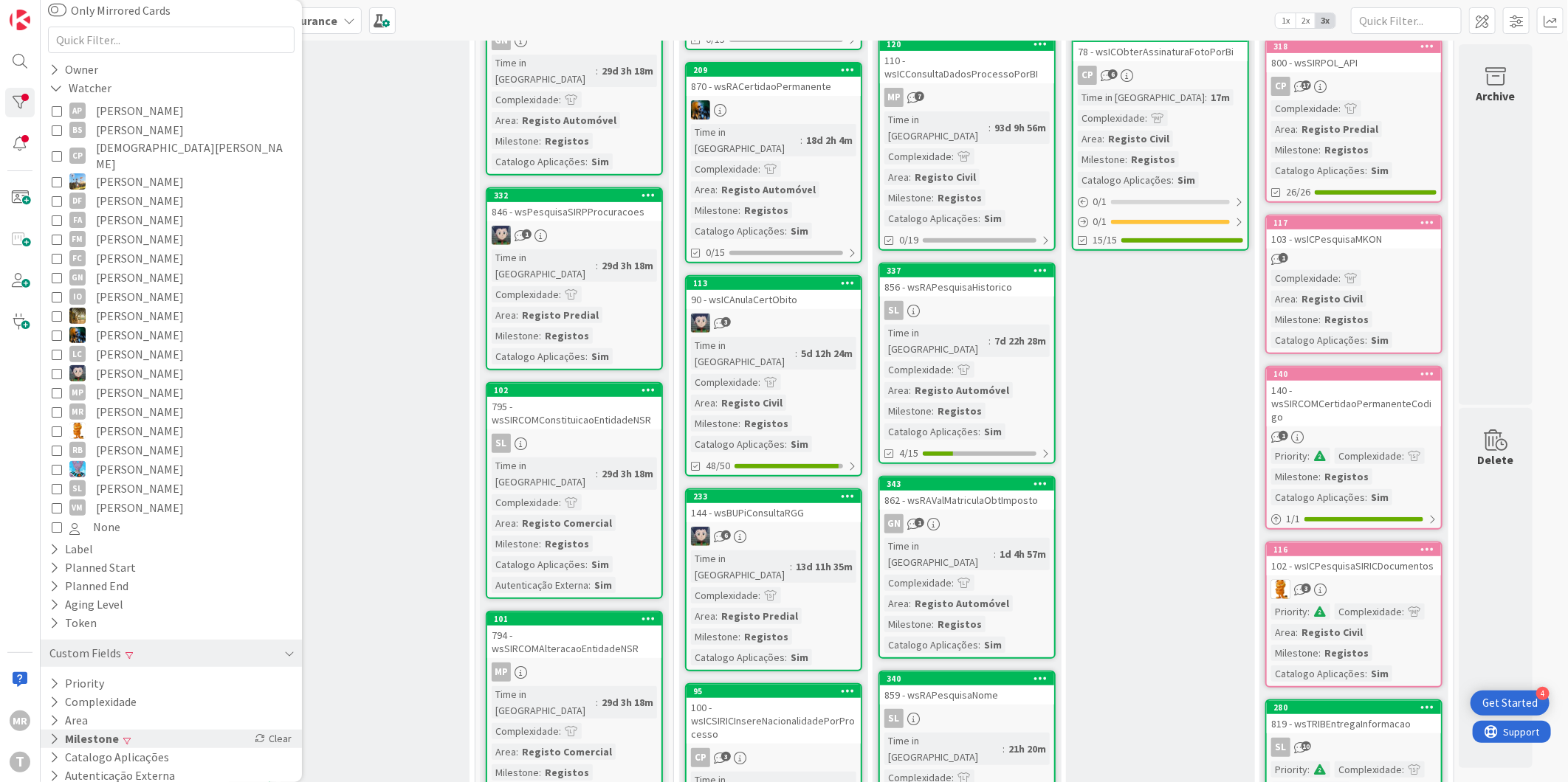
click at [113, 730] on button "Milestone" at bounding box center [84, 739] width 73 height 19
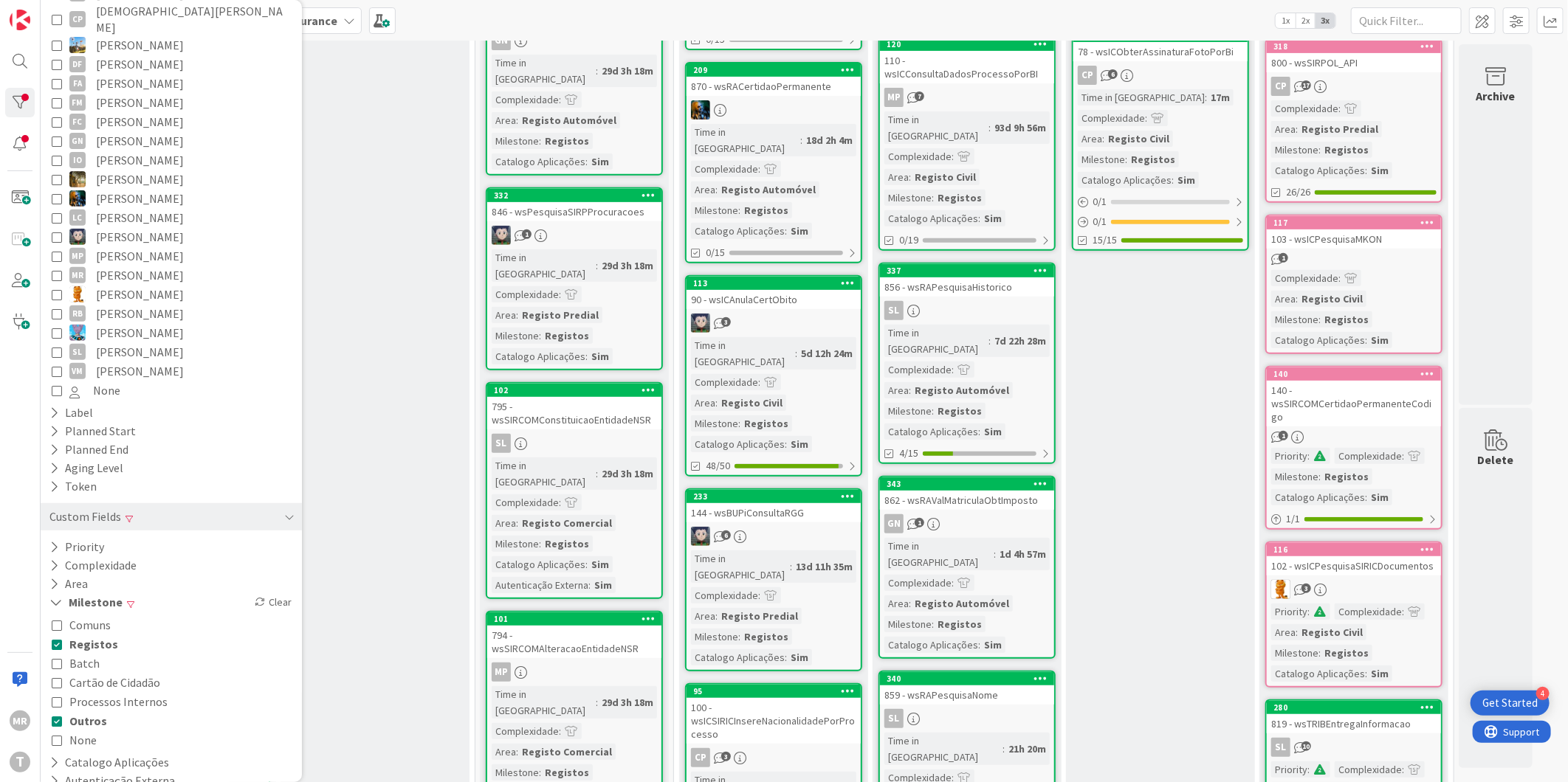
scroll to position [251, 0]
click at [82, 629] on span "Registos" at bounding box center [94, 638] width 49 height 19
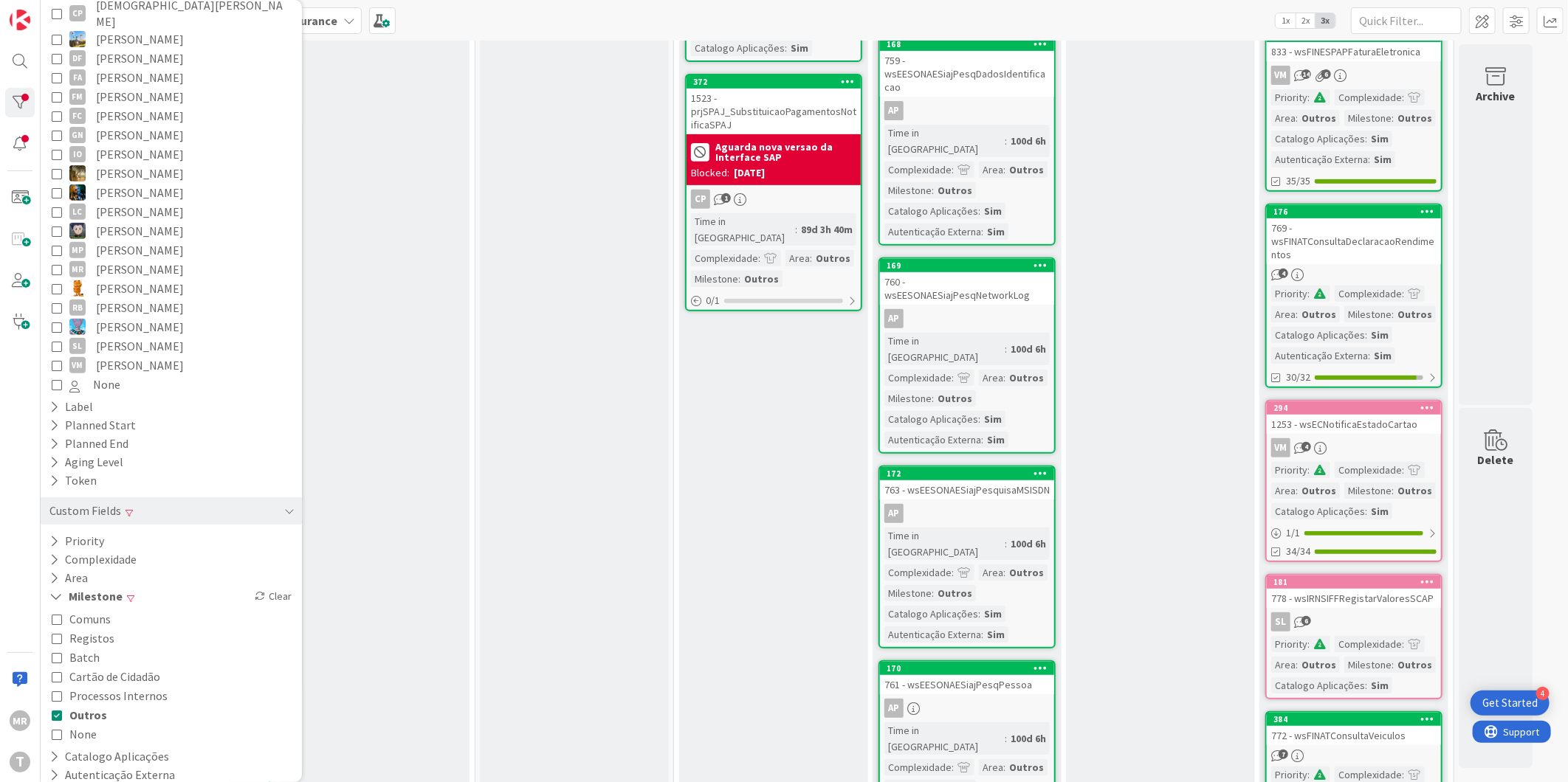
click at [74, 705] on span "Outros" at bounding box center [88, 714] width 38 height 19
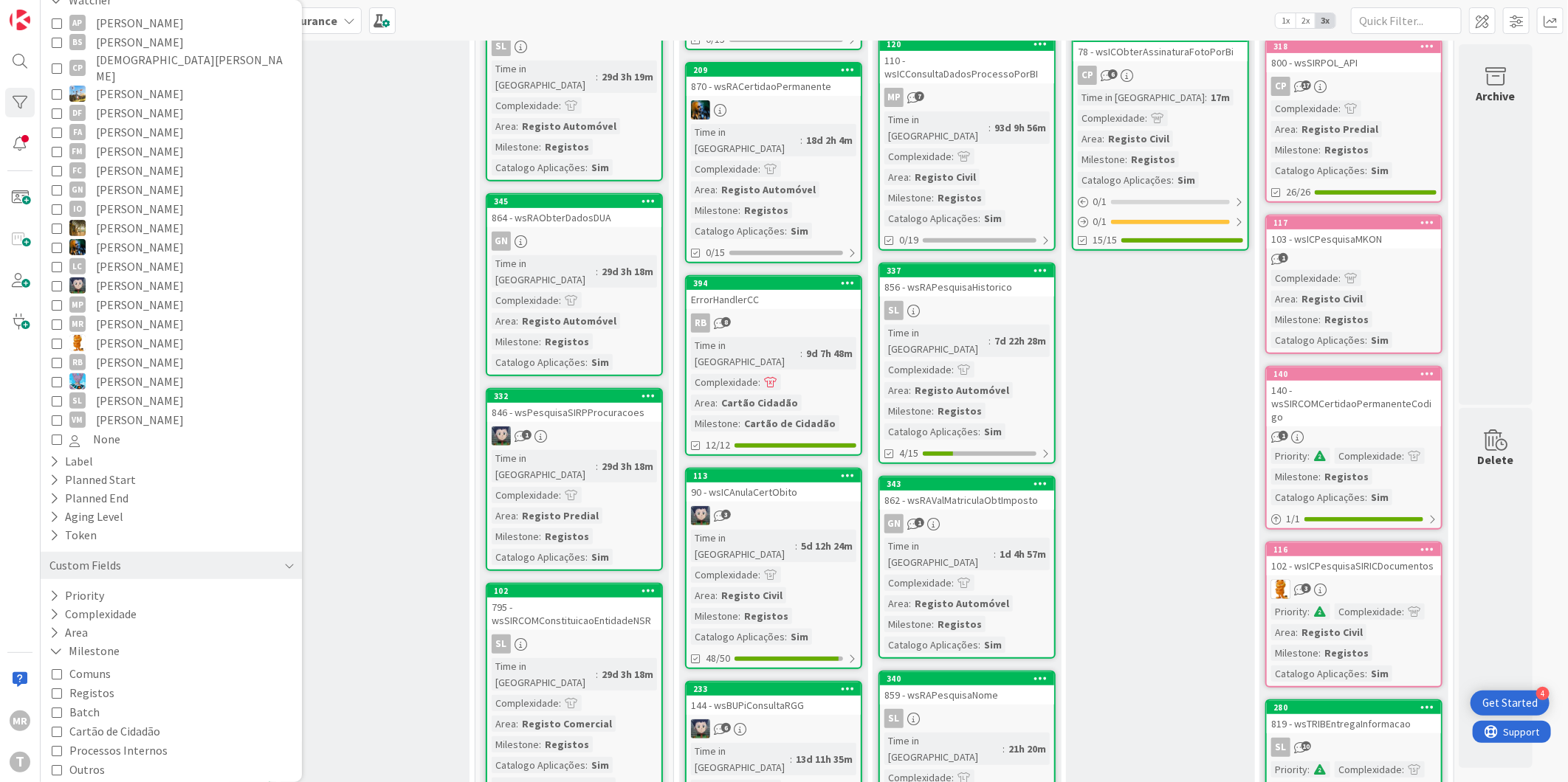
scroll to position [168, 0]
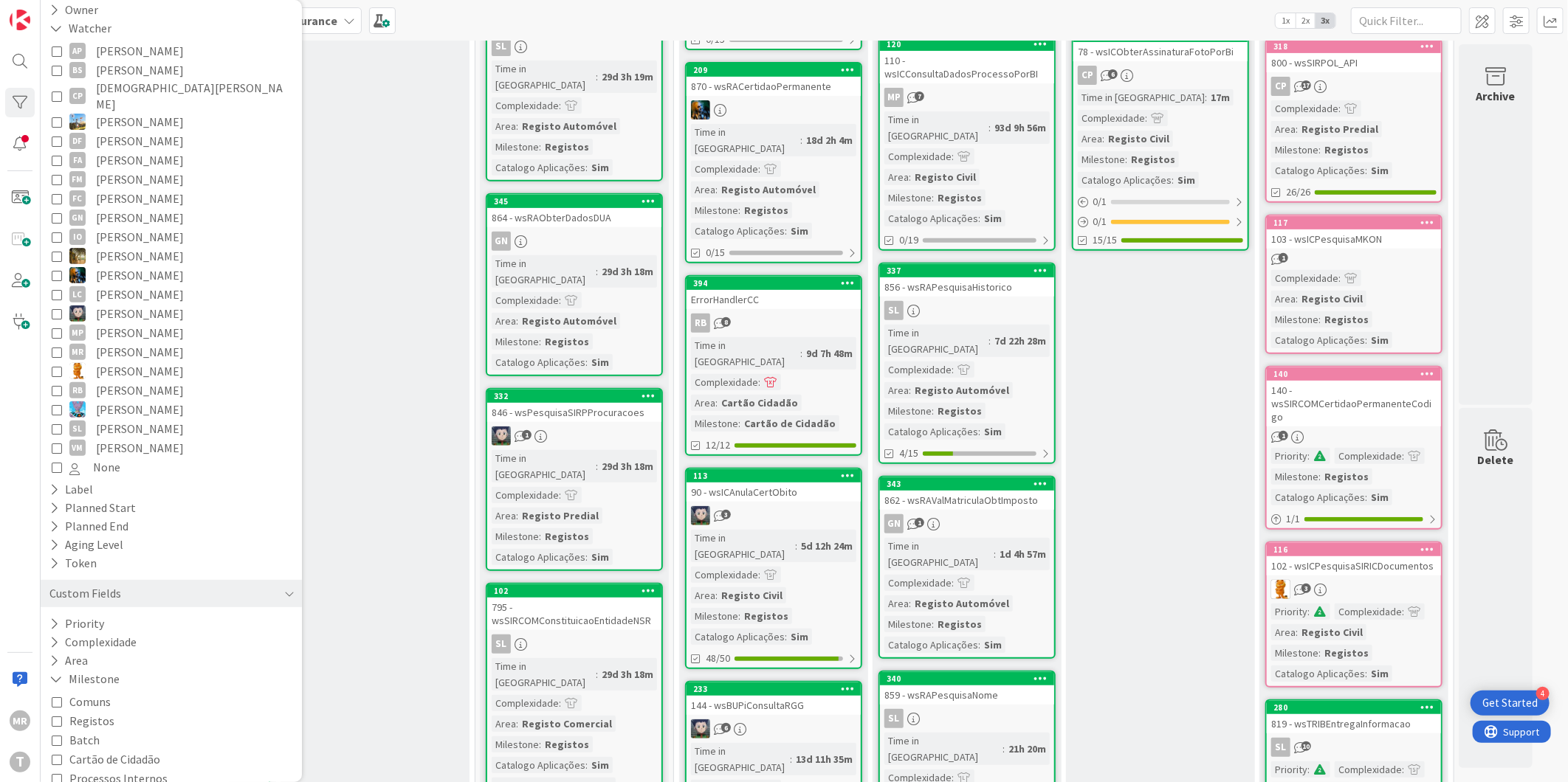
click at [142, 170] on span "Fillipe Moreira" at bounding box center [139, 179] width 87 height 19
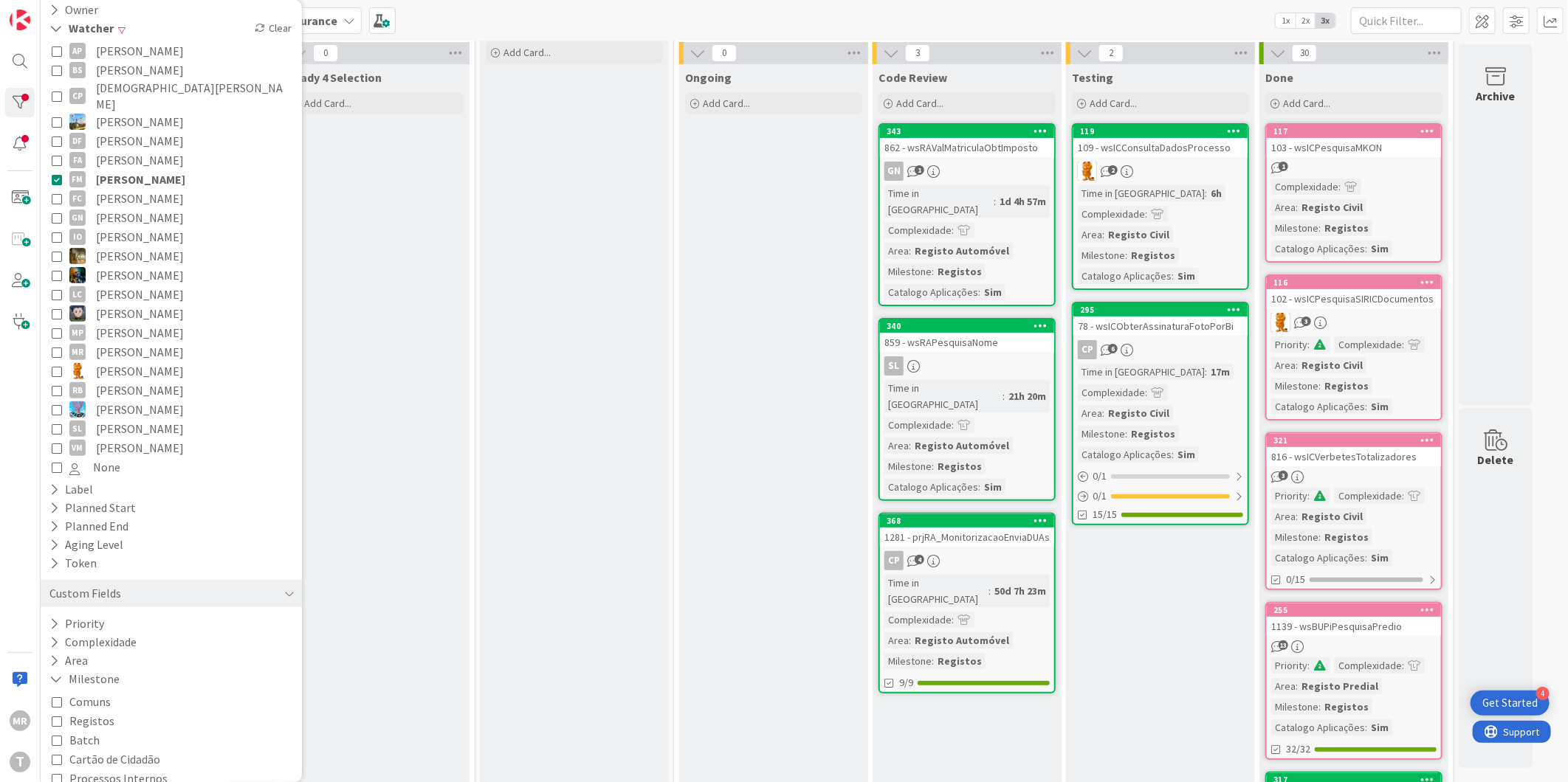
scroll to position [82, 0]
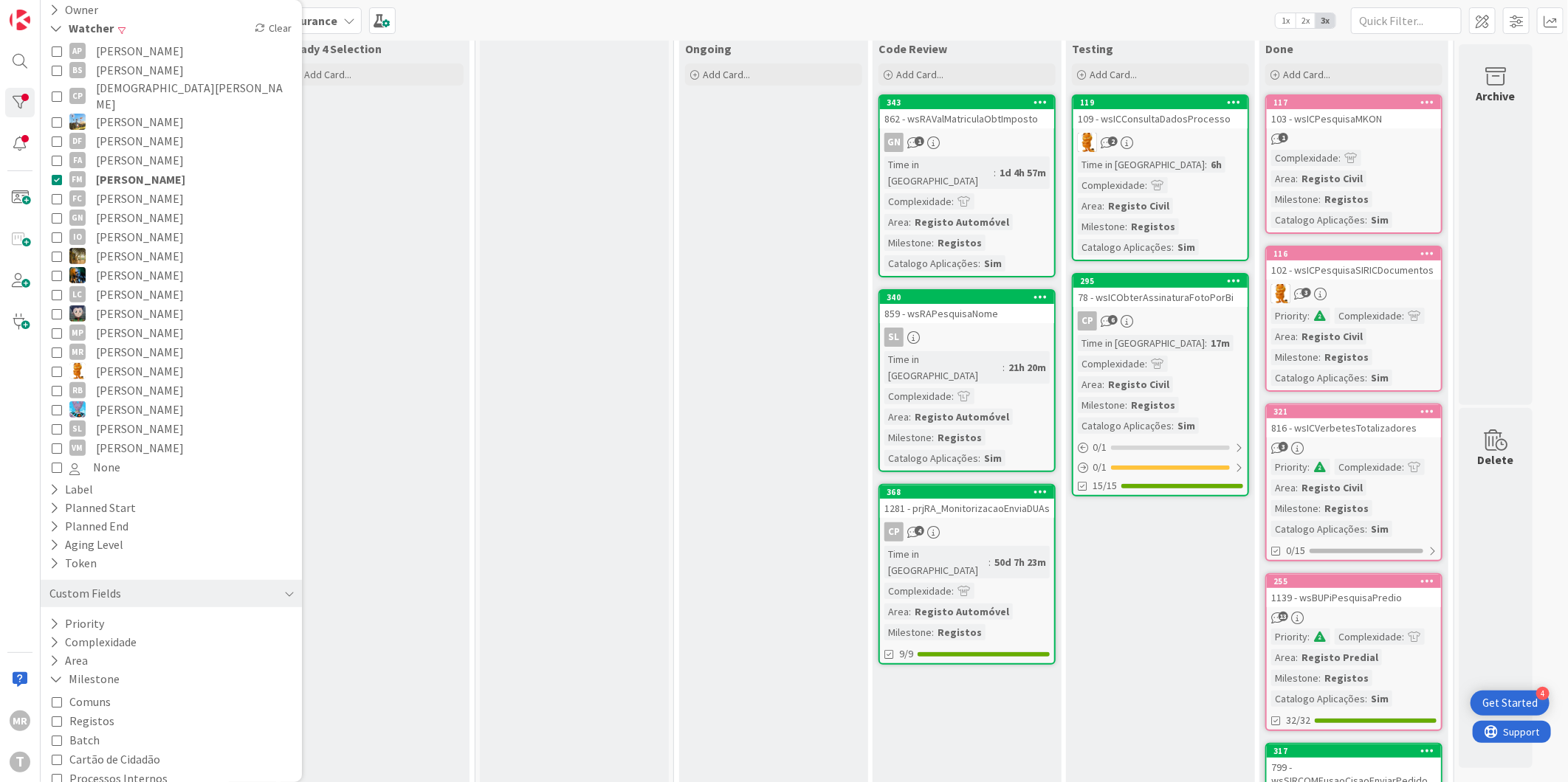
drag, startPoint x: 114, startPoint y: 164, endPoint x: 141, endPoint y: 161, distance: 27.2
click at [114, 170] on span "Fillipe Moreira" at bounding box center [140, 179] width 89 height 19
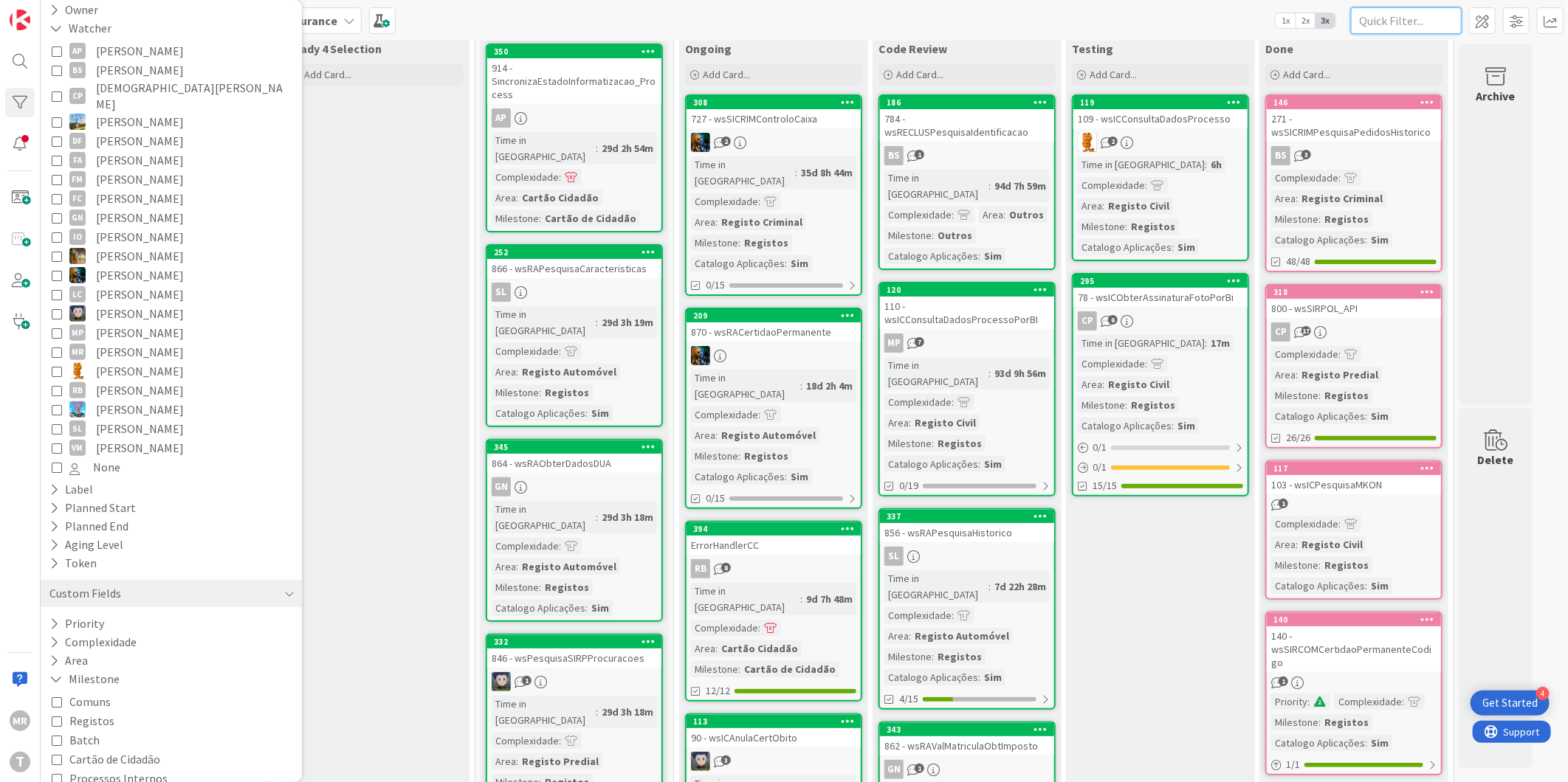
click at [1387, 19] on input "text" at bounding box center [1406, 20] width 110 height 27
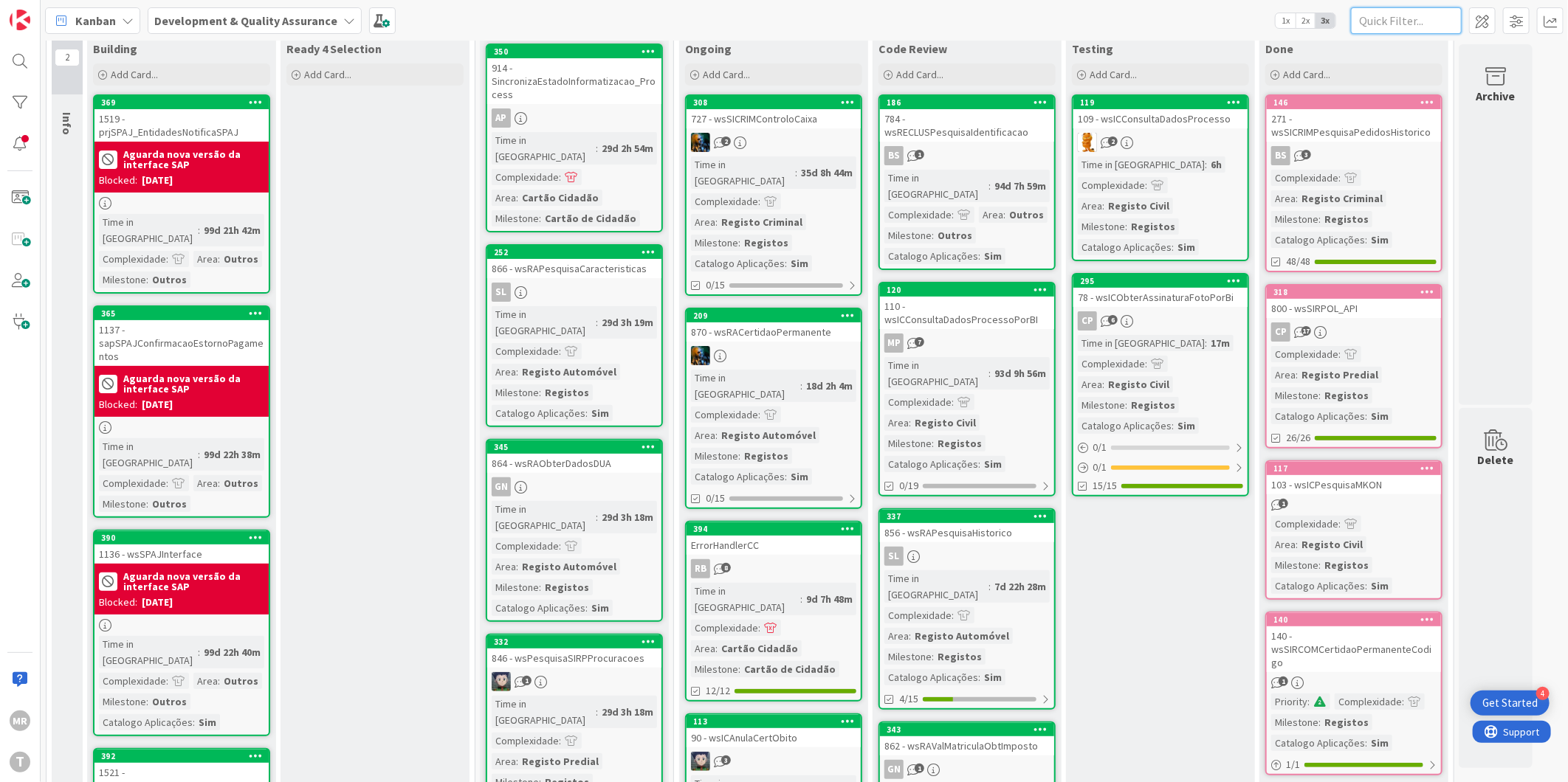
paste input "Mcrecebesms"
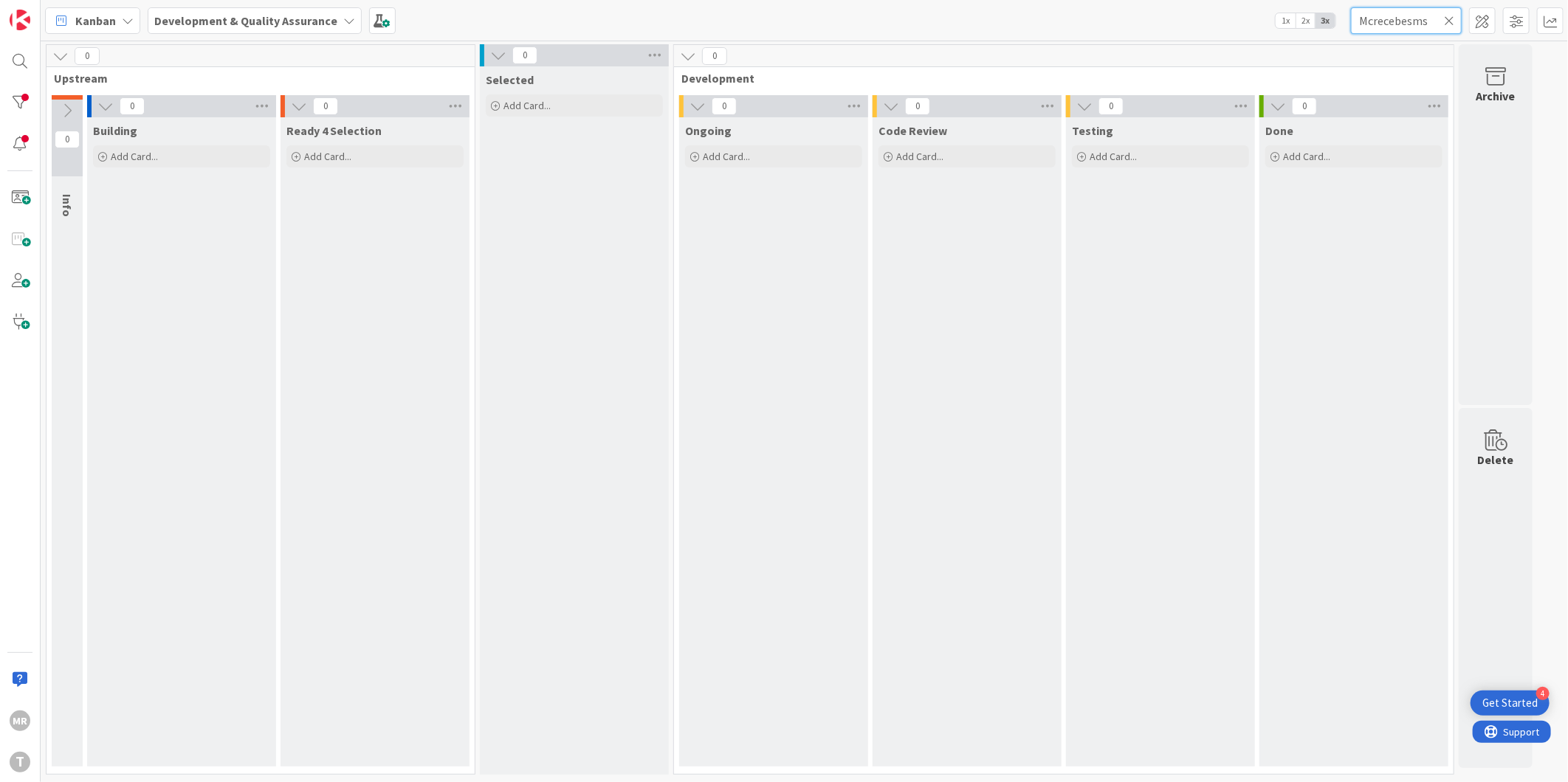
drag, startPoint x: 1374, startPoint y: 19, endPoint x: 1326, endPoint y: 19, distance: 48.0
click at [1331, 19] on div "Kanban Development & Quality Assurance 1x 2x 3x Mcrecebesms" at bounding box center [804, 20] width 1528 height 41
drag, startPoint x: 1391, startPoint y: 23, endPoint x: 1539, endPoint y: 71, distance: 155.6
click at [1515, 63] on div "Kanban Development & Quality Assurance 1x 2x 3x recebesms 0 Upstream 0 Info 0 B…" at bounding box center [804, 391] width 1528 height 782
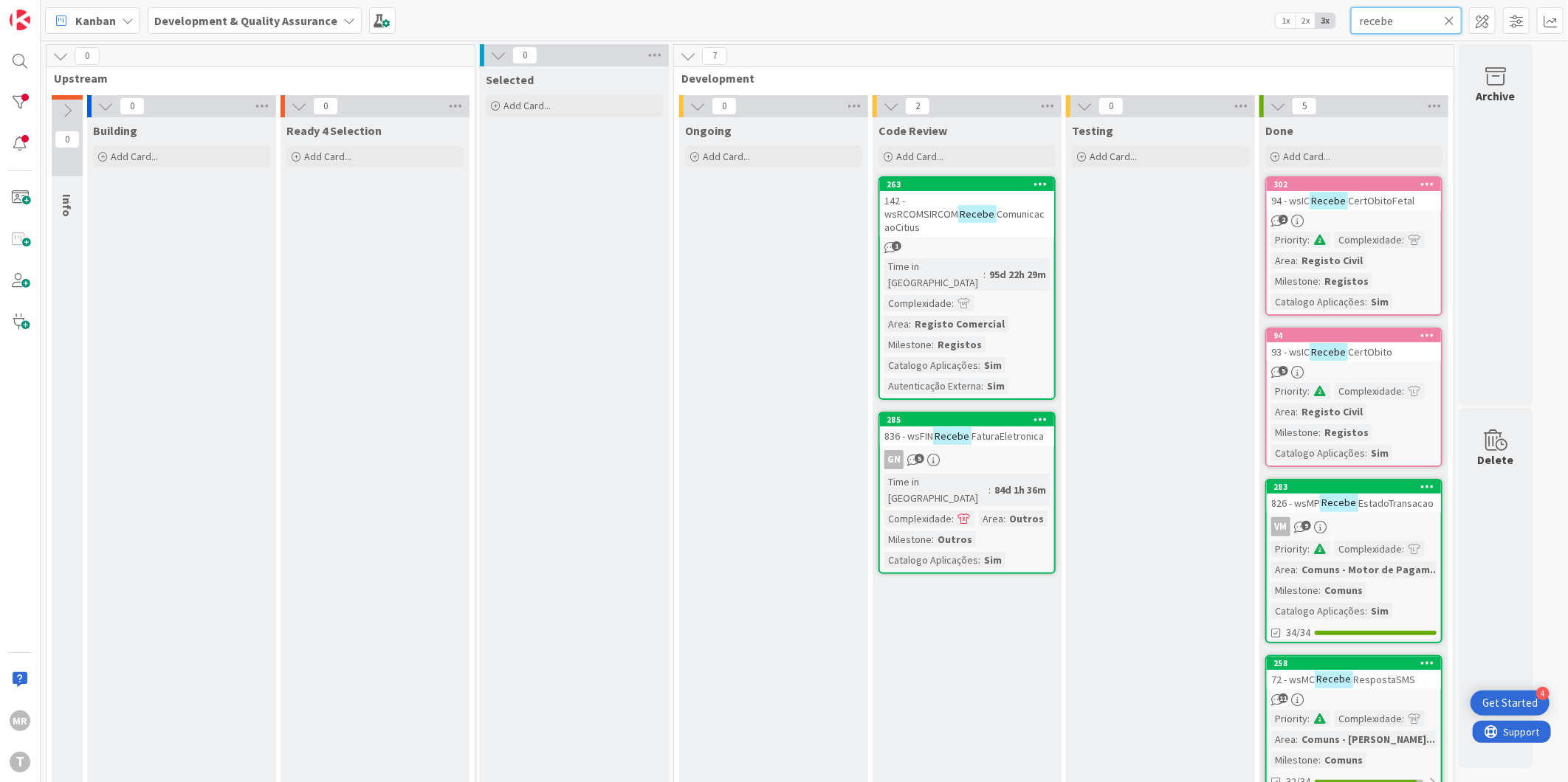
scroll to position [164, 0]
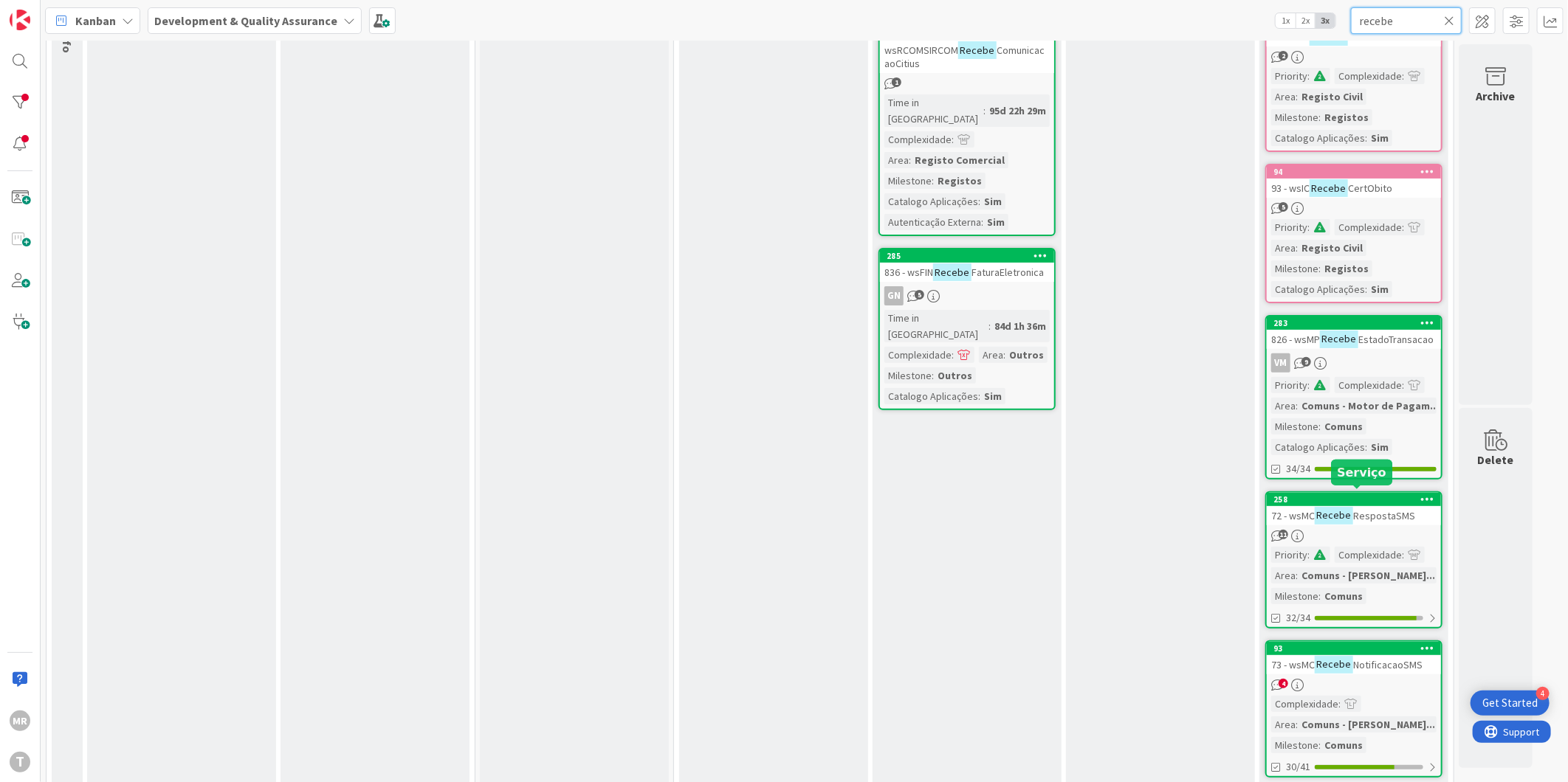
type input "recebe"
click at [1292, 494] on div "258" at bounding box center [1357, 499] width 168 height 11
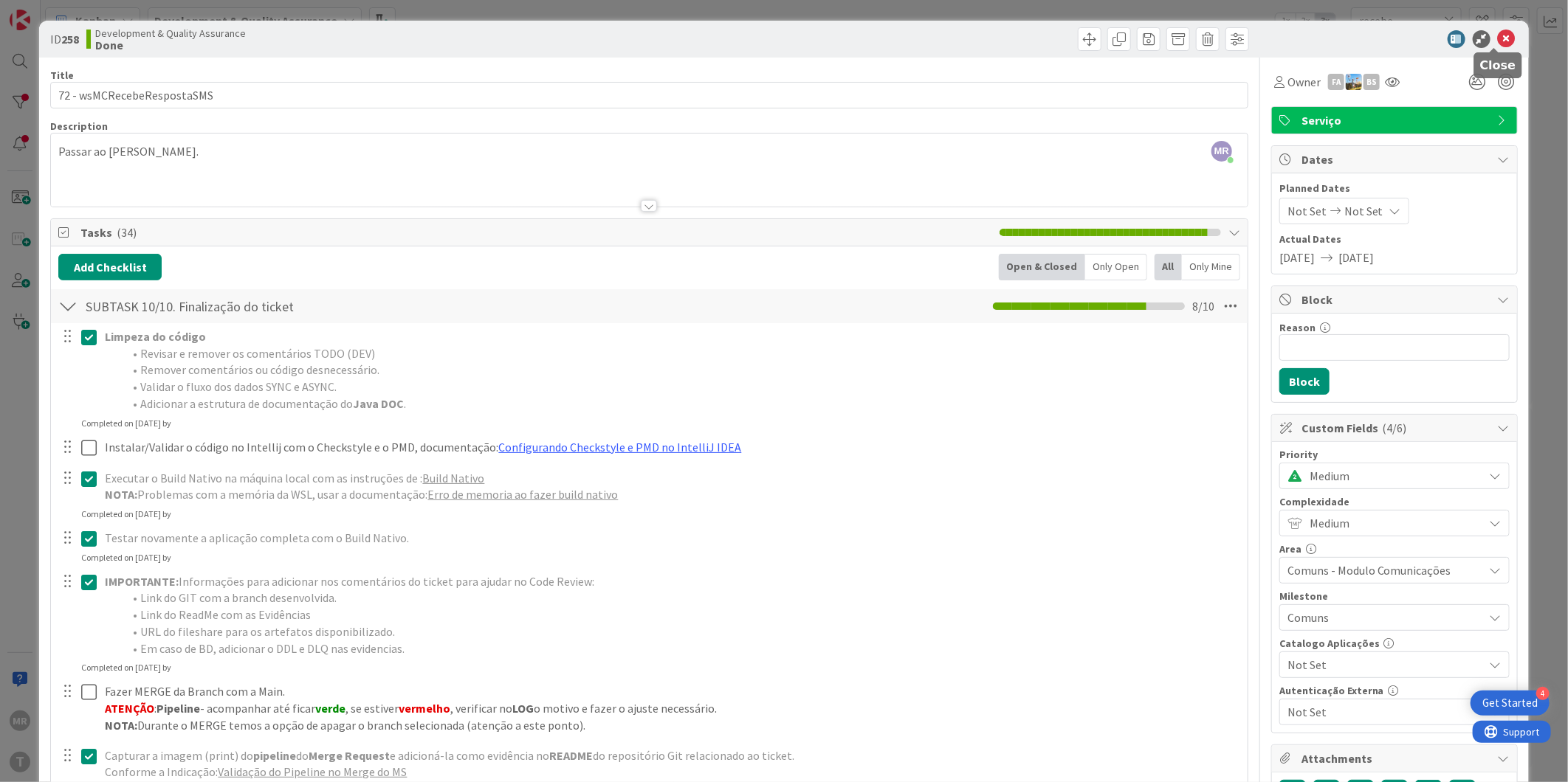
click at [1499, 40] on icon at bounding box center [1508, 39] width 18 height 18
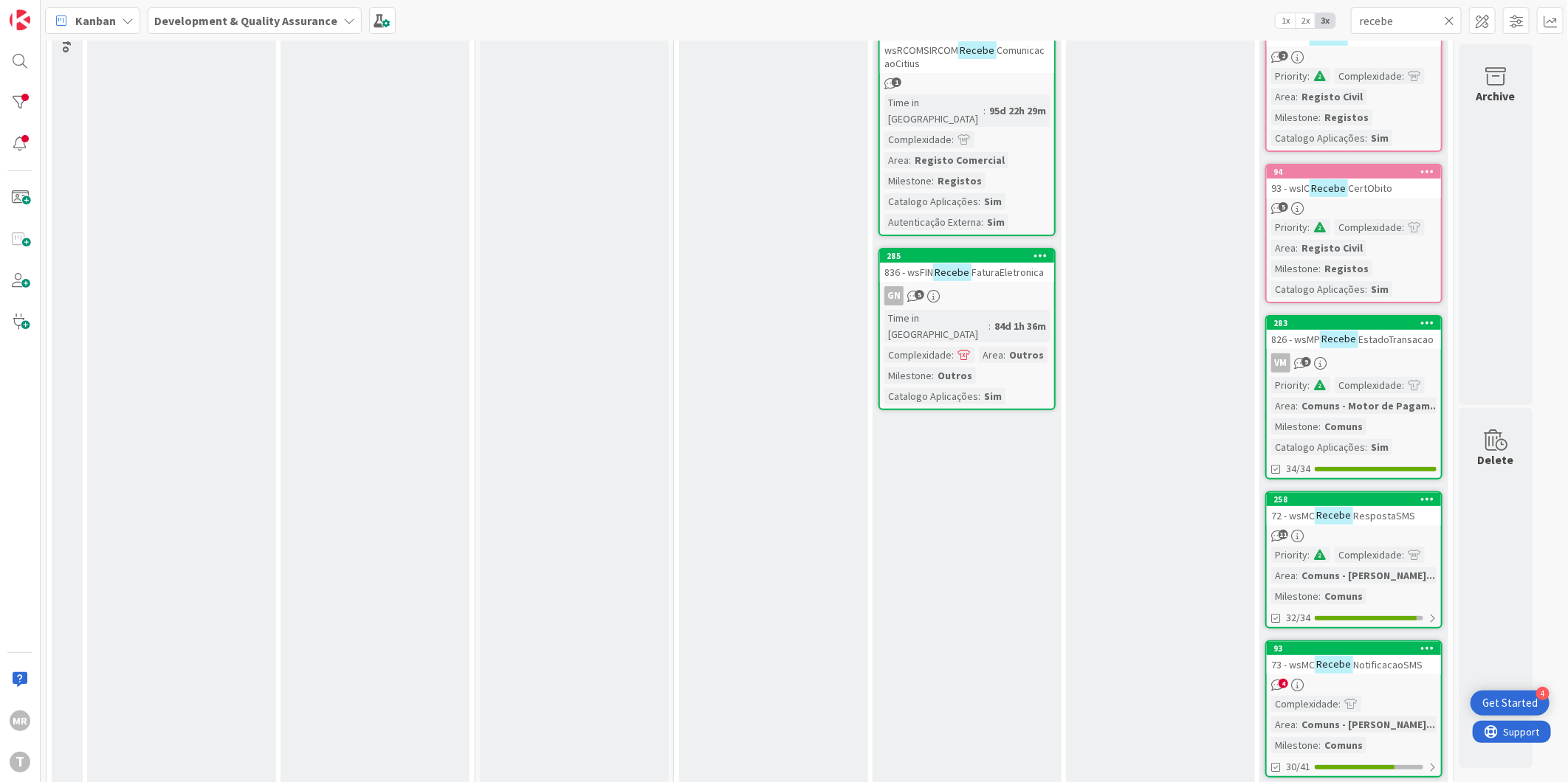
click at [1181, 539] on div "Testing Add Card..." at bounding box center [1160, 371] width 189 height 836
click at [30, 99] on div at bounding box center [20, 102] width 29 height 29
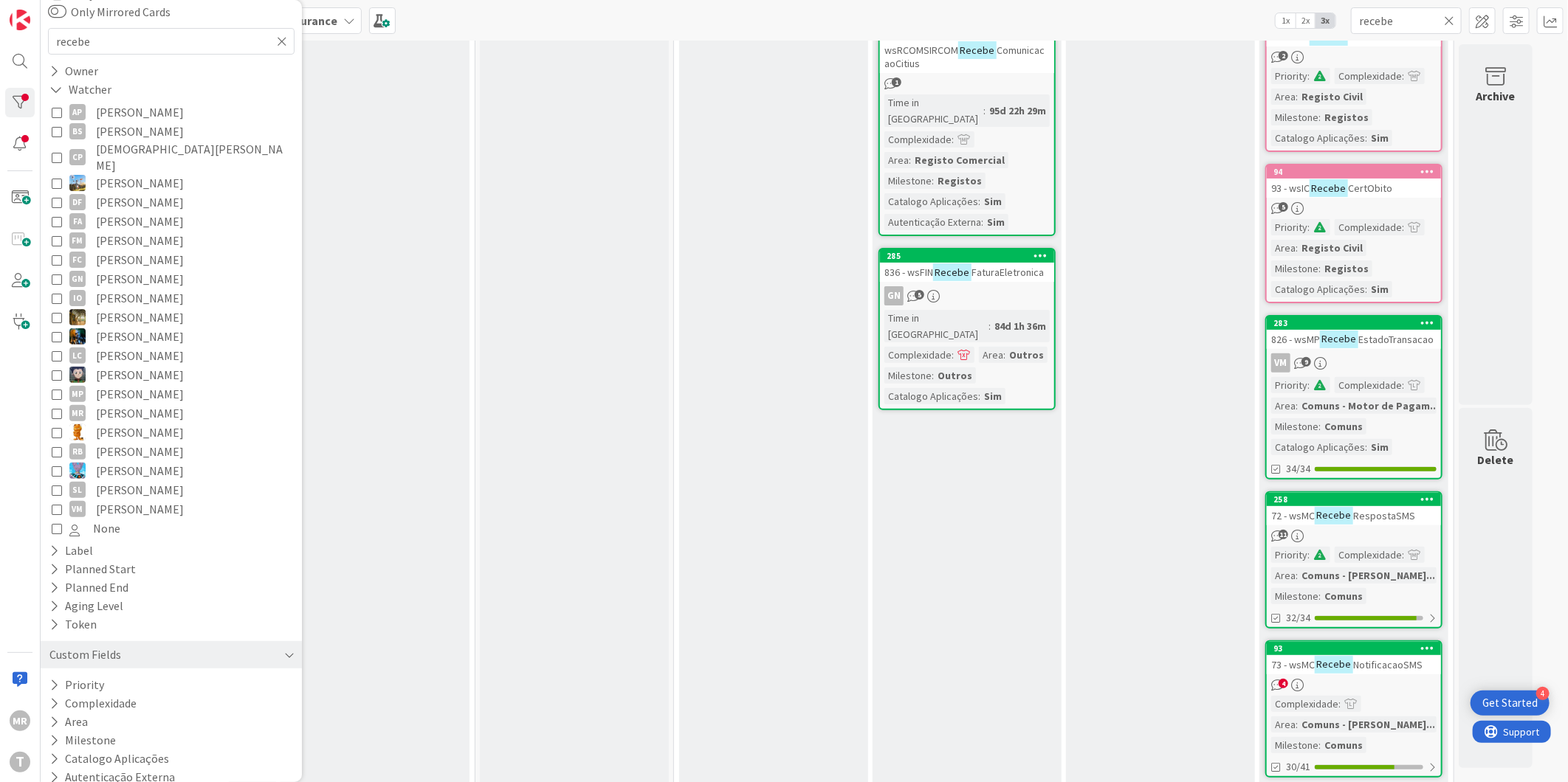
scroll to position [109, 0]
click at [50, 617] on icon at bounding box center [55, 623] width 10 height 12
click at [50, 617] on icon at bounding box center [56, 623] width 13 height 12
click at [53, 543] on icon at bounding box center [55, 549] width 10 height 12
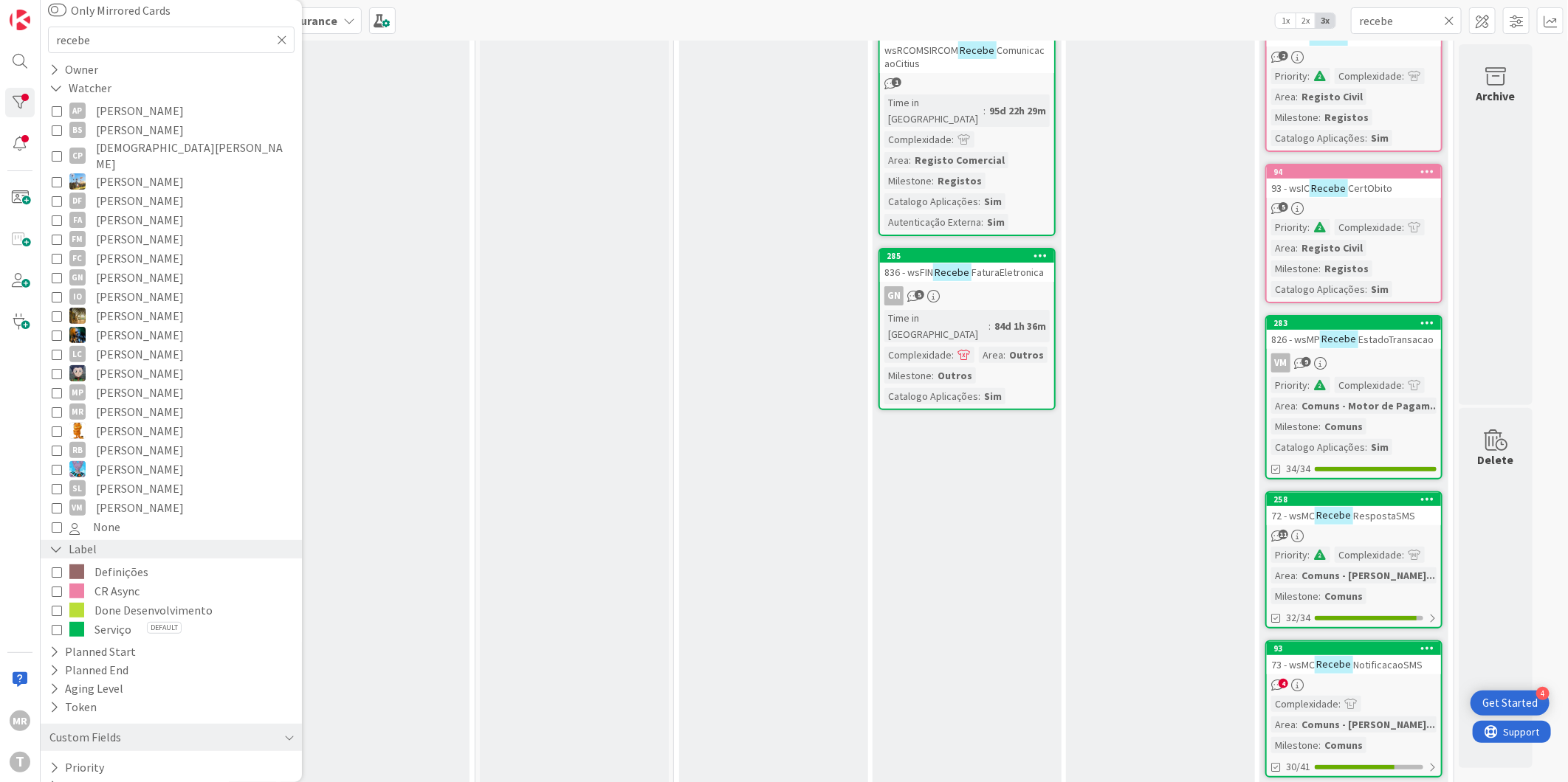
click at [53, 543] on icon at bounding box center [56, 549] width 13 height 12
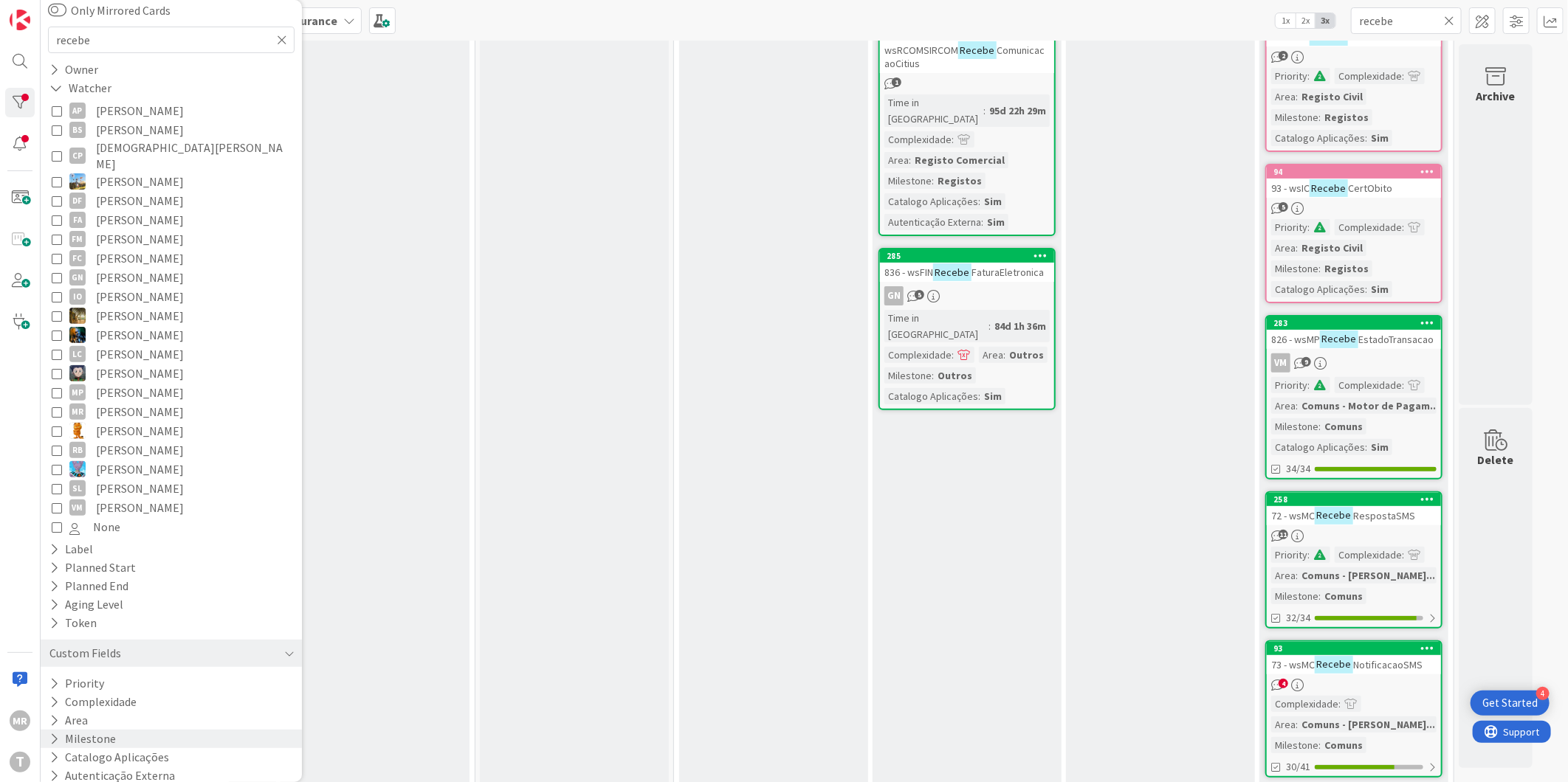
click at [50, 733] on icon at bounding box center [55, 739] width 10 height 12
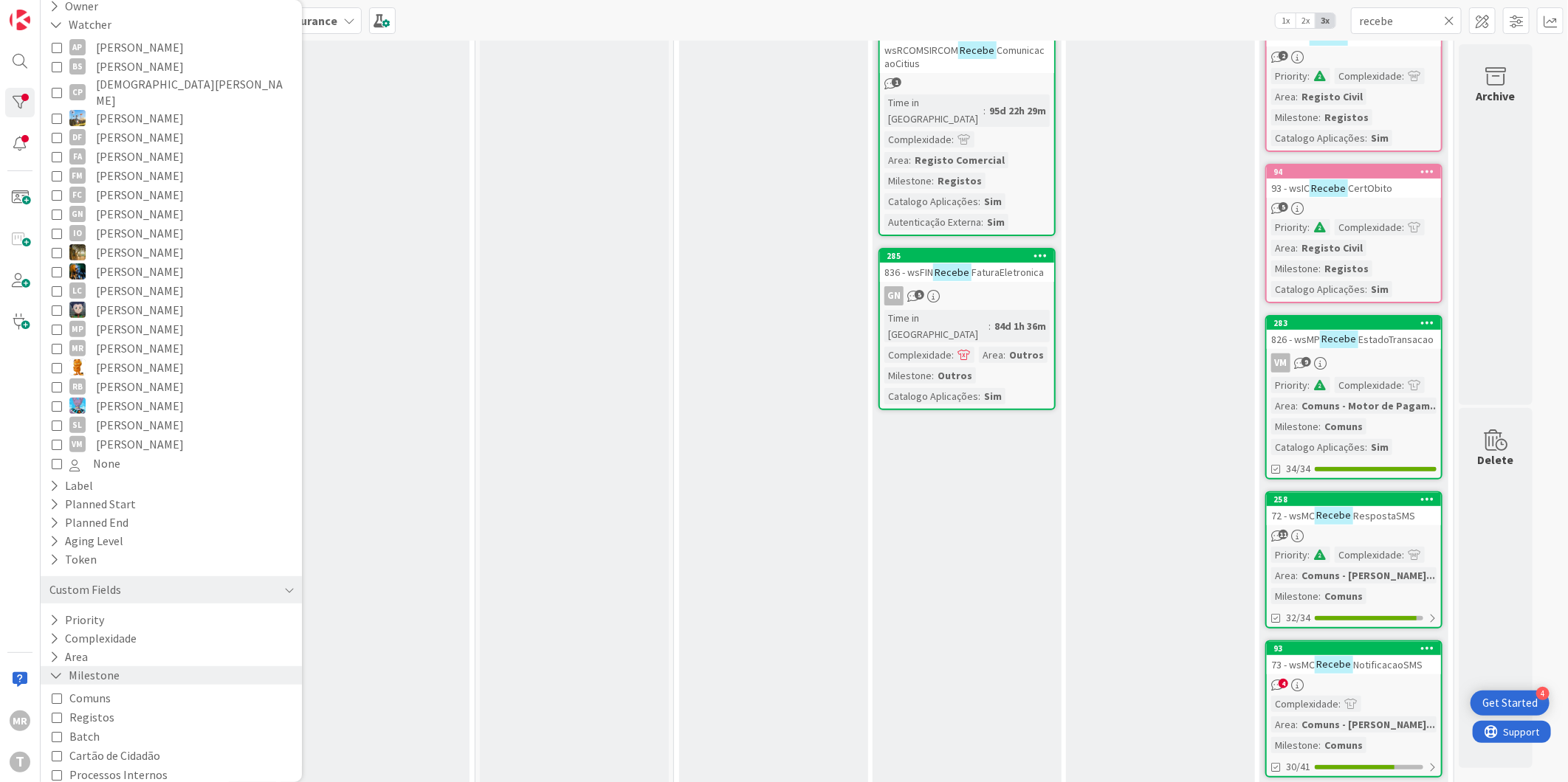
scroll to position [251, 0]
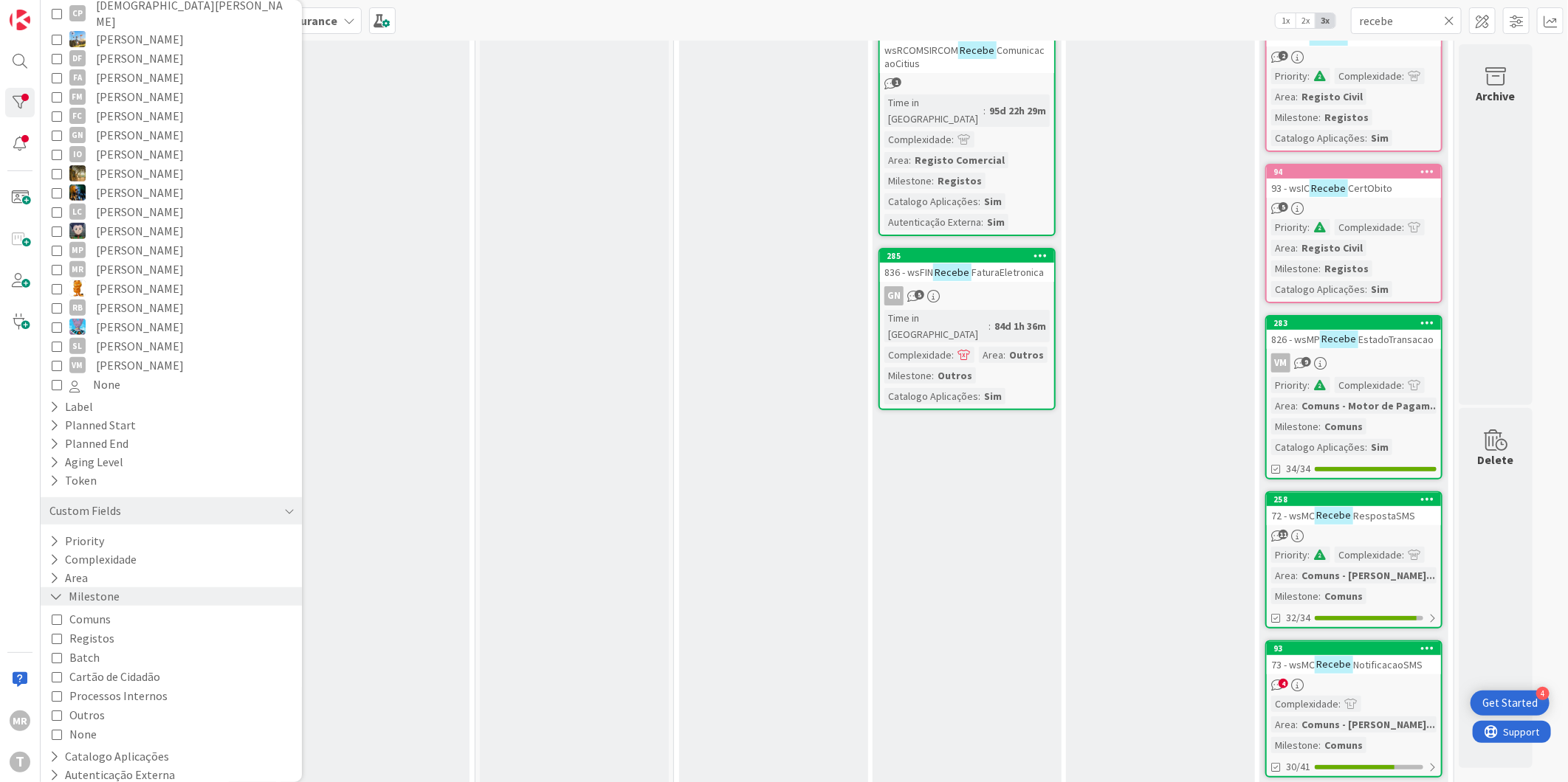
click at [59, 591] on icon at bounding box center [56, 597] width 13 height 12
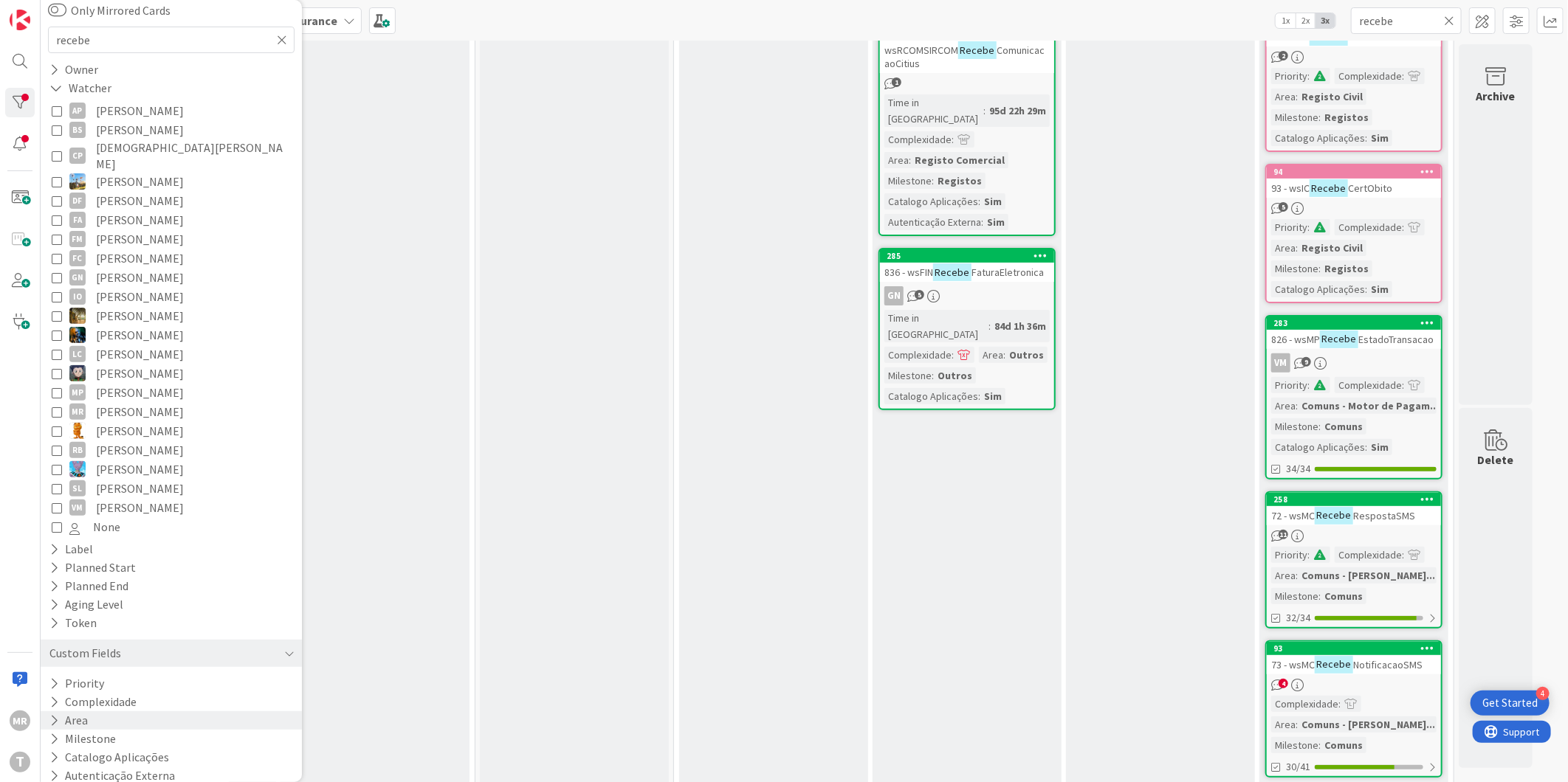
click at [46, 712] on div "Area" at bounding box center [172, 721] width 262 height 19
click at [56, 751] on icon at bounding box center [55, 757] width 10 height 12
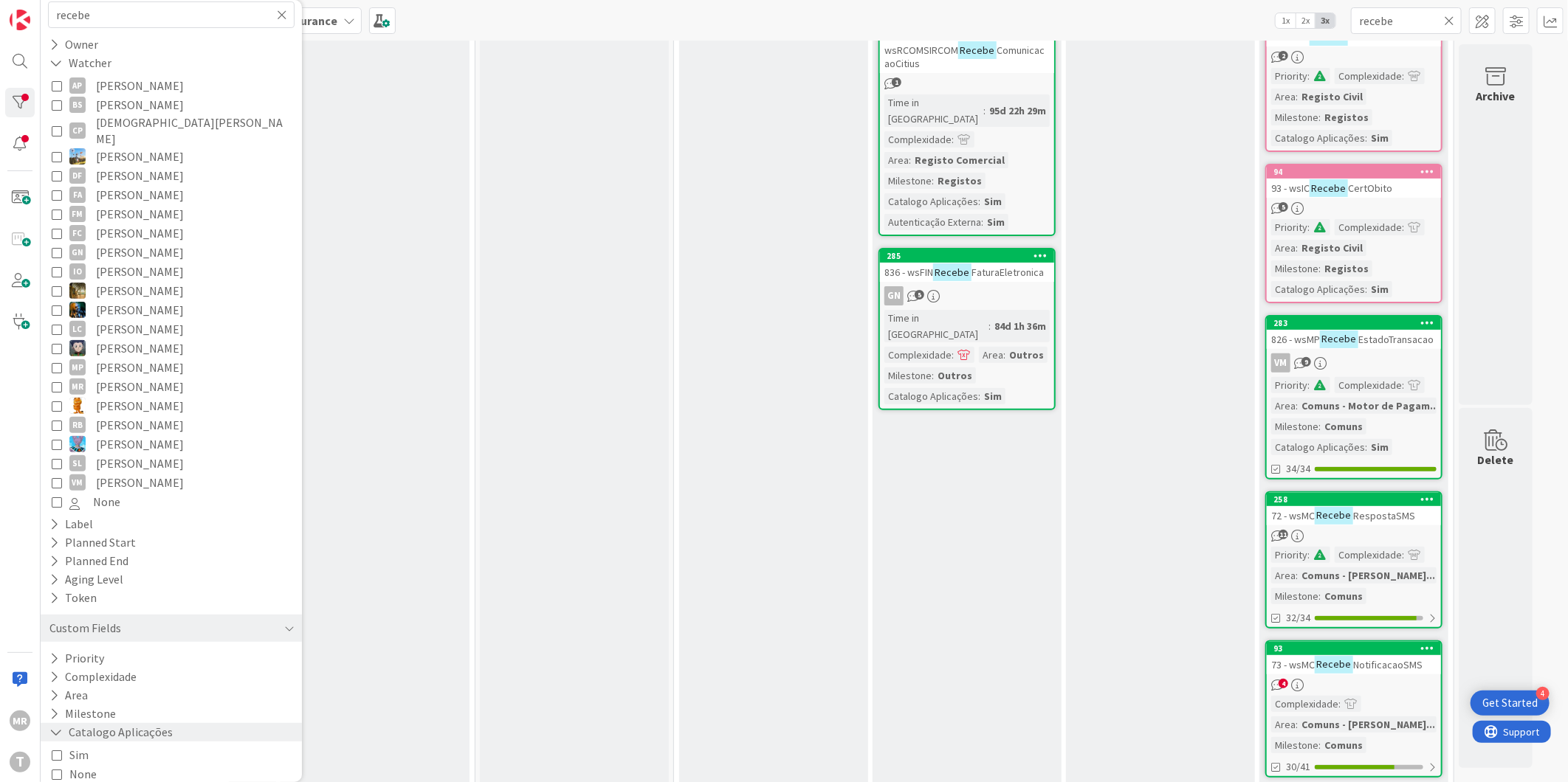
scroll to position [155, 0]
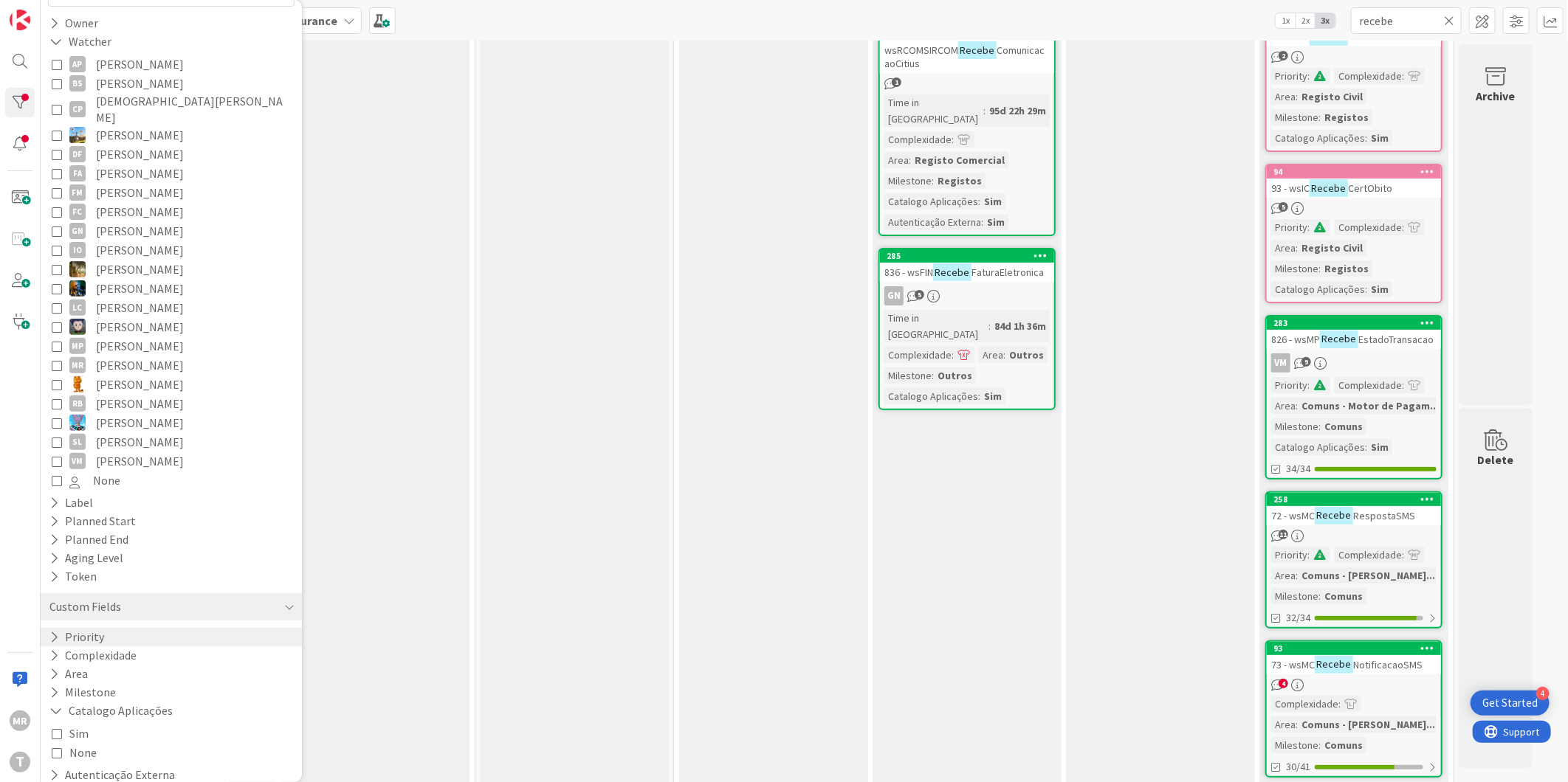
click at [54, 631] on icon at bounding box center [55, 637] width 10 height 12
click at [54, 631] on icon at bounding box center [56, 637] width 13 height 12
click at [52, 650] on icon at bounding box center [55, 655] width 10 height 12
click at [52, 650] on icon at bounding box center [56, 655] width 13 height 12
click at [57, 705] on icon at bounding box center [56, 711] width 13 height 12
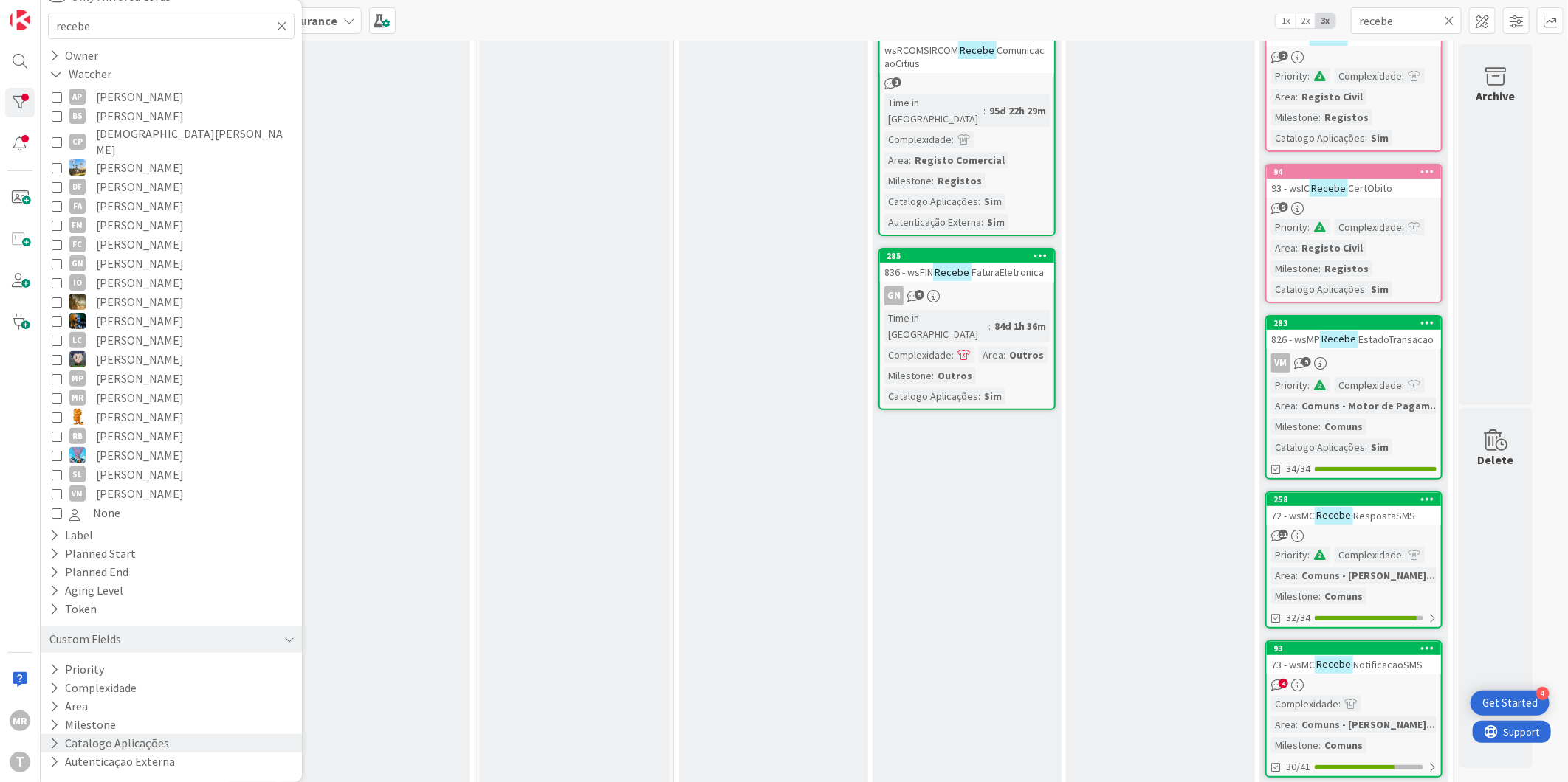
scroll to position [109, 0]
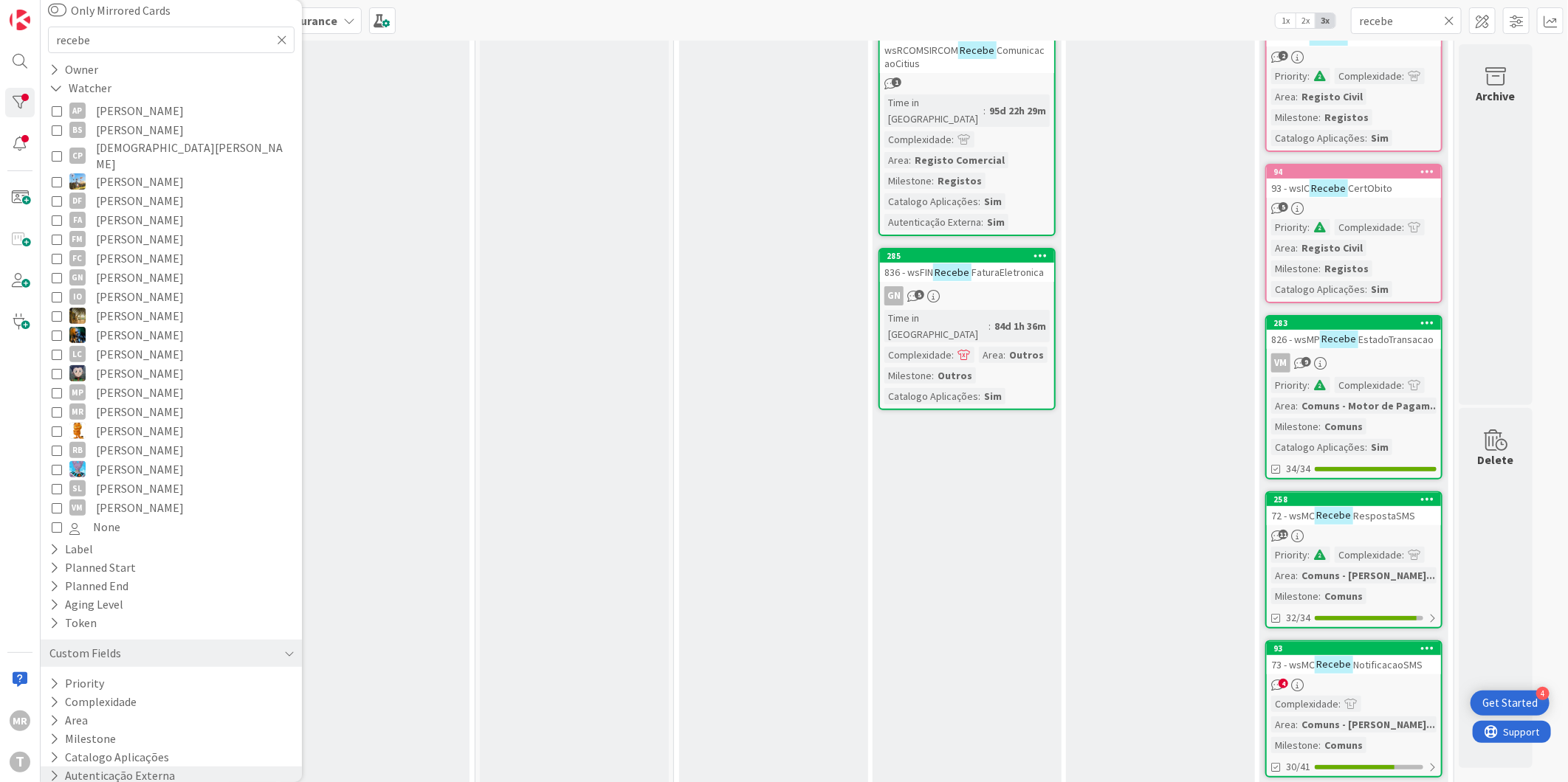
click at [50, 770] on icon at bounding box center [55, 775] width 10 height 12
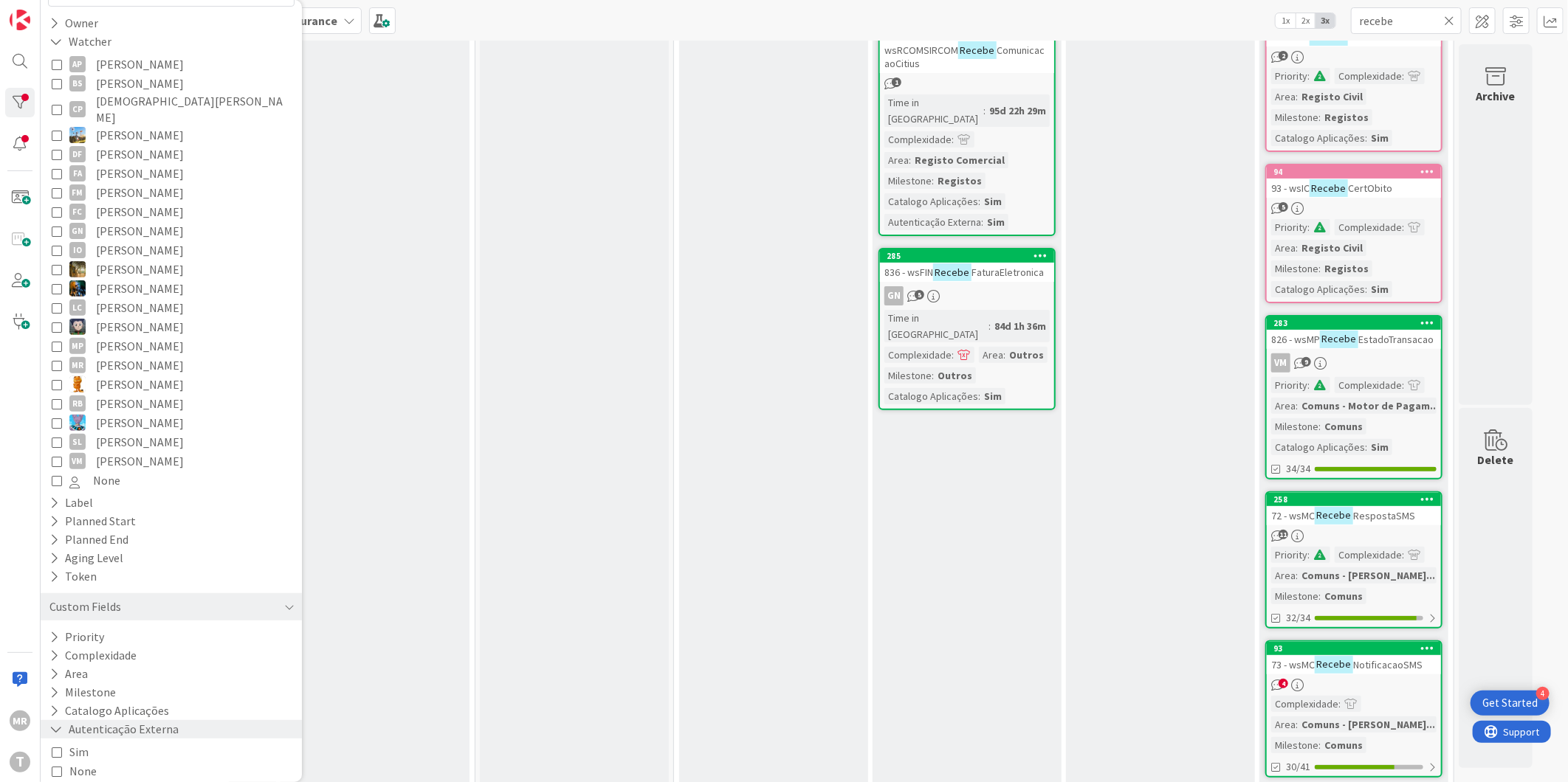
click at [57, 723] on icon at bounding box center [56, 729] width 13 height 12
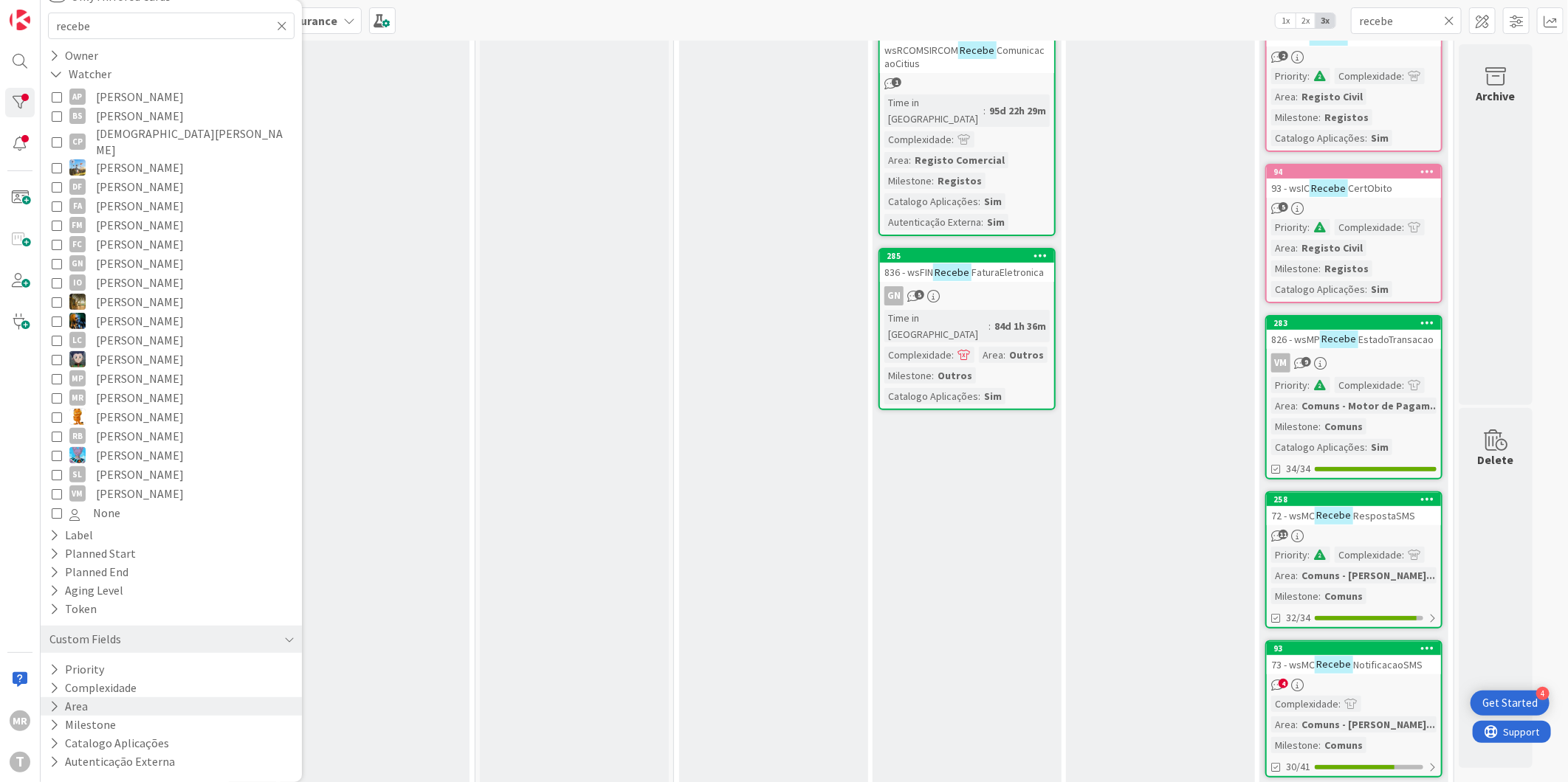
scroll to position [109, 0]
